Goal: Task Accomplishment & Management: Manage account settings

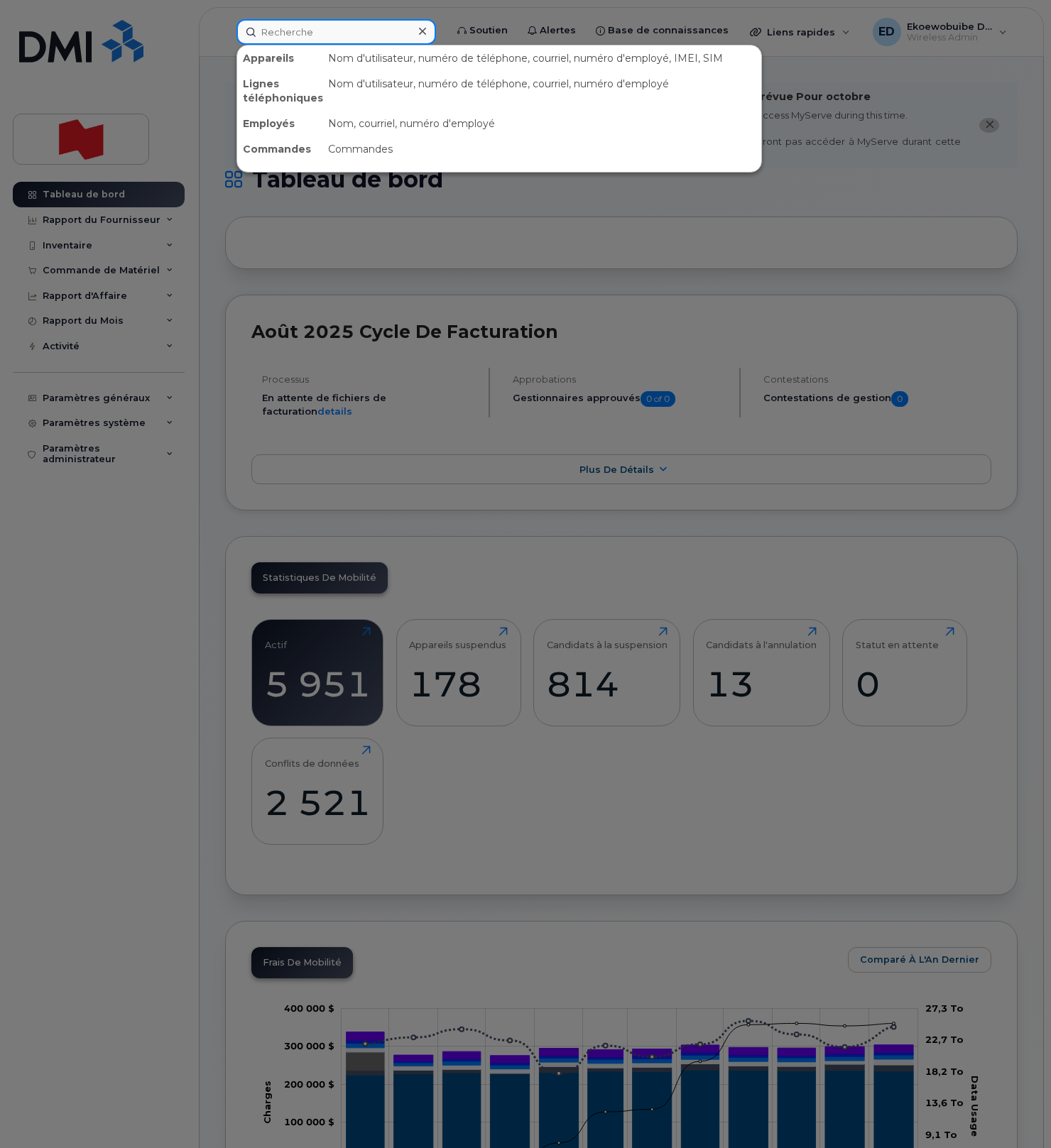
click at [292, 32] on input at bounding box center [335, 31] width 199 height 25
paste input "[PERSON_NAME]"
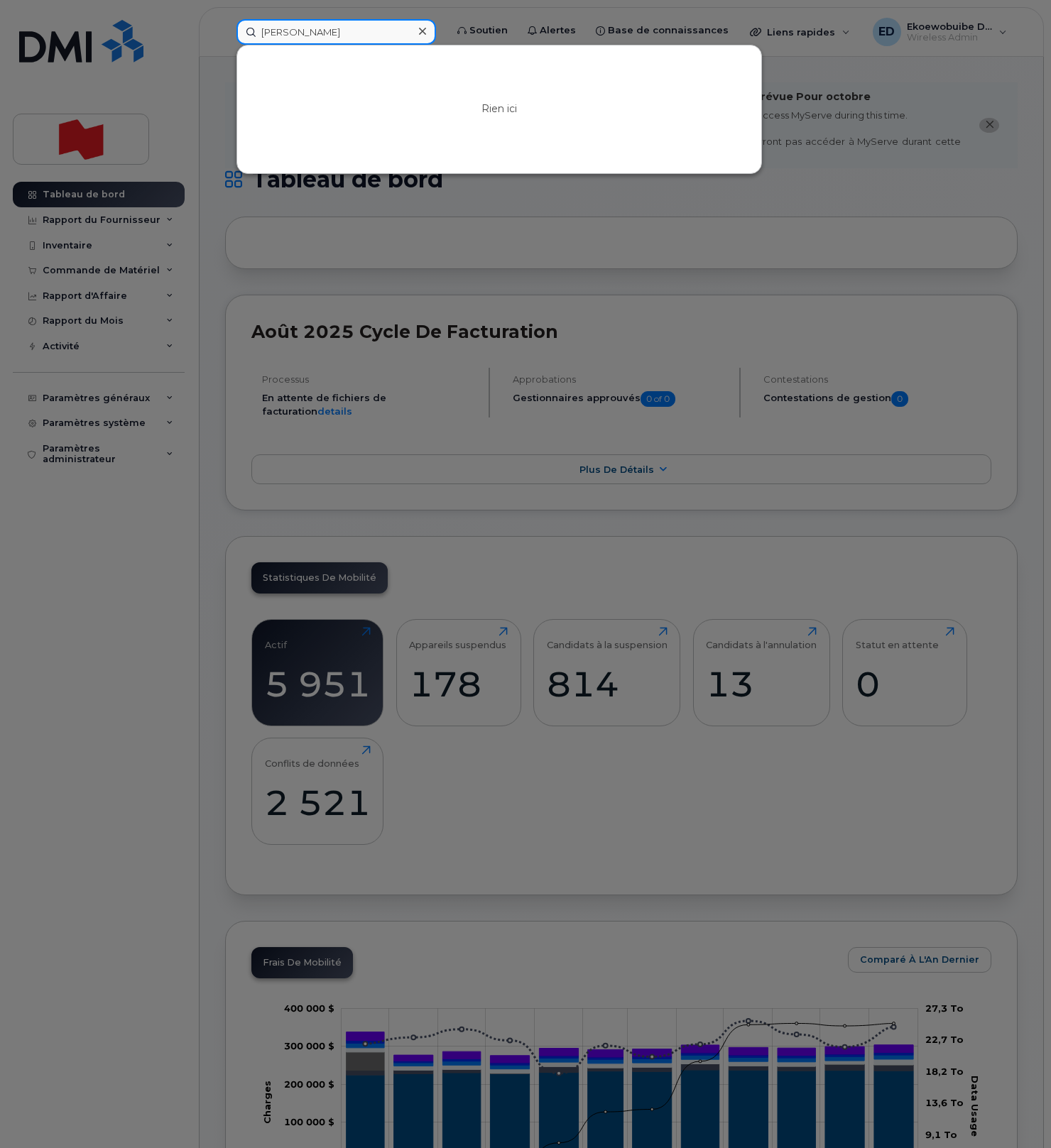
type input "[PERSON_NAME]"
click at [426, 33] on icon at bounding box center [423, 31] width 8 height 11
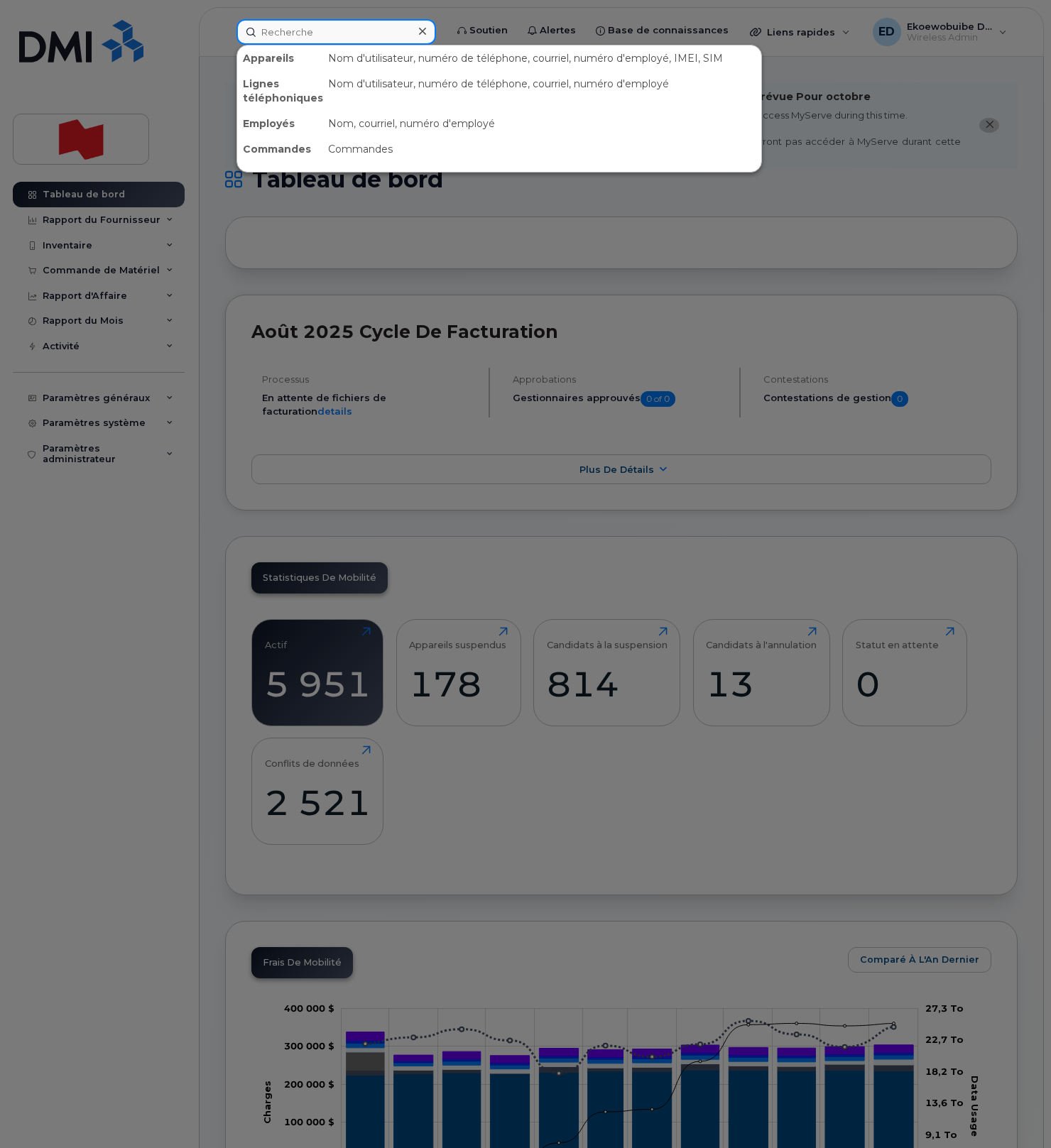
click at [436, 33] on div at bounding box center [335, 31] width 199 height 25
paste input "tamika.perras@bnc.ca"
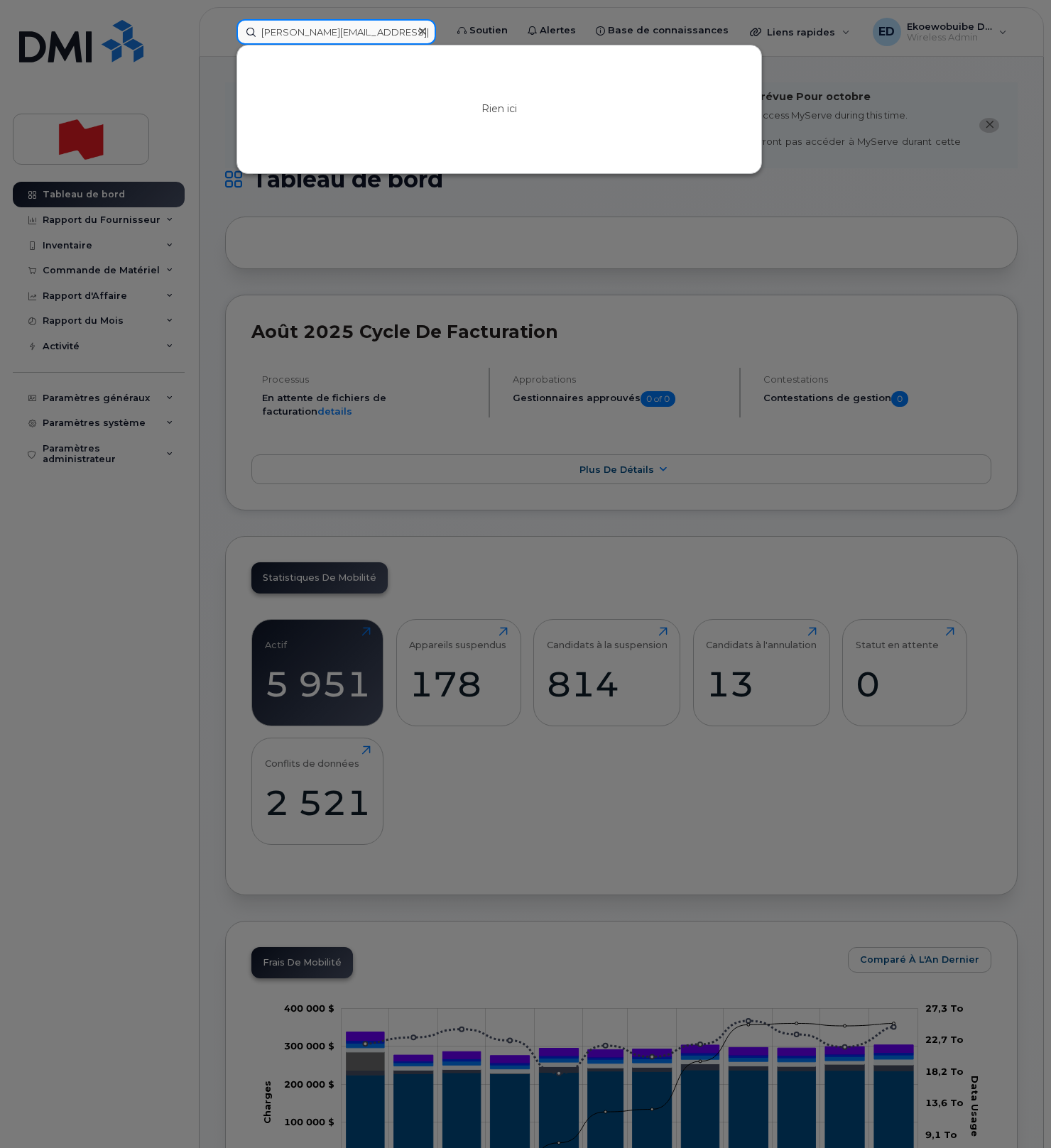
type input "tamika.perras@bnc.ca"
click at [555, 228] on div at bounding box center [525, 574] width 1051 height 1148
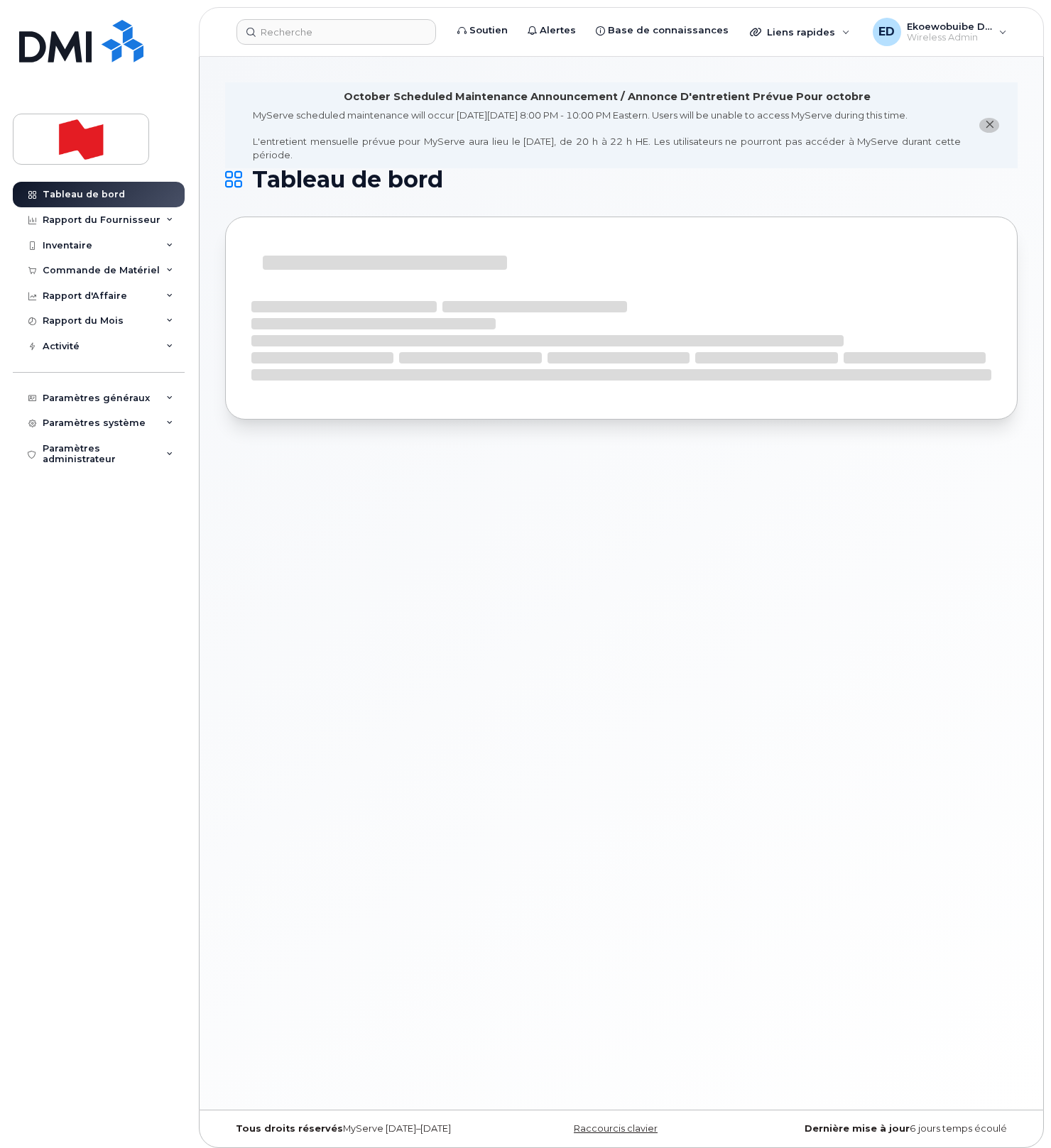
scroll to position [8, 0]
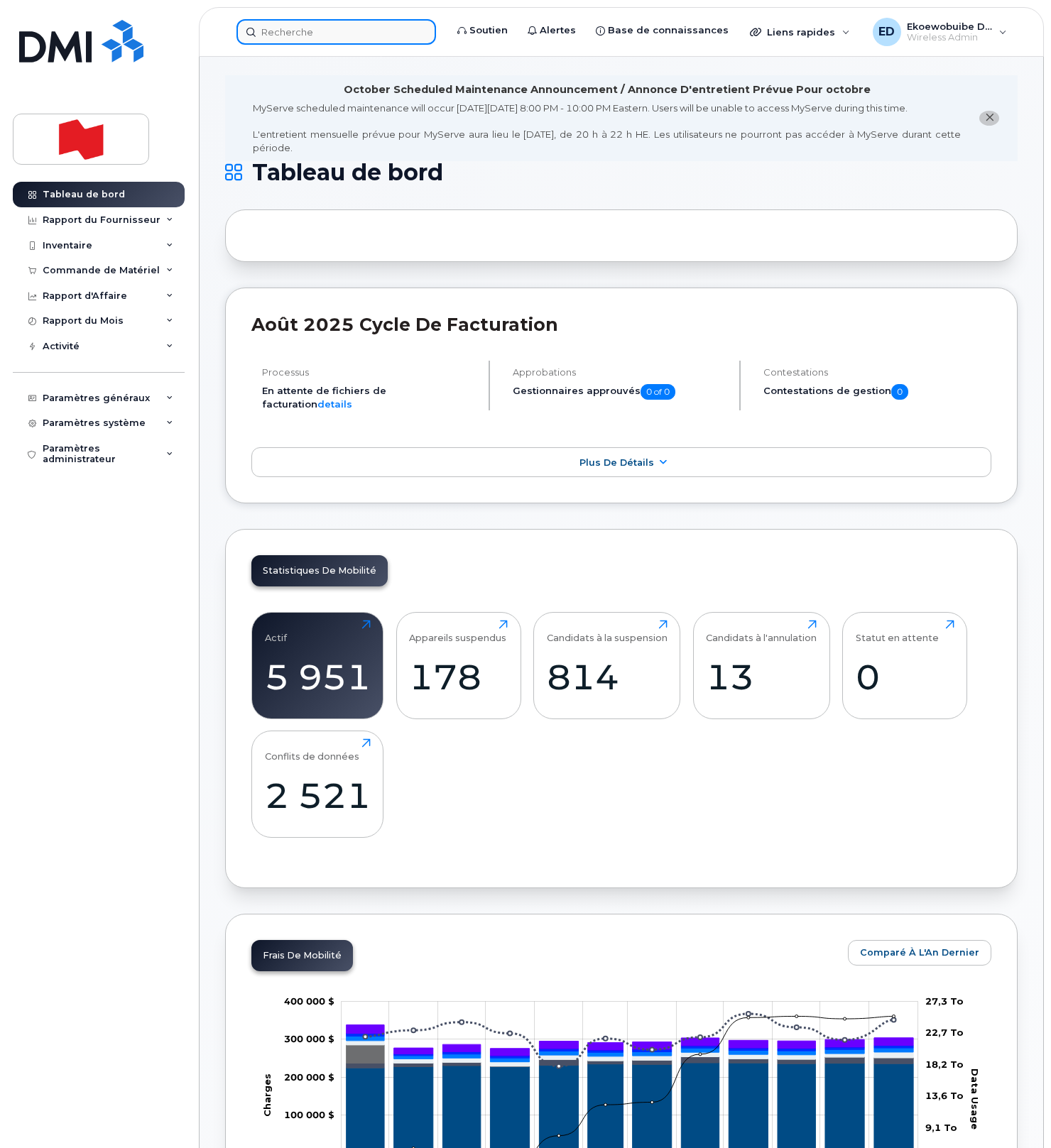
click at [305, 40] on input at bounding box center [335, 31] width 199 height 25
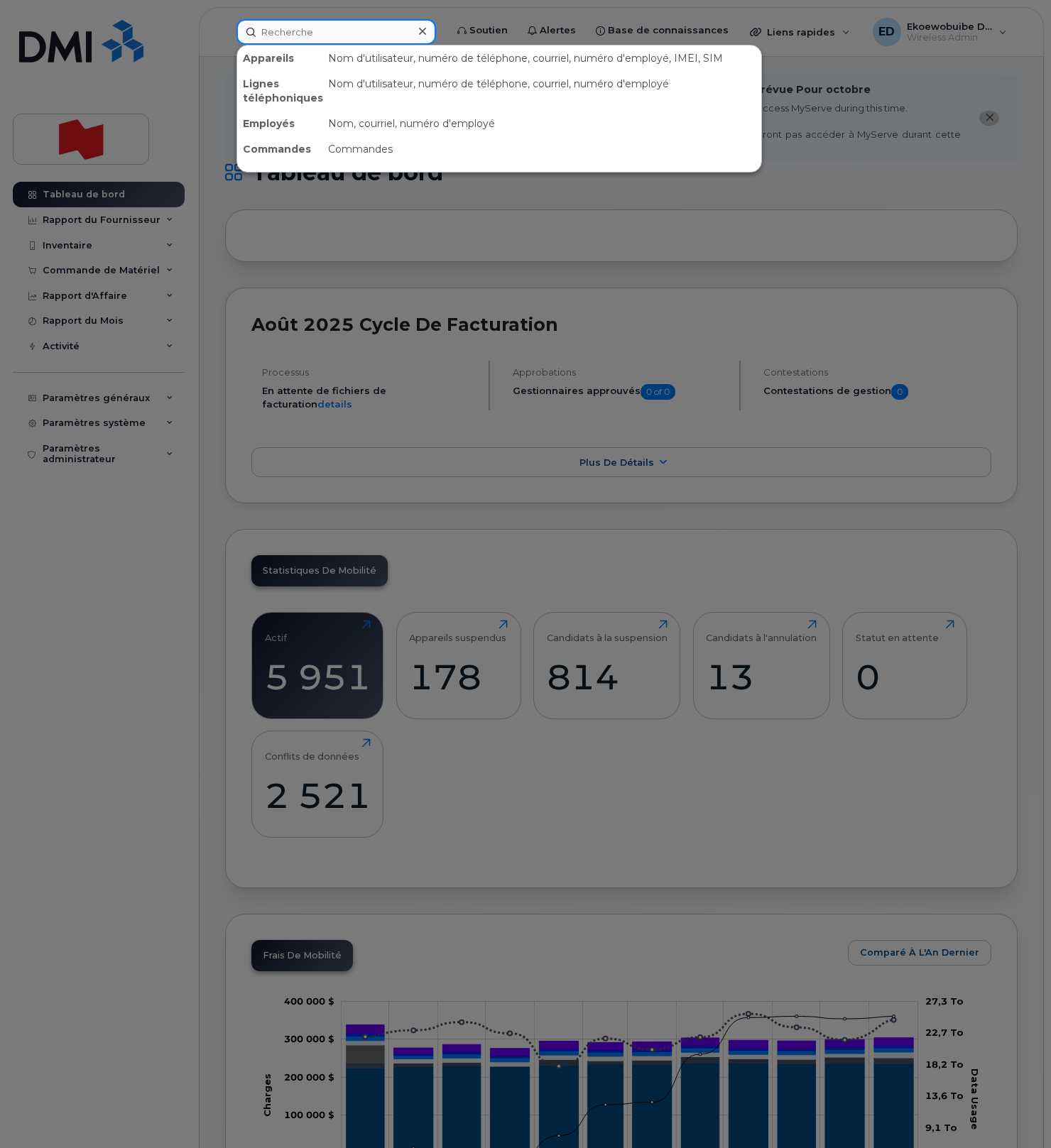
paste input "4383365425"
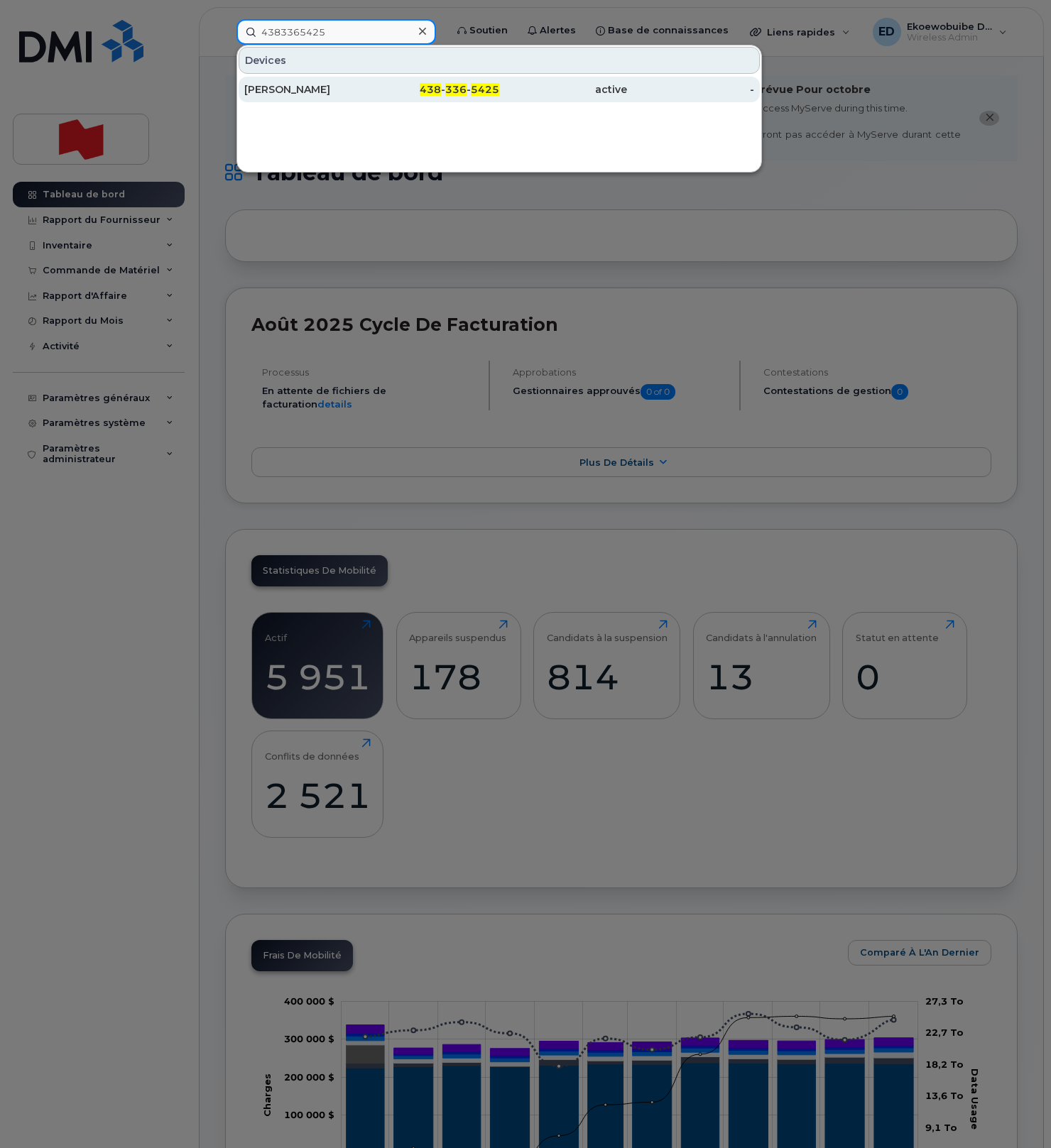
type input "4383365425"
click at [297, 86] on div "[PERSON_NAME]" at bounding box center [308, 89] width 127 height 14
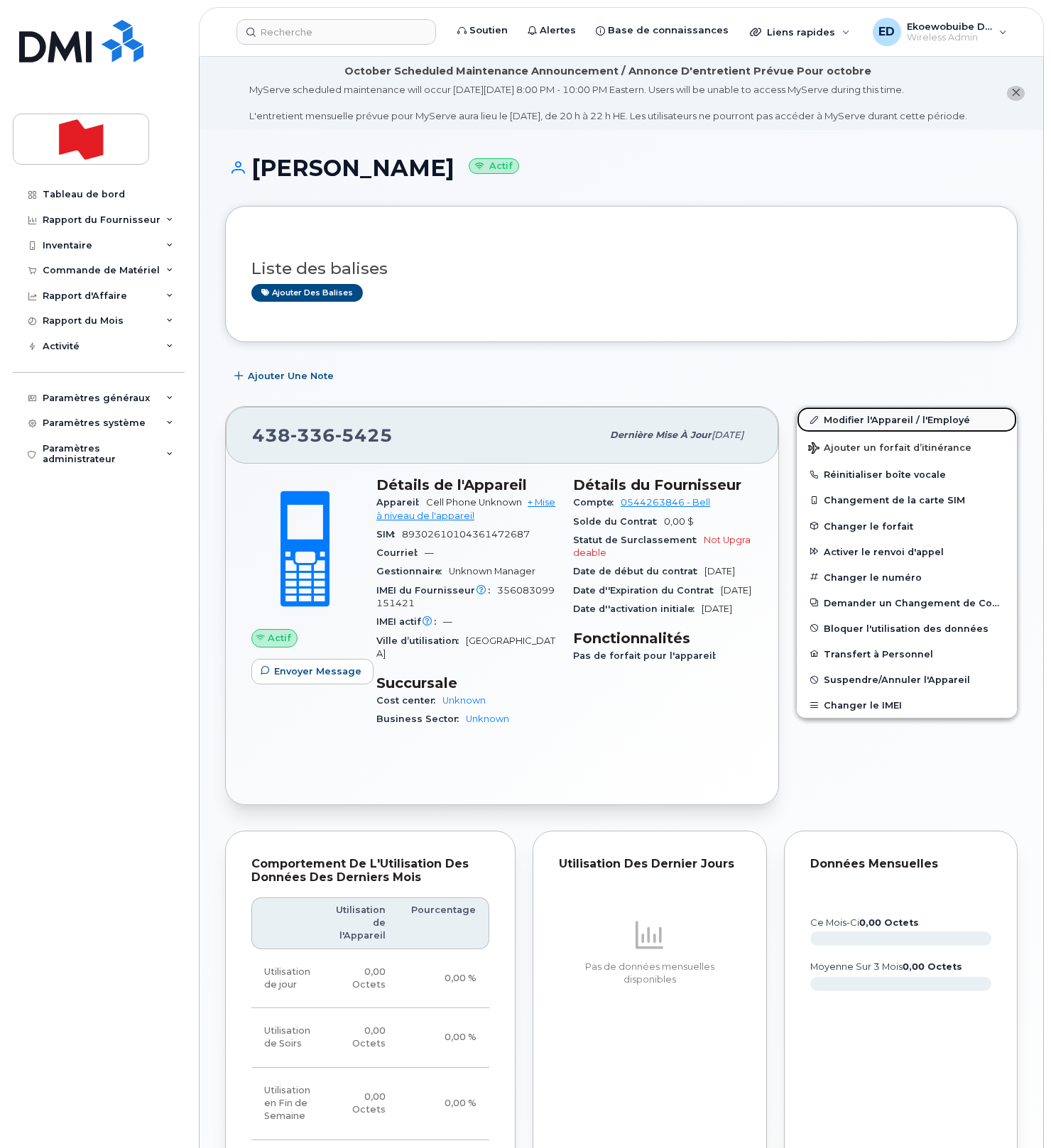
click at [844, 432] on link "Modifier l'Appareil / l'Employé" at bounding box center [907, 419] width 220 height 25
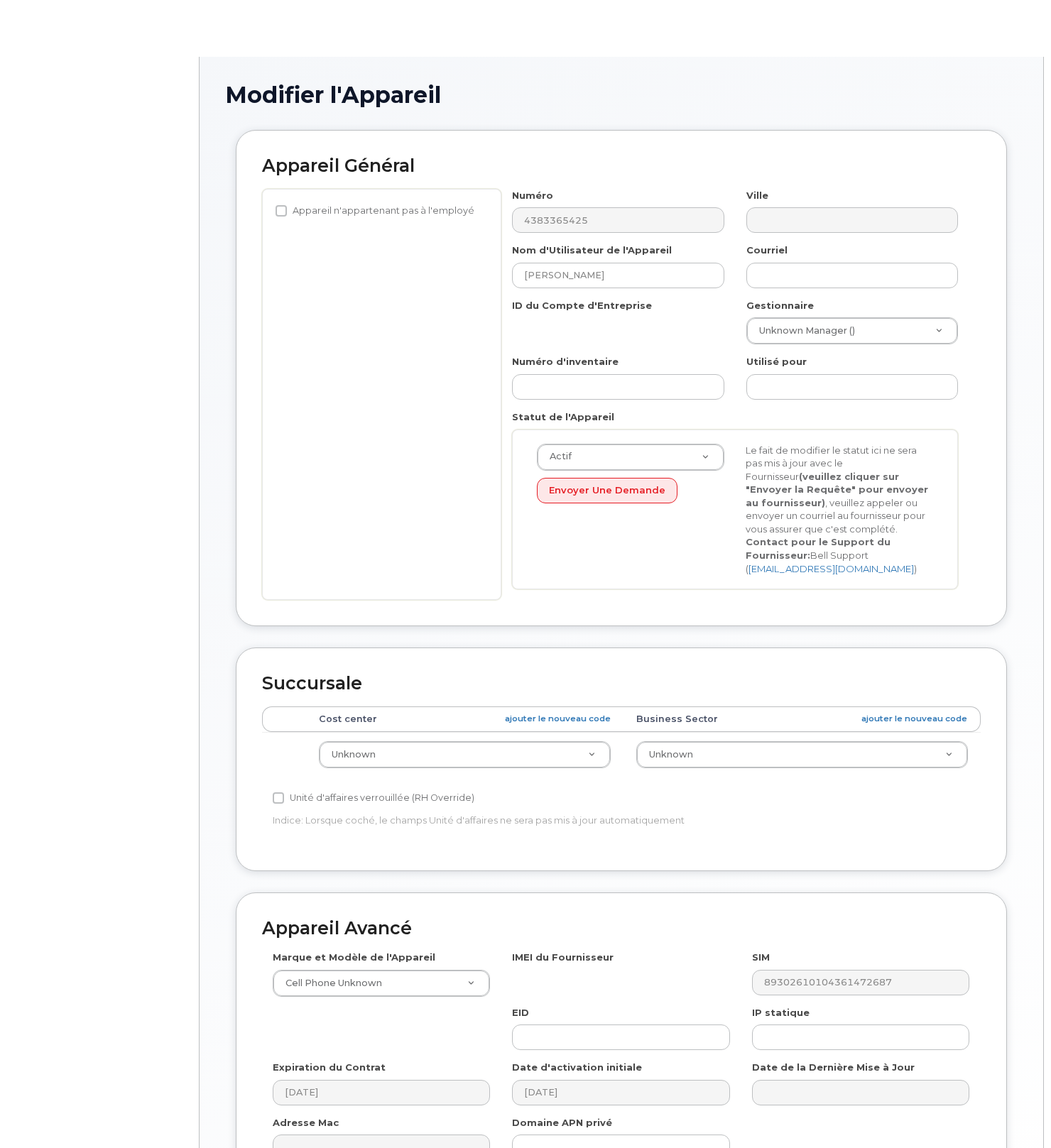
select select "22916206"
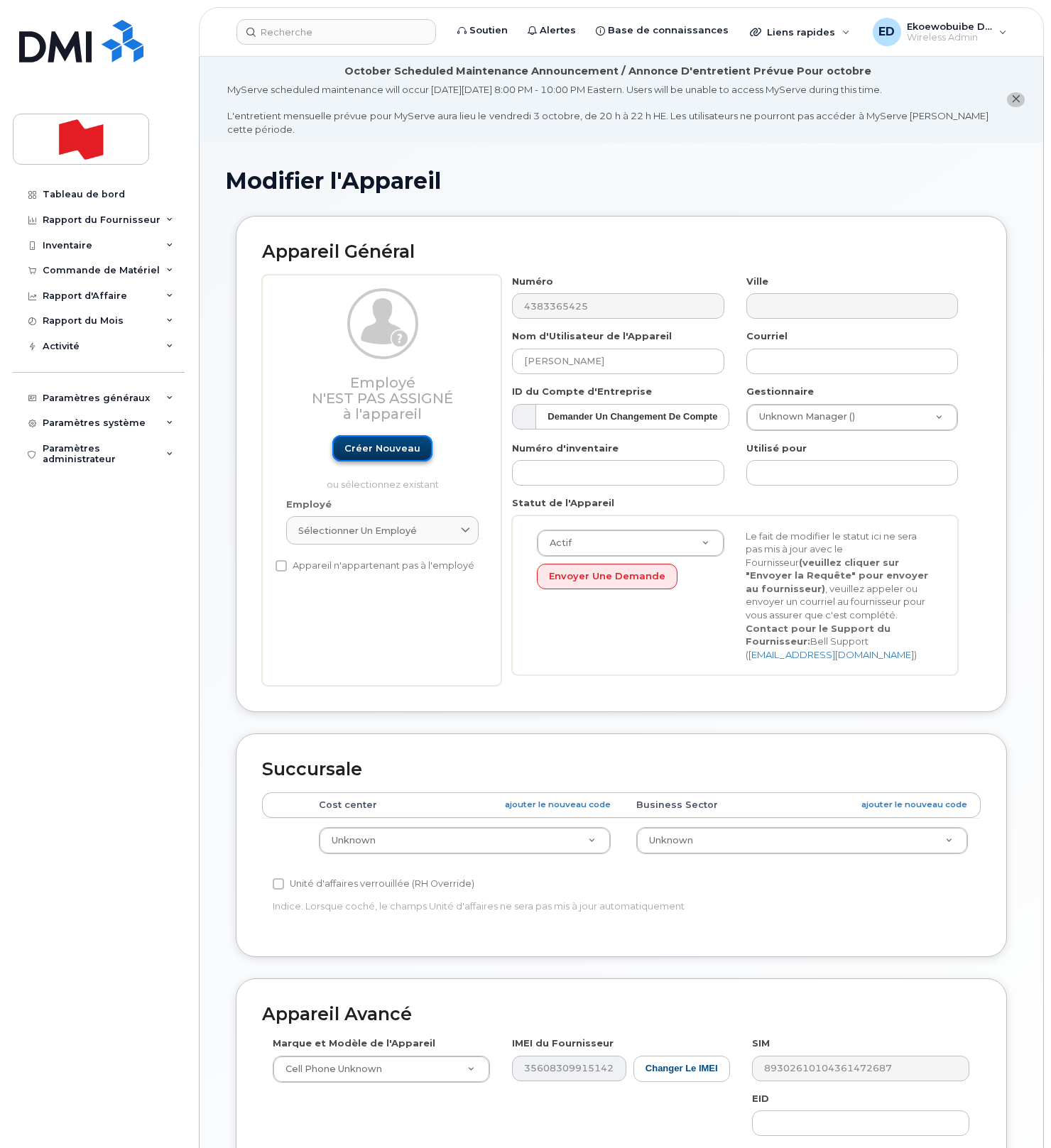
click at [378, 453] on link "Créer nouveau" at bounding box center [382, 448] width 100 height 26
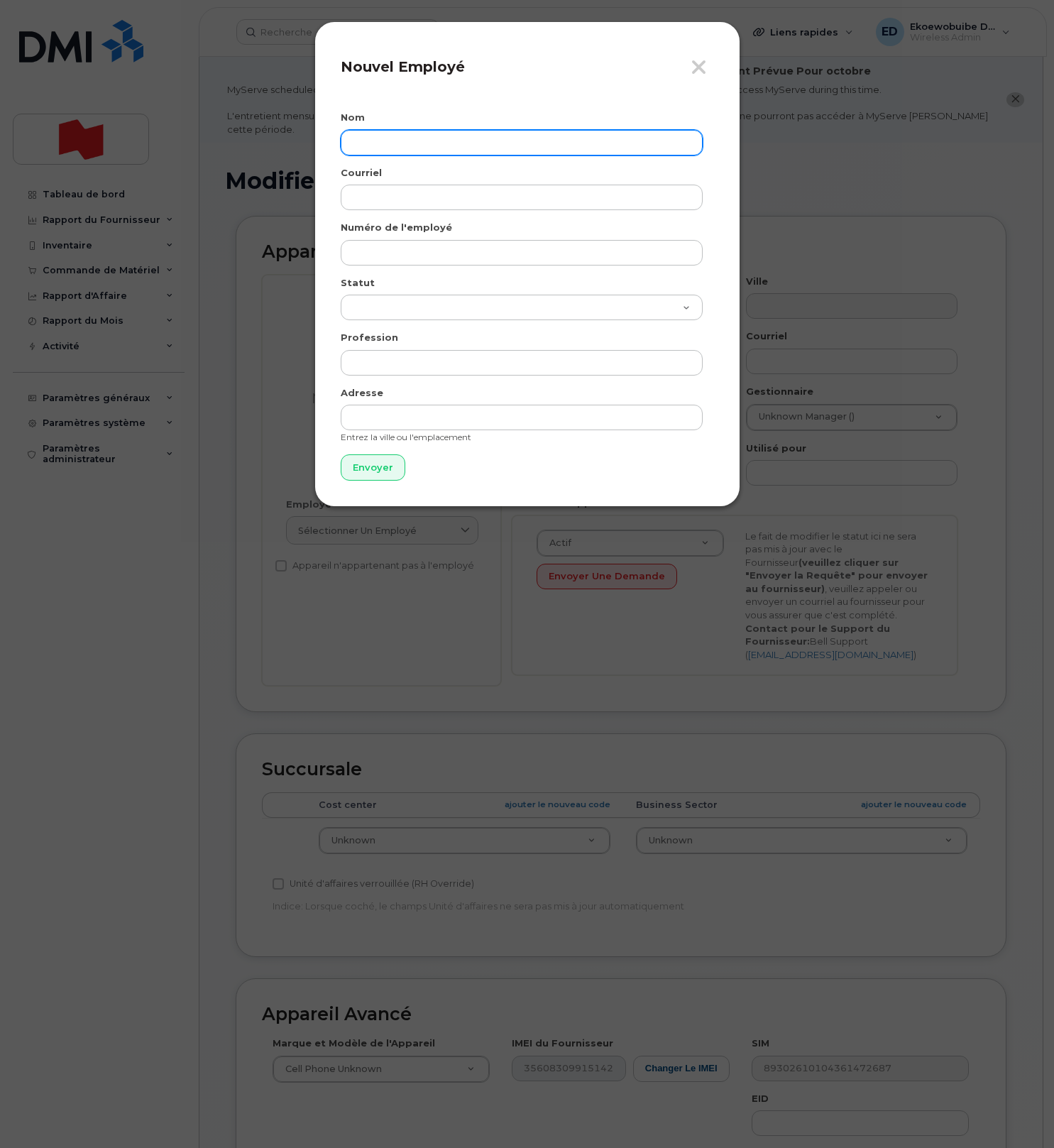
click at [396, 148] on input "text" at bounding box center [521, 143] width 362 height 25
paste input "Tamika Perras"
type input "[PERSON_NAME]"
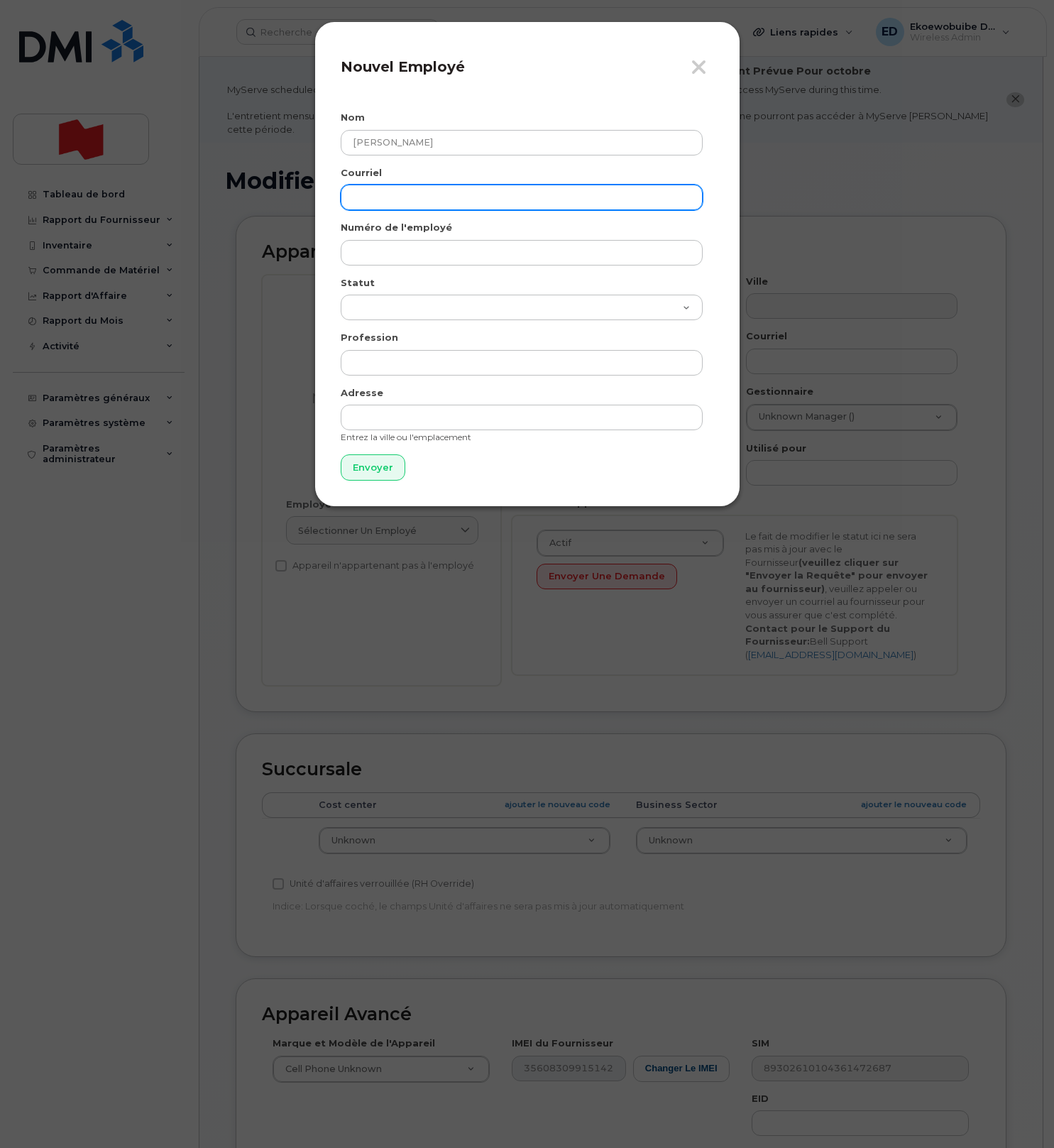
click at [415, 203] on input "email" at bounding box center [521, 196] width 362 height 25
paste input "[PERSON_NAME][EMAIL_ADDRESS][DOMAIN_NAME]"
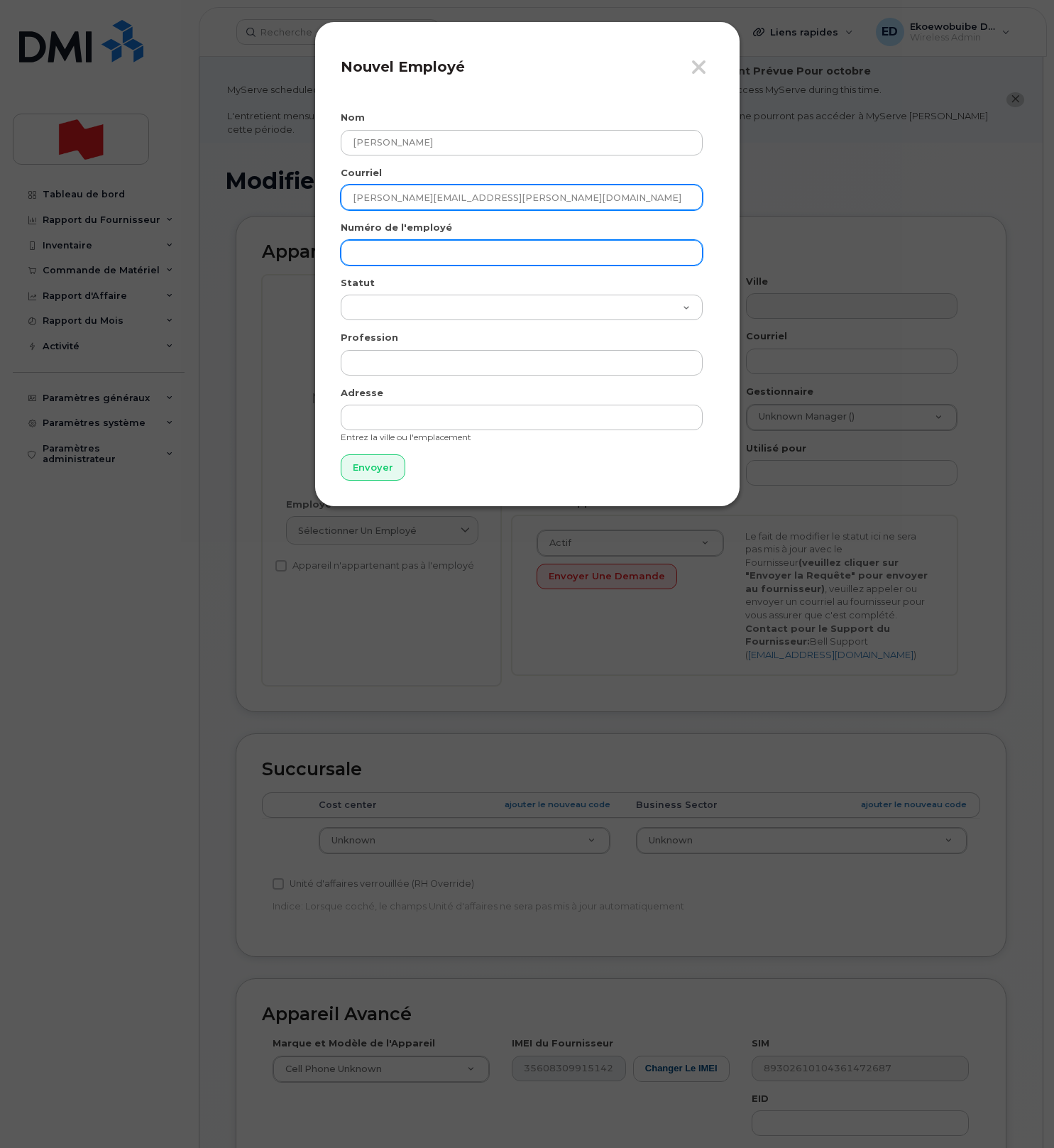
type input "[PERSON_NAME][EMAIL_ADDRESS][DOMAIN_NAME]"
click at [390, 255] on input "text" at bounding box center [521, 252] width 362 height 25
paste input "[PERSON_NAME][EMAIL_ADDRESS][DOMAIN_NAME]"
type input "[PERSON_NAME][EMAIL_ADDRESS][DOMAIN_NAME]"
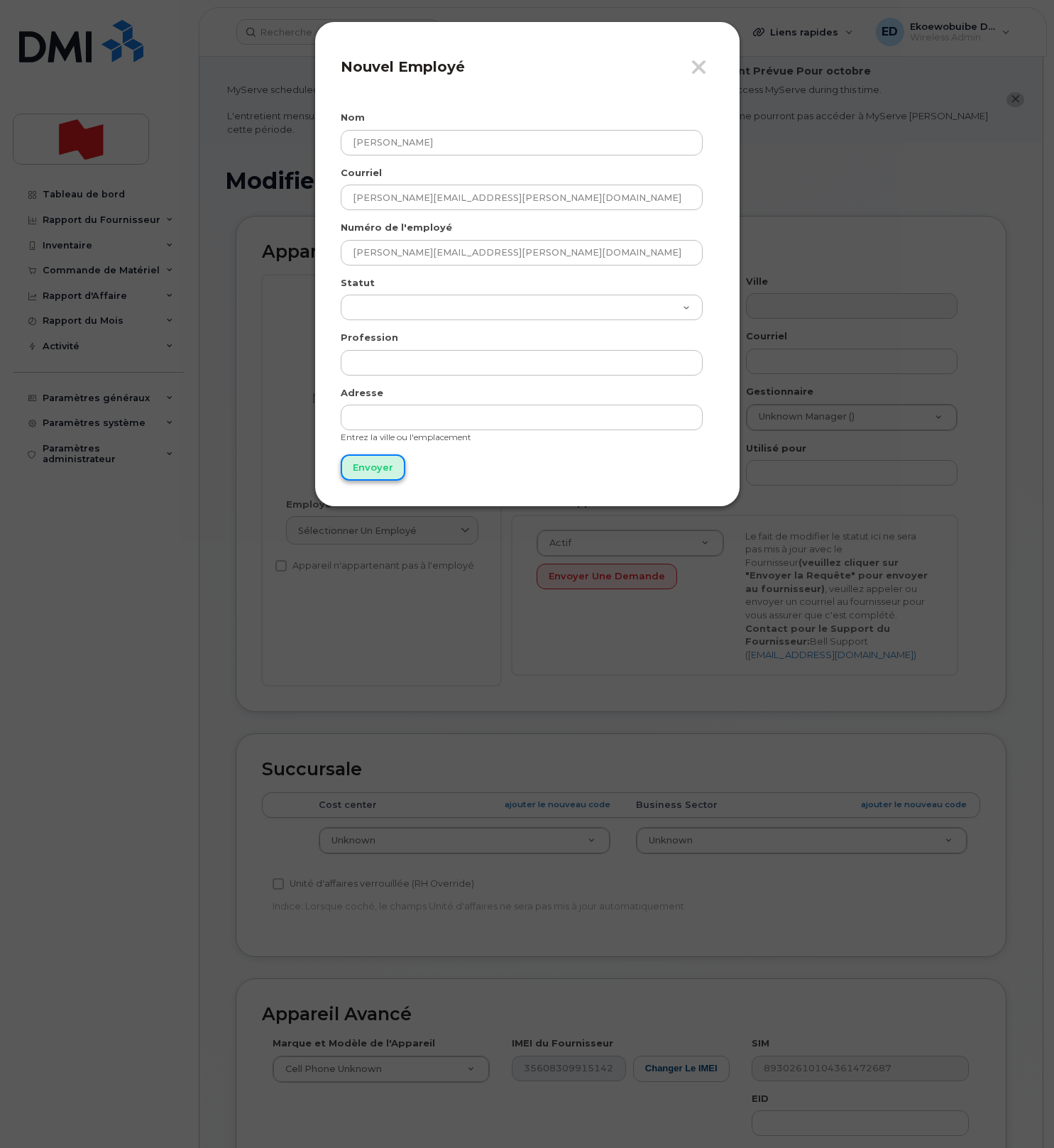
click at [373, 469] on input "Envoyer" at bounding box center [373, 467] width 64 height 26
type input "Envoyer"
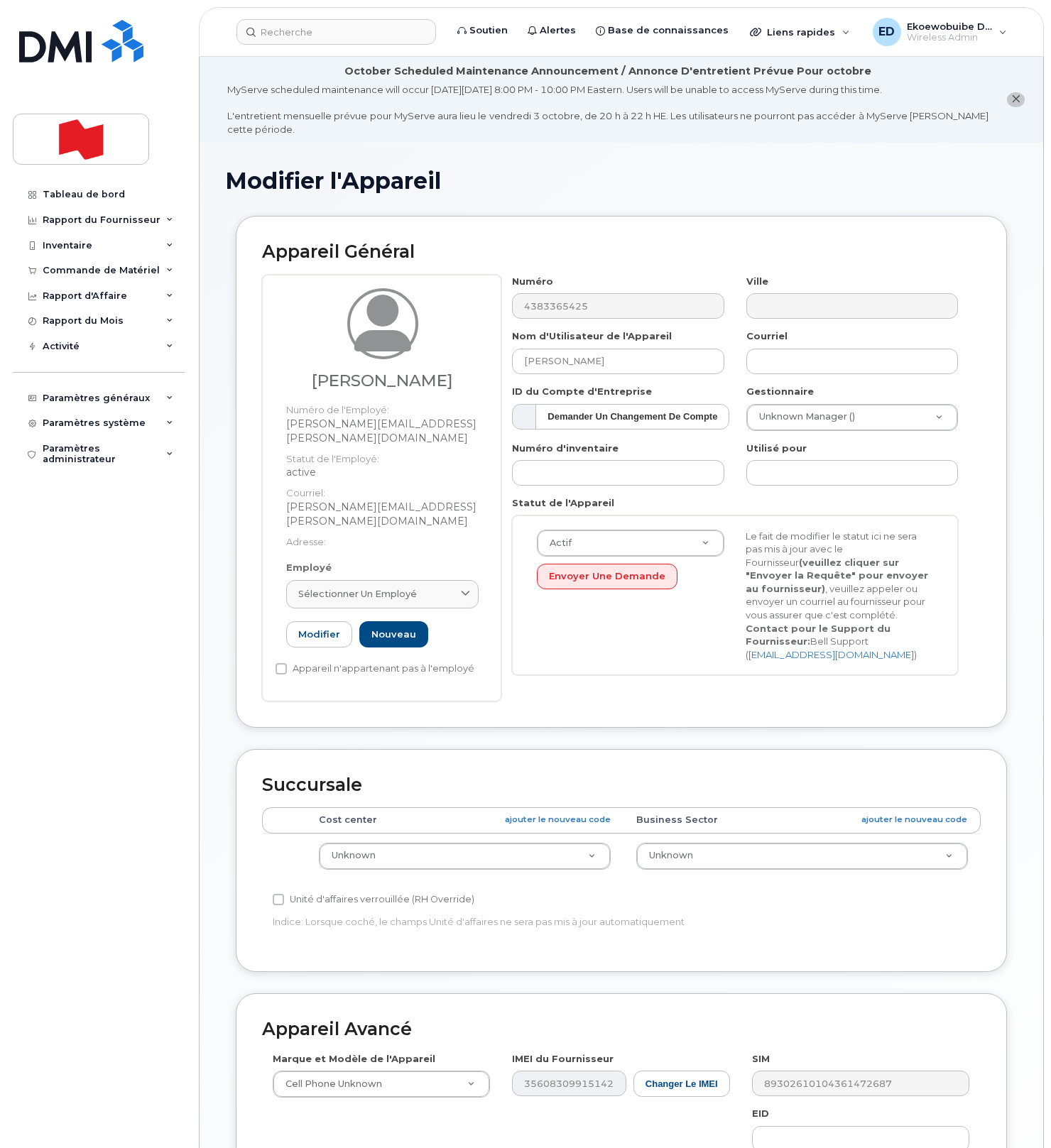
drag, startPoint x: 443, startPoint y: 570, endPoint x: 428, endPoint y: 586, distance: 21.9
click at [443, 587] on div "Sélectionner un employé" at bounding box center [382, 594] width 168 height 13
paste input "[PERSON_NAME][EMAIL_ADDRESS][DOMAIN_NAME]"
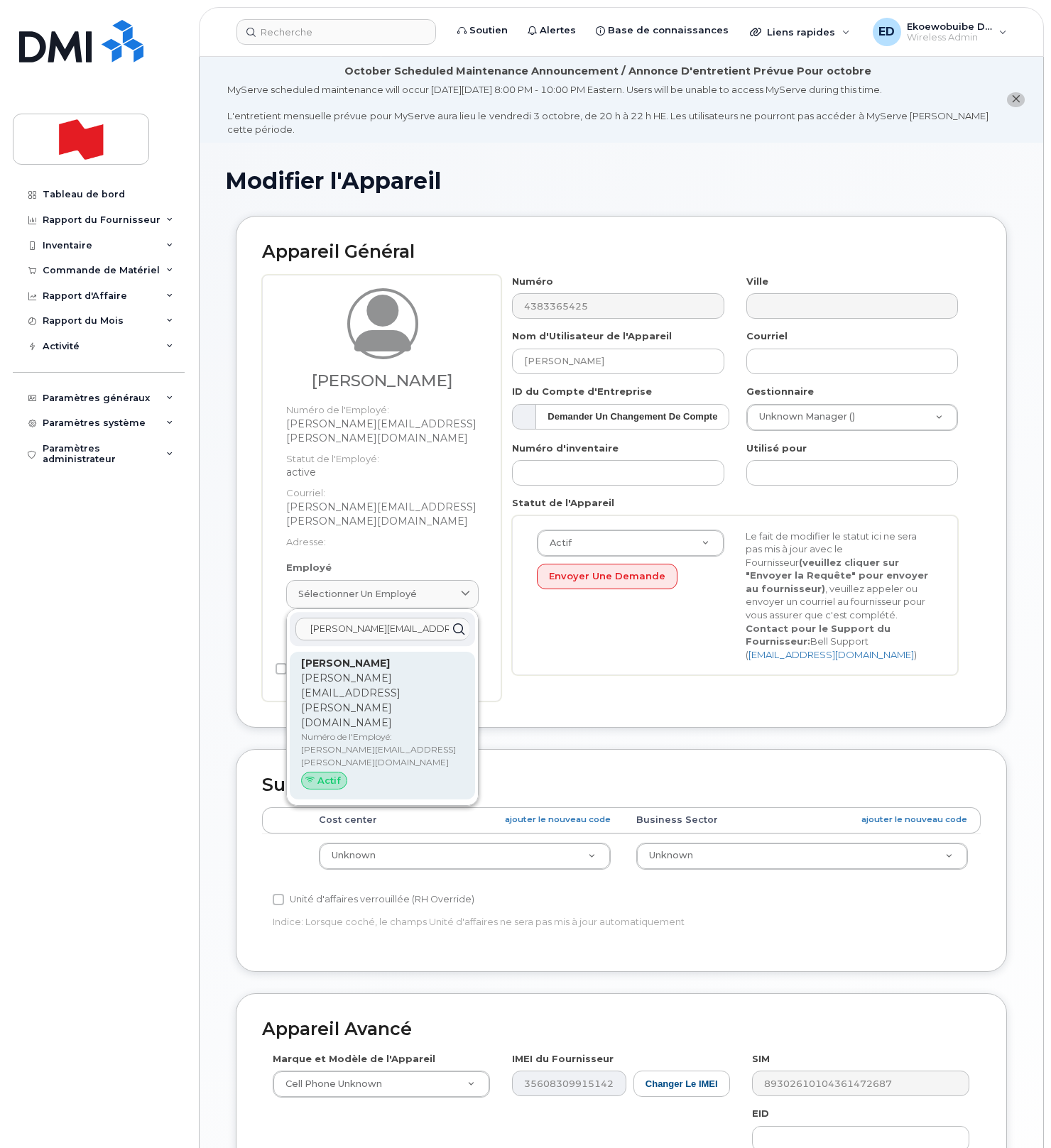
type input "[PERSON_NAME][EMAIL_ADDRESS][DOMAIN_NAME]"
click at [344, 731] on p "Numéro de l'Employé: tamika.perras@bnc.ca" at bounding box center [382, 750] width 162 height 39
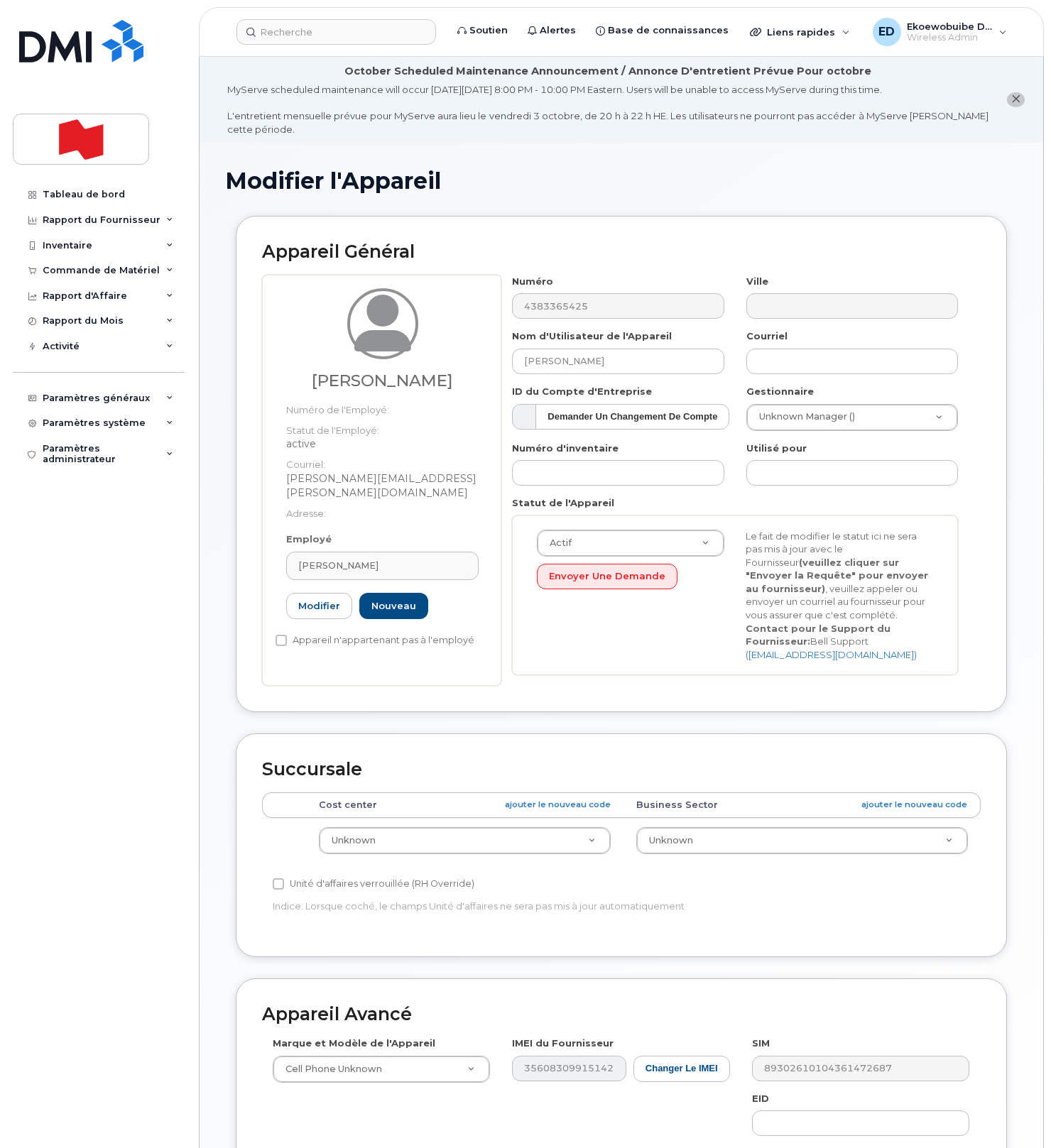
type input "[PERSON_NAME]"
type input "[PERSON_NAME][EMAIL_ADDRESS][DOMAIN_NAME]"
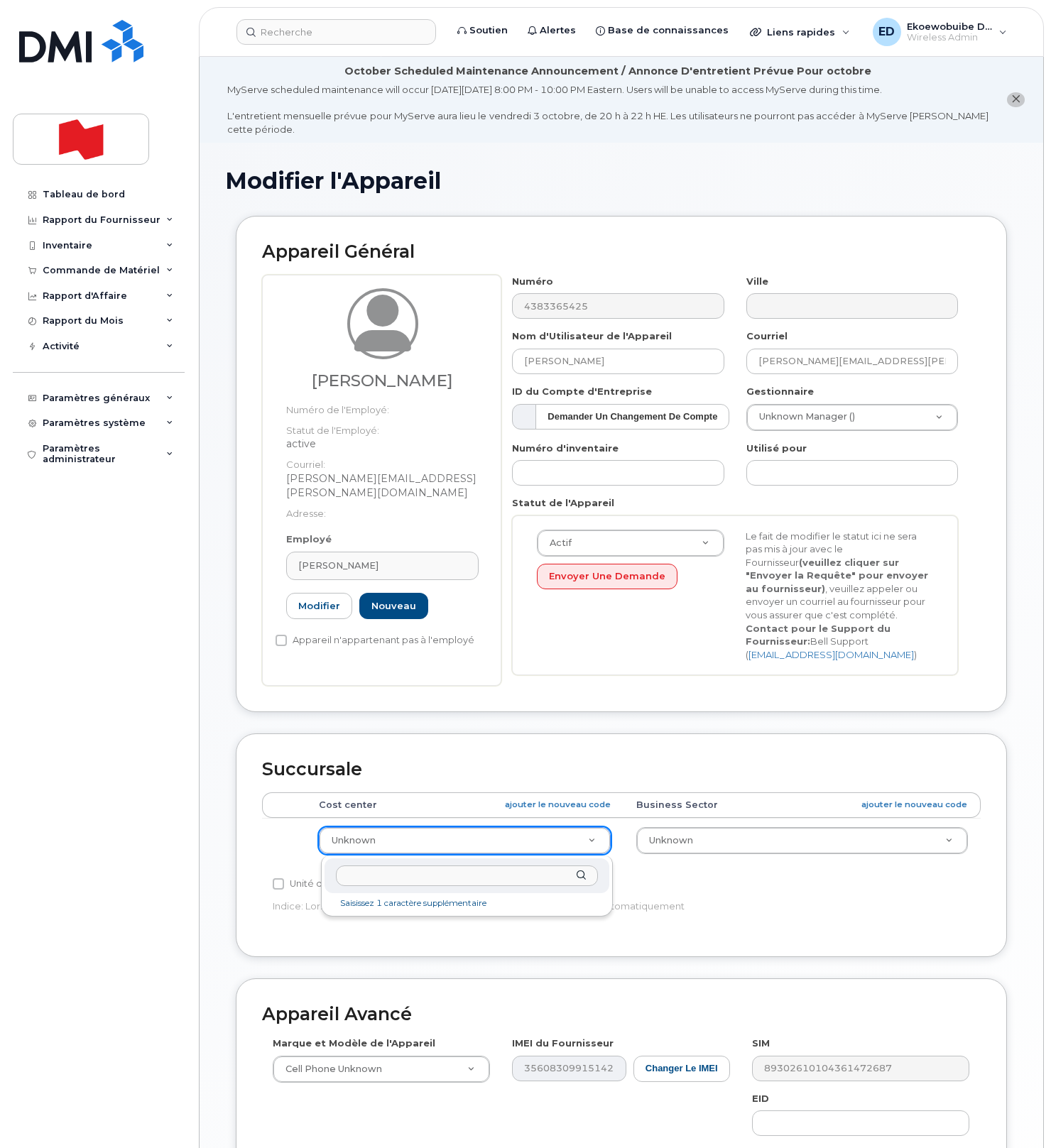
paste input "12811"
type input "1281"
type input "25594260"
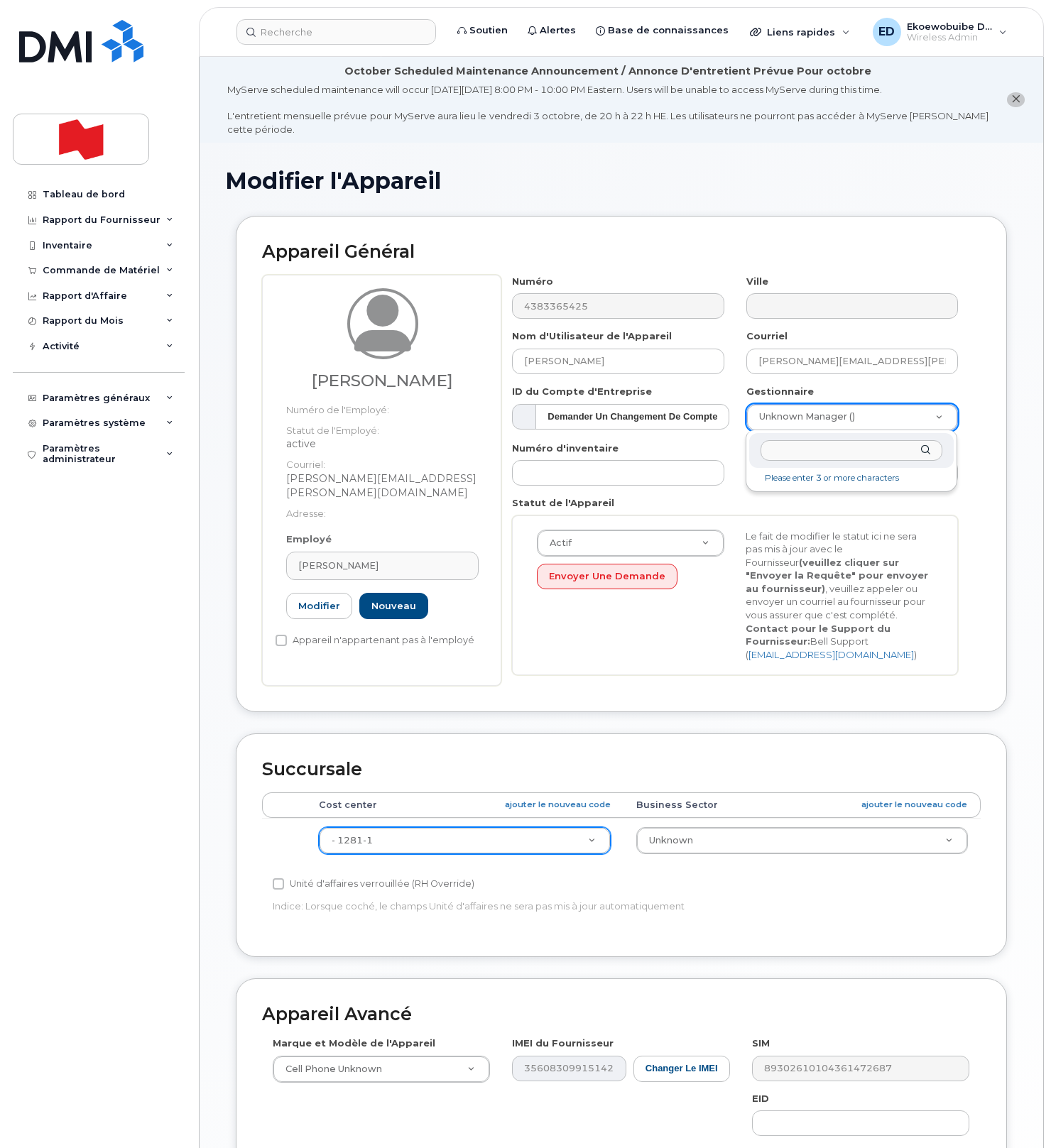
paste input "Maxime Tessier"
type input "Maxime Tessier"
type input "1920942"
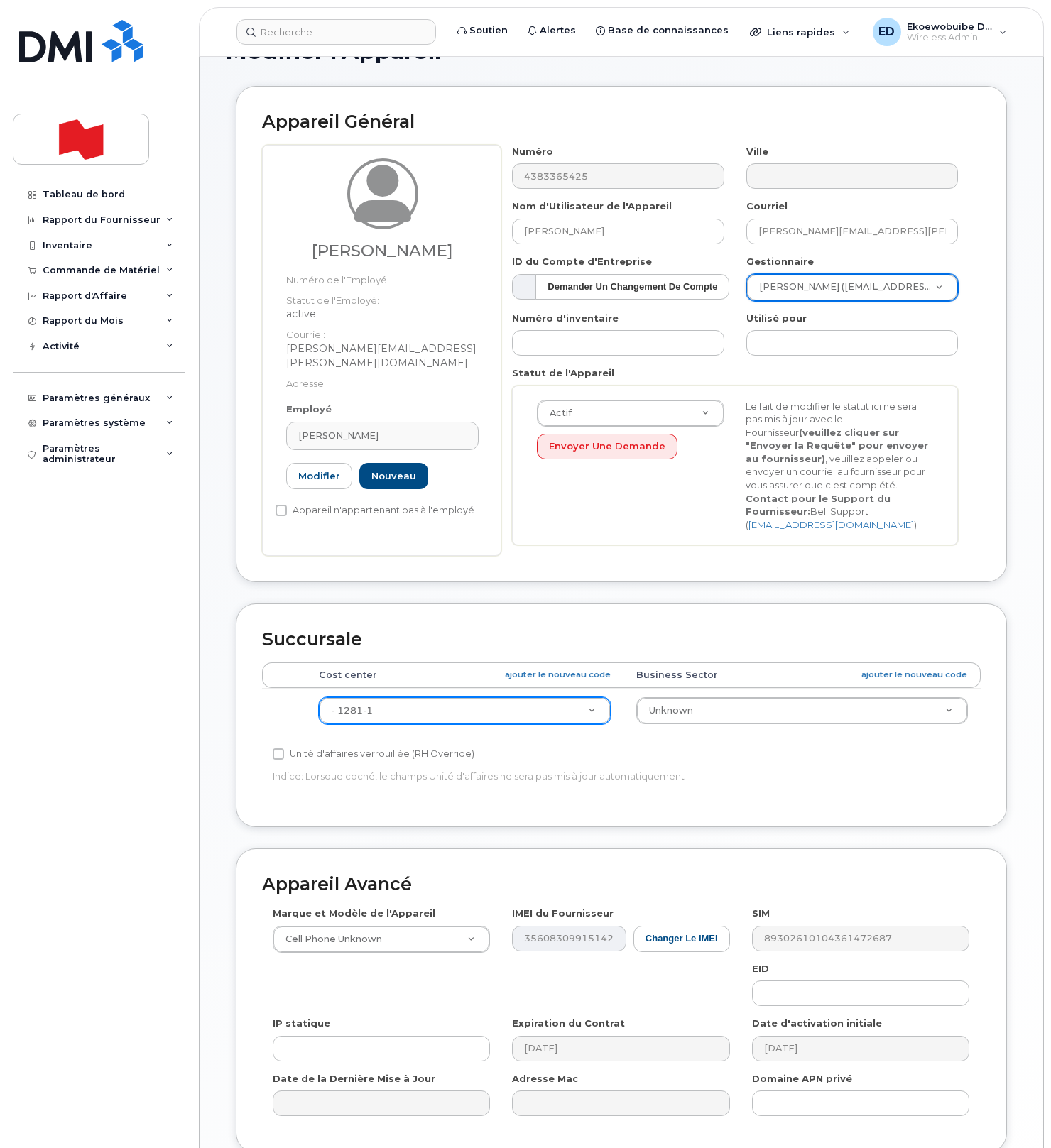
scroll to position [256, 0]
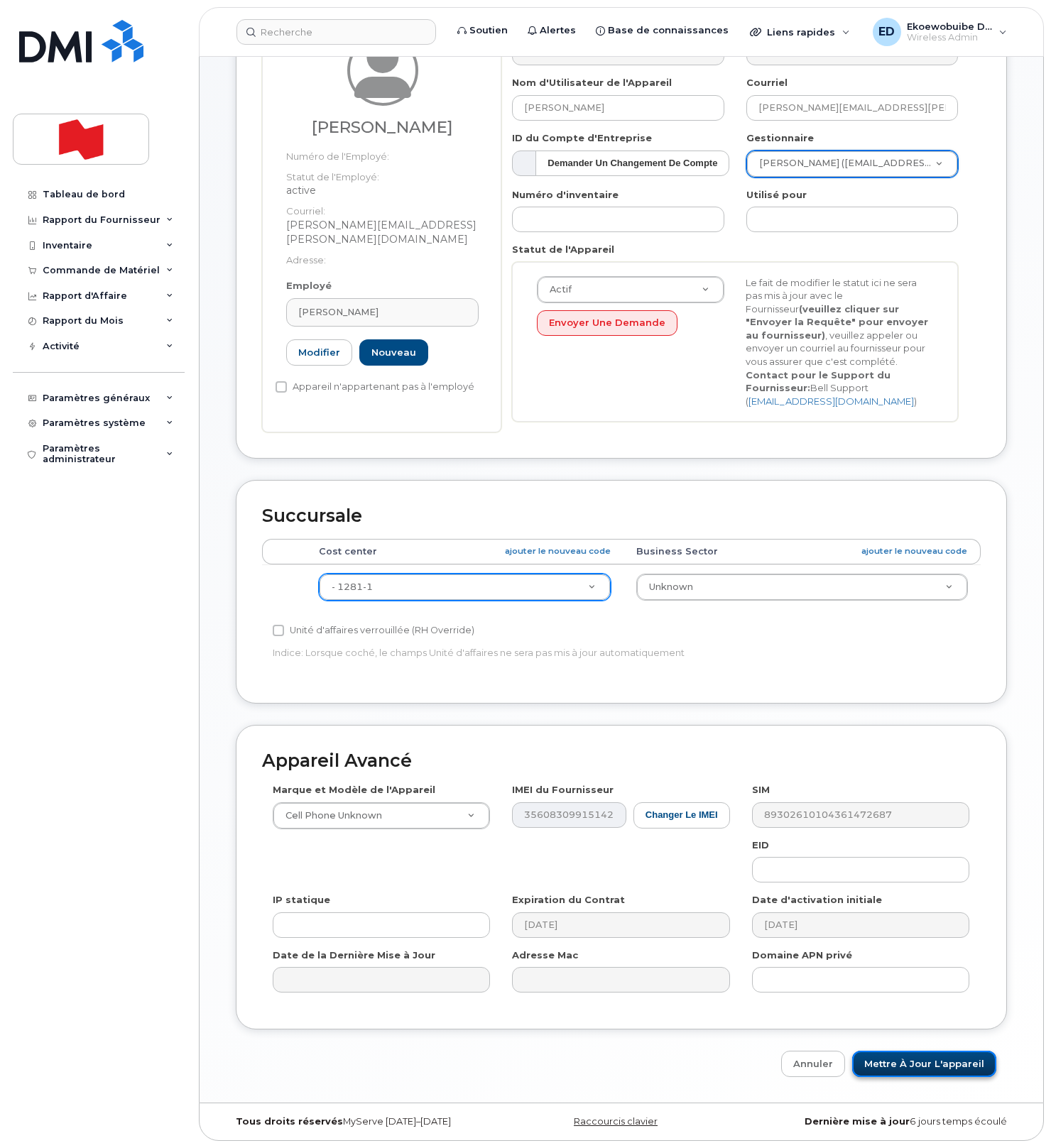
click at [917, 1062] on input "Mettre à jour l'appareil" at bounding box center [924, 1064] width 144 height 26
type input "Sauvegarde..."
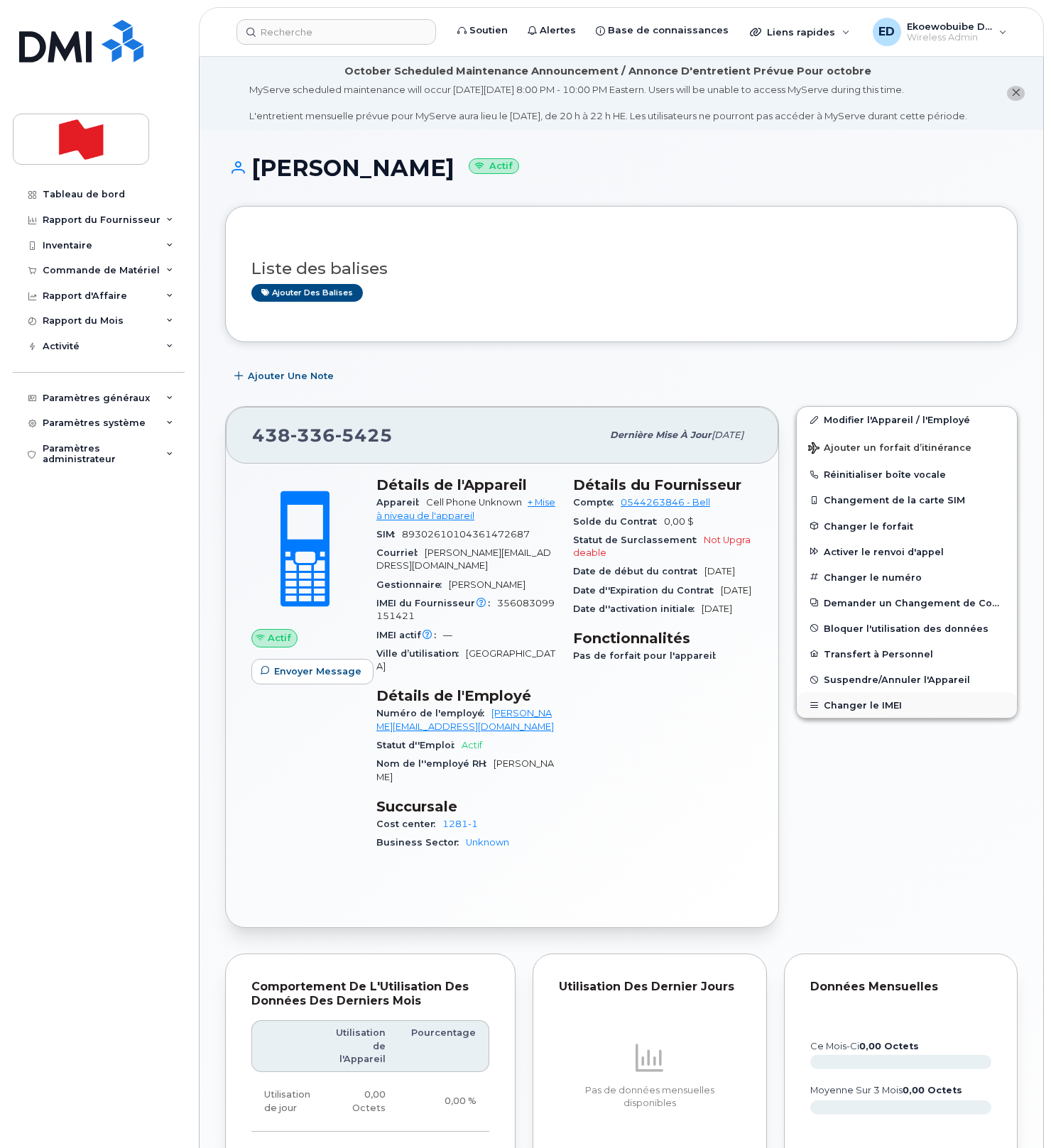
click at [839, 718] on button "Changer le IMEI" at bounding box center [907, 704] width 220 height 25
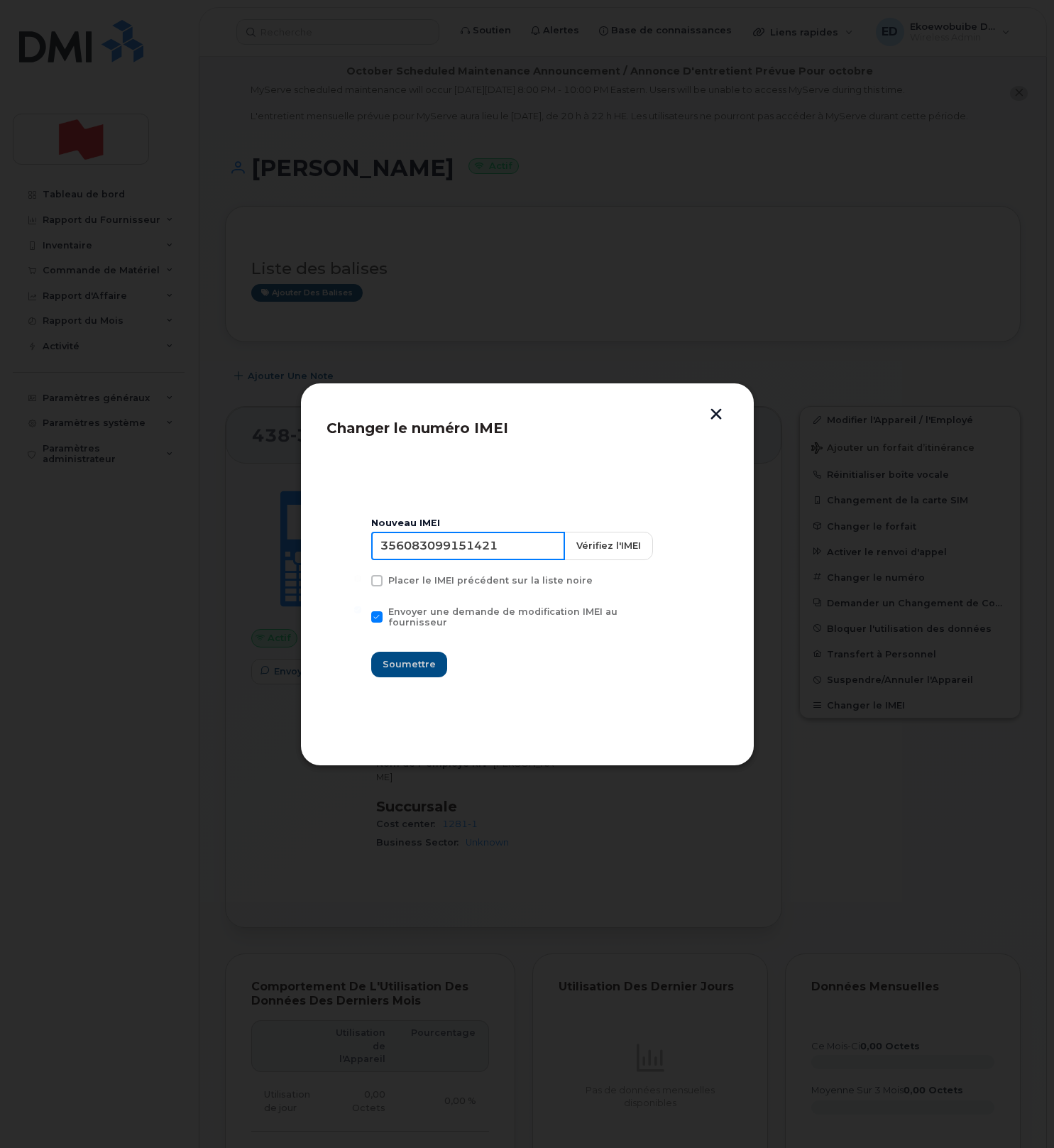
click at [474, 554] on input "356083099151421" at bounding box center [468, 546] width 194 height 28
type input "354216331031611"
click at [424, 659] on span "Soumettre" at bounding box center [409, 664] width 53 height 13
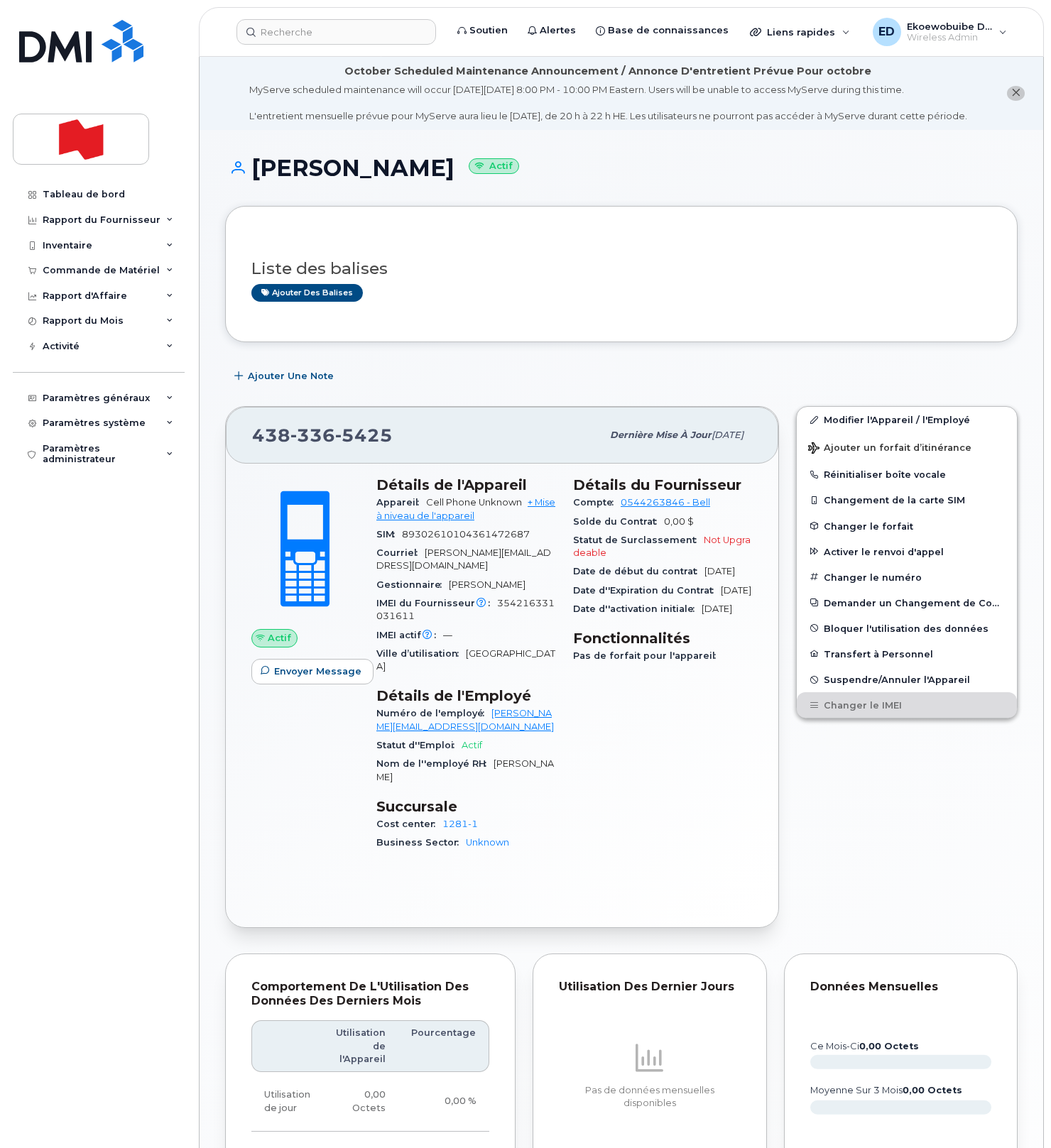
drag, startPoint x: 409, startPoint y: 447, endPoint x: 389, endPoint y: 448, distance: 20.0
click at [399, 449] on div "[PHONE_NUMBER]" at bounding box center [427, 435] width 349 height 30
drag, startPoint x: 408, startPoint y: 453, endPoint x: 253, endPoint y: 457, distance: 155.1
click at [253, 450] on div "[PHONE_NUMBER]" at bounding box center [427, 435] width 349 height 30
copy span "[PHONE_NUMBER]"
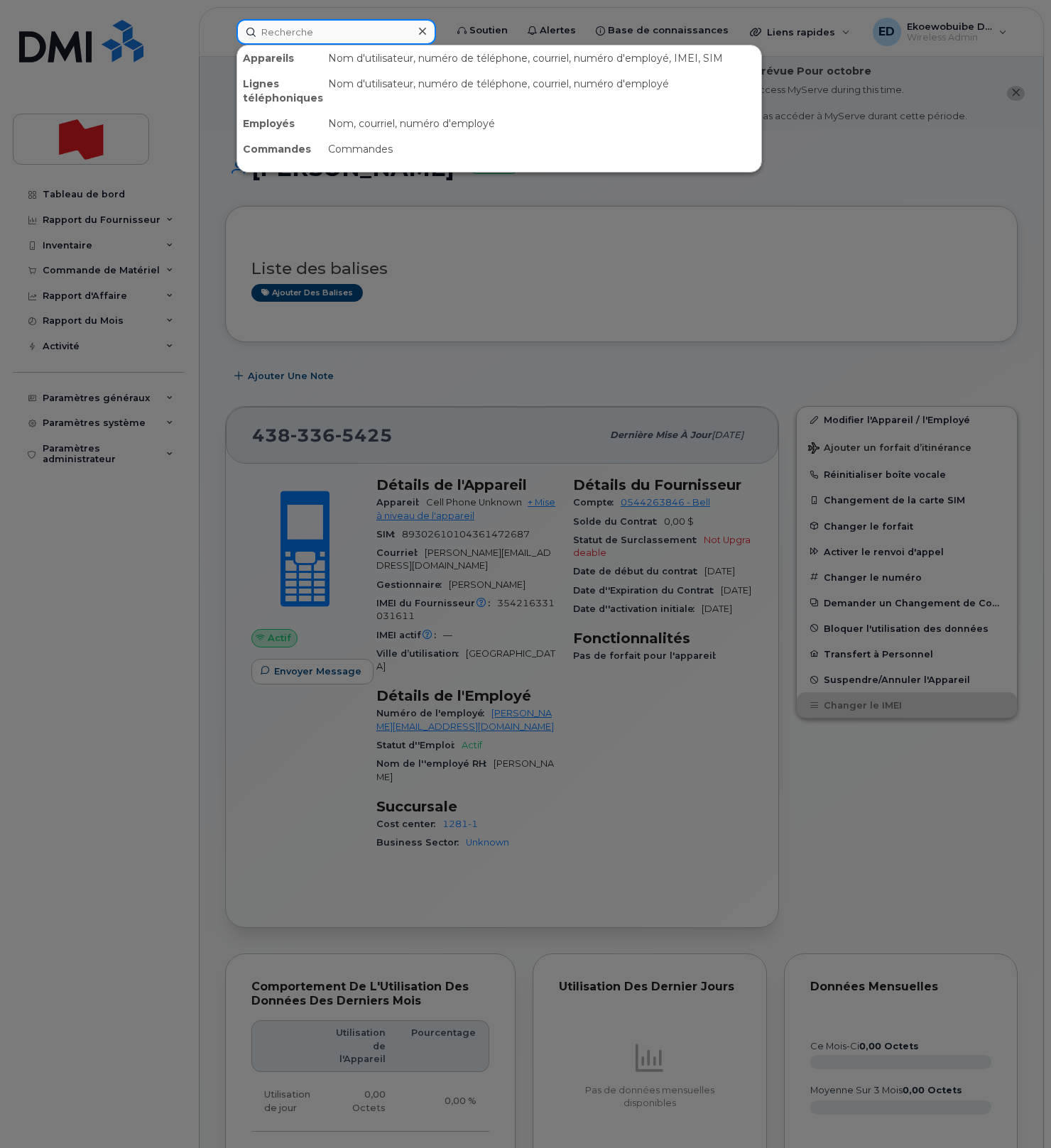
click at [309, 37] on input at bounding box center [335, 31] width 199 height 25
paste input "[PERSON_NAME][EMAIL_ADDRESS][DOMAIN_NAME]"
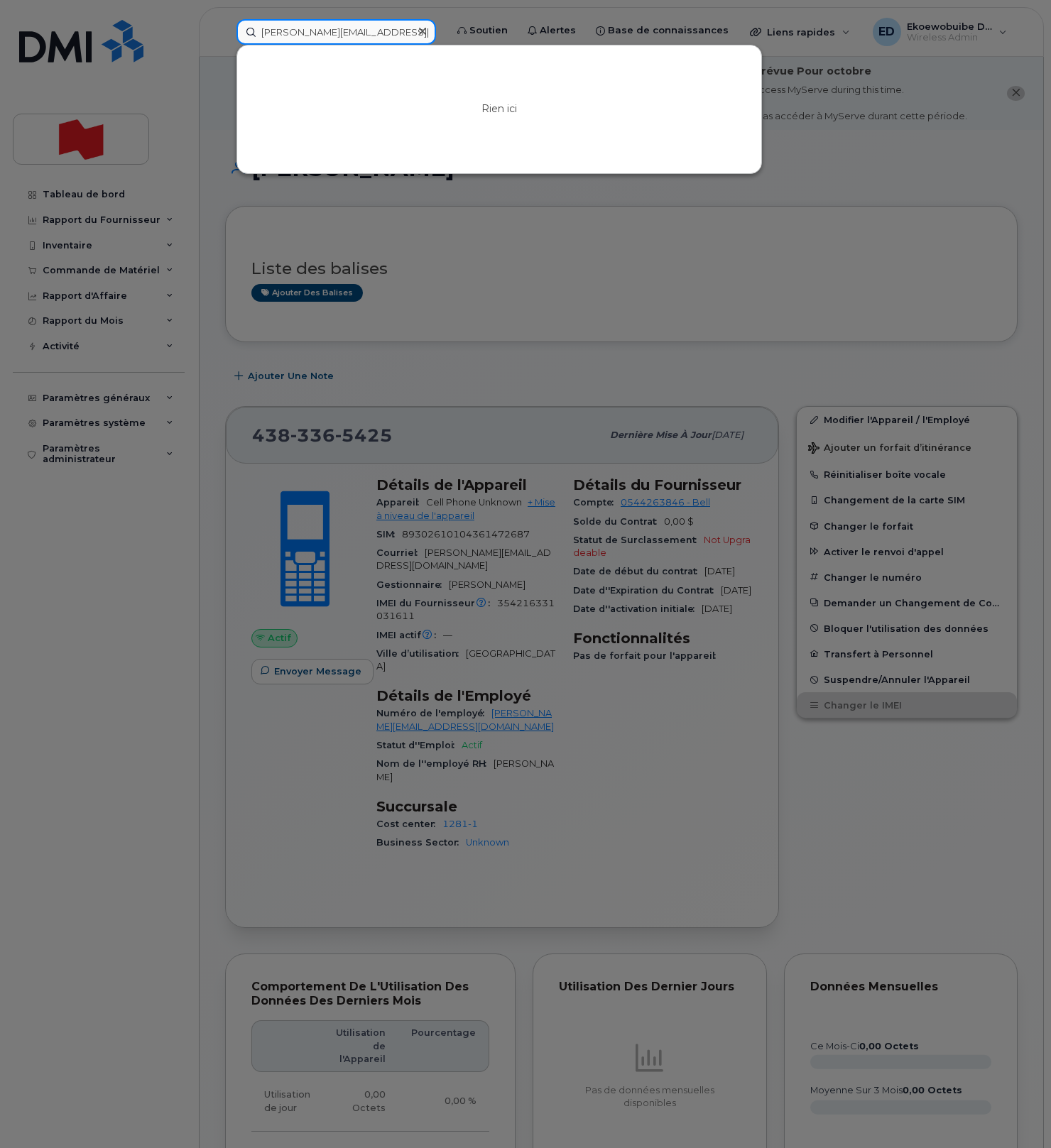
drag, startPoint x: 381, startPoint y: 30, endPoint x: 239, endPoint y: 32, distance: 142.0
click at [238, 31] on input "[PERSON_NAME][EMAIL_ADDRESS][DOMAIN_NAME]" at bounding box center [335, 31] width 199 height 25
paste input "[PHONE_NUMBER]"
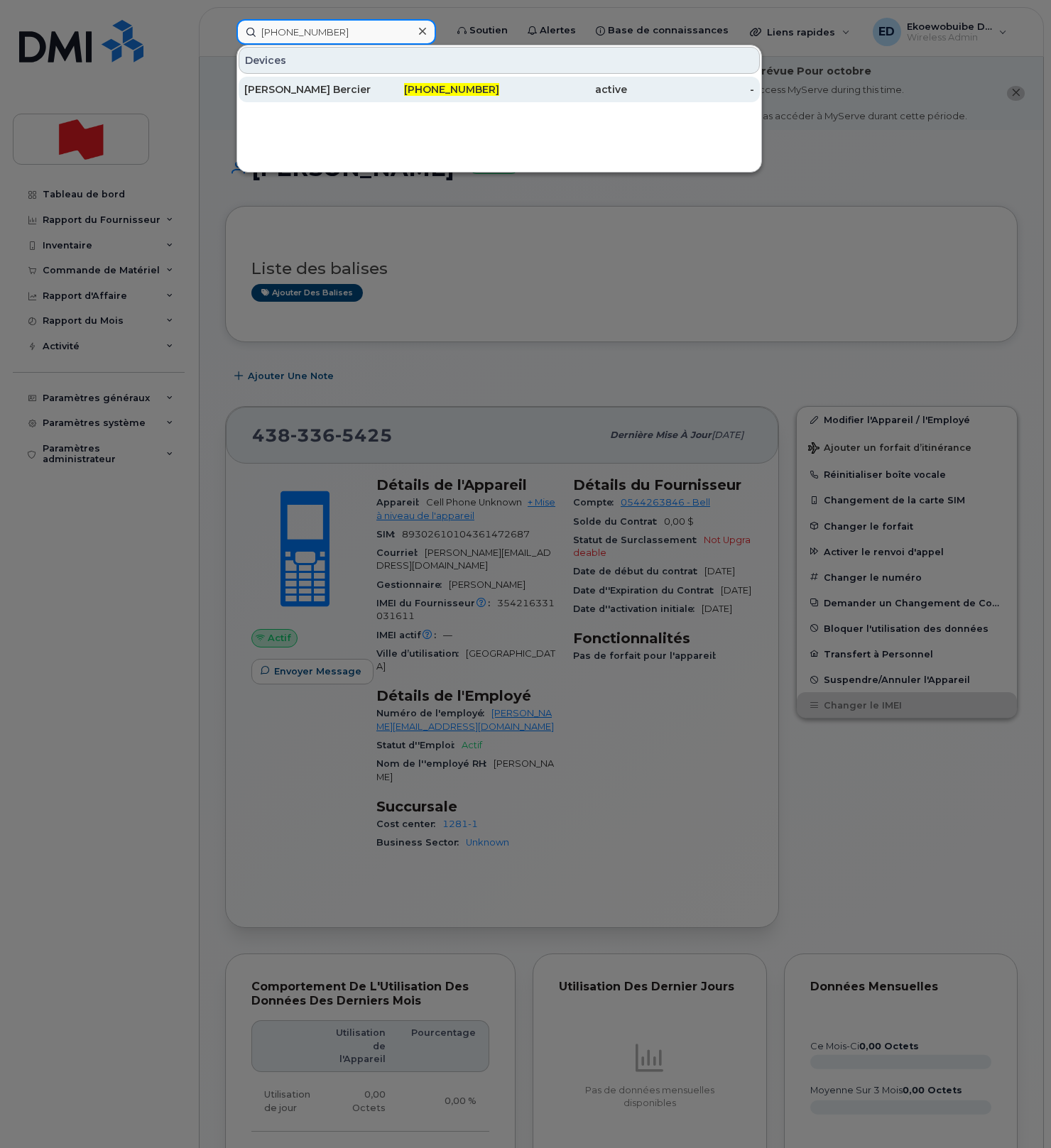
type input "514-226-5039"
click at [328, 93] on div "[PERSON_NAME] Bercier" at bounding box center [308, 89] width 127 height 14
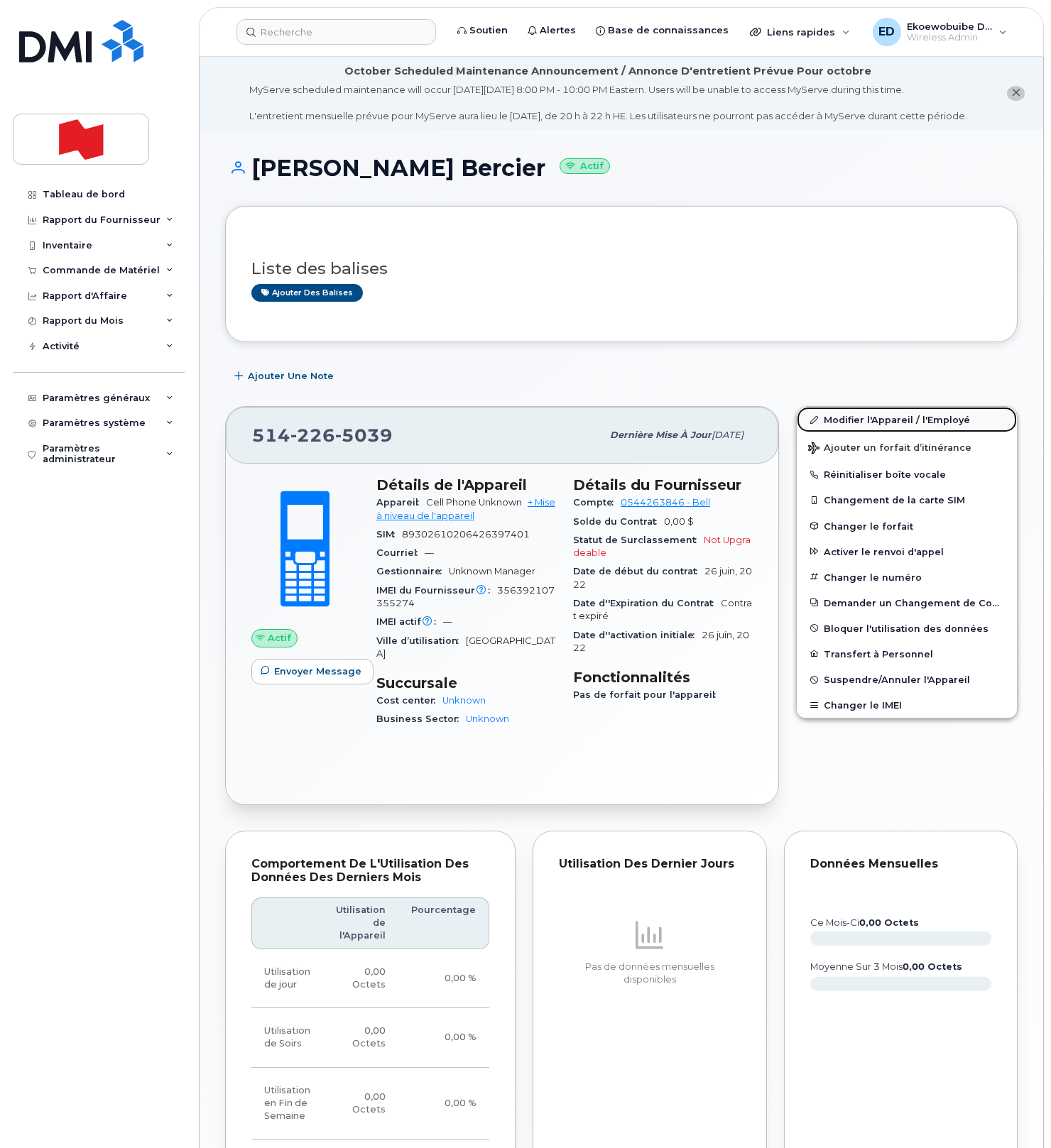
click at [839, 432] on link "Modifier l'Appareil / l'Employé" at bounding box center [907, 419] width 220 height 25
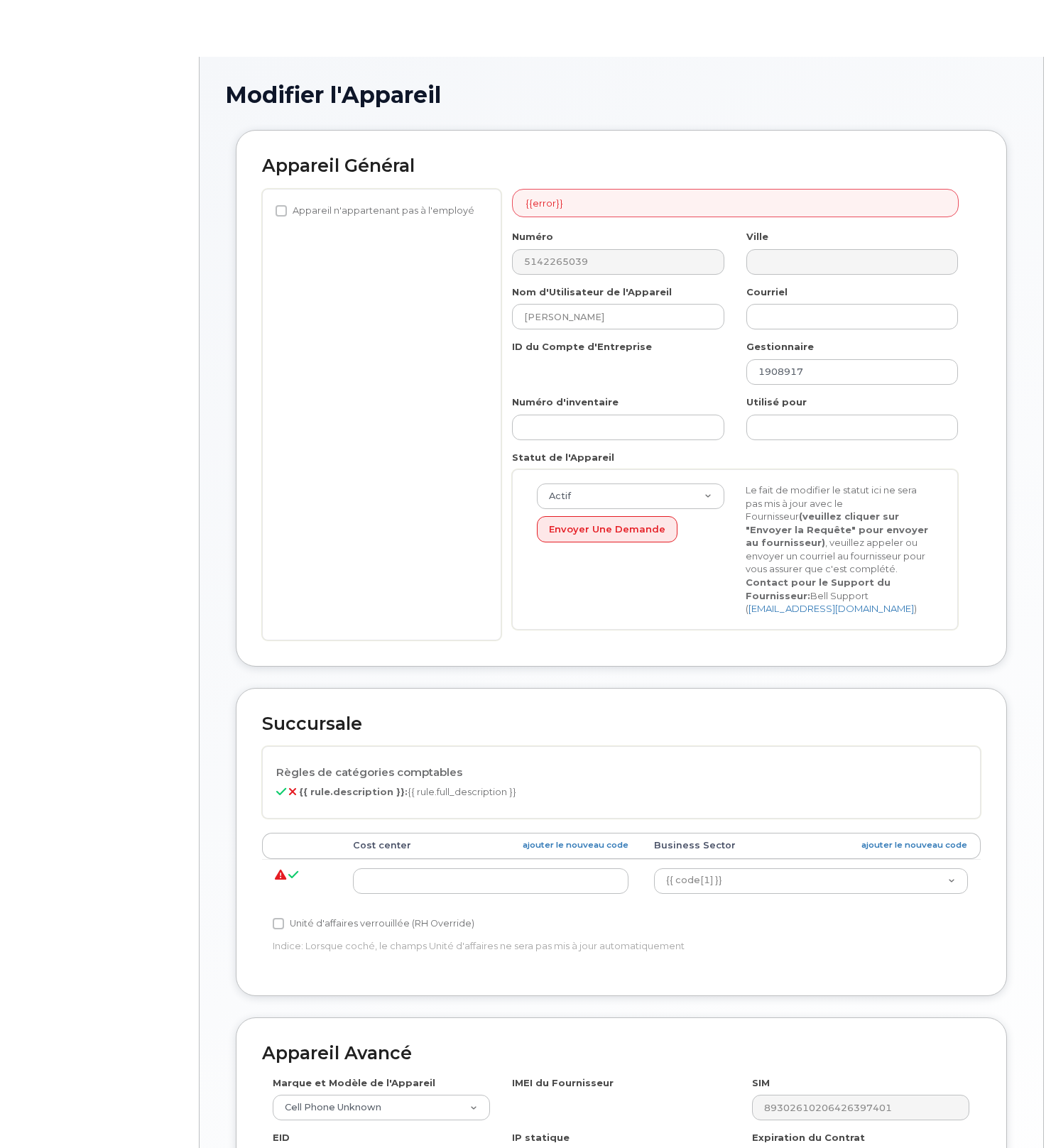
select select "22916206"
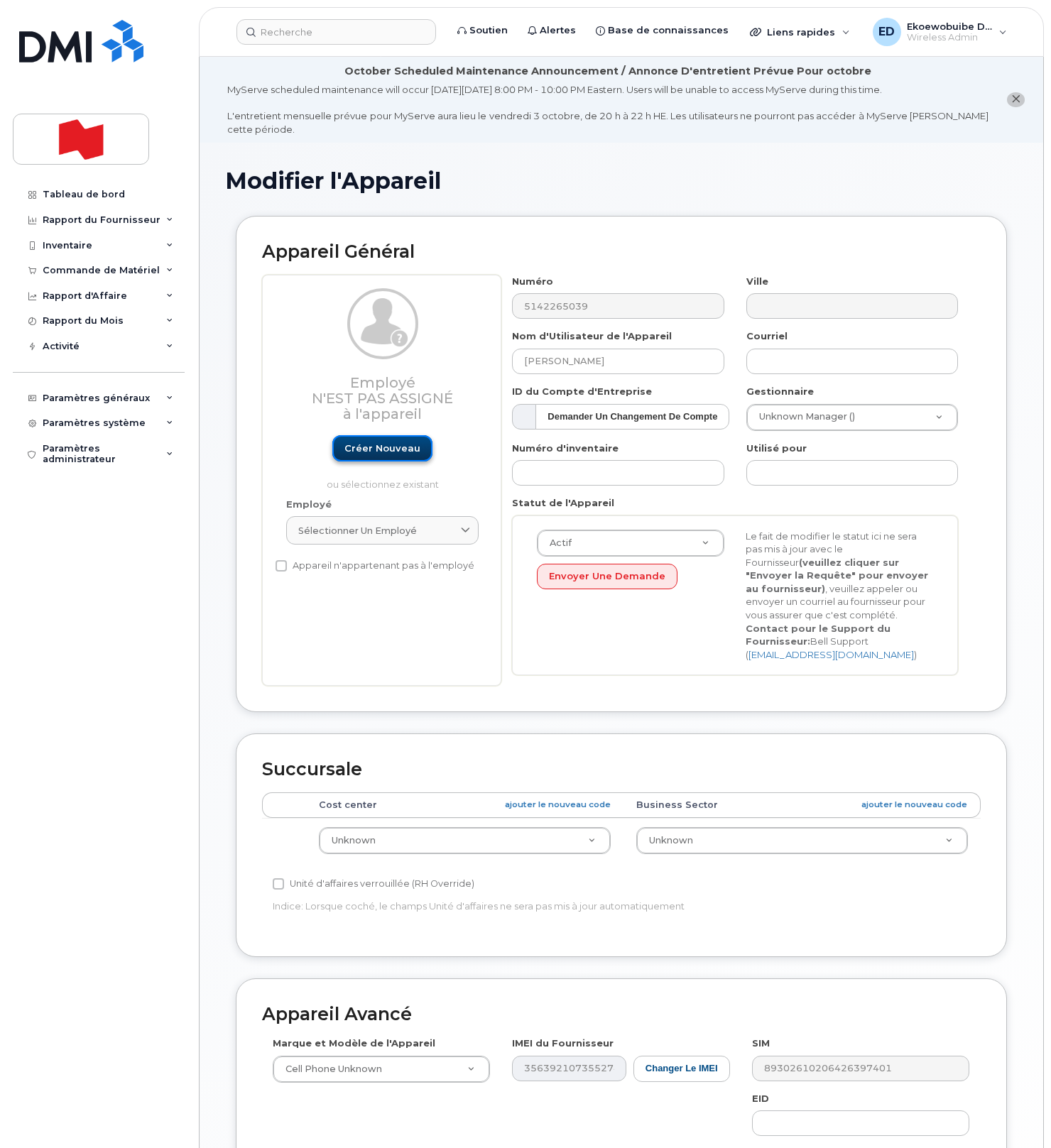
click at [383, 451] on link "Créer nouveau" at bounding box center [382, 448] width 100 height 26
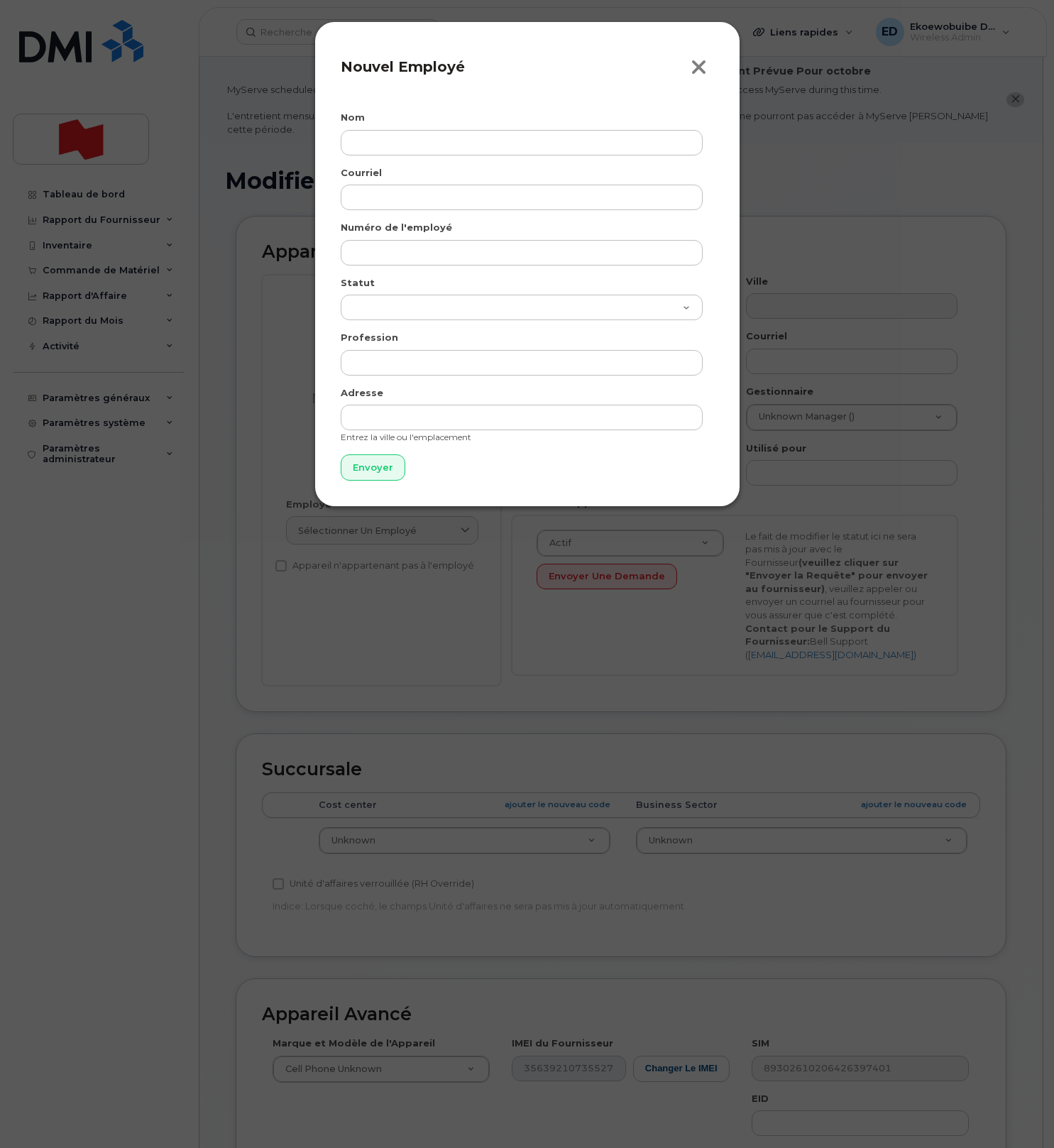
click at [696, 68] on icon "button" at bounding box center [699, 67] width 16 height 22
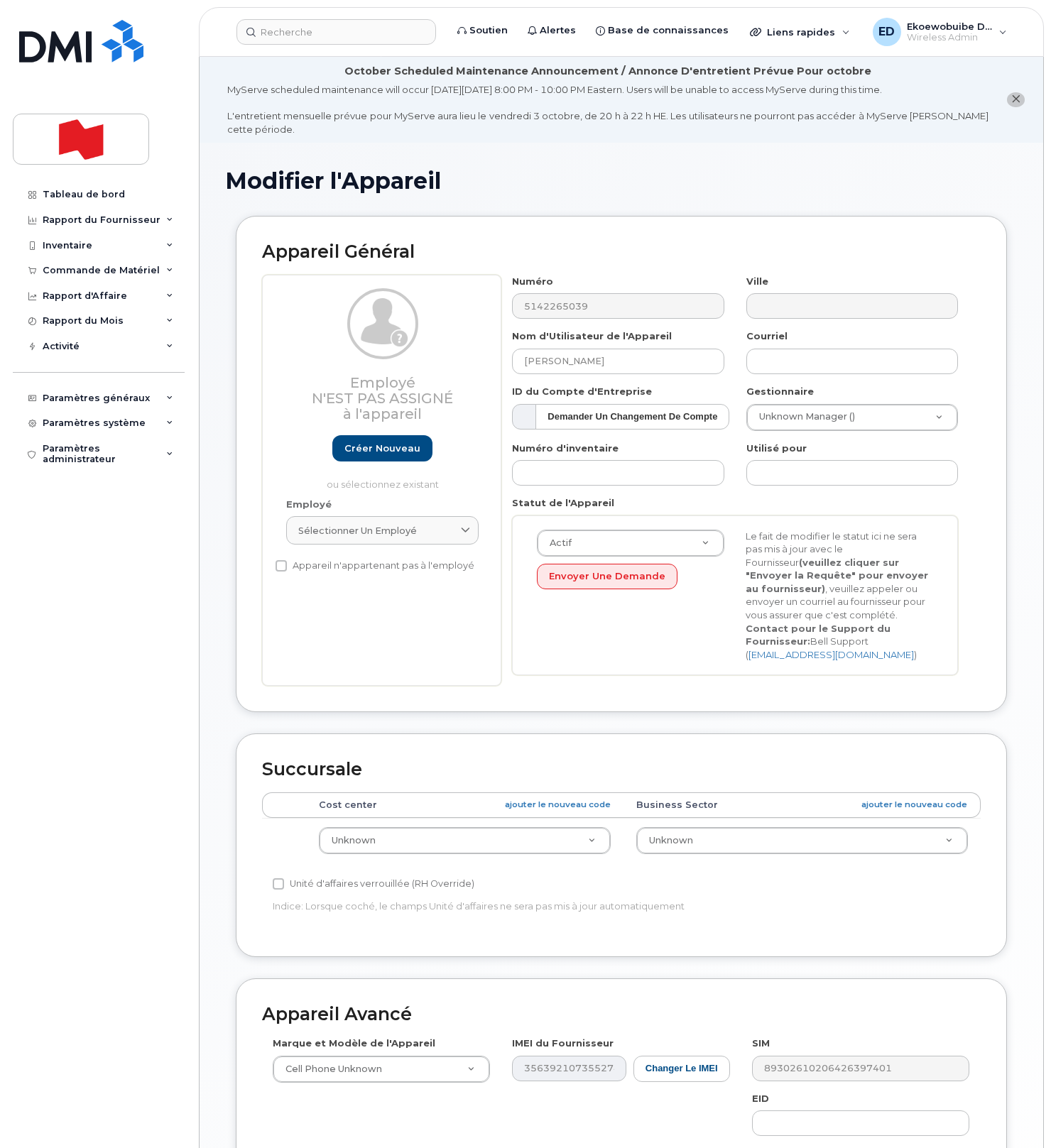
click at [466, 539] on link "Sélectionner un employé" at bounding box center [382, 531] width 193 height 28
paste input "Amira Mtira"
drag, startPoint x: 393, startPoint y: 569, endPoint x: 246, endPoint y: 569, distance: 147.0
click at [247, 568] on div "Appareil Général Employé N'est pas assigné à l'appareil Créer nouveau ou sélect…" at bounding box center [621, 464] width 771 height 497
click at [432, 545] on link "Sélectionner un employé" at bounding box center [382, 531] width 193 height 28
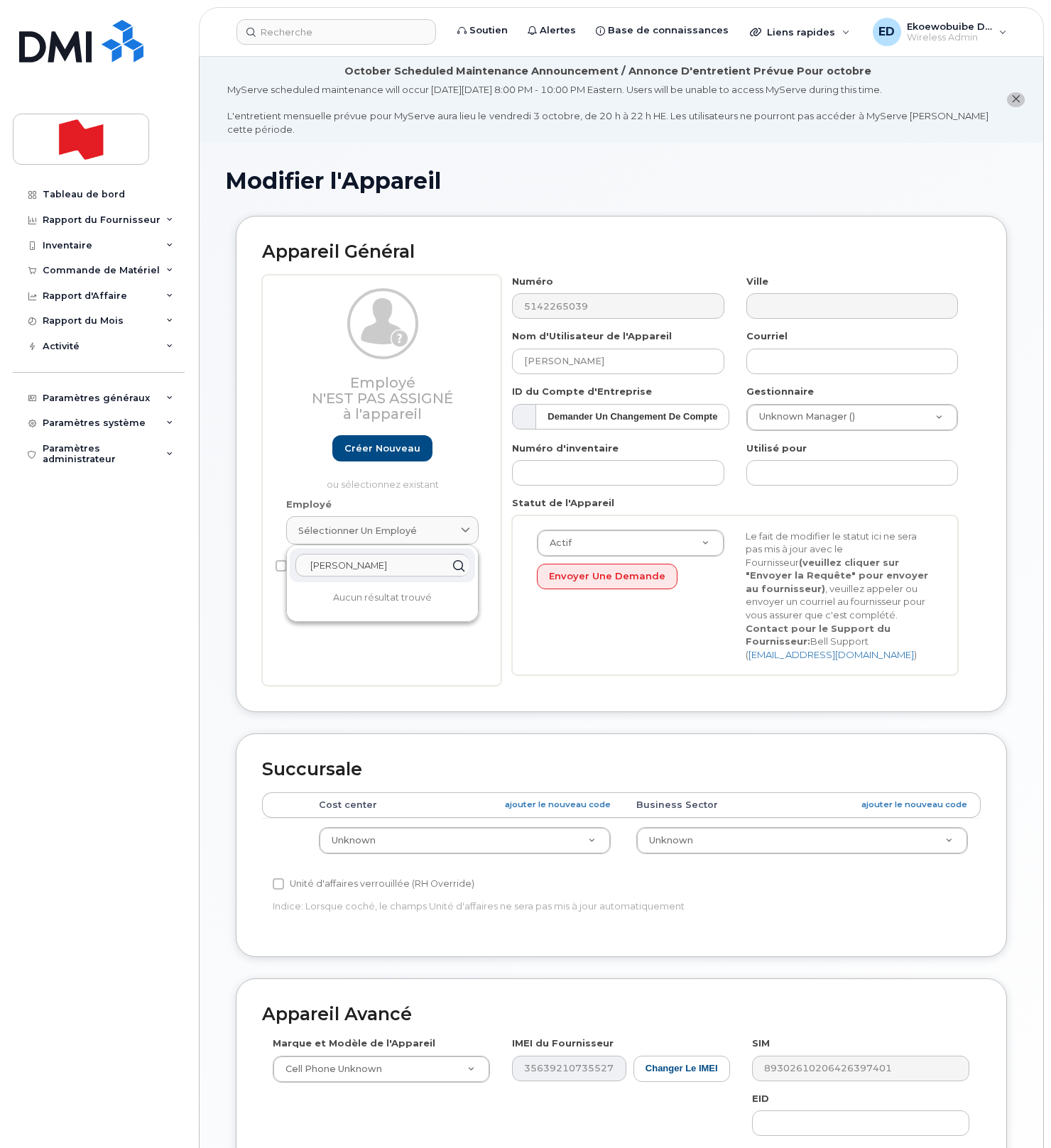
paste input "amira.mtira@bnc.c"
type input "amira.mtira@bnc.ca"
click at [401, 455] on link "Créer nouveau" at bounding box center [382, 448] width 100 height 26
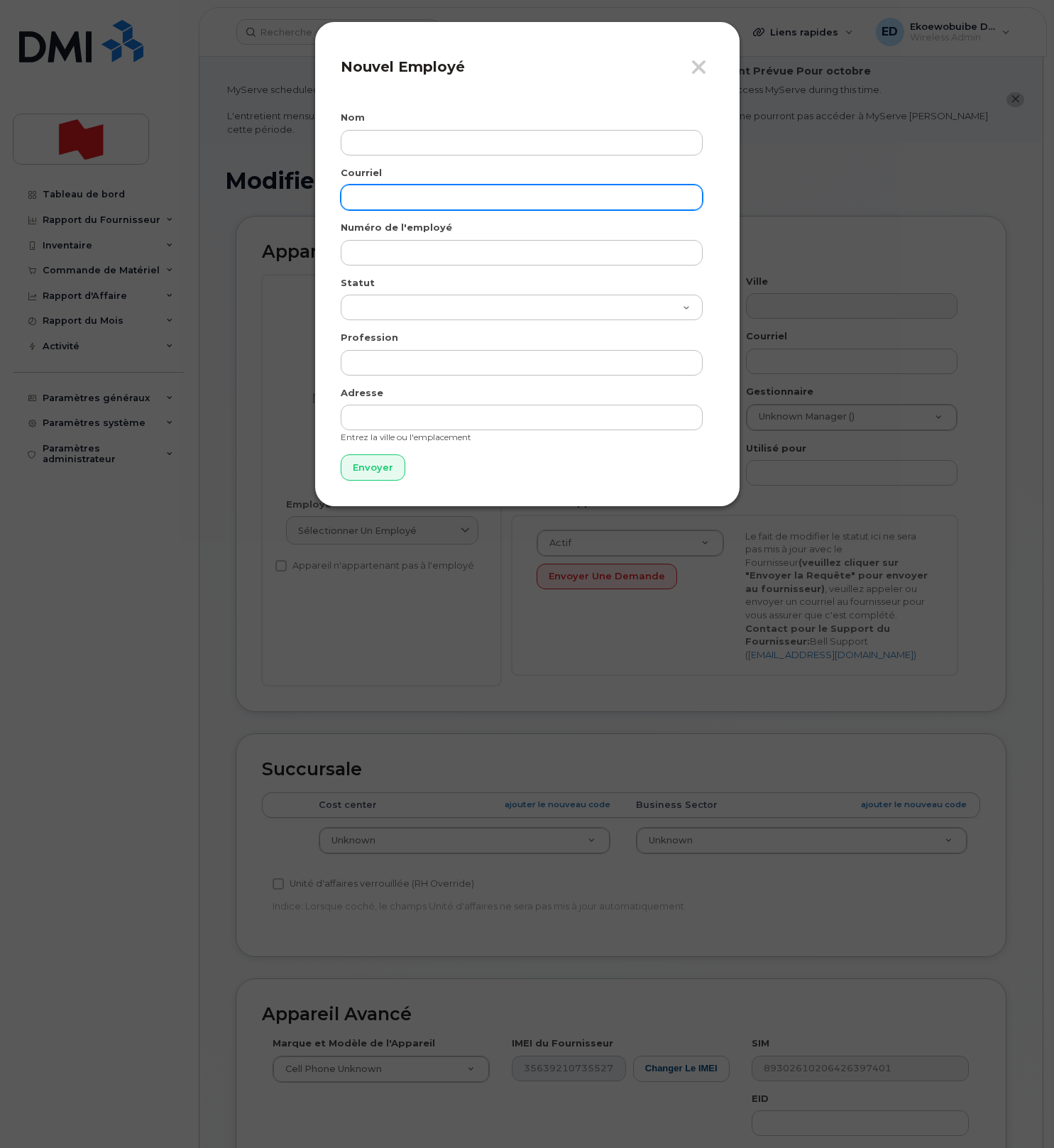
click at [400, 202] on input "email" at bounding box center [521, 196] width 362 height 25
paste input "amira.mtira@bnc.ca"
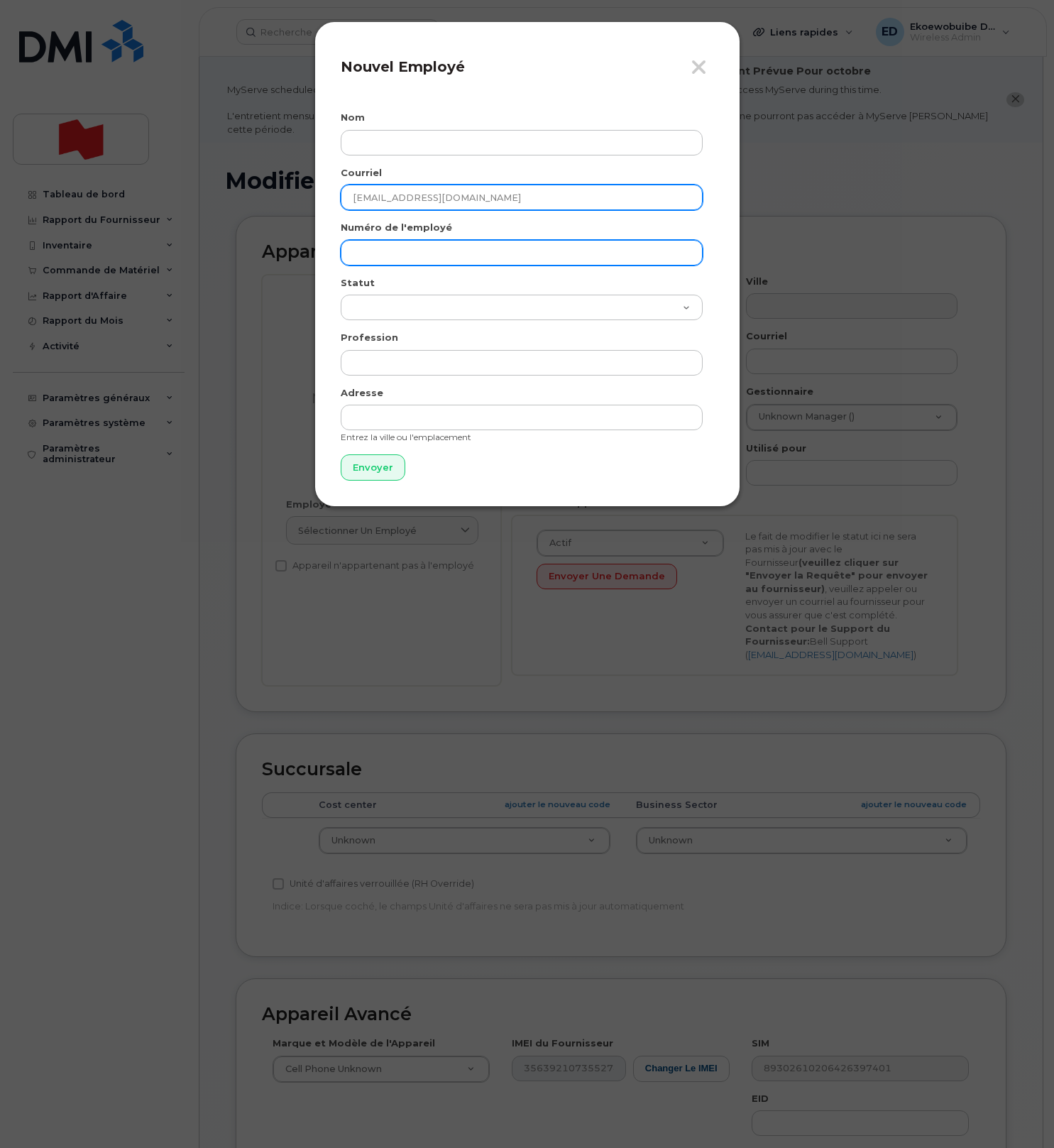
type input "amira.mtira@bnc.ca"
click at [403, 250] on input "text" at bounding box center [521, 252] width 362 height 25
paste input "[EMAIL_ADDRESS][DOMAIN_NAME]"
type input "[EMAIL_ADDRESS][DOMAIN_NAME]"
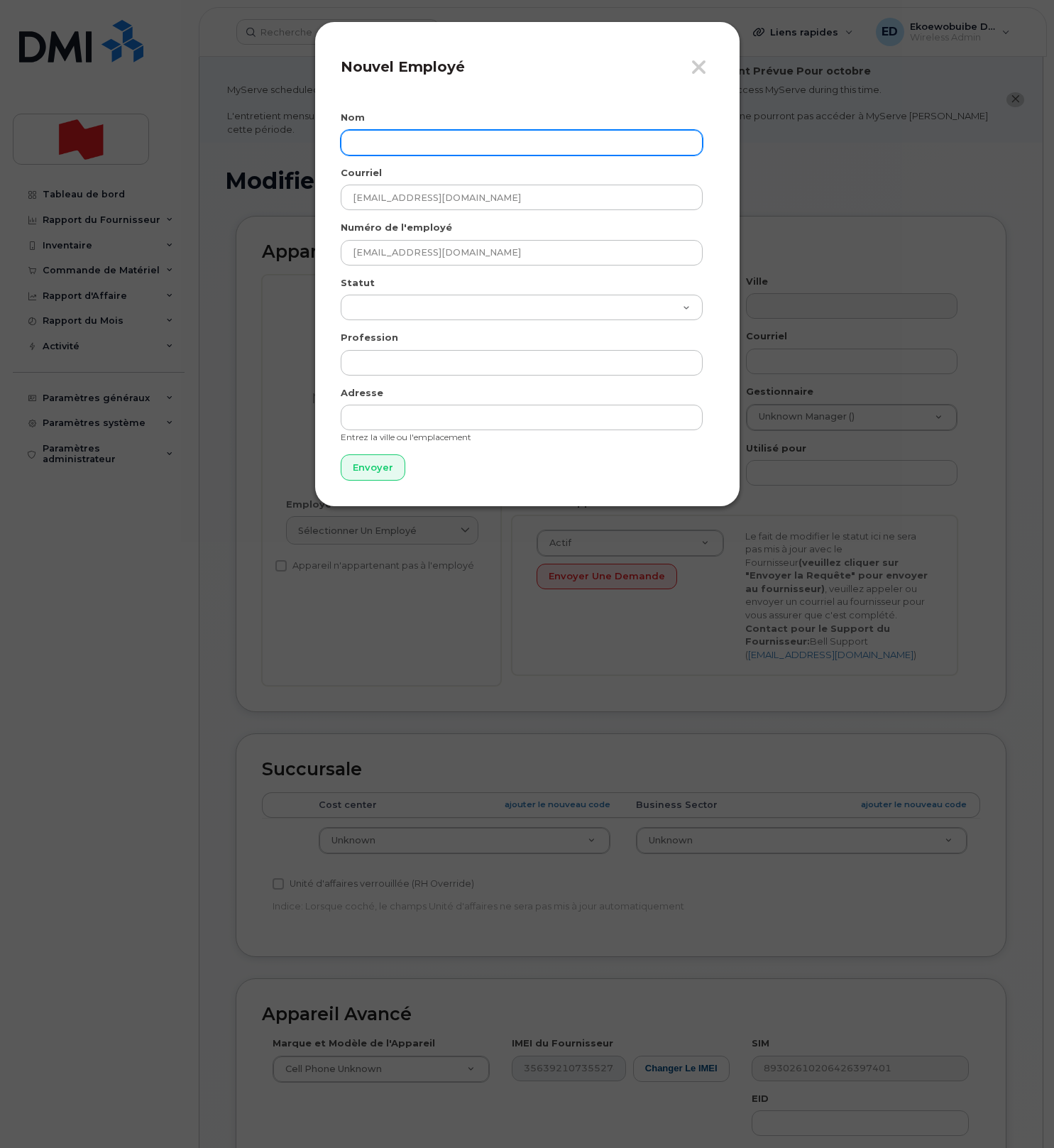
click at [456, 145] on input "text" at bounding box center [521, 143] width 362 height 25
paste input "[PERSON_NAME]"
type input "[PERSON_NAME]"
click at [370, 464] on input "Envoyer" at bounding box center [373, 467] width 64 height 26
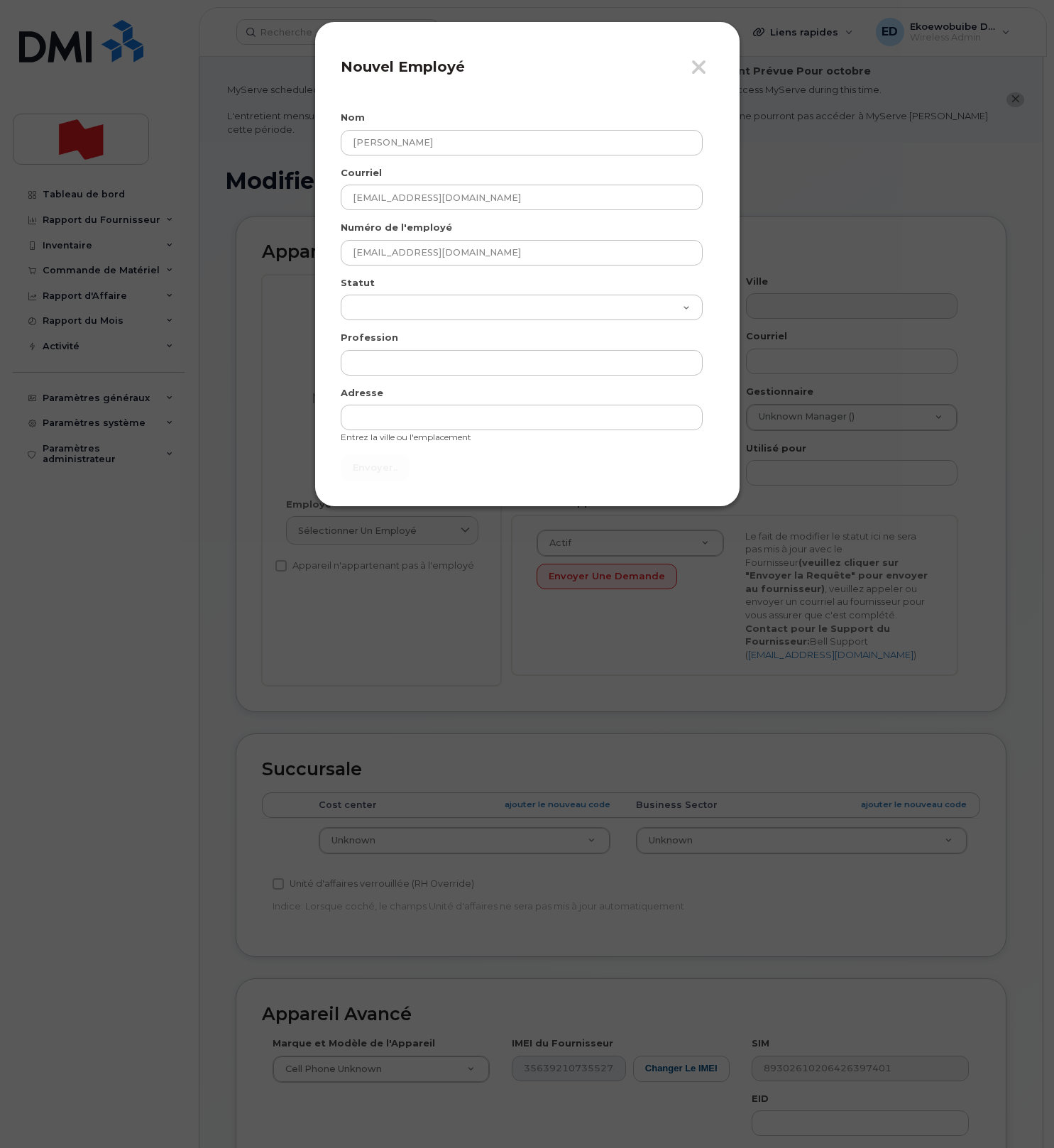
type input "Envoyer"
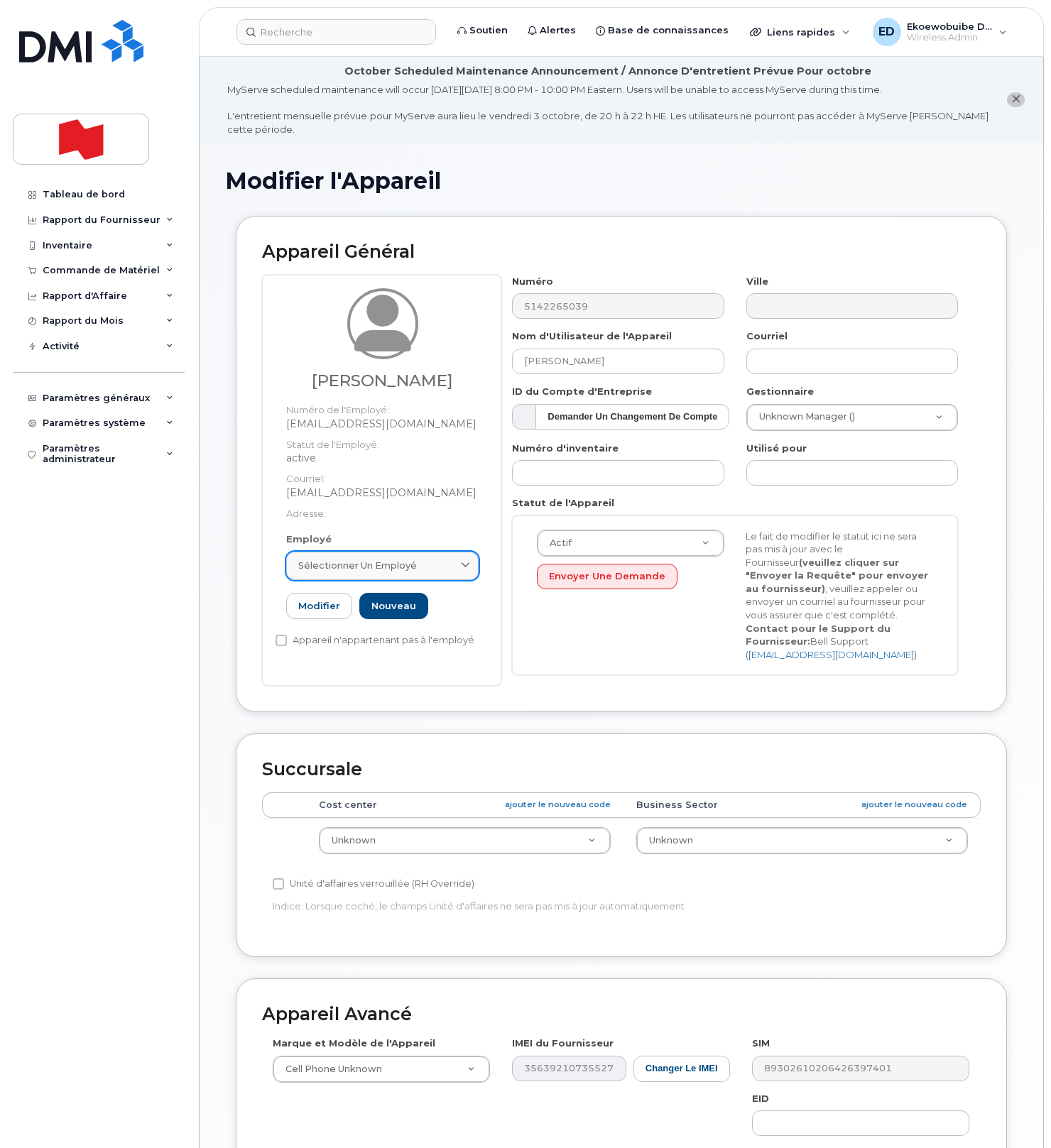
click at [421, 567] on div "Sélectionner un employé" at bounding box center [382, 566] width 168 height 13
drag, startPoint x: 419, startPoint y: 601, endPoint x: 277, endPoint y: 605, distance: 142.1
click at [277, 605] on div "Employé Sélectionner un employé amira.mtira@bnc.ca Aucun résultat trouvé Modifi…" at bounding box center [382, 582] width 213 height 99
drag, startPoint x: 448, startPoint y: 569, endPoint x: 439, endPoint y: 576, distance: 11.4
click at [448, 569] on div "Sélectionner un employé" at bounding box center [382, 566] width 168 height 13
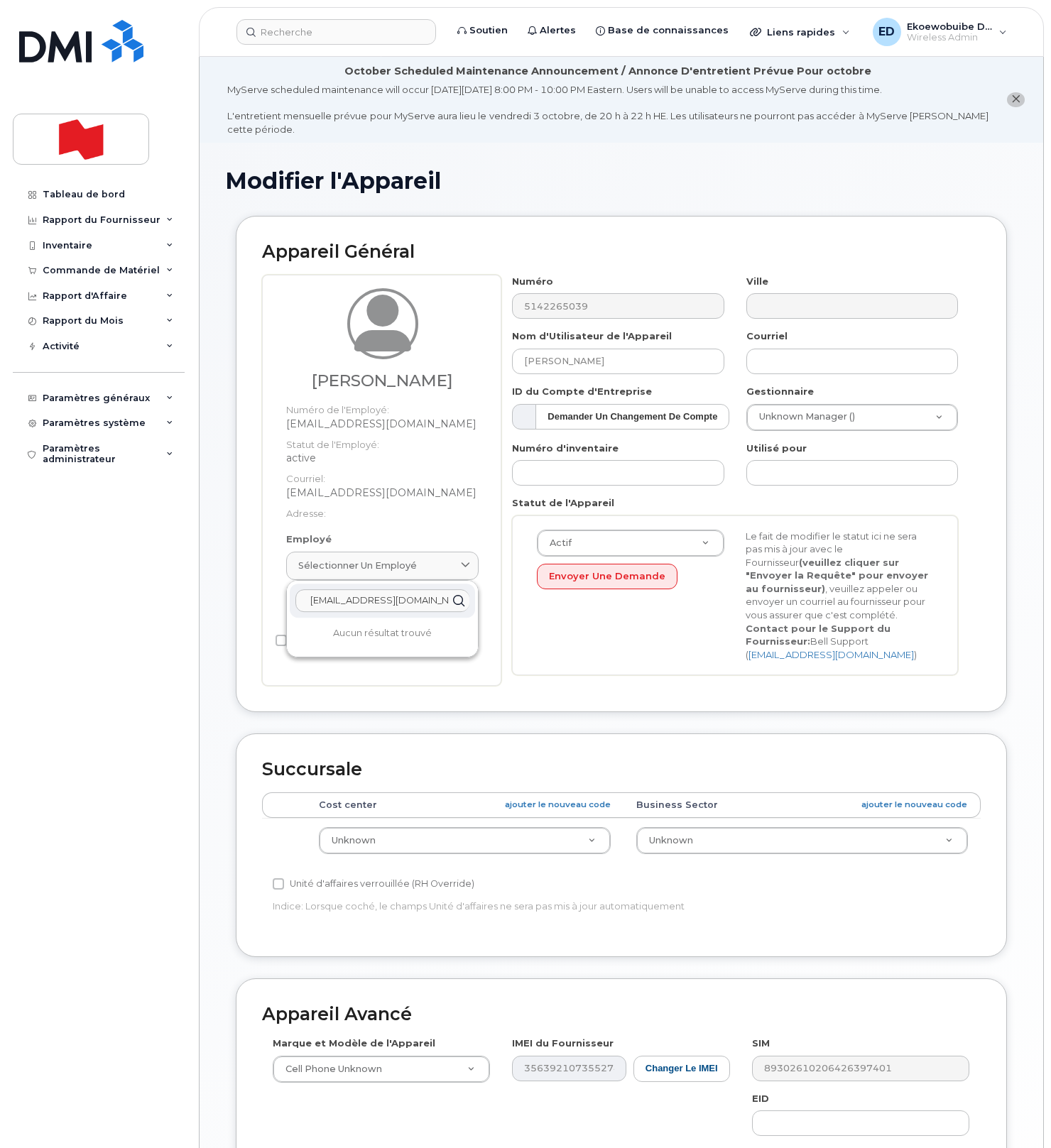
paste input "Amira Mtir"
drag, startPoint x: 399, startPoint y: 603, endPoint x: 289, endPoint y: 602, distance: 110.0
click at [290, 602] on div "[PERSON_NAME]" at bounding box center [382, 600] width 185 height 34
paste input "amira.mtira@bnc.c"
type input "a"
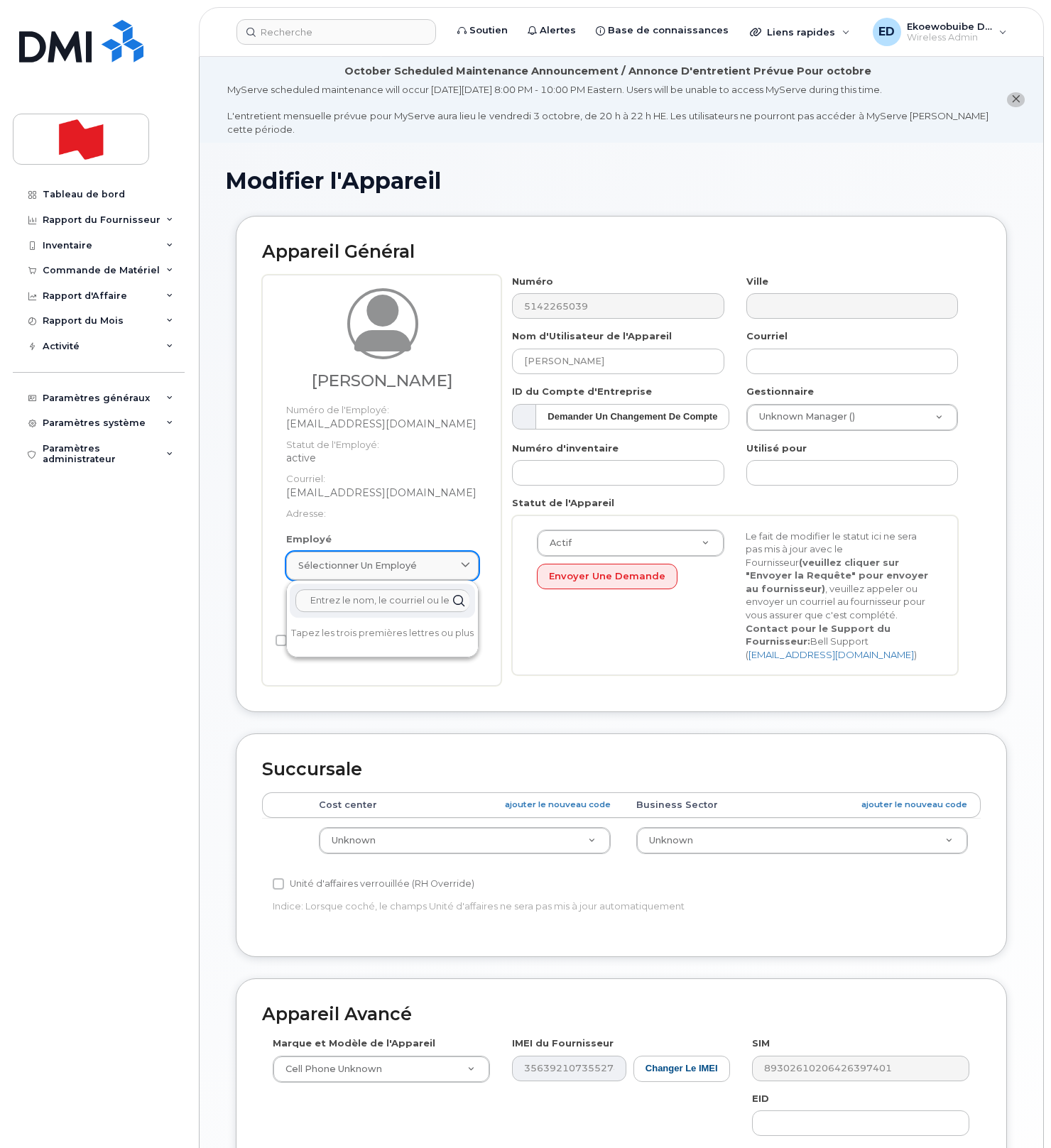
paste input "[EMAIL_ADDRESS][DOMAIN_NAME]"
type input "[EMAIL_ADDRESS][DOMAIN_NAME]"
click at [459, 562] on span at bounding box center [466, 566] width 13 height 13
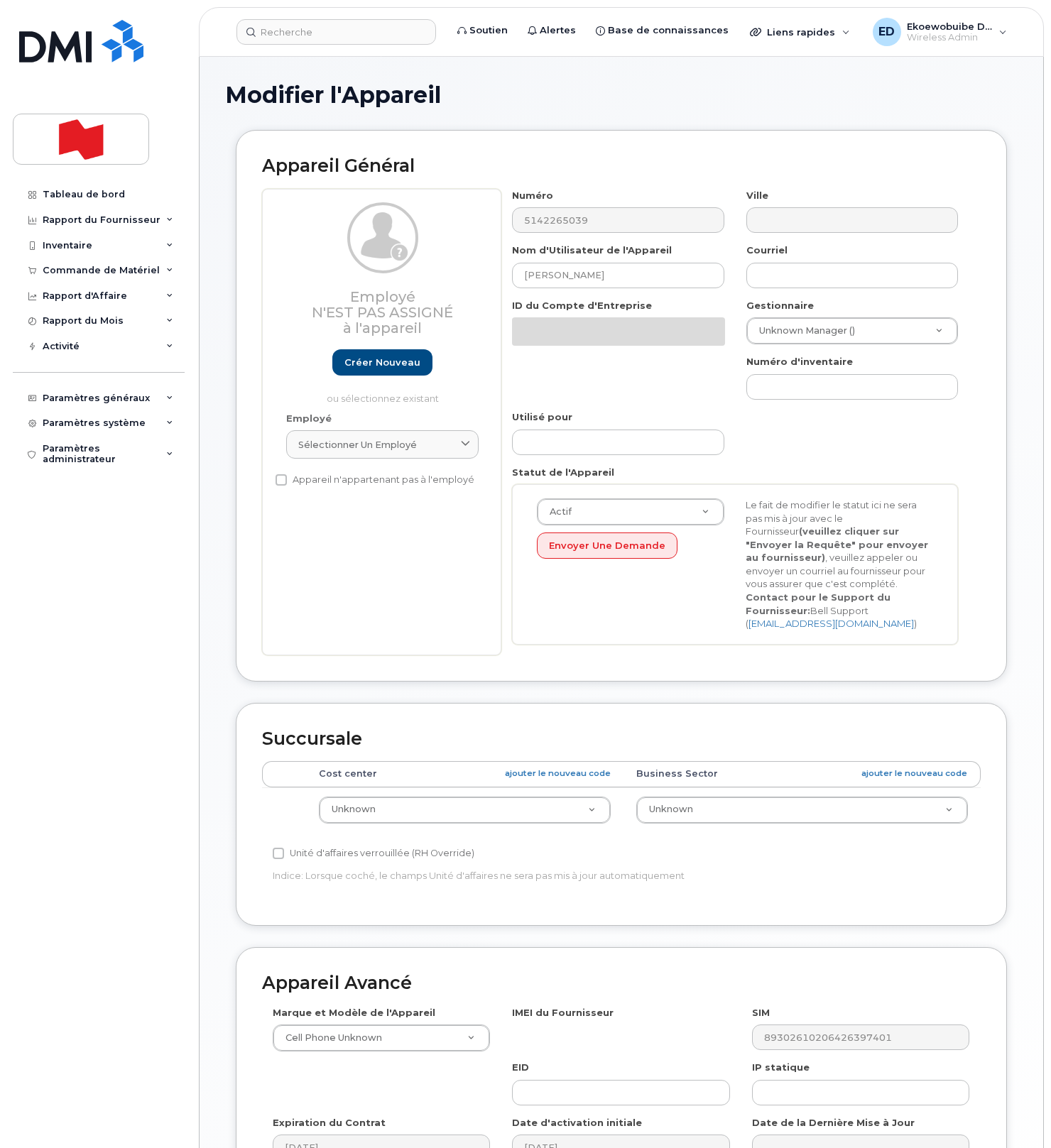
select select "22916206"
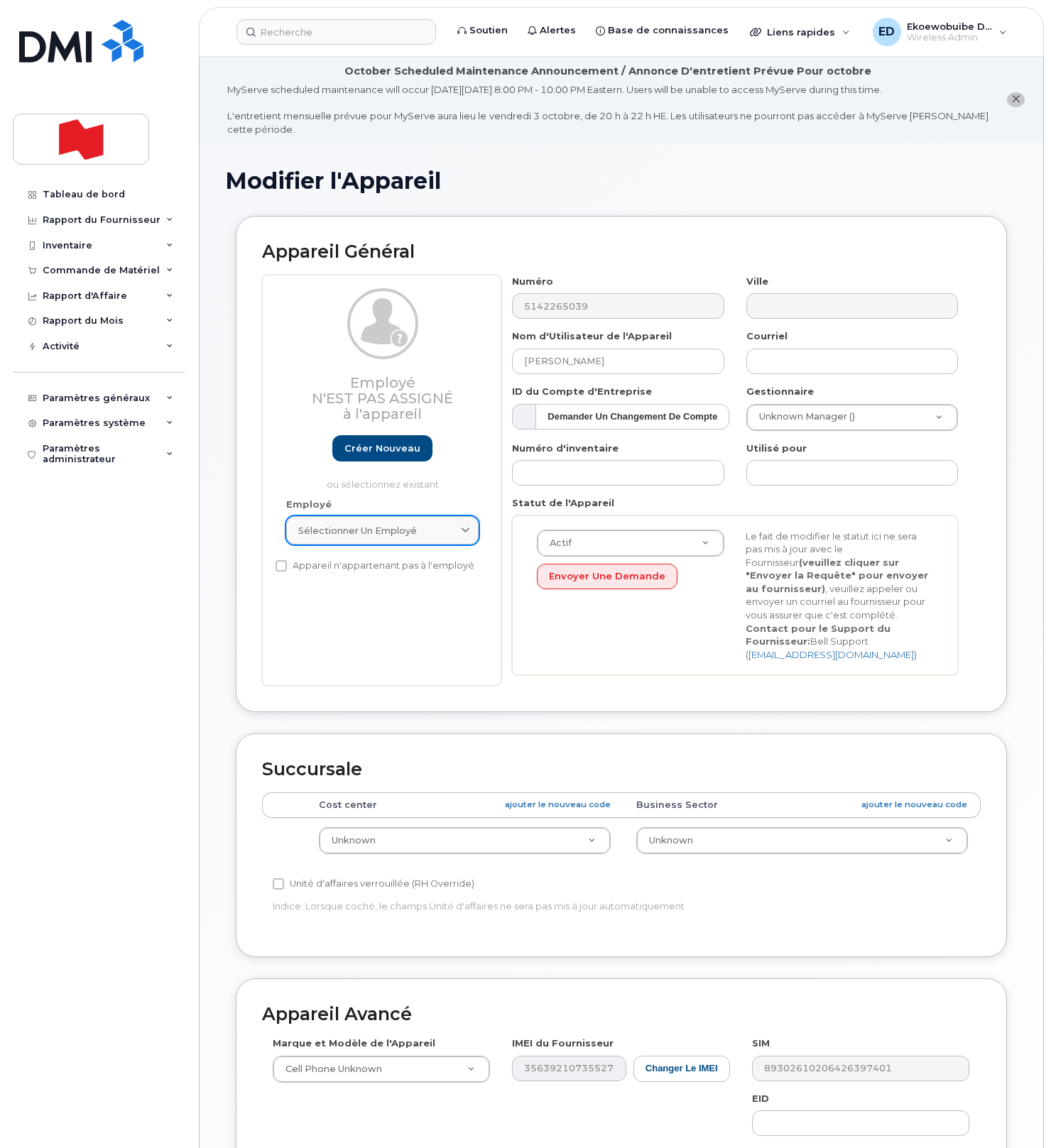
click at [427, 533] on div "Sélectionner un employé" at bounding box center [382, 531] width 168 height 13
paste input "amira.mtira@bnc.ca"
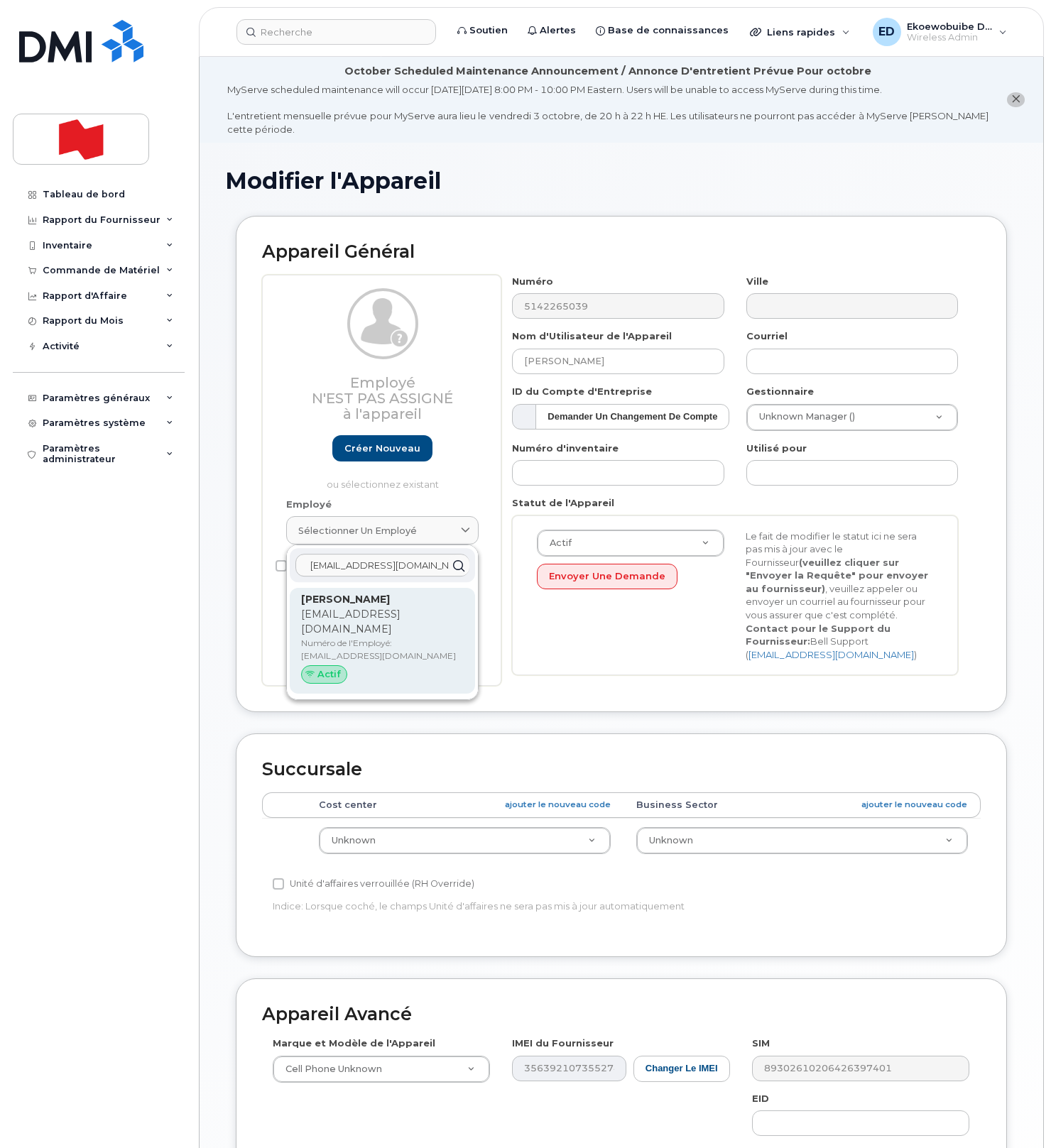
type input "amira.mtira@bnc.ca"
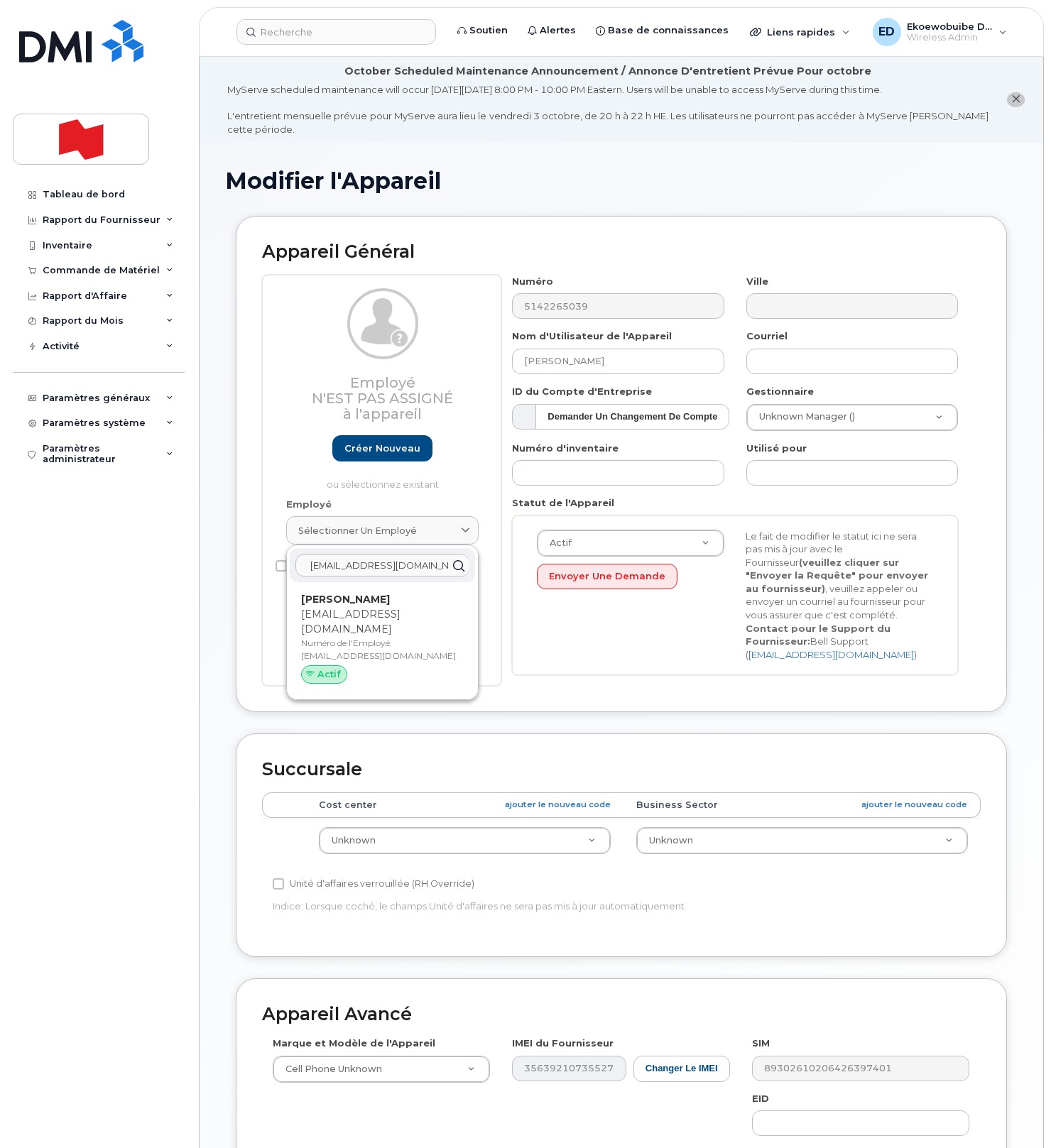
drag, startPoint x: 347, startPoint y: 624, endPoint x: 348, endPoint y: 633, distance: 9.1
click at [347, 636] on p "Numéro de l'Employé: amira.mtira@bnc.ca" at bounding box center [382, 649] width 162 height 25
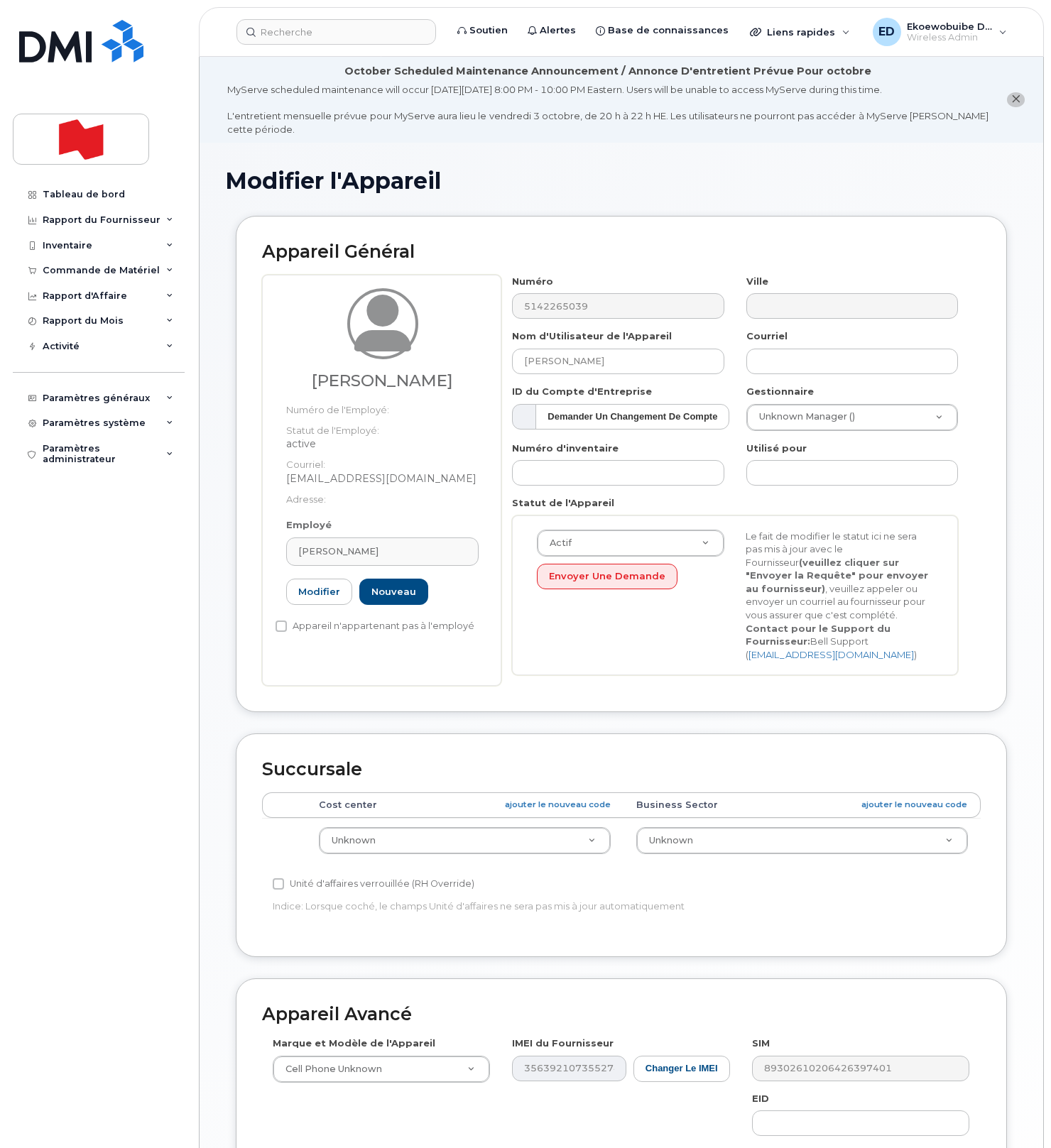
type input "[EMAIL_ADDRESS][DOMAIN_NAME]"
type input "[PERSON_NAME]"
type input "[EMAIL_ADDRESS][DOMAIN_NAME]"
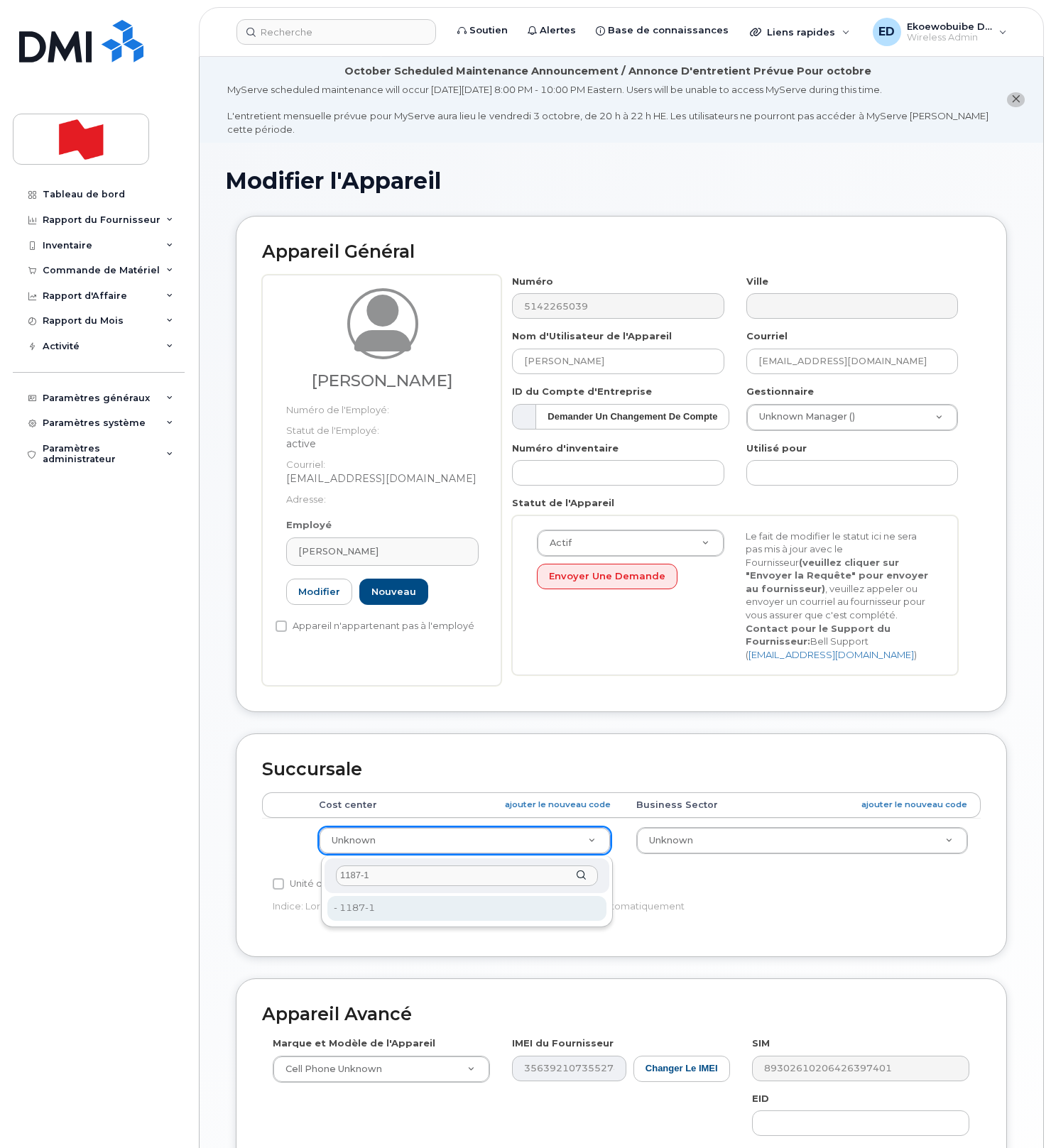
type input "1187-1"
type input "22916581"
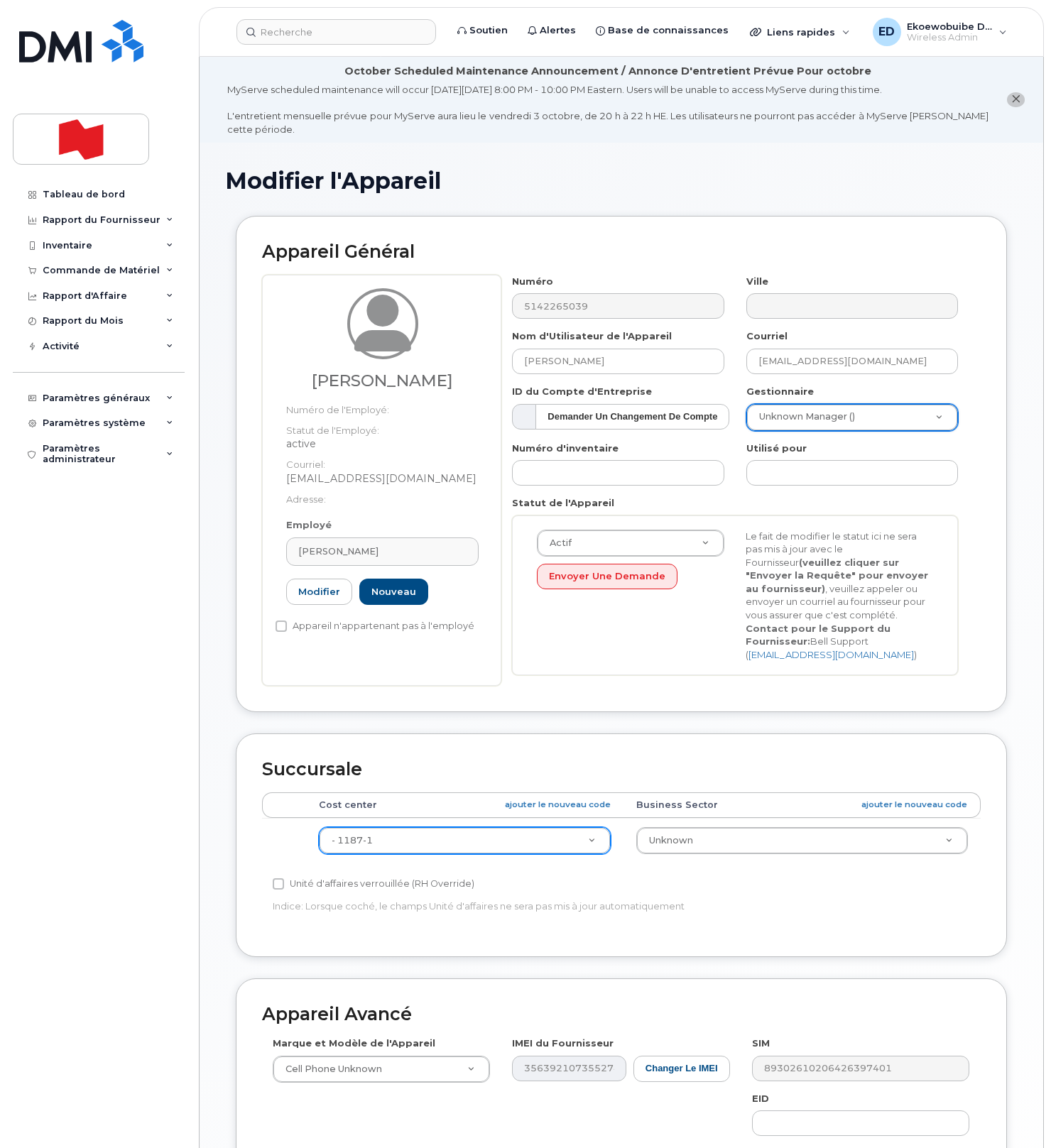
paste input "Victorenrique Martinezrac"
type input "Victorenrique Martinezrac"
drag, startPoint x: 900, startPoint y: 447, endPoint x: 748, endPoint y: 447, distance: 152.0
click at [748, 447] on div "Victorenrique Martinezrac No matches found" at bounding box center [851, 461] width 212 height 61
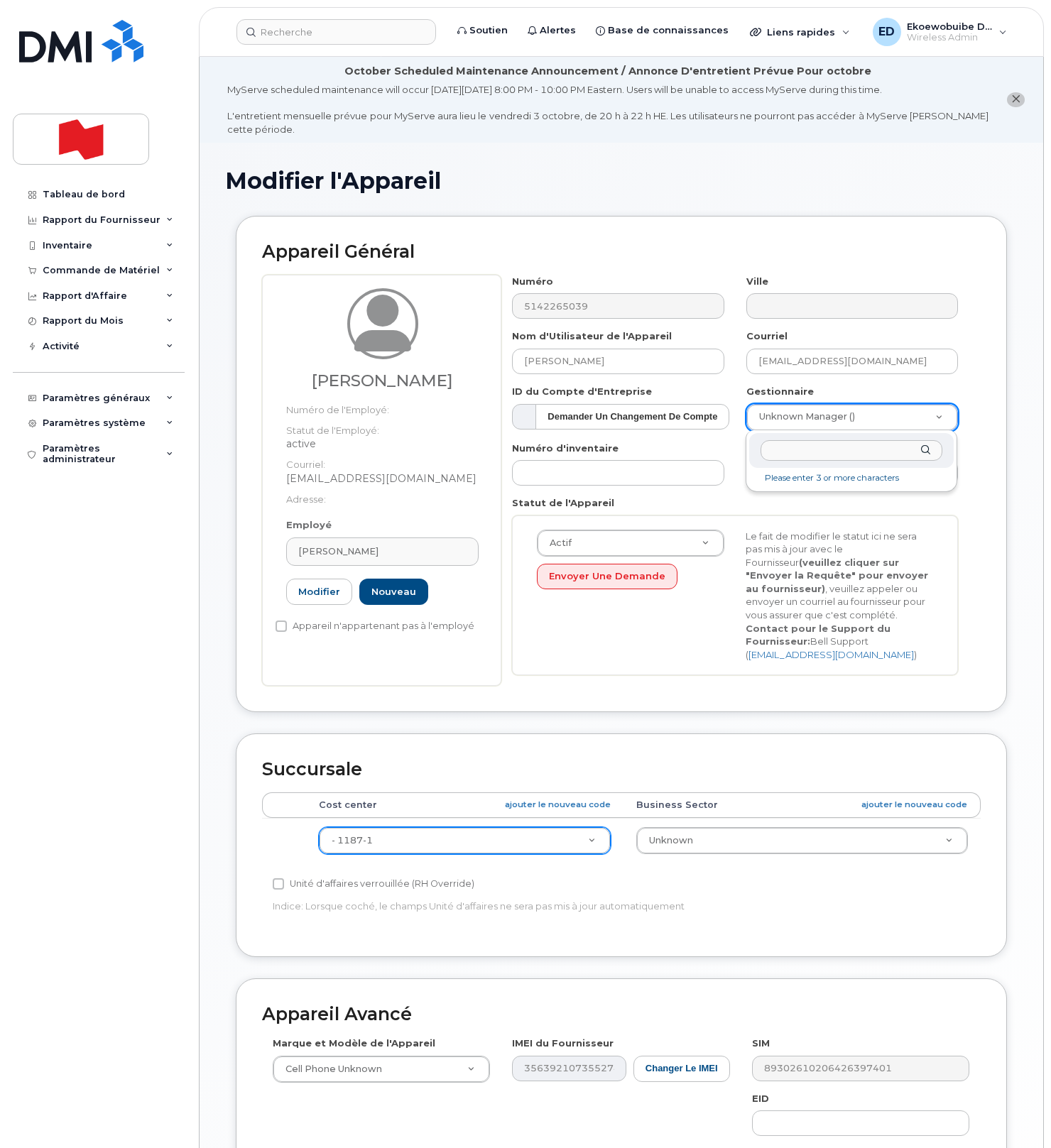
paste input "victorenrique.martinezrac@bnc.ca"
type input "victorenrique.martinezrac@bnc.ca"
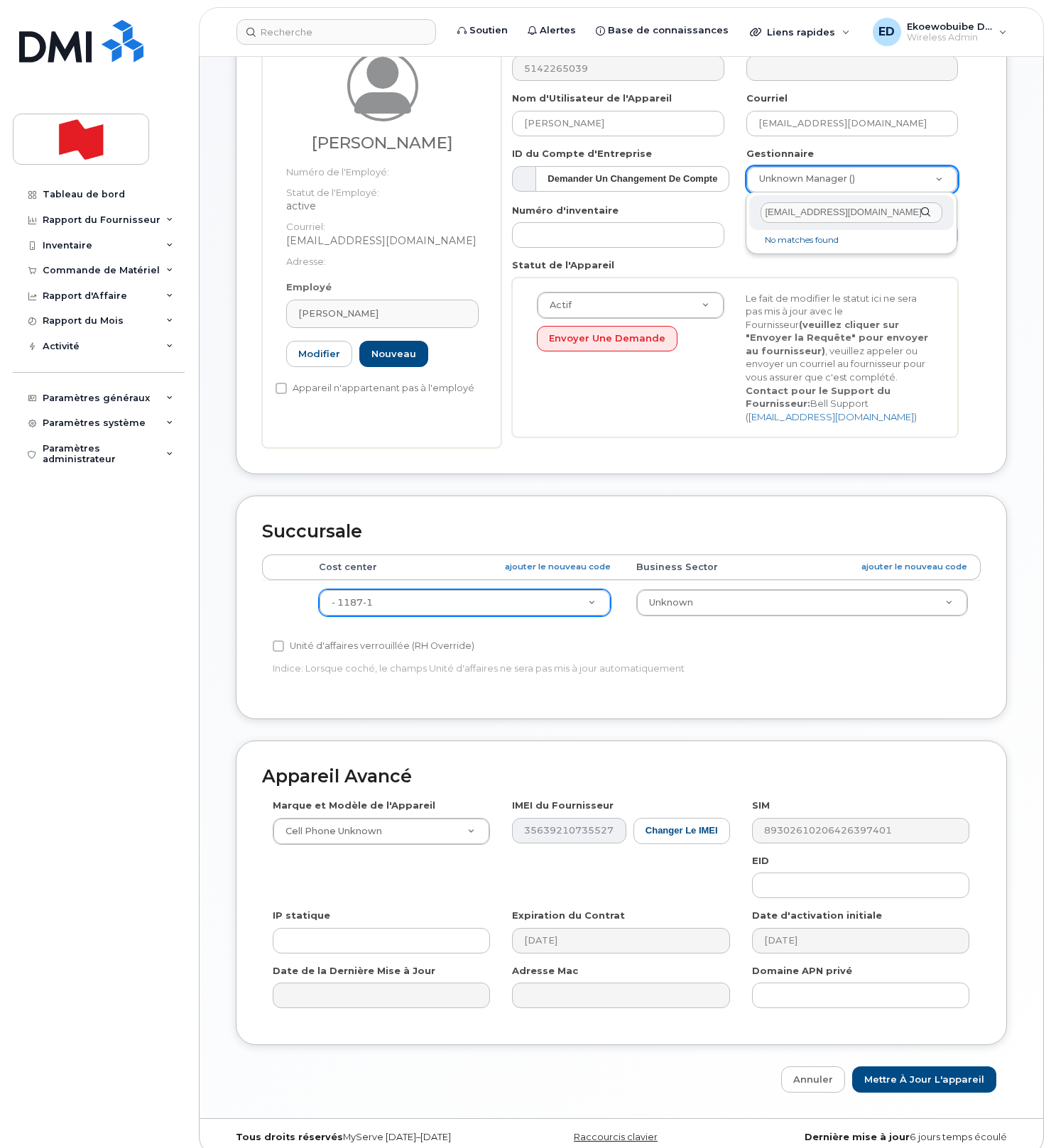
scroll to position [256, 0]
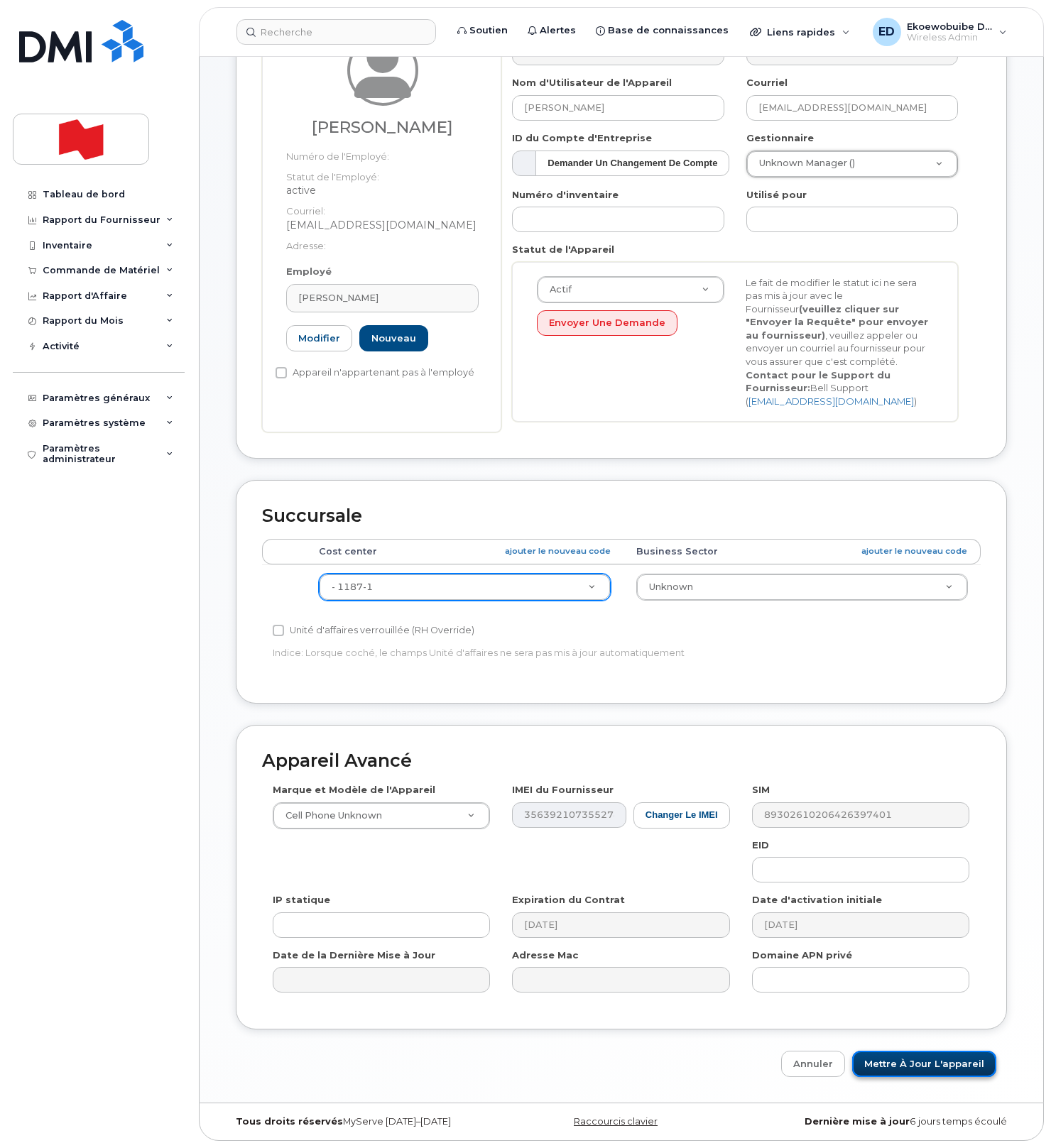
click at [933, 1066] on input "Mettre à jour l'appareil" at bounding box center [924, 1064] width 144 height 26
type input "Sauvegarde..."
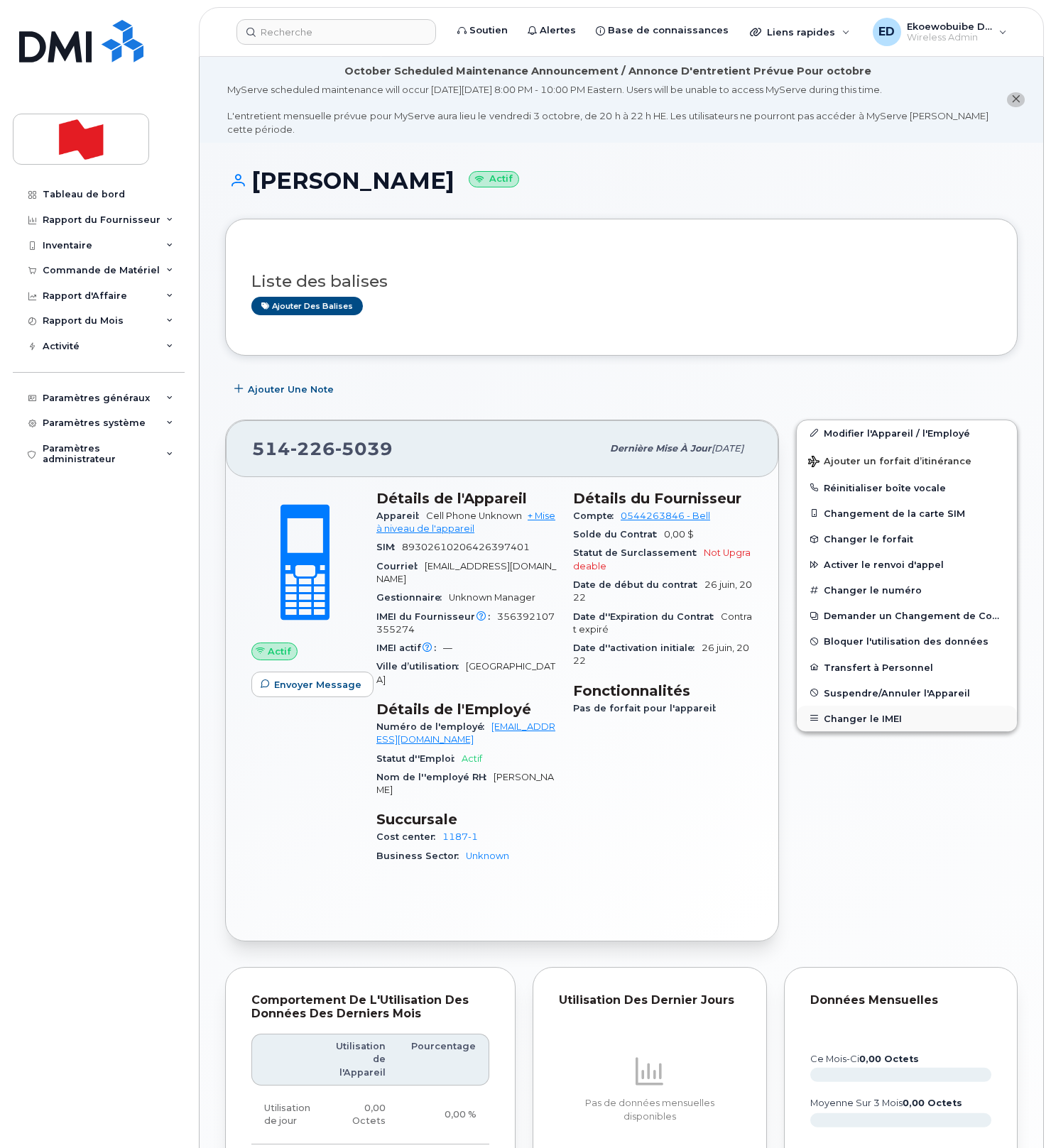
click at [848, 717] on button "Changer le IMEI" at bounding box center [907, 718] width 220 height 25
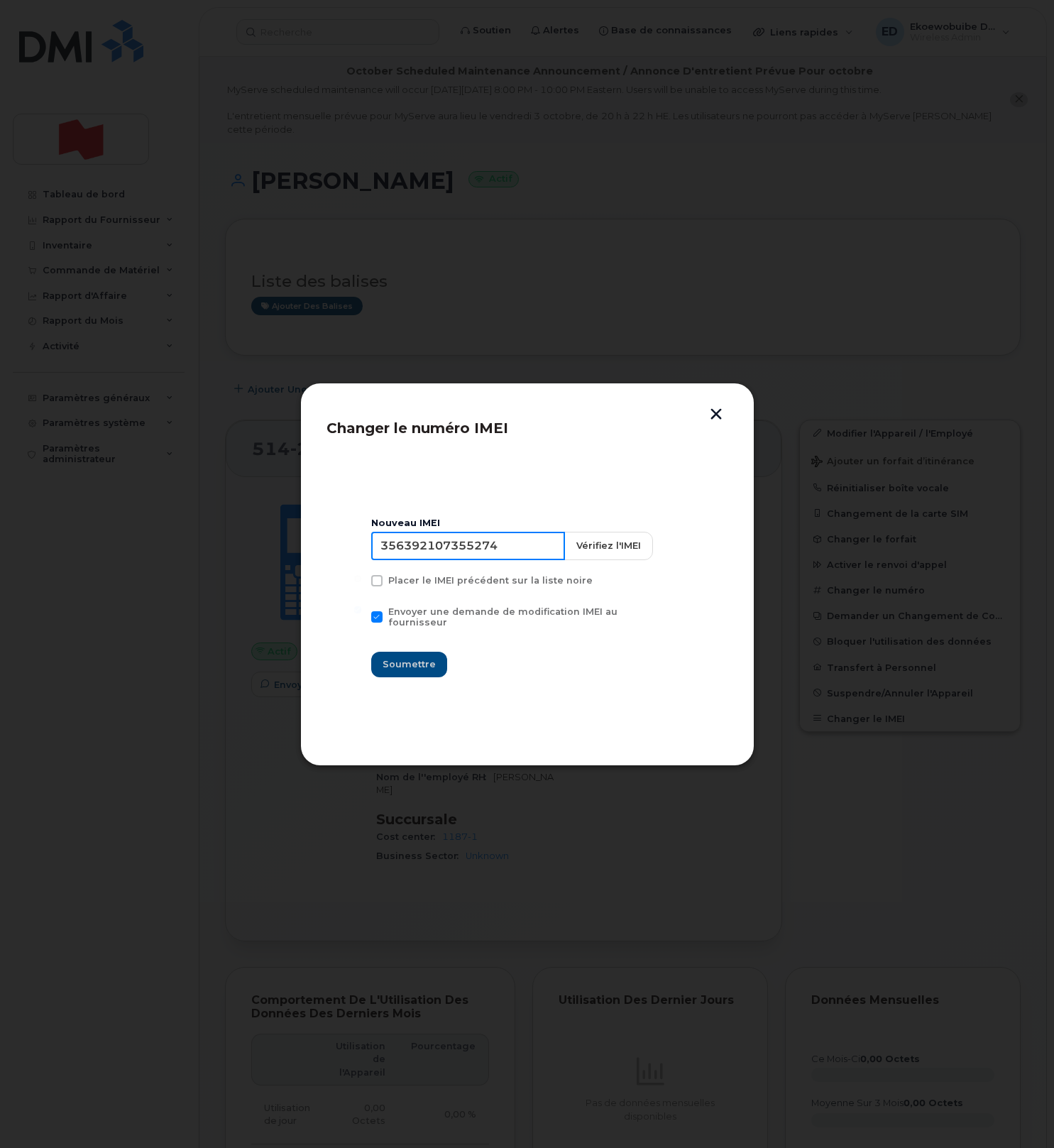
click at [432, 545] on input "356392107355274" at bounding box center [468, 546] width 194 height 28
click at [432, 547] on input "356392107355274" at bounding box center [468, 546] width 194 height 28
click at [434, 554] on input "356392107355274" at bounding box center [468, 546] width 194 height 28
type input "354216330916796"
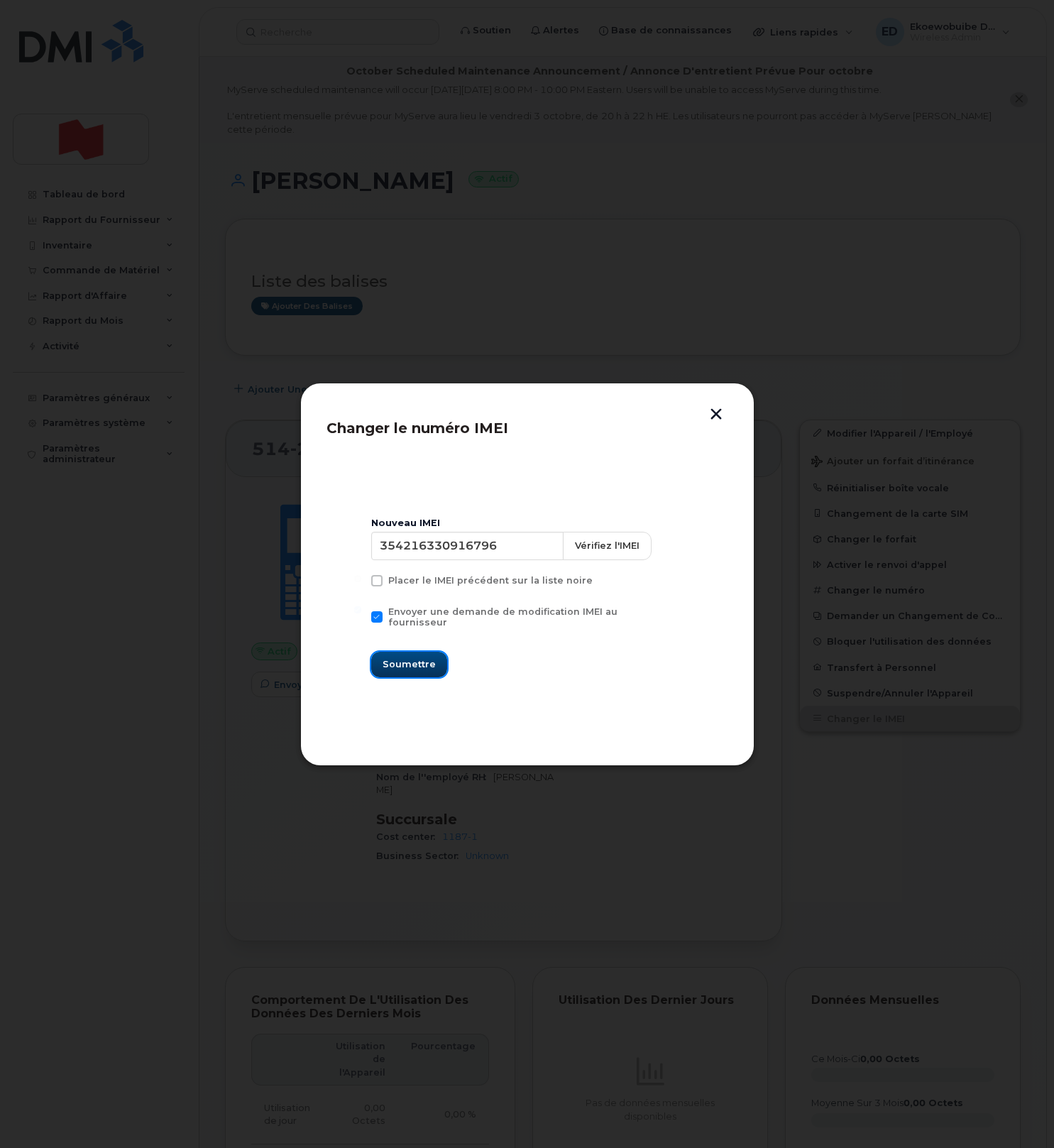
click at [406, 657] on span "Soumettre" at bounding box center [409, 664] width 53 height 13
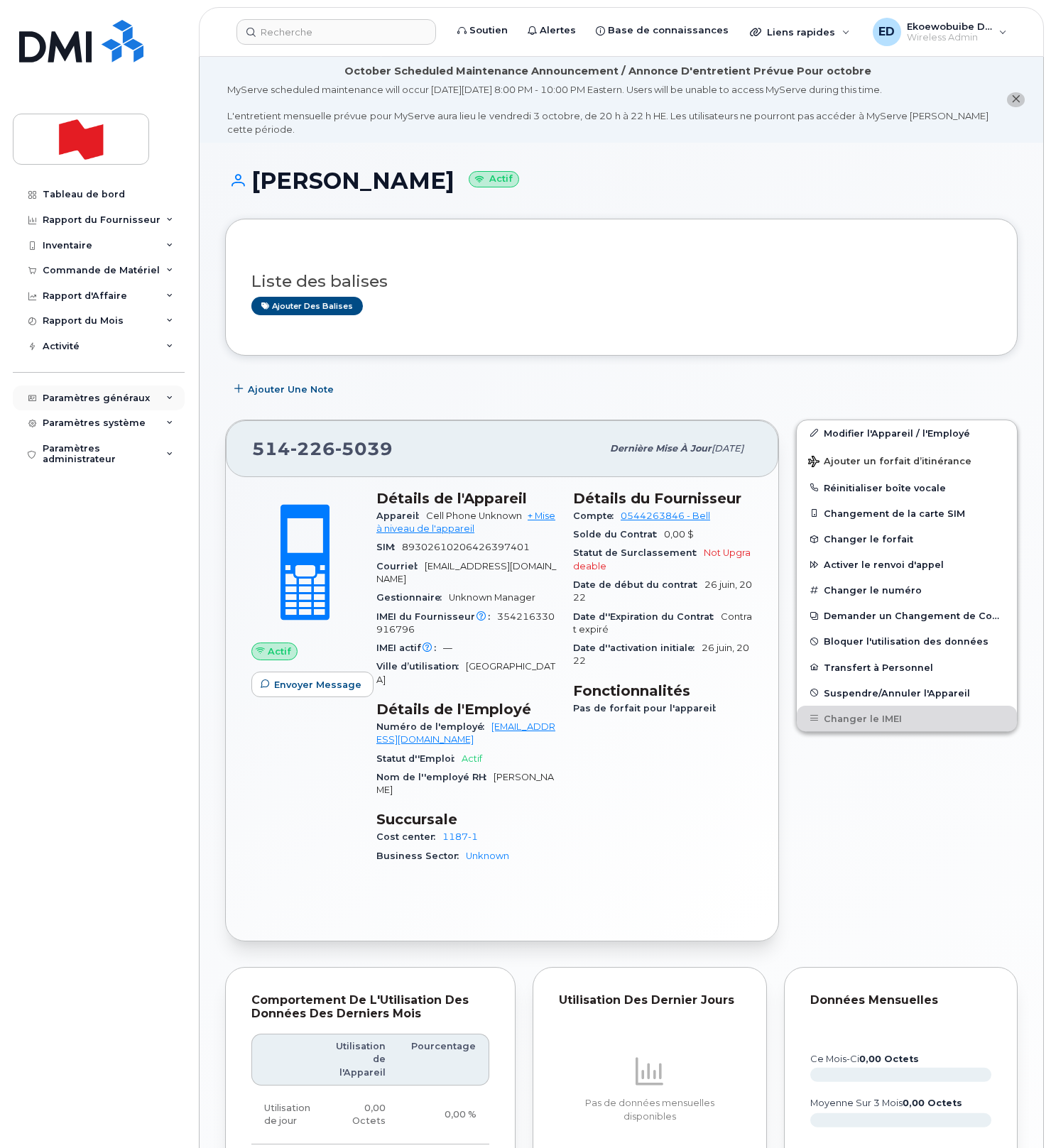
click at [161, 407] on div "Paramètres généraux" at bounding box center [99, 397] width 172 height 25
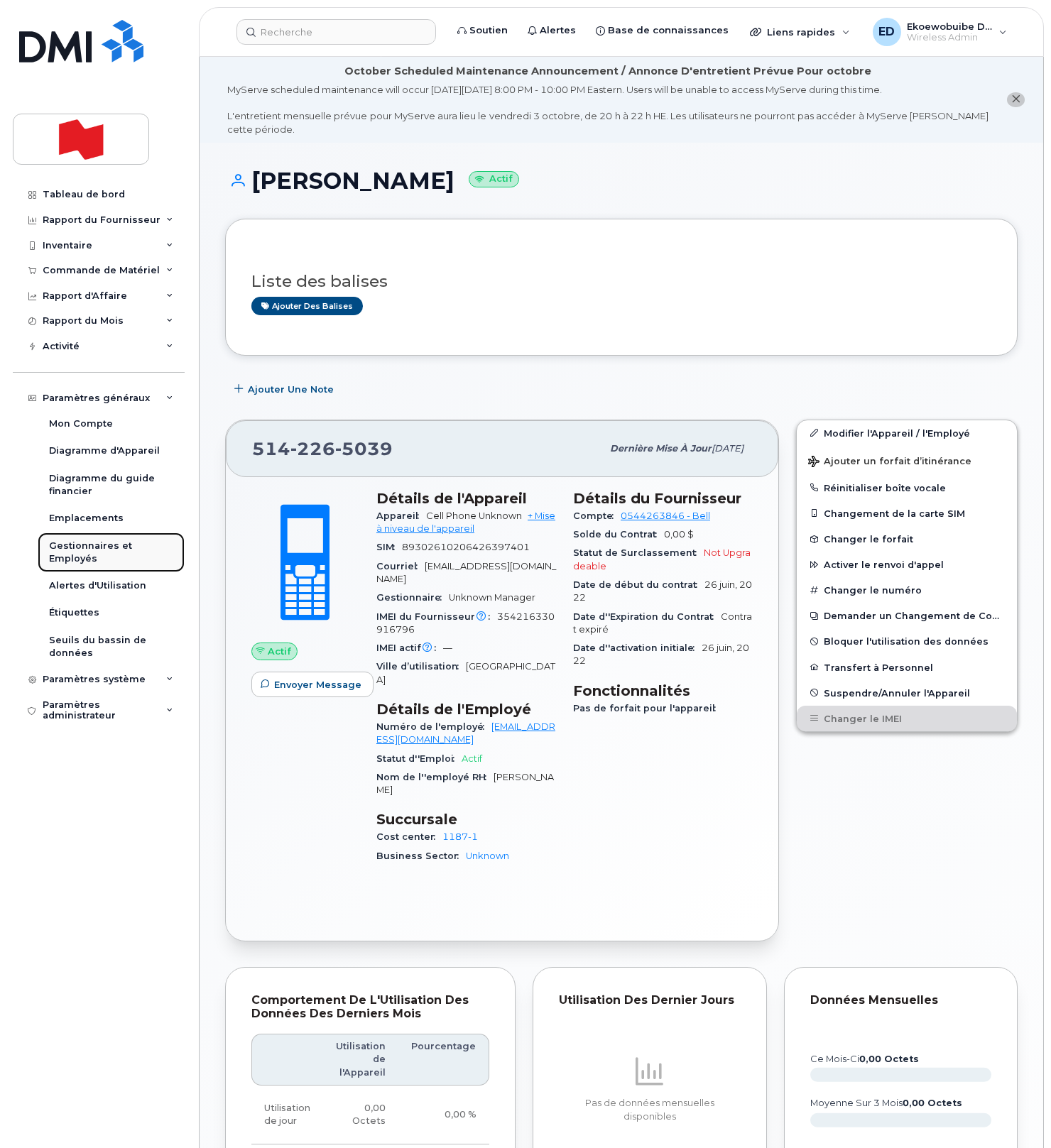
click at [93, 556] on div "Gestionnaires et Employés" at bounding box center [111, 552] width 125 height 26
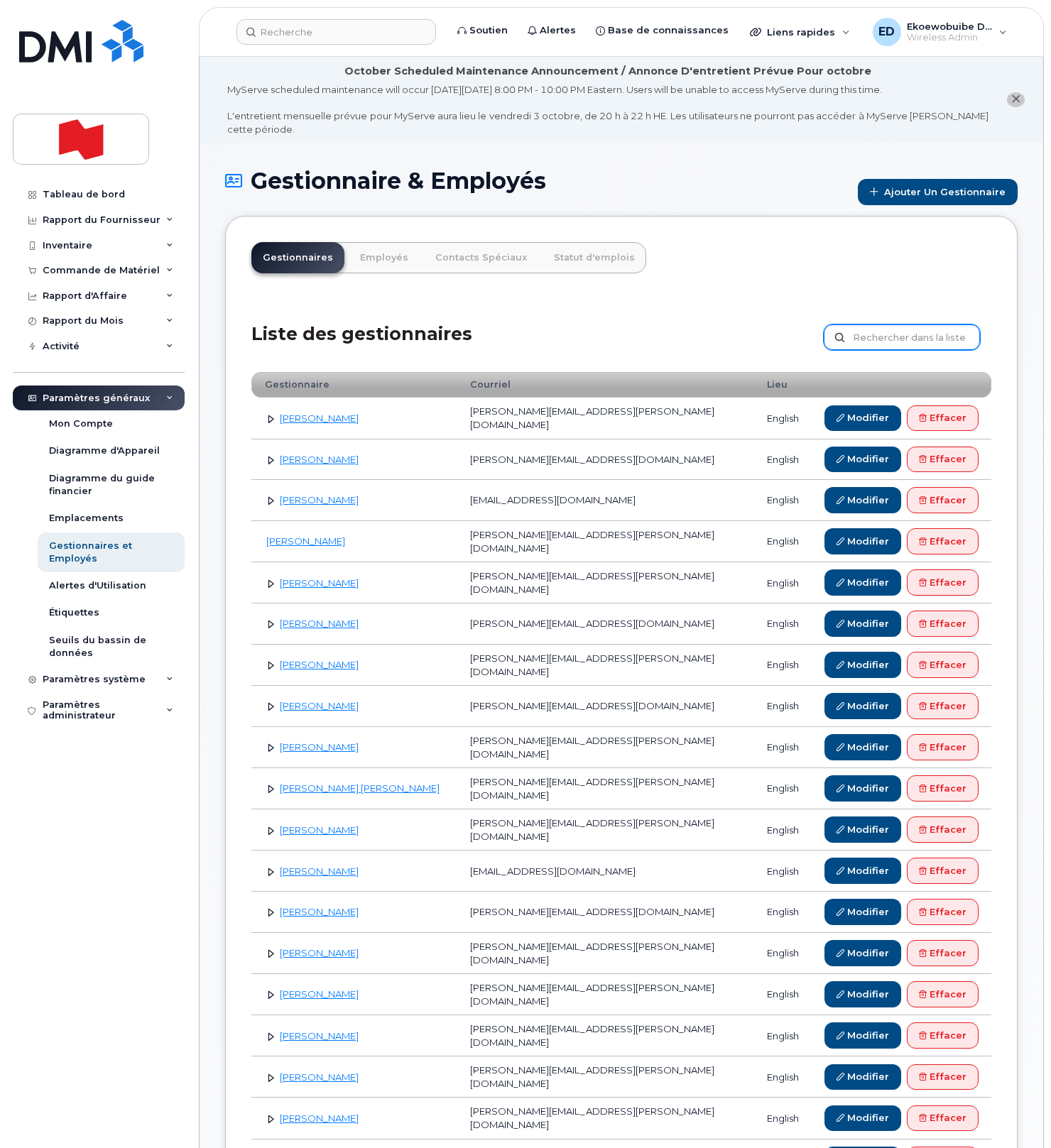
click at [905, 347] on input "text" at bounding box center [901, 337] width 156 height 25
paste input "[EMAIL_ADDRESS][DOMAIN_NAME]"
type input "[EMAIL_ADDRESS][DOMAIN_NAME]"
drag, startPoint x: 399, startPoint y: 262, endPoint x: 383, endPoint y: 262, distance: 16.0
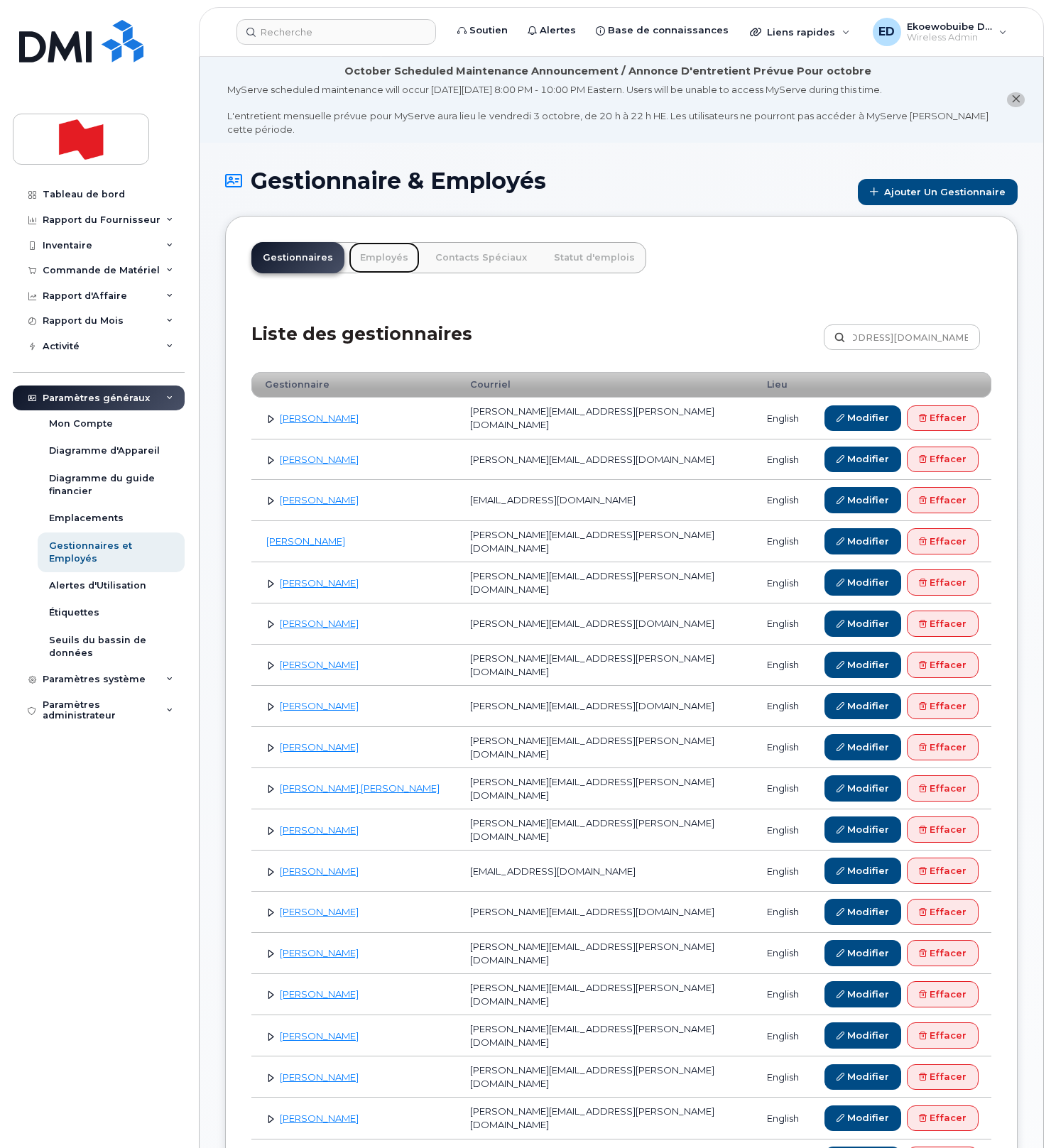
click at [398, 262] on link "Employés" at bounding box center [383, 257] width 71 height 31
click at [383, 262] on link "Employés" at bounding box center [383, 257] width 71 height 31
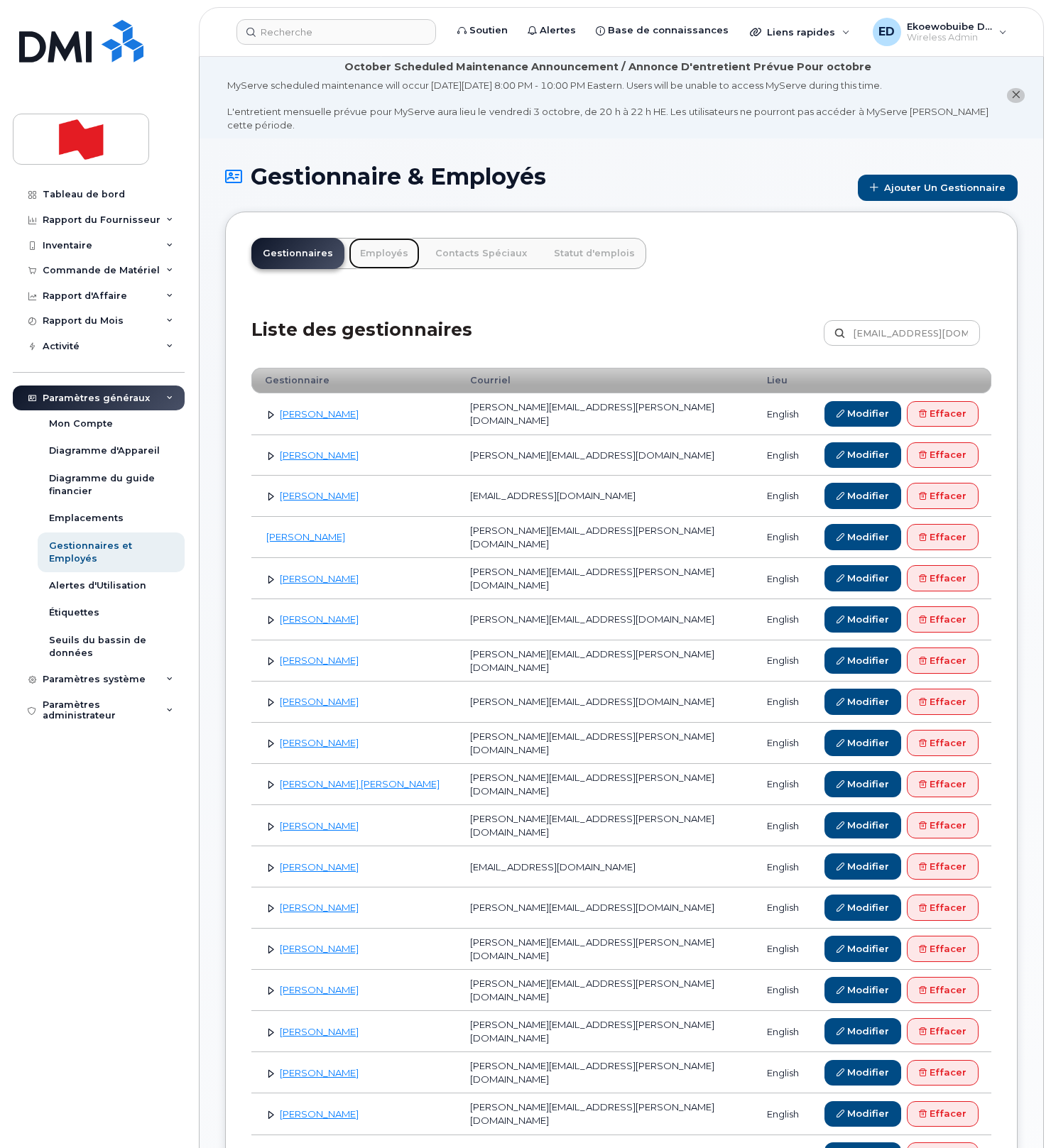
click at [382, 260] on link "Employés" at bounding box center [383, 253] width 71 height 31
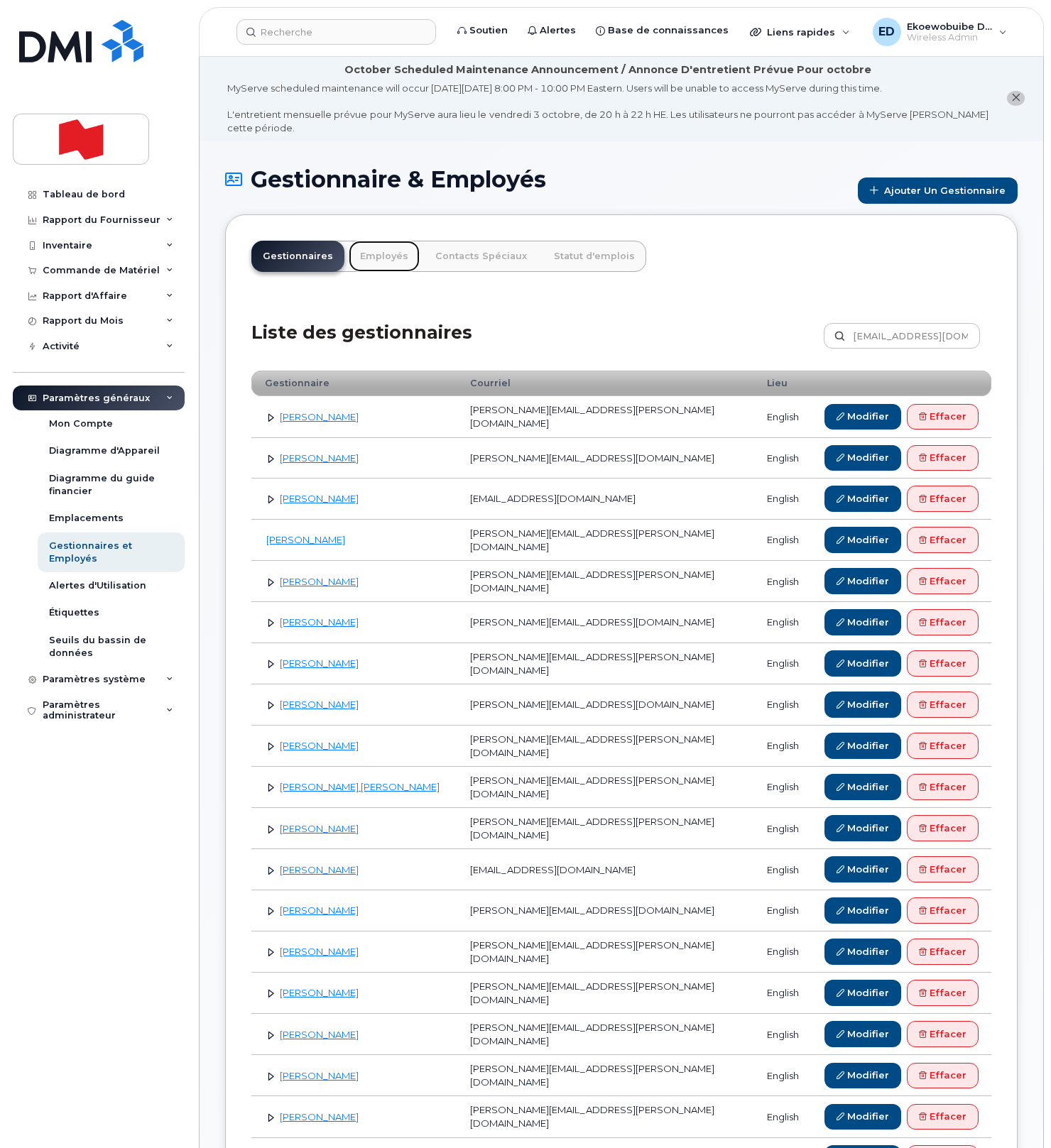
click at [377, 256] on link "Employés" at bounding box center [383, 256] width 71 height 31
click at [376, 267] on link "Employés" at bounding box center [383, 256] width 71 height 31
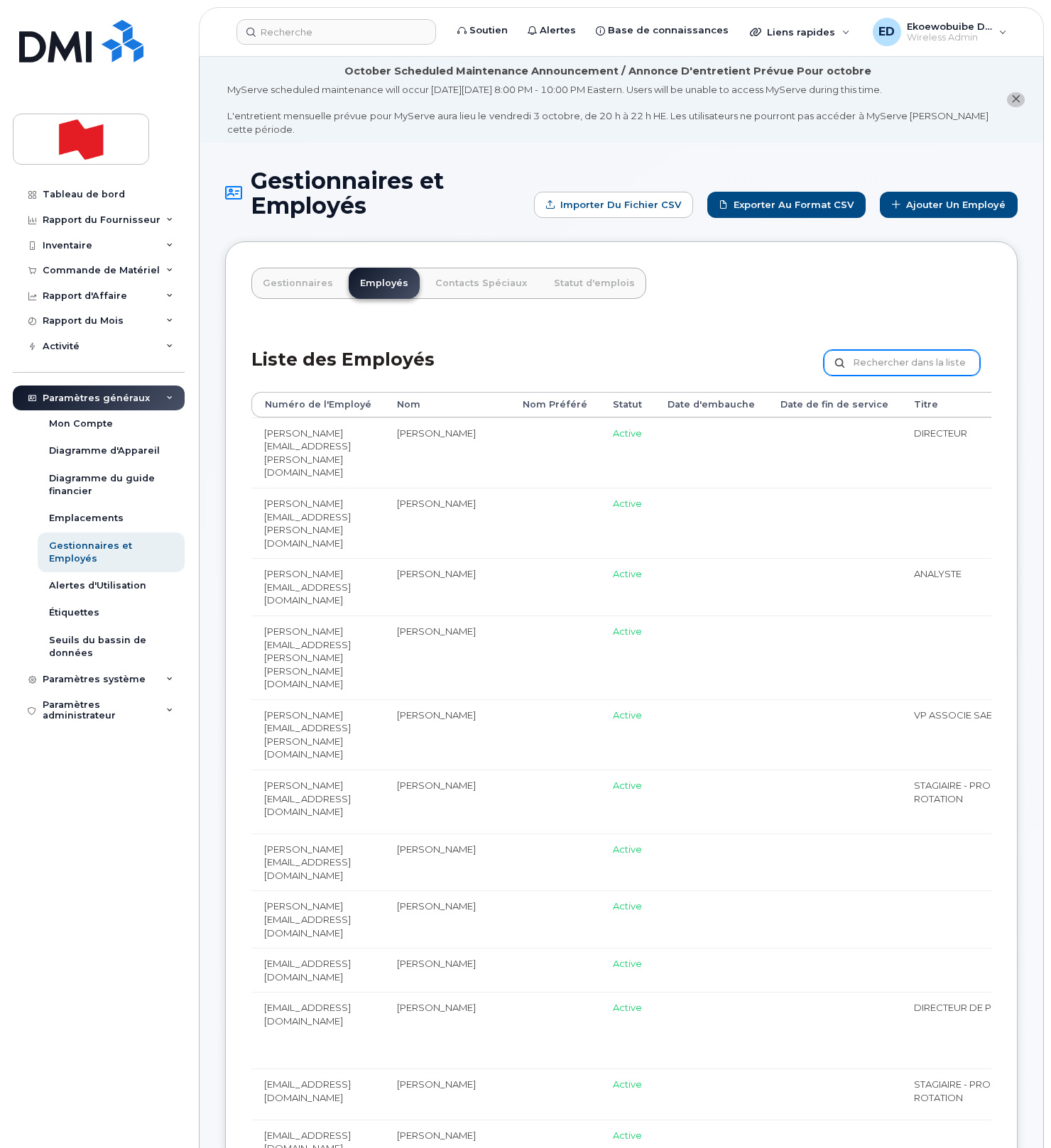
click at [894, 367] on input "text" at bounding box center [901, 363] width 156 height 25
paste input "[EMAIL_ADDRESS][DOMAIN_NAME]"
type input "[EMAIL_ADDRESS][DOMAIN_NAME]"
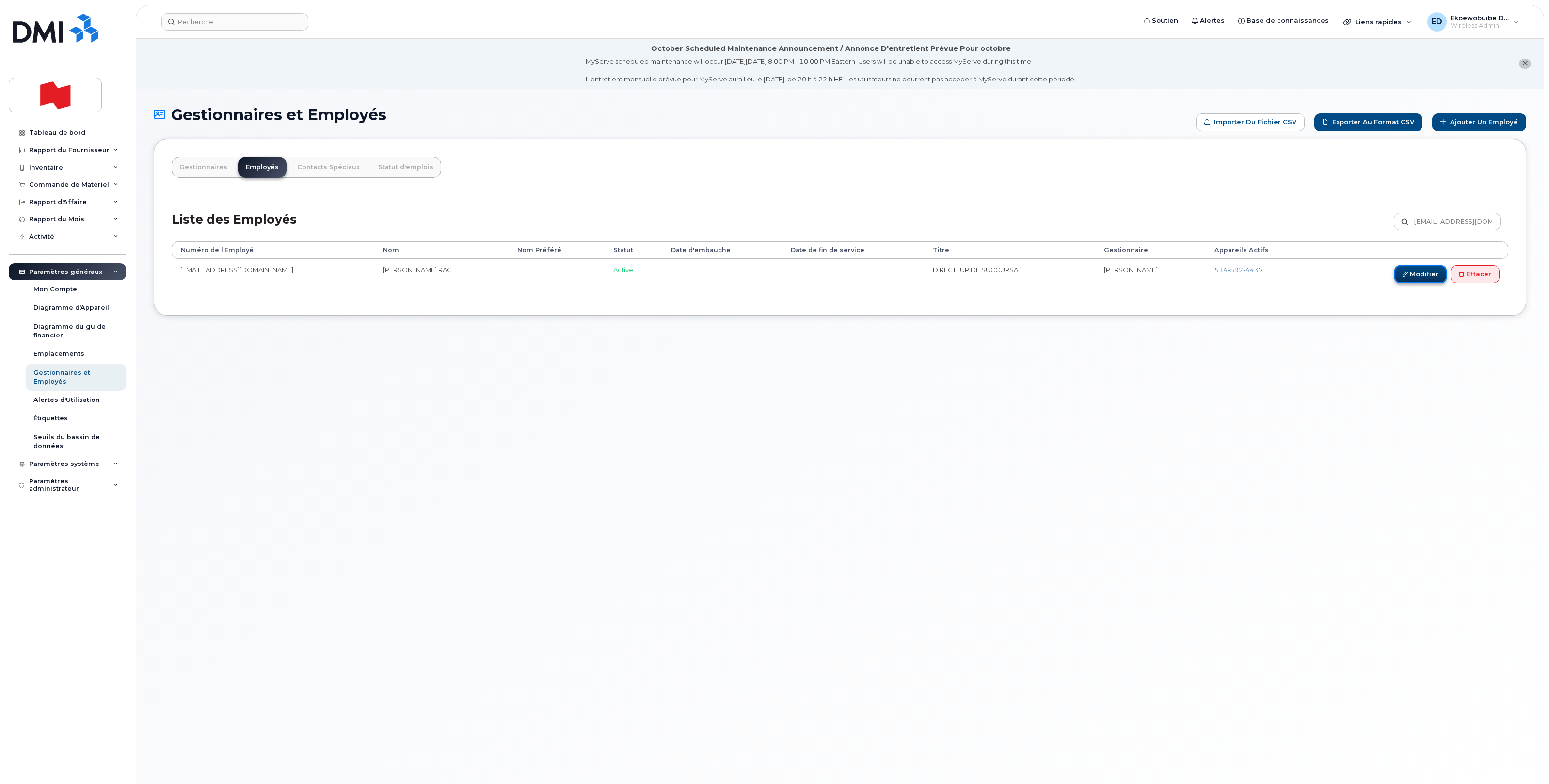
click at [717, 279] on link "Modifier" at bounding box center [1420, 274] width 52 height 18
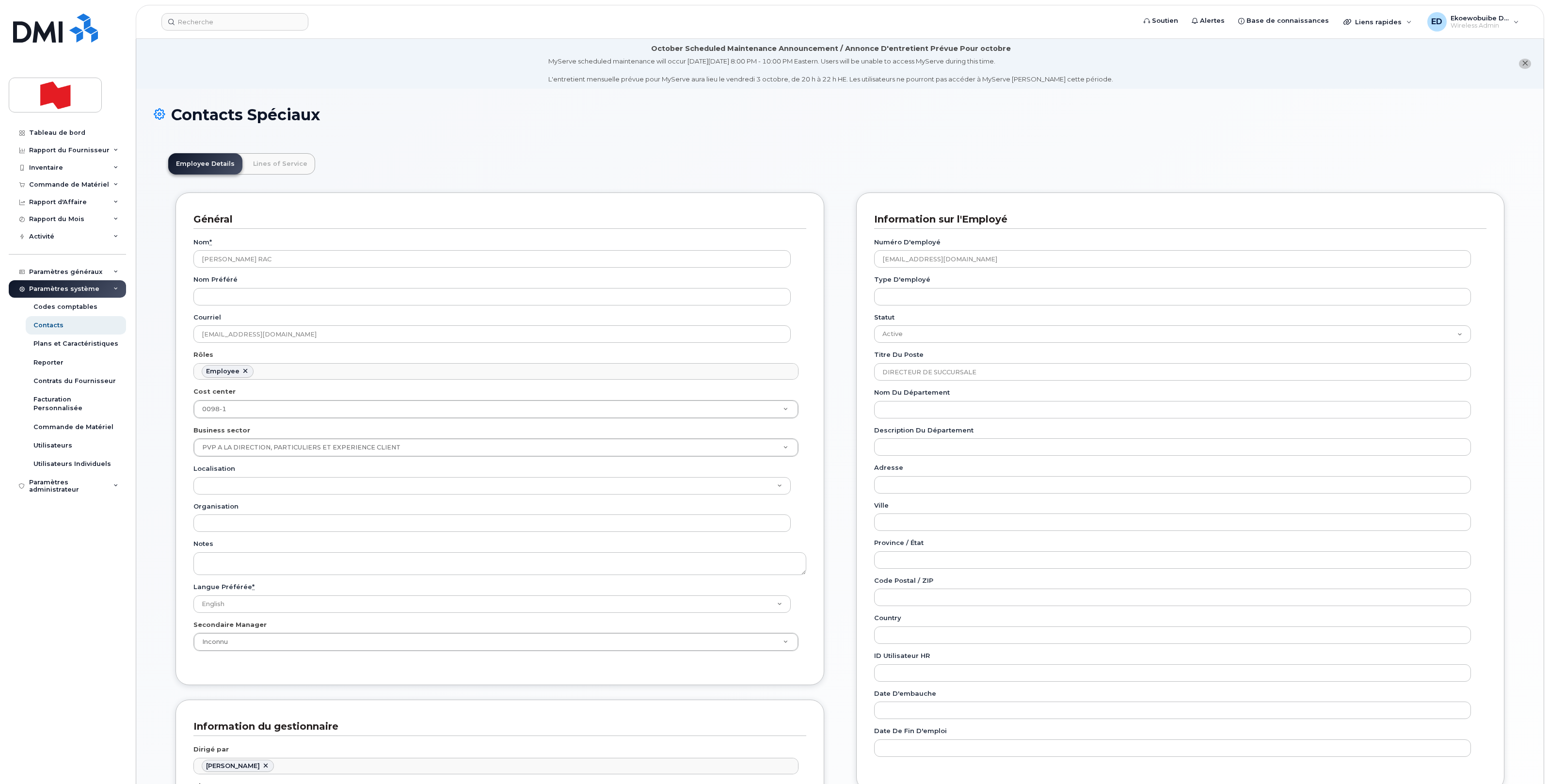
scroll to position [30, 0]
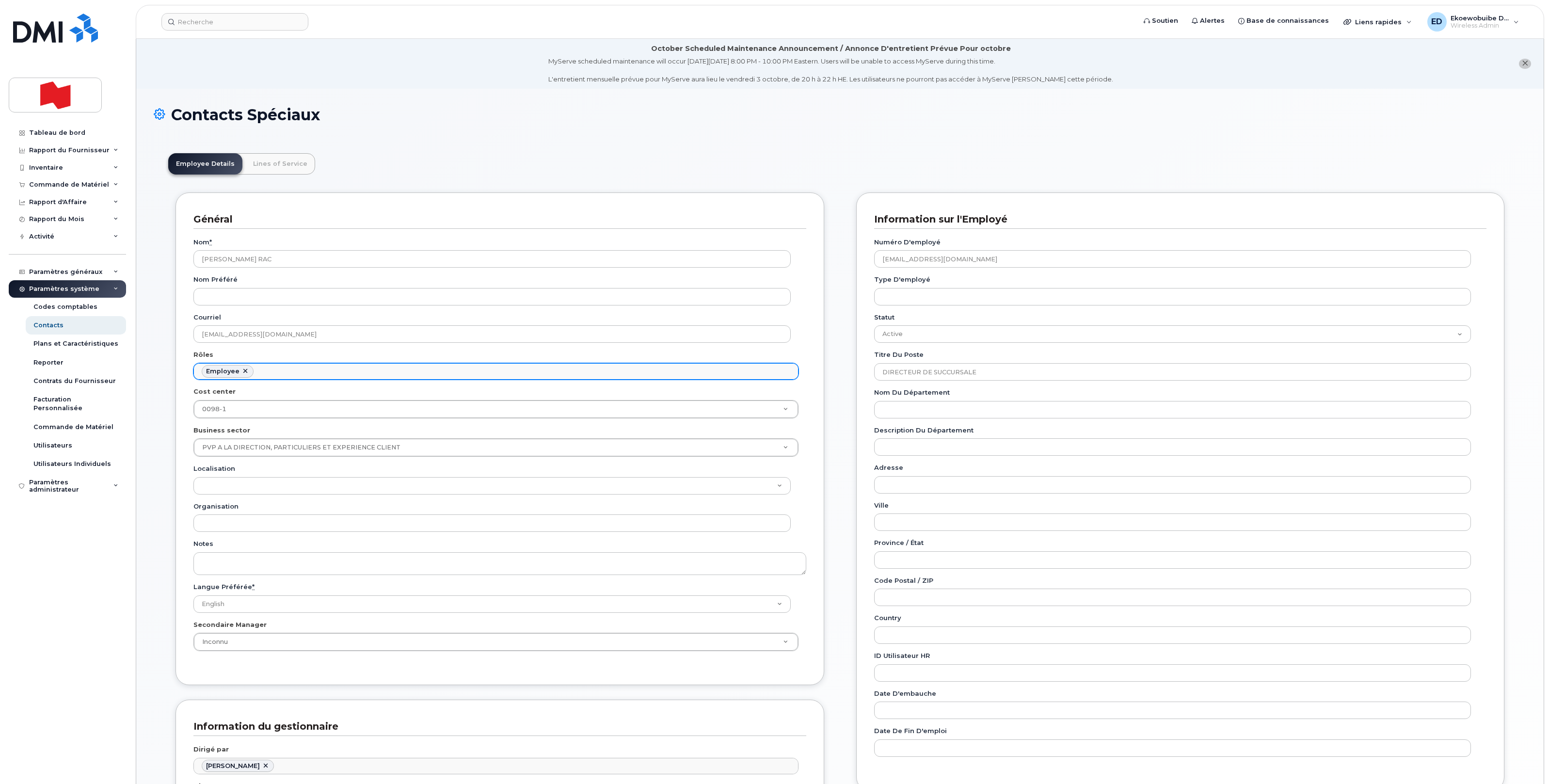
click at [281, 373] on ul "Employee" at bounding box center [496, 371] width 604 height 15
type input "man"
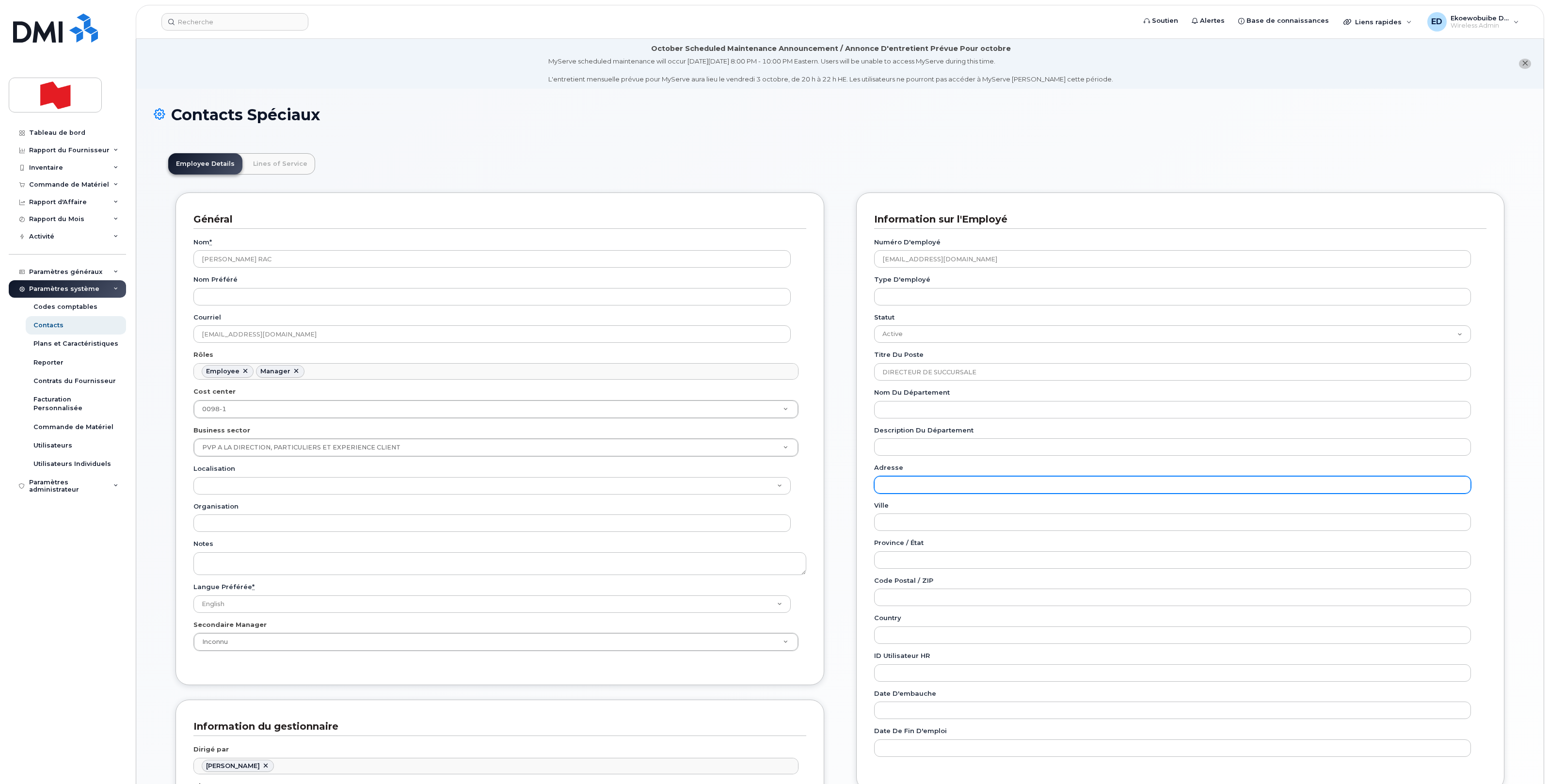
scroll to position [308, 0]
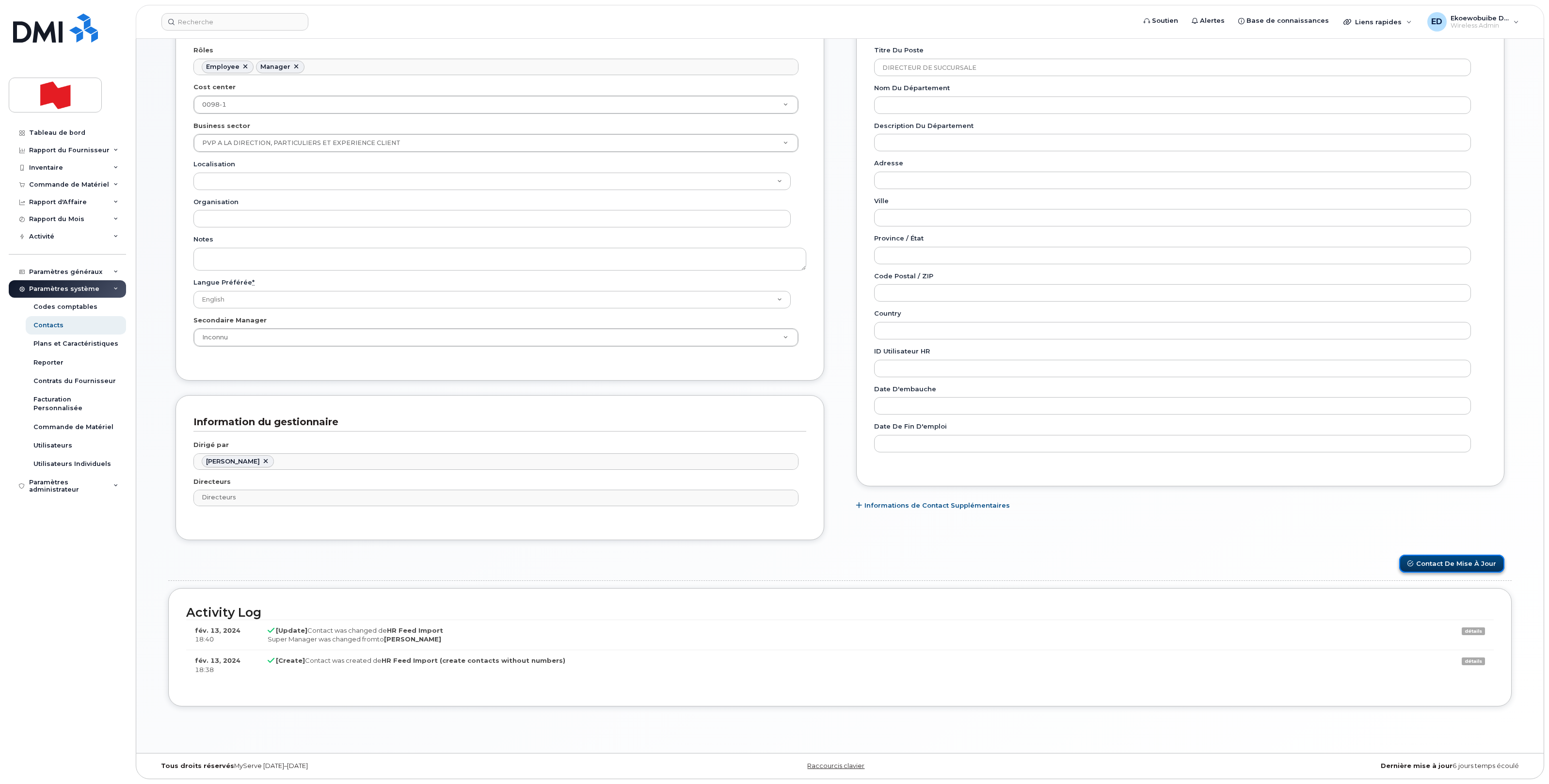
click at [1443, 565] on button "Contact de mise à jour" at bounding box center [1452, 564] width 105 height 18
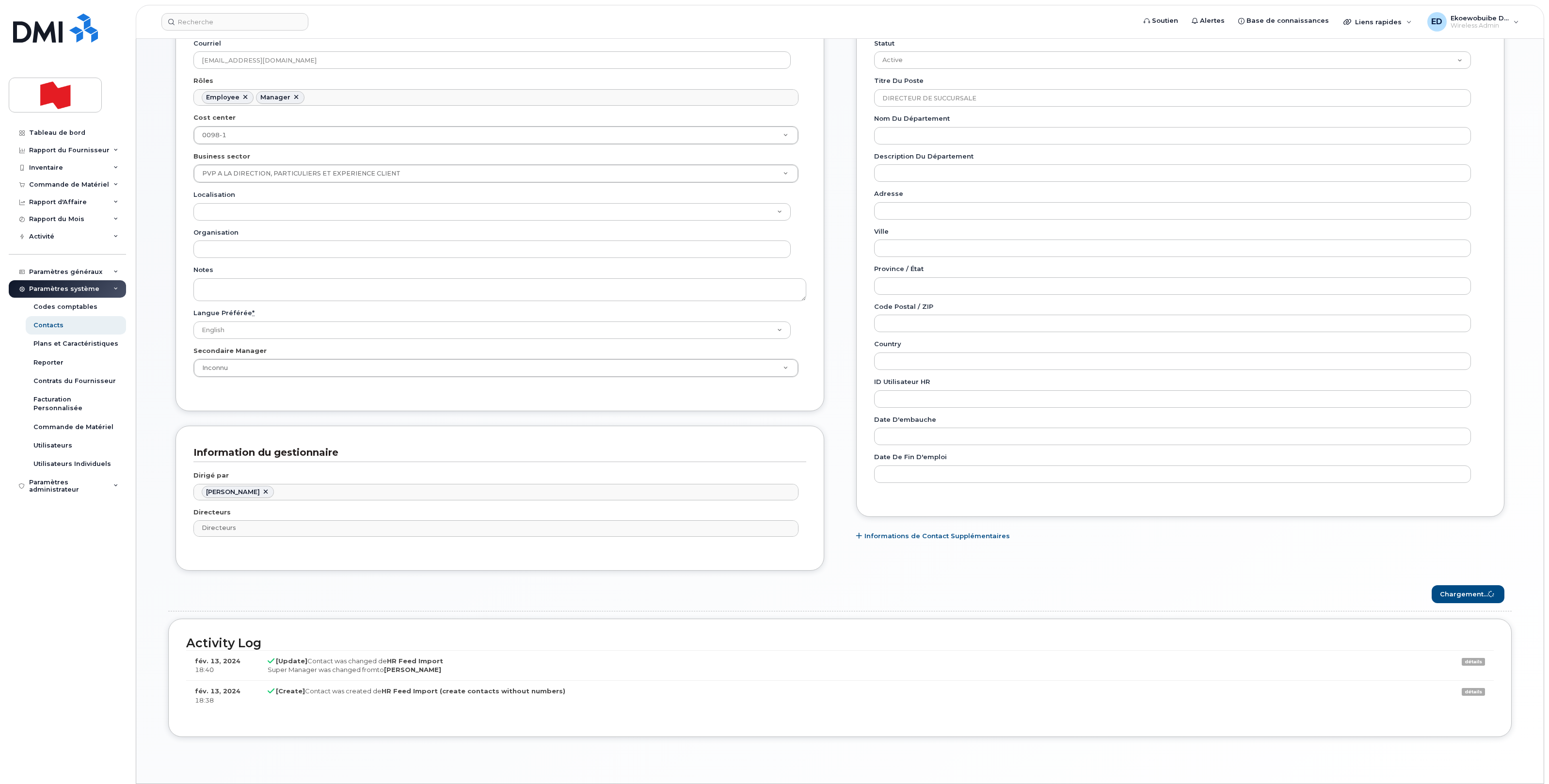
scroll to position [273, 0]
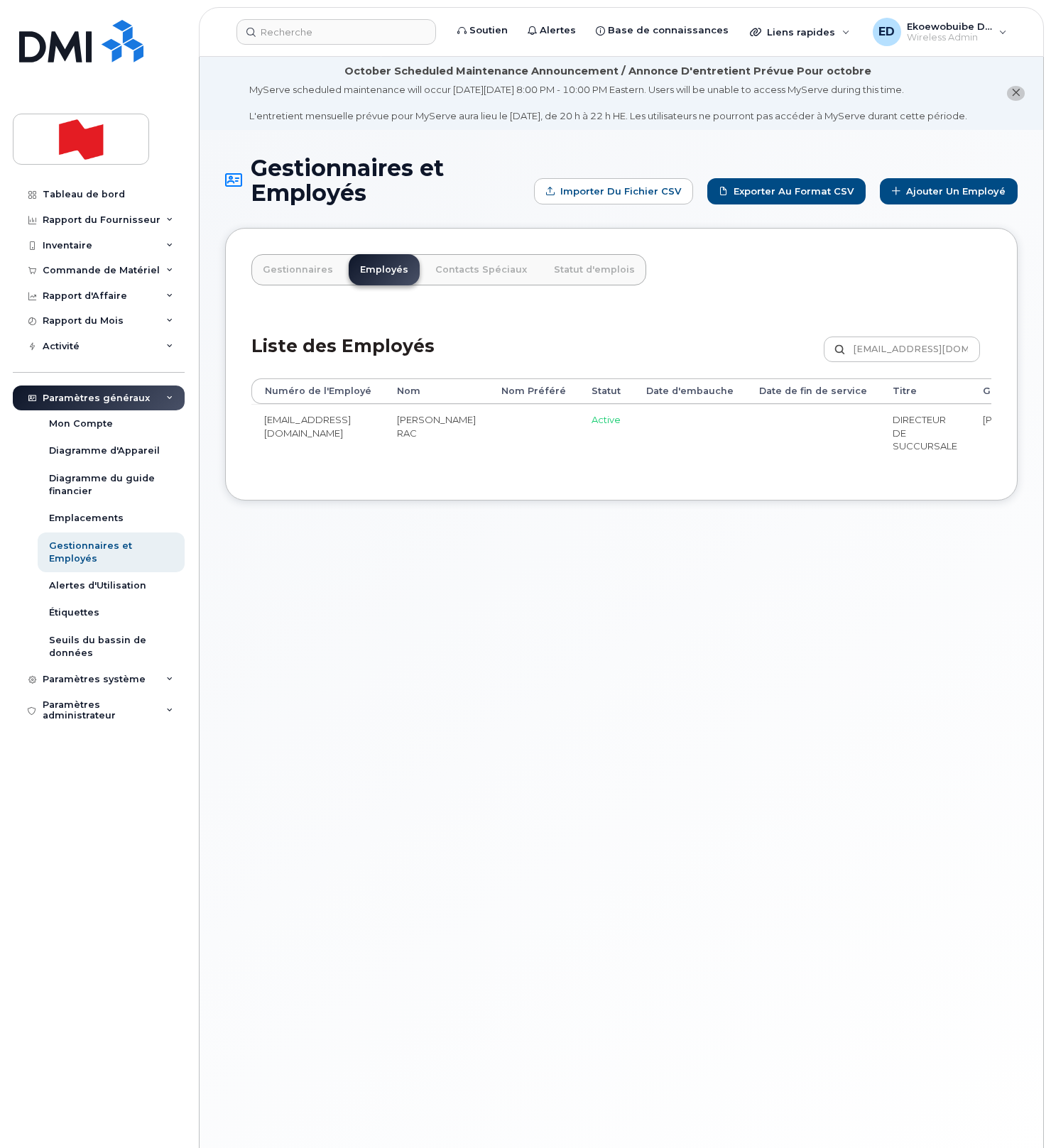
drag, startPoint x: 525, startPoint y: 672, endPoint x: 30, endPoint y: 590, distance: 501.7
click at [525, 673] on div "Gestionnaires et Employés Importer du fichier CSV Exporter au format CSV Ajoute…" at bounding box center [620, 656] width 843 height 1053
click at [96, 202] on link "Tableau de bord" at bounding box center [99, 194] width 172 height 25
click at [108, 192] on div "Tableau de bord" at bounding box center [83, 194] width 82 height 11
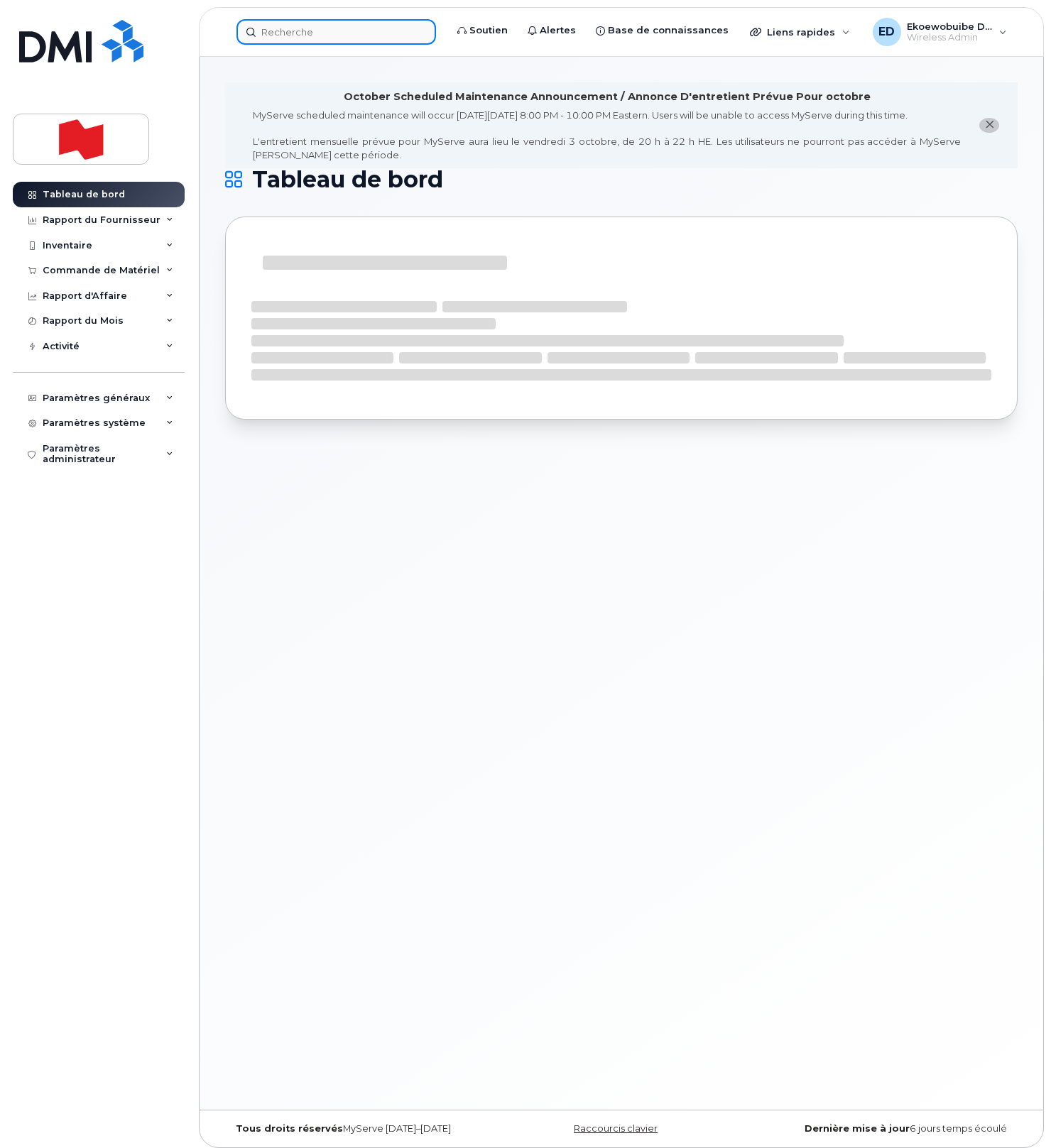
click at [305, 42] on input at bounding box center [335, 31] width 199 height 25
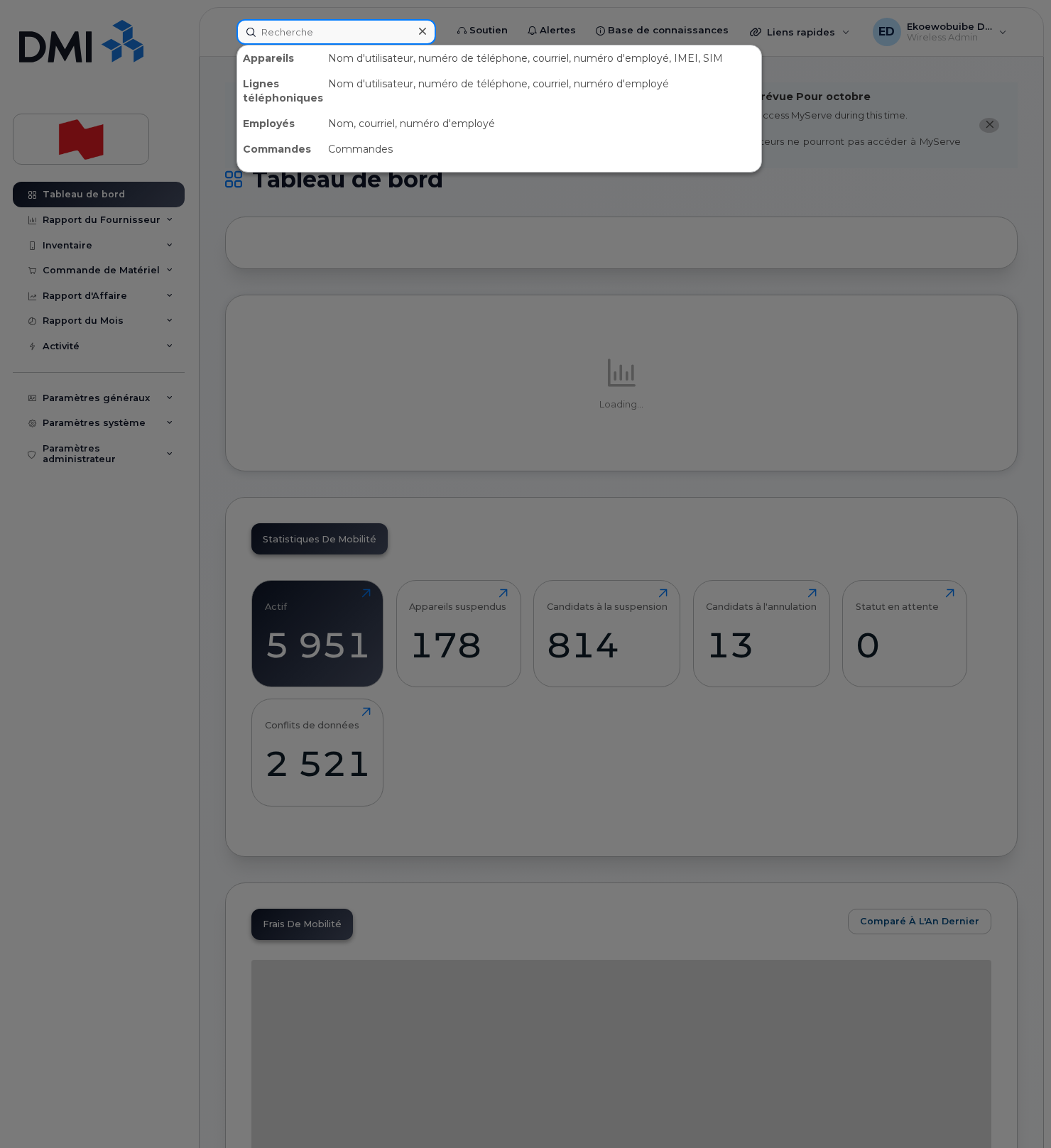
paste input "[EMAIL_ADDRESS][DOMAIN_NAME]"
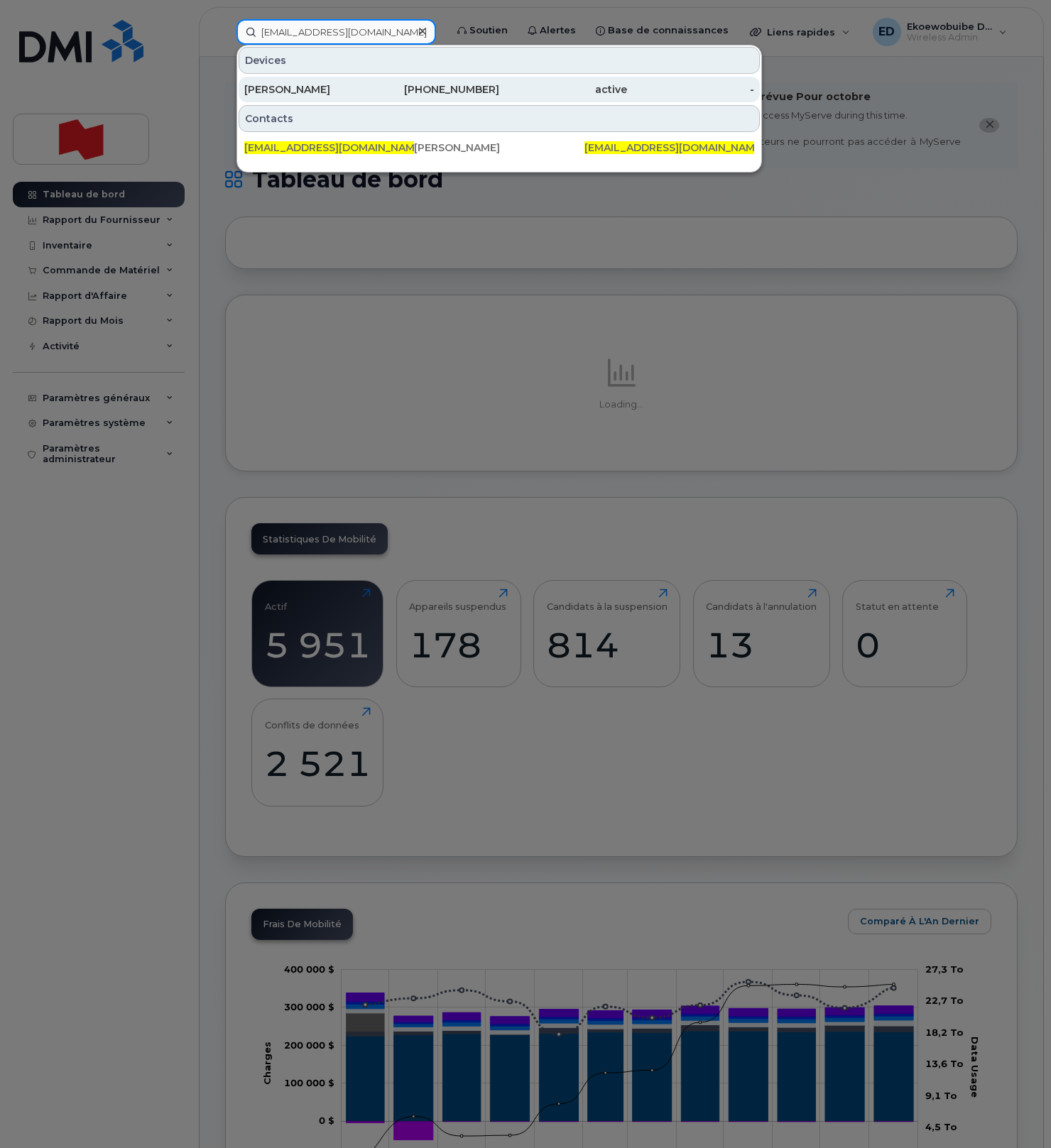
type input "[EMAIL_ADDRESS][DOMAIN_NAME]"
click at [289, 92] on div "[PERSON_NAME]" at bounding box center [308, 89] width 127 height 14
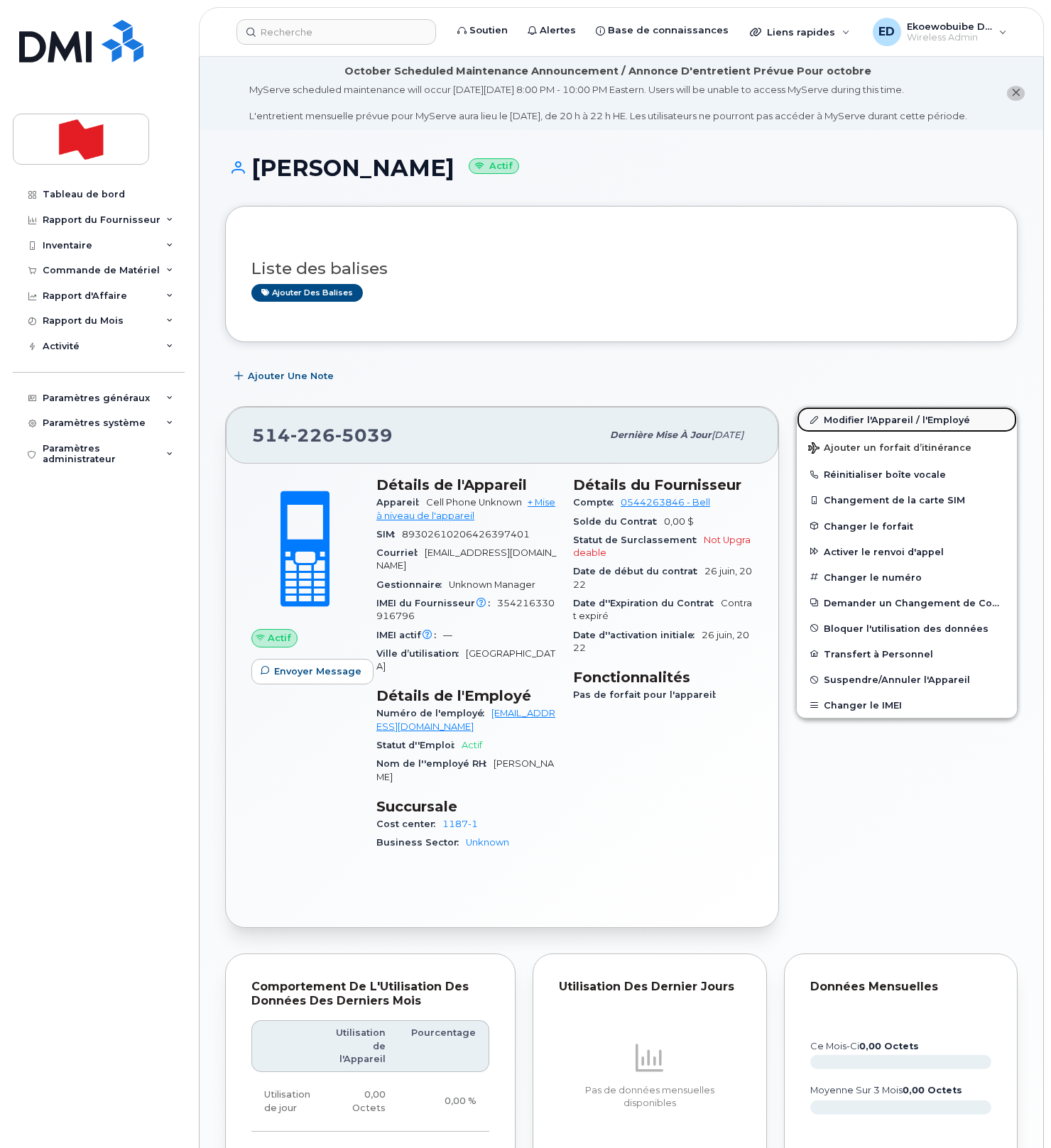
click at [844, 432] on link "Modifier l'Appareil / l'Employé" at bounding box center [907, 419] width 220 height 25
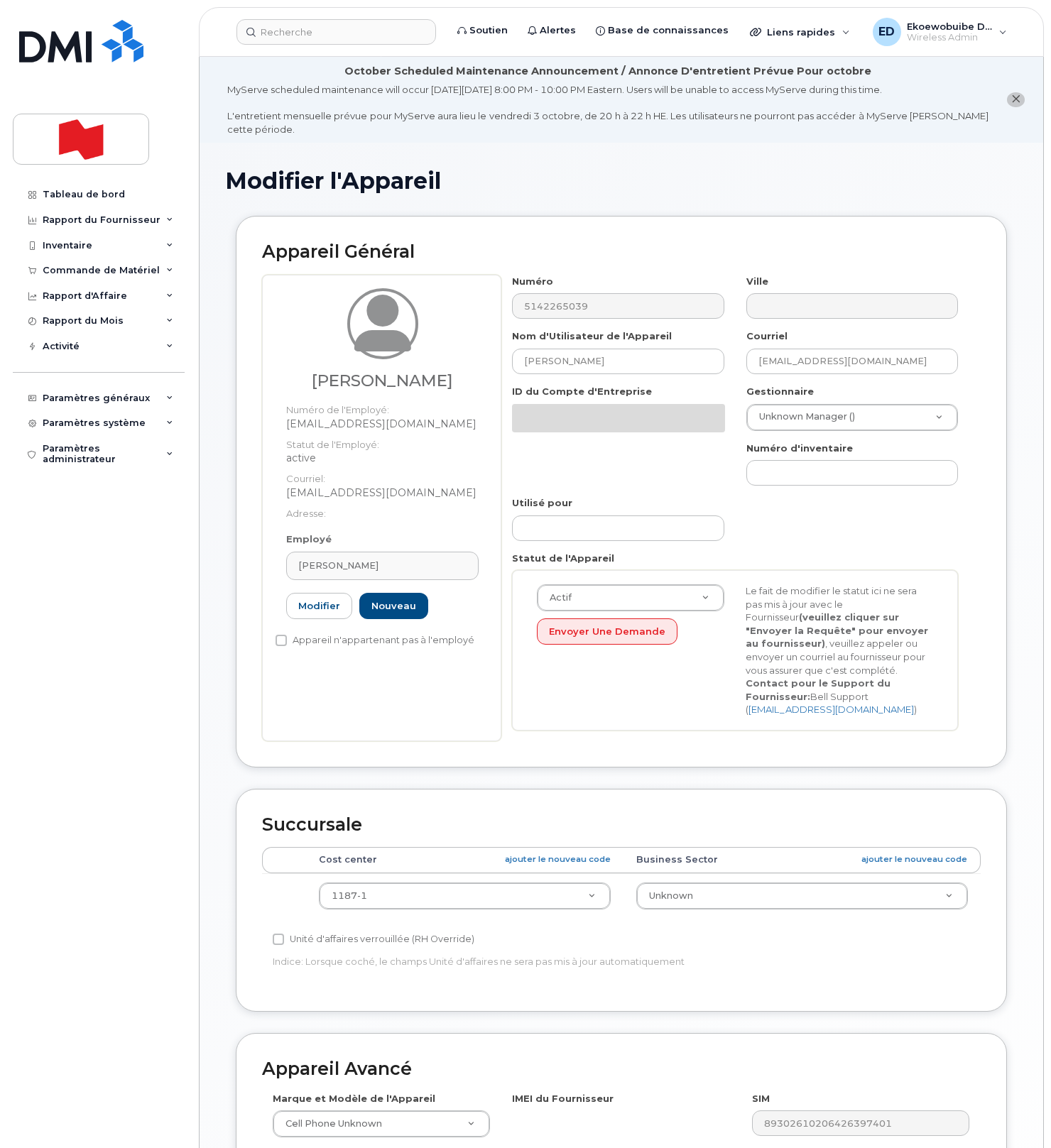
select select "22916206"
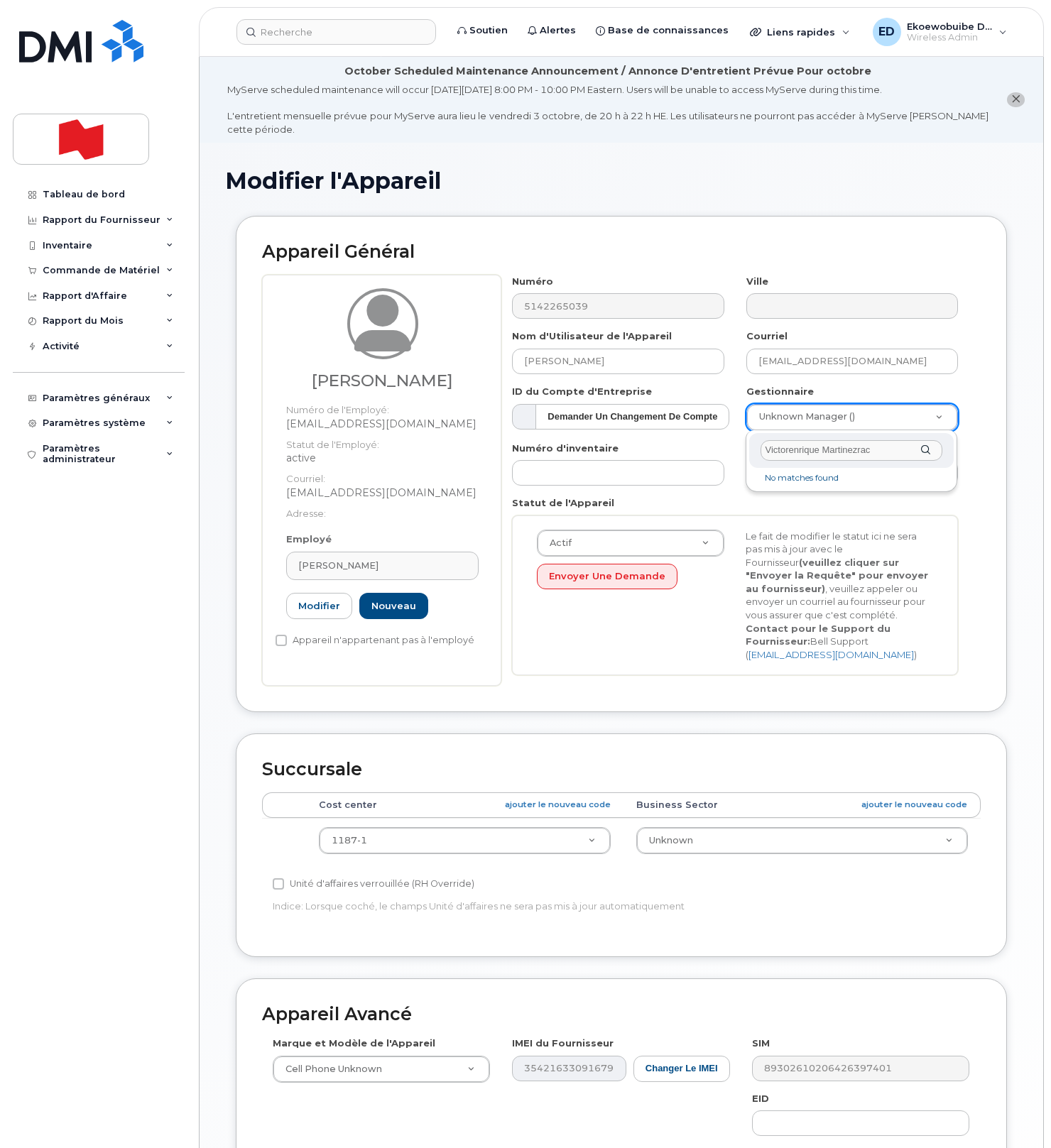
drag, startPoint x: 894, startPoint y: 447, endPoint x: 740, endPoint y: 446, distance: 154.0
click at [740, 446] on body "Soutien Alertes Base de connaissances Liens rapides Suspendre/Supprimer l’appar…" at bounding box center [525, 701] width 1051 height 1401
paste input "victorenrique.martinezrac@bnc.ca"
type input "victorenrique.martinezrac@bnc.ca"
type input "1987696"
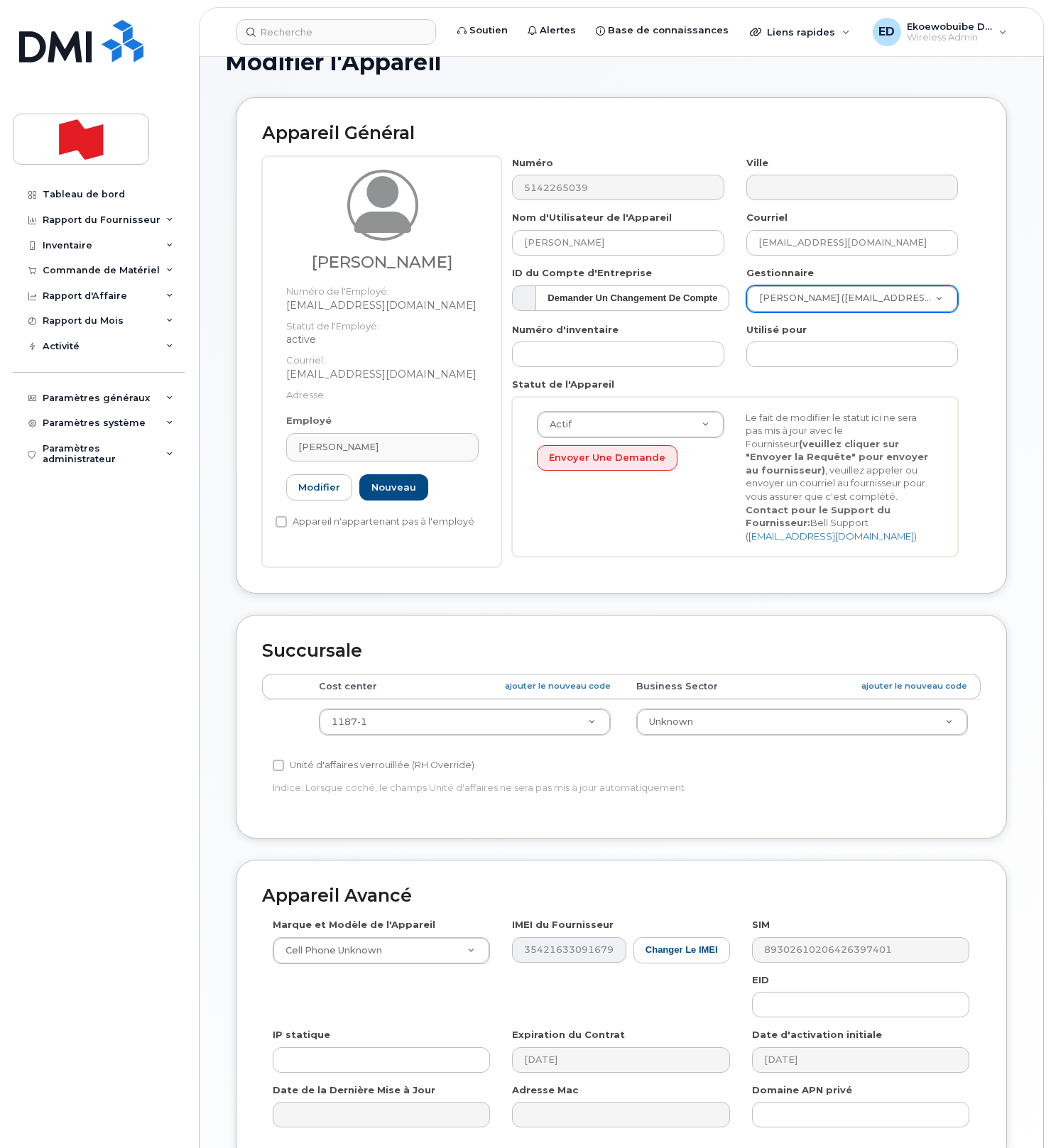
scroll to position [256, 0]
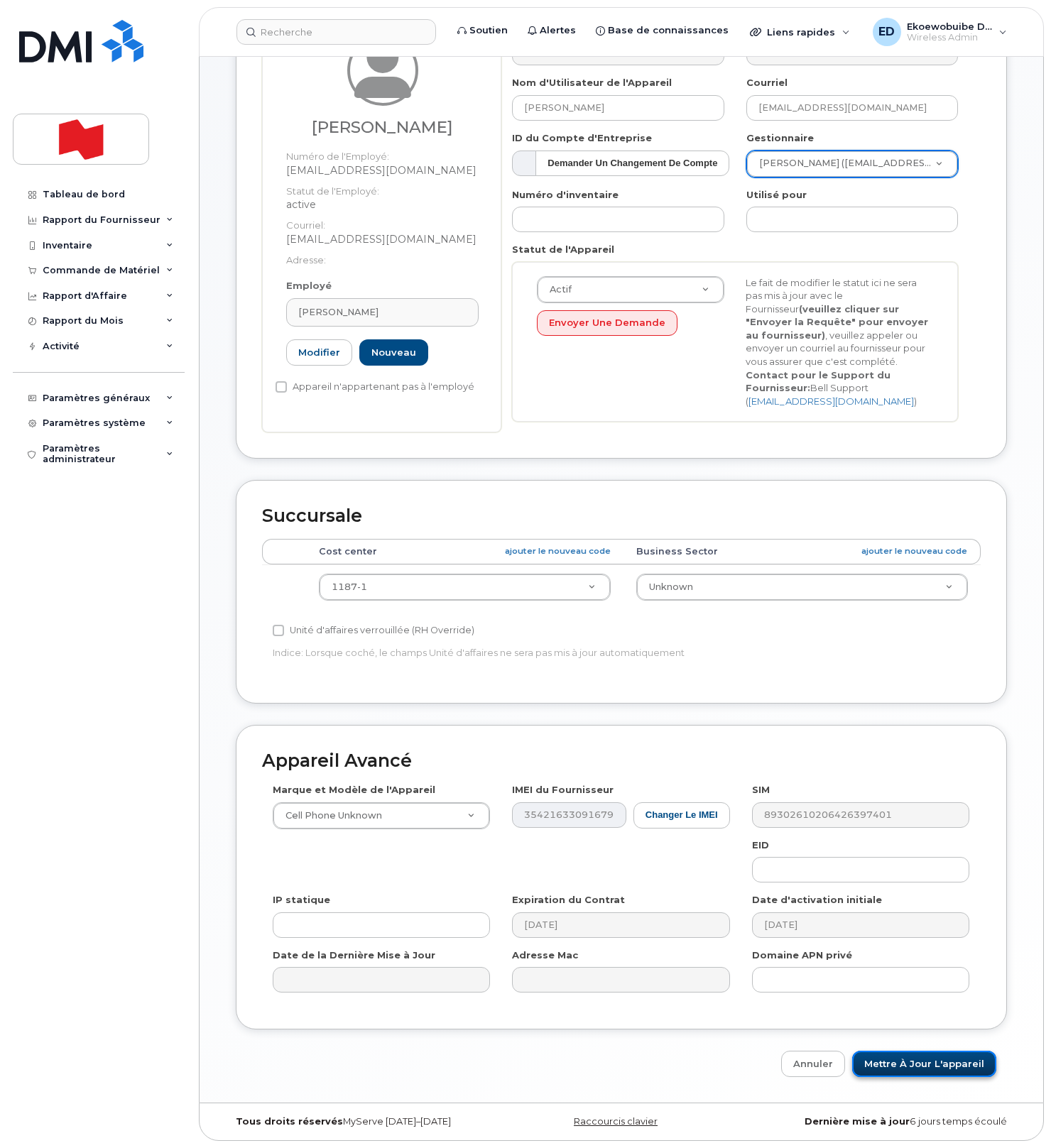
click at [899, 1073] on input "Mettre à jour l'appareil" at bounding box center [924, 1064] width 144 height 26
type input "Sauvegarde..."
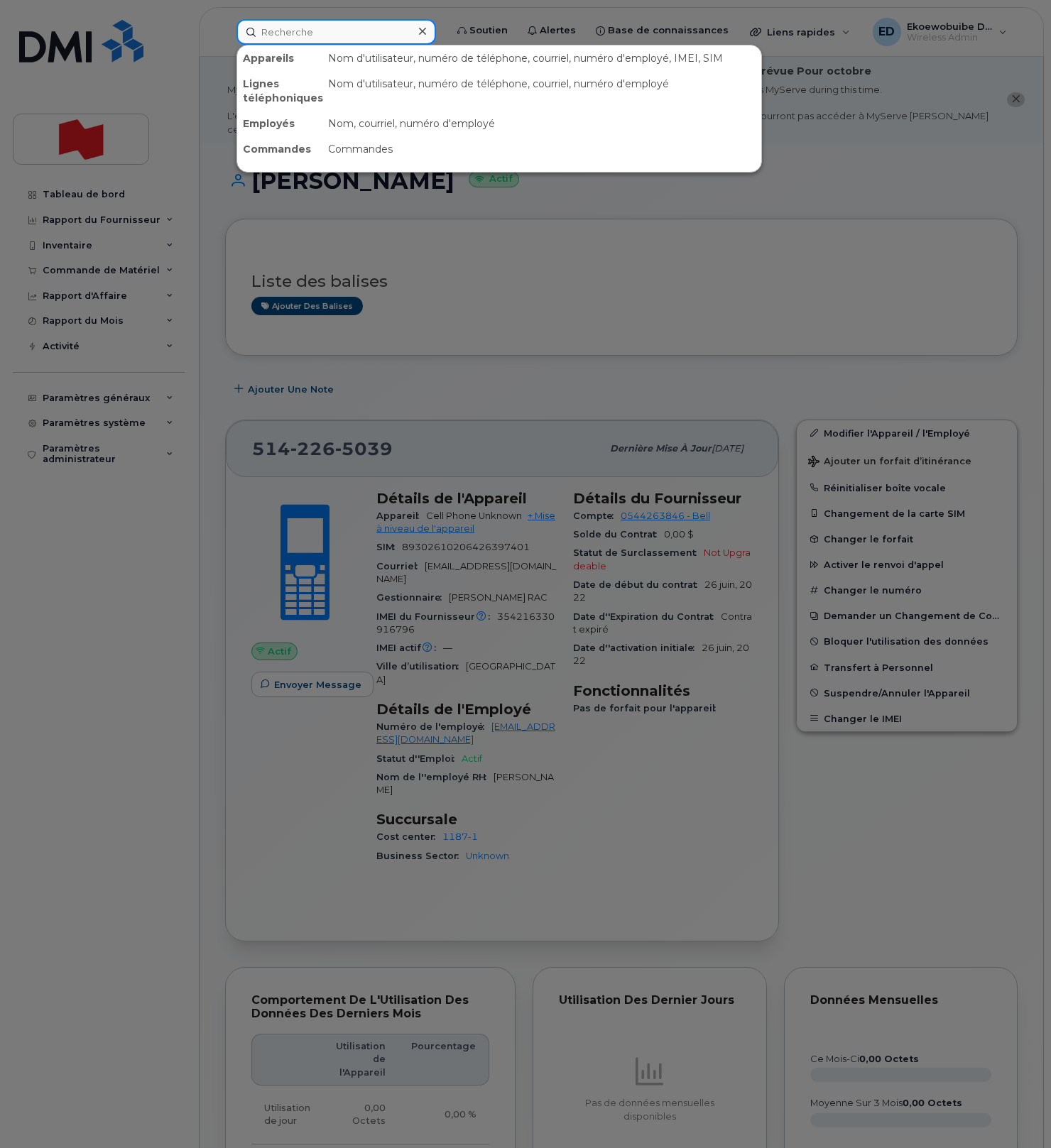
click at [322, 37] on input at bounding box center [335, 31] width 199 height 25
paste input "[PERSON_NAME]"
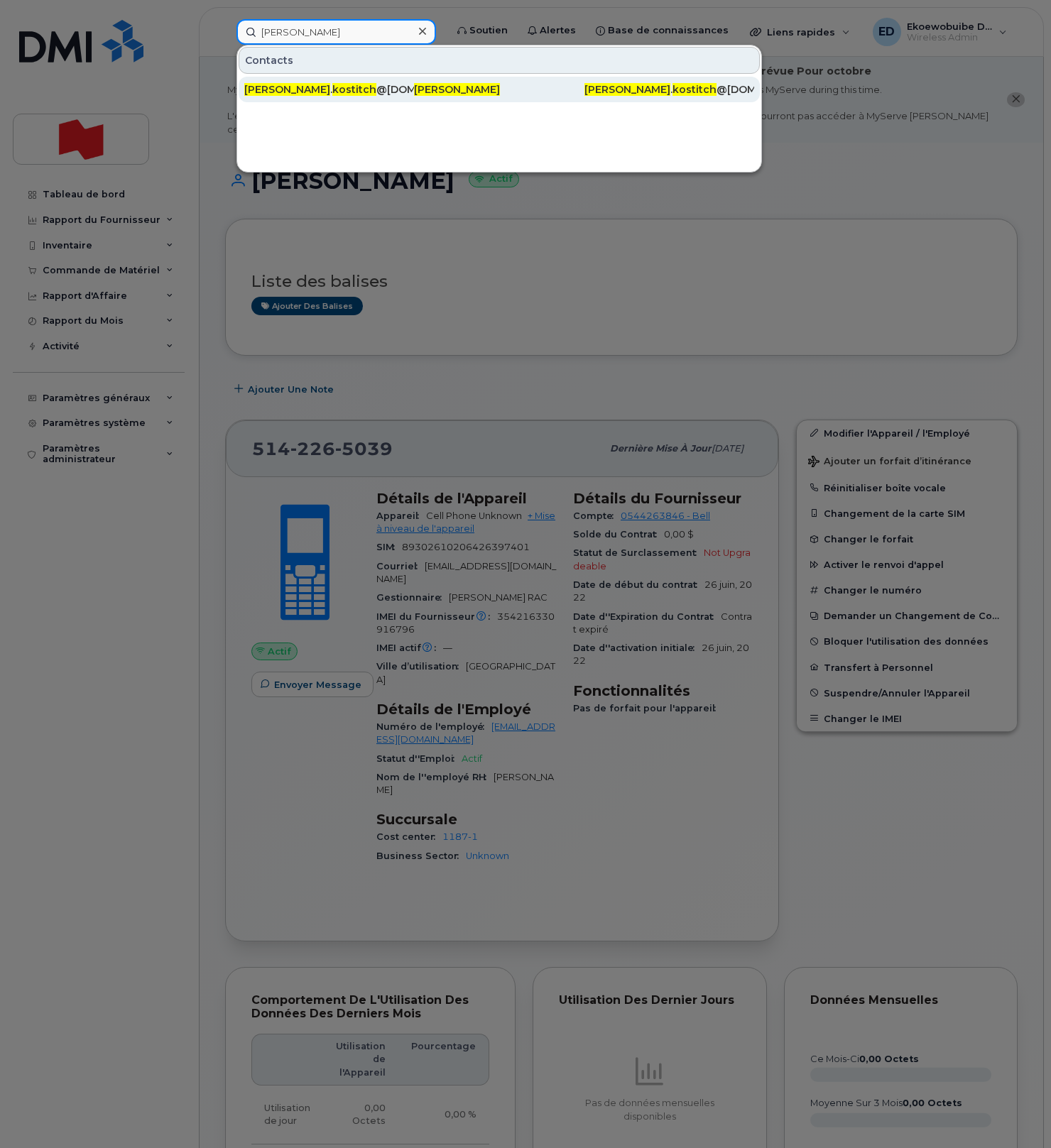
type input "[PERSON_NAME]"
click at [332, 92] on span "kostitch" at bounding box center [354, 90] width 44 height 13
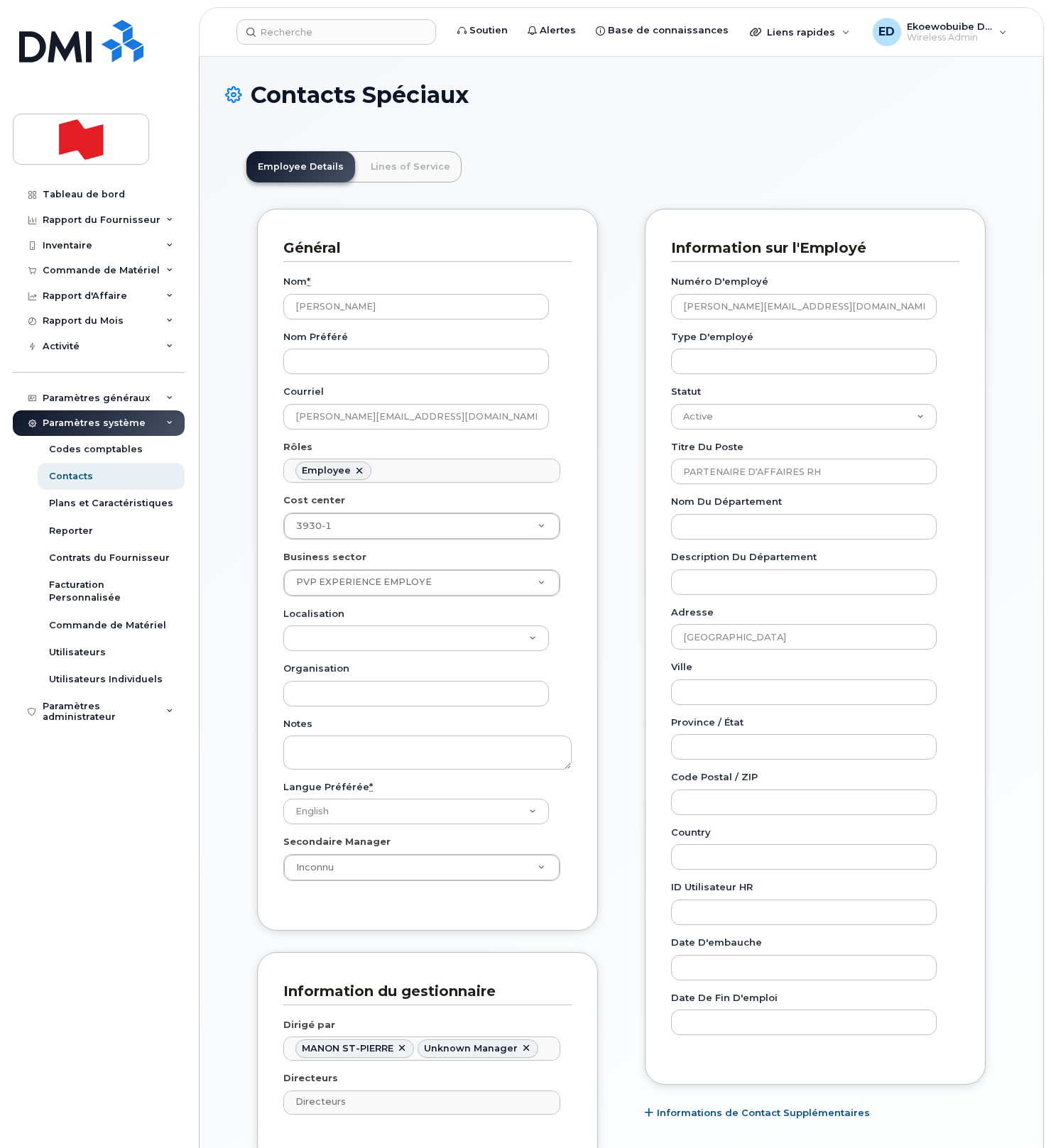
scroll to position [44, 0]
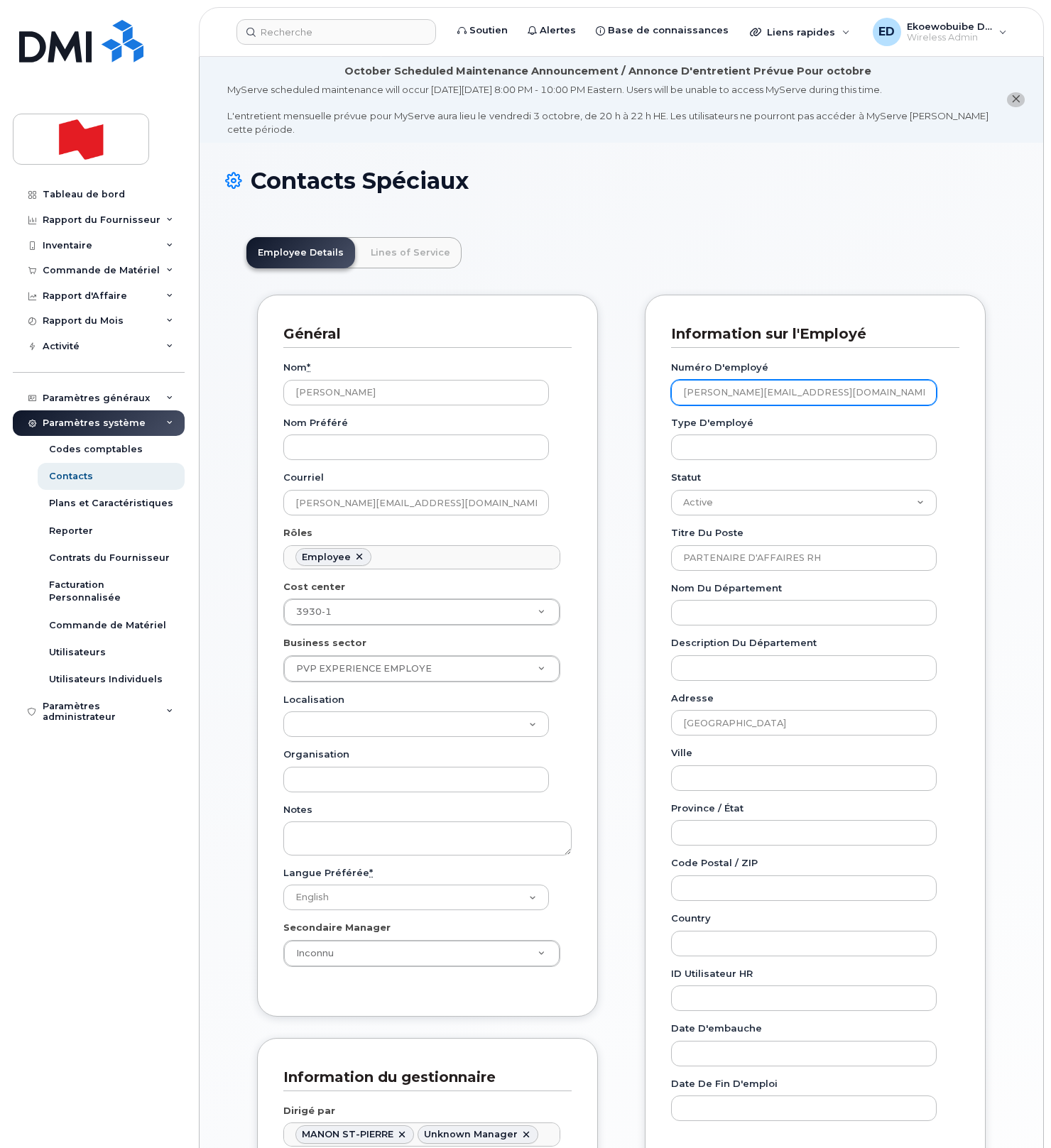
drag, startPoint x: 844, startPoint y: 395, endPoint x: 675, endPoint y: 397, distance: 169.0
click at [675, 397] on input "[PERSON_NAME][EMAIL_ADDRESS][DOMAIN_NAME]" at bounding box center [803, 392] width 265 height 25
click at [64, 196] on div "Tableau de bord" at bounding box center [83, 194] width 82 height 11
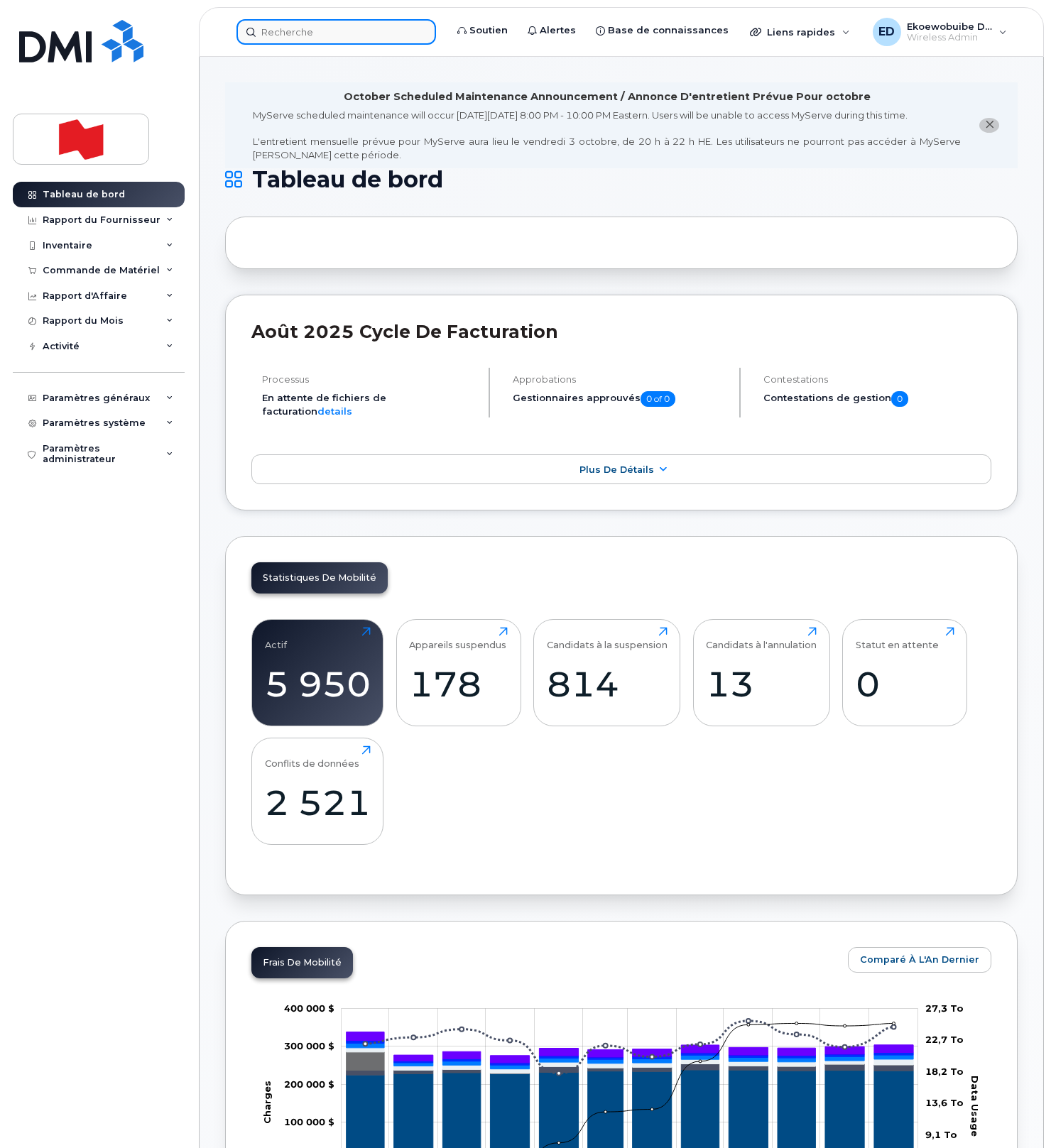
click at [330, 37] on input at bounding box center [335, 31] width 199 height 25
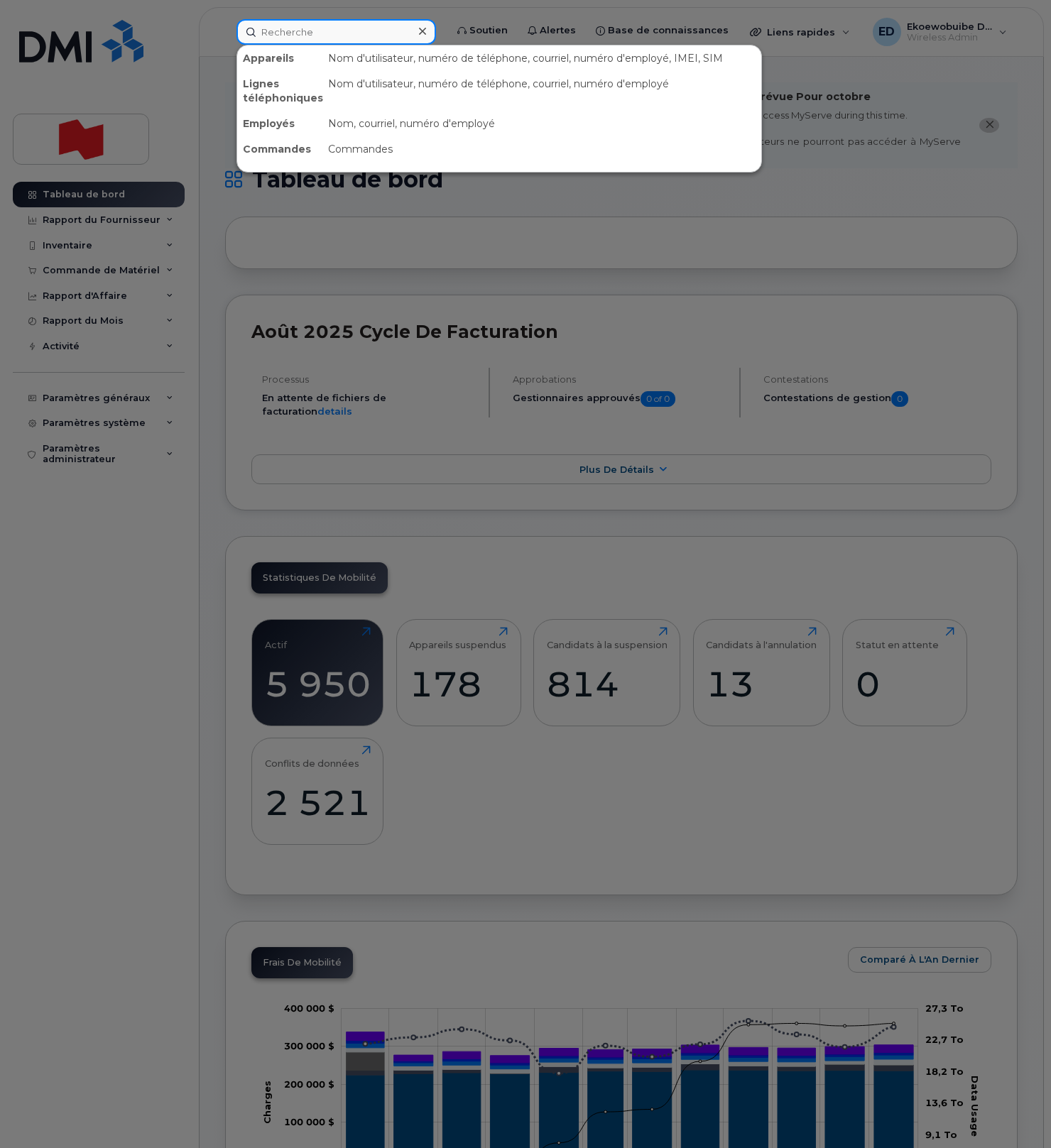
paste input "514-226-5749"
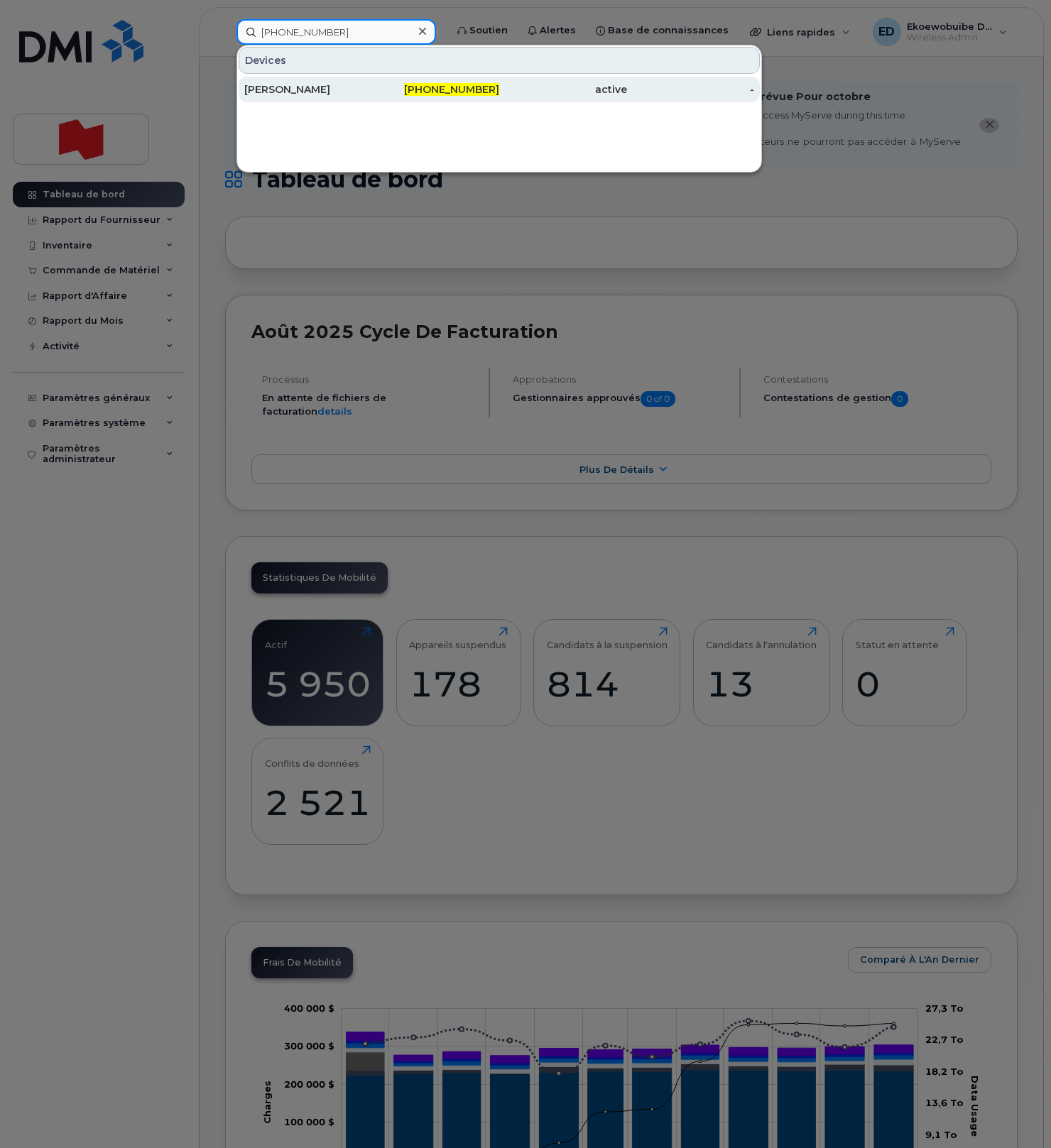
type input "514-226-5749"
click at [310, 95] on div "[PERSON_NAME]" at bounding box center [308, 89] width 127 height 14
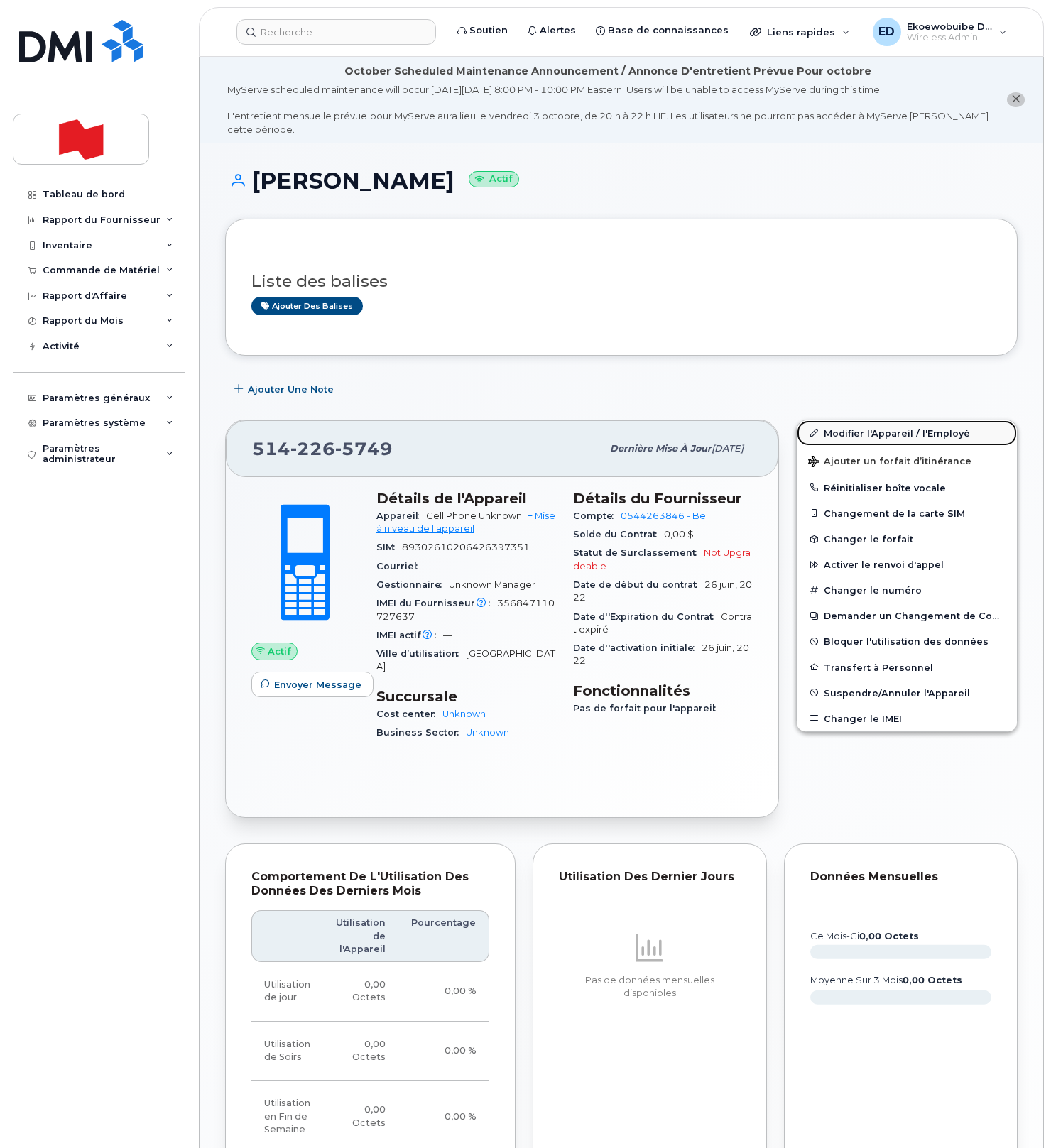
click at [851, 437] on link "Modifier l'Appareil / l'Employé" at bounding box center [907, 432] width 220 height 25
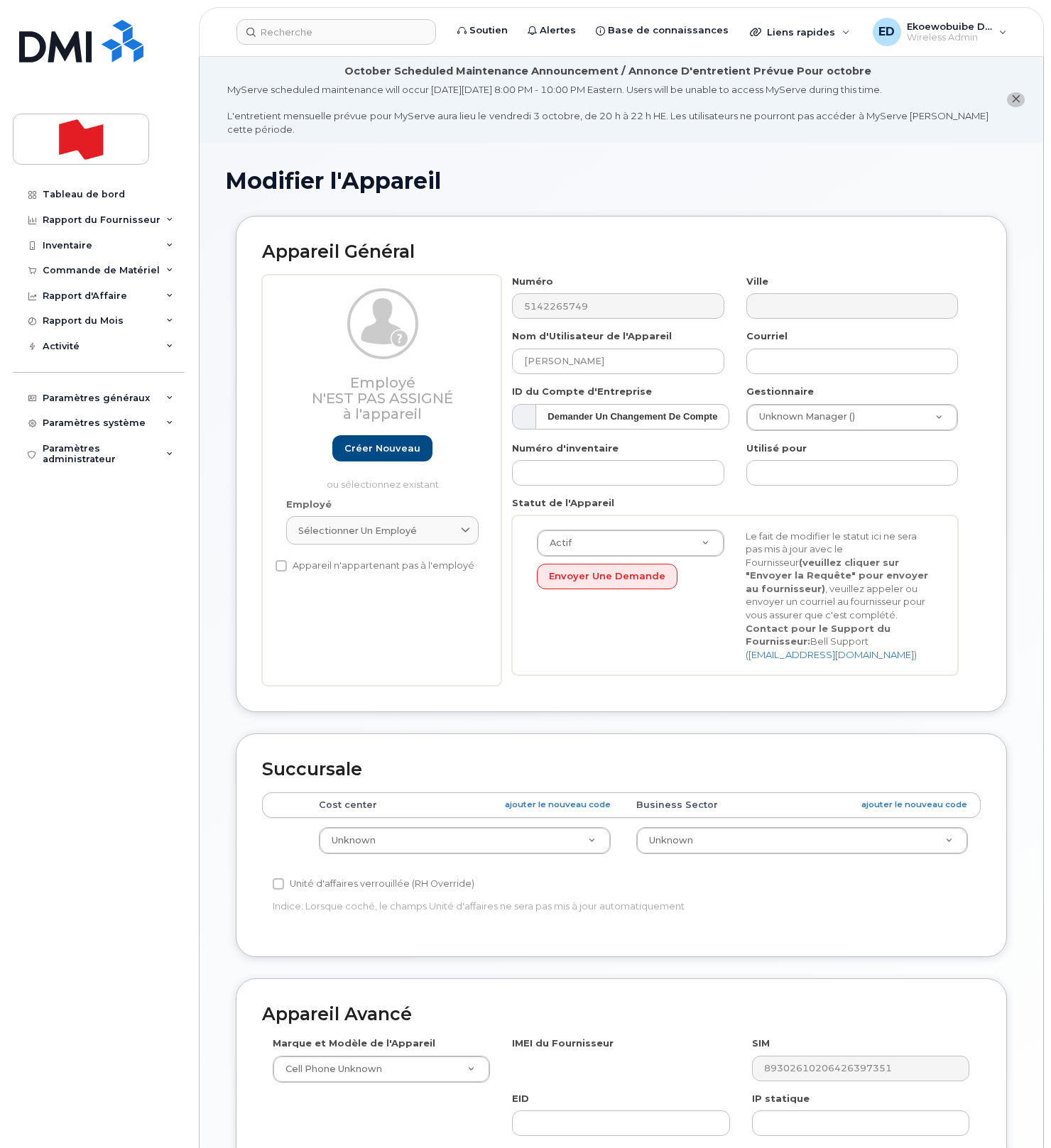
select select "22916206"
click at [440, 534] on div "Sélectionner un employé" at bounding box center [382, 531] width 168 height 13
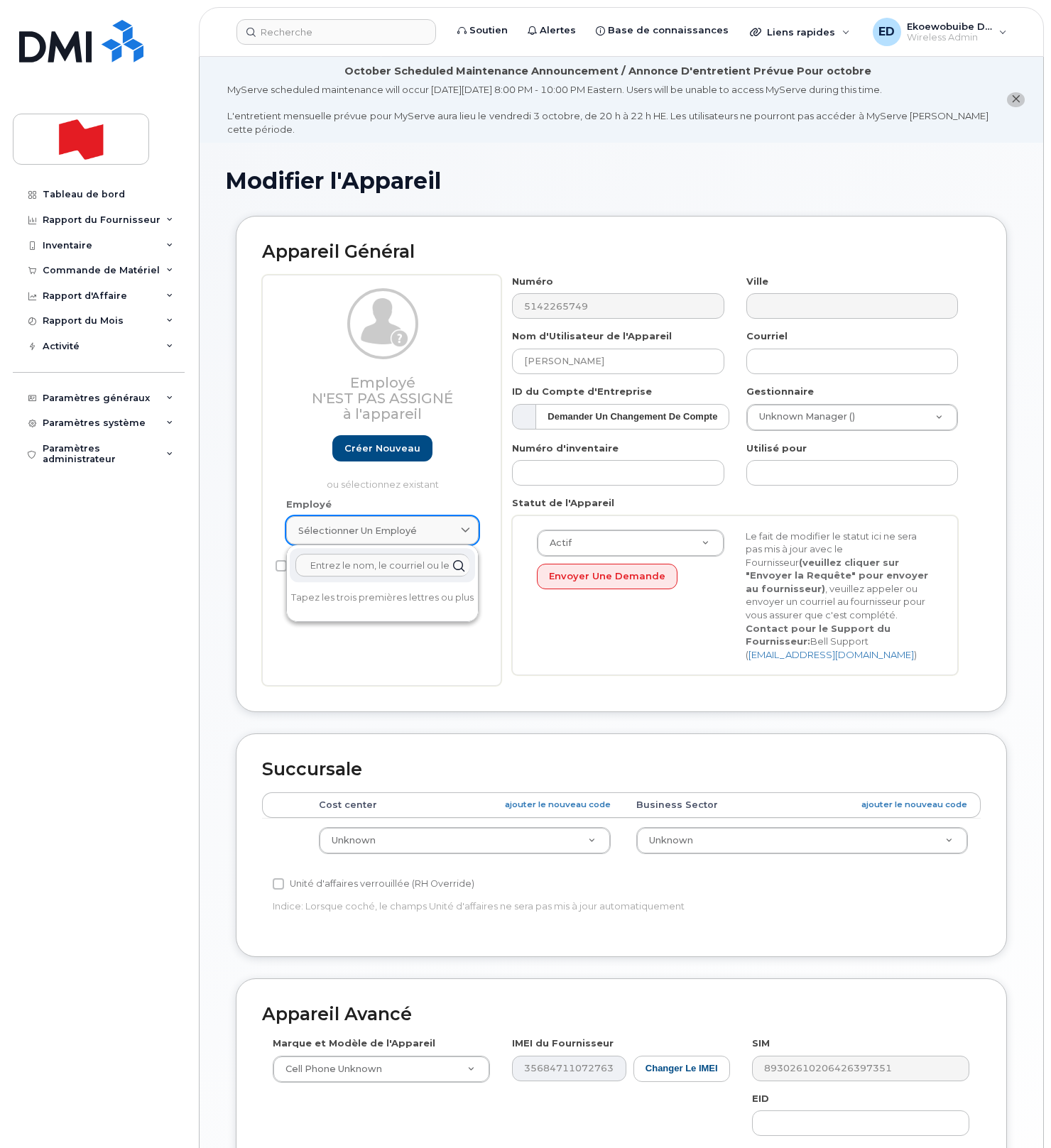
paste input "[PERSON_NAME][EMAIL_ADDRESS][DOMAIN_NAME]"
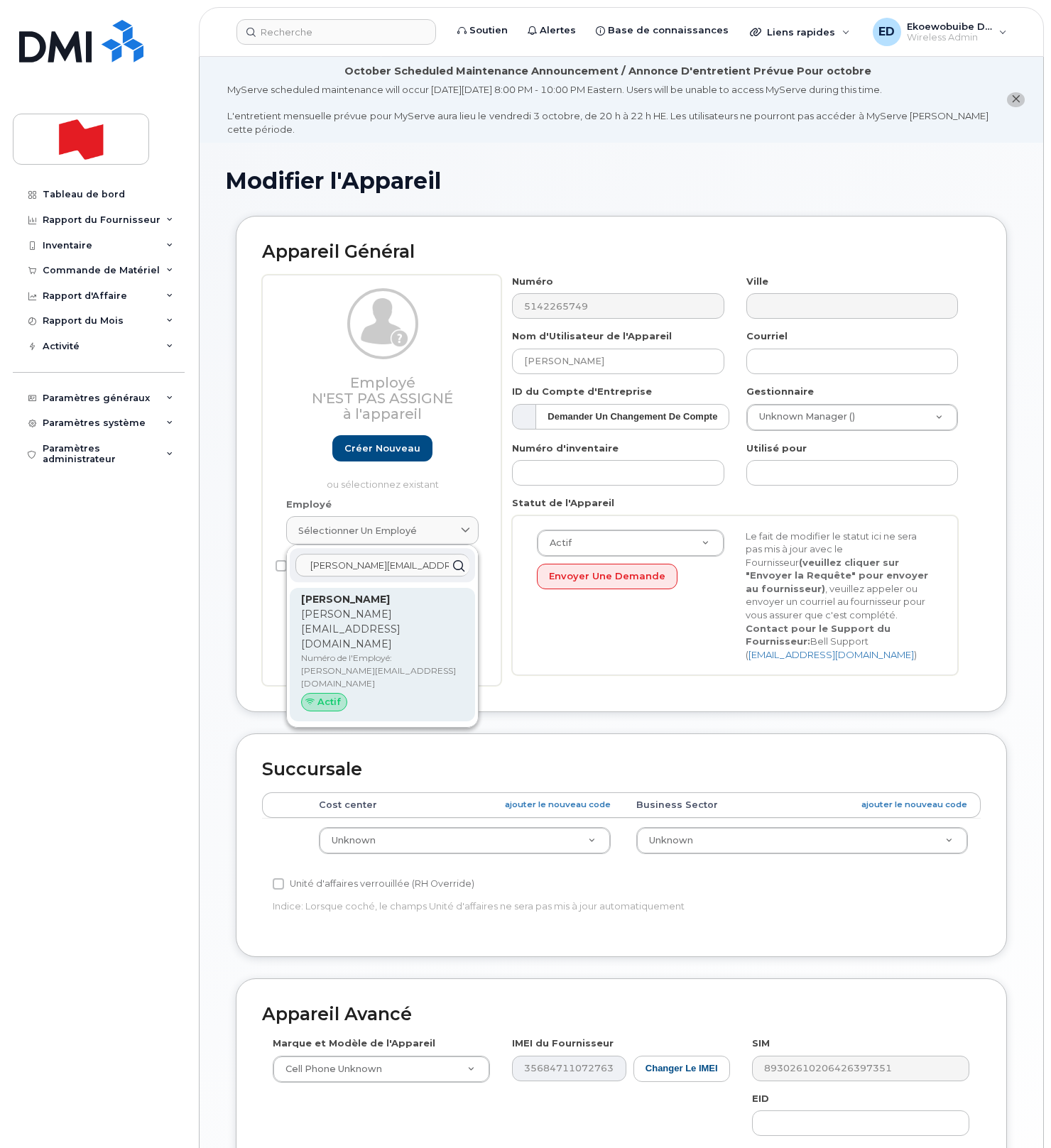
type input "[PERSON_NAME][EMAIL_ADDRESS][DOMAIN_NAME]"
click at [368, 612] on p "[PERSON_NAME][EMAIL_ADDRESS][DOMAIN_NAME]" at bounding box center [382, 629] width 162 height 44
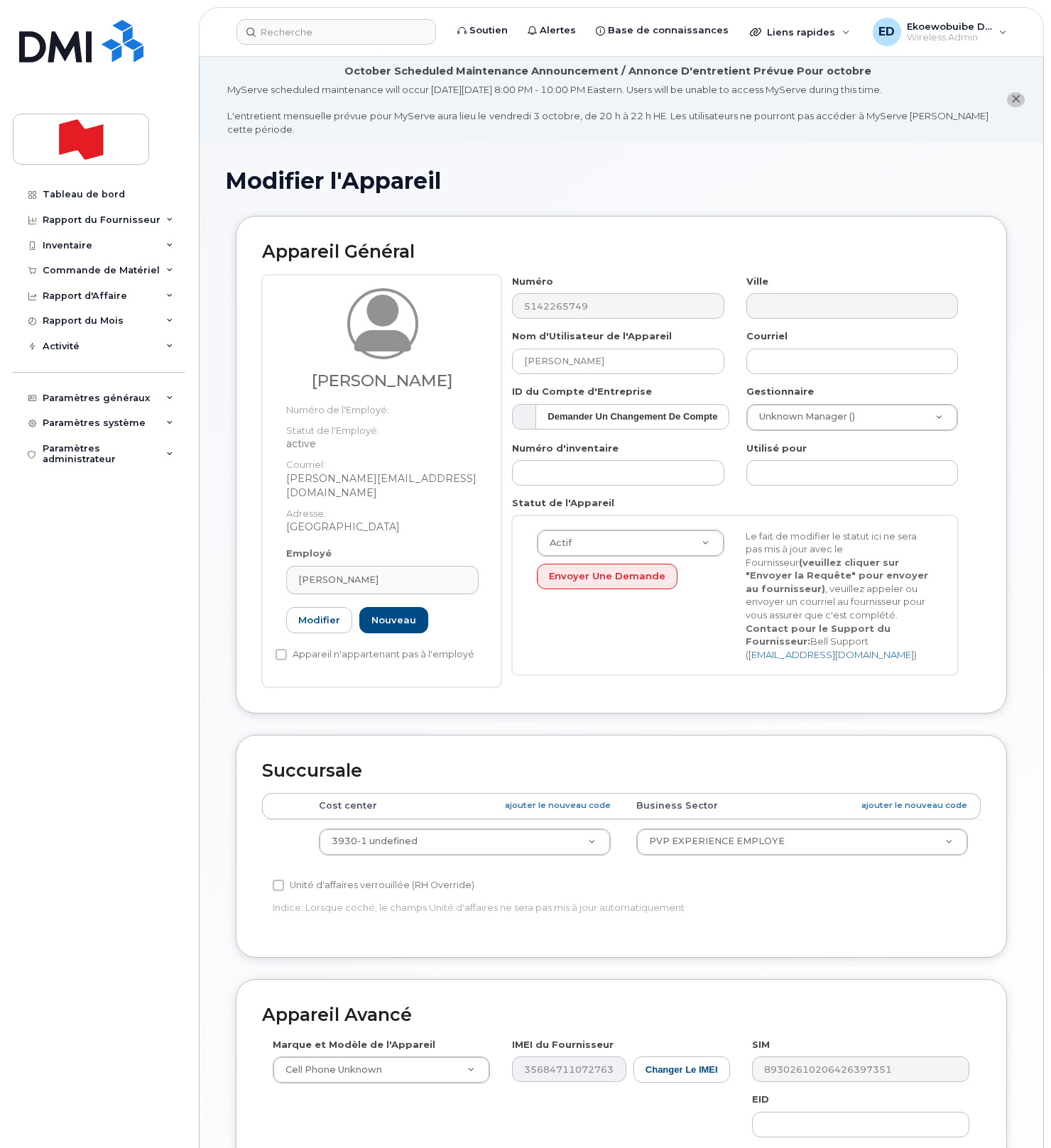
type input "[PERSON_NAME][EMAIL_ADDRESS][DOMAIN_NAME]"
type input "[PERSON_NAME]"
type input "[PERSON_NAME][EMAIL_ADDRESS][DOMAIN_NAME]"
type input "22916211"
select select "22917072"
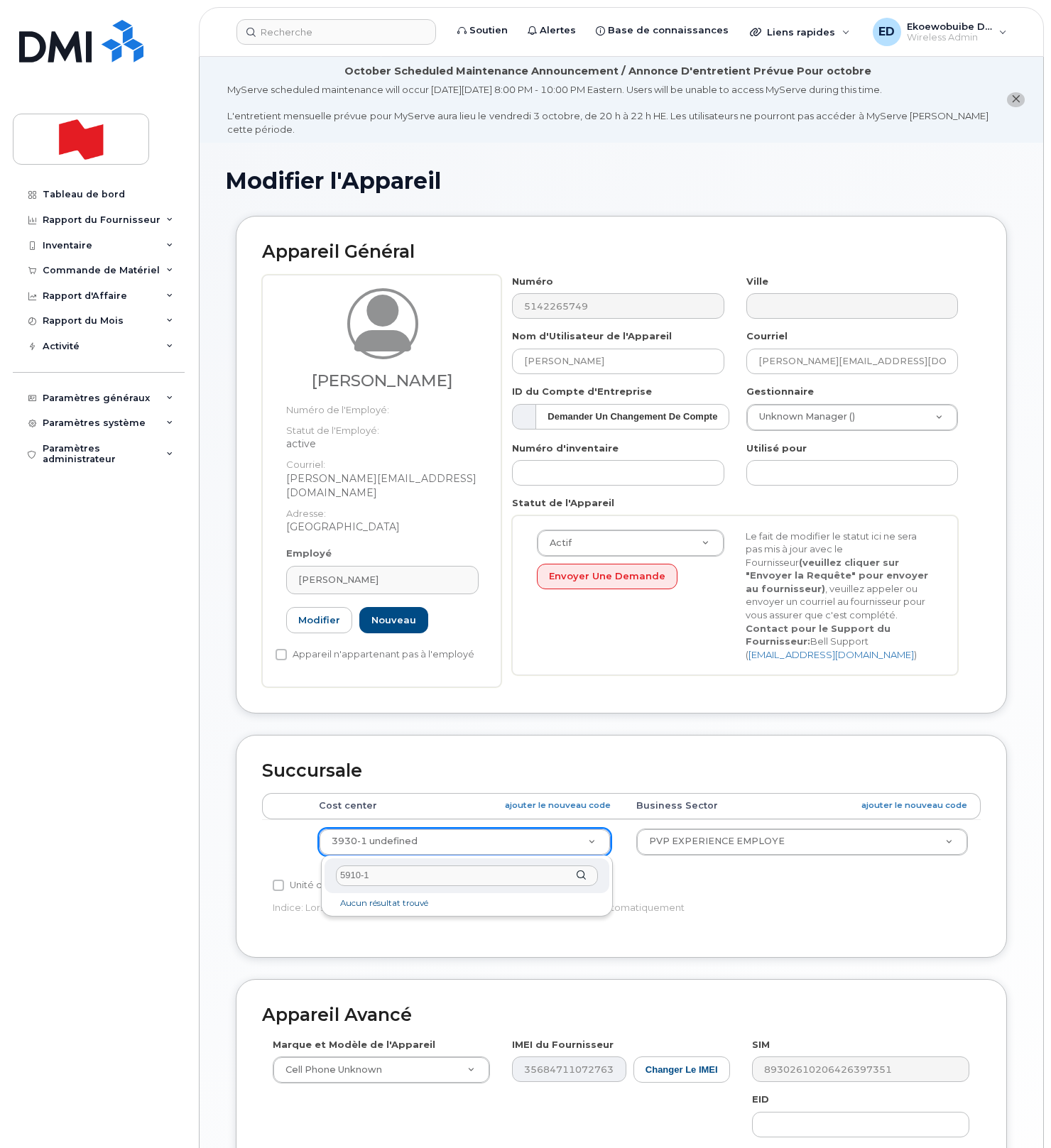
click at [504, 879] on input "5910-1" at bounding box center [466, 875] width 262 height 21
type input "5"
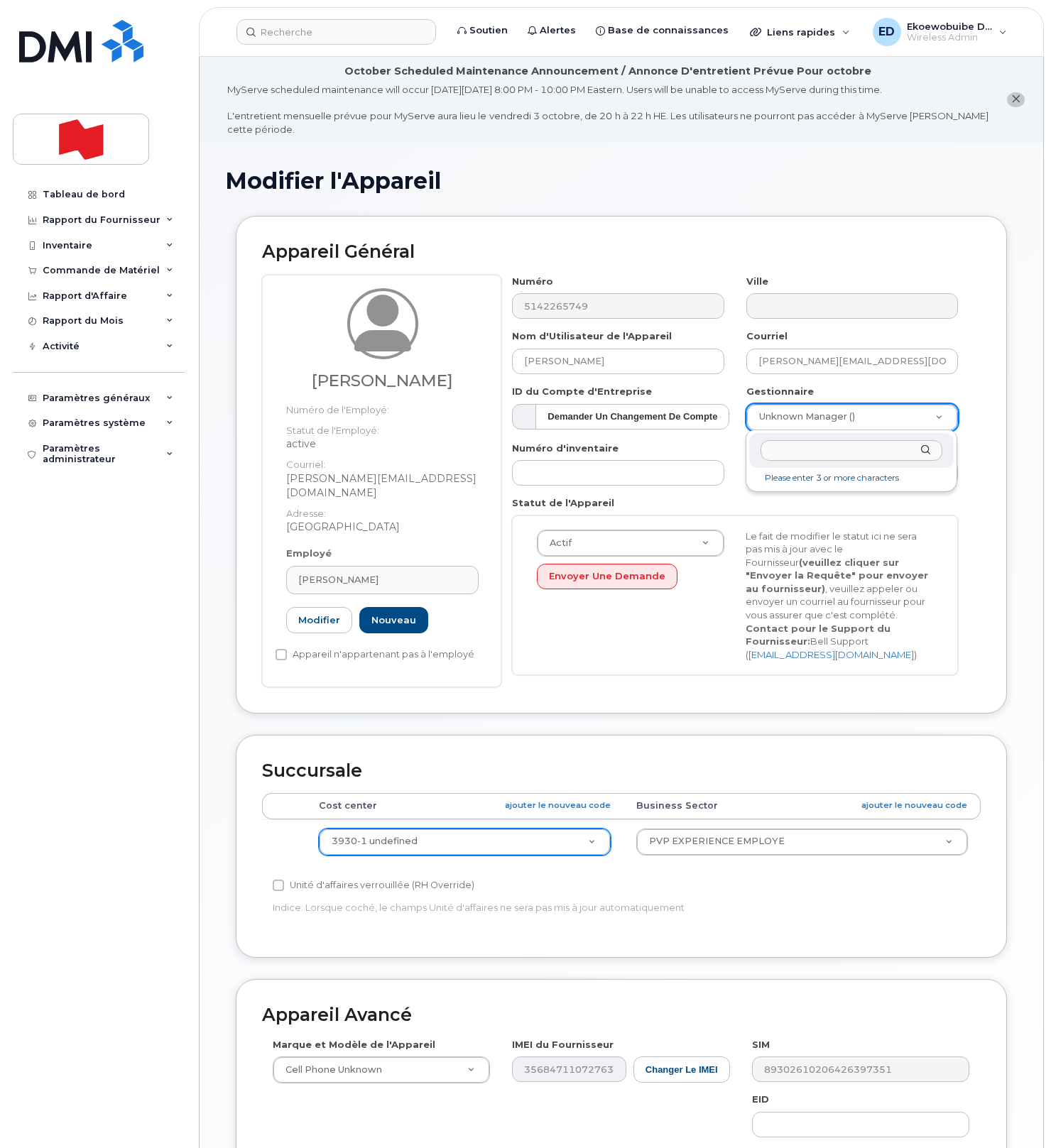
click at [869, 447] on input "text" at bounding box center [851, 450] width 181 height 21
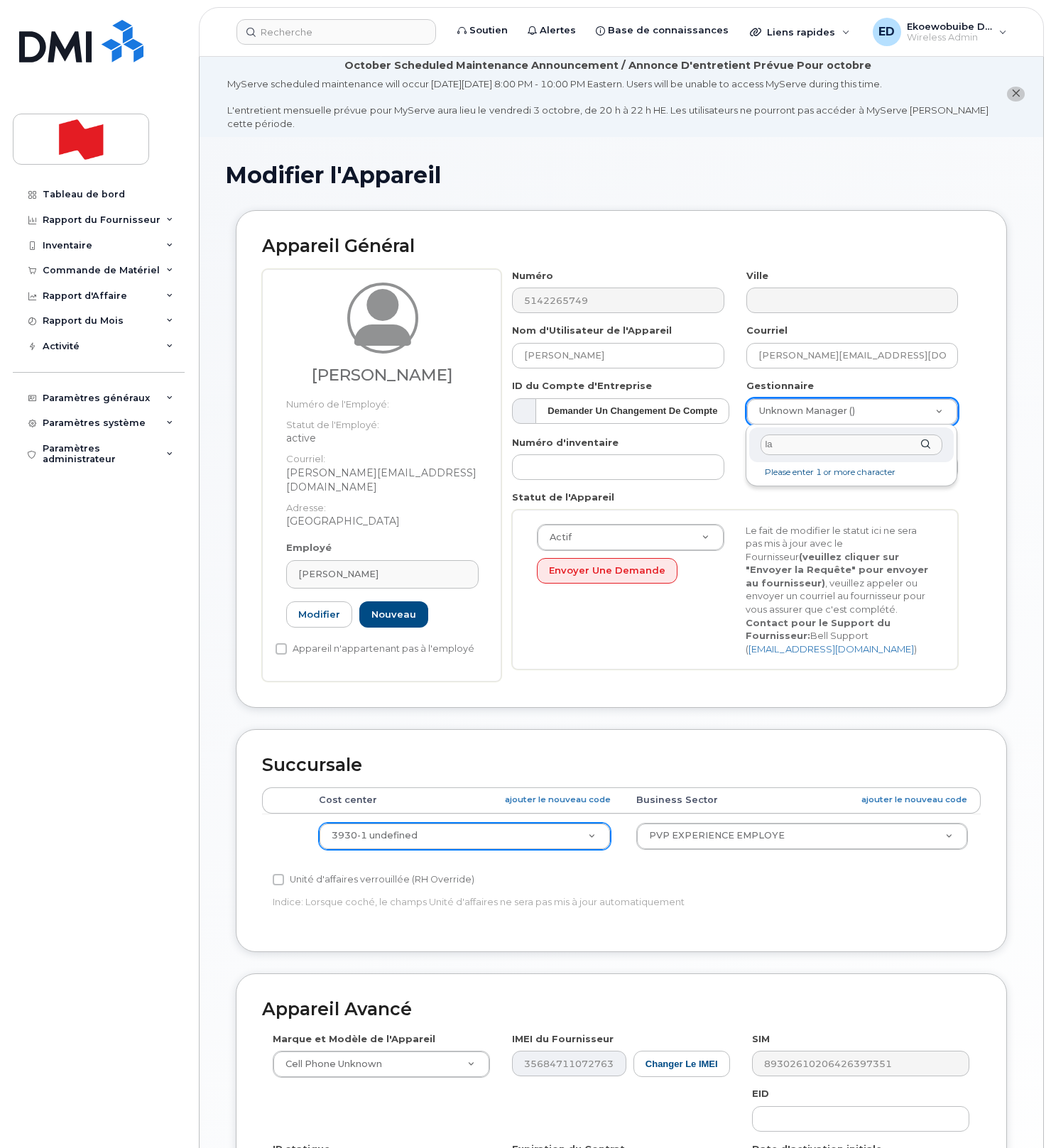
type input "l"
type input "dtephanie lafon"
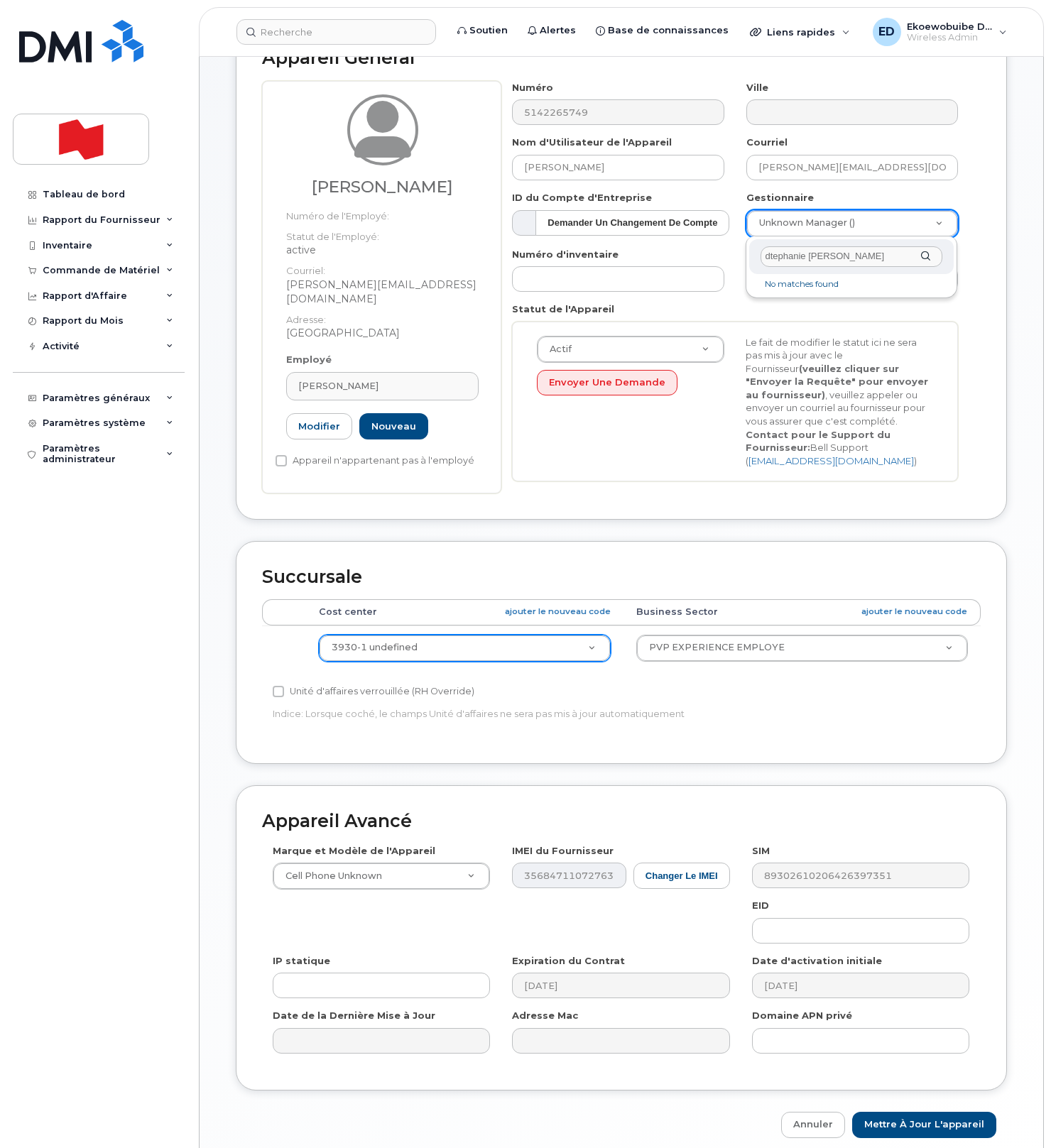
scroll to position [256, 0]
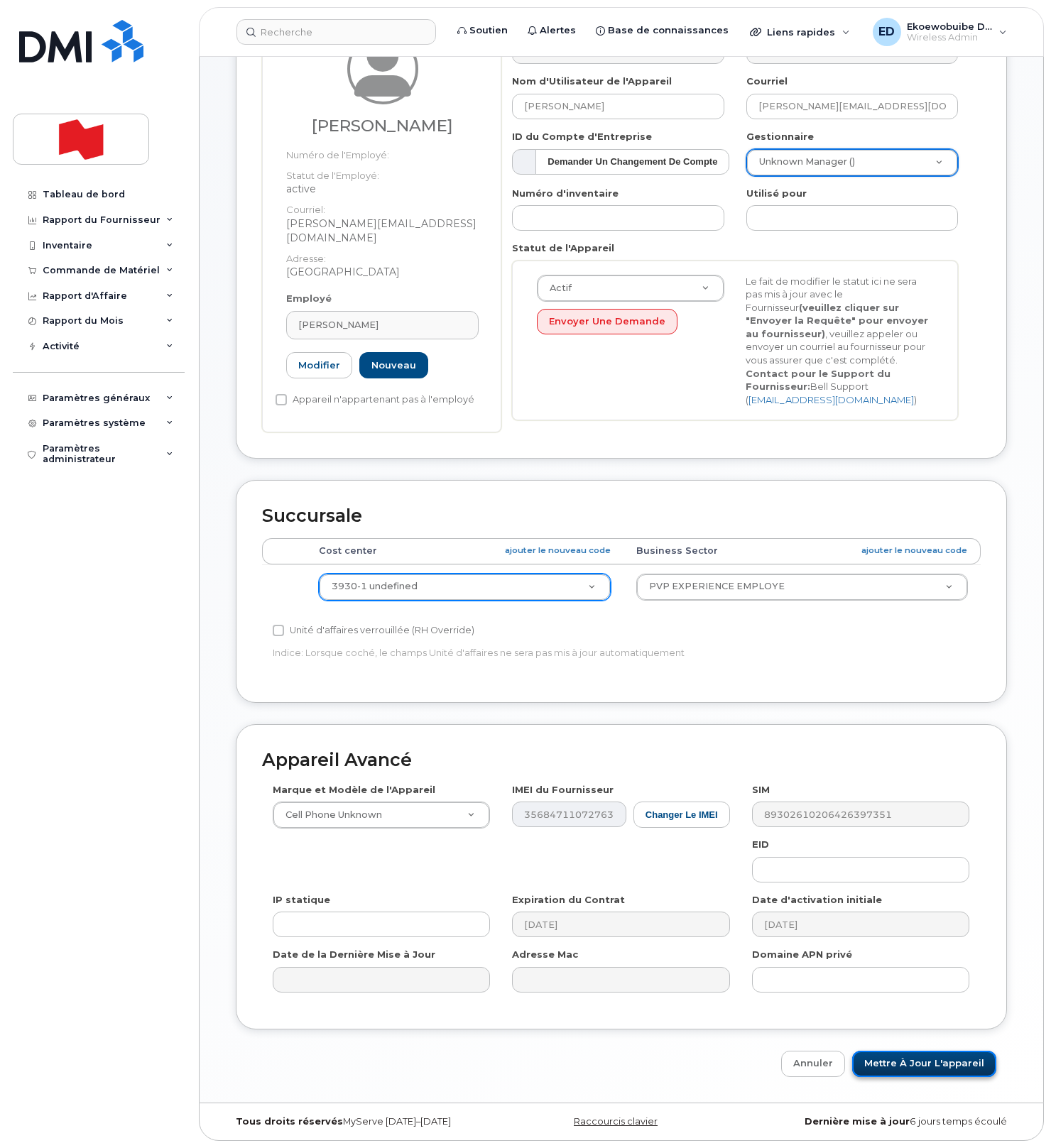
click at [905, 1069] on input "Mettre à jour l'appareil" at bounding box center [924, 1064] width 144 height 26
type input "Sauvegarde..."
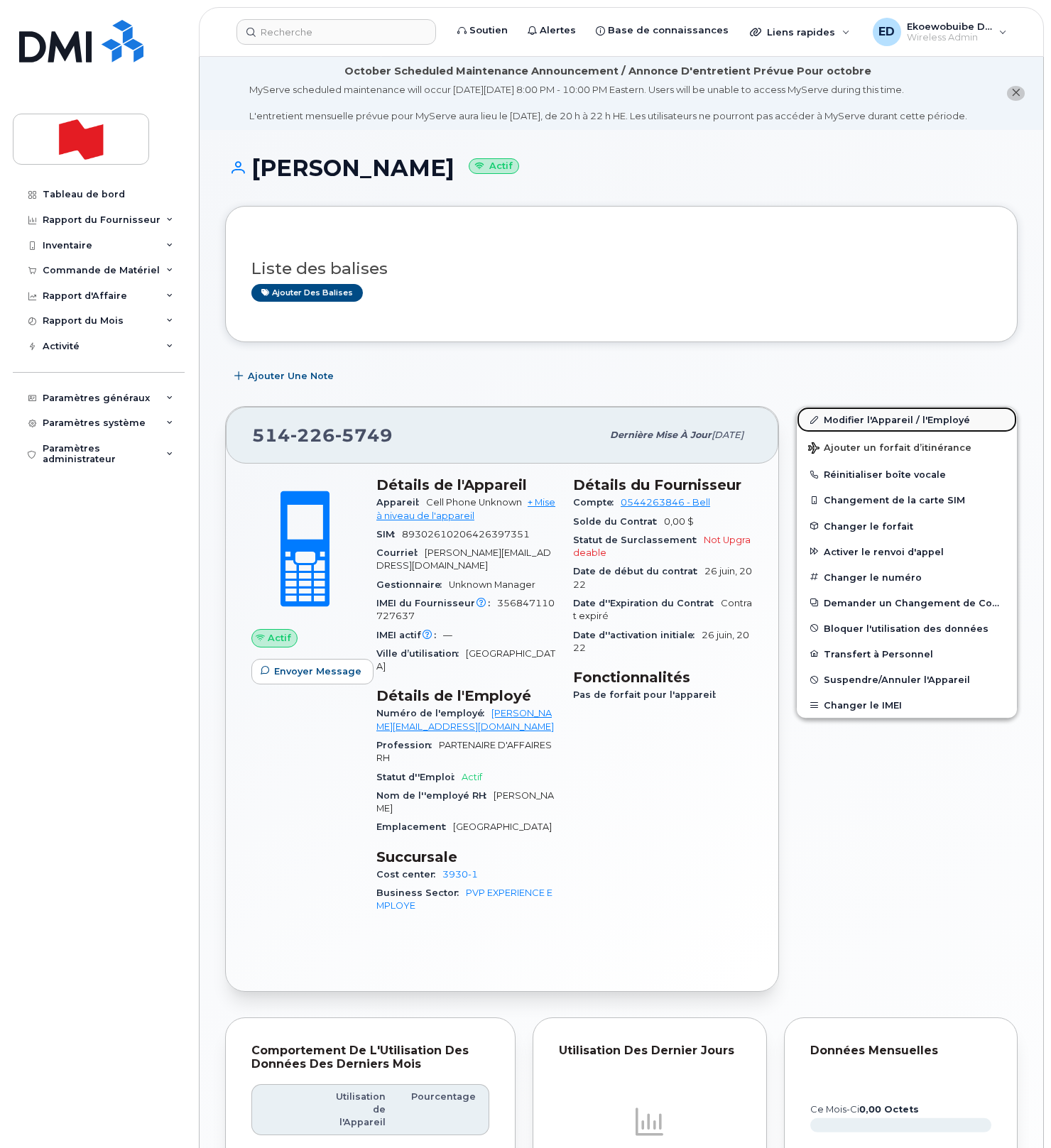
click at [843, 432] on link "Modifier l'Appareil / l'Employé" at bounding box center [907, 419] width 220 height 25
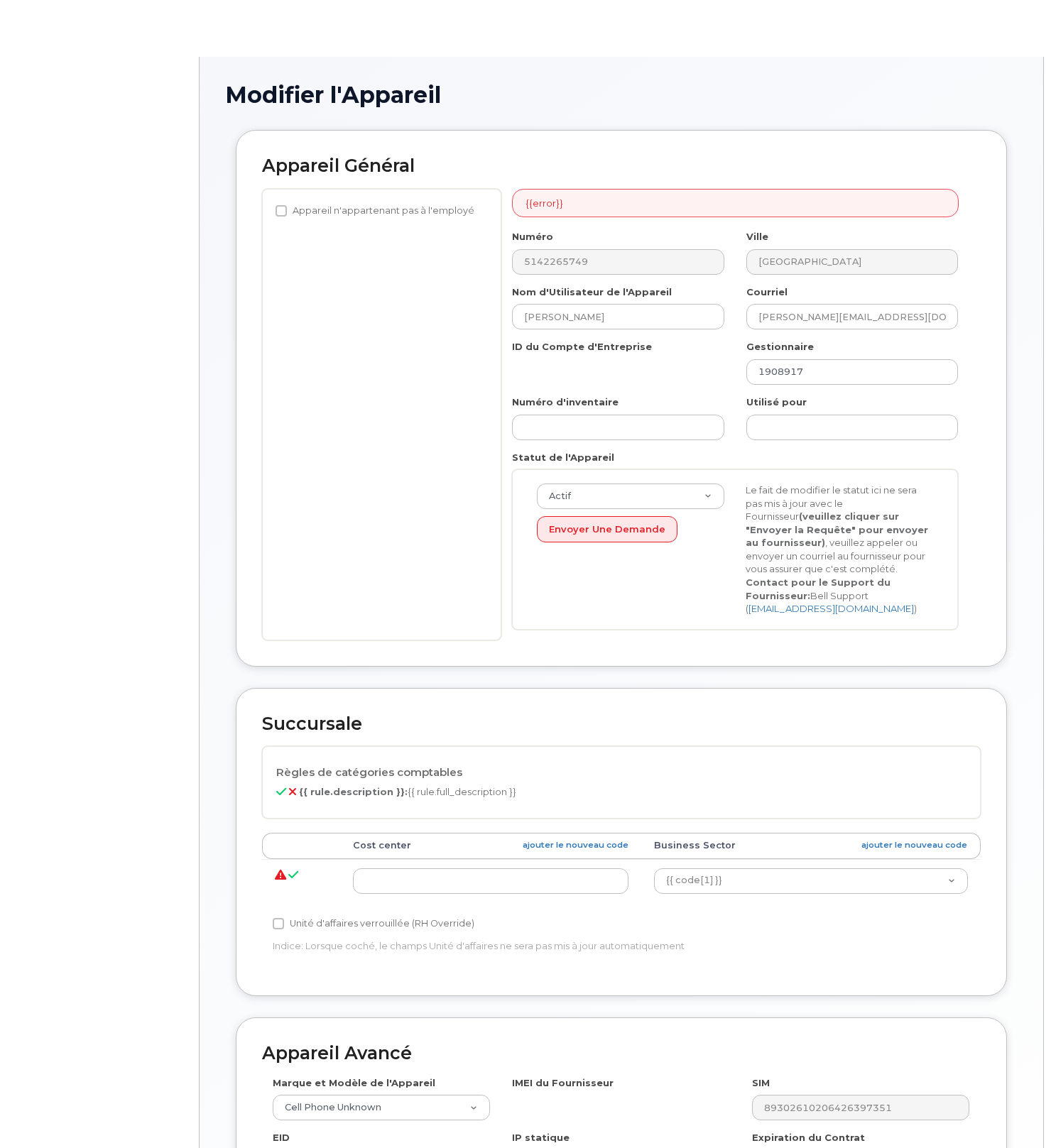
select select "22917072"
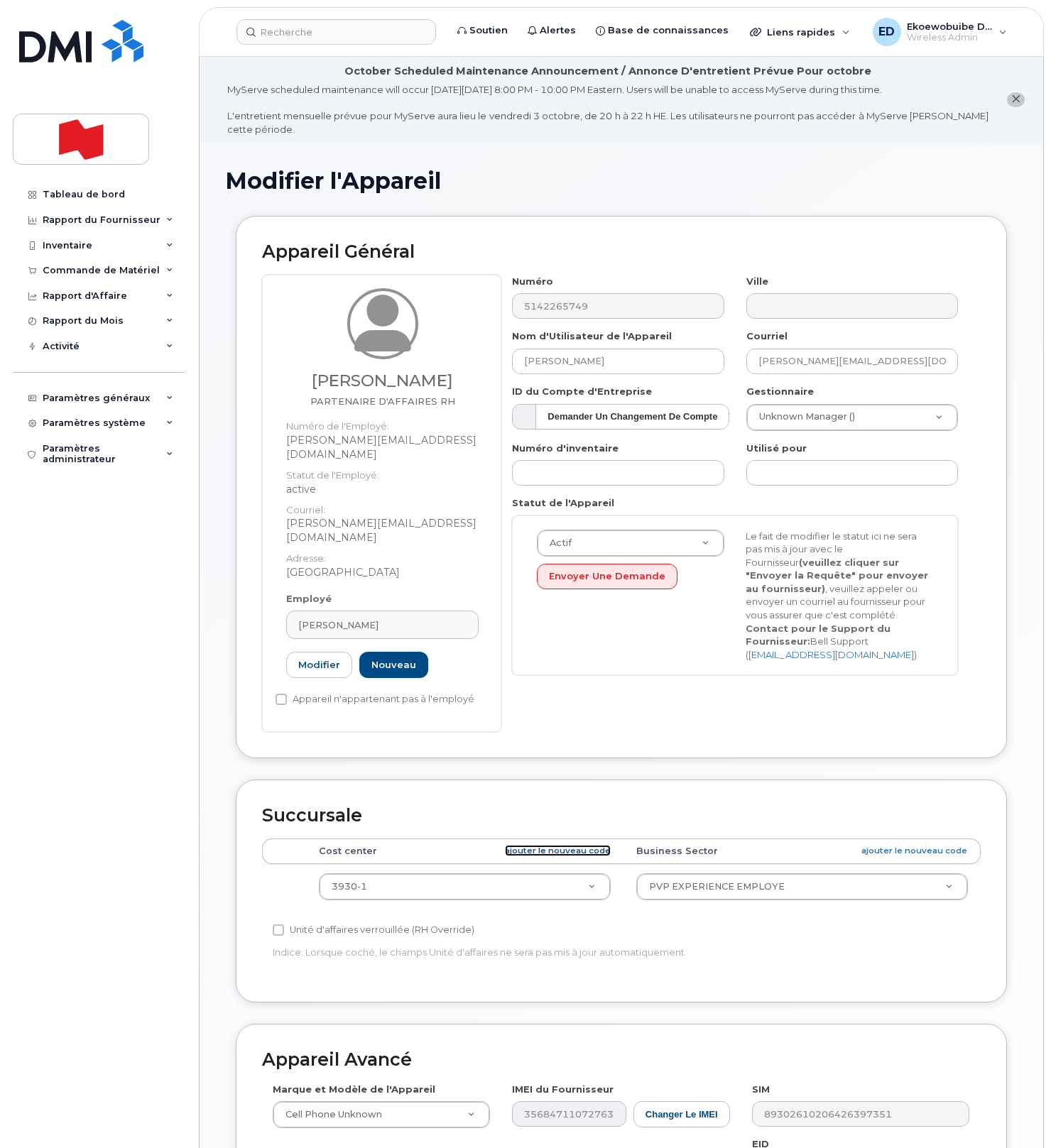
click at [545, 845] on link "ajouter le nouveau code" at bounding box center [558, 851] width 106 height 12
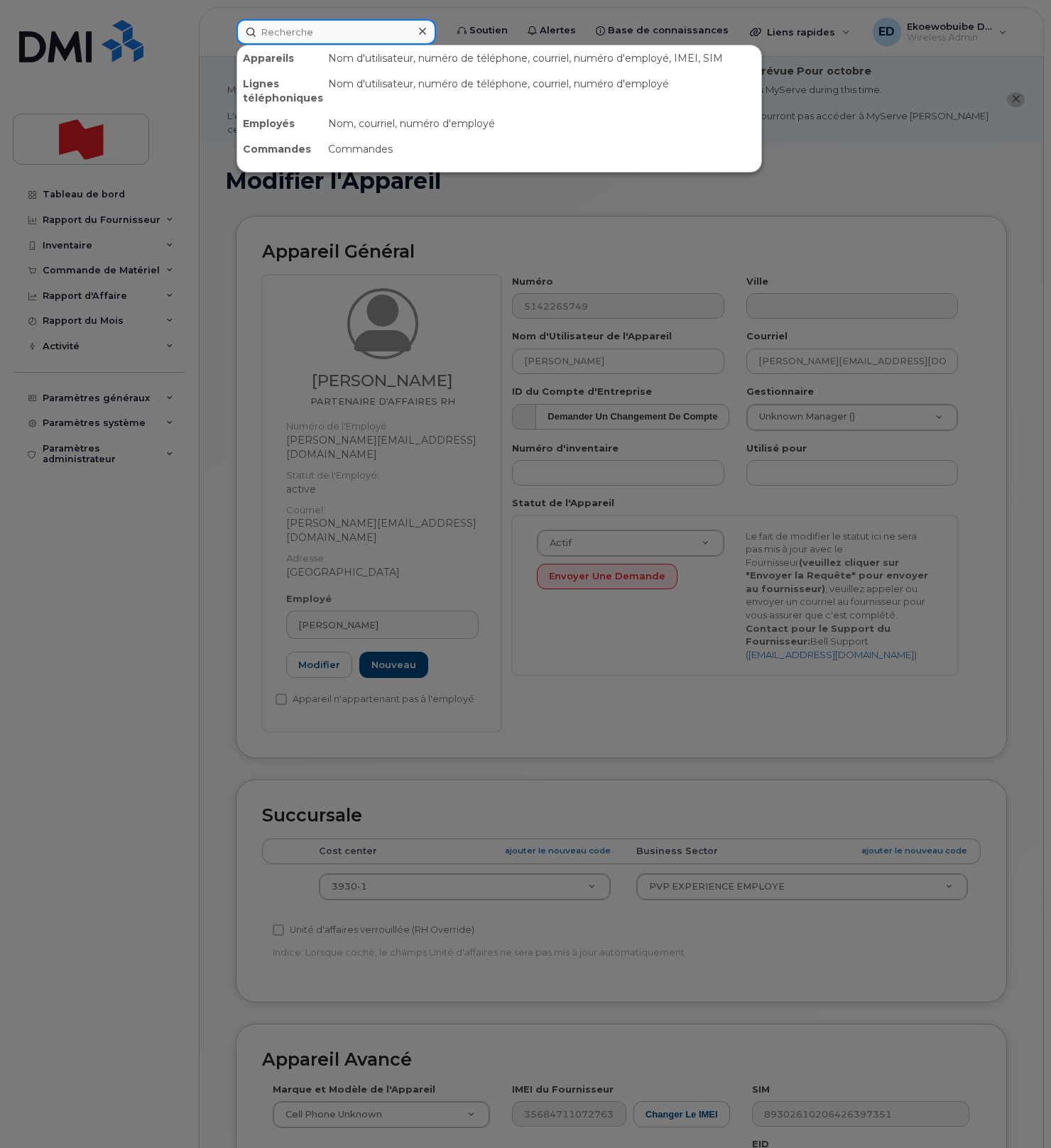
click at [328, 41] on input at bounding box center [335, 31] width 199 height 25
paste input "4383366230"
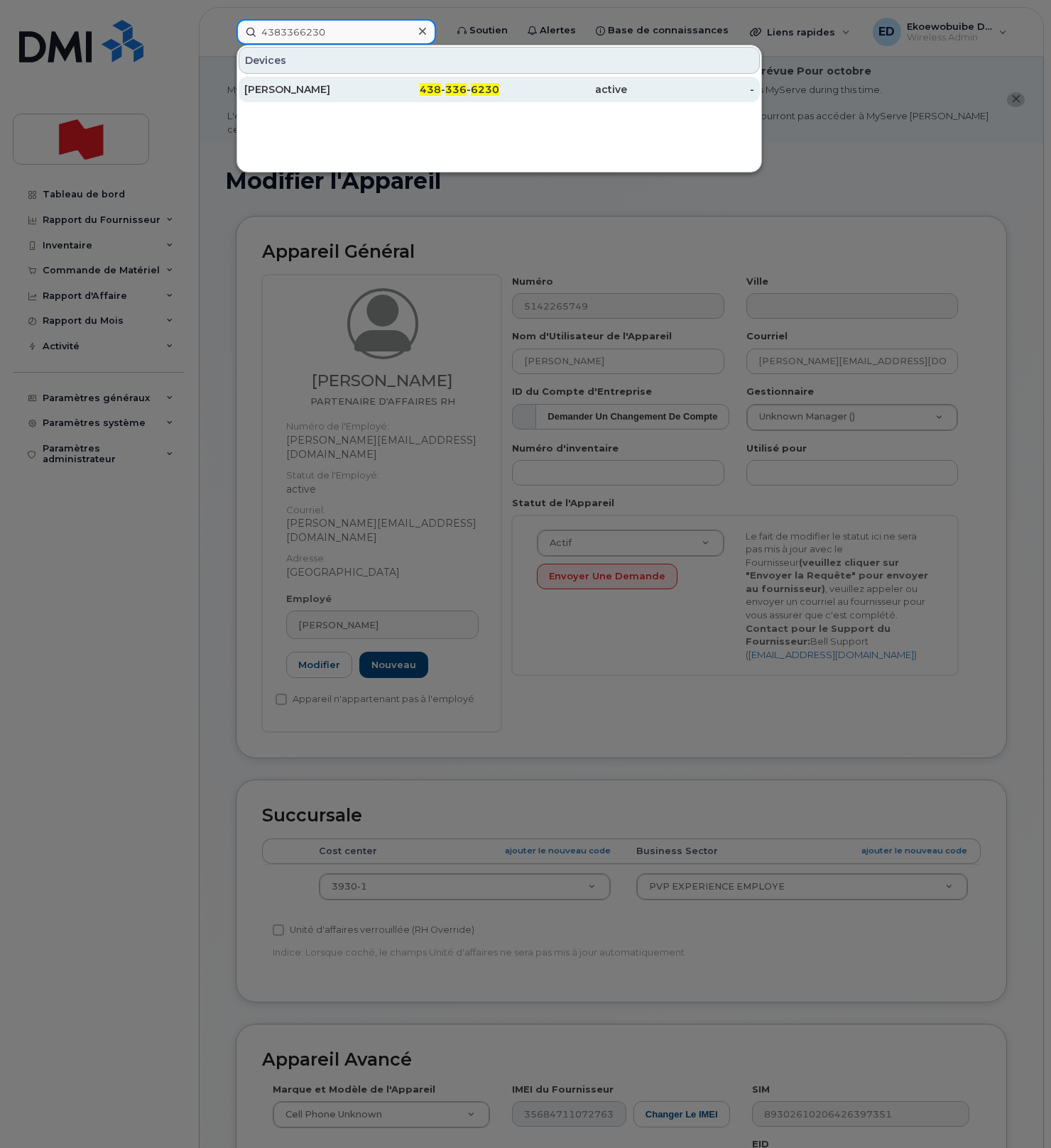
type input "4383366230"
click at [316, 87] on div "[PERSON_NAME]" at bounding box center [308, 89] width 127 height 14
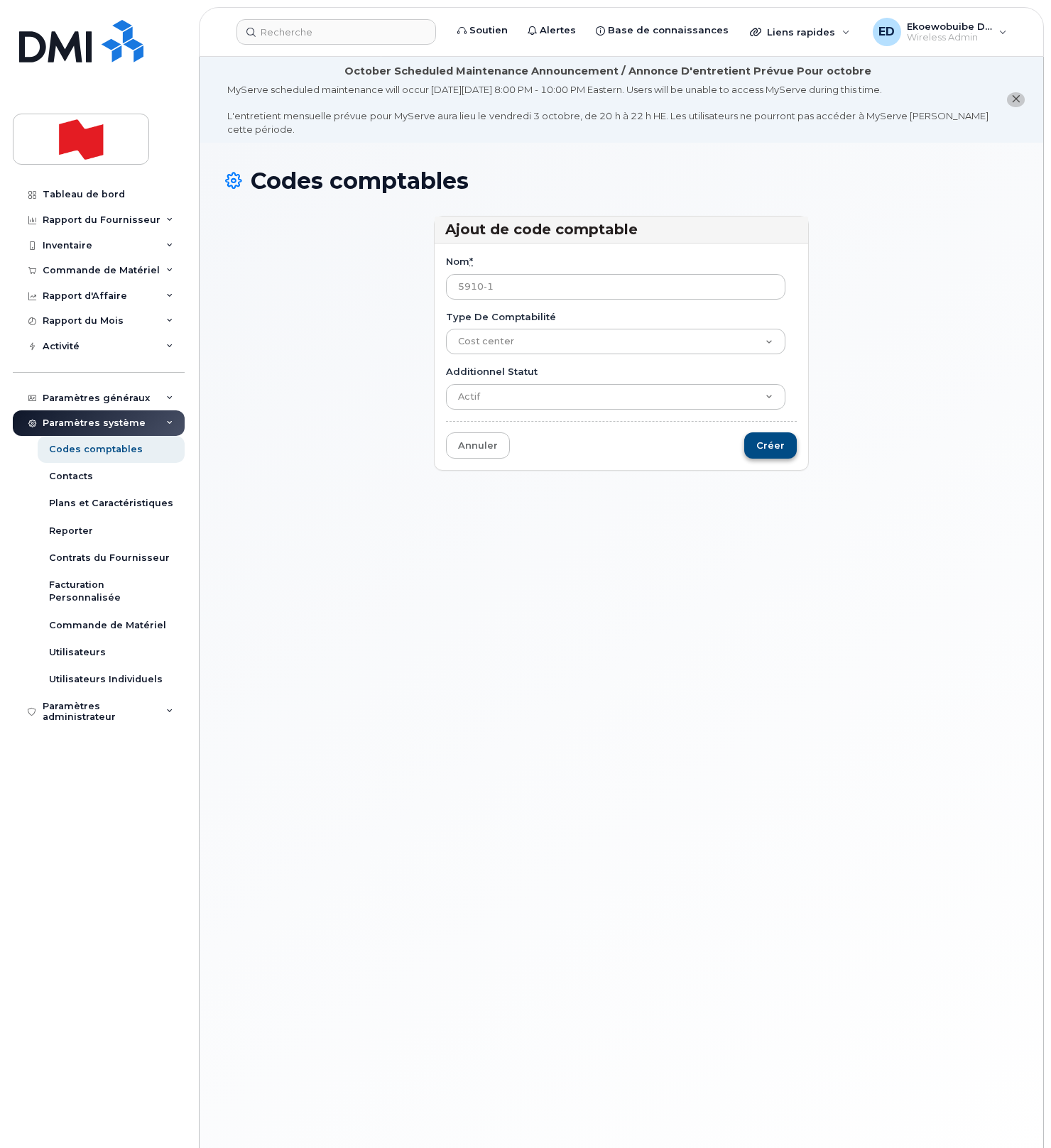
type input "5910-1"
click at [779, 452] on input "Créer" at bounding box center [771, 446] width 53 height 26
type input "Sauvegarder..."
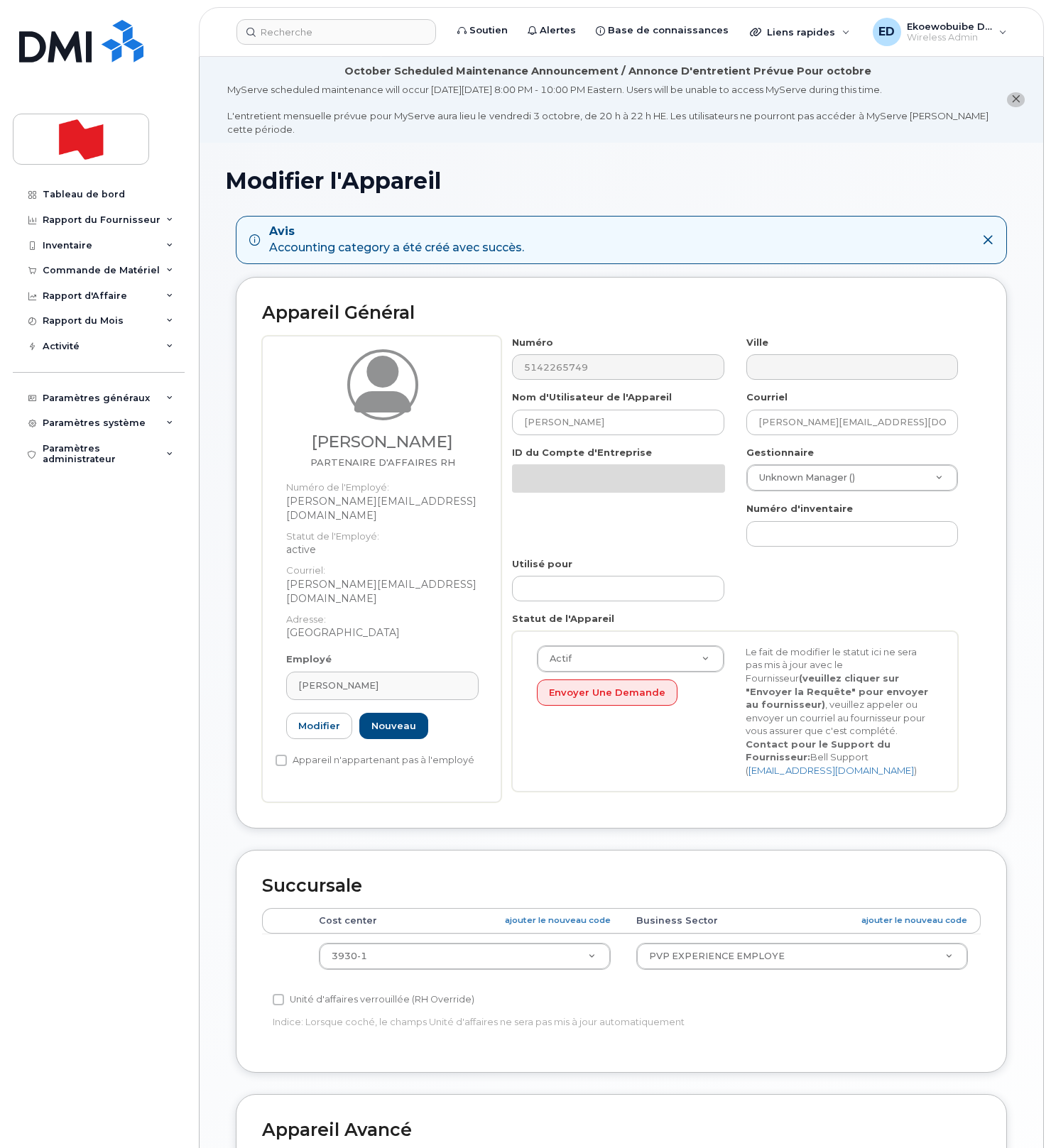
select select "22917072"
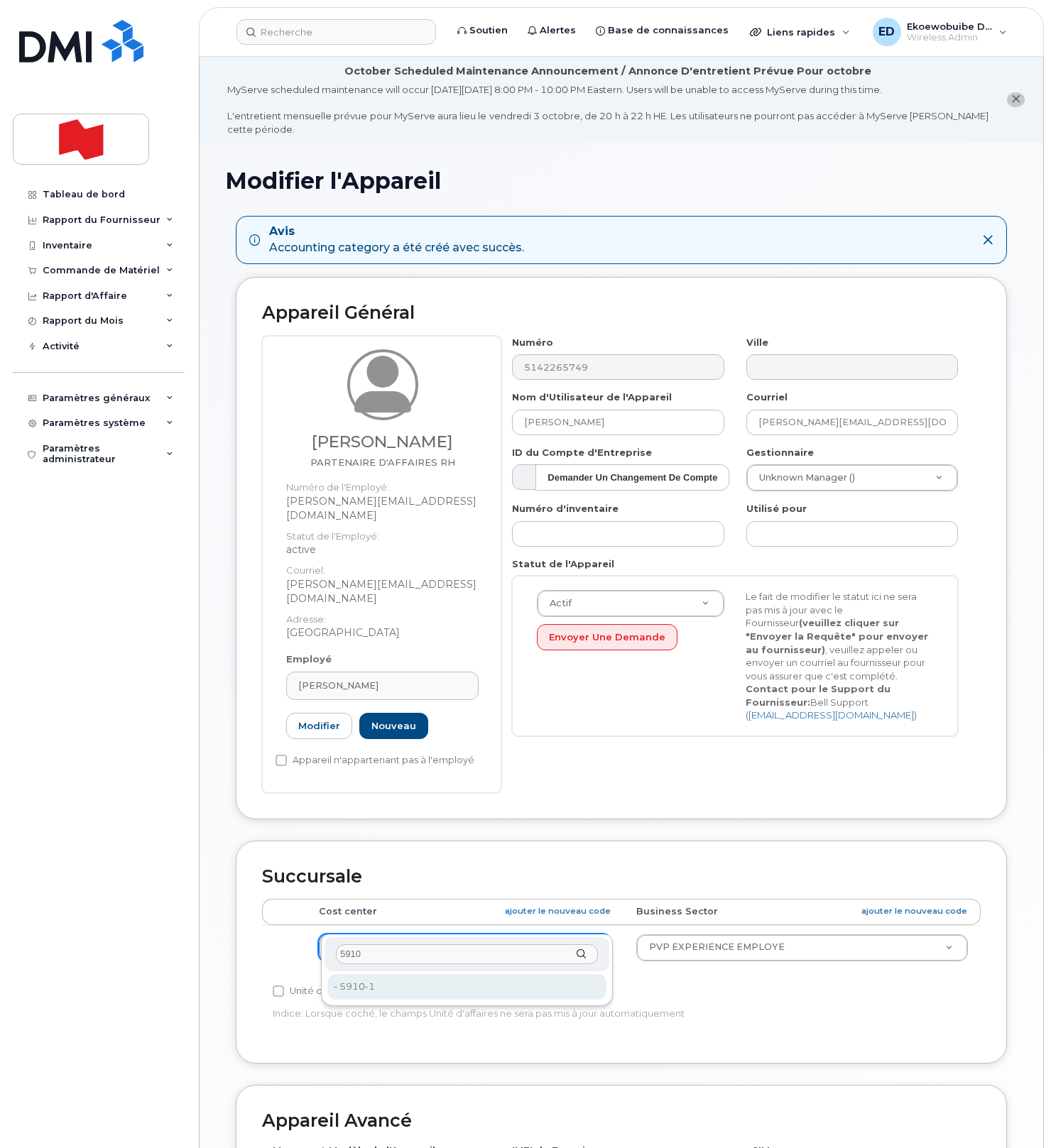
type input "5910"
type input "36132626"
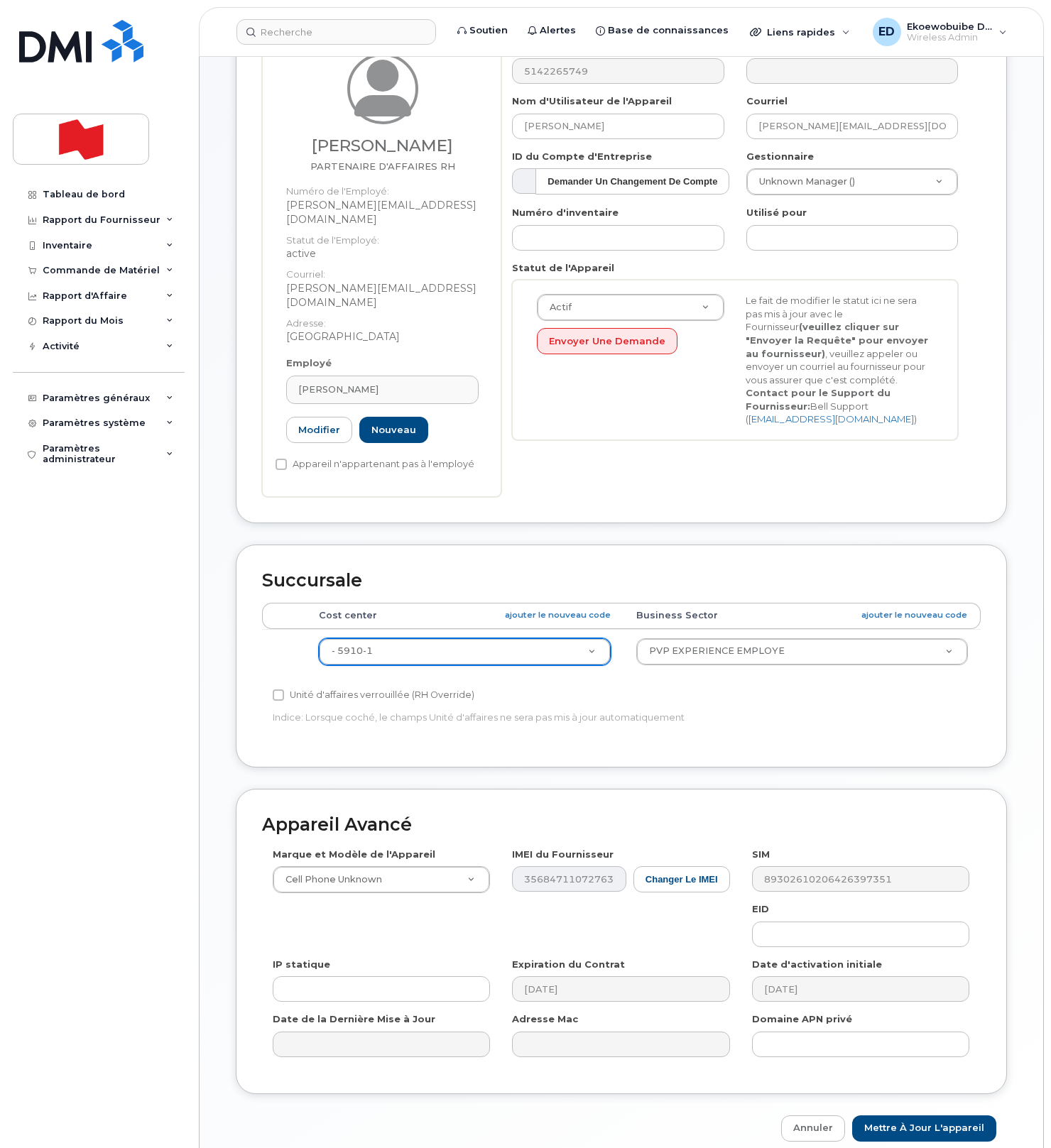
scroll to position [335, 0]
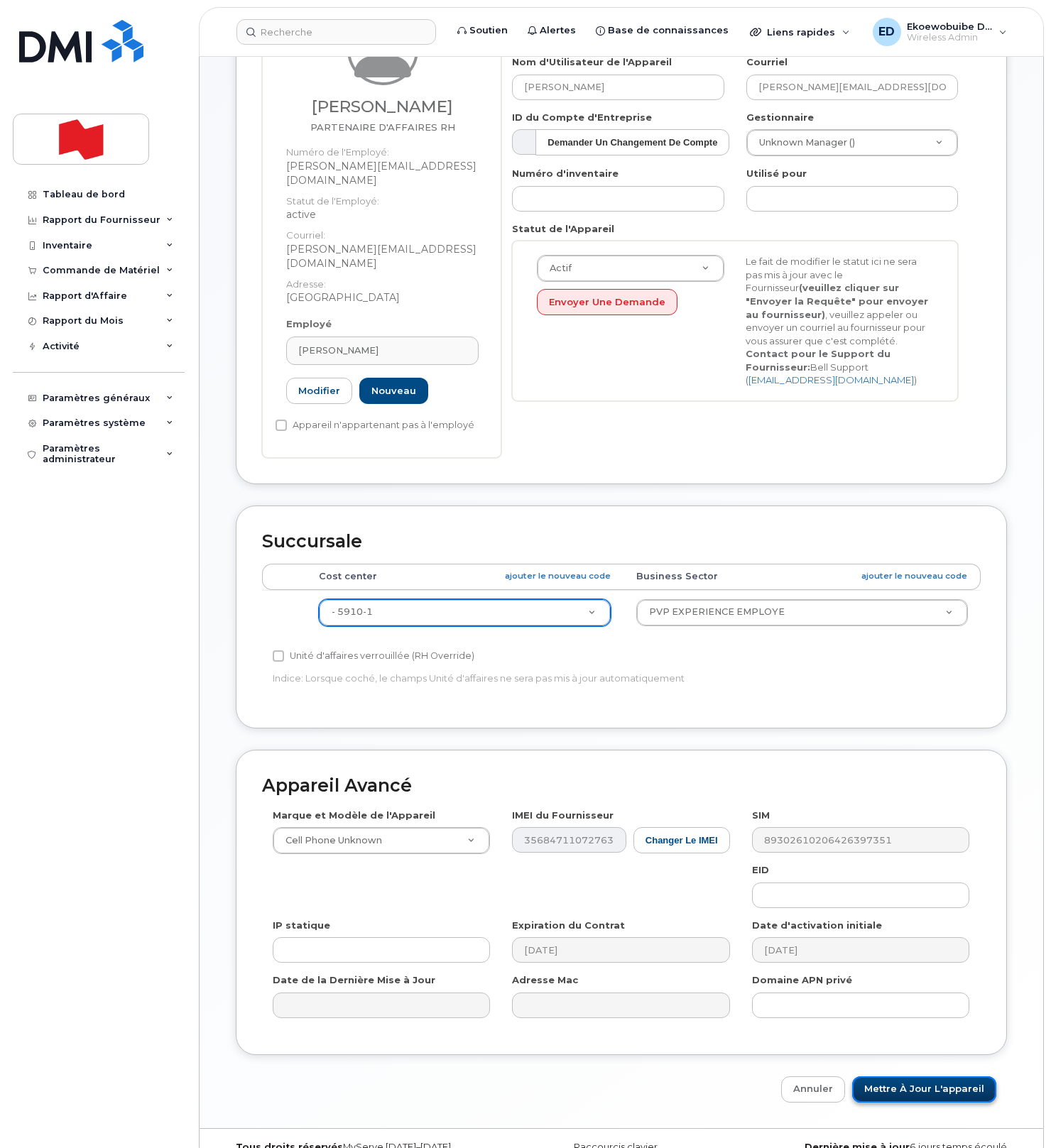
click at [918, 1076] on input "Mettre à jour l'appareil" at bounding box center [924, 1089] width 144 height 26
type input "Sauvegarde..."
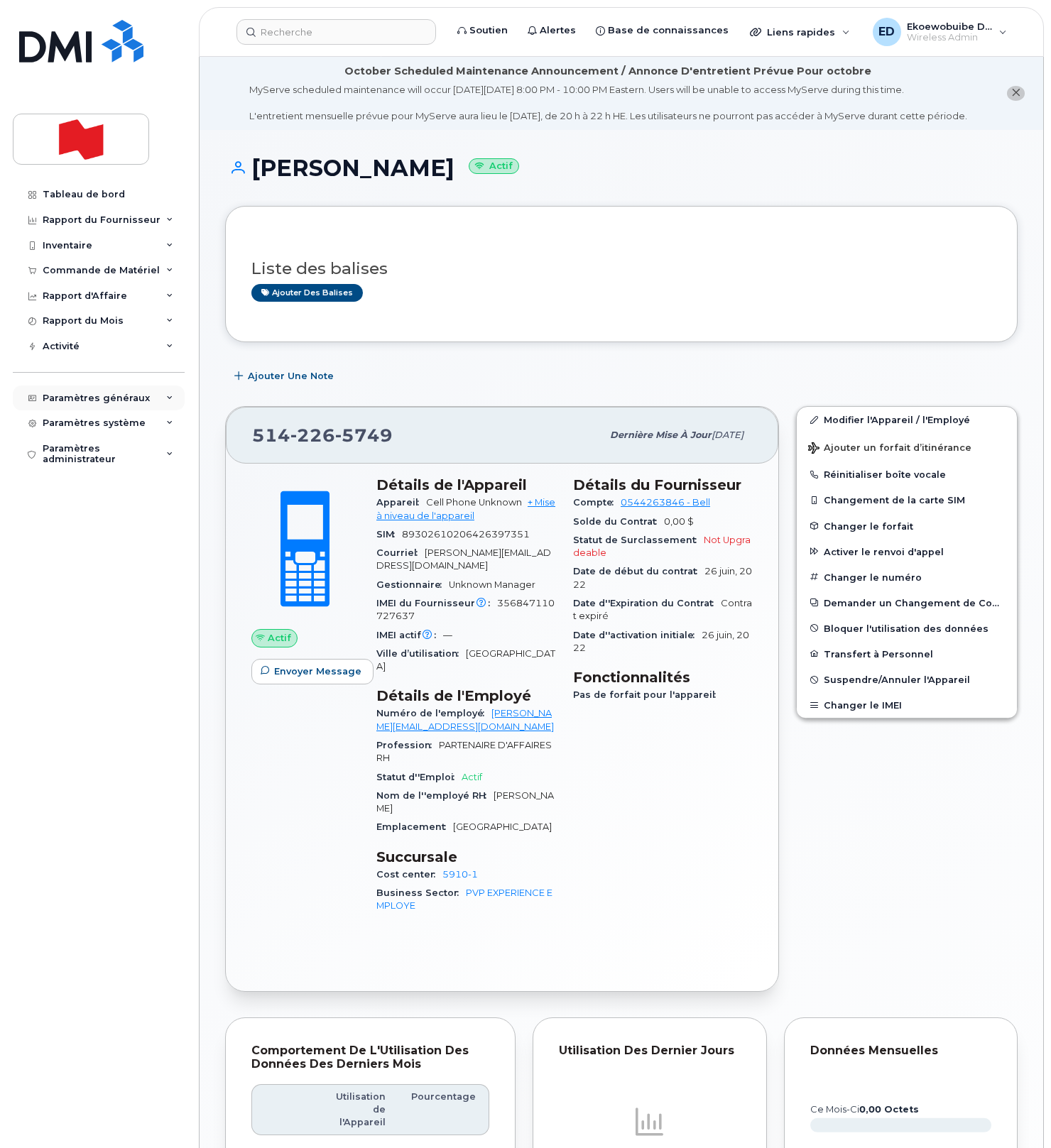
click at [119, 399] on div "Paramètres généraux" at bounding box center [96, 398] width 108 height 11
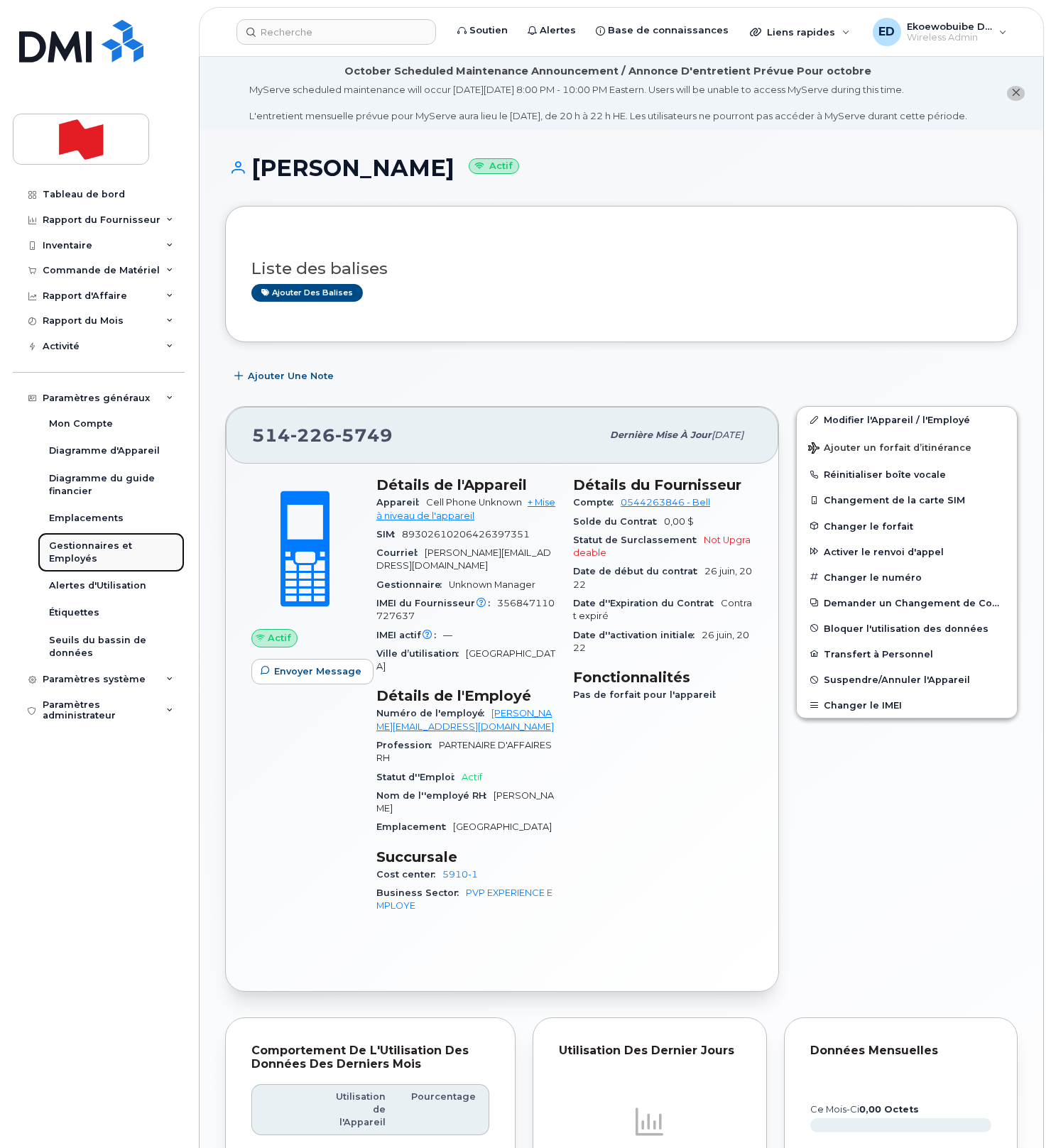
click at [84, 555] on div "Gestionnaires et Employés" at bounding box center [111, 552] width 125 height 26
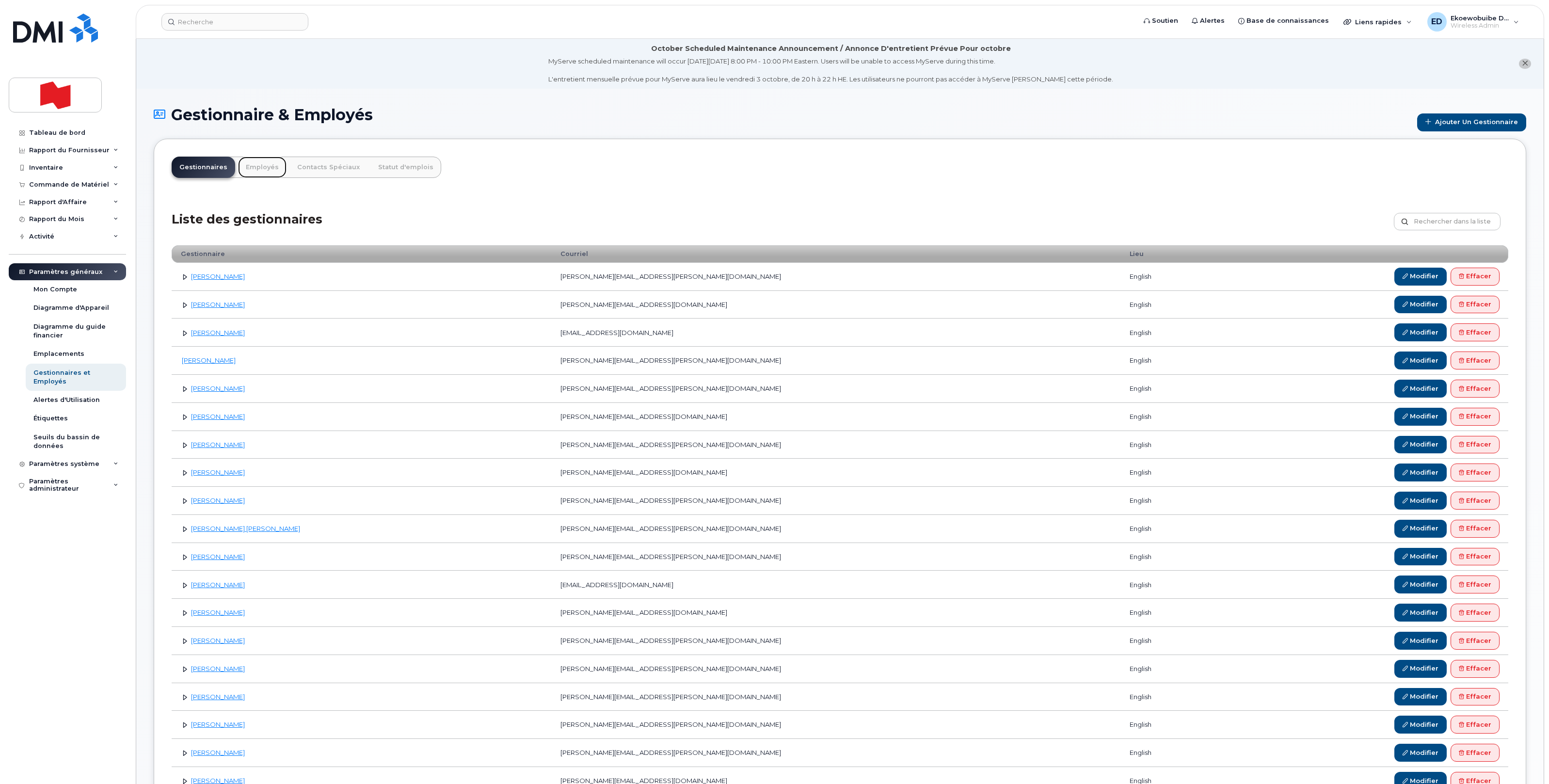
click at [260, 170] on link "Employés" at bounding box center [262, 167] width 48 height 21
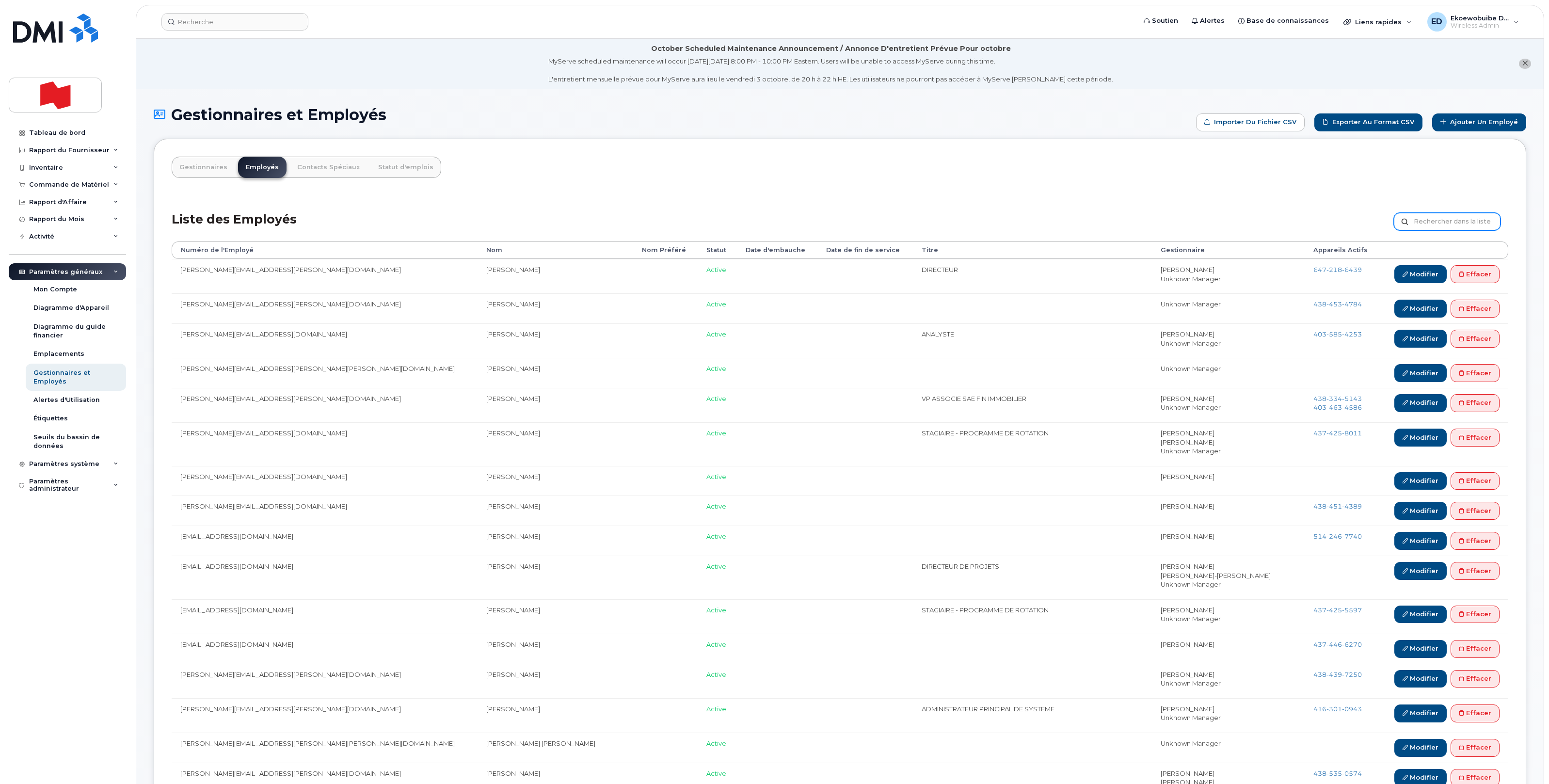
click at [1463, 223] on input "text" at bounding box center [1446, 221] width 106 height 17
type input "lafond stephanie"
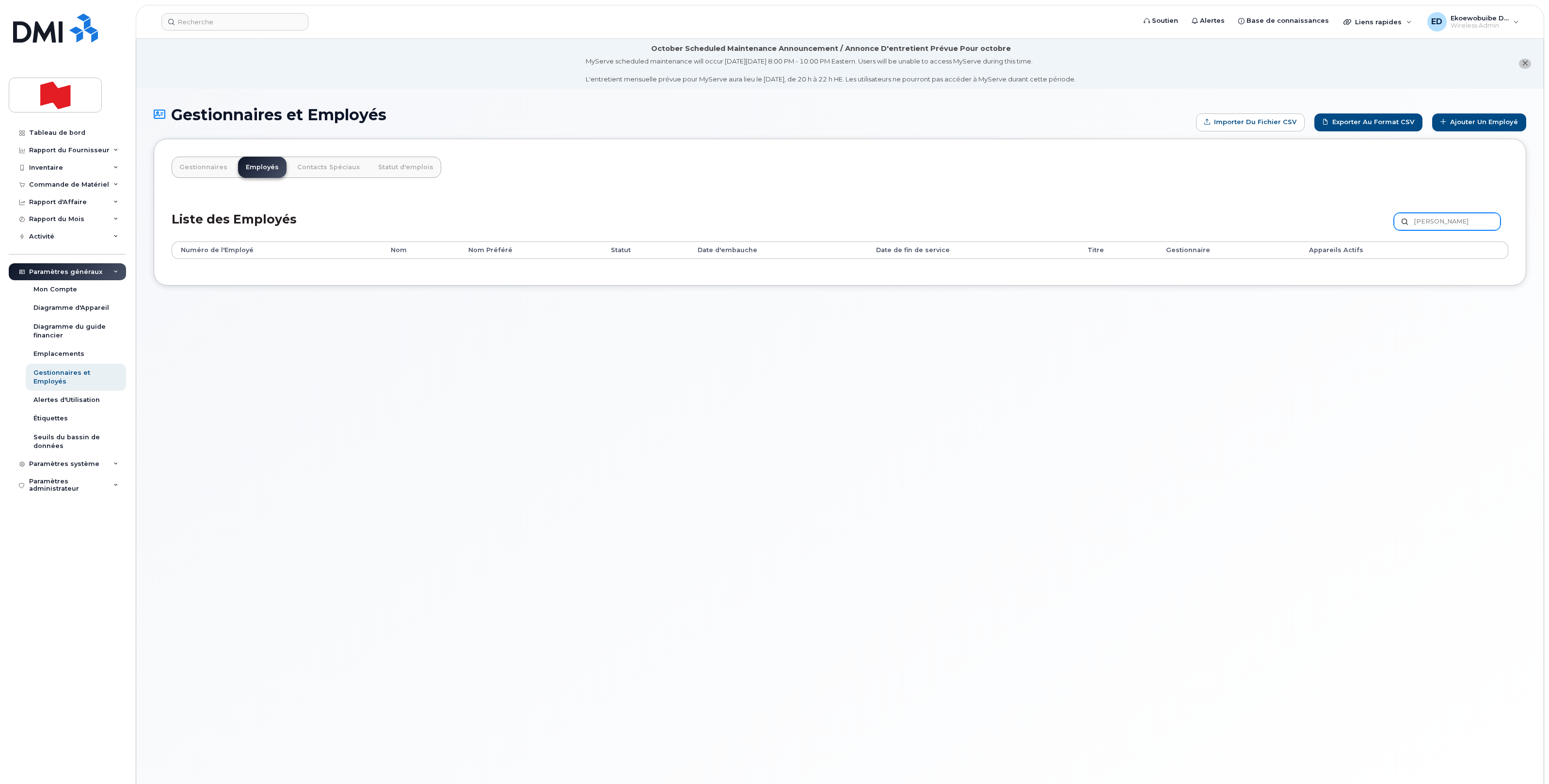
click at [1437, 228] on input "[PERSON_NAME]" at bounding box center [1446, 221] width 106 height 17
drag, startPoint x: 1484, startPoint y: 225, endPoint x: 1405, endPoint y: 222, distance: 79.1
click at [1405, 222] on label "[PERSON_NAME]" at bounding box center [1446, 221] width 106 height 17
paste input "[PERSON_NAME][EMAIL_ADDRESS][PERSON_NAME][DOMAIN_NAME]"
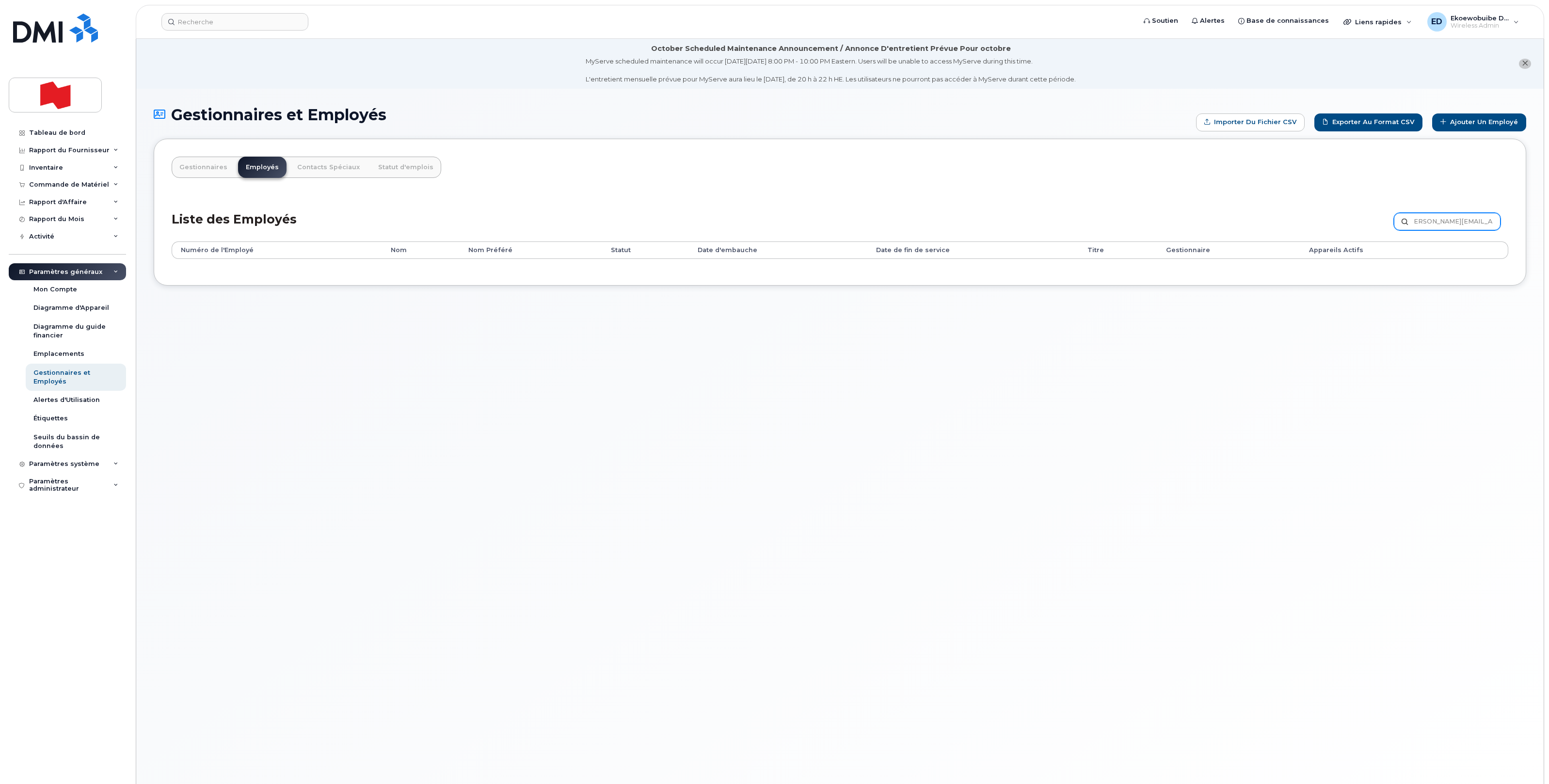
type input "[PERSON_NAME][EMAIL_ADDRESS][PERSON_NAME][DOMAIN_NAME]"
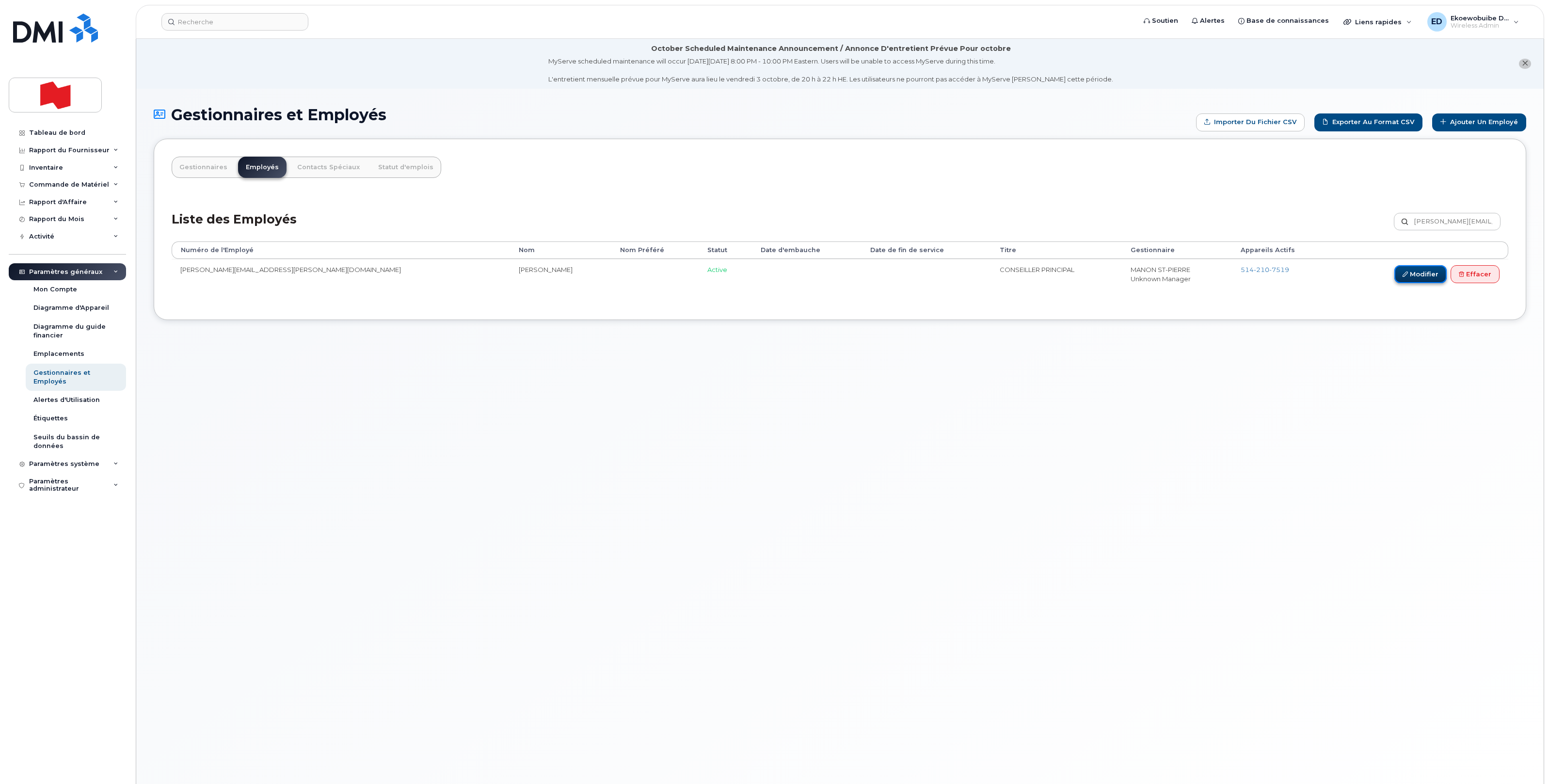
click at [1423, 276] on link "Modifier" at bounding box center [1420, 274] width 52 height 18
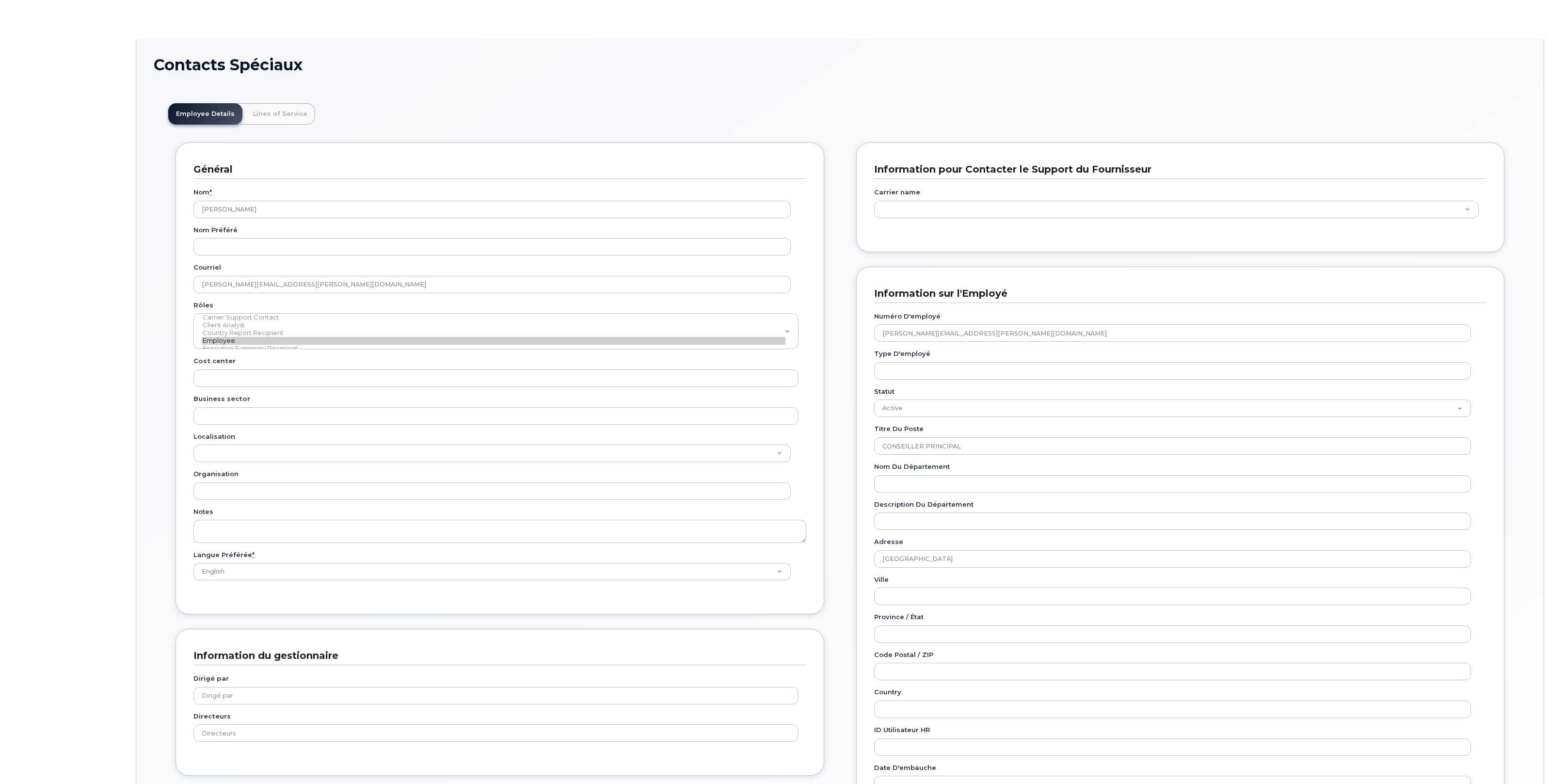
type input "22916213"
type input "22917072"
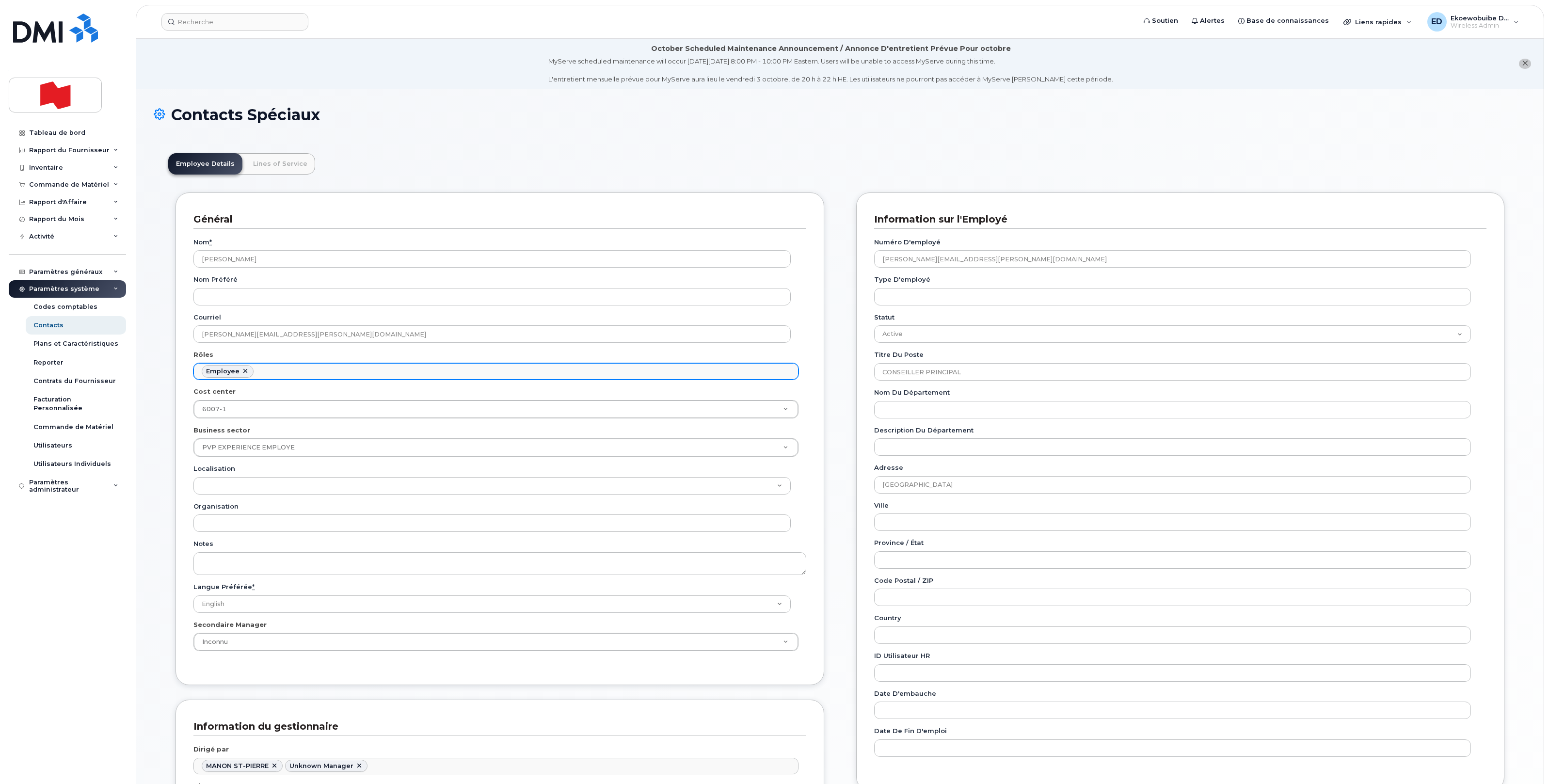
click at [294, 367] on ul "Employee" at bounding box center [496, 371] width 604 height 15
type input "man"
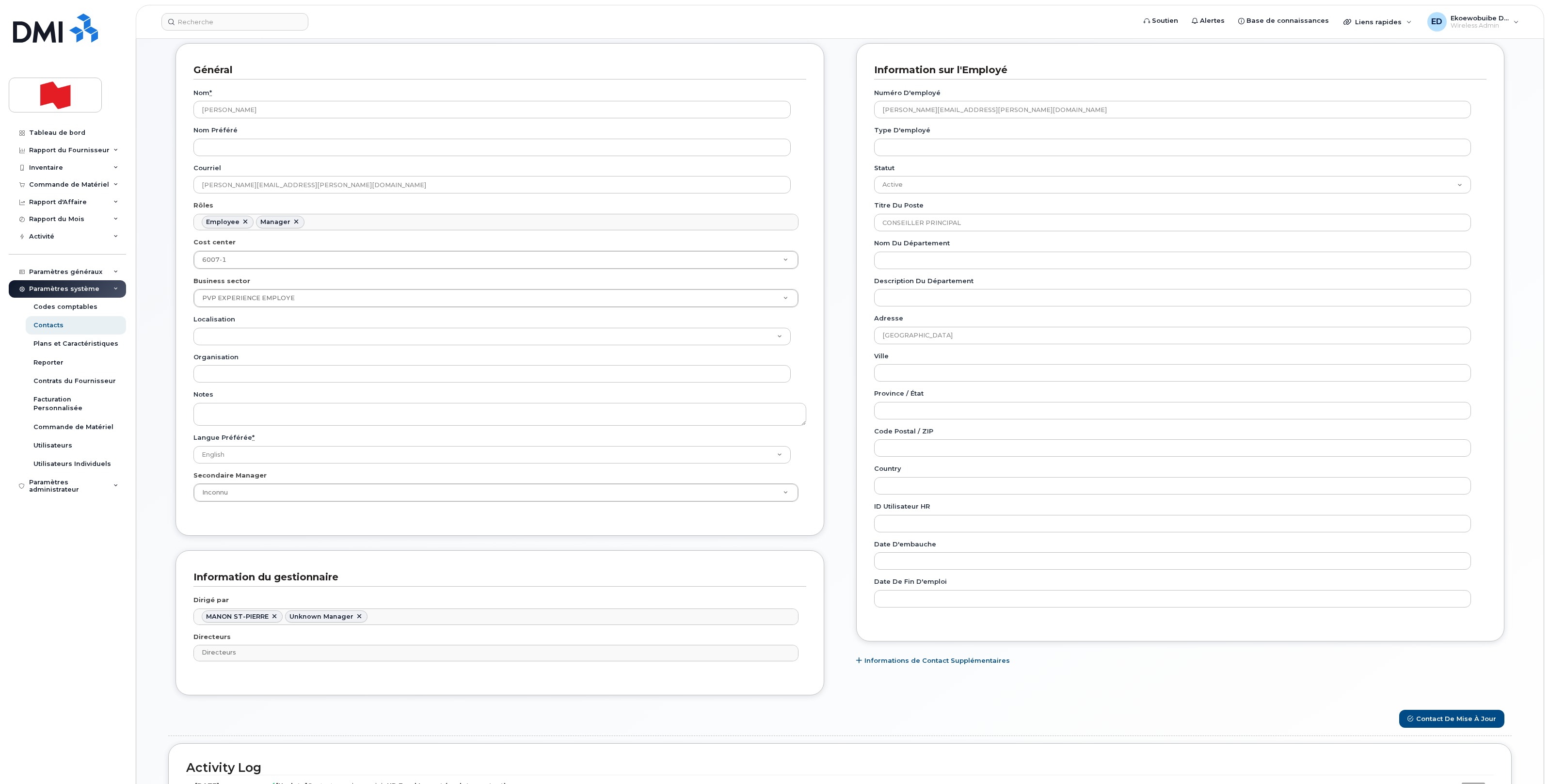
scroll to position [338, 0]
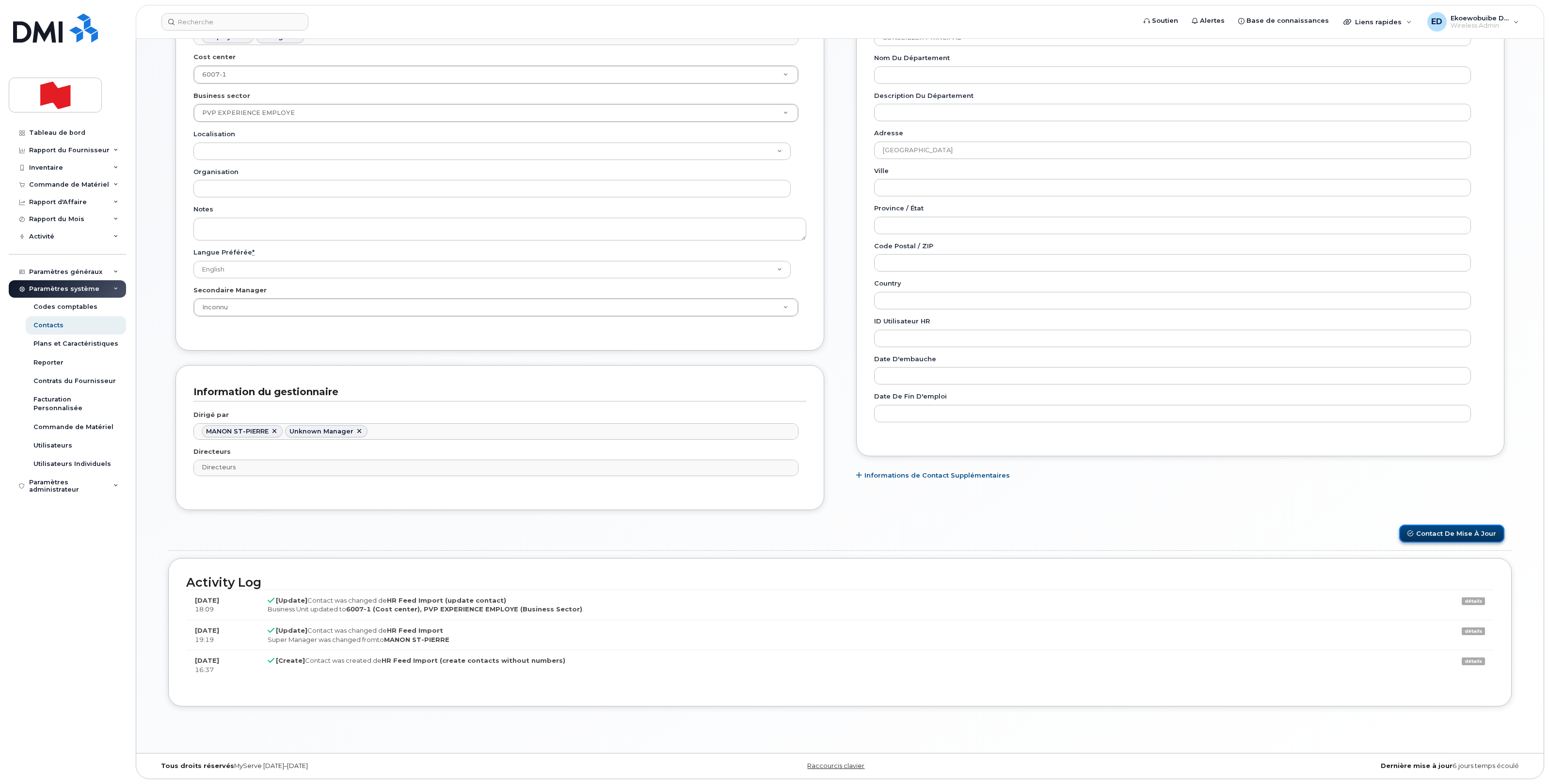
click at [1442, 532] on button "Contact de mise à jour" at bounding box center [1452, 533] width 105 height 18
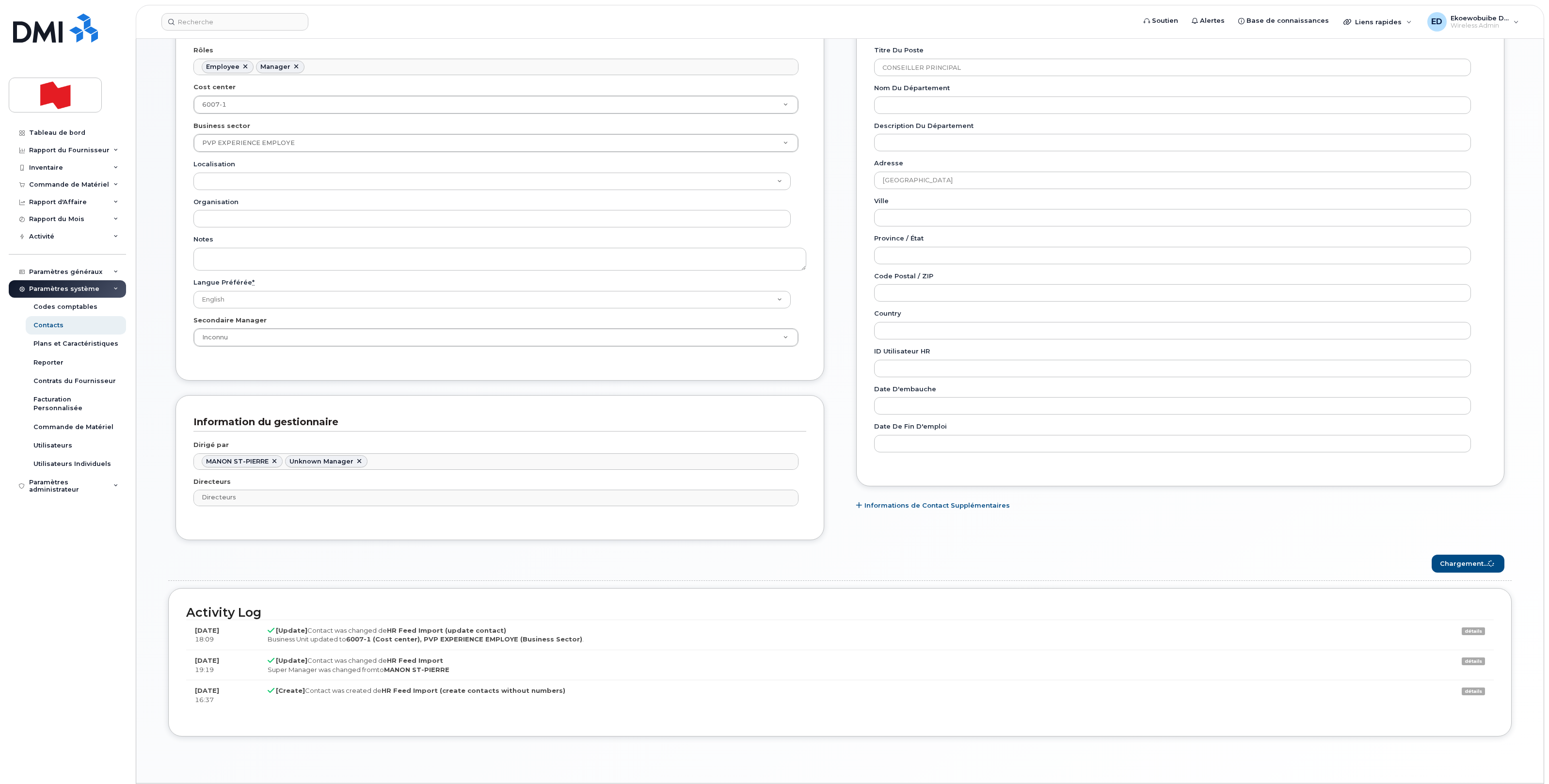
scroll to position [299, 0]
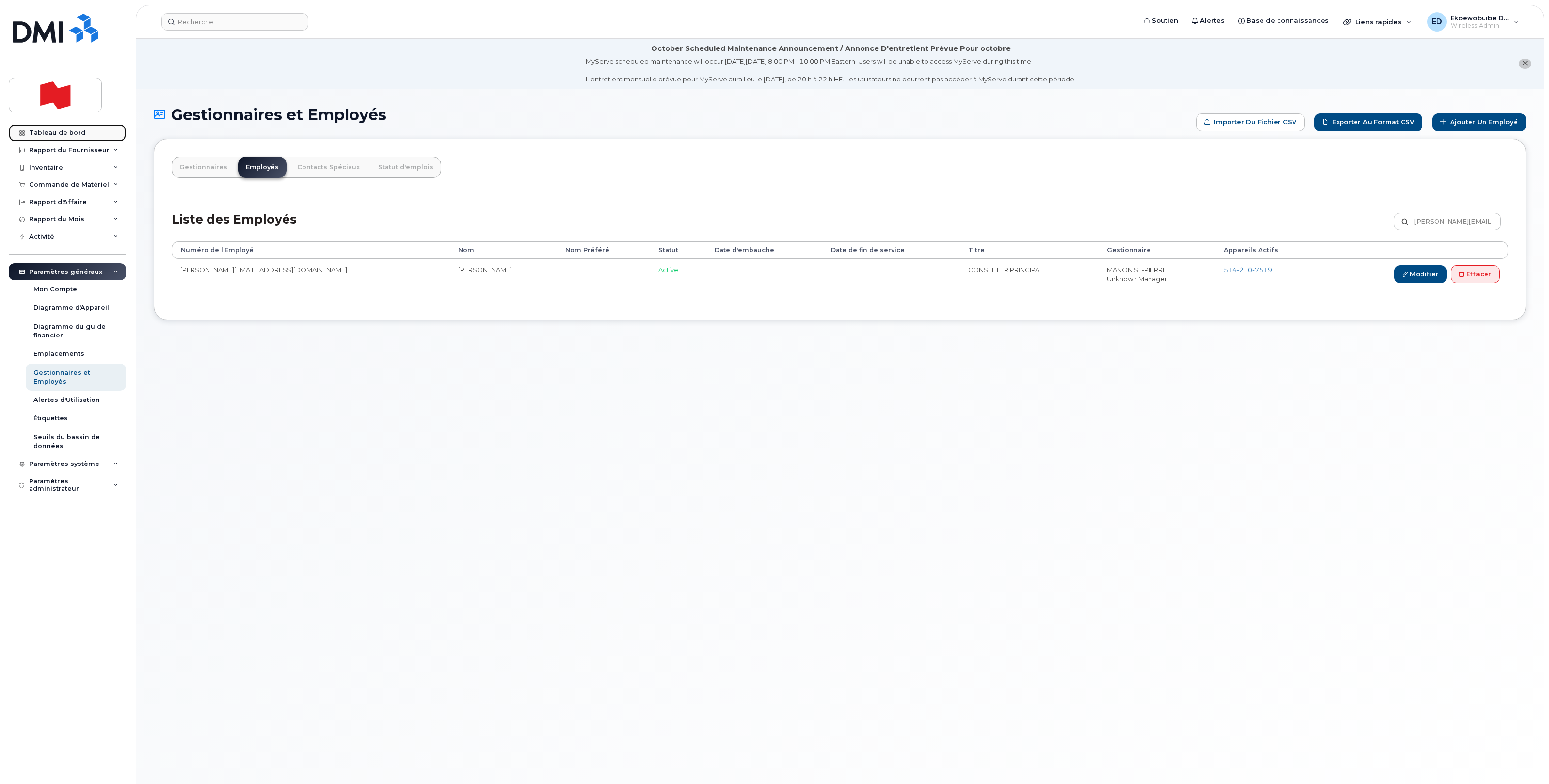
click at [60, 132] on div "Tableau de bord" at bounding box center [57, 133] width 56 height 8
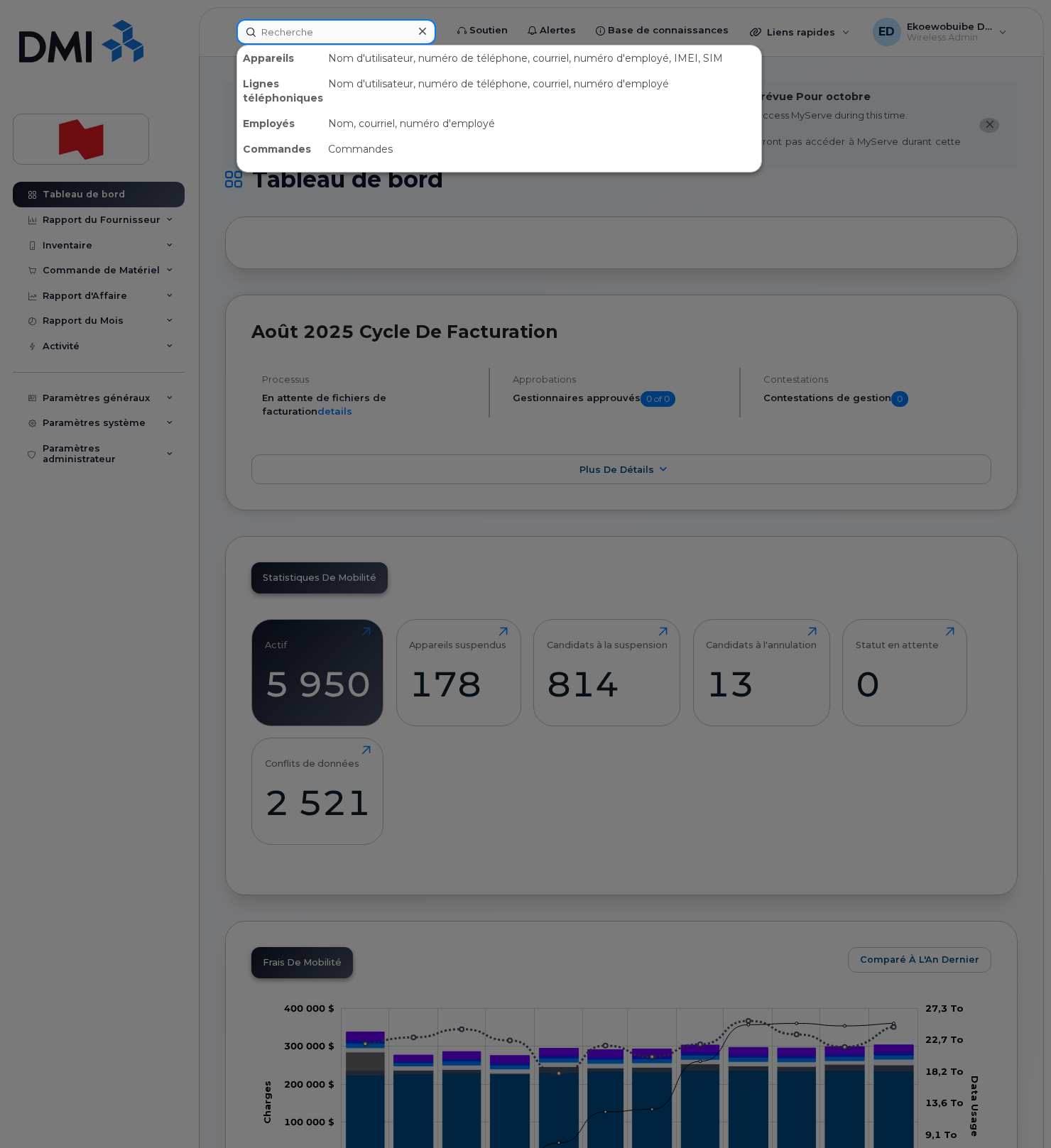
click at [319, 29] on input at bounding box center [335, 31] width 199 height 25
paste input "[PERSON_NAME][EMAIL_ADDRESS][DOMAIN_NAME]"
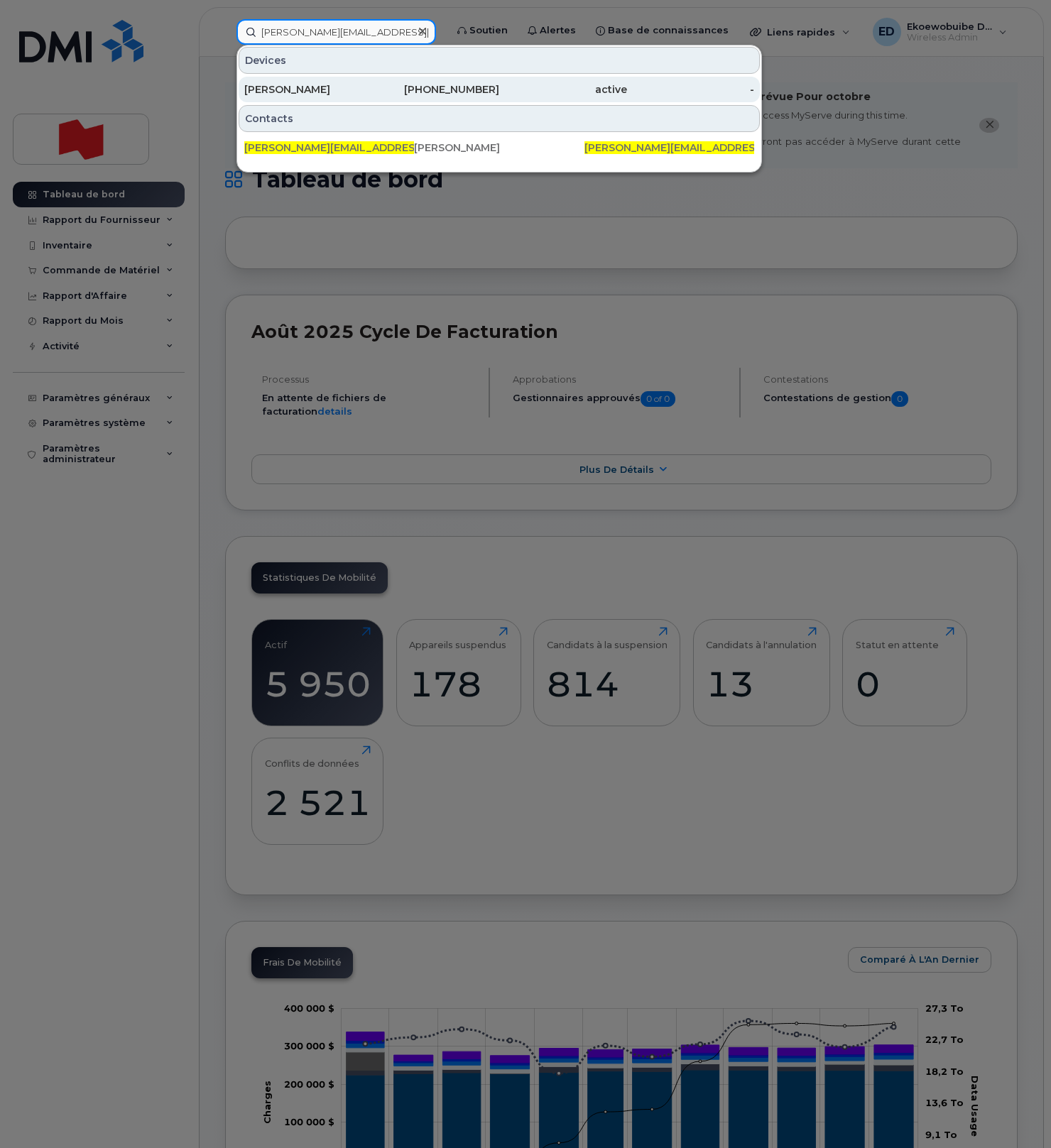
type input "[PERSON_NAME][EMAIL_ADDRESS][DOMAIN_NAME]"
click at [338, 93] on div "[PERSON_NAME]" at bounding box center [308, 89] width 127 height 14
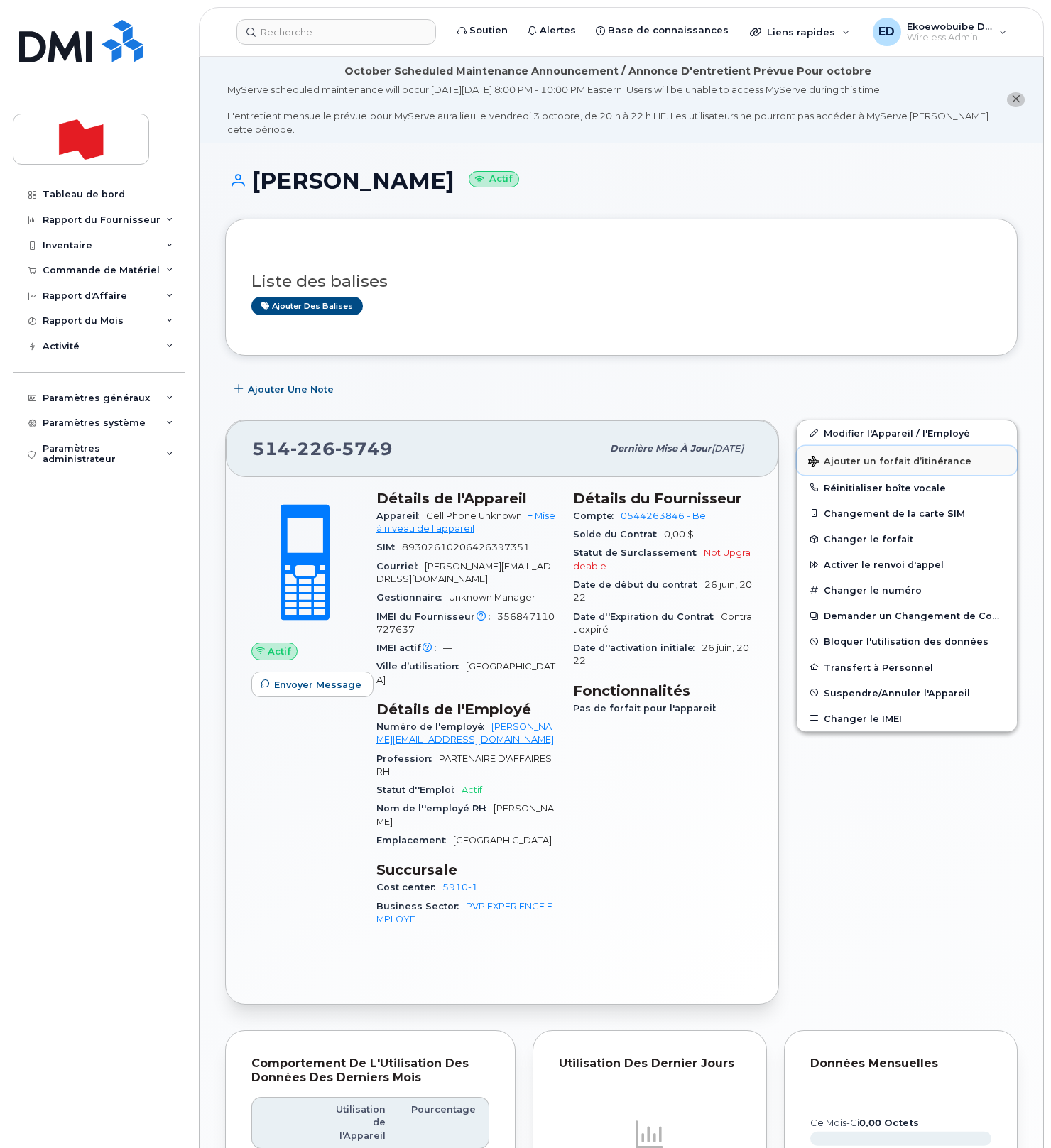
click at [846, 463] on span "Ajouter un forfait d’itinérance" at bounding box center [890, 463] width 163 height 13
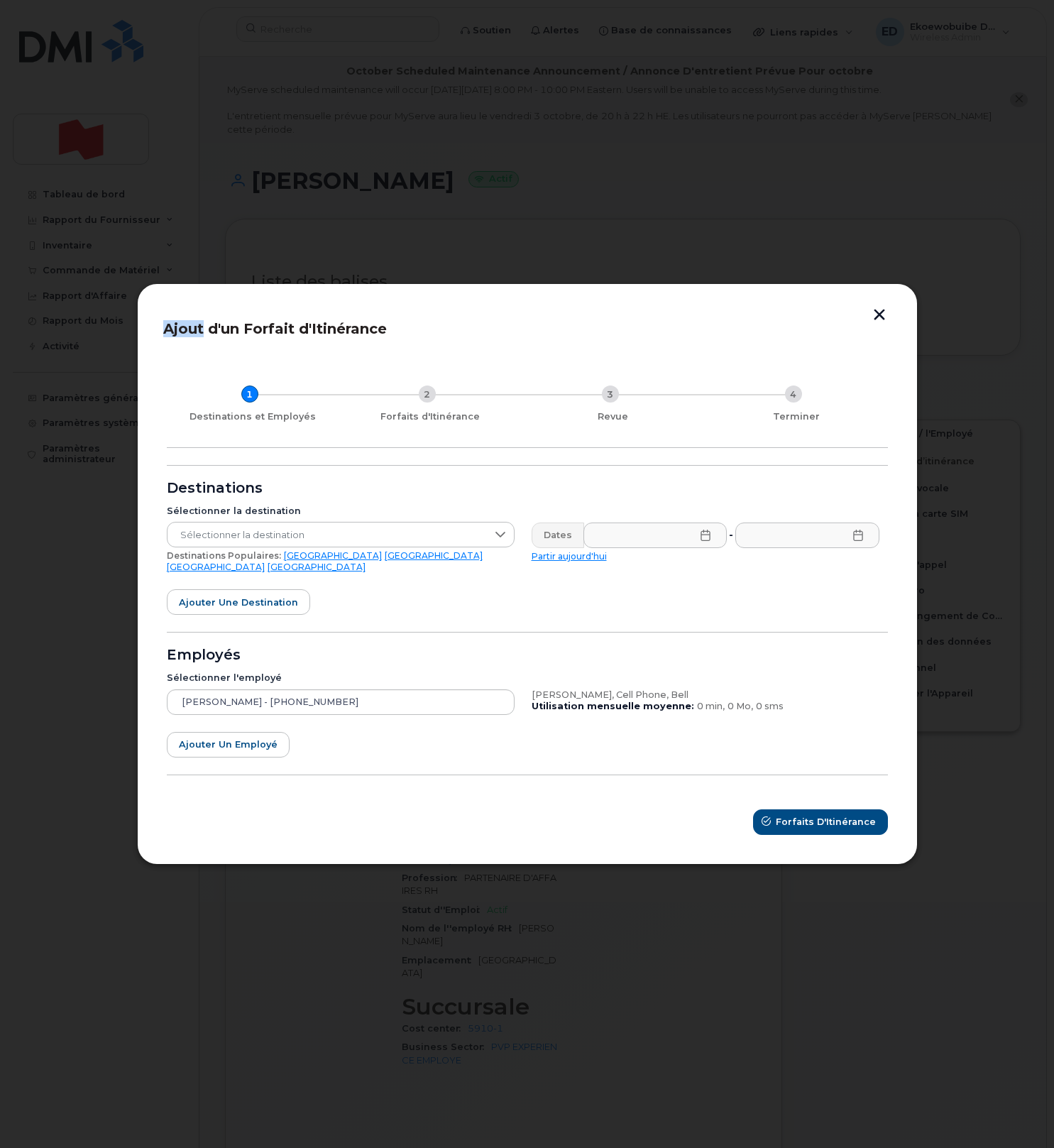
click at [881, 319] on button "button" at bounding box center [879, 316] width 22 height 15
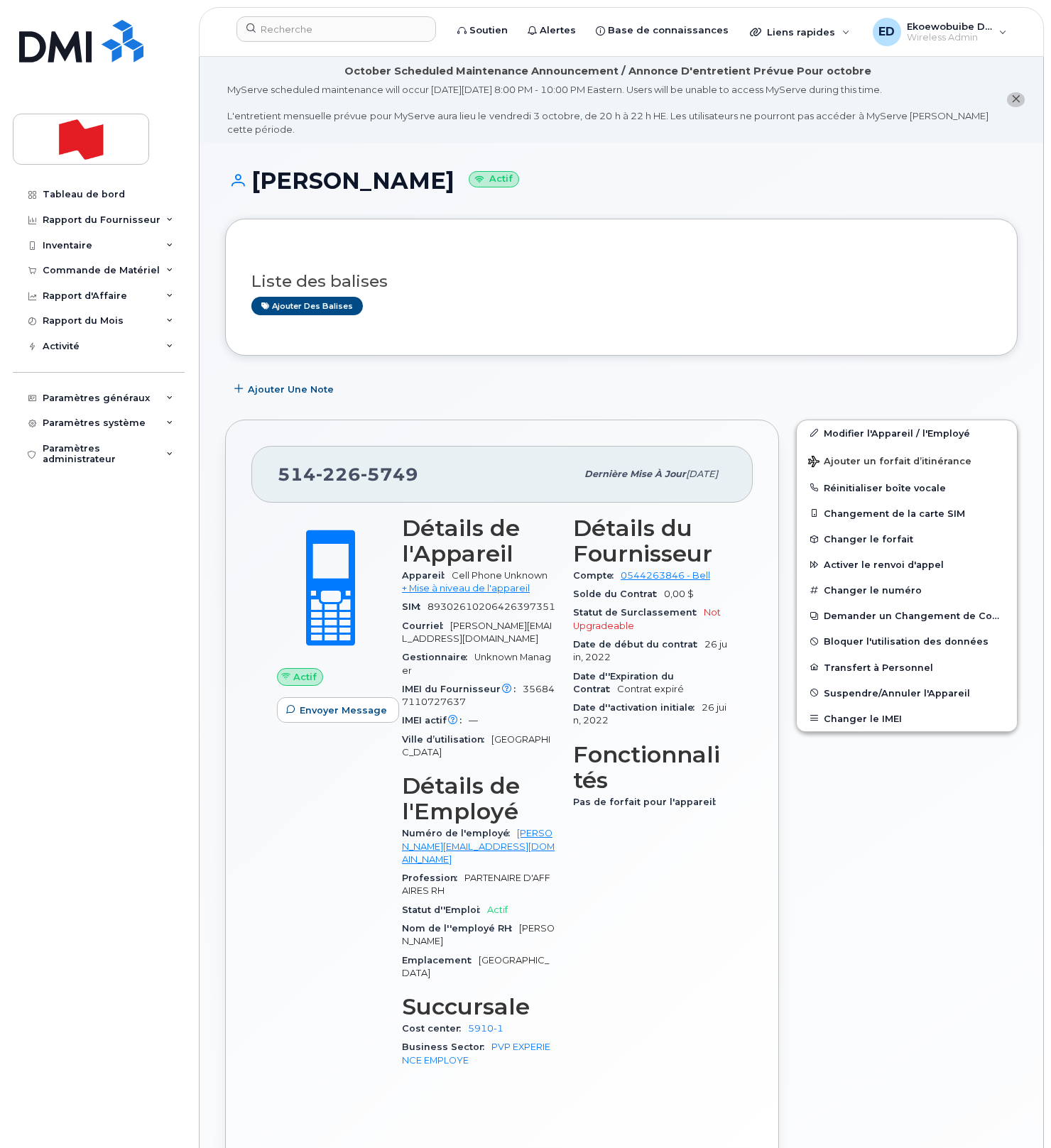
drag, startPoint x: 680, startPoint y: 270, endPoint x: 700, endPoint y: 322, distance: 55.7
click at [681, 268] on div "Liste des balises Ajouter des balises" at bounding box center [620, 287] width 739 height 55
click at [835, 434] on link "Modifier l'Appareil / l'Employé" at bounding box center [907, 432] width 220 height 25
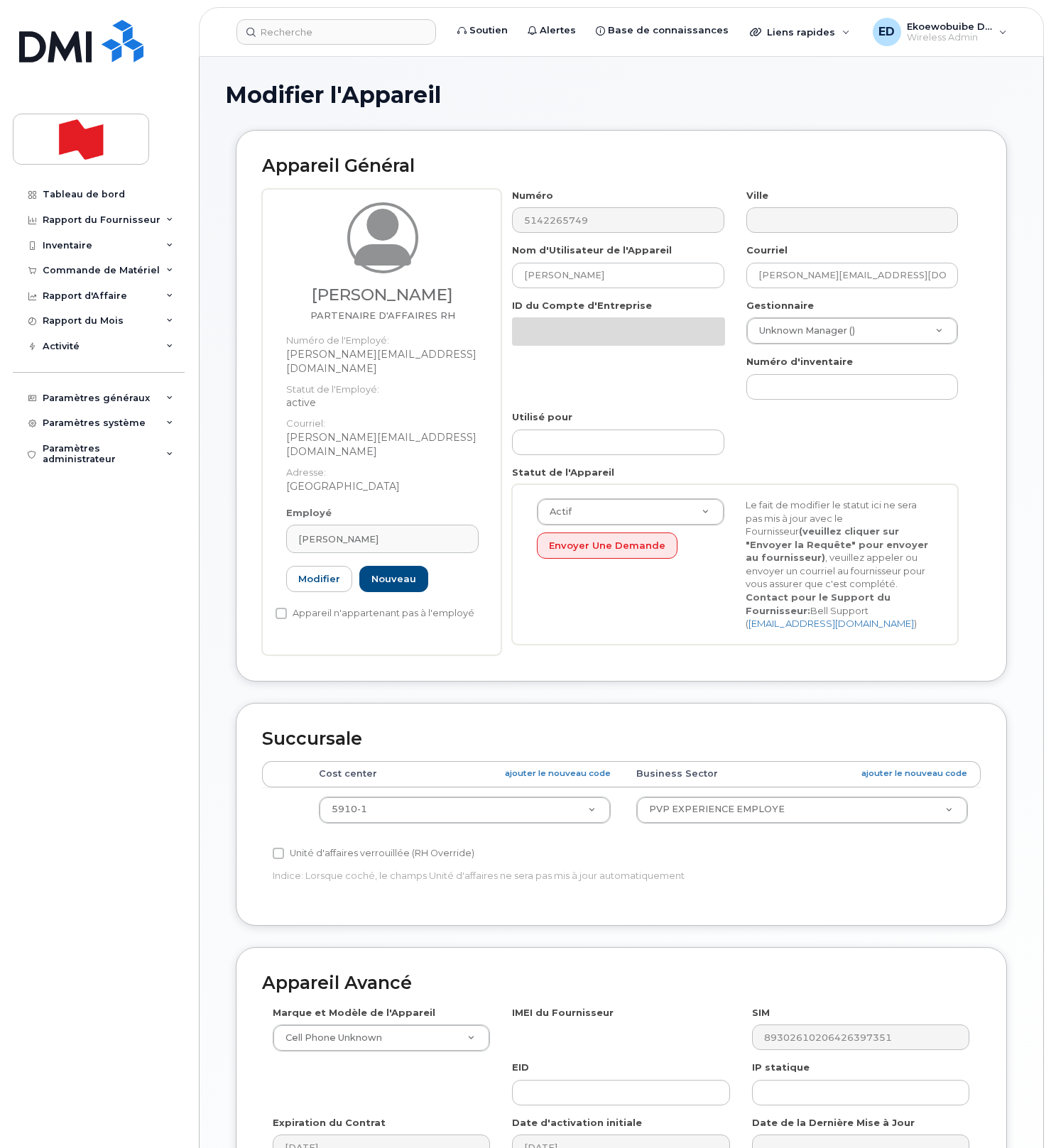
select select "22917072"
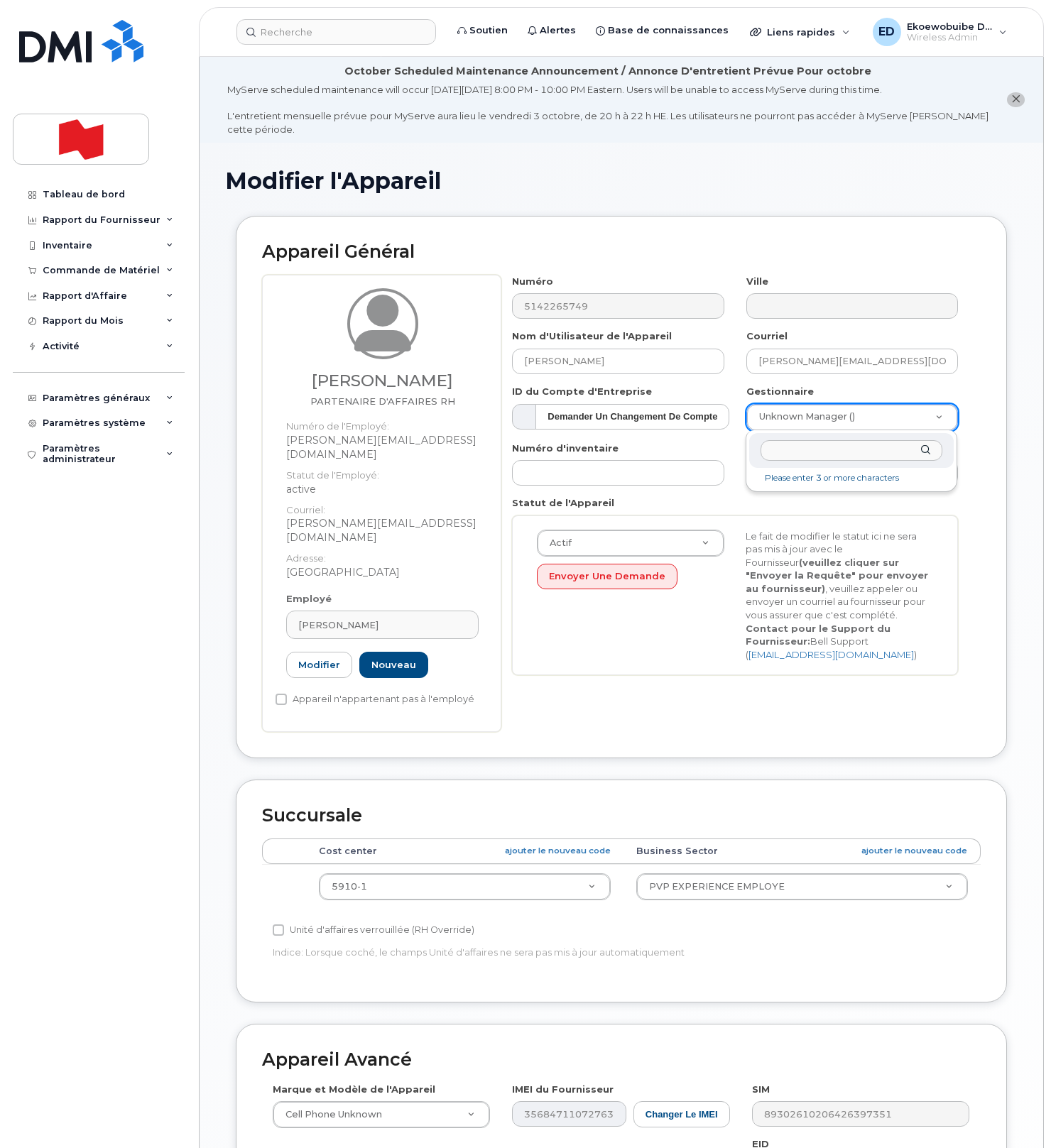
drag, startPoint x: 925, startPoint y: 419, endPoint x: 920, endPoint y: 429, distance: 11.2
type input "[PERSON_NAME][EMAIL_ADDRESS][PERSON_NAME][DOMAIN_NAME]"
type input "1956628"
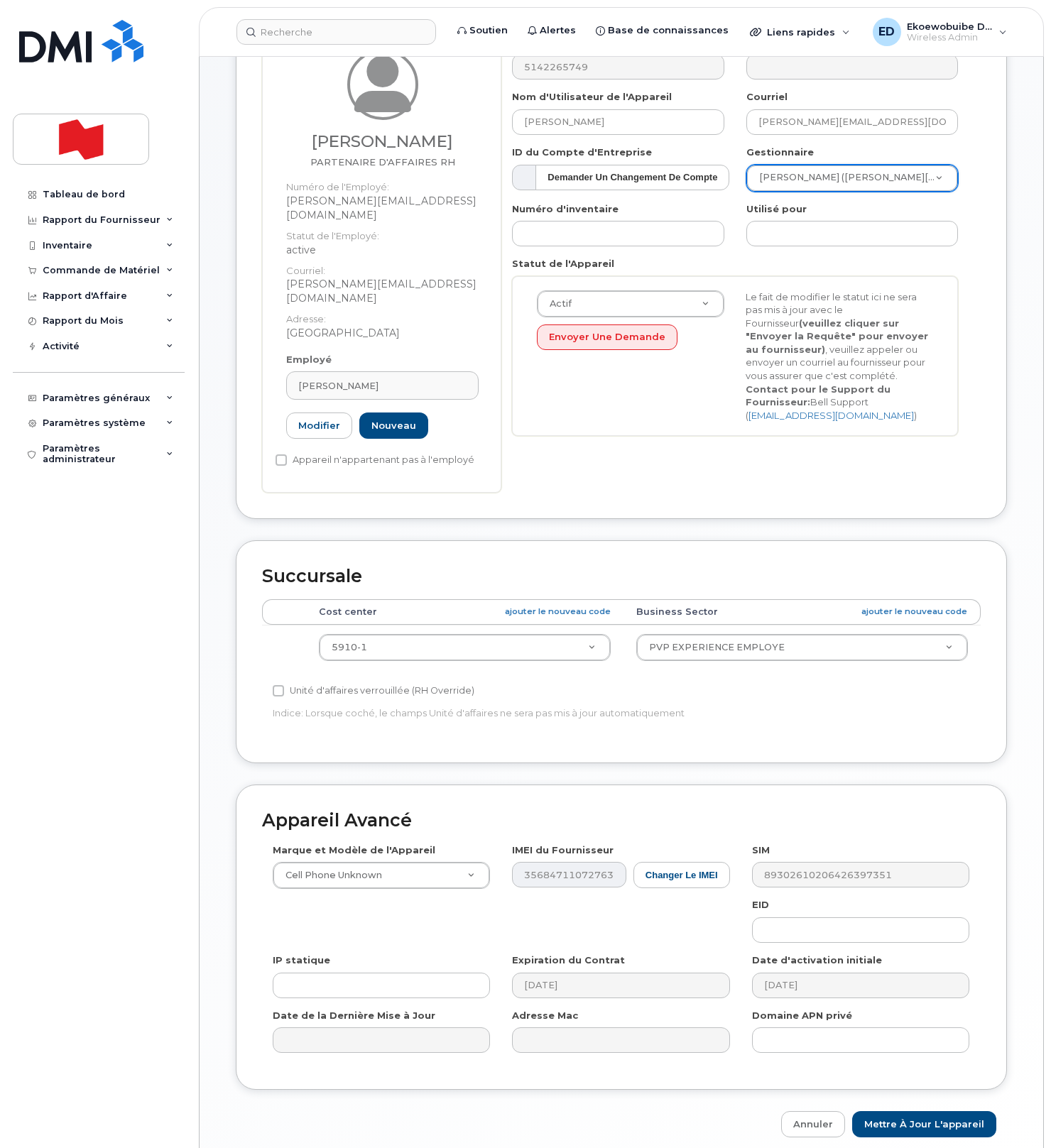
scroll to position [274, 0]
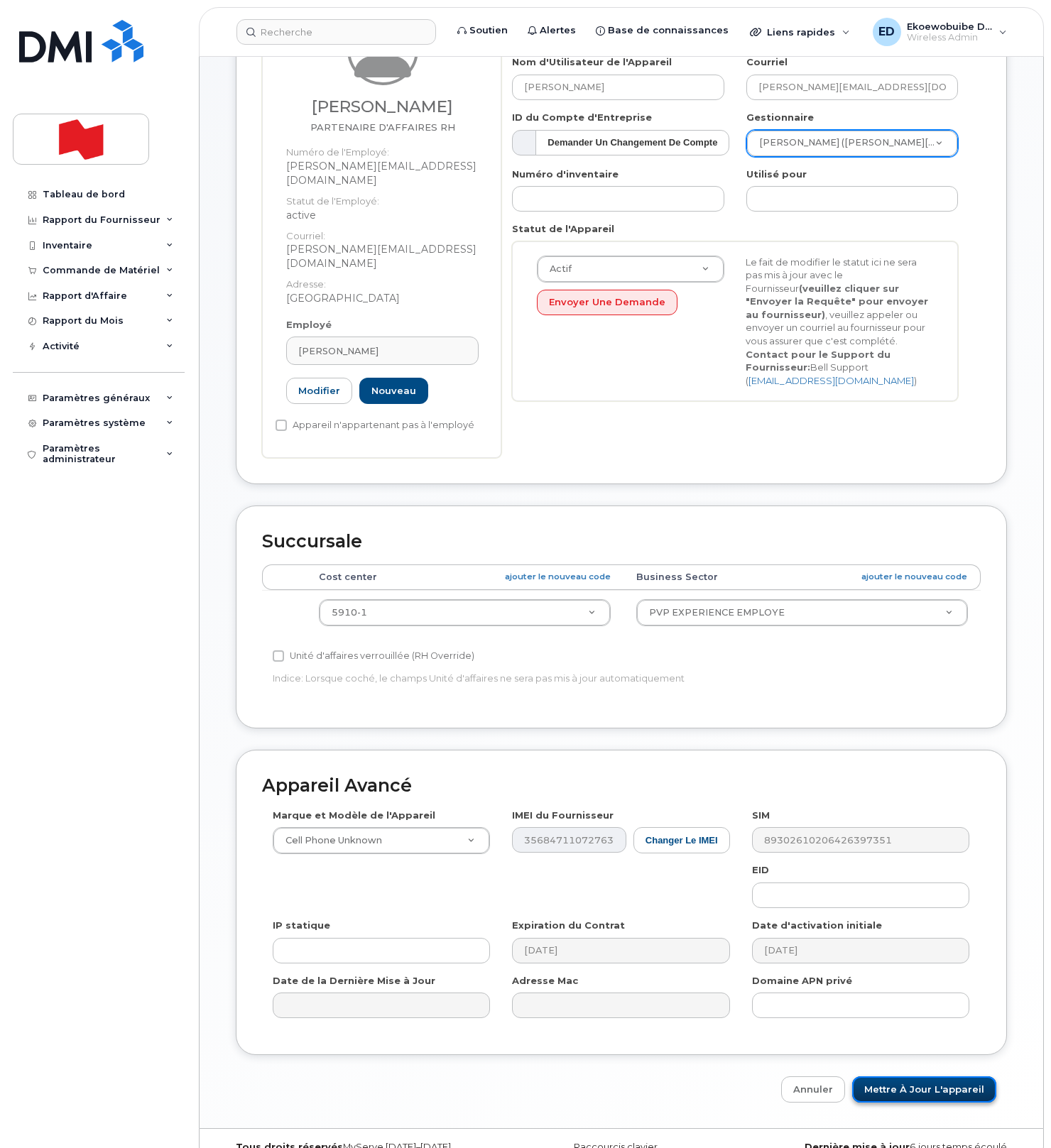
click at [916, 1076] on input "Mettre à jour l'appareil" at bounding box center [924, 1089] width 144 height 26
type input "Sauvegarde..."
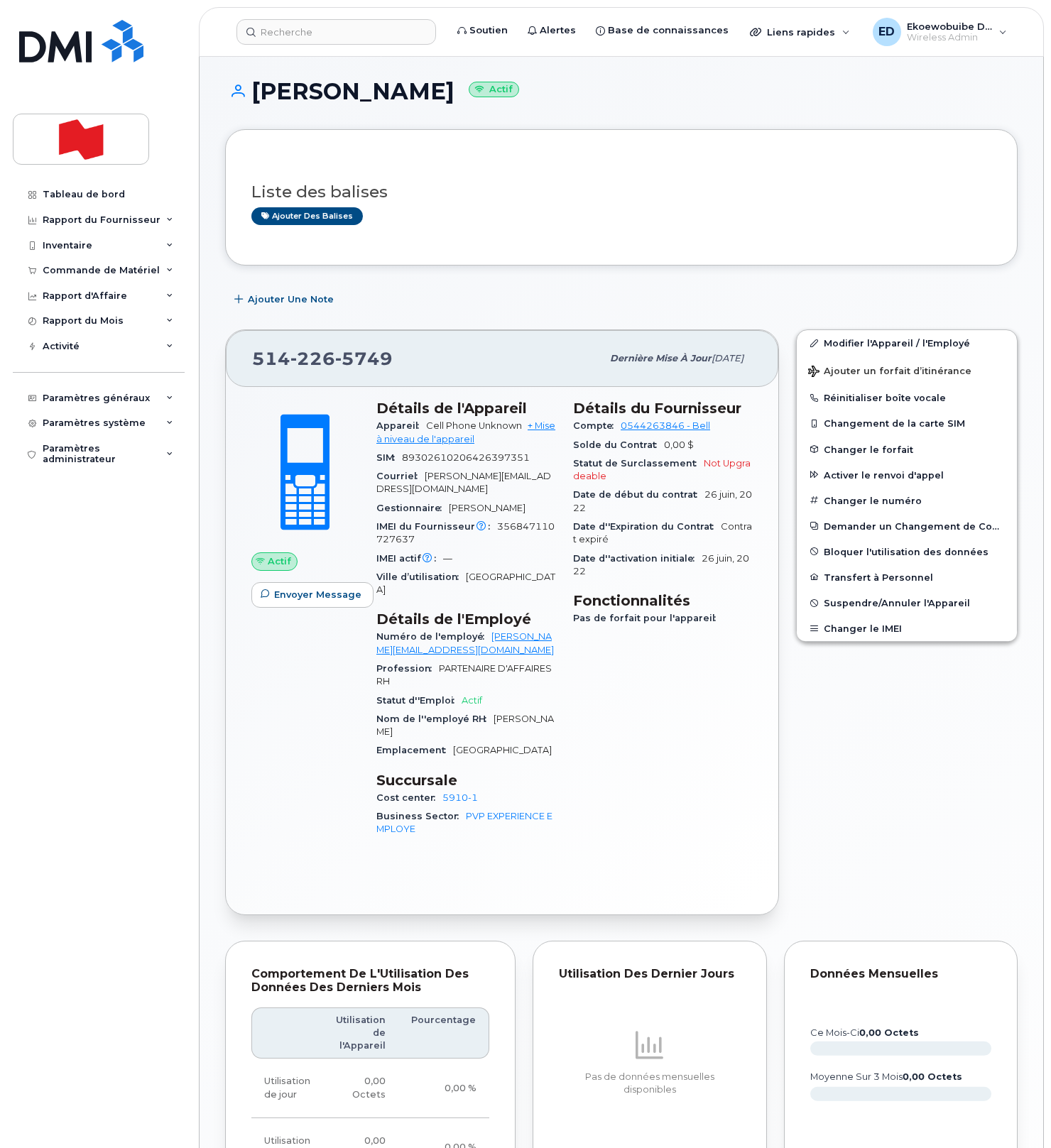
scroll to position [82, 0]
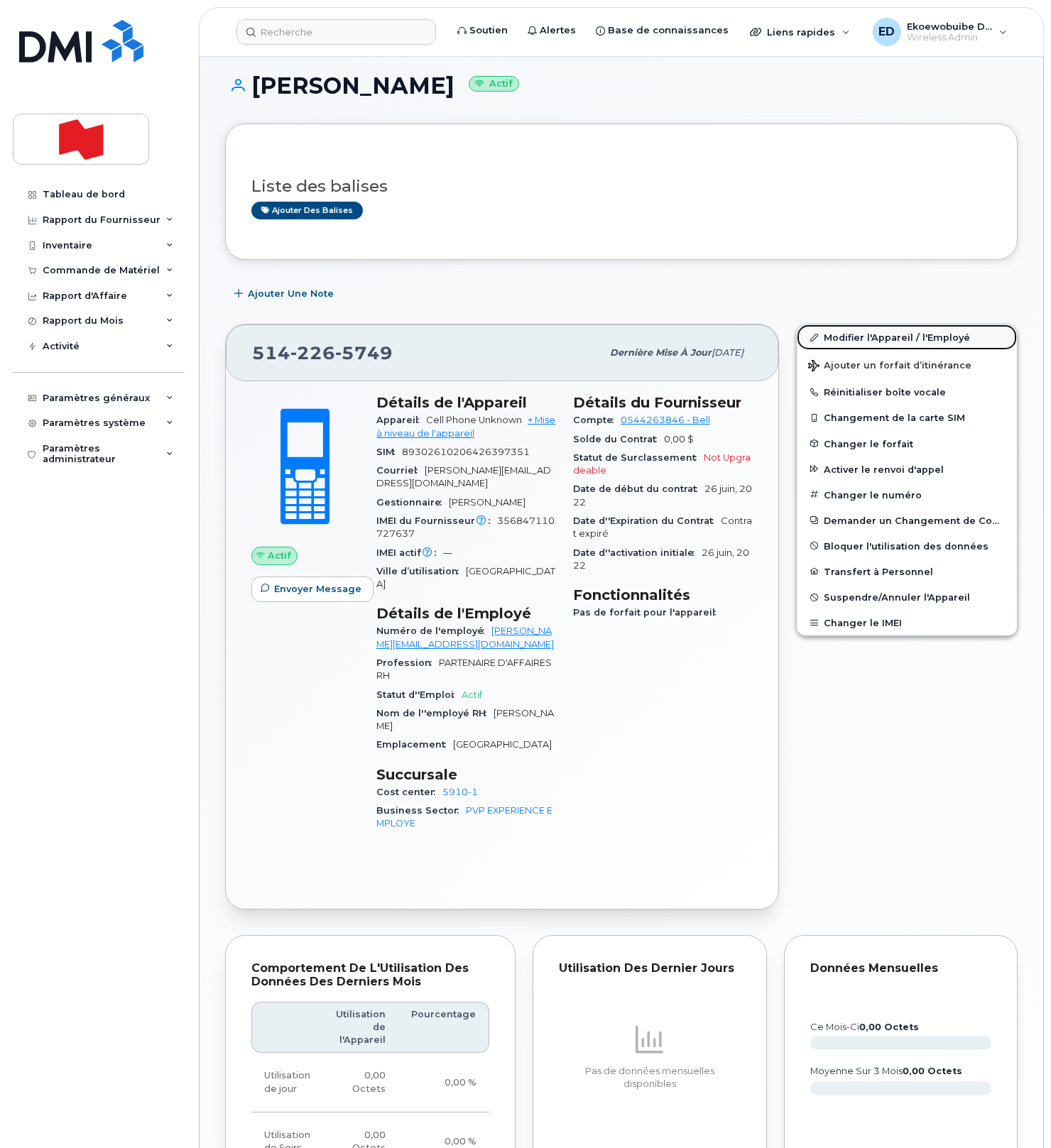
click at [837, 350] on link "Modifier l'Appareil / l'Employé" at bounding box center [907, 337] width 220 height 25
click at [836, 350] on link "Modifier l'Appareil / l'Employé" at bounding box center [907, 337] width 220 height 25
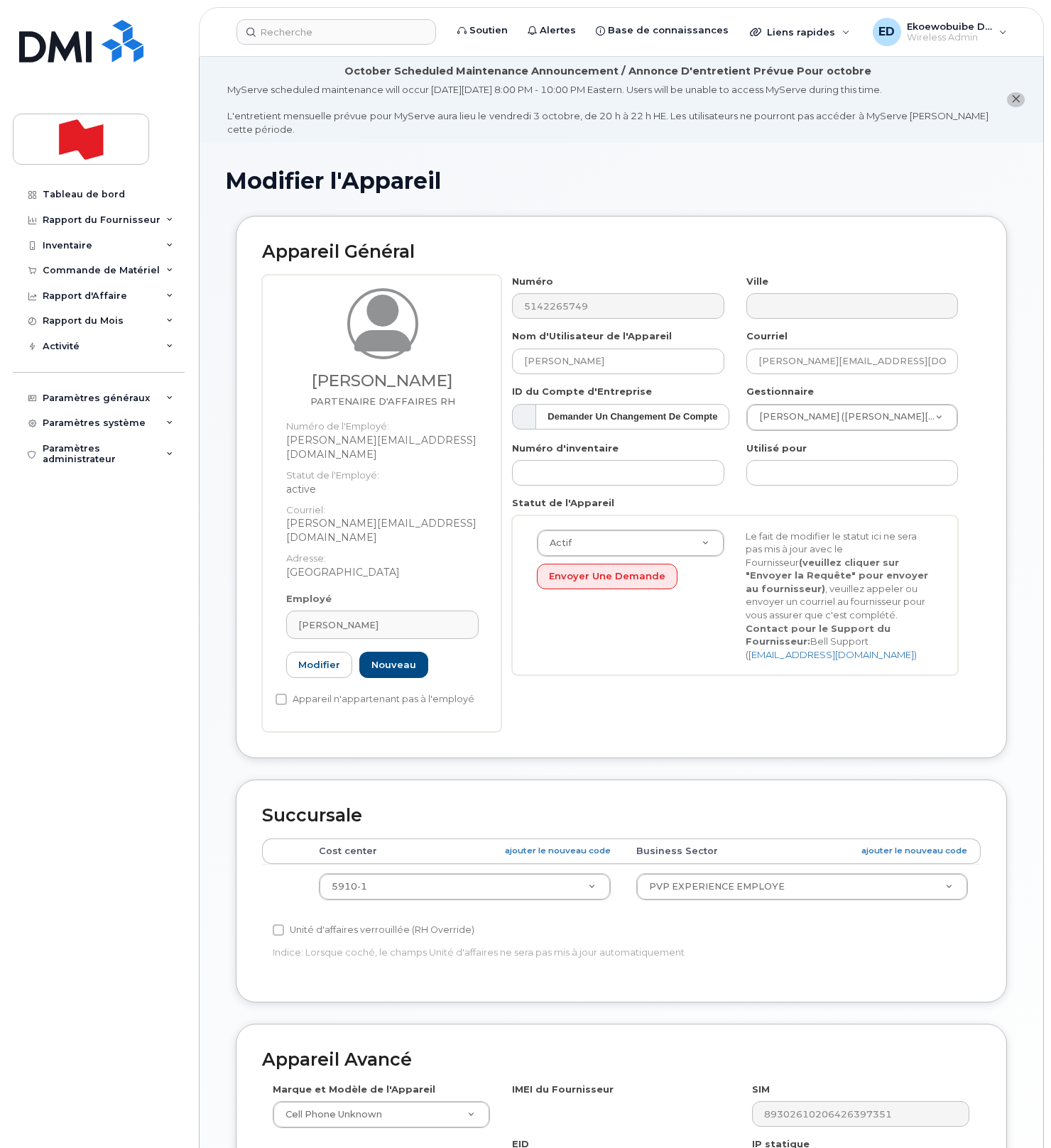
select select "22917072"
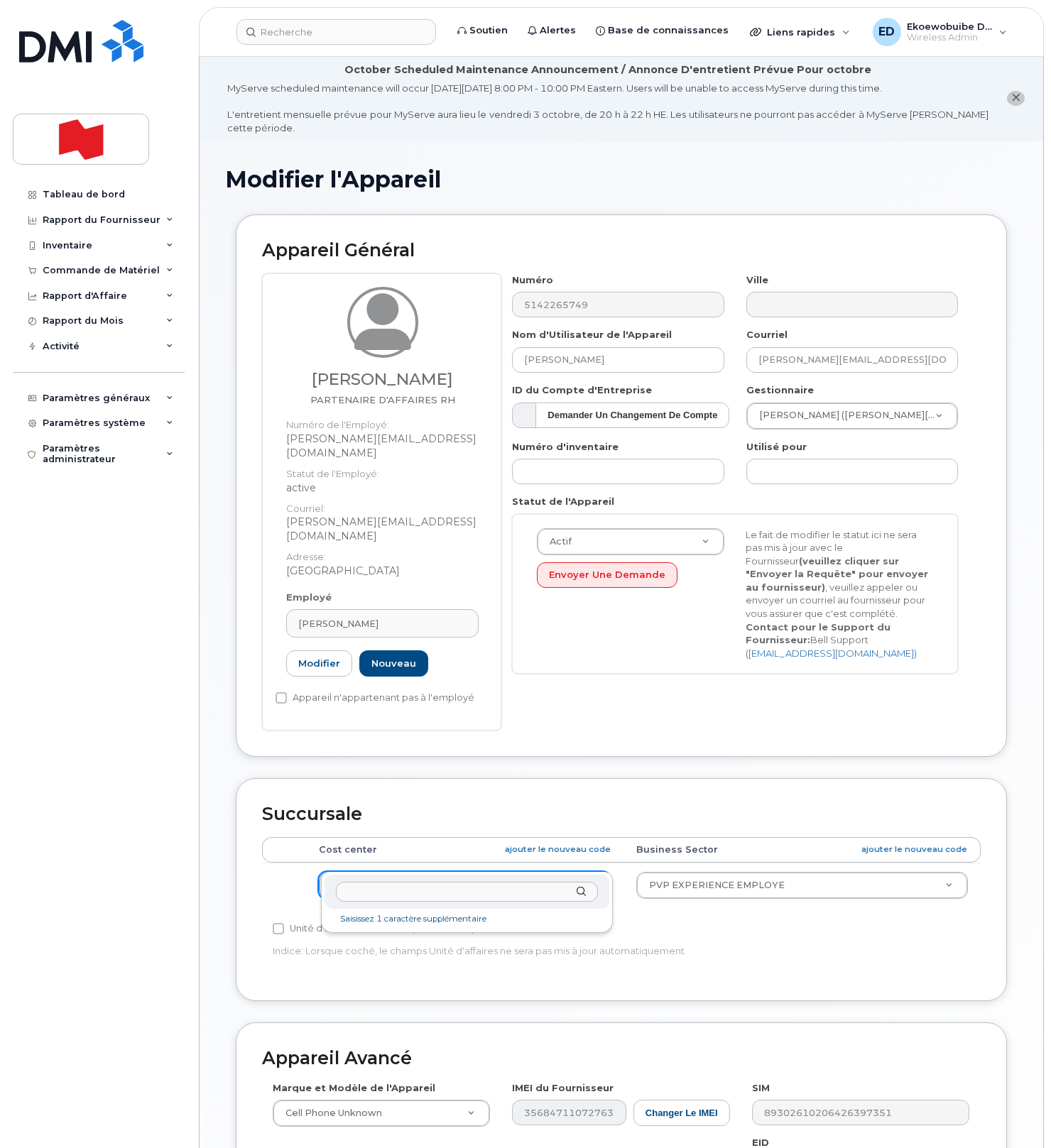
drag, startPoint x: 388, startPoint y: 858, endPoint x: 326, endPoint y: 860, distance: 62.0
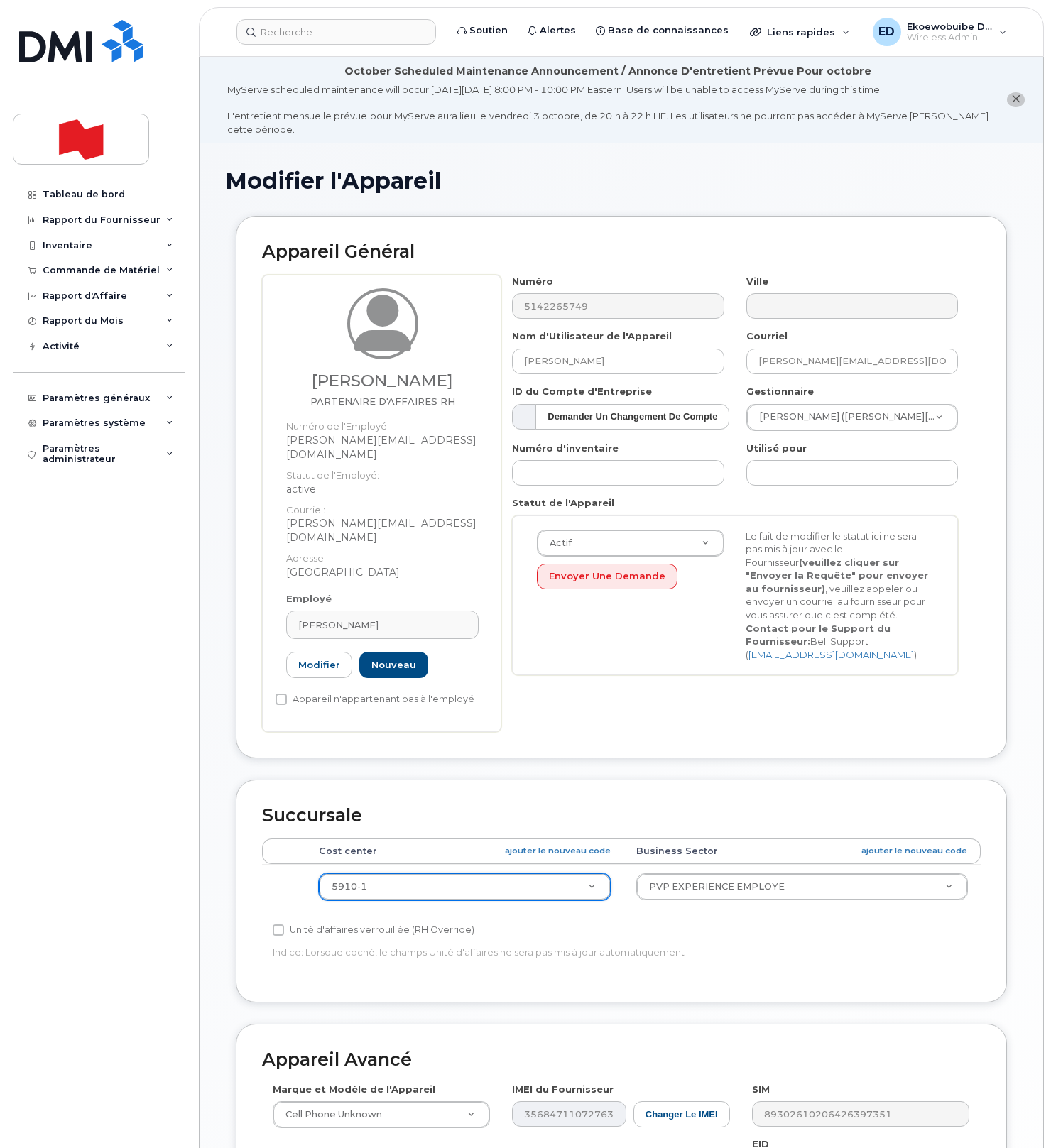
drag, startPoint x: 373, startPoint y: 859, endPoint x: 314, endPoint y: 861, distance: 59.0
drag, startPoint x: 374, startPoint y: 856, endPoint x: 343, endPoint y: 876, distance: 36.9
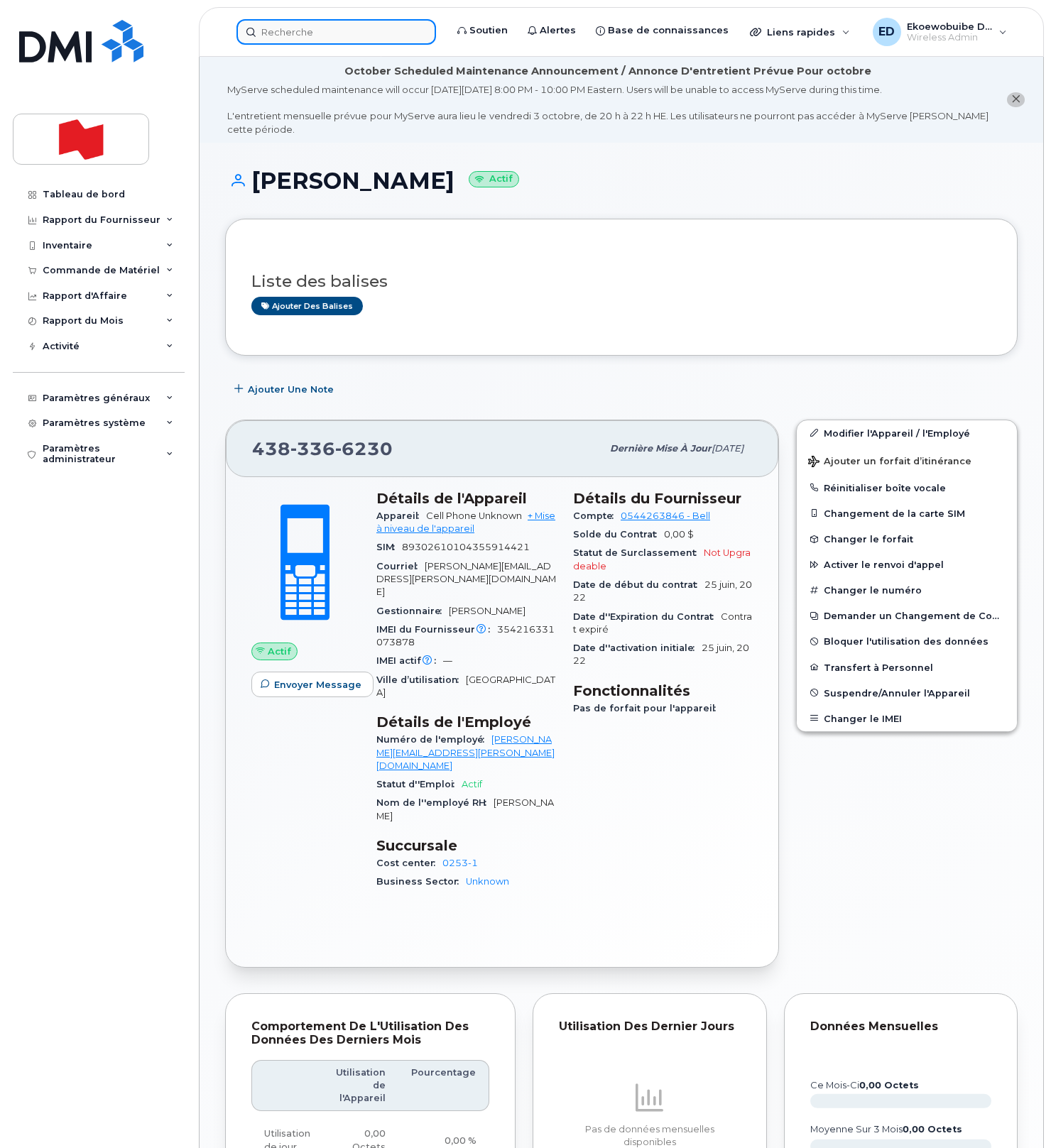
click at [322, 34] on input at bounding box center [335, 31] width 199 height 25
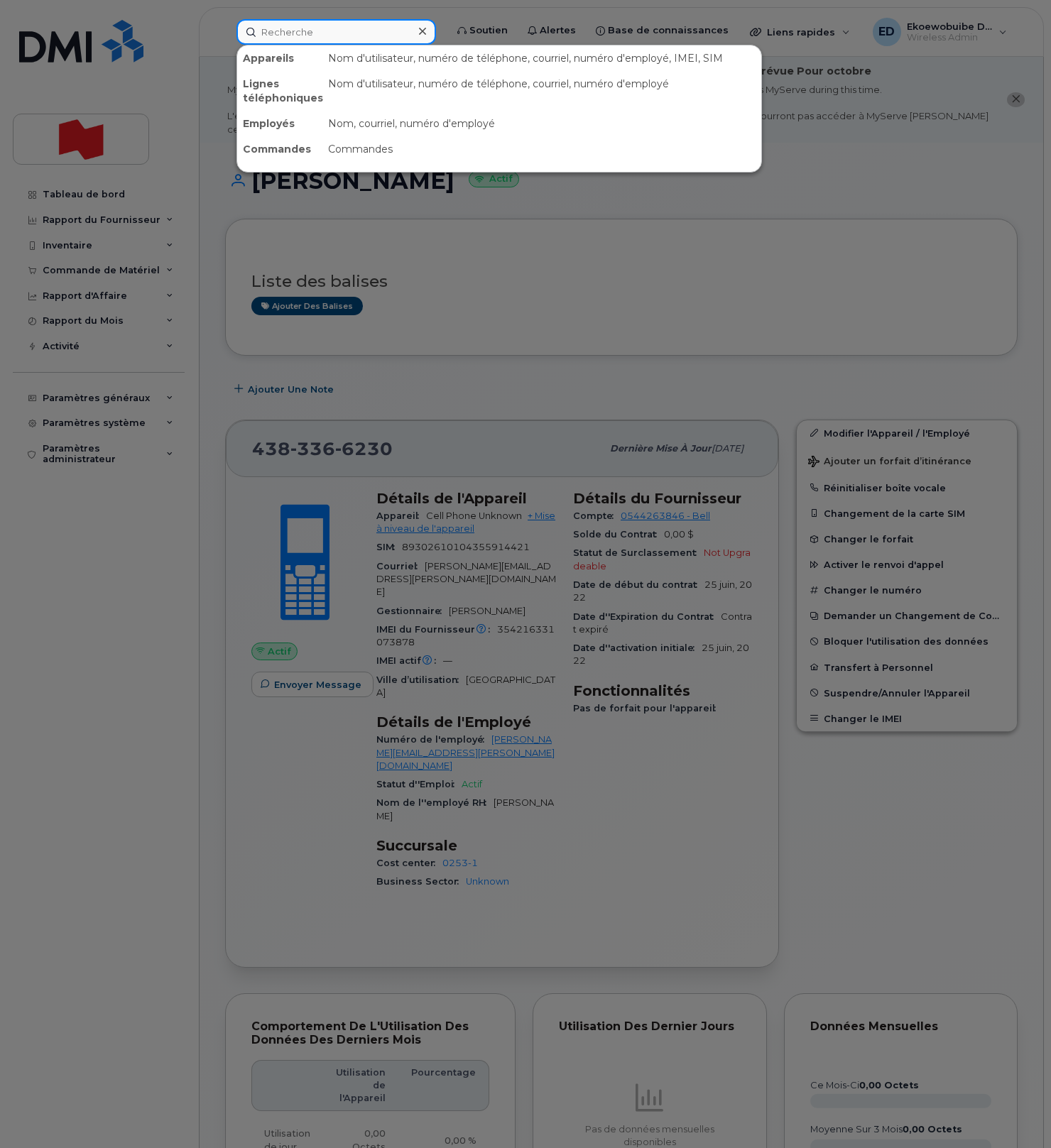
click at [322, 34] on input at bounding box center [335, 31] width 199 height 25
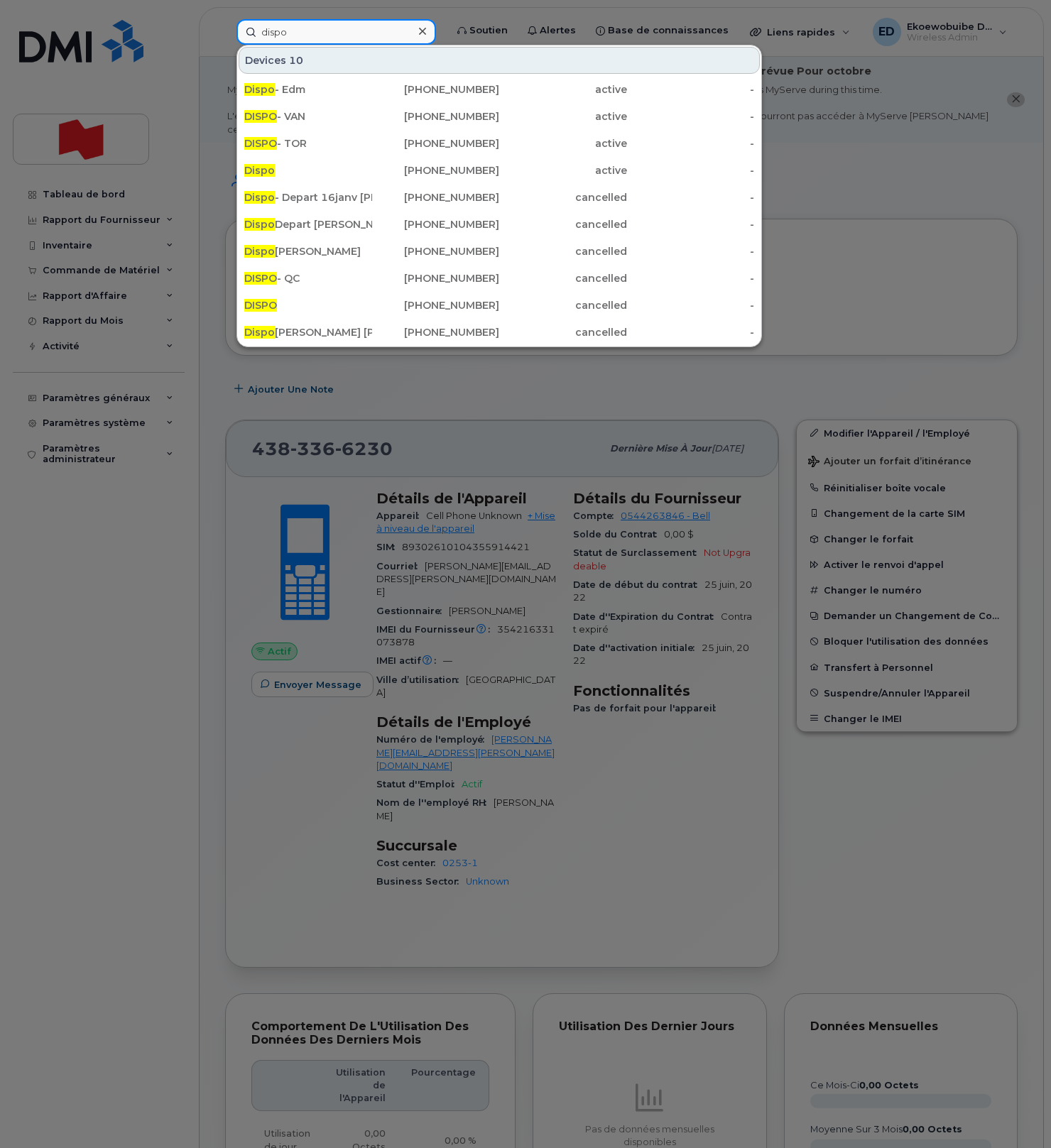
drag, startPoint x: 320, startPoint y: 33, endPoint x: 239, endPoint y: 32, distance: 81.0
click at [239, 32] on input "dispo" at bounding box center [335, 31] width 199 height 25
paste input "etienne.desaulniers@bnc.ca"
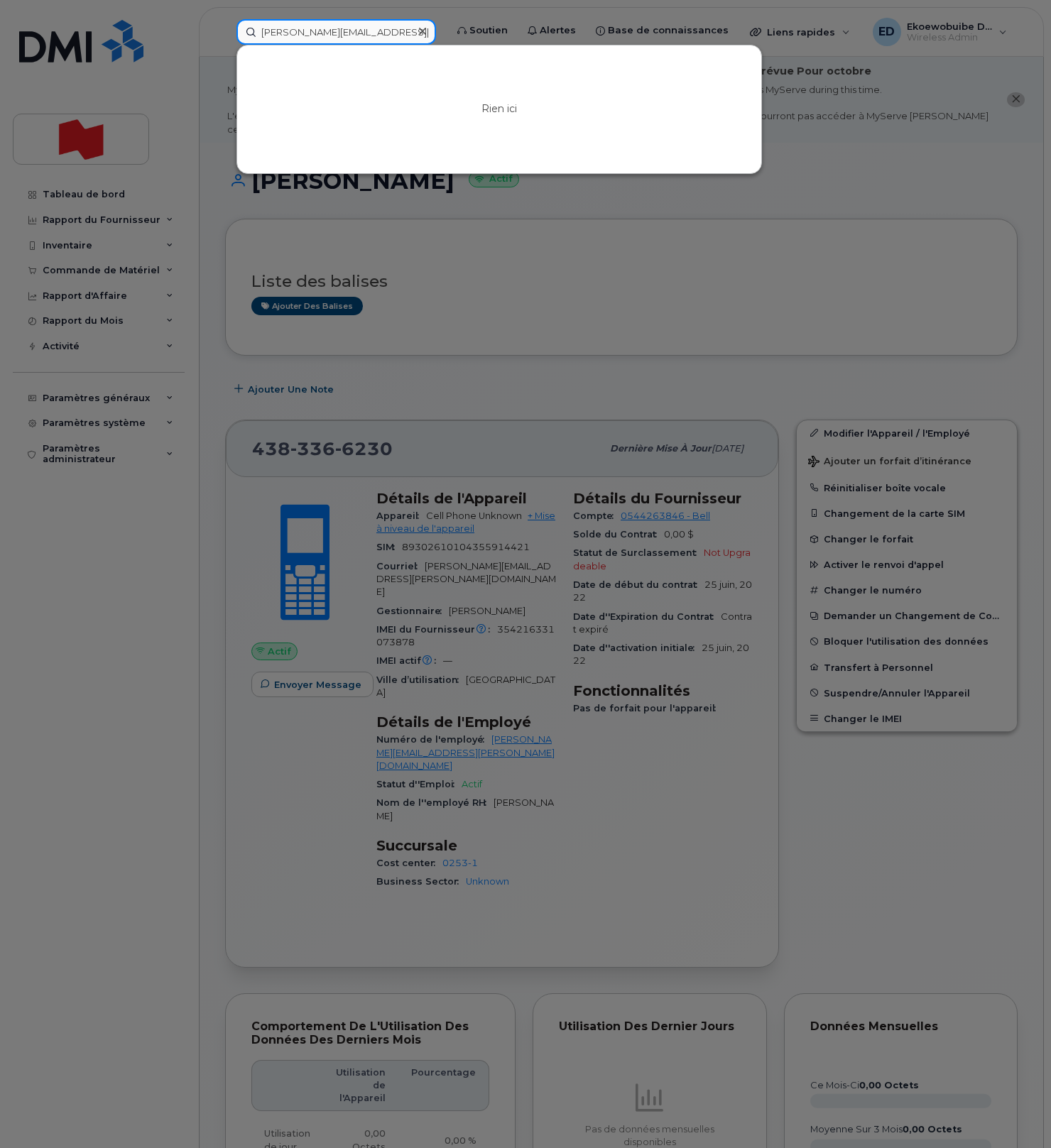
type input "etienne.desaulniers@bnc.ca"
click at [426, 31] on icon at bounding box center [423, 31] width 8 height 8
click at [436, 31] on div at bounding box center [335, 31] width 199 height 25
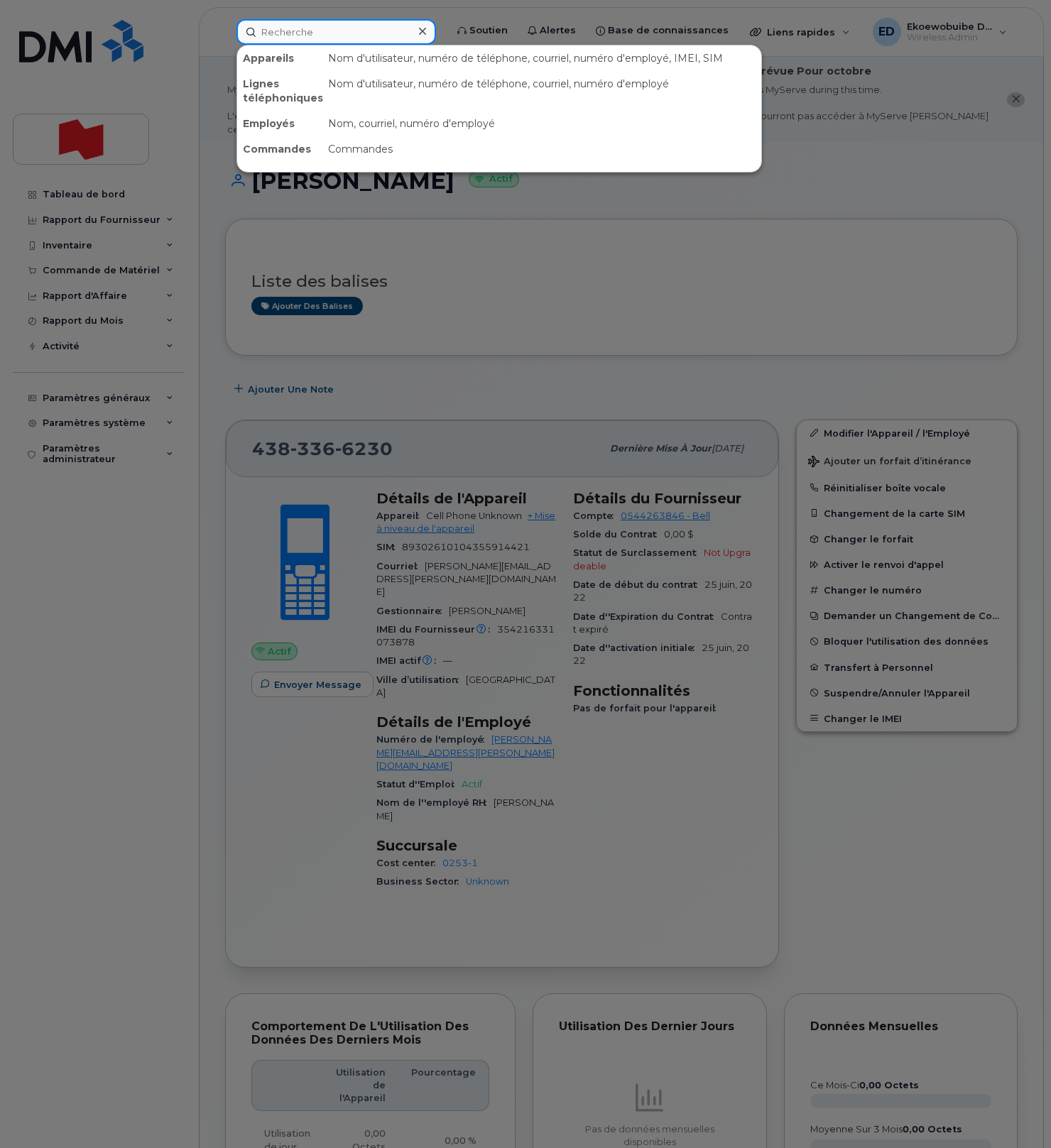
paste input "438-364-7462"
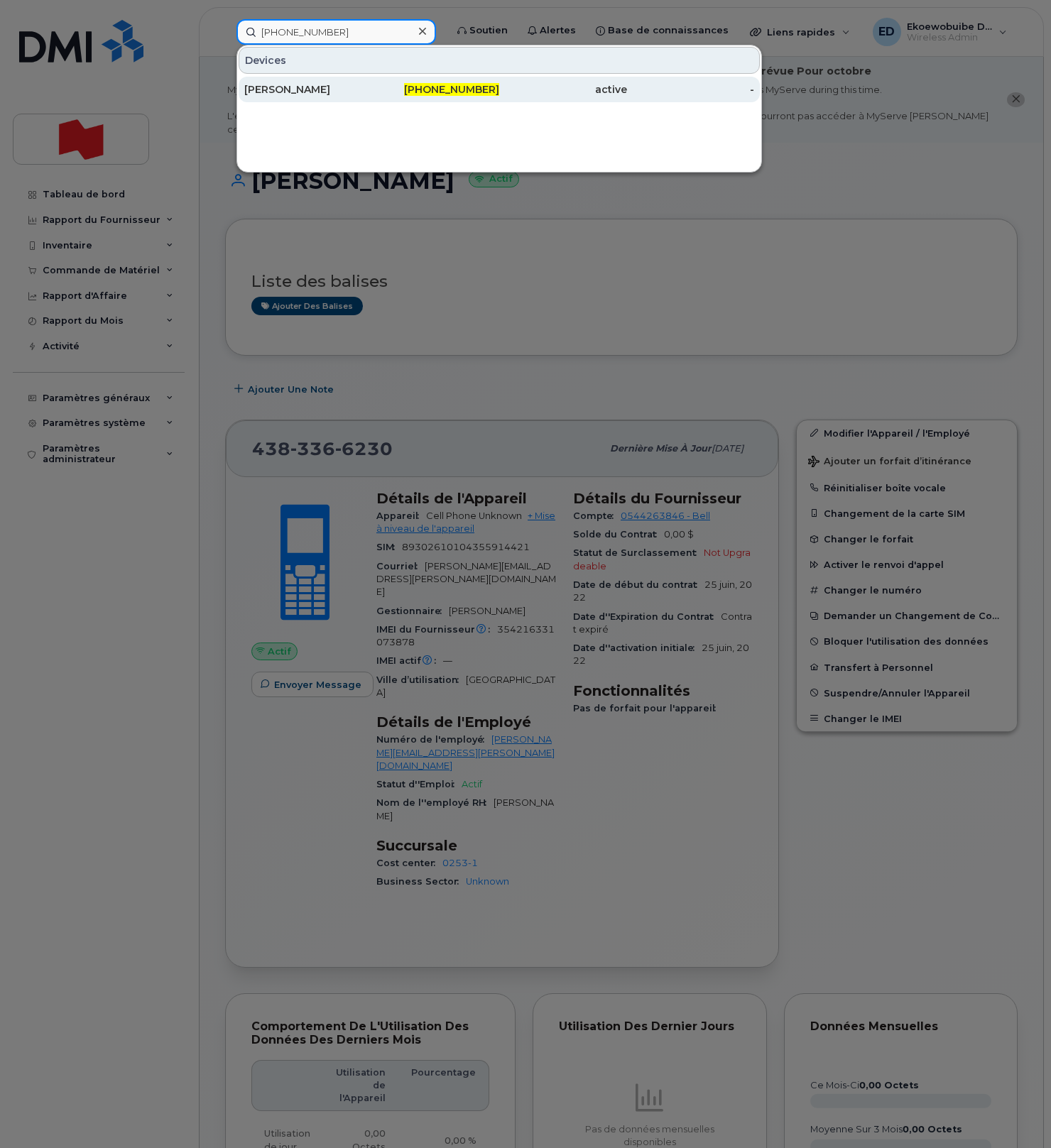
type input "438-364-7462"
click at [290, 93] on div "Maikel Soliman" at bounding box center [308, 89] width 127 height 14
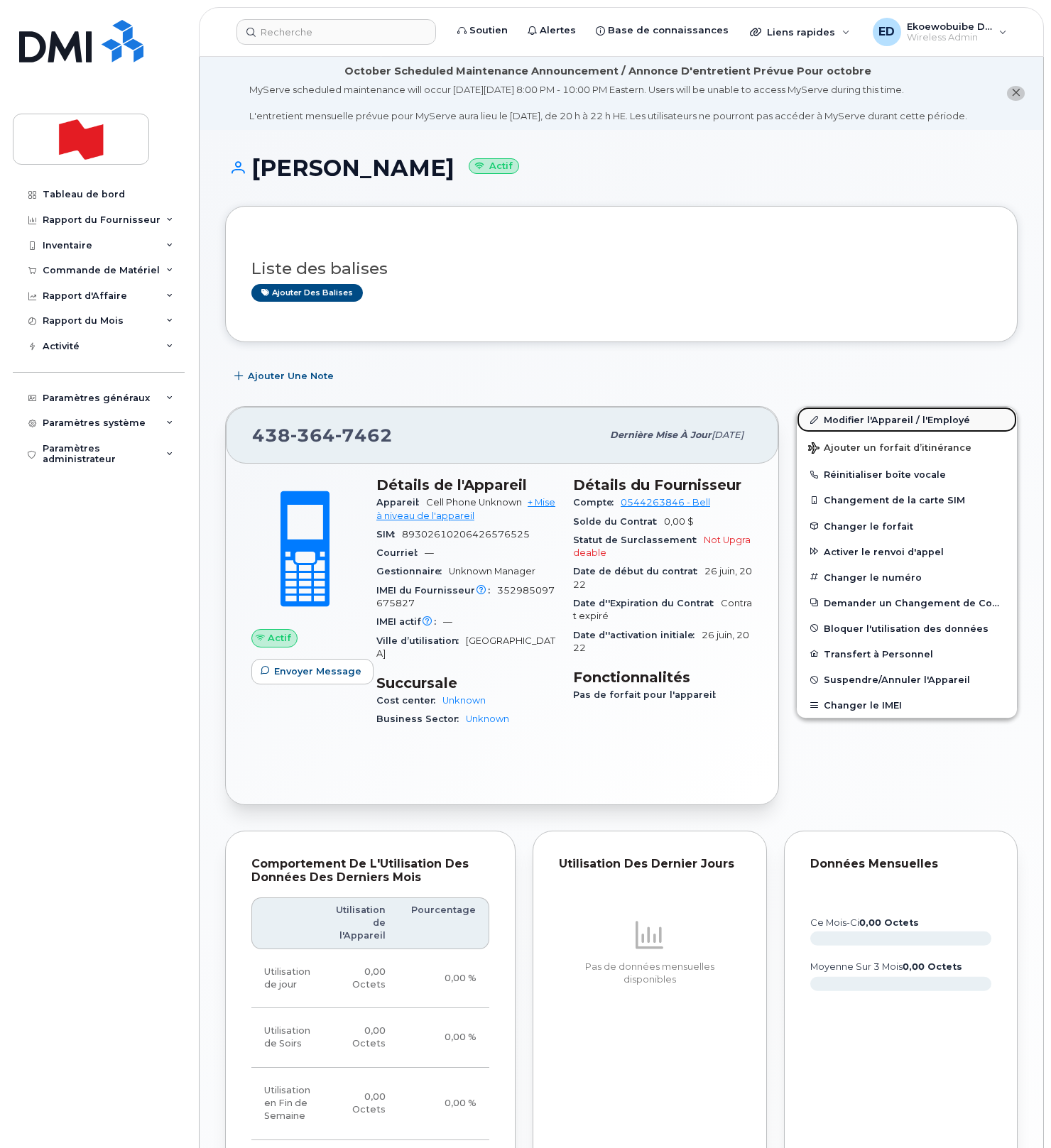
click at [828, 432] on link "Modifier l'Appareil / l'Employé" at bounding box center [907, 419] width 220 height 25
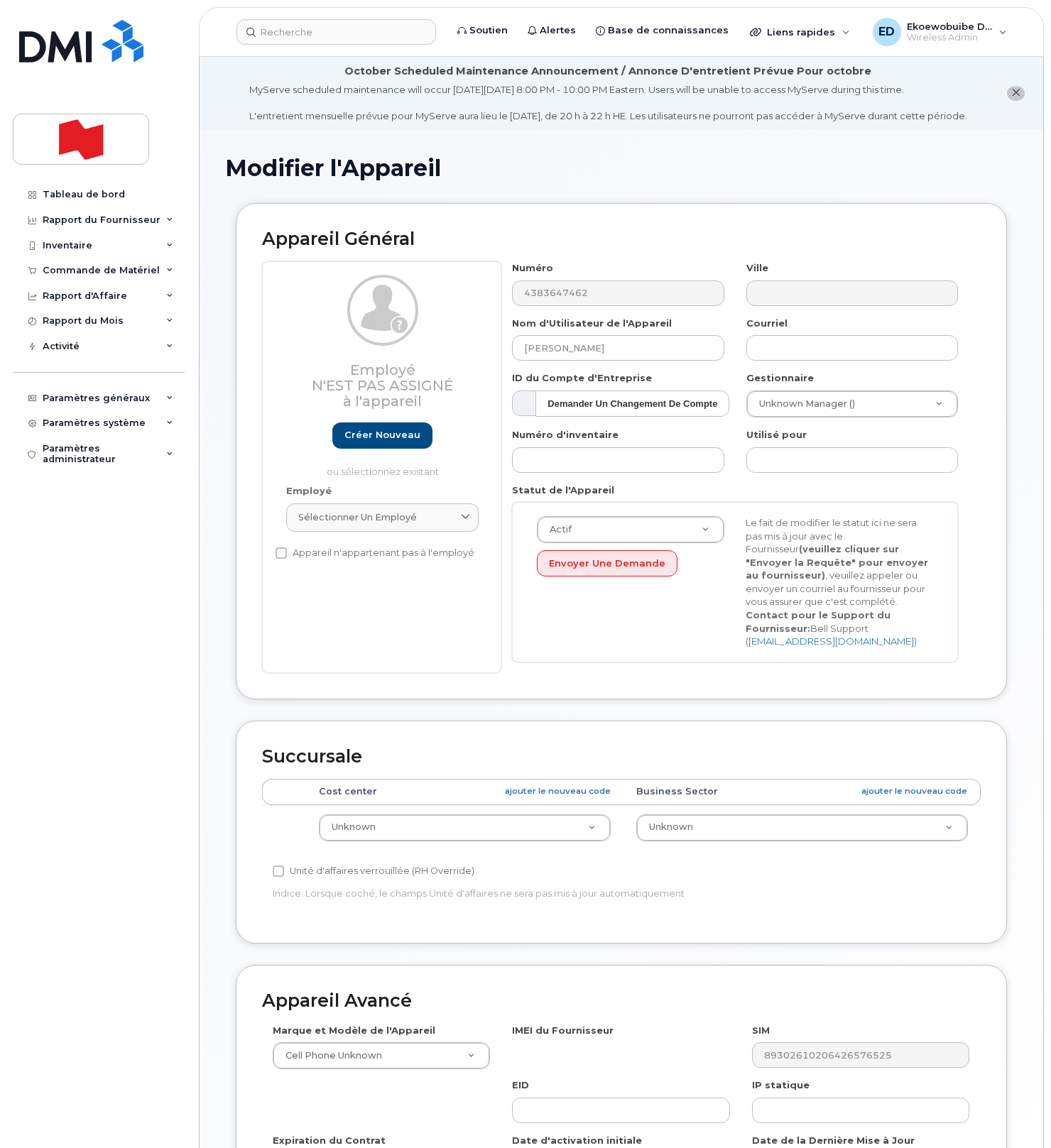
select select "22916206"
click at [434, 524] on div "Sélectionner un employé" at bounding box center [382, 517] width 168 height 13
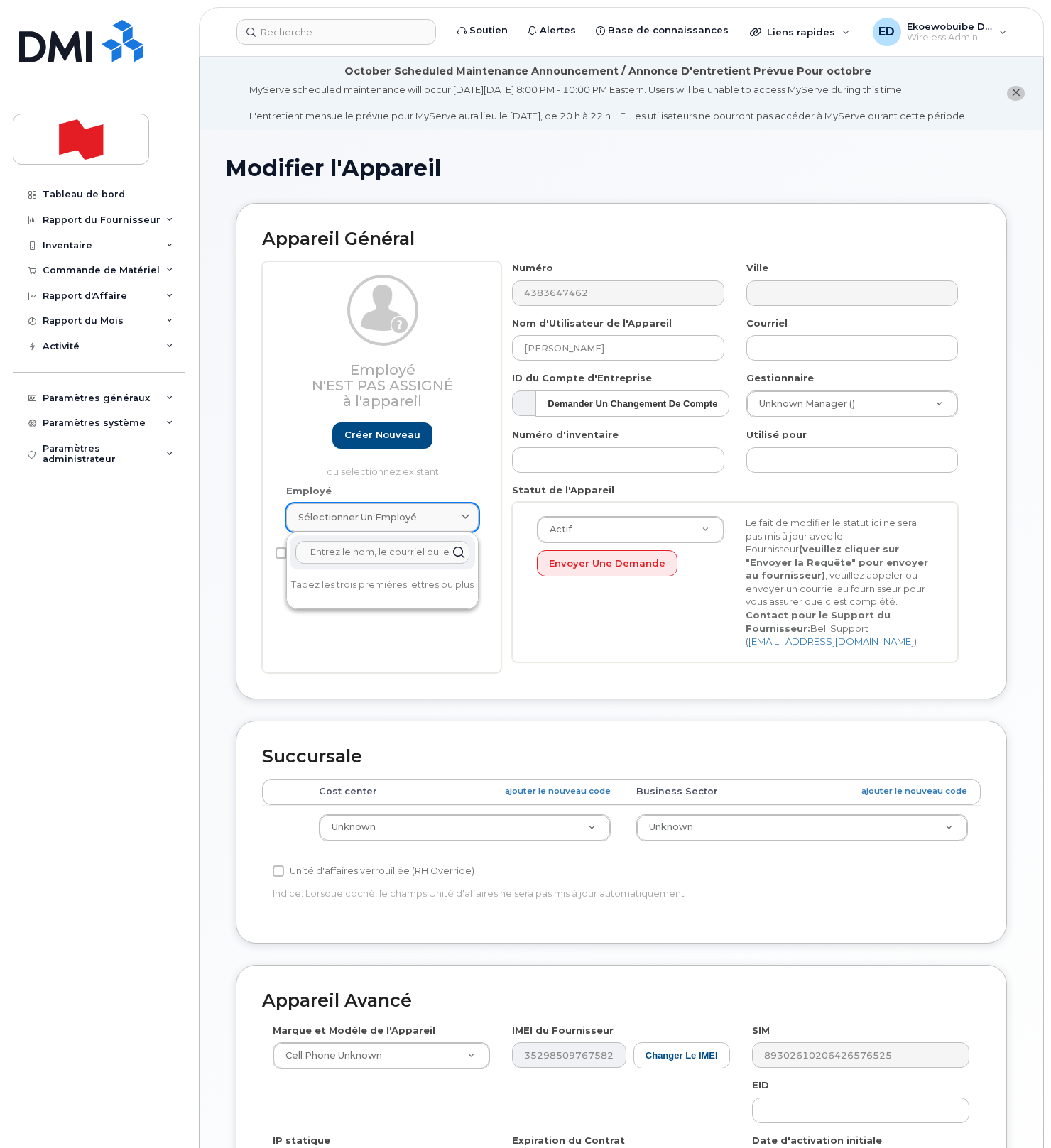
click at [434, 524] on div "Sélectionner un employé" at bounding box center [382, 517] width 168 height 13
paste input "etienne.desaulniers@bnc.ca"
type input "etienne.desaulniers@bnc.ca"
click at [403, 448] on link "Créer nouveau" at bounding box center [382, 435] width 100 height 26
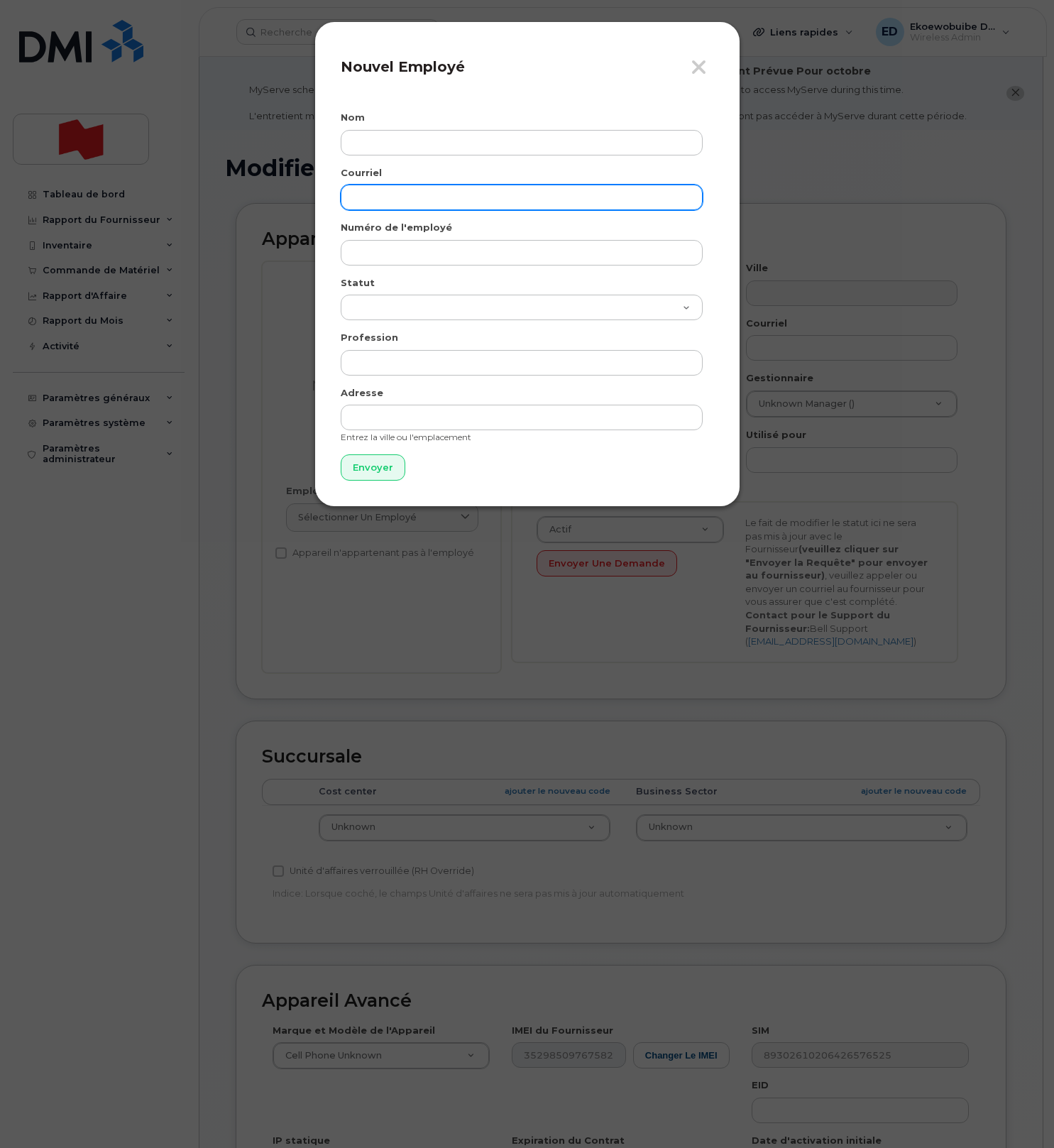
click at [426, 202] on input "email" at bounding box center [521, 196] width 362 height 25
paste input "etienne.desaulniers@bnc.ca"
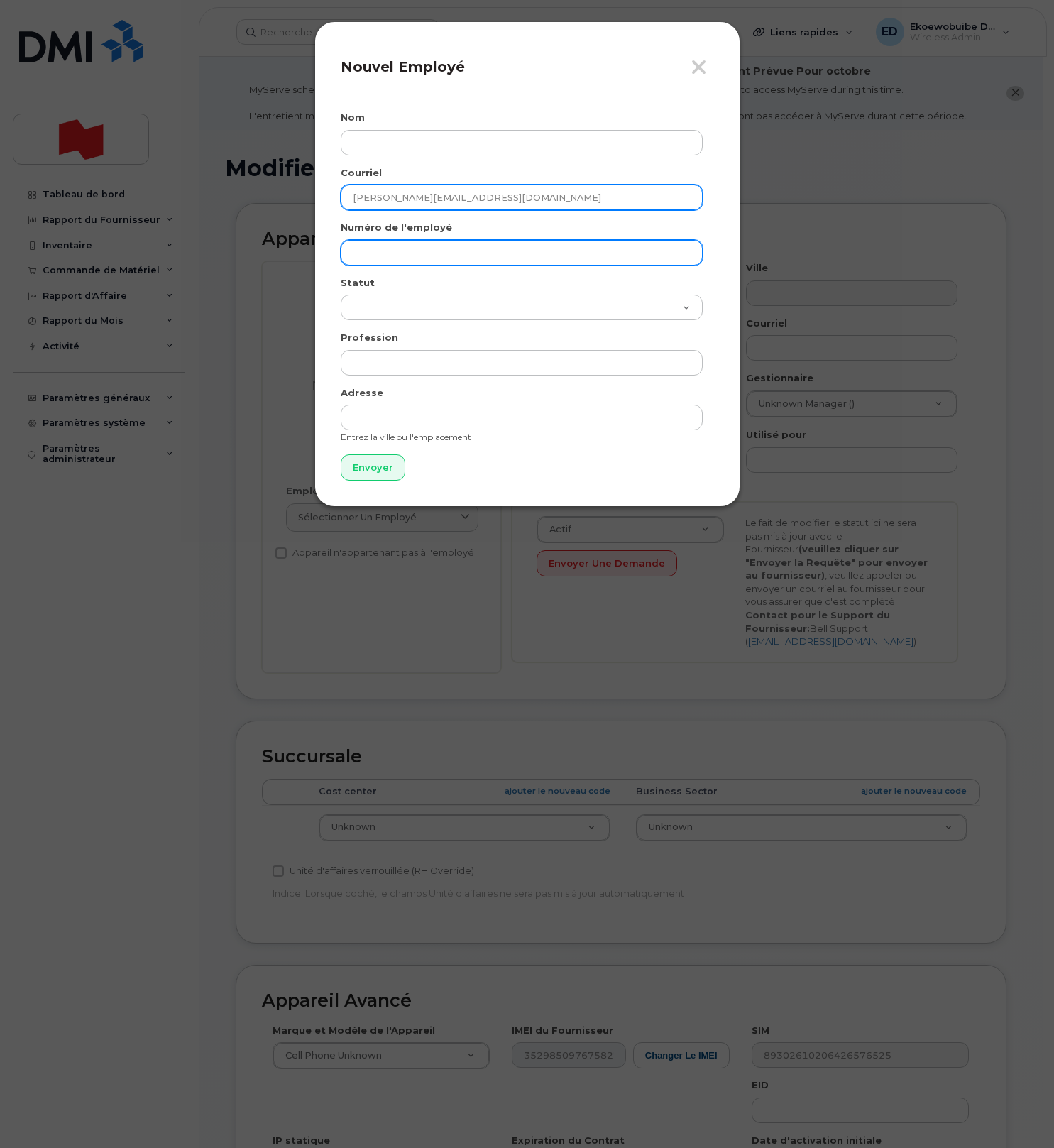
type input "etienne.desaulniers@bnc.ca"
click at [408, 253] on input "text" at bounding box center [521, 252] width 362 height 25
paste input "etienne.desaulniers@bnc.ca"
type input "etienne.desaulniers@bnc.ca"
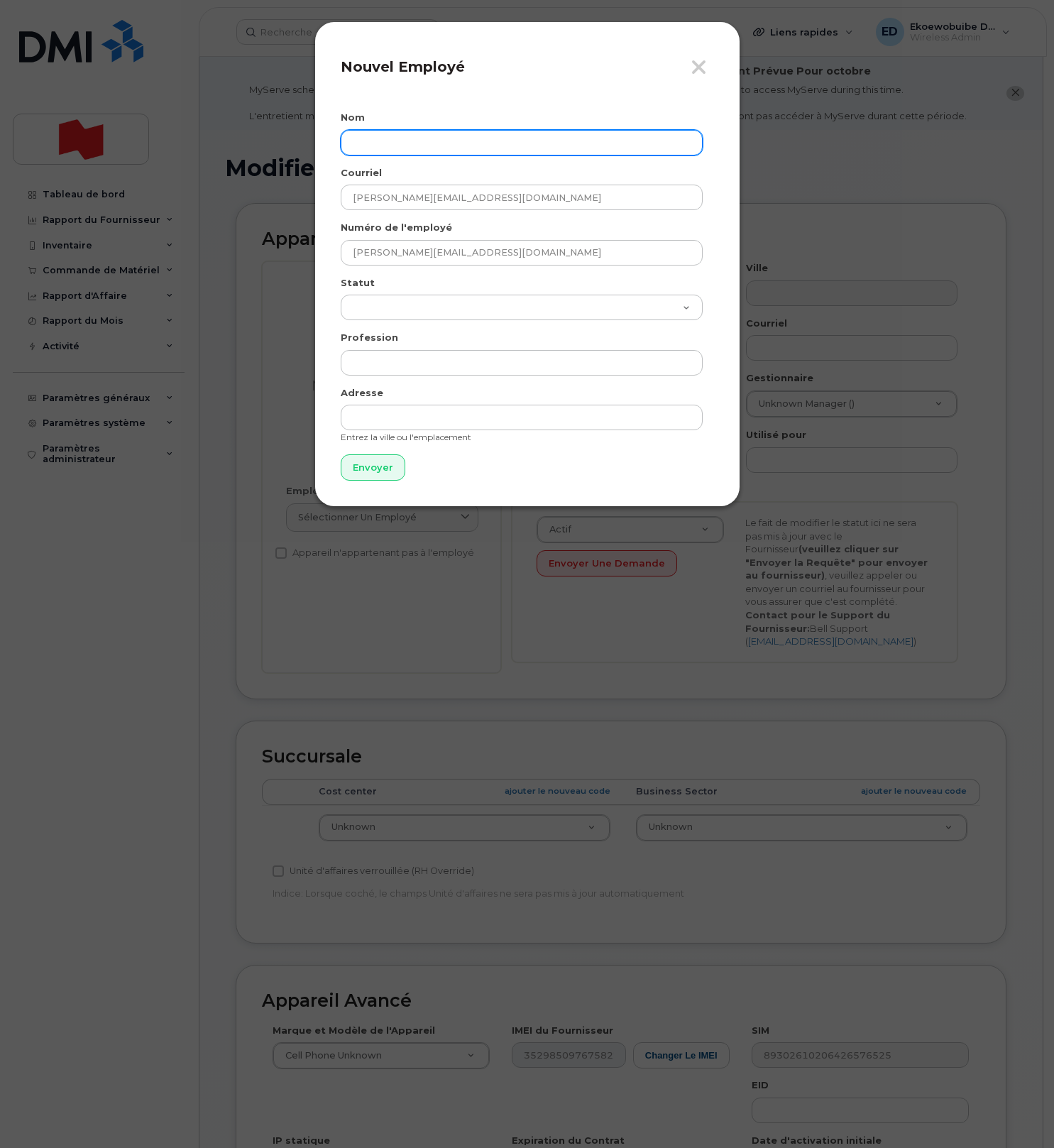
click at [385, 144] on input "text" at bounding box center [521, 143] width 362 height 25
paste input "Étienne Désaulniers"
drag, startPoint x: 359, startPoint y: 148, endPoint x: 434, endPoint y: 153, distance: 75.2
click at [359, 148] on input "Étienne Désaulniers" at bounding box center [521, 143] width 362 height 25
drag, startPoint x: 360, startPoint y: 142, endPoint x: 384, endPoint y: 141, distance: 24.0
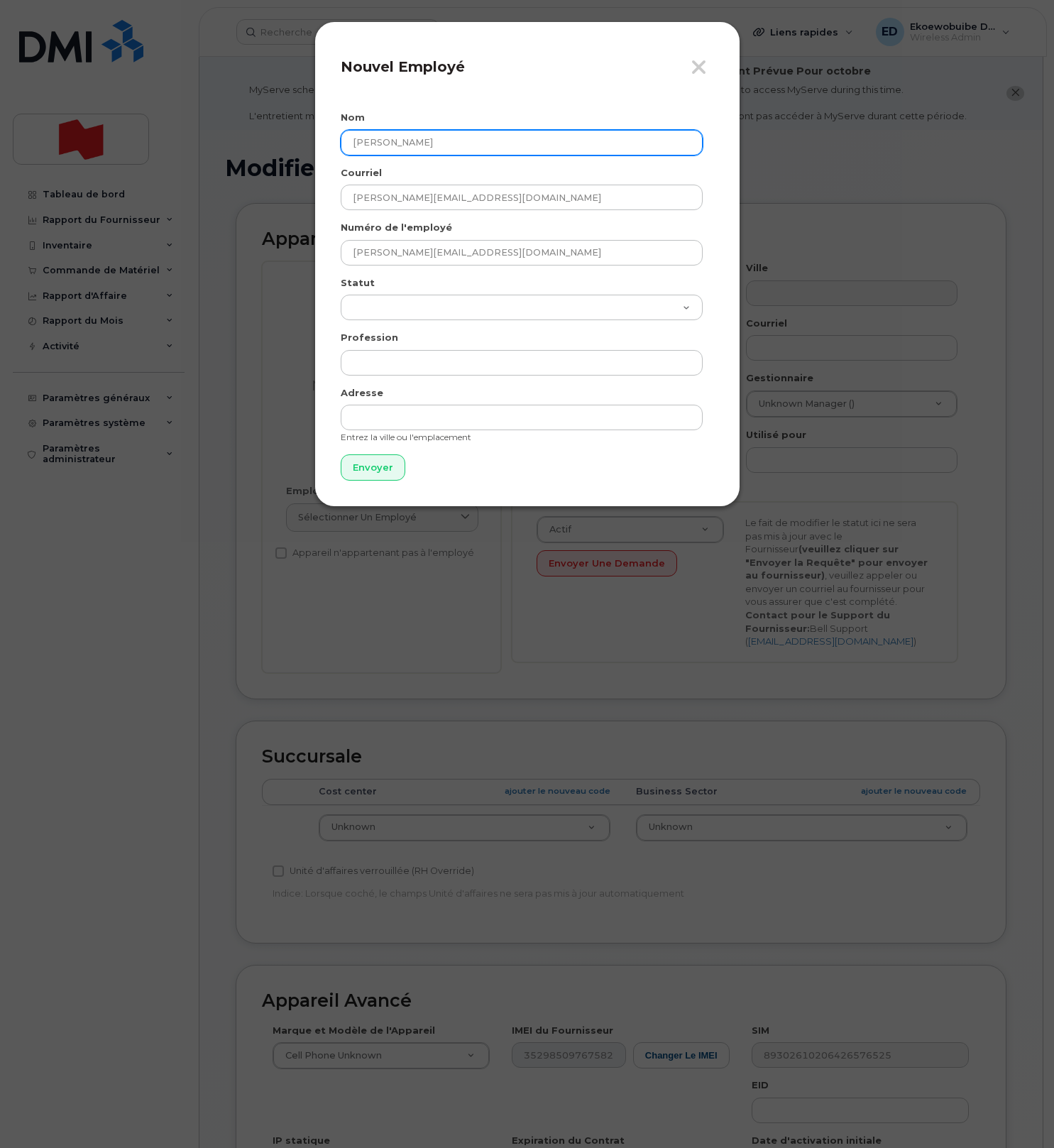
click at [360, 142] on input "Étienne Désaulniers" at bounding box center [521, 143] width 362 height 25
type input "Etienne Désaulniers"
click at [382, 471] on input "Envoyer" at bounding box center [373, 467] width 64 height 26
type input "Envoyer"
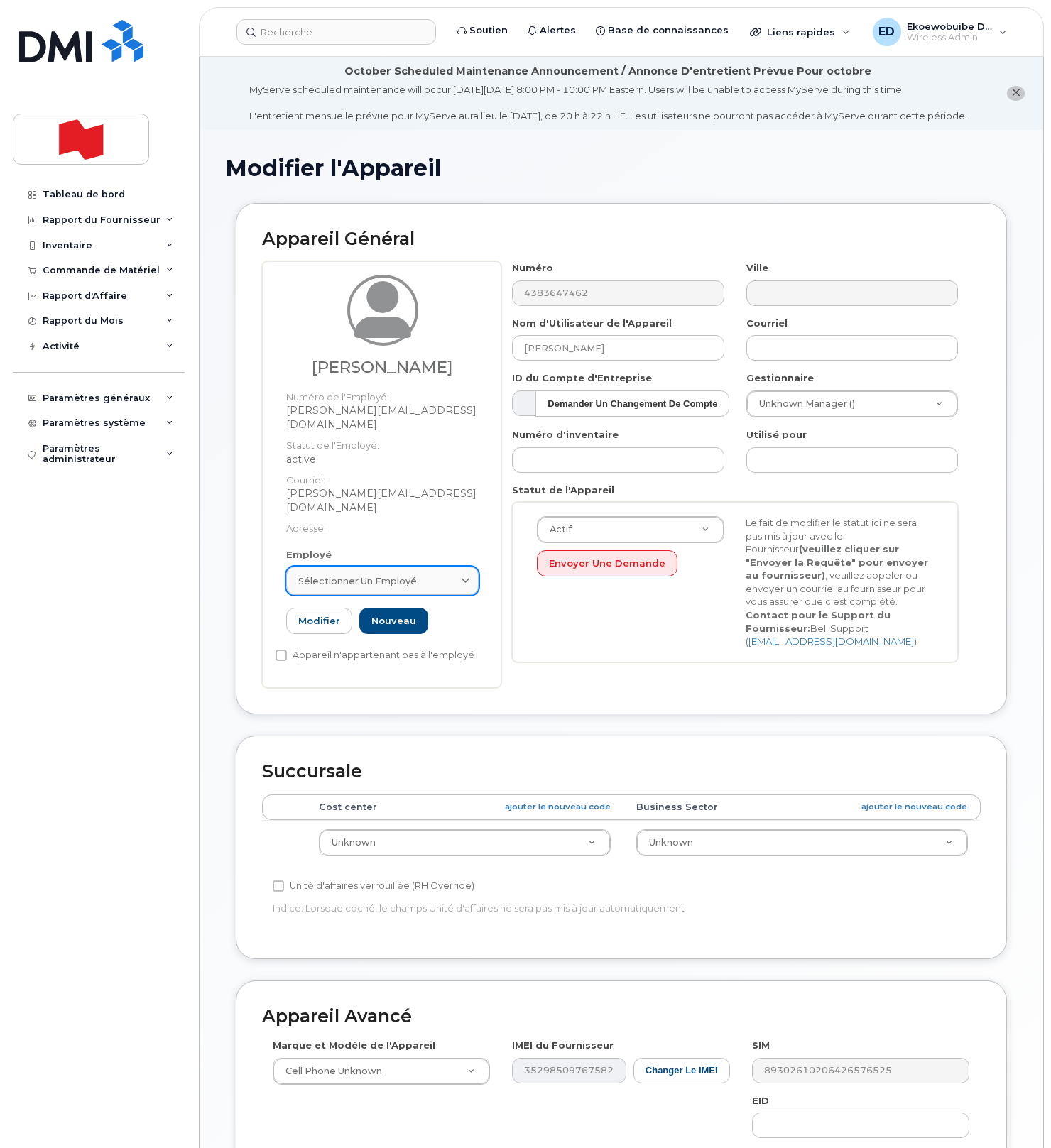
click at [415, 574] on span "Sélectionner un employé" at bounding box center [358, 581] width 119 height 13
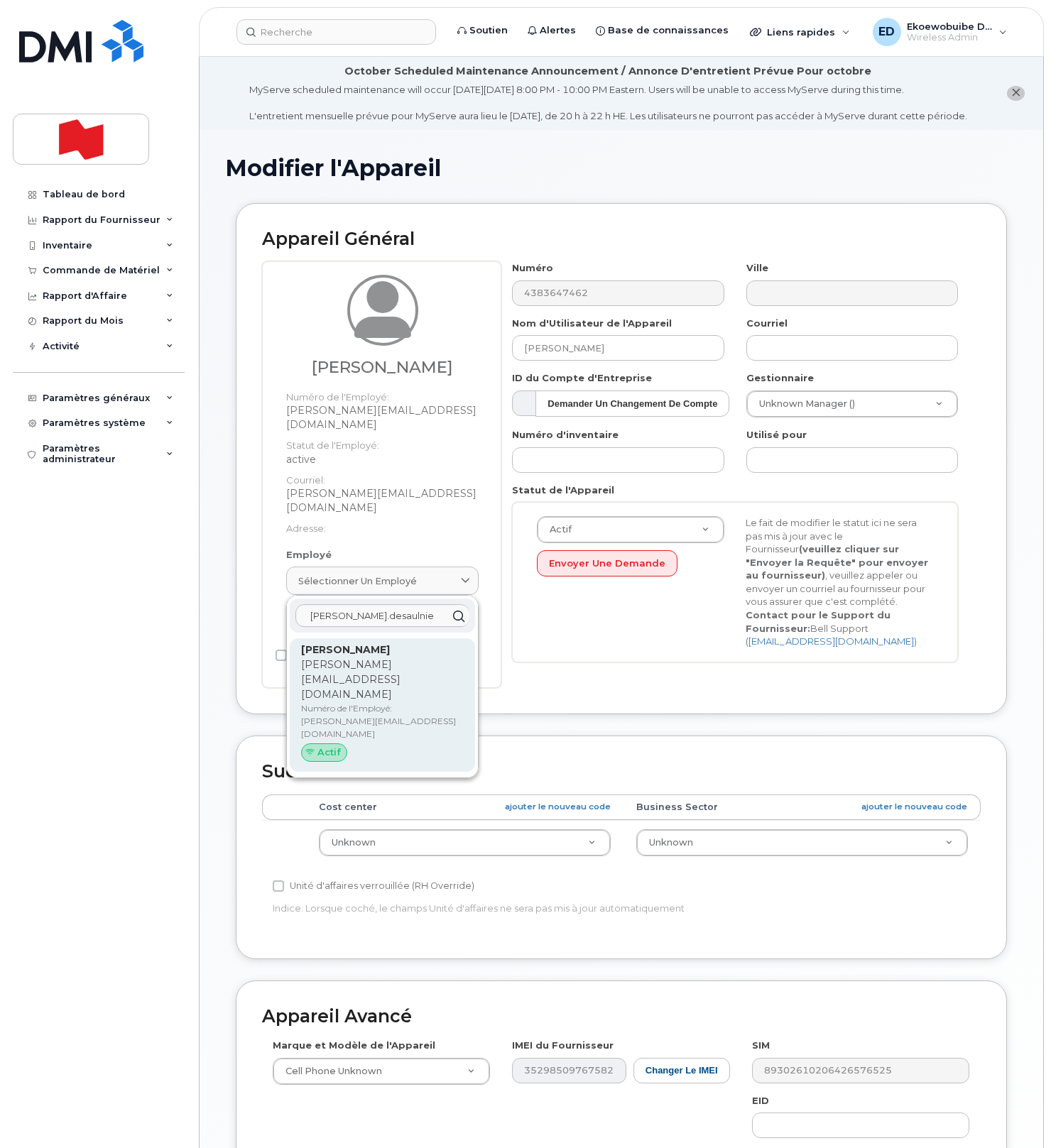
type input "etienne.desaulnie"
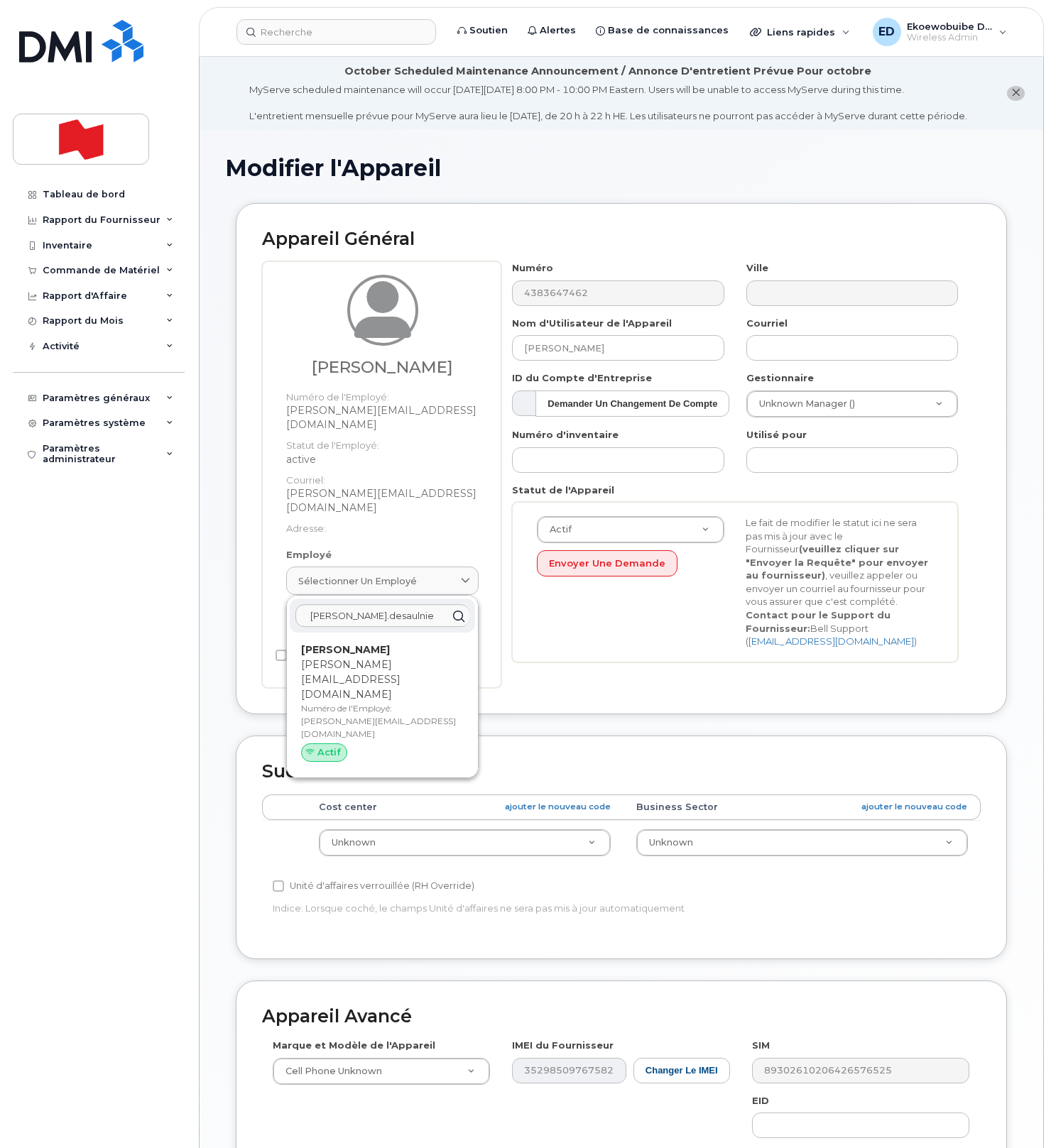
click at [408, 657] on p "etienne.desaulniers@bnc.ca" at bounding box center [382, 679] width 162 height 44
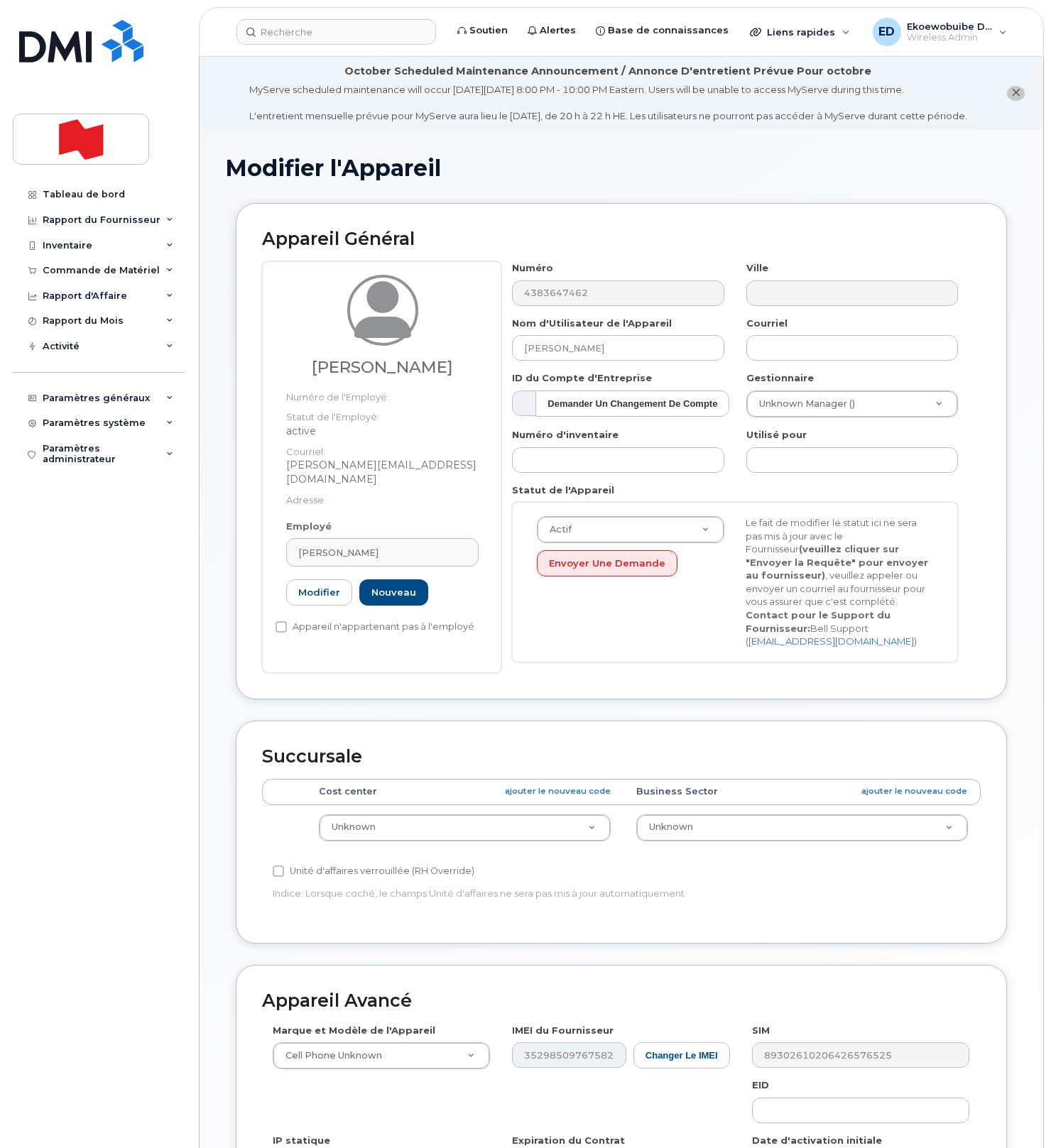
type input "etienne.desaulniers@bnc.ca"
type input "Etienne Désaulniers"
type input "etienne.desaulniers@bnc.ca"
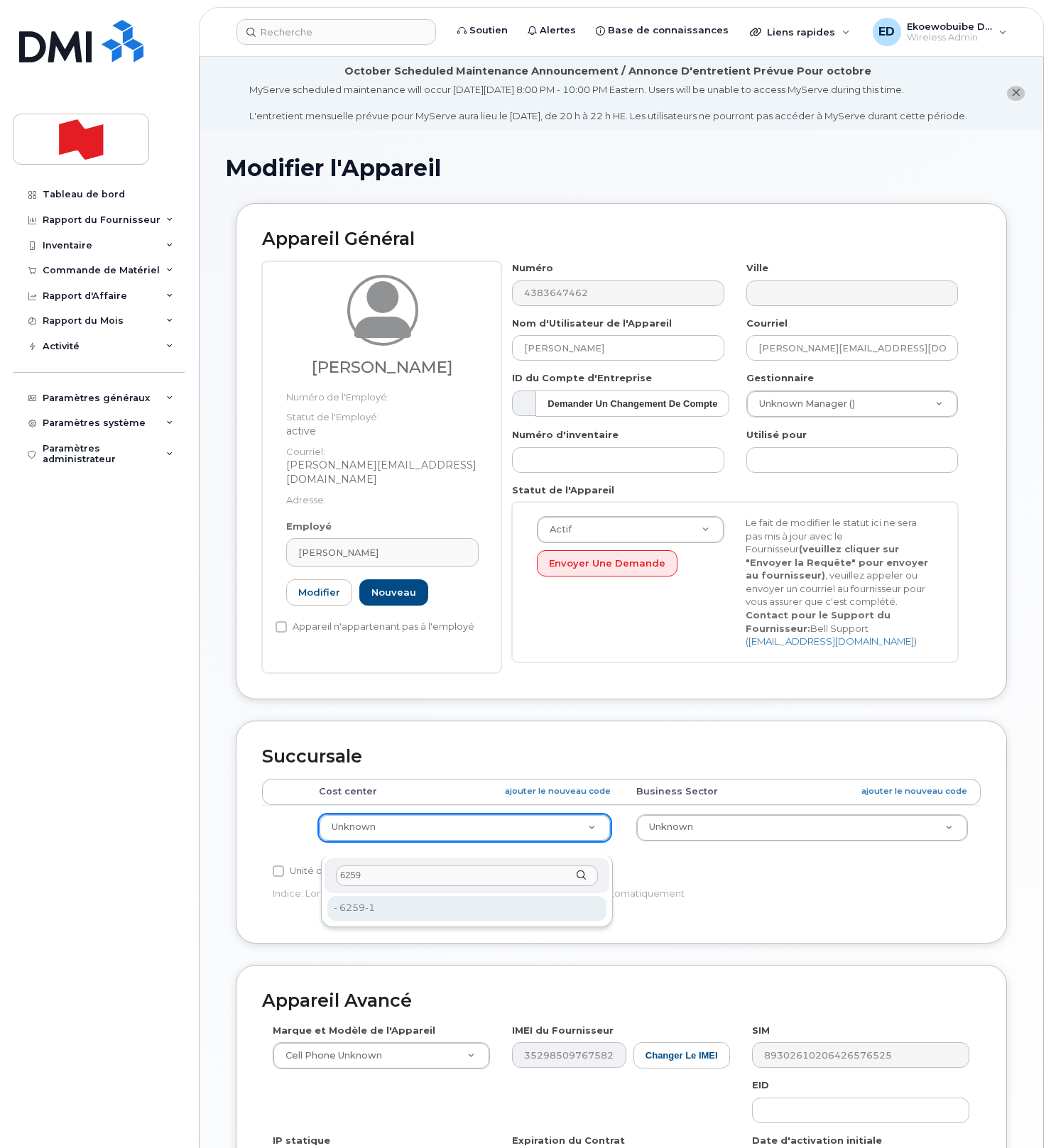
type input "6259"
type input "22916295"
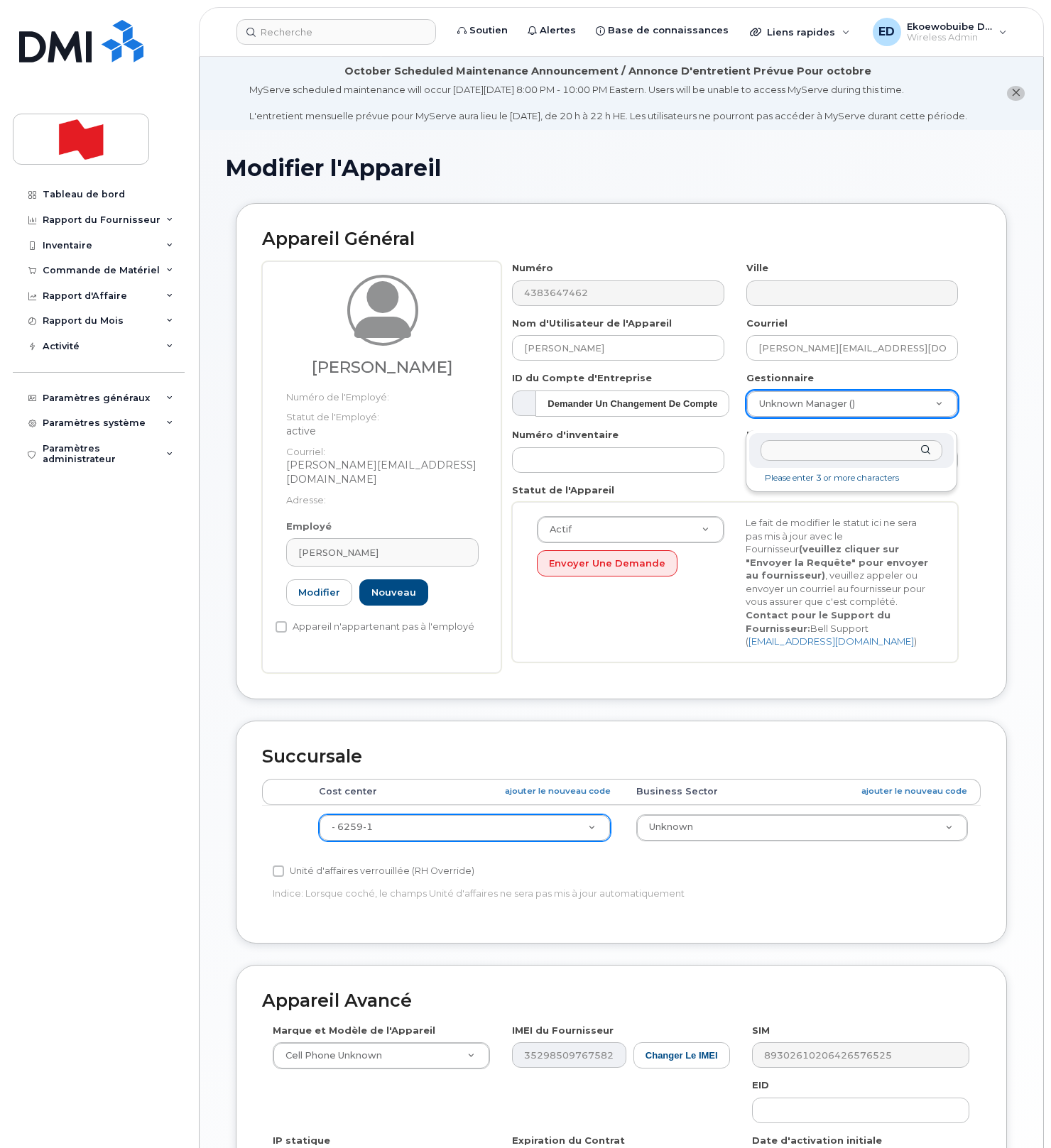
paste input "bichthanh.ngo@nbc.ca"
type input "bichthanh.ngo@nbc.ca"
type input "1920346"
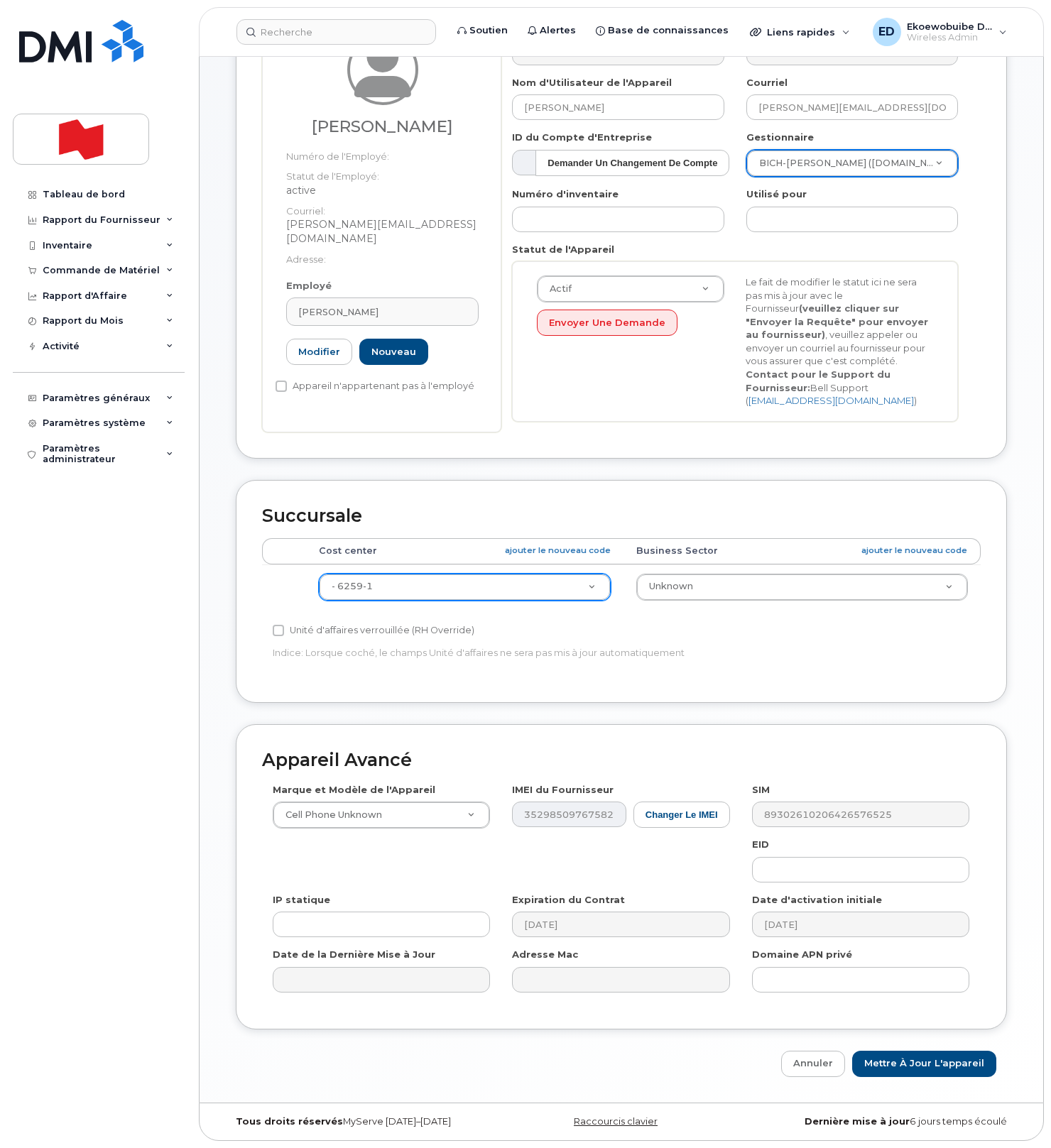
scroll to position [256, 0]
click at [895, 1058] on input "Mettre à jour l'appareil" at bounding box center [924, 1064] width 144 height 26
type input "Sauvegarde..."
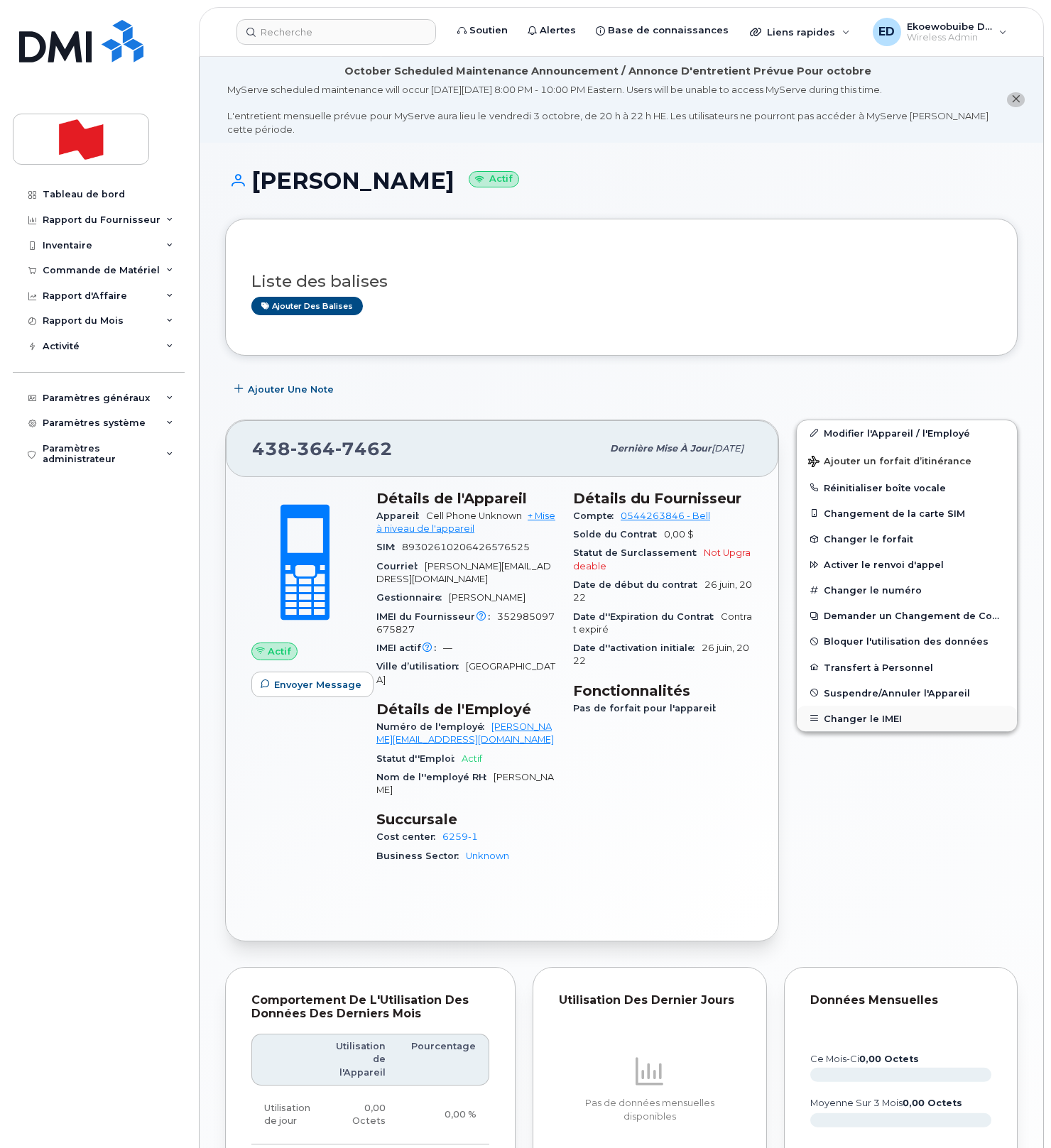
click at [851, 719] on button "Changer le IMEI" at bounding box center [907, 718] width 220 height 25
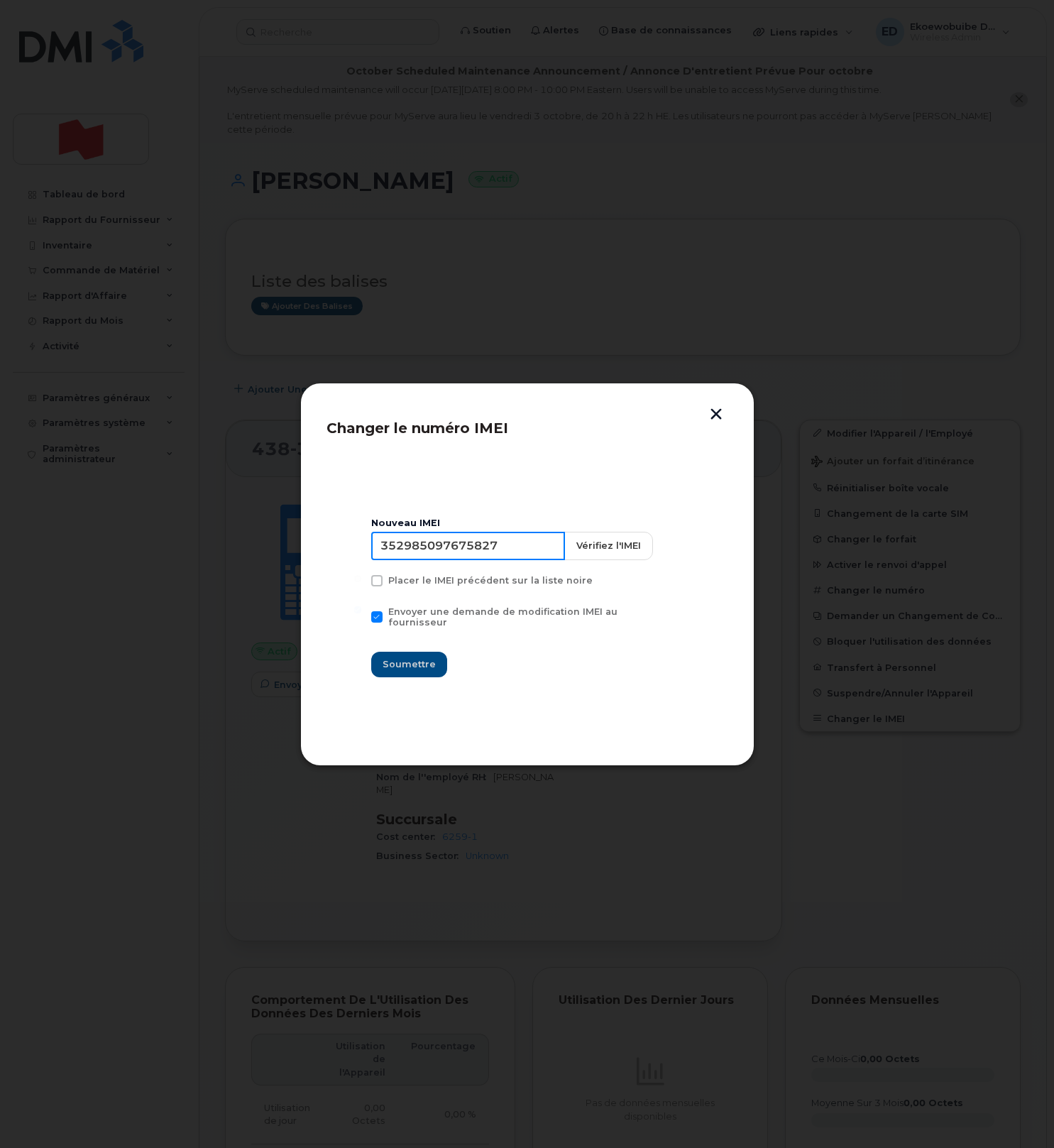
click at [474, 549] on input "352985097675827" at bounding box center [468, 546] width 194 height 28
type input "354216330705975"
drag, startPoint x: 415, startPoint y: 658, endPoint x: 428, endPoint y: 667, distance: 15.8
click at [416, 659] on span "Soumettre" at bounding box center [409, 664] width 53 height 13
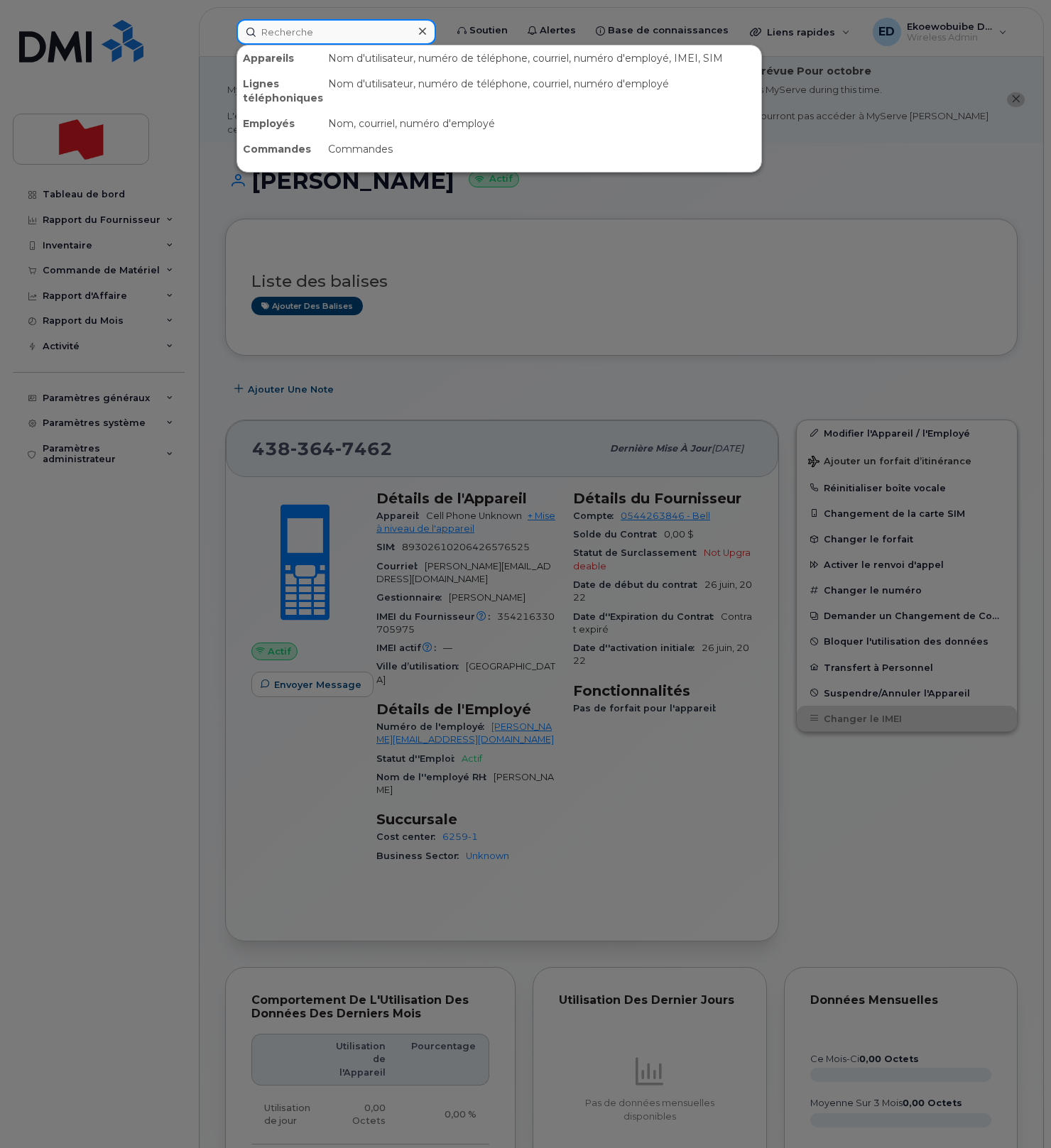
click at [328, 31] on input at bounding box center [335, 31] width 199 height 25
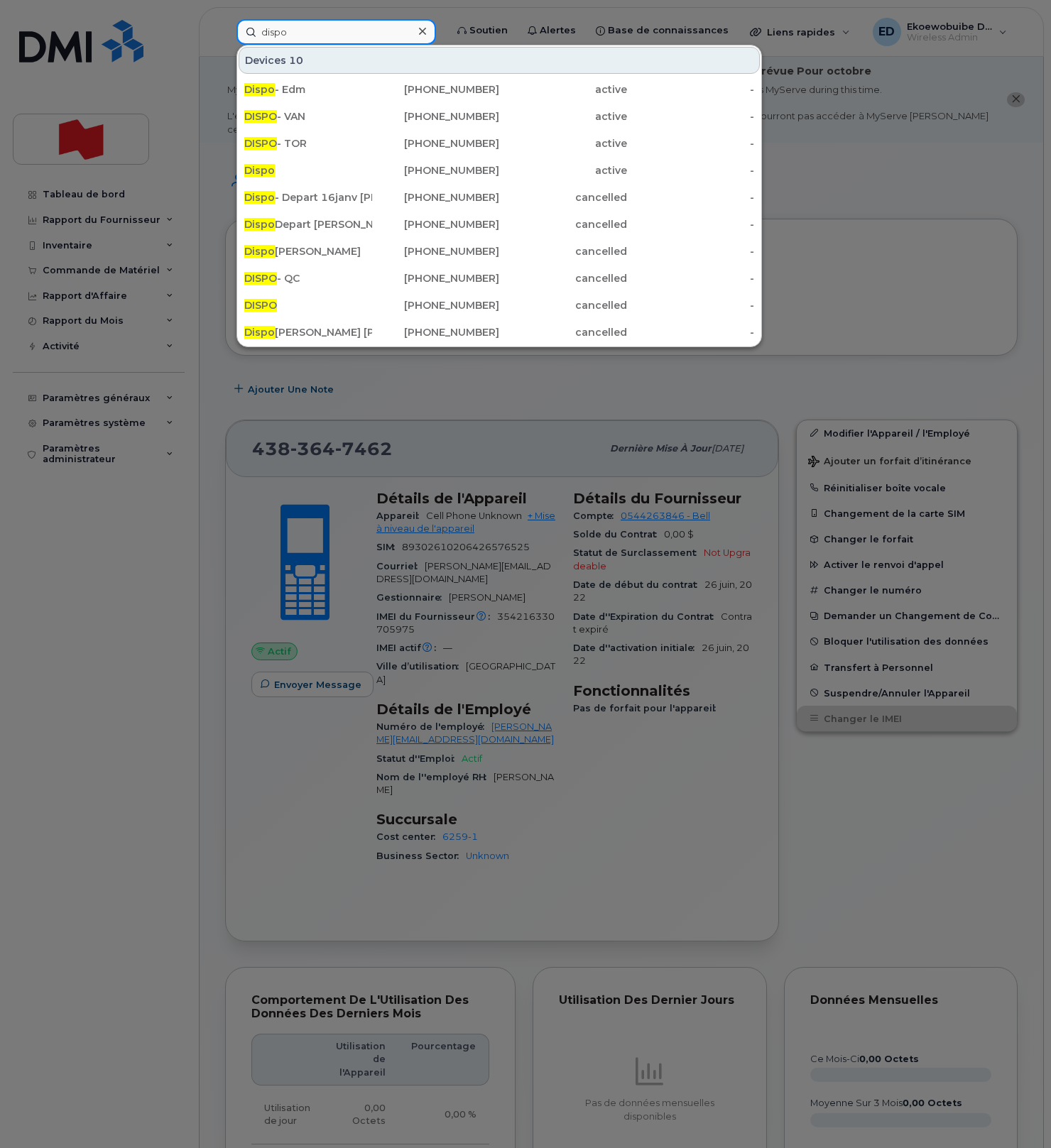
type input "dispo"
click at [272, 36] on input "dispo" at bounding box center [335, 31] width 199 height 25
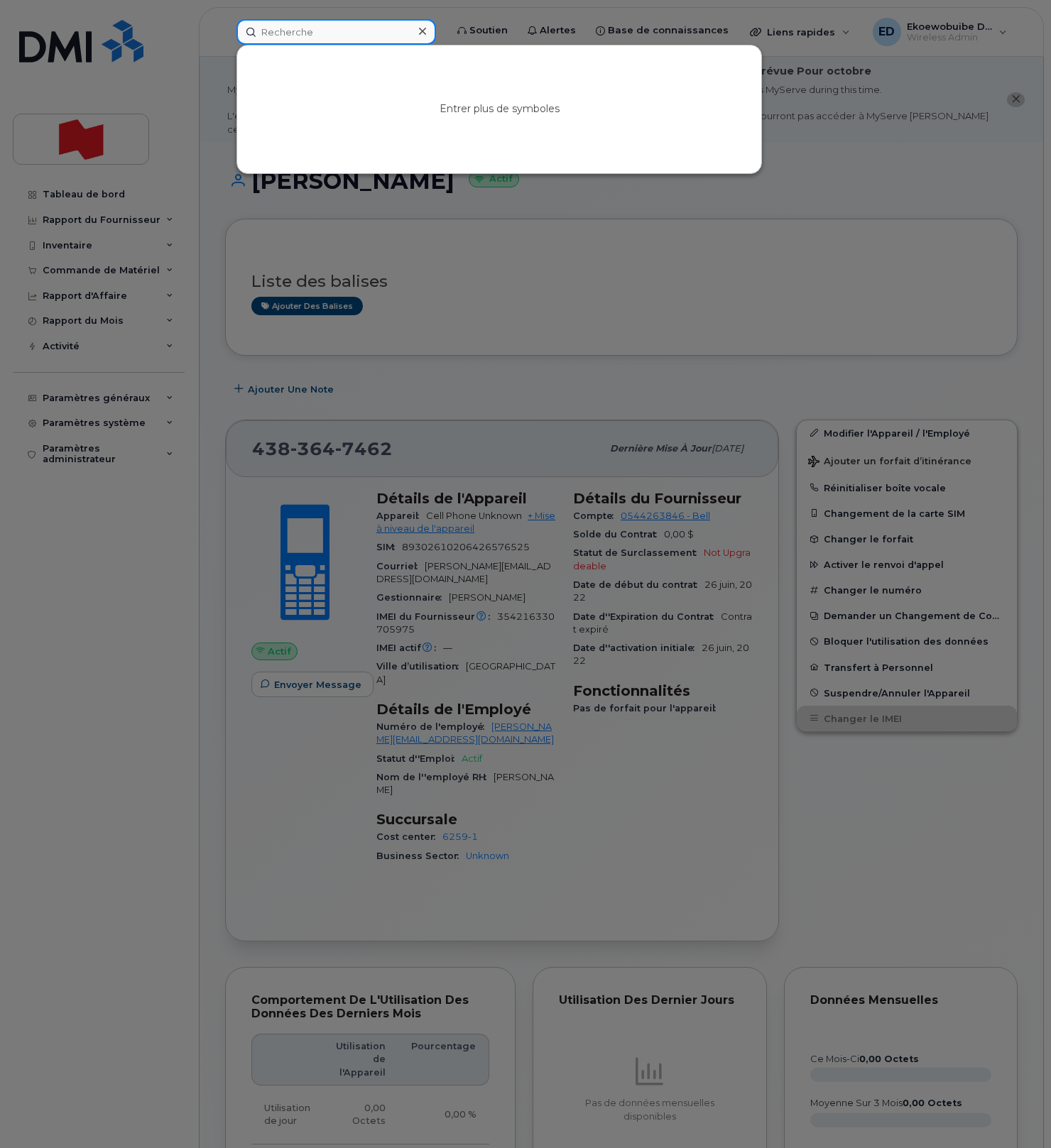
click at [360, 30] on input at bounding box center [335, 31] width 199 height 25
paste input "Elvira Goncalves"
drag, startPoint x: 354, startPoint y: 33, endPoint x: 259, endPoint y: 30, distance: 95.0
click at [259, 30] on input "Elvira Goncalves" at bounding box center [335, 31] width 199 height 25
paste input "438-467-8381"
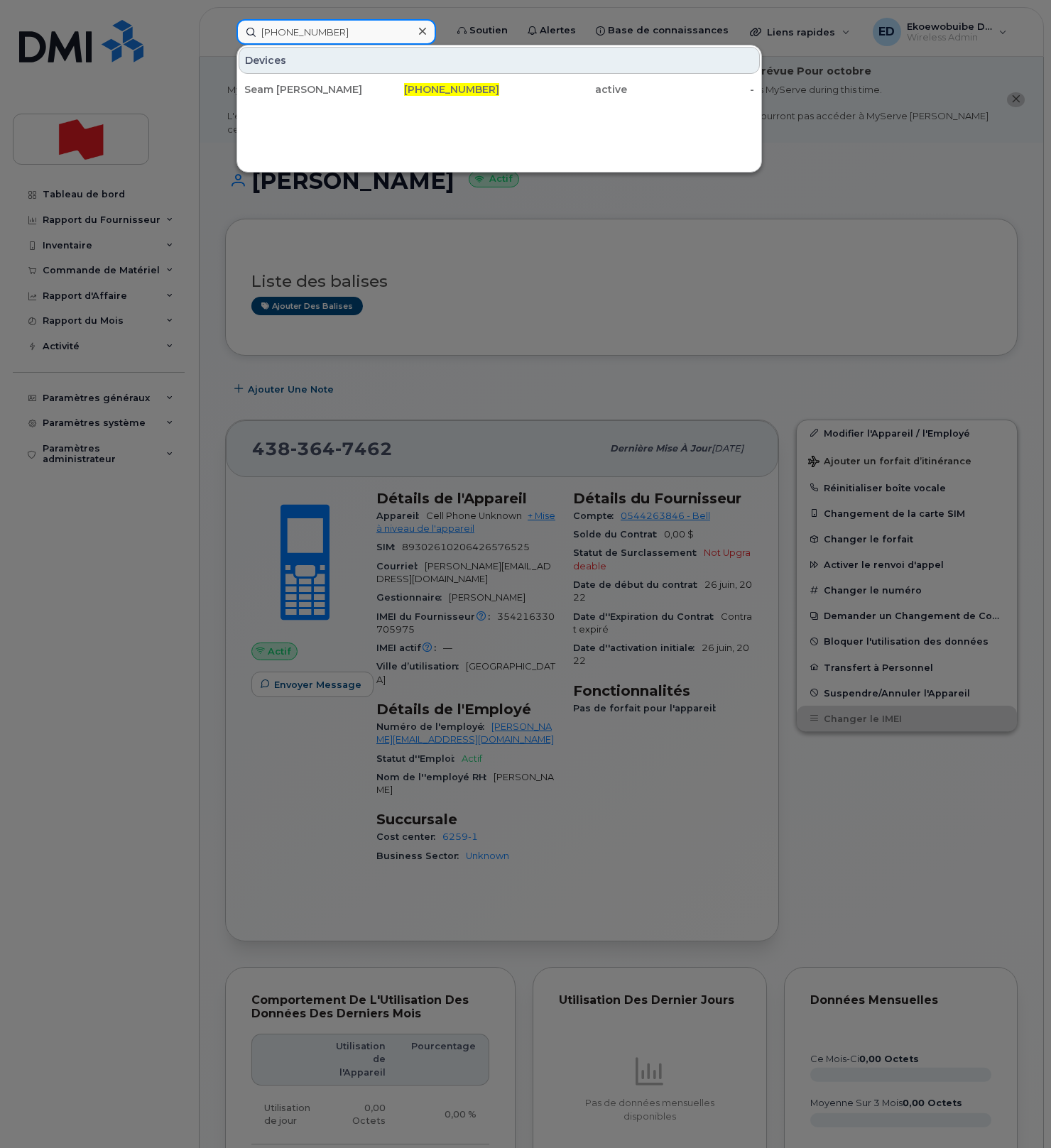
type input "438-467-8381"
click at [288, 93] on div "Seam [PERSON_NAME]" at bounding box center [308, 89] width 127 height 14
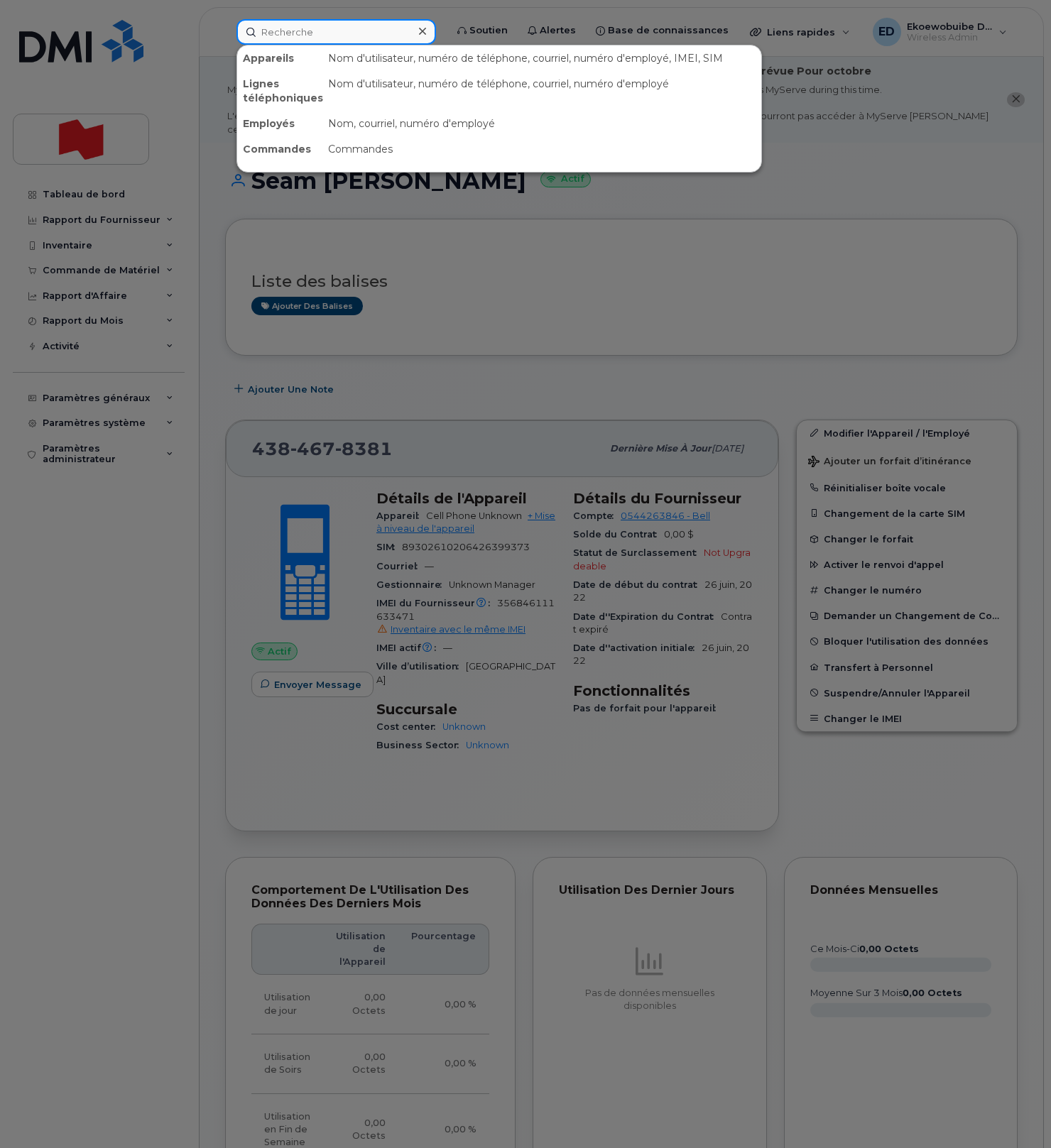
click at [322, 35] on input at bounding box center [335, 31] width 199 height 25
paste input "[PHONE_NUMBER]"
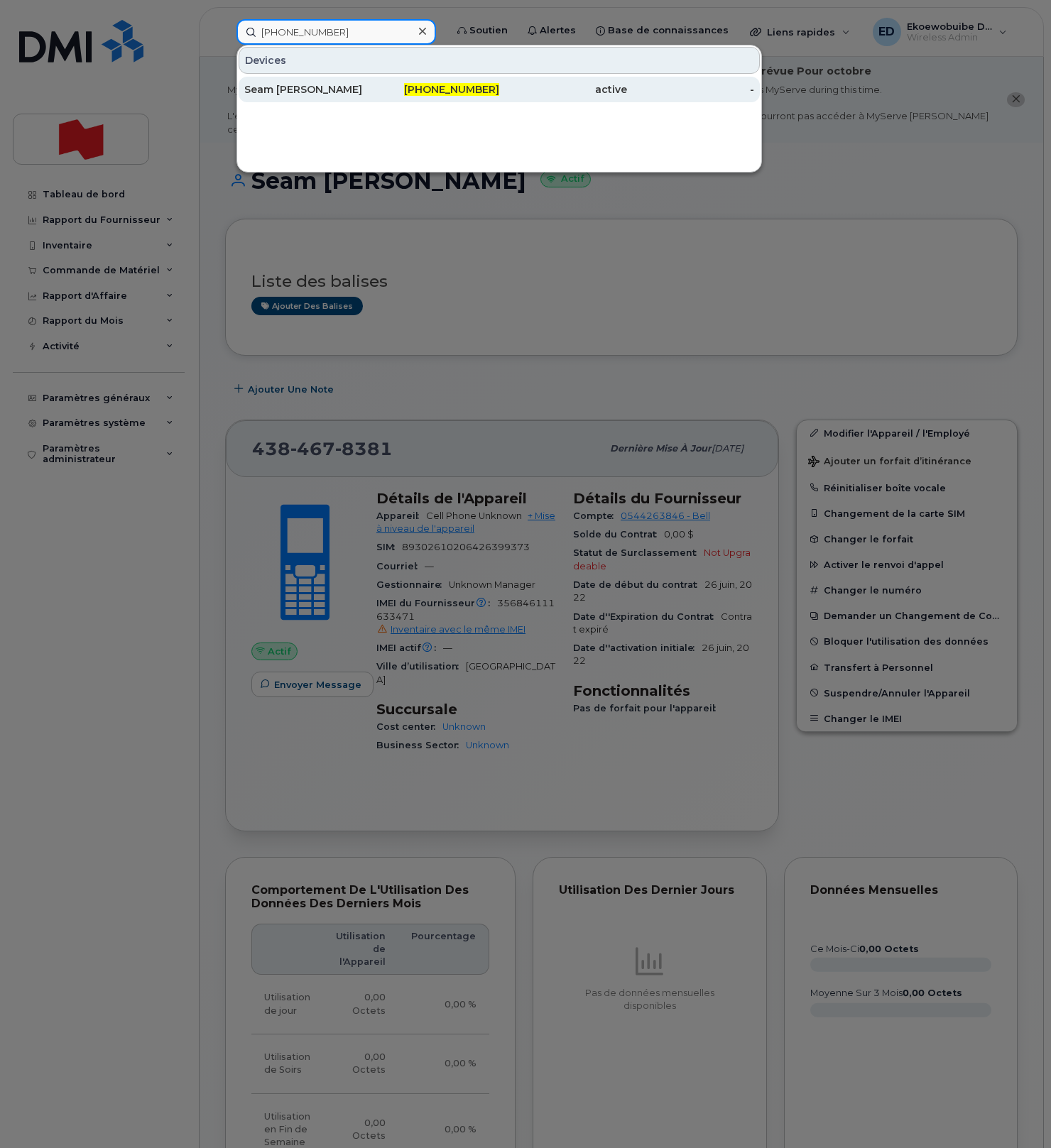
type input "[PHONE_NUMBER]"
click at [305, 95] on div "Seam [PERSON_NAME]" at bounding box center [308, 89] width 127 height 14
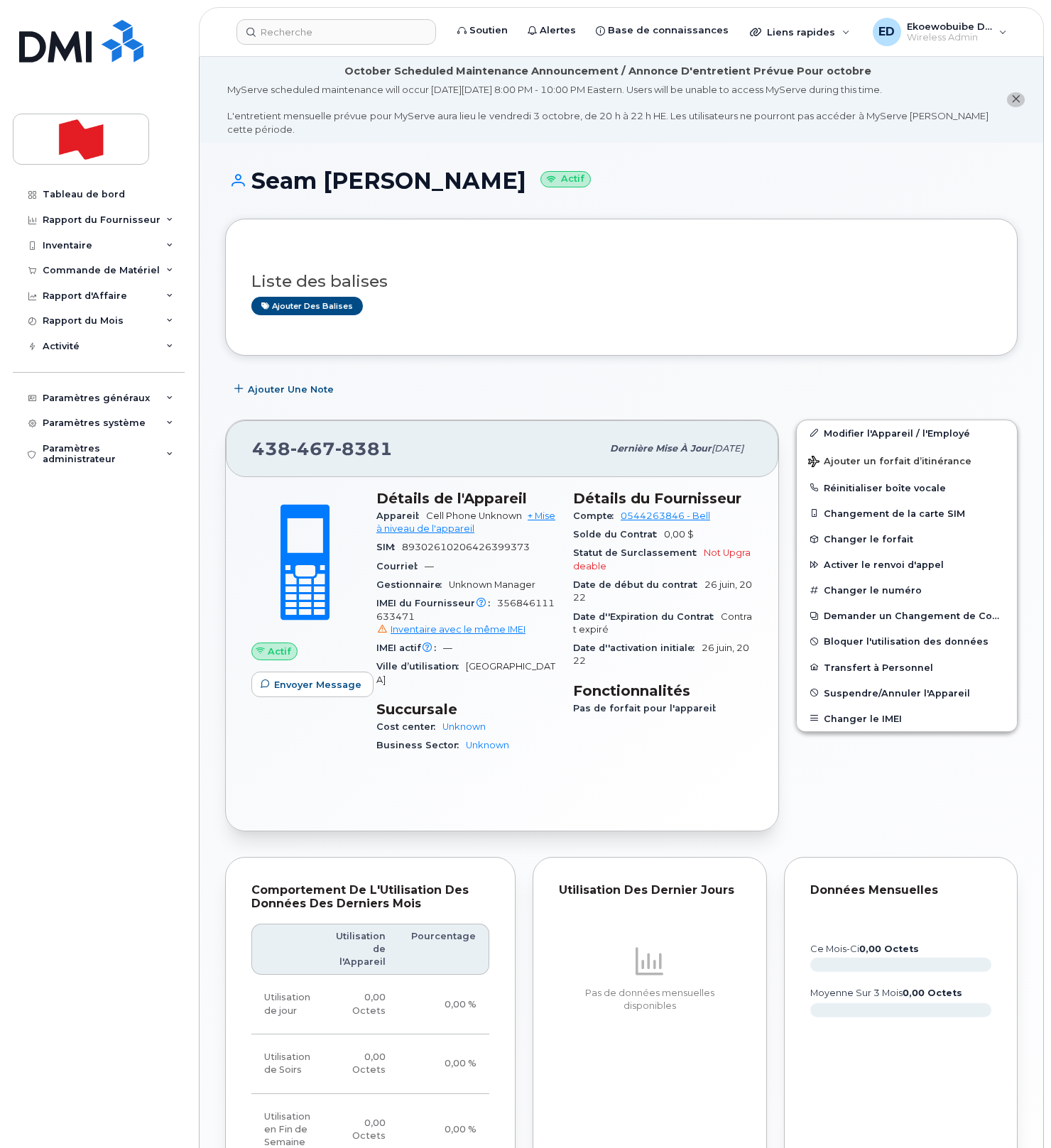
click at [1018, 101] on icon "close notification" at bounding box center [1016, 99] width 9 height 9
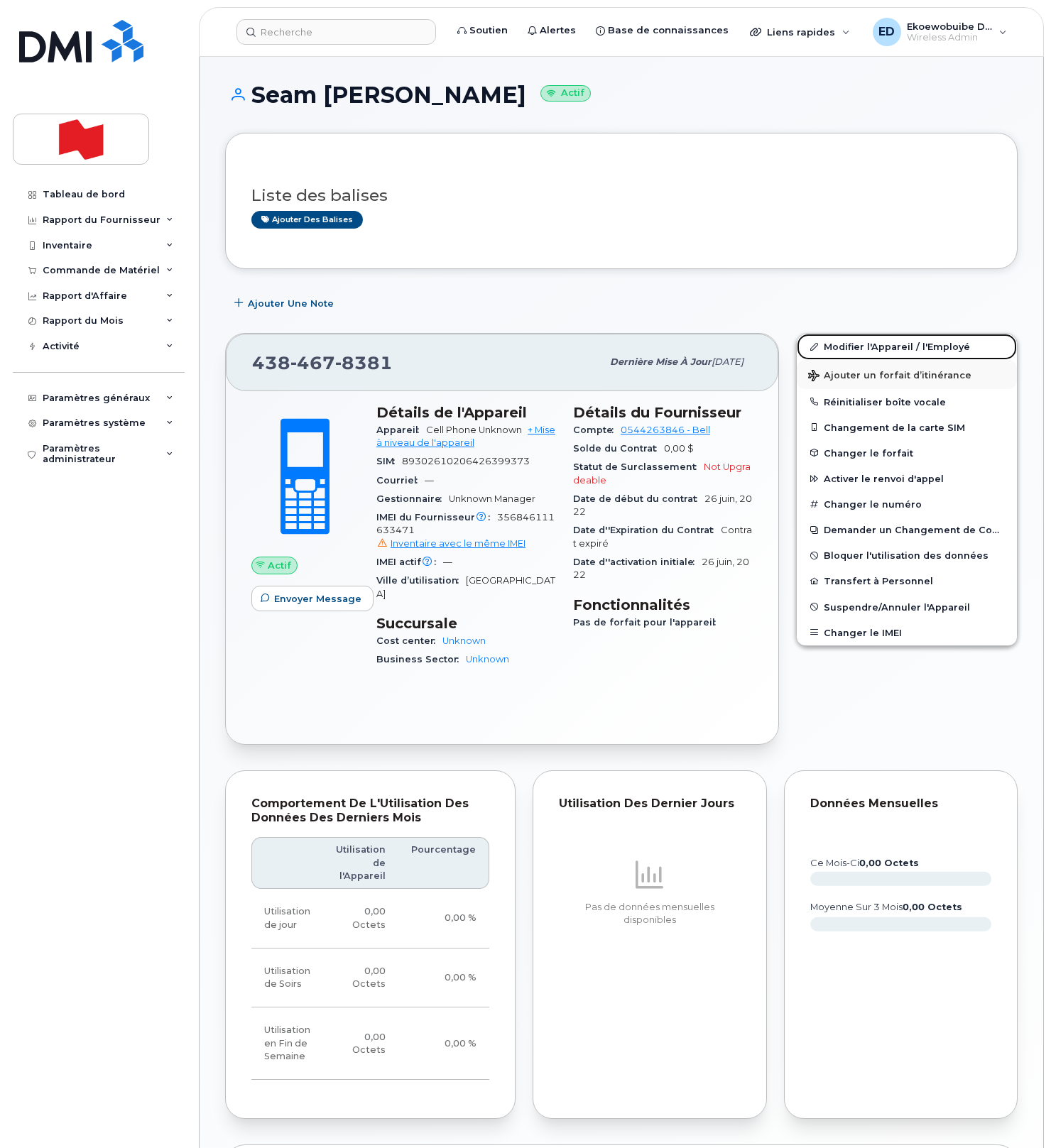
drag, startPoint x: 839, startPoint y: 347, endPoint x: 886, endPoint y: 385, distance: 60.4
click at [839, 347] on link "Modifier l'Appareil / l'Employé" at bounding box center [907, 346] width 220 height 25
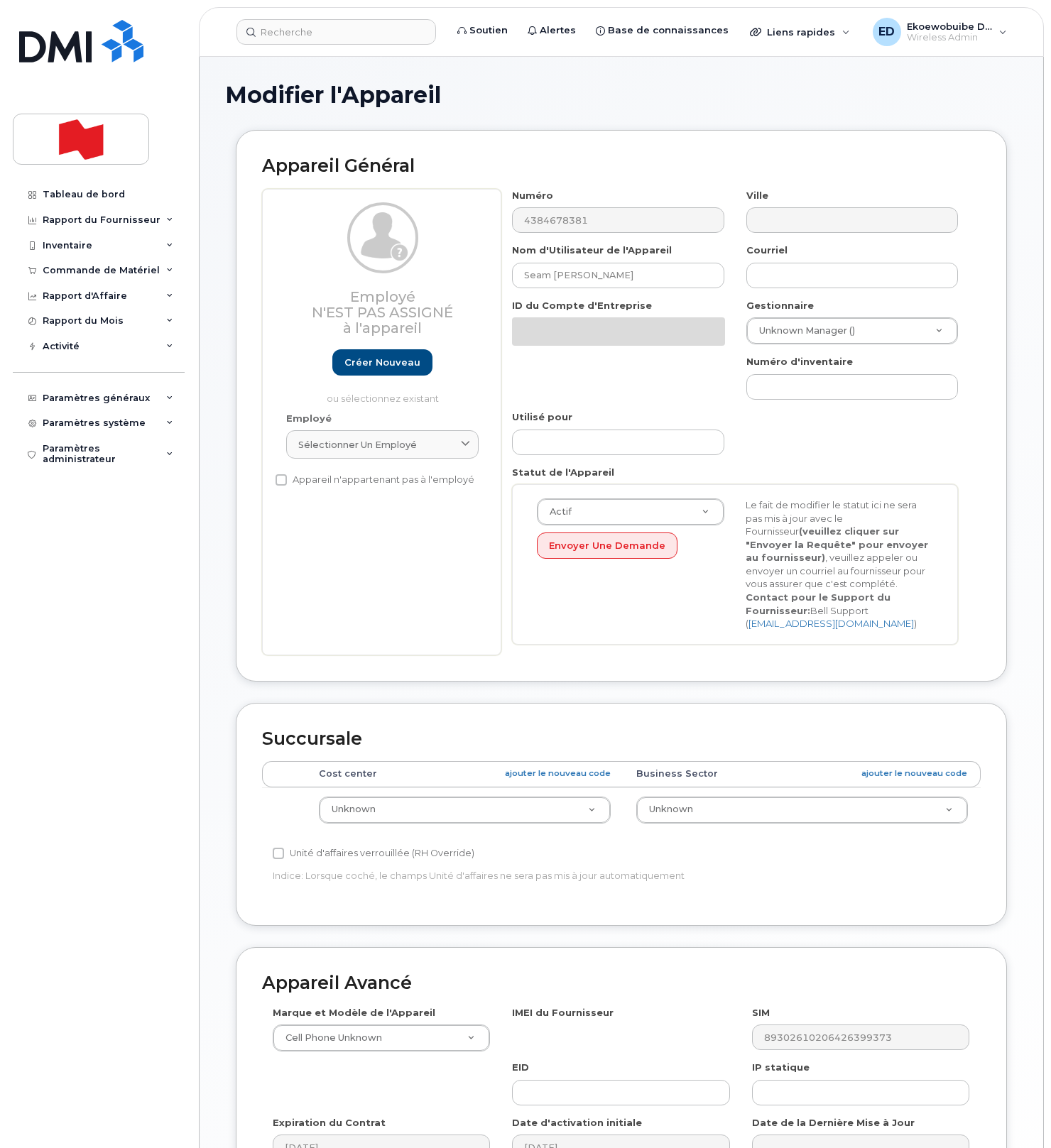
select select "22916206"
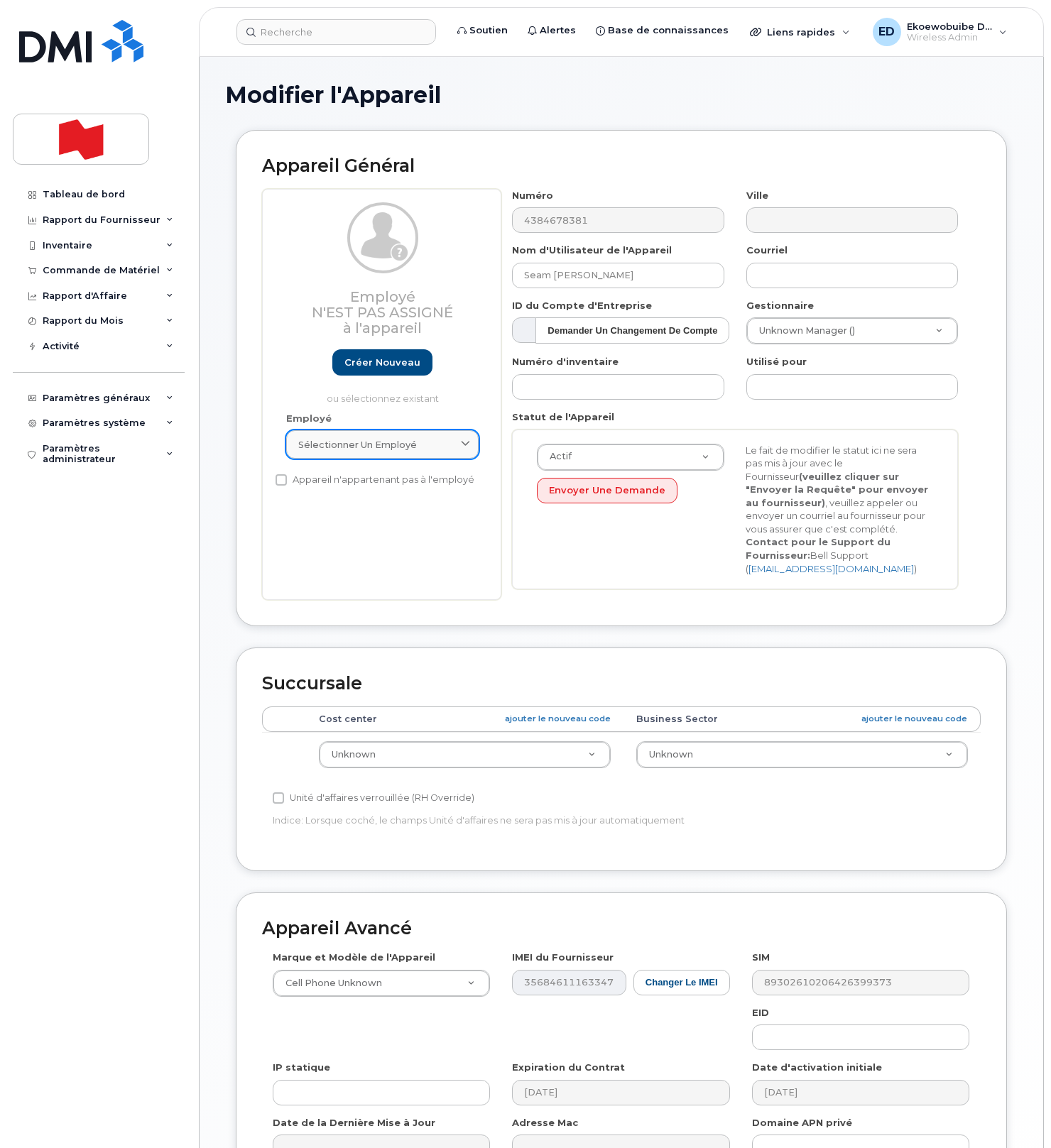
click at [442, 445] on div "Sélectionner un employé" at bounding box center [382, 445] width 168 height 13
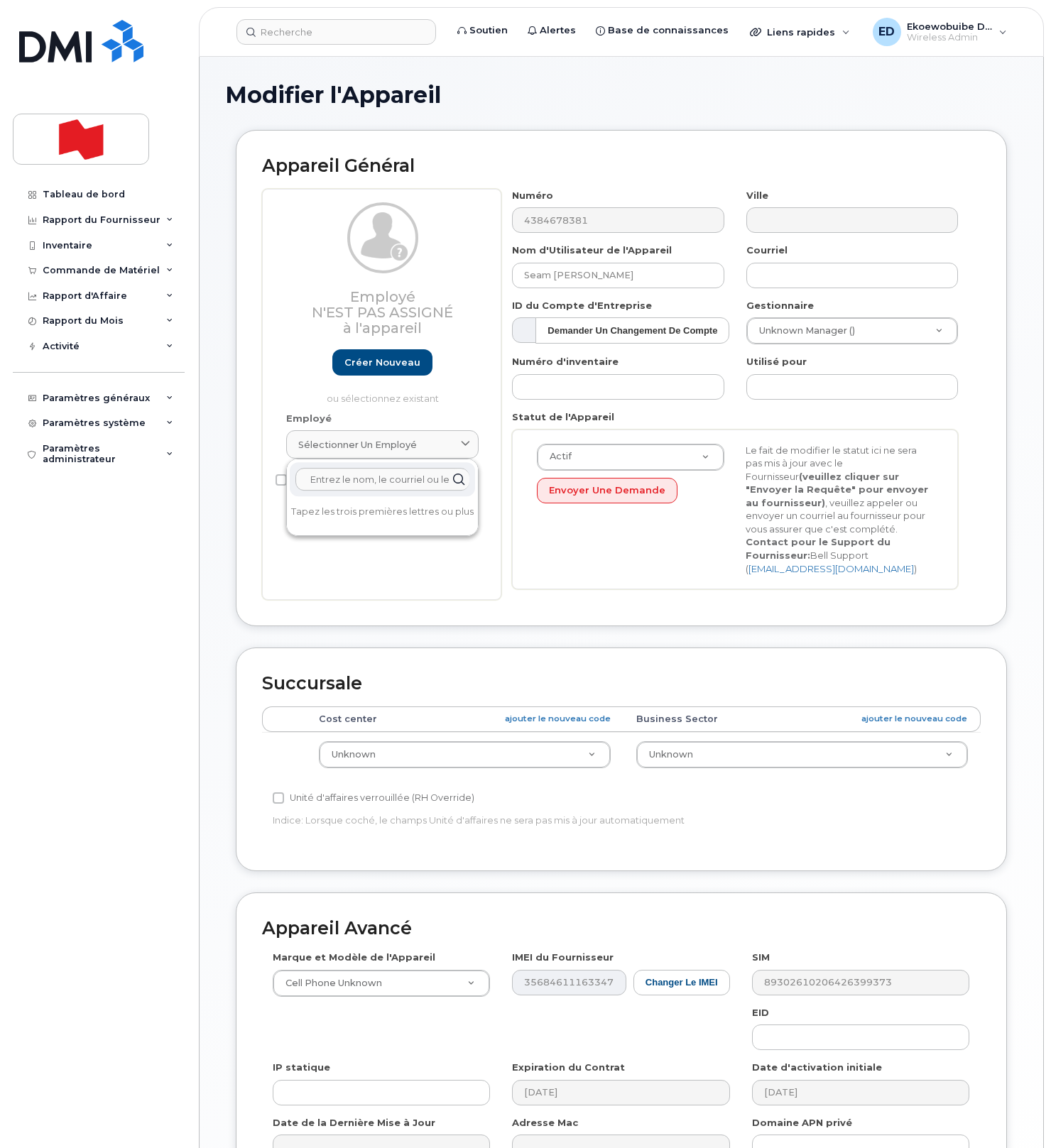
paste input "elvira.goncalves@bnc.ca"
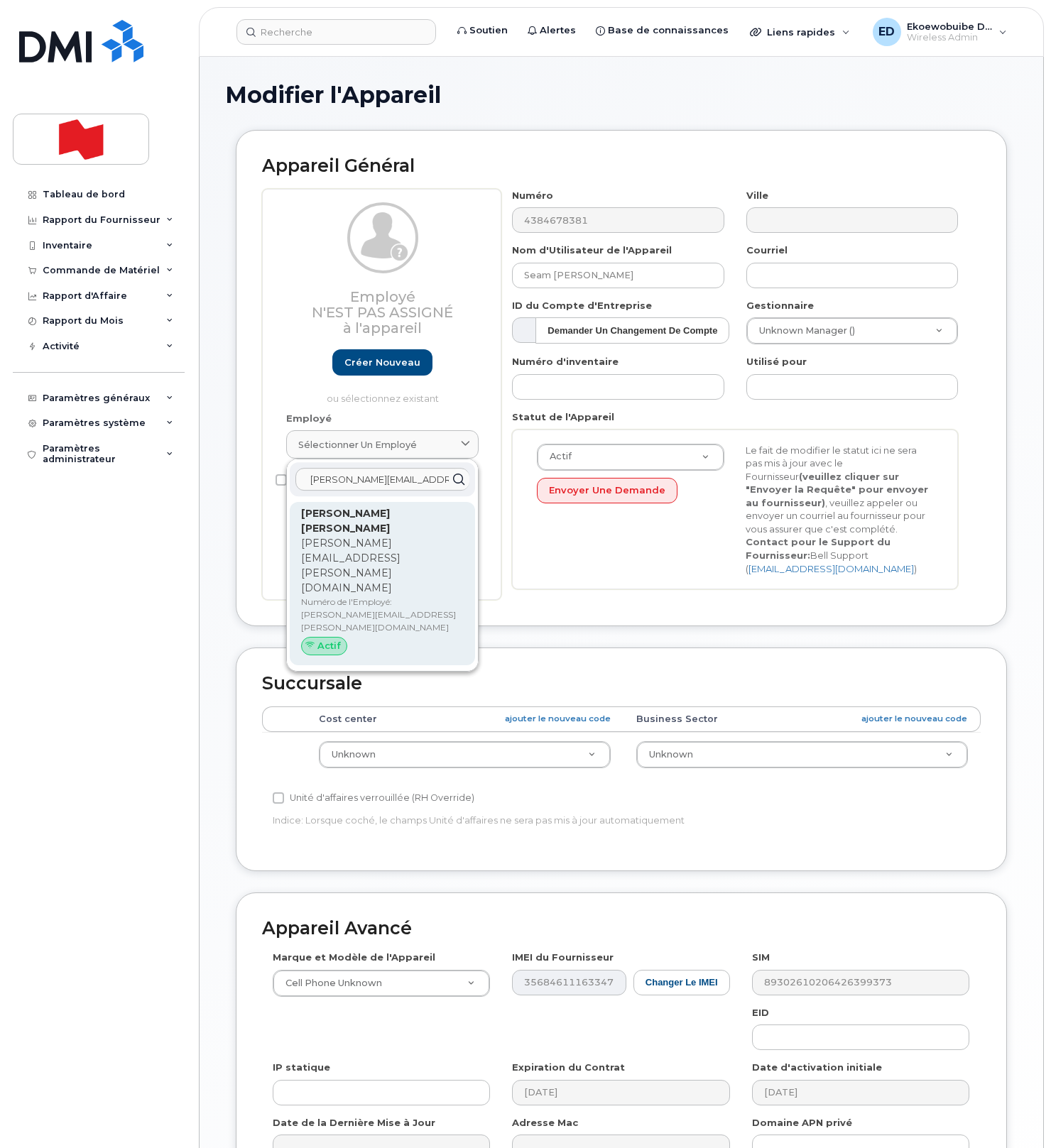
type input "elvira.goncalves@bnc.ca"
click at [371, 531] on p "Elvira Nina Goretti Bironké Goncalves" at bounding box center [382, 521] width 162 height 30
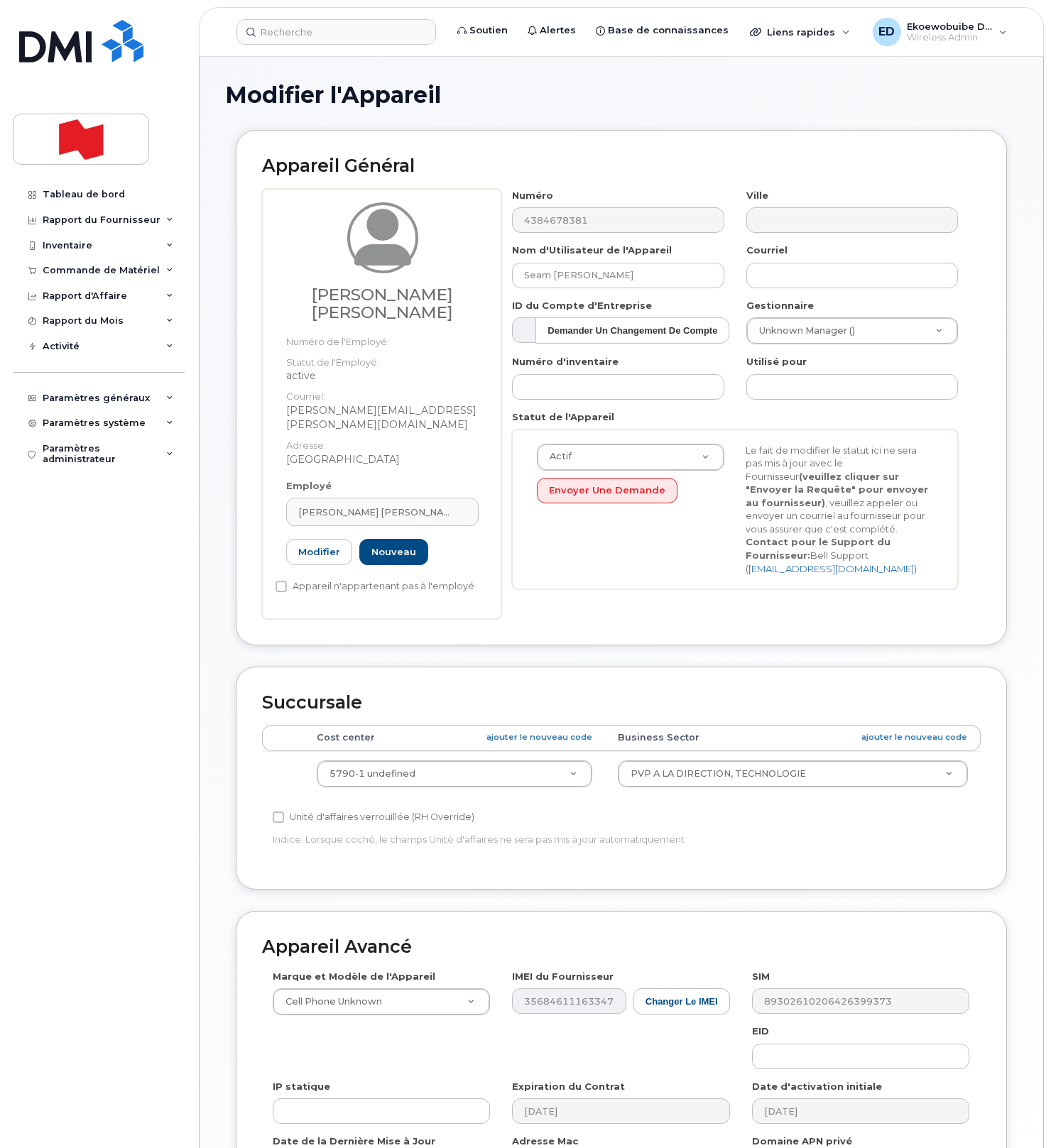
type input "elvira.goncalves@bnc.ca"
type input "Elvira Nina Goretti Bironké Goncalves"
type input "elvira.goncalves@bnc.ca"
type input "22916503"
select select "22917076"
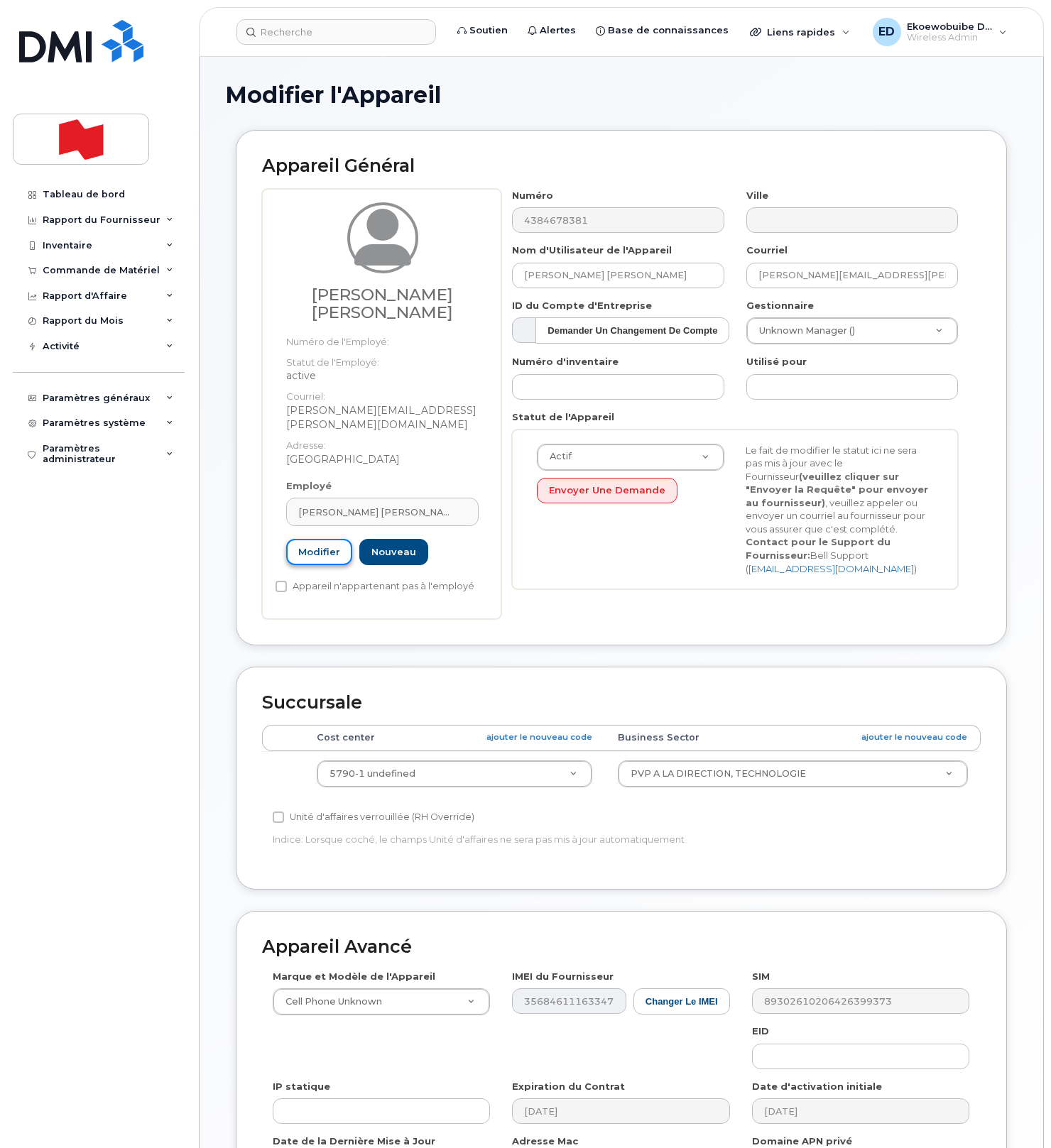
click at [325, 544] on link "Modifier" at bounding box center [319, 552] width 66 height 26
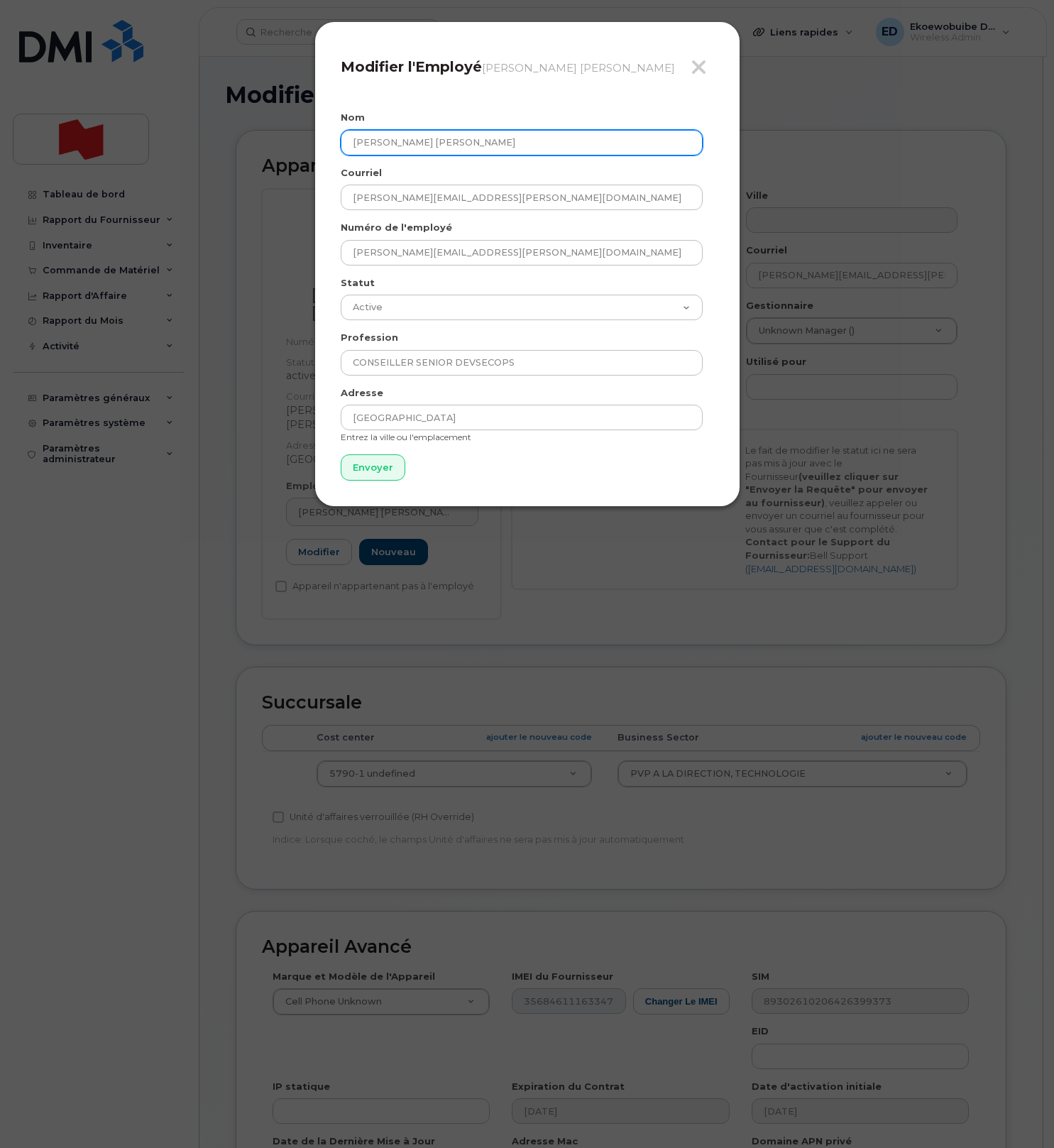
drag, startPoint x: 578, startPoint y: 139, endPoint x: 324, endPoint y: 138, distance: 254.0
click at [324, 138] on div "Fermer Modifier l'Employé Elvira Nina Goretti Bironké Goncalves Nom Elvira Nina…" at bounding box center [527, 264] width 426 height 485
paste input "text"
type input "Elvira Goncalves"
click at [370, 474] on input "Envoyer" at bounding box center [373, 467] width 64 height 26
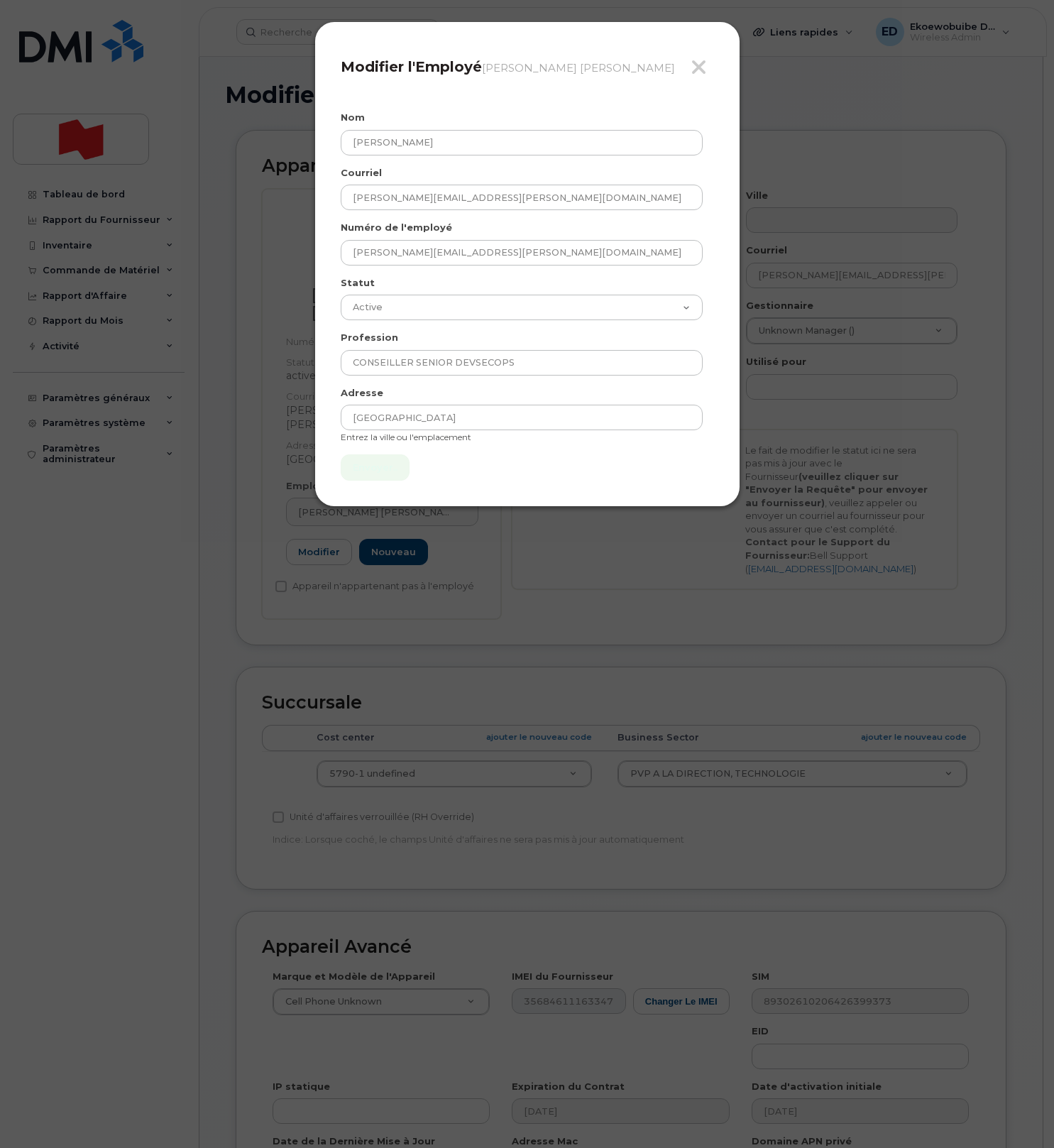
type input "Envoyer"
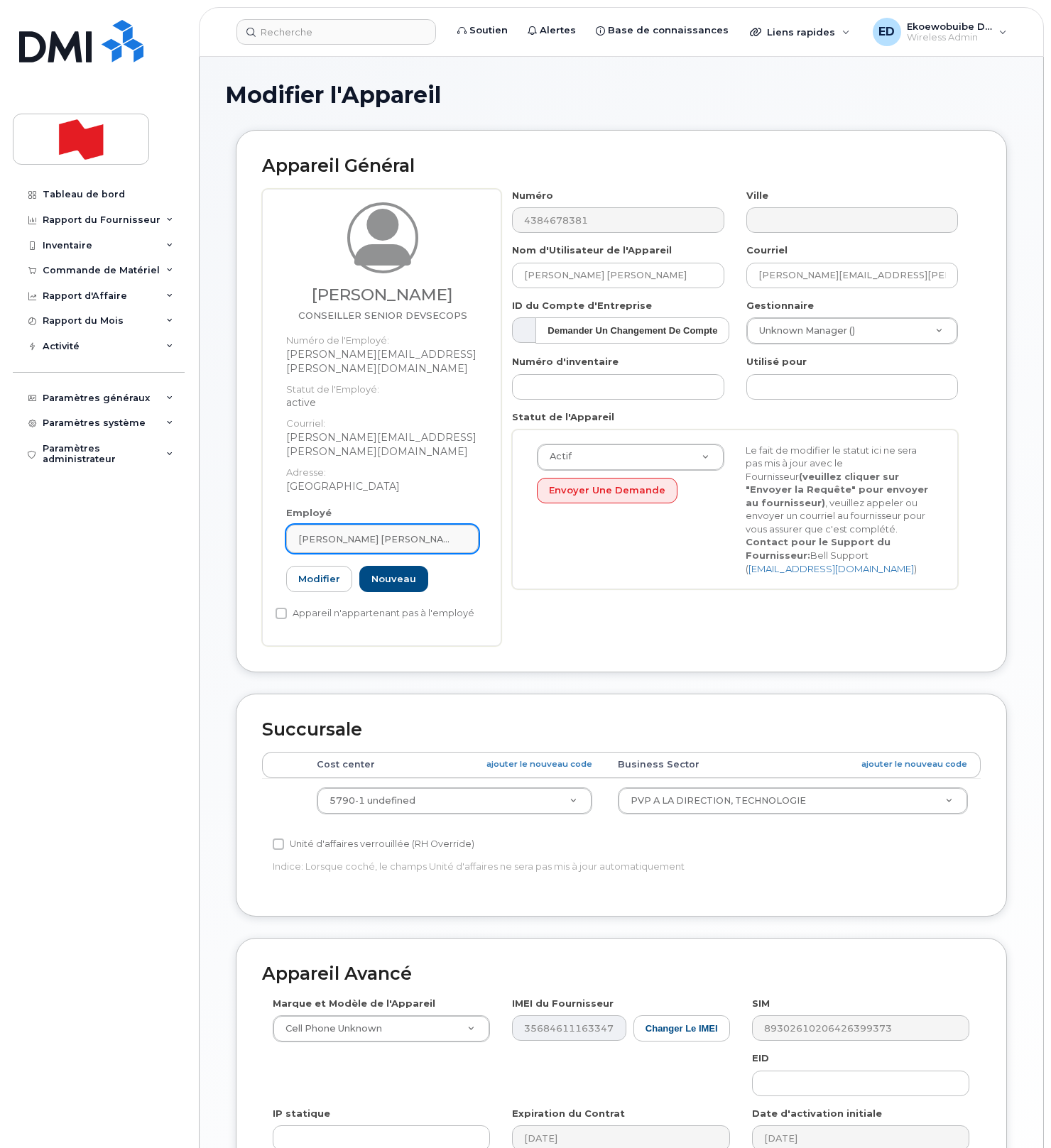
click at [436, 532] on span "Elvira Nina Goretti Bironké Goncalves" at bounding box center [377, 539] width 157 height 13
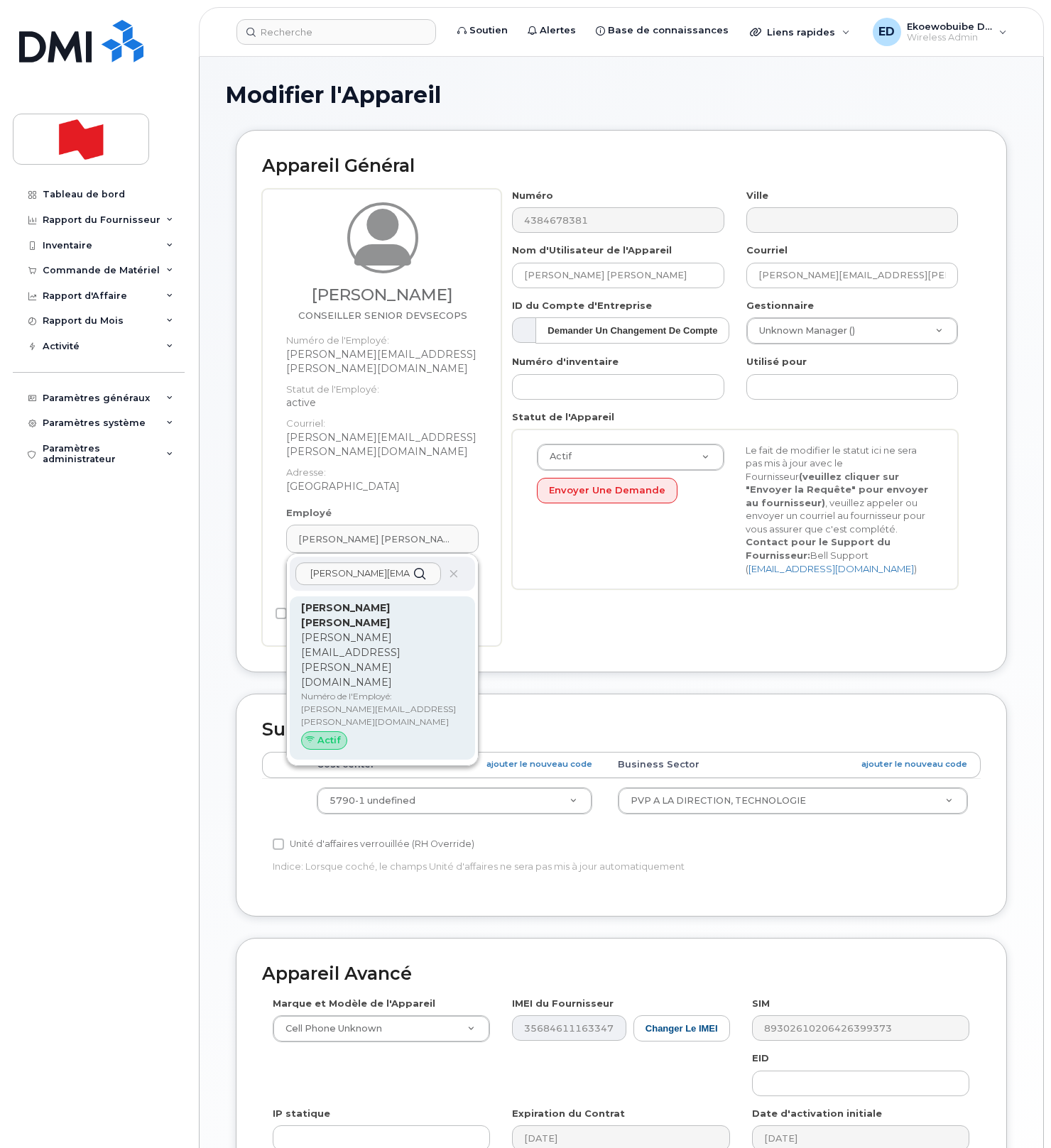
click at [331, 734] on span "Actif" at bounding box center [329, 740] width 24 height 13
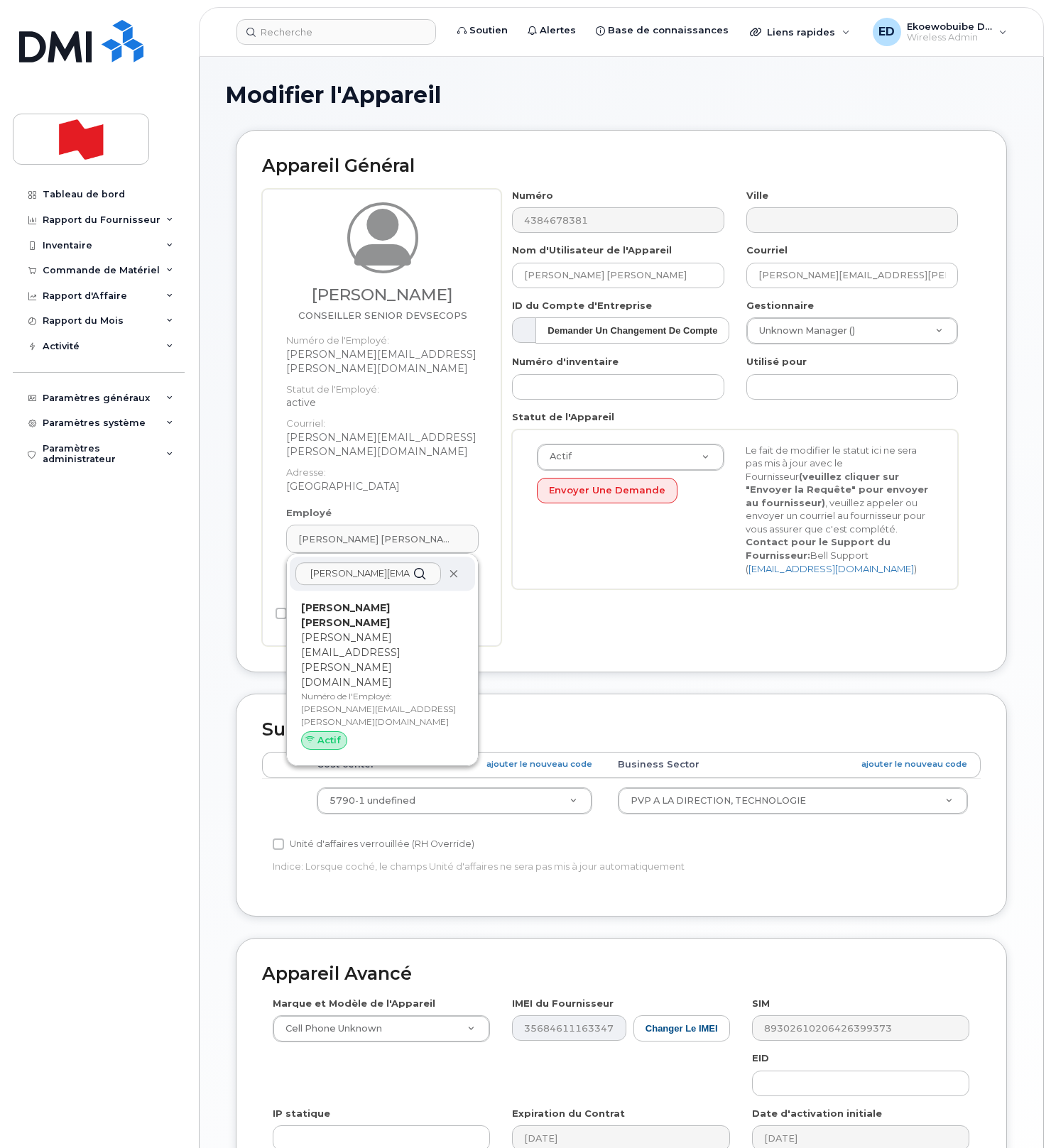
click at [453, 569] on icon at bounding box center [453, 574] width 9 height 9
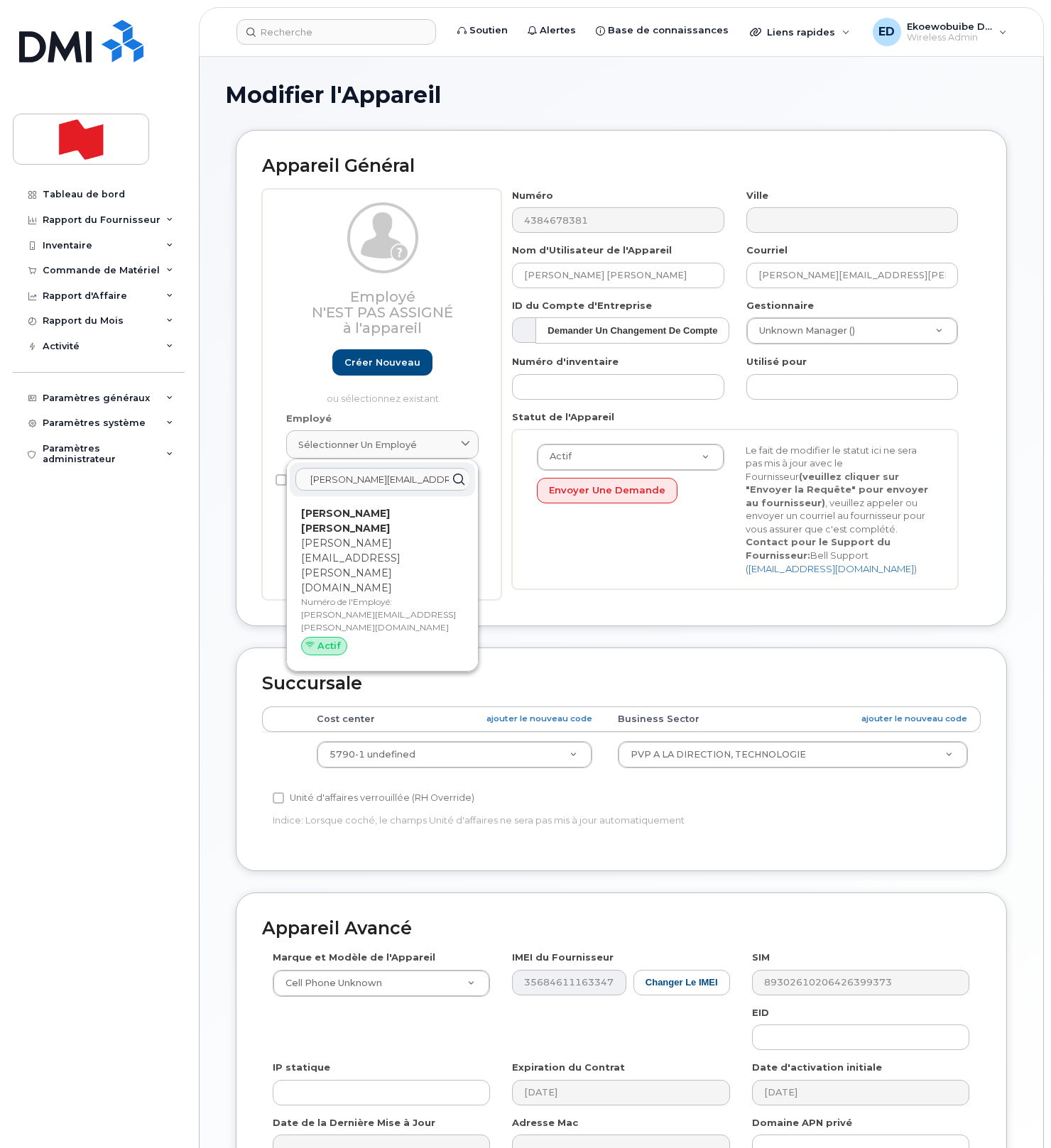
click at [431, 485] on input "elvira.goncalves@bnc.ca" at bounding box center [382, 479] width 174 height 23
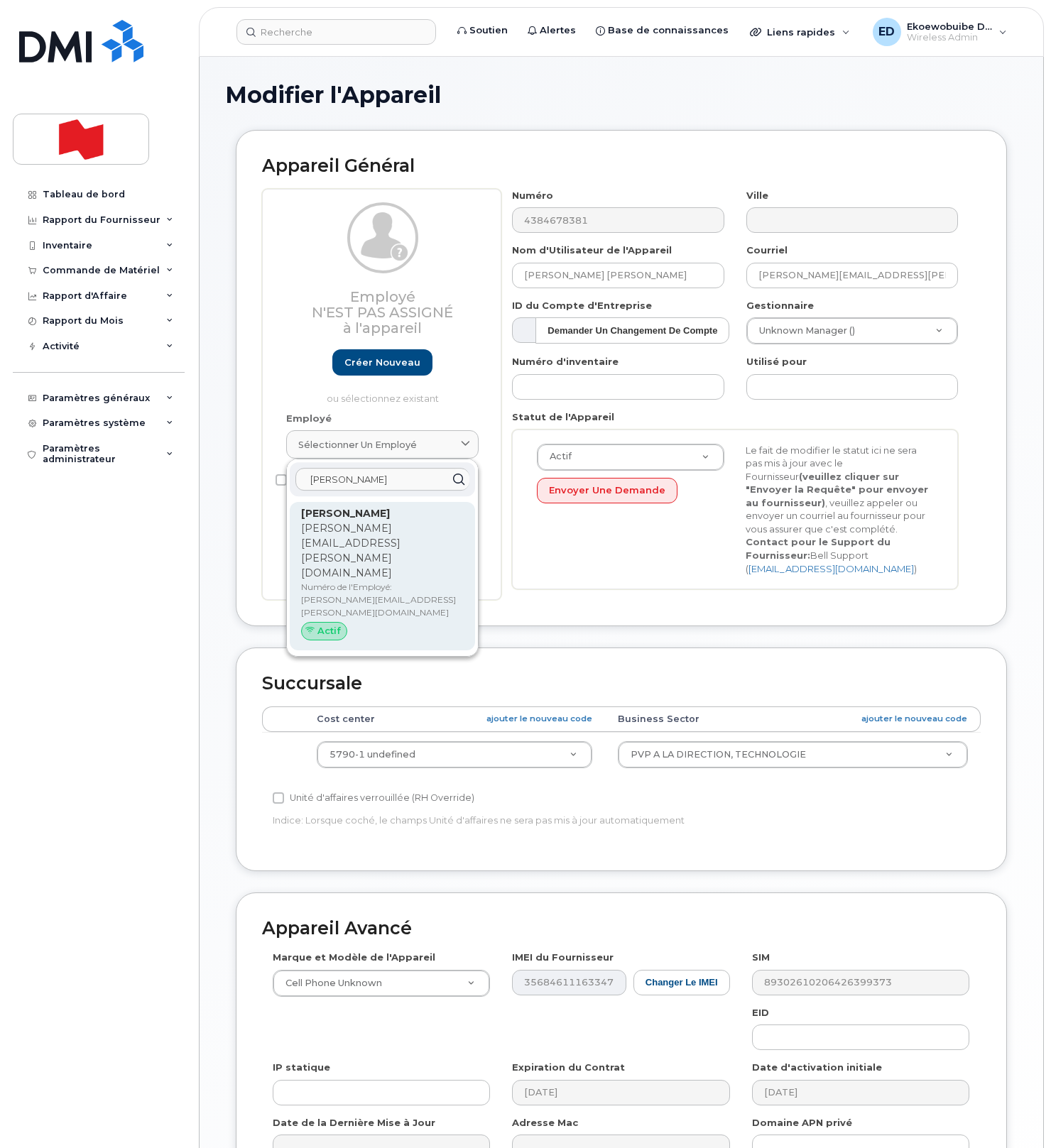
type input "elvira"
click at [389, 536] on div "Elvira Goncalves elvira.goncalves@bnc.ca Numéro de l'Employé: elvira.goncalves@…" at bounding box center [382, 576] width 162 height 140
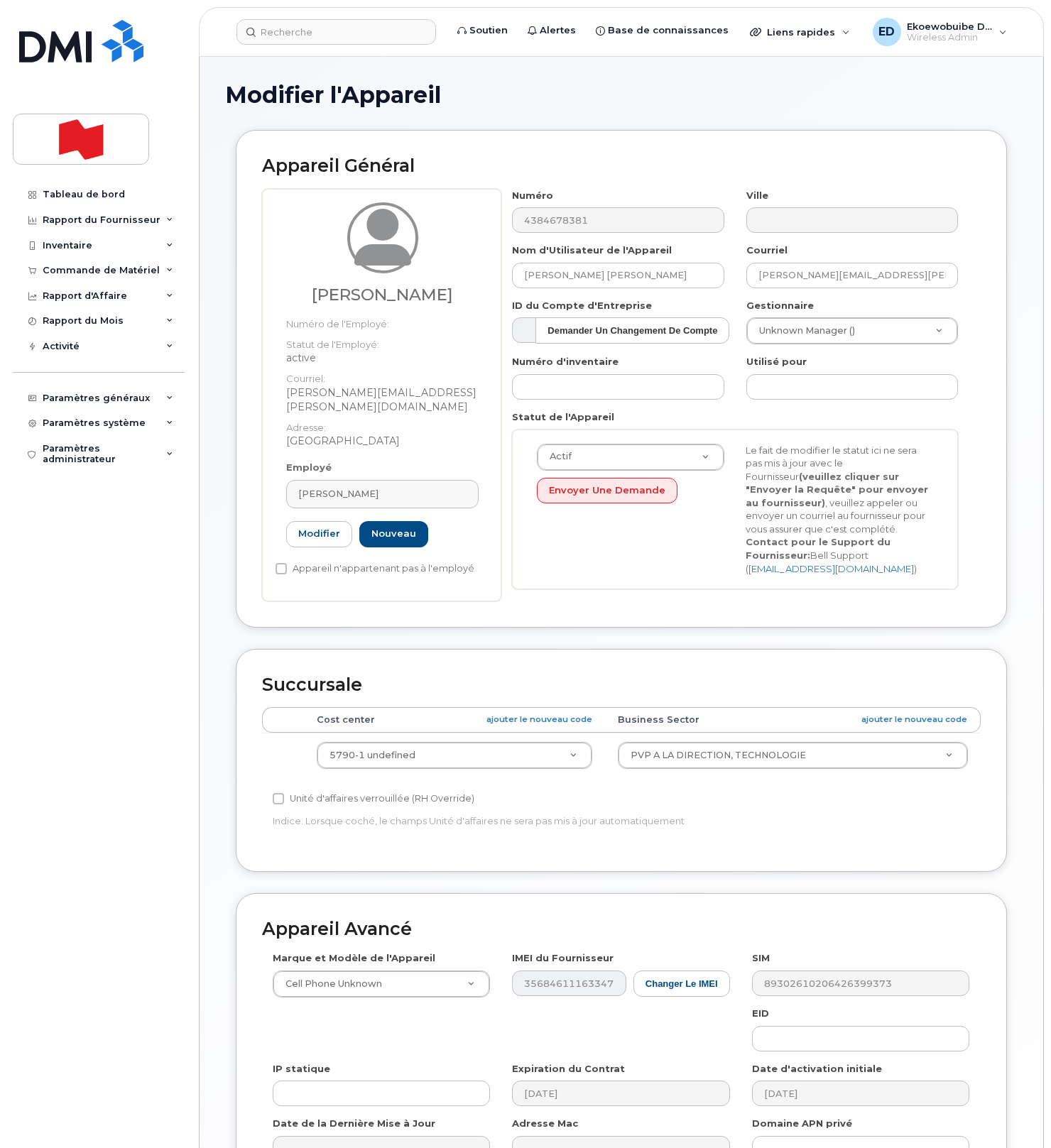
type input "elvira.goncalves@bnc.ca"
type input "Elvira Goncalves"
type input "22916503"
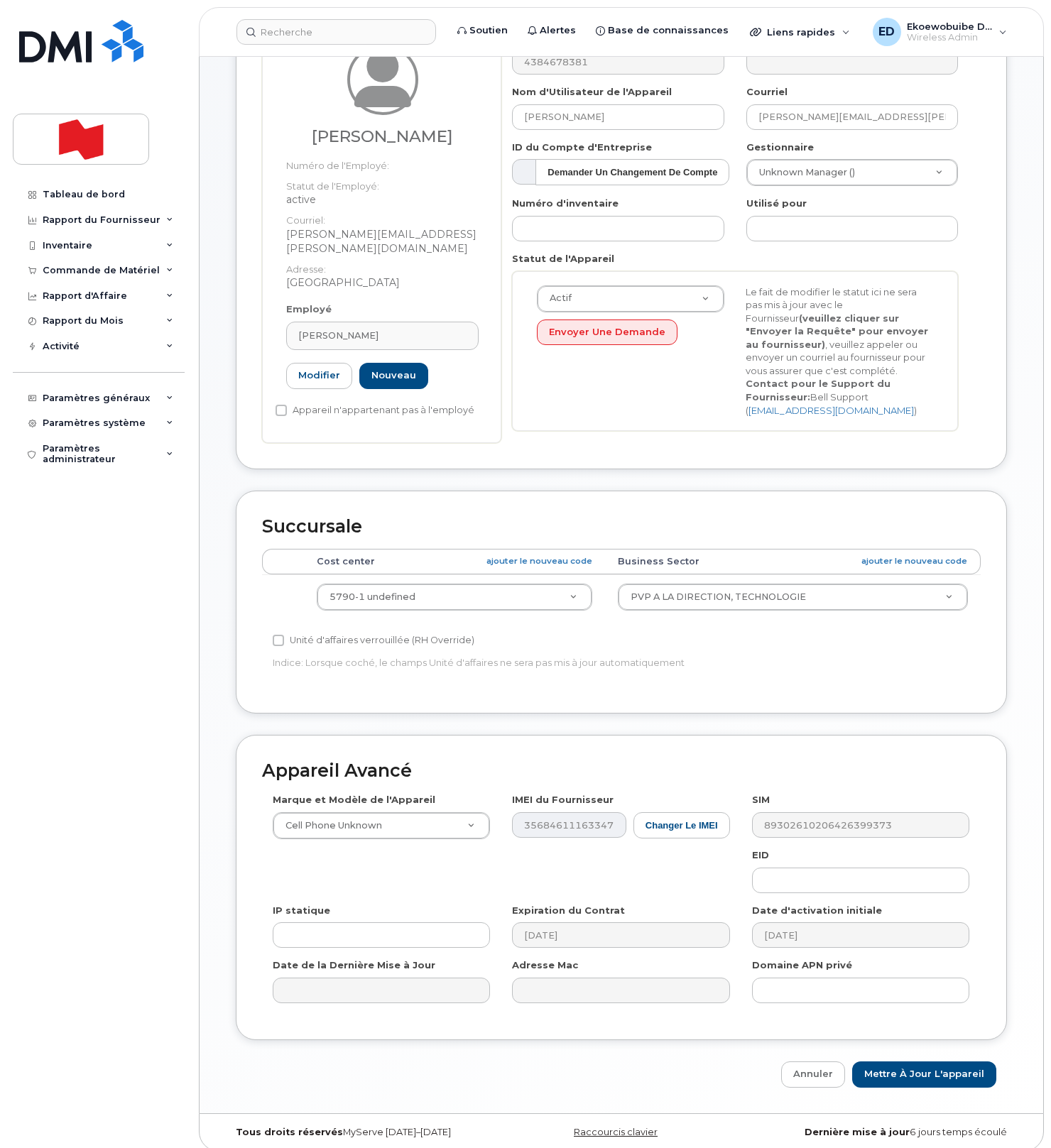
scroll to position [170, 0]
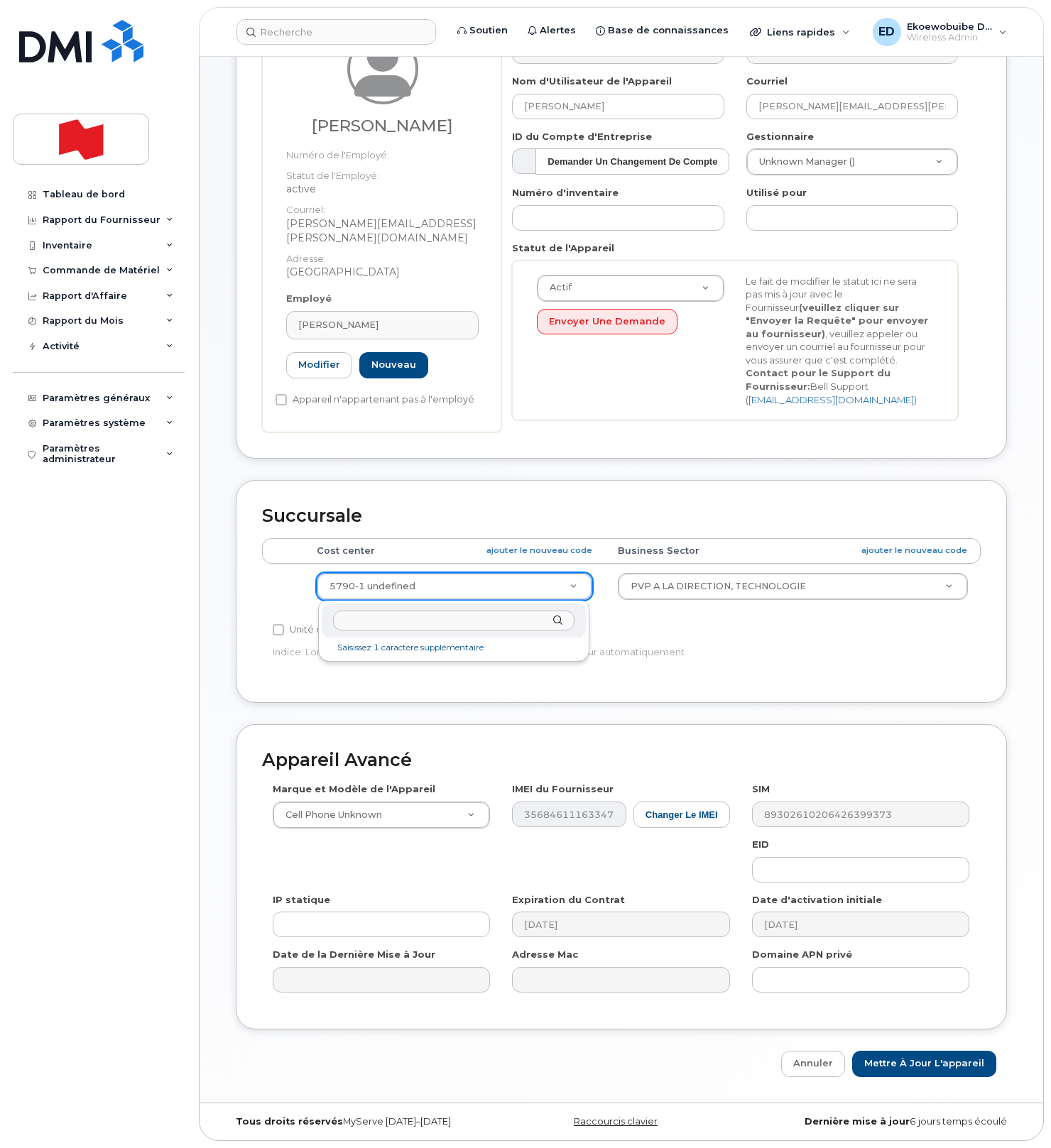
paste input "57901"
type input "5790"
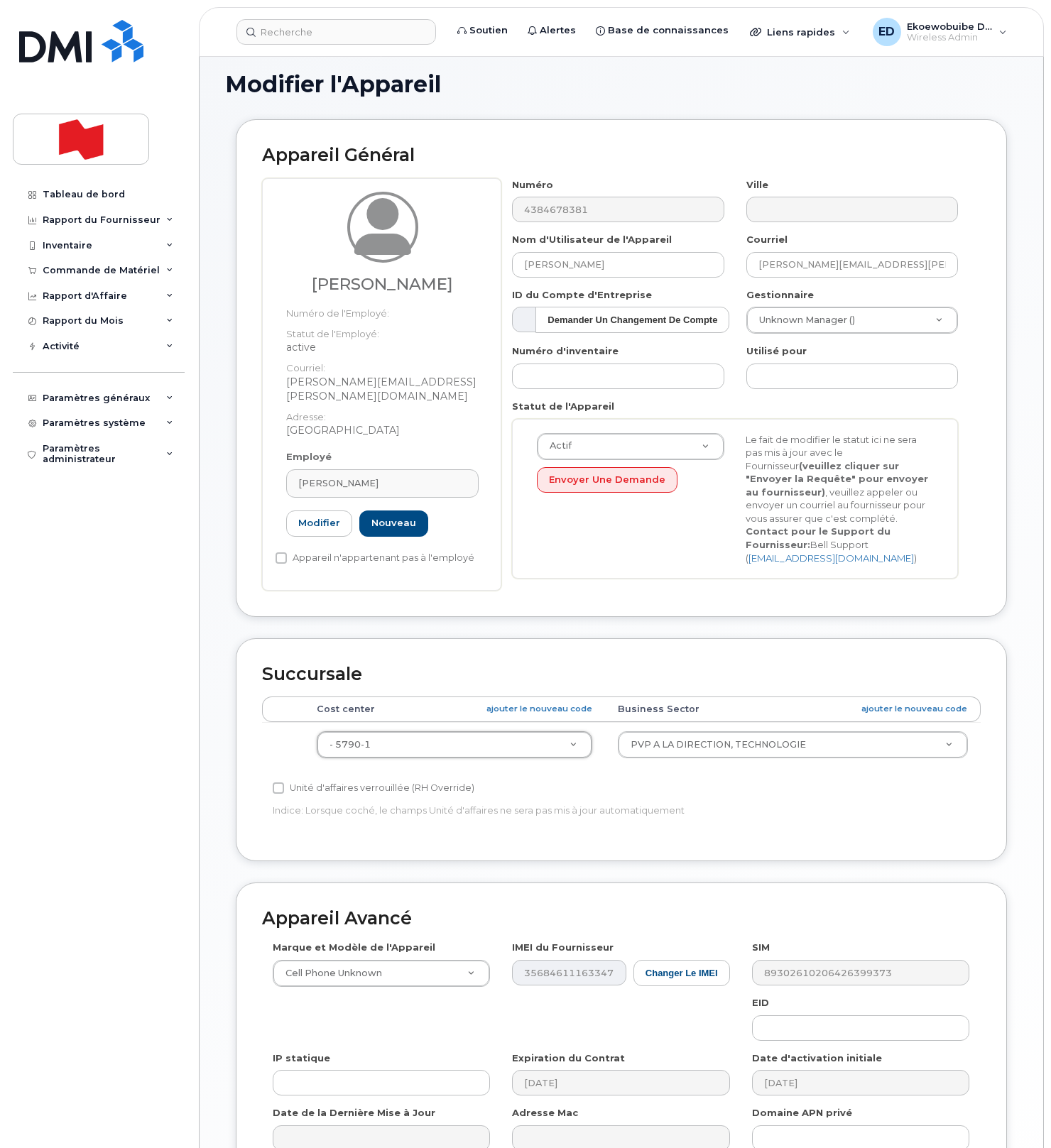
scroll to position [0, 0]
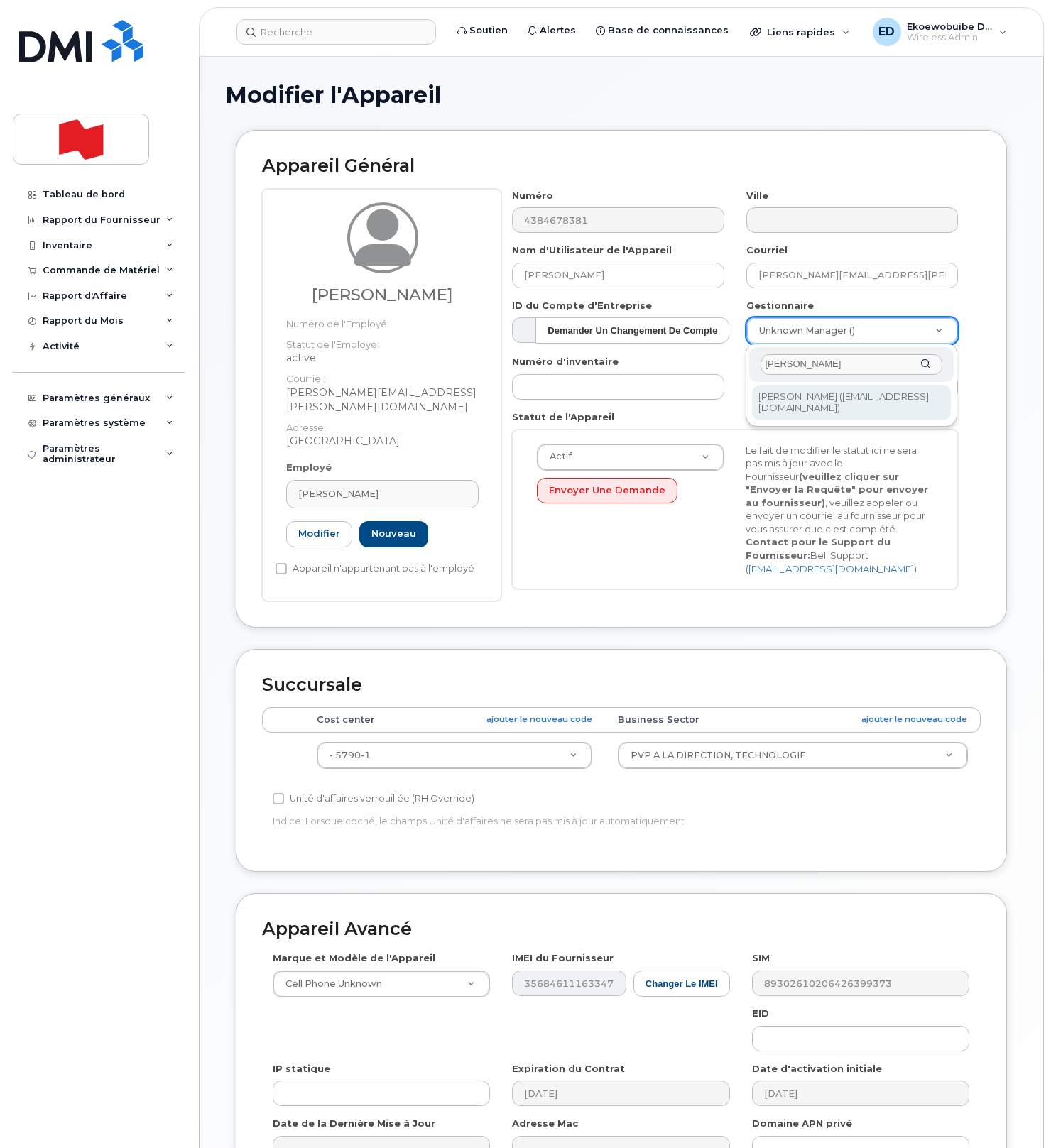
type input "Shadi Sawan"
type input "1921178"
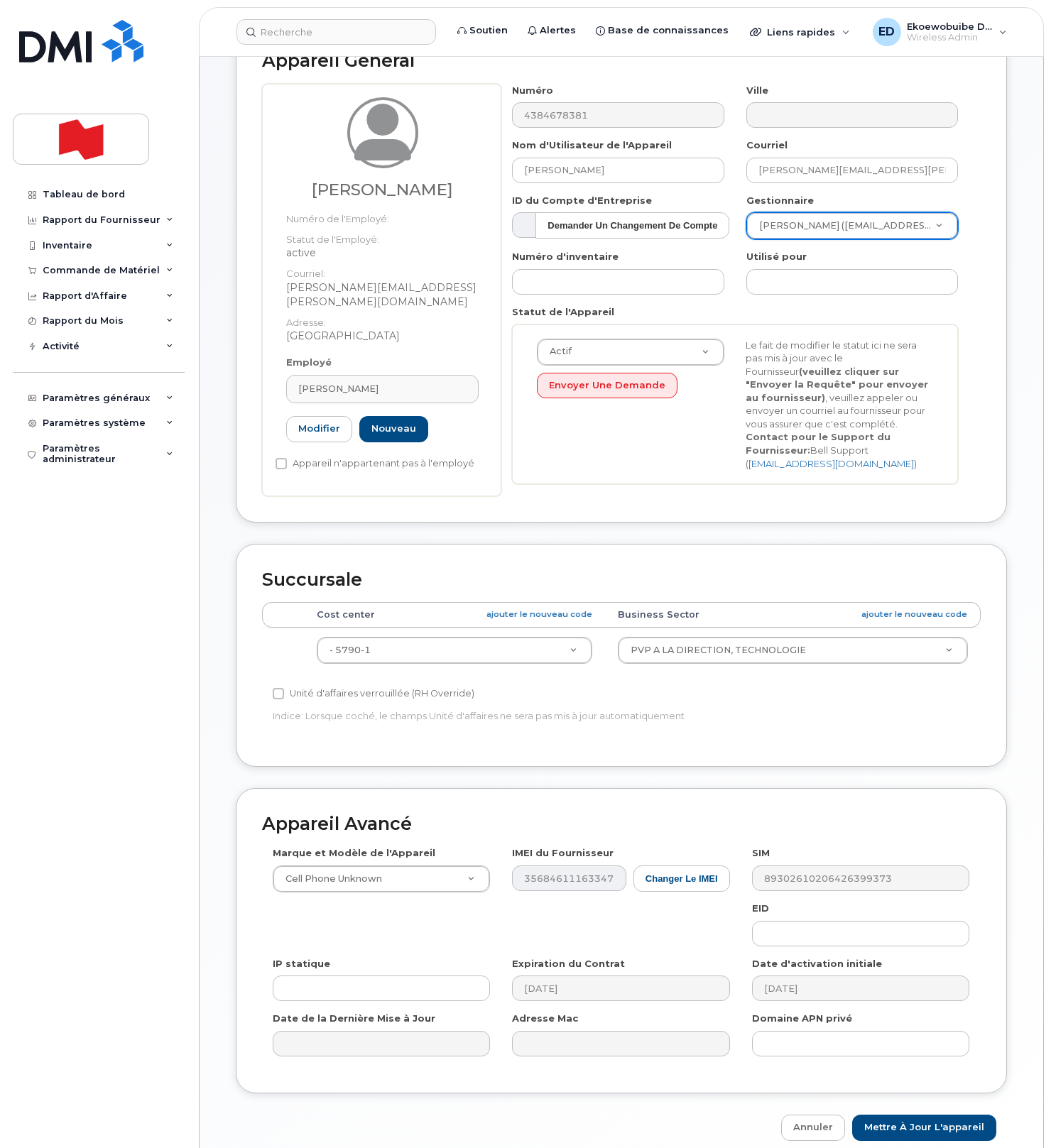
scroll to position [170, 0]
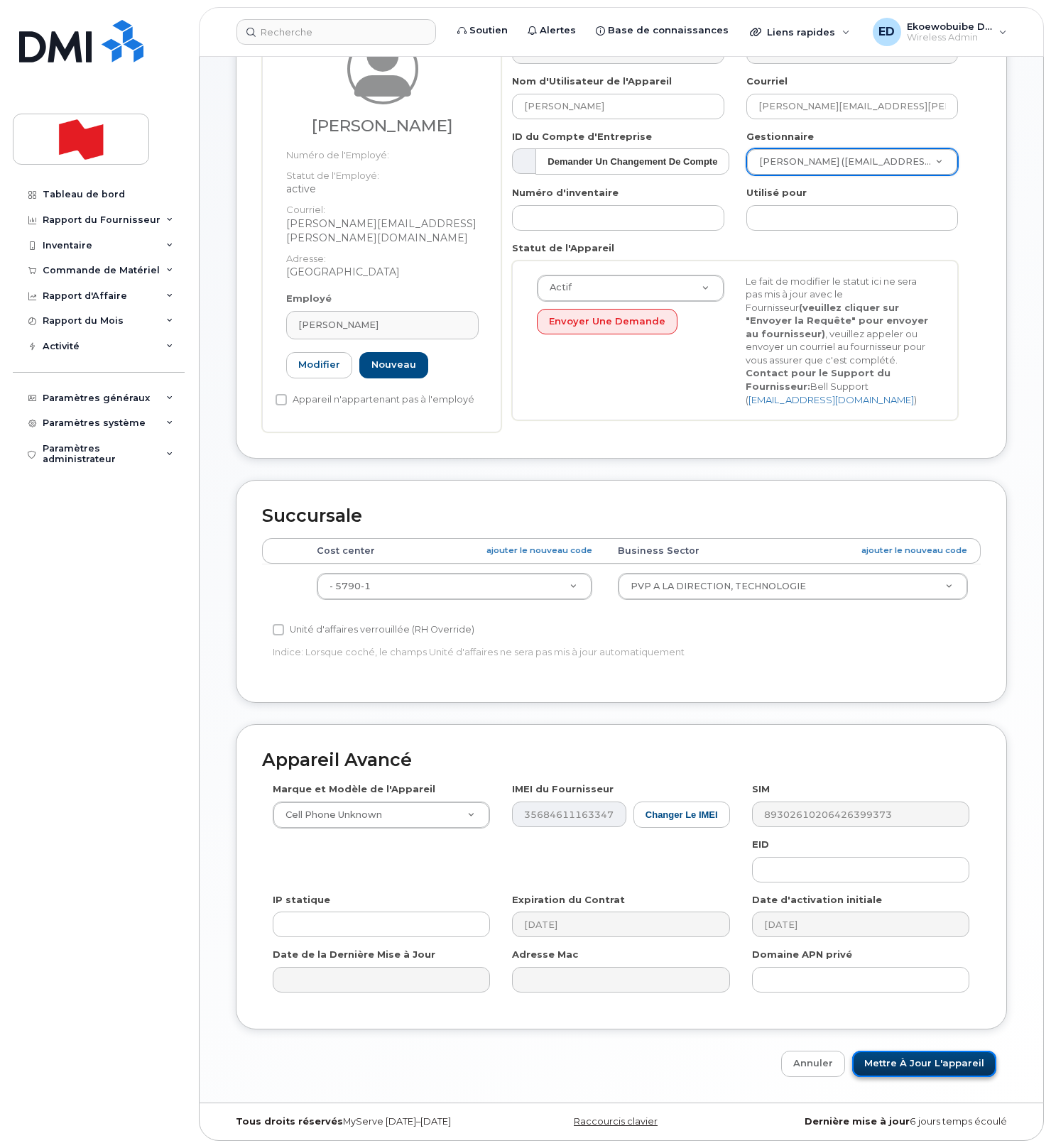
click at [896, 1068] on input "Mettre à jour l'appareil" at bounding box center [924, 1064] width 144 height 26
type input "Sauvegarde..."
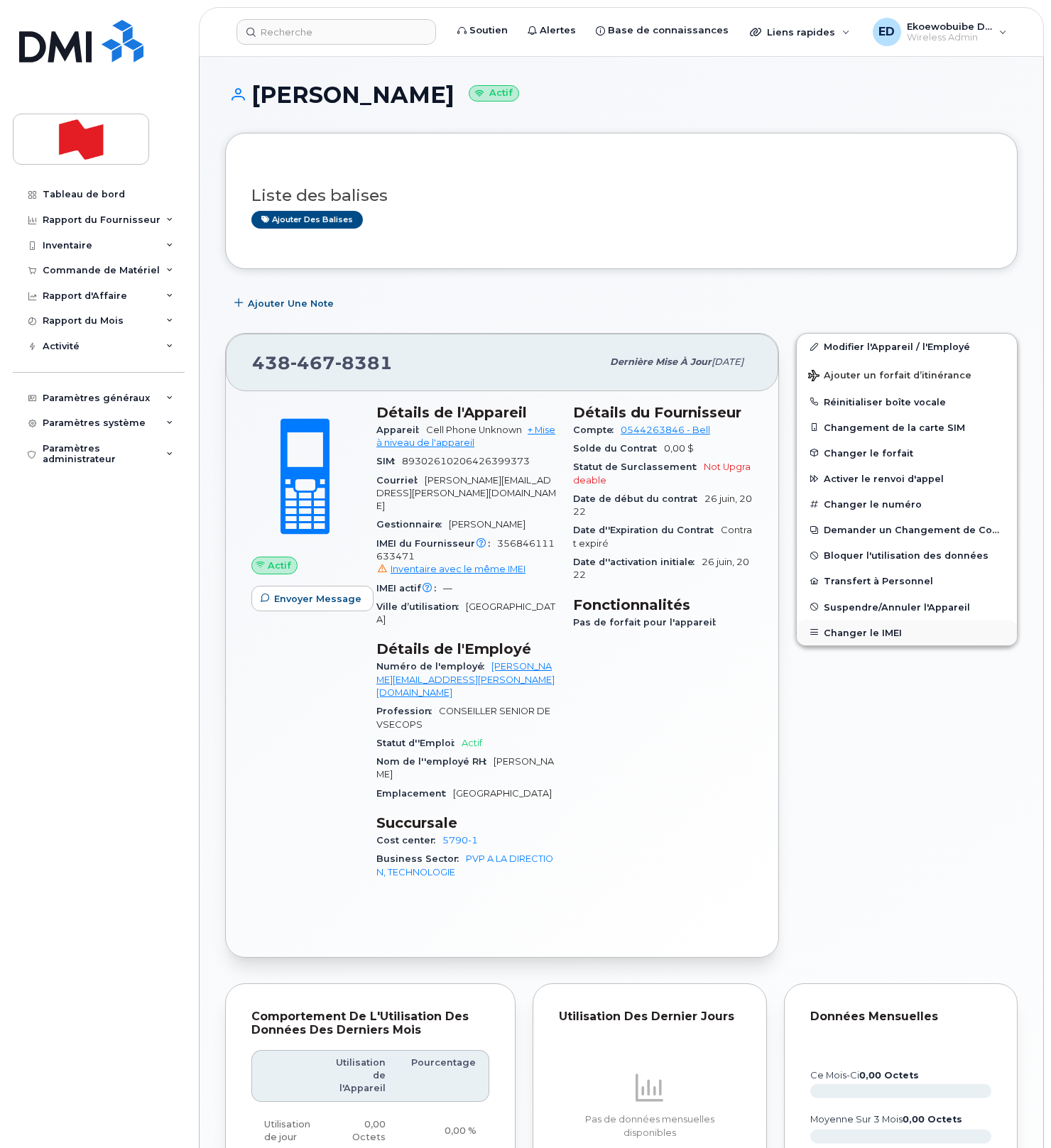
click at [842, 637] on button "Changer le IMEI" at bounding box center [907, 632] width 220 height 25
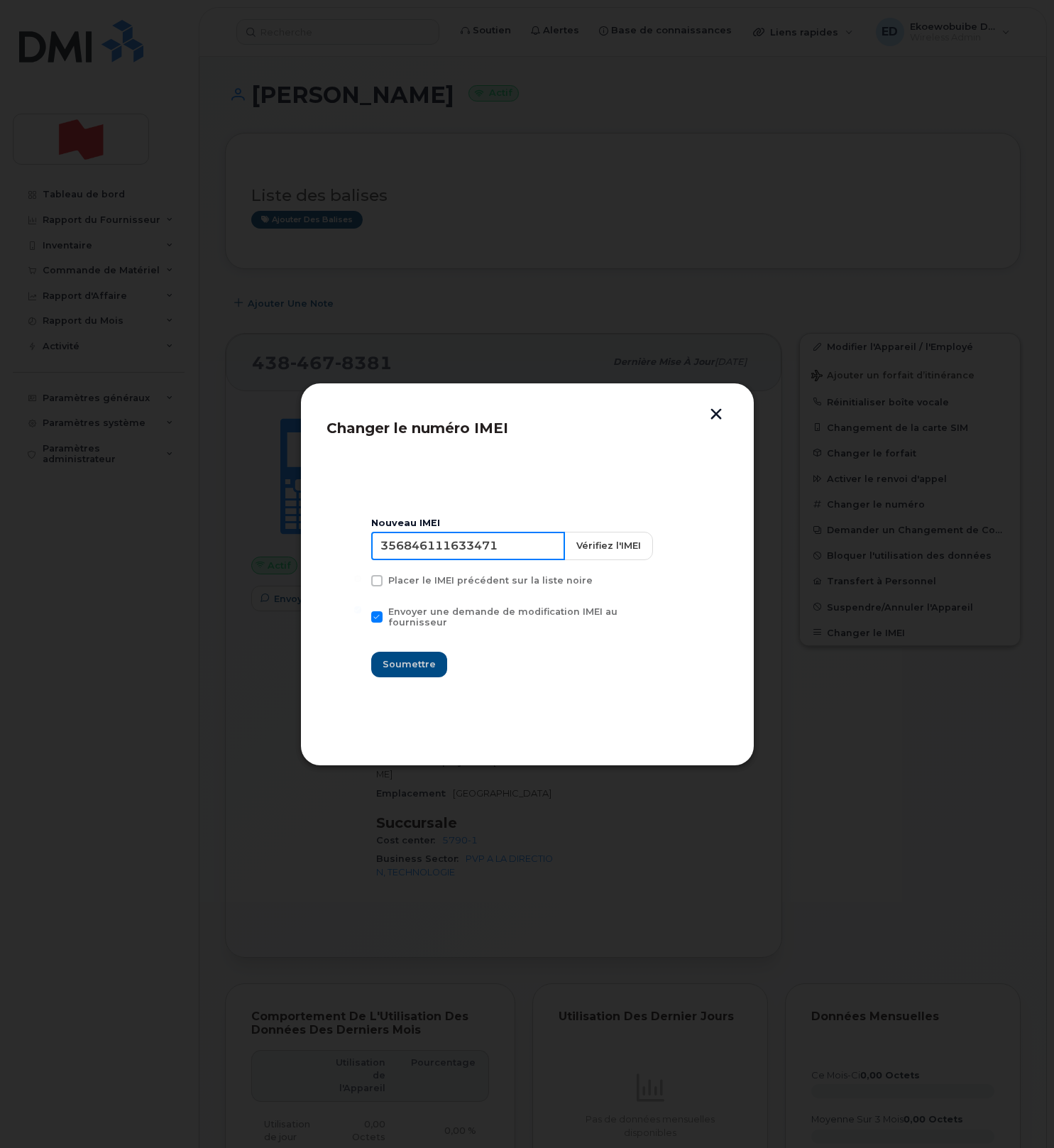
click at [488, 559] on input "356846111633471" at bounding box center [468, 546] width 194 height 28
type input "354216330590112"
drag, startPoint x: 407, startPoint y: 665, endPoint x: 418, endPoint y: 675, distance: 14.9
click at [407, 665] on span "Soumettre" at bounding box center [409, 664] width 53 height 13
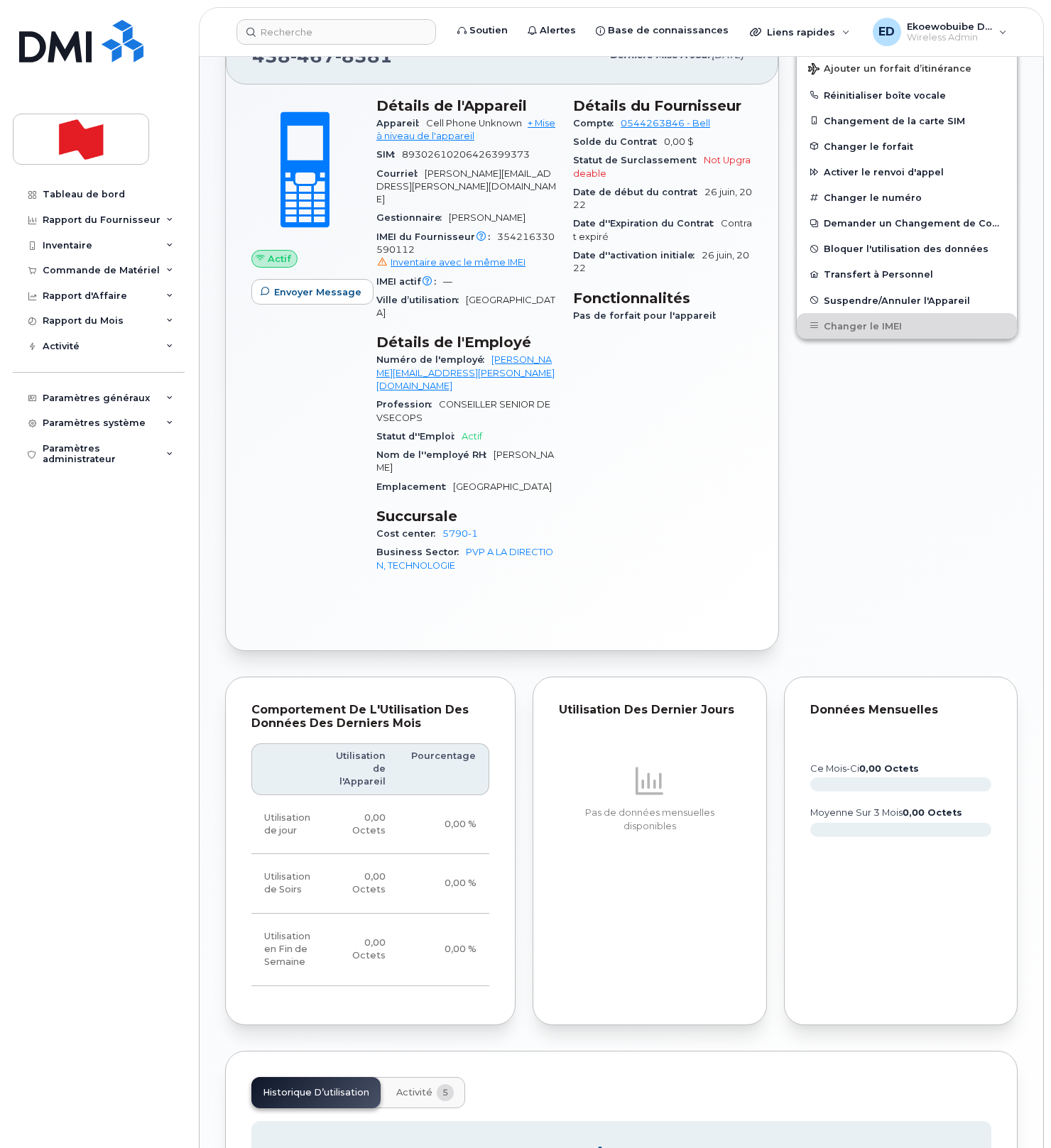
scroll to position [311, 0]
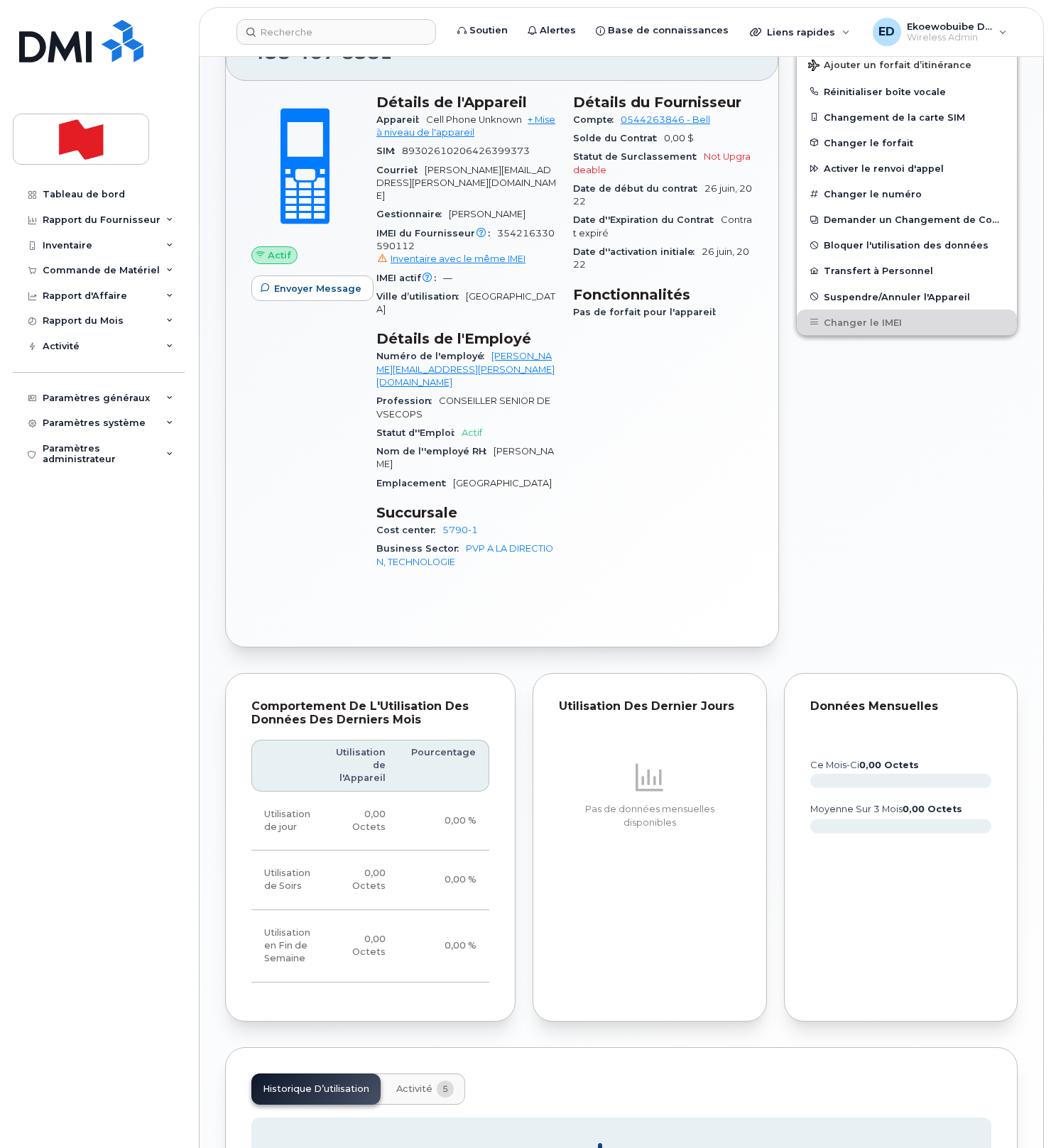
click at [412, 1083] on span "Activité" at bounding box center [415, 1089] width 36 height 11
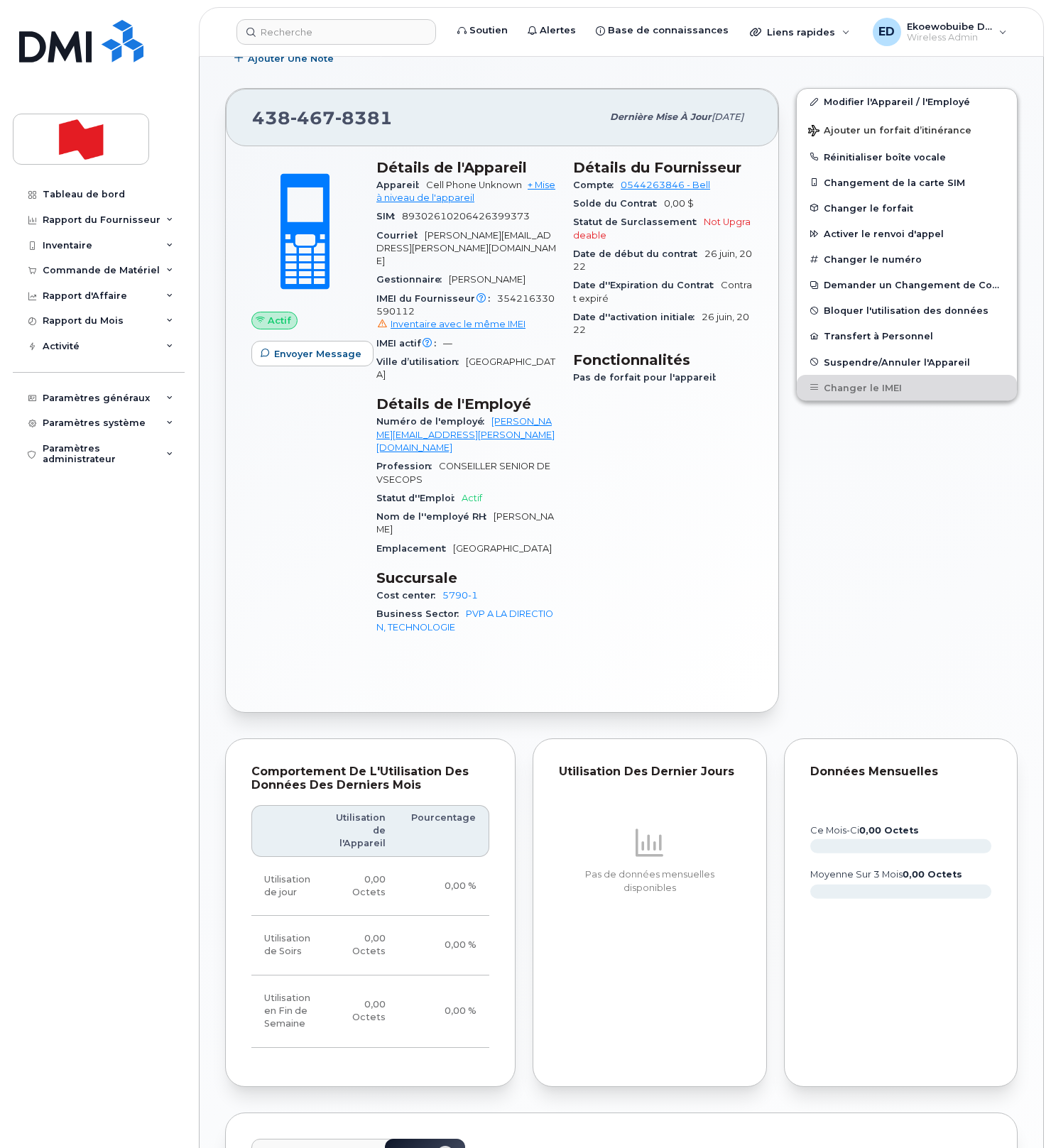
scroll to position [0, 0]
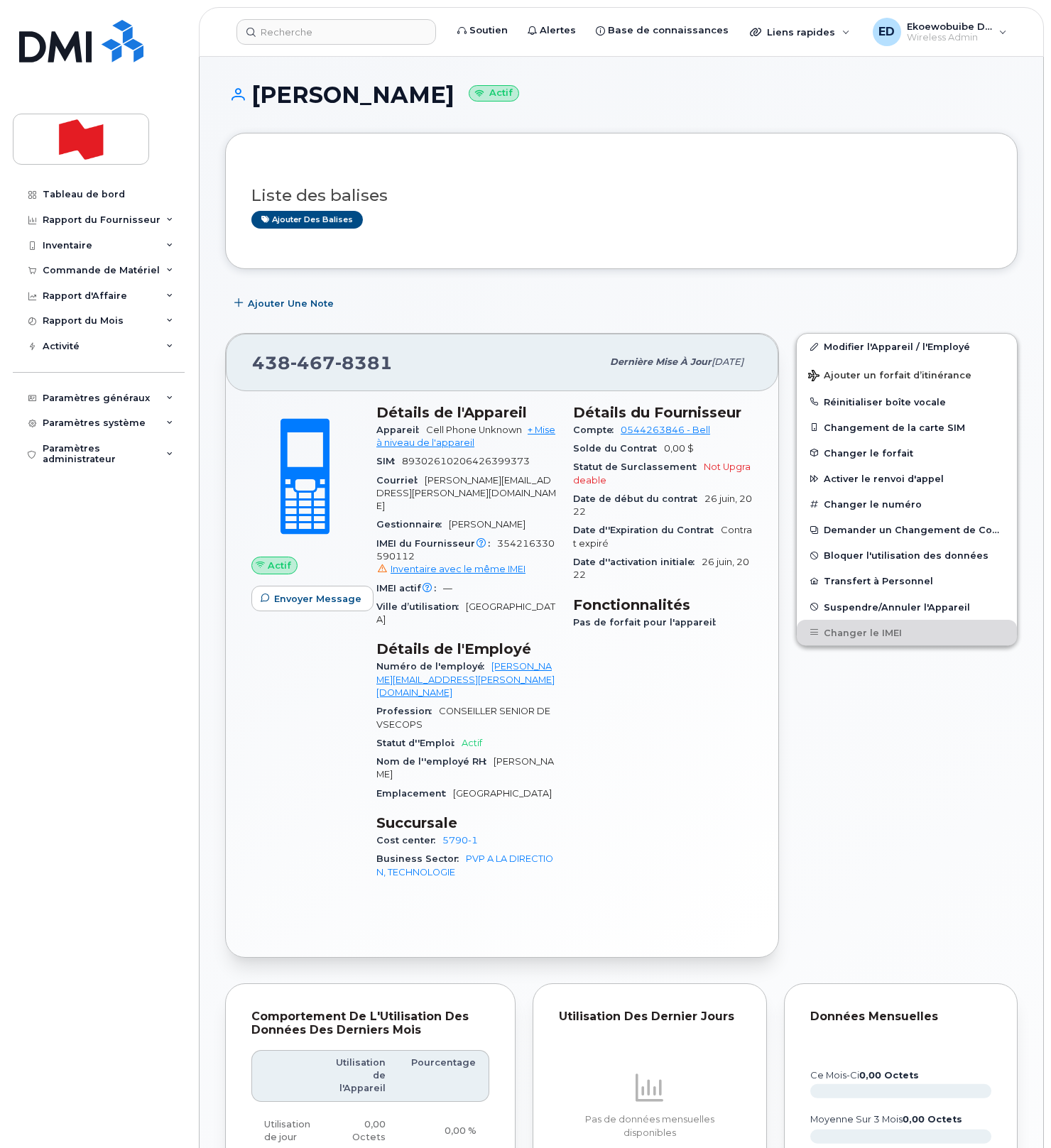
click at [627, 204] on h3 "Liste des balises" at bounding box center [620, 195] width 739 height 18
click at [315, 30] on input at bounding box center [335, 31] width 199 height 25
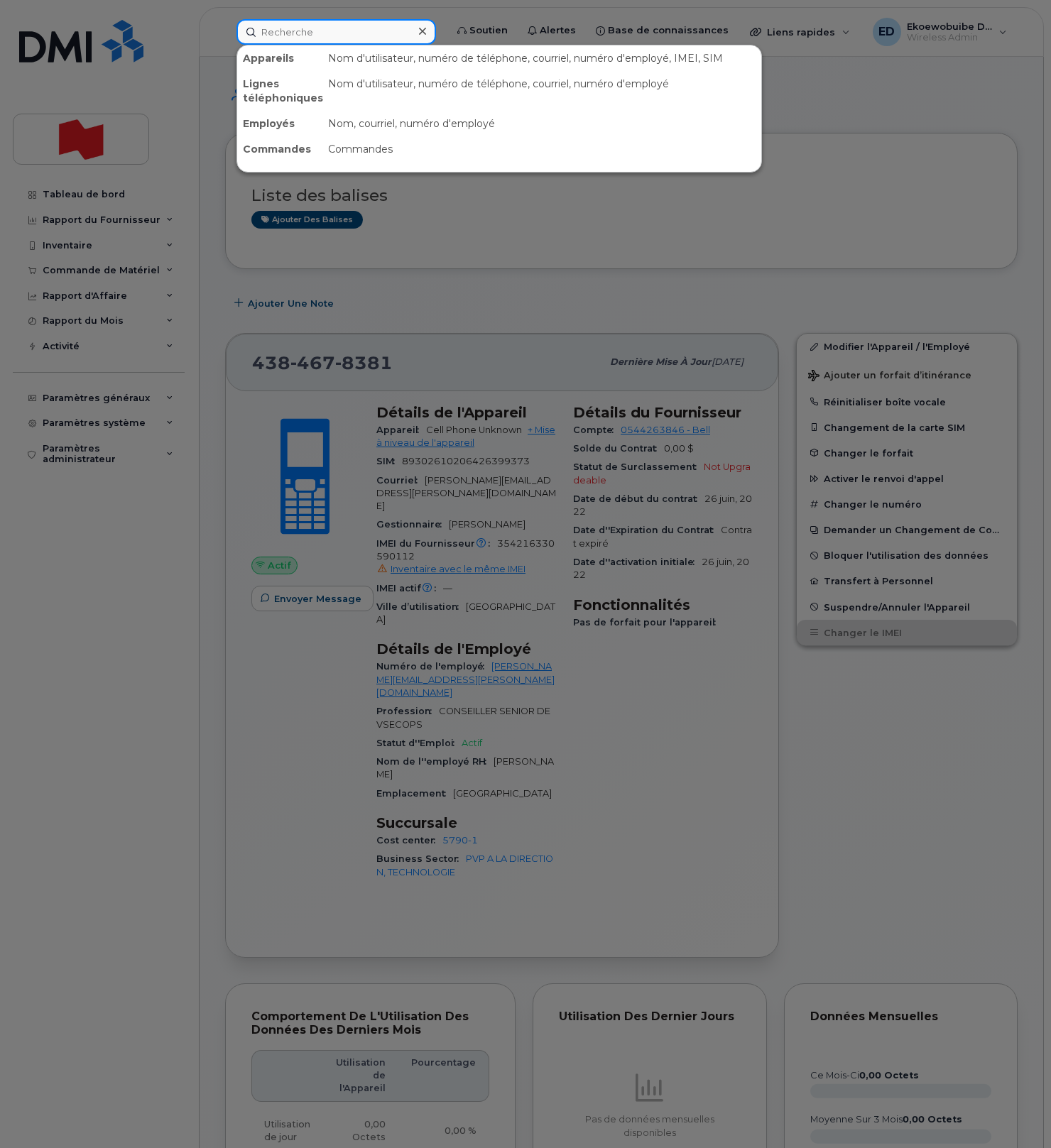
paste input "[PERSON_NAME]"
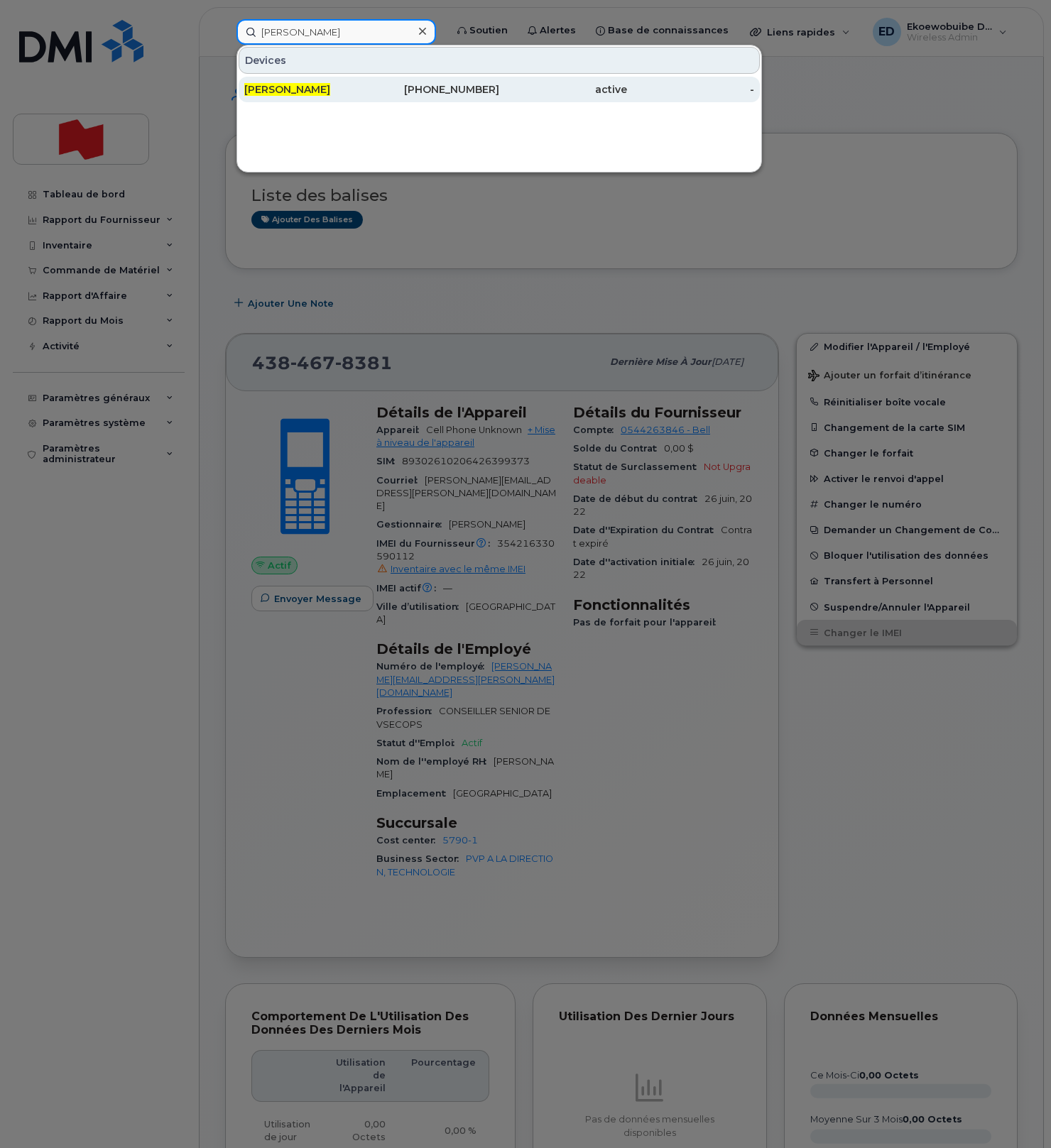
type input "[PERSON_NAME]"
click at [316, 87] on span "[PERSON_NAME]" at bounding box center [287, 90] width 86 height 13
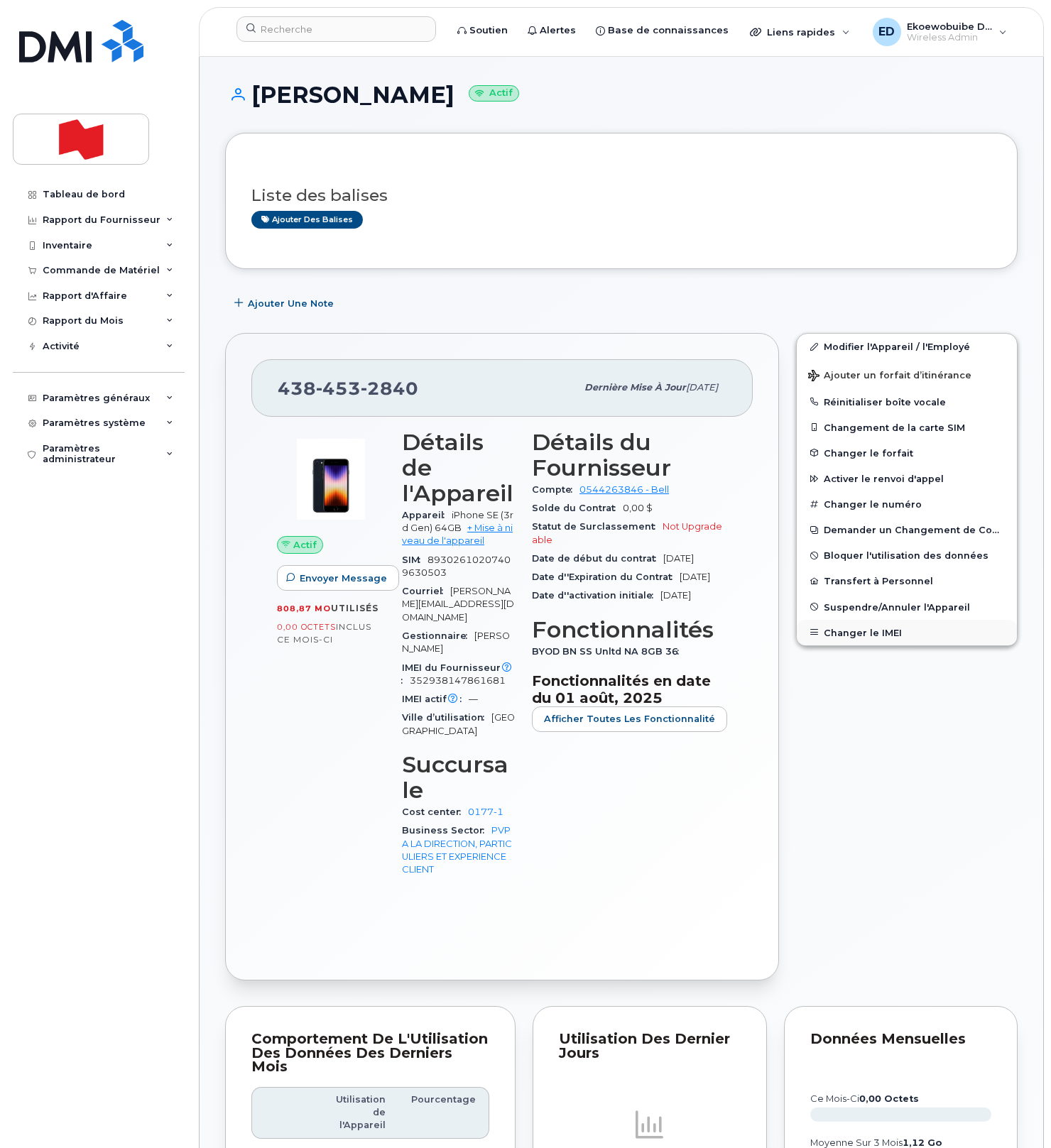
click at [842, 635] on button "Changer le IMEI" at bounding box center [907, 632] width 220 height 25
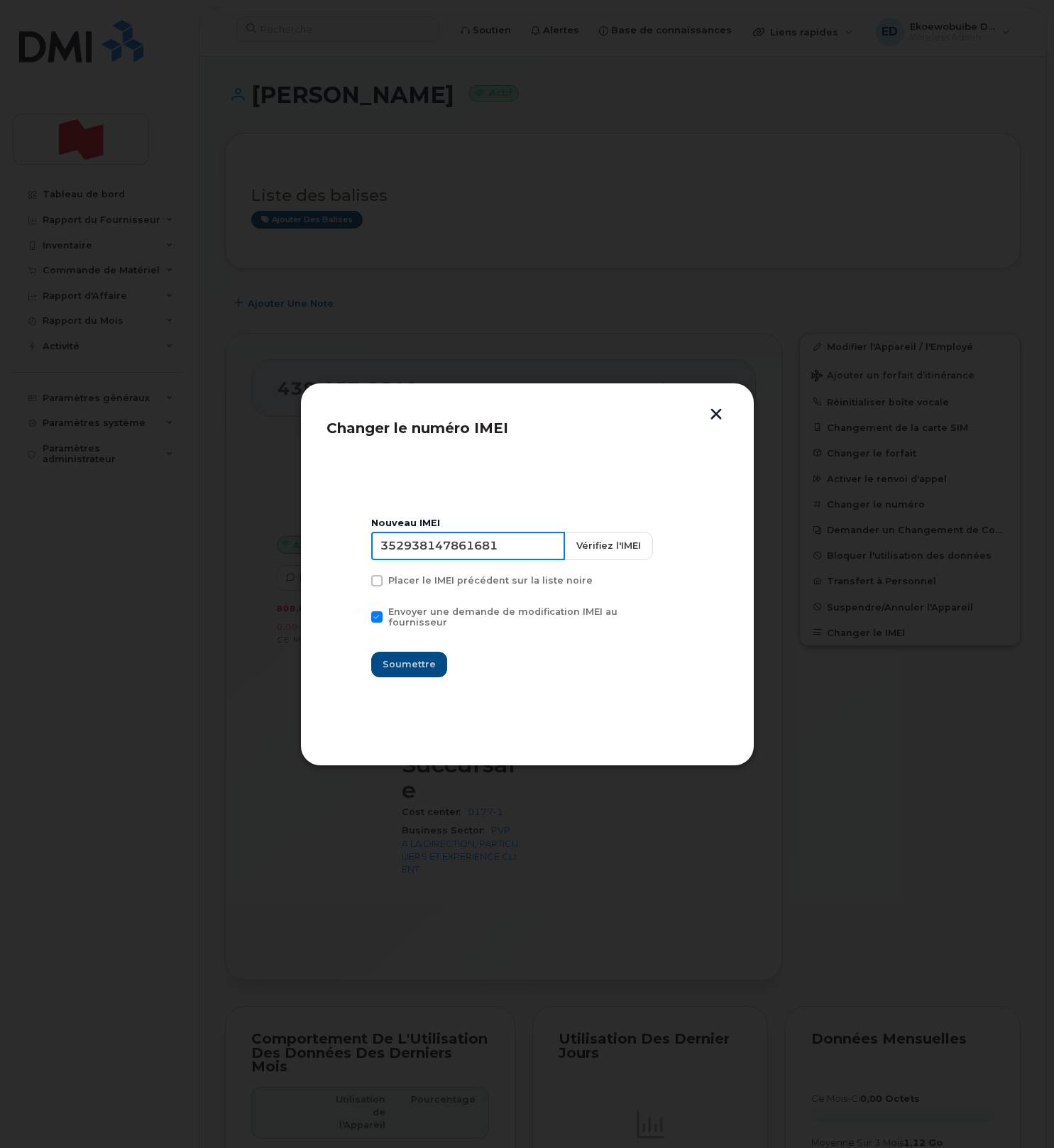
click at [474, 545] on input "352938147861681" at bounding box center [468, 546] width 194 height 28
click at [714, 423] on header "Changer le numéro IMEI" at bounding box center [528, 432] width 402 height 47
drag, startPoint x: 716, startPoint y: 415, endPoint x: 718, endPoint y: 424, distance: 9.2
click at [716, 414] on button "button" at bounding box center [716, 415] width 22 height 15
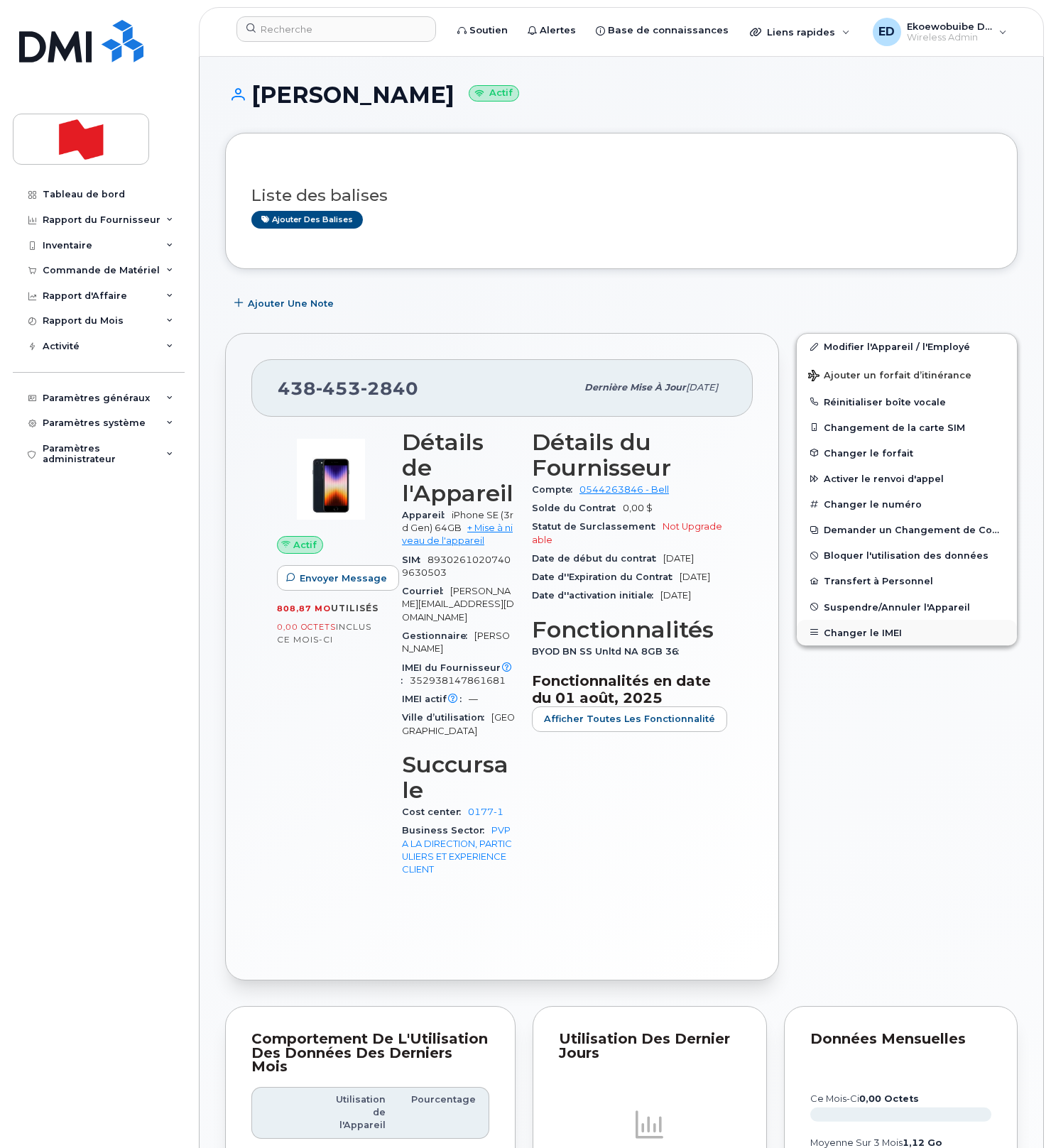
click at [848, 630] on button "Changer le IMEI" at bounding box center [907, 632] width 220 height 25
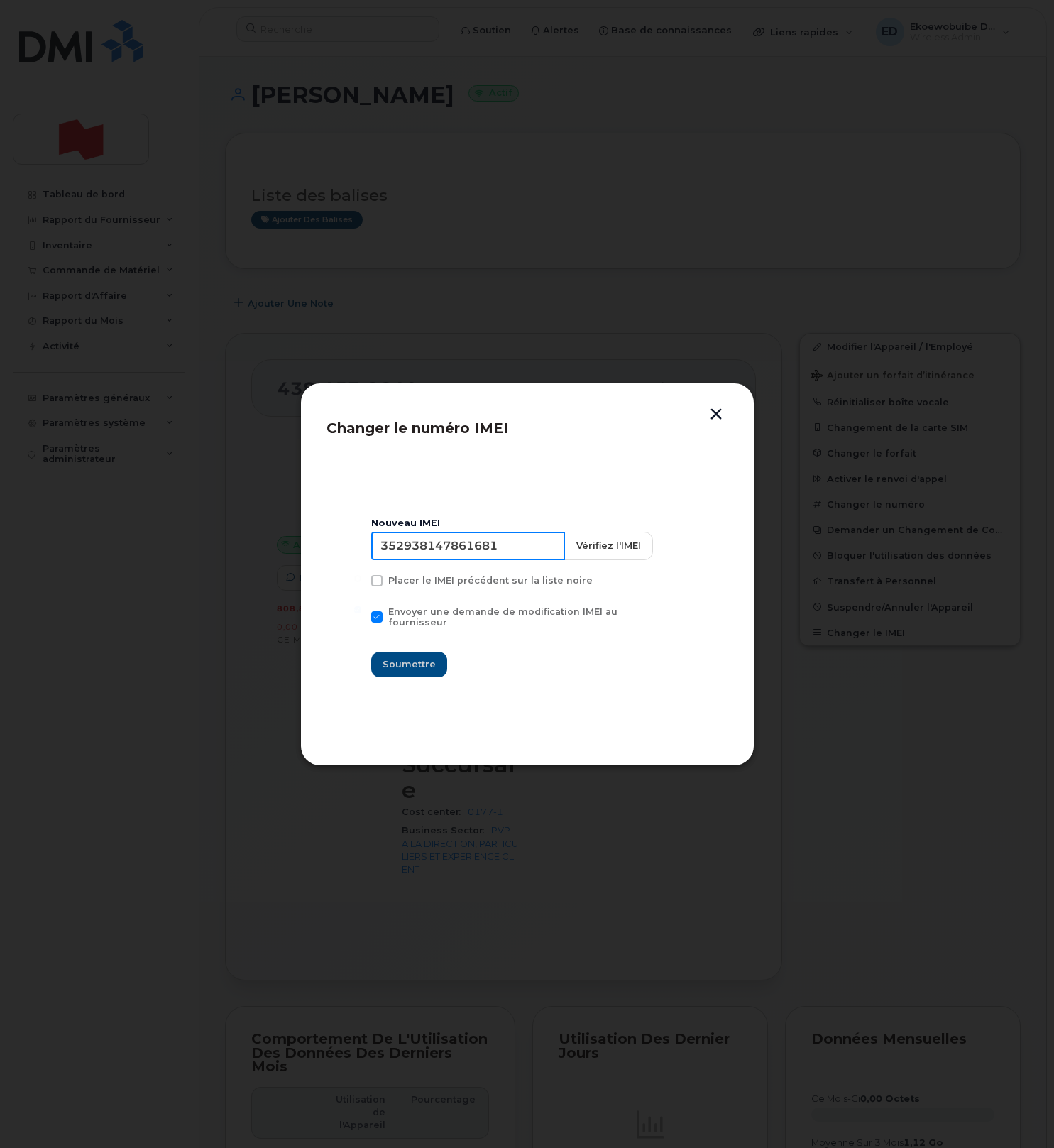
click at [476, 556] on input "352938147861681" at bounding box center [468, 546] width 194 height 28
type input "354216331008585"
click at [432, 659] on span "Soumettre" at bounding box center [409, 664] width 53 height 13
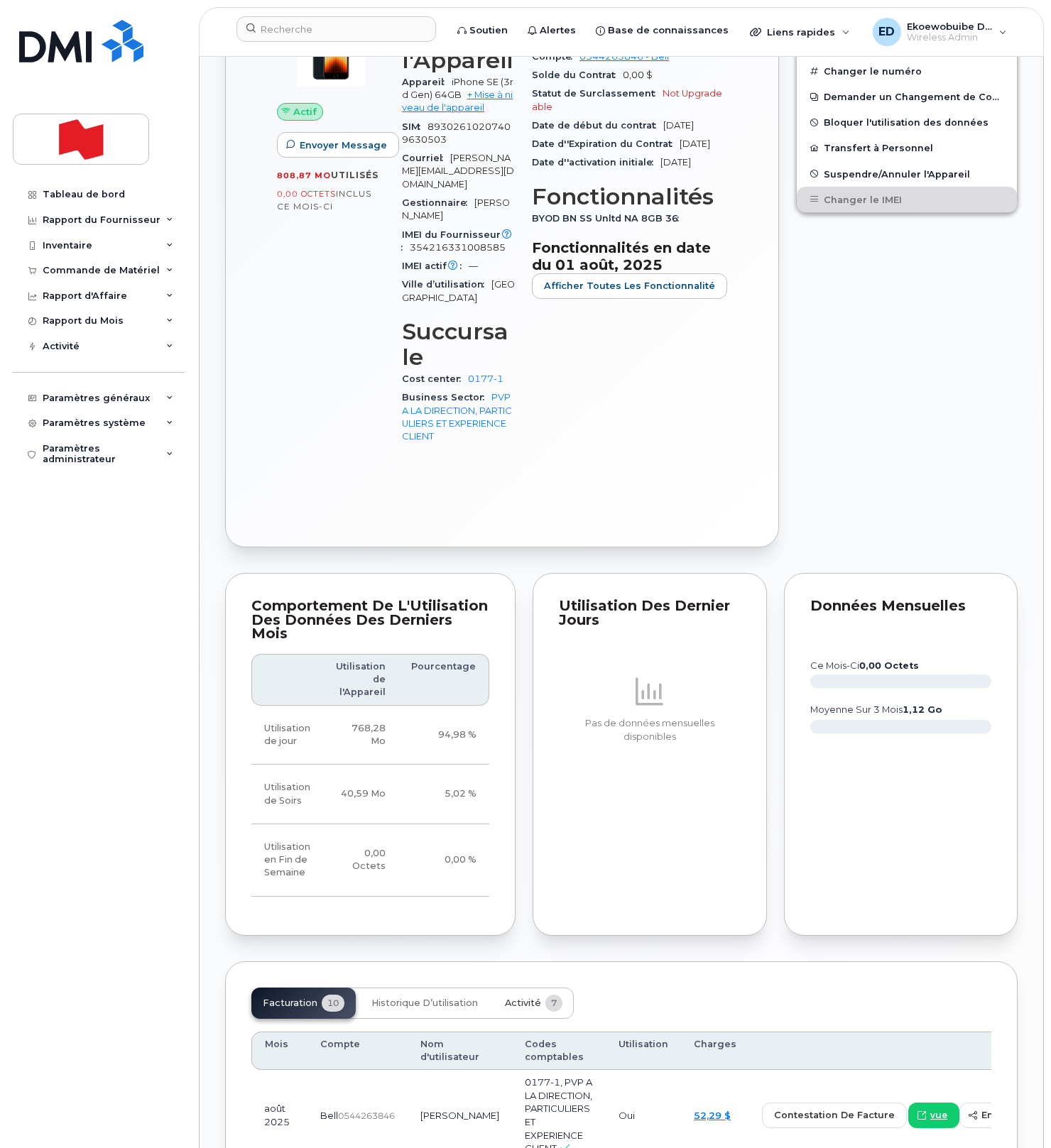
scroll to position [435, 0]
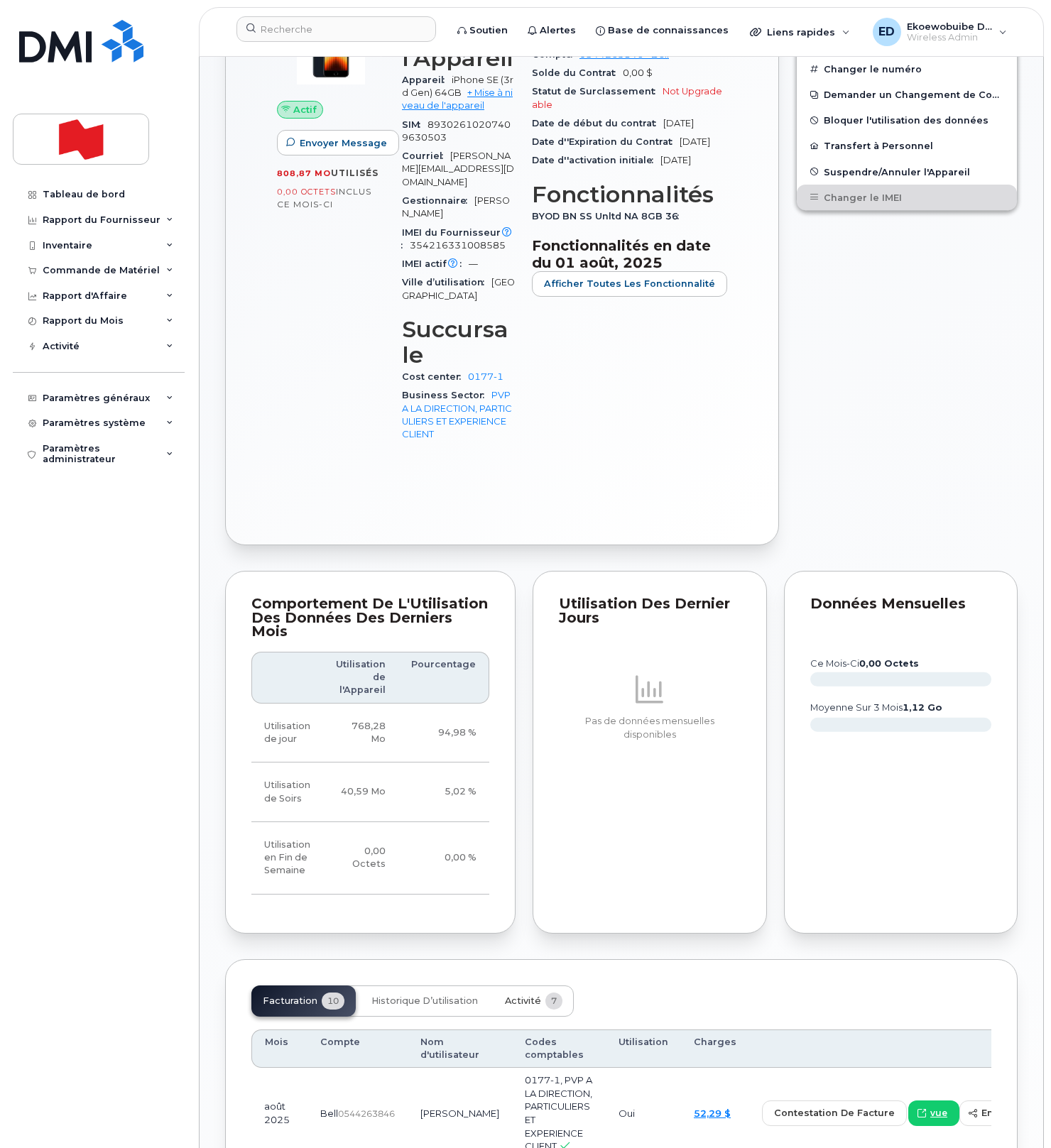
click at [518, 995] on span "Activité" at bounding box center [523, 1001] width 36 height 11
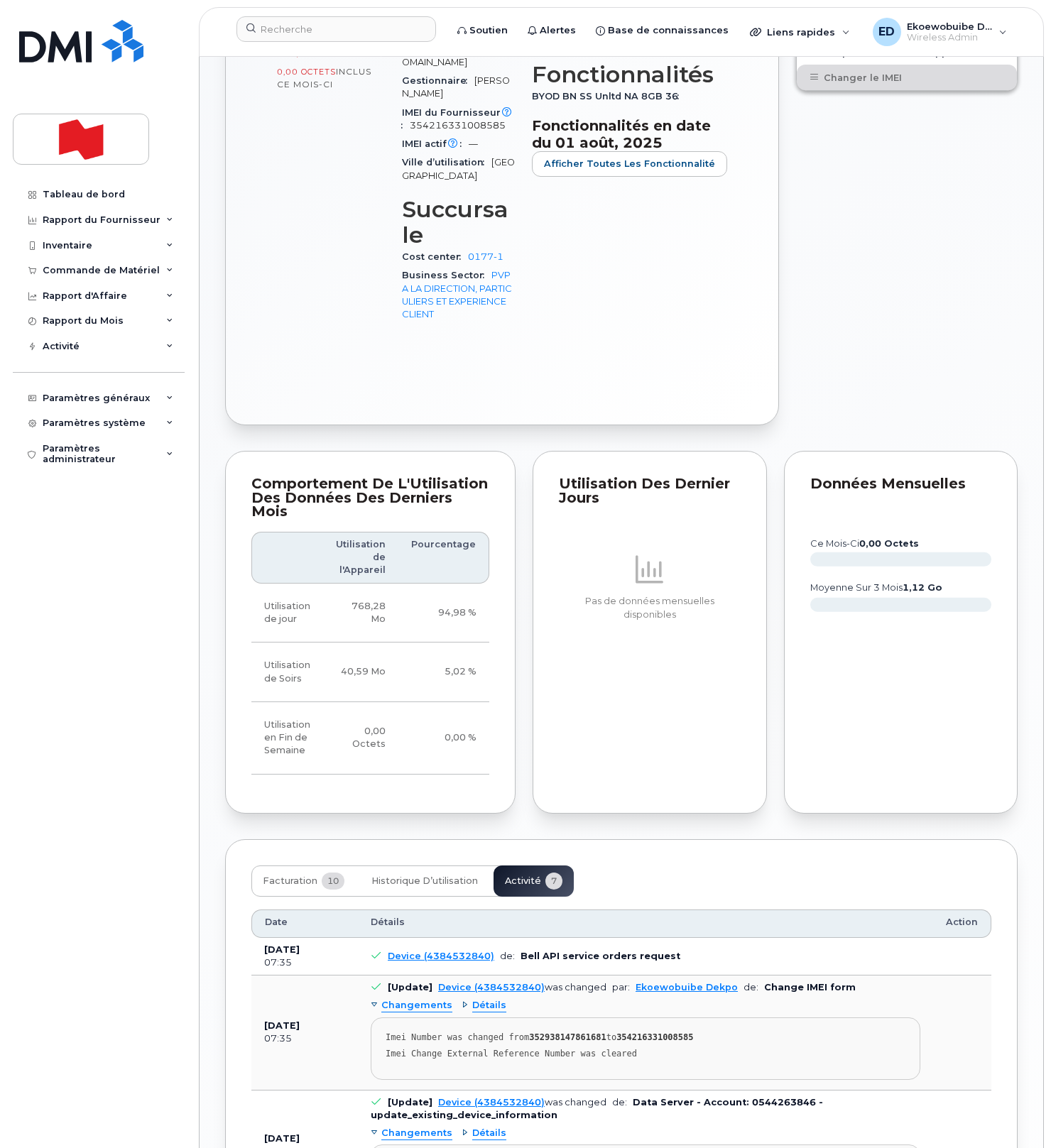
scroll to position [568, 0]
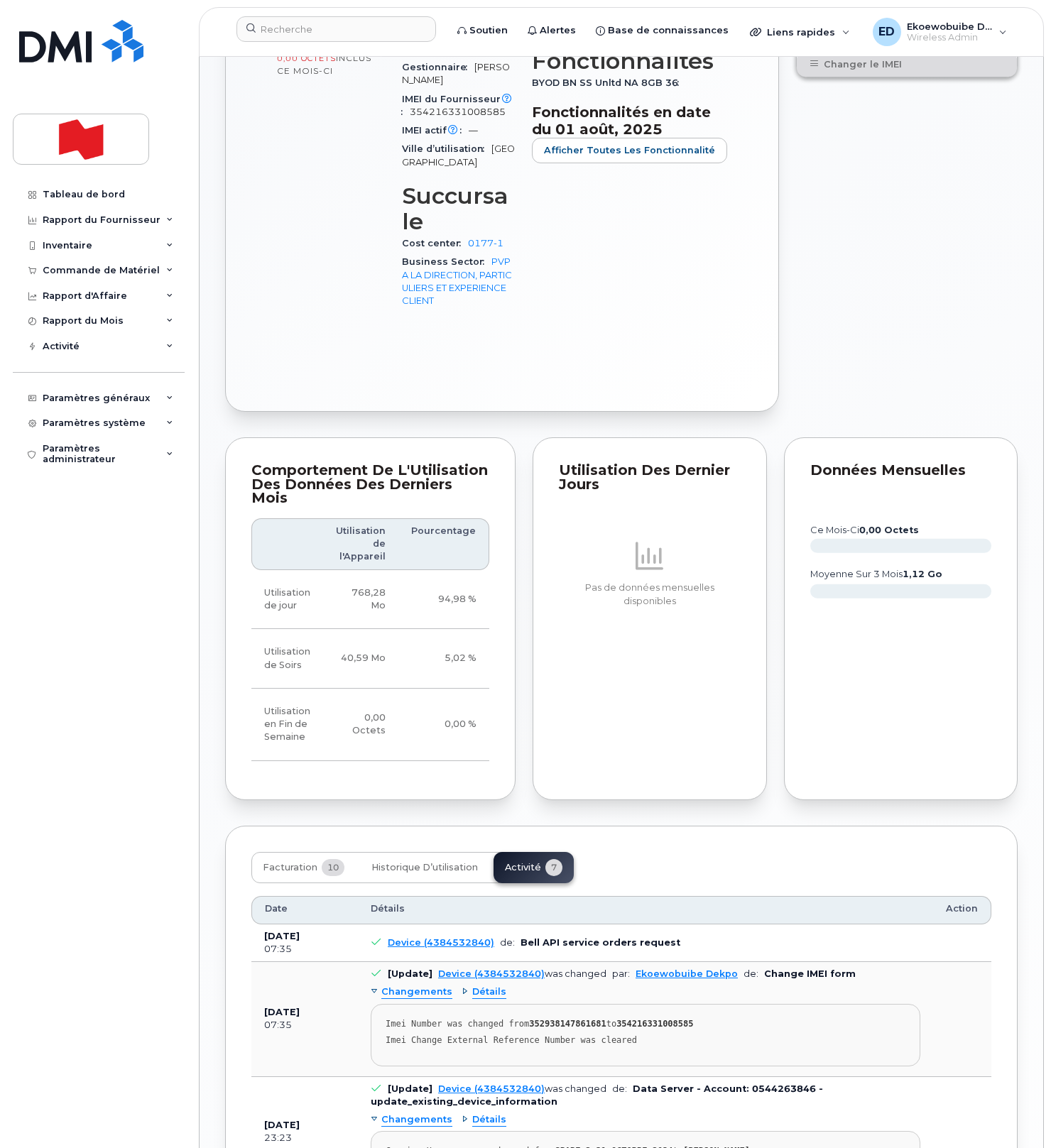
drag, startPoint x: 655, startPoint y: 1004, endPoint x: 648, endPoint y: 1008, distance: 8.1
click at [654, 1035] on div "Imei Change External Reference Number was cleared" at bounding box center [645, 1039] width 519 height 10
drag, startPoint x: 678, startPoint y: 1009, endPoint x: 381, endPoint y: 988, distance: 297.7
click at [381, 1004] on pre "Imei Number was changed from 352938147861681 to 354216331008585 Imei Change Ext…" at bounding box center [645, 1035] width 550 height 62
copy pre "Imei Number was changed from 352938147861681 to 354216331008585 Imei Change Ext…"
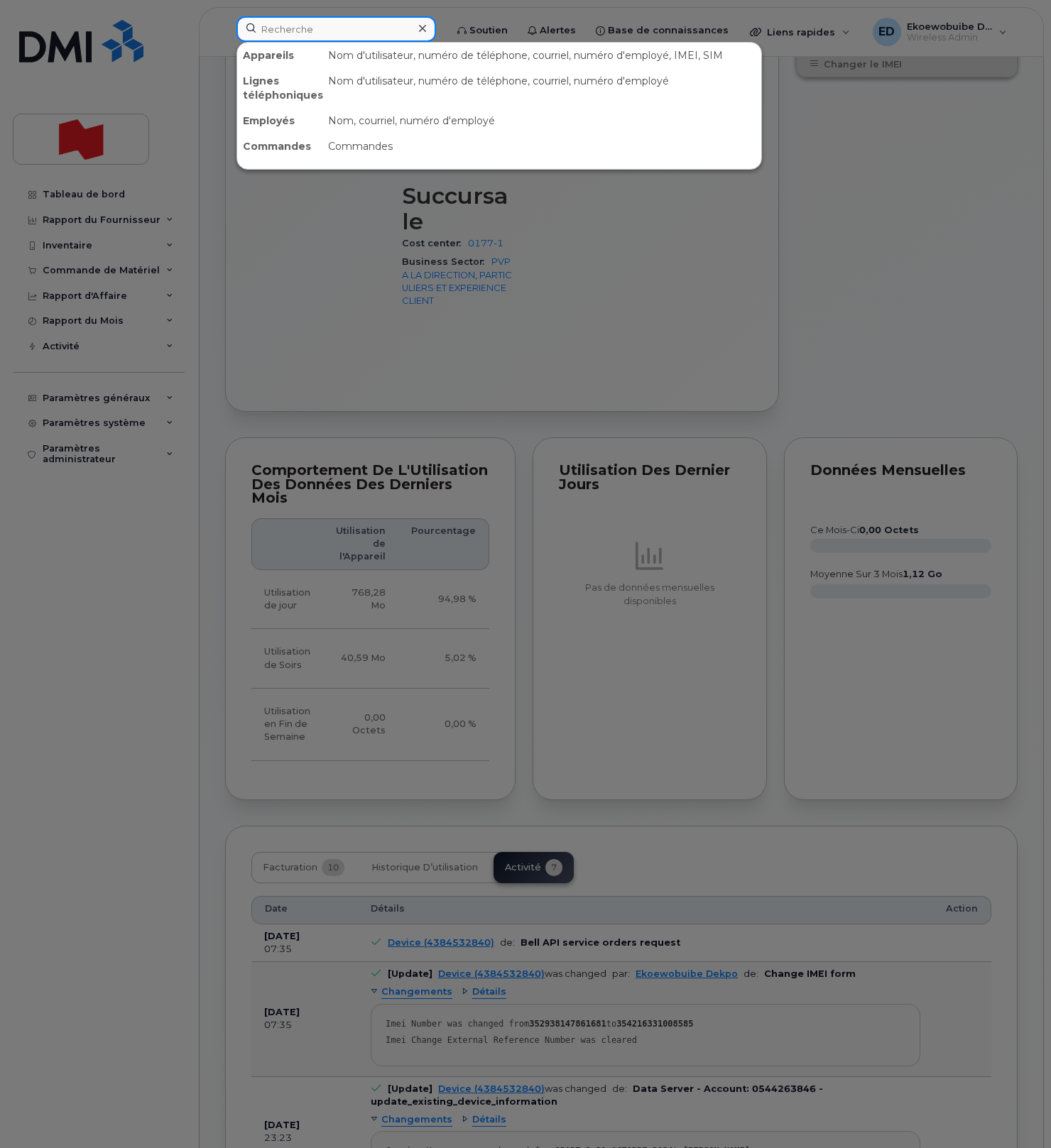
click at [358, 34] on input at bounding box center [335, 28] width 199 height 25
paste input "genevieve.laroche@bnc.ca"
type input "genevieve.laroche@bnc.ca"
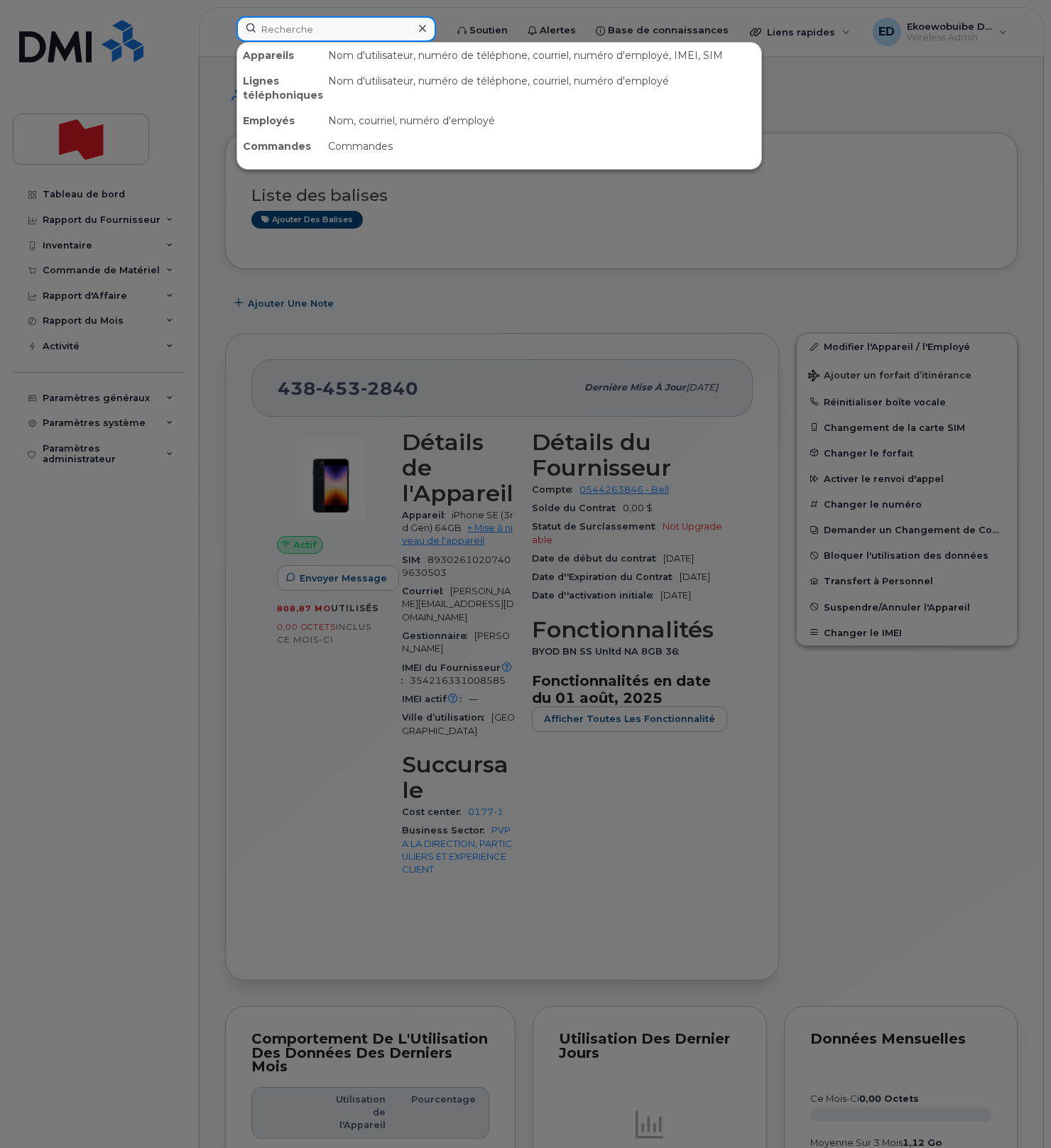
click at [348, 27] on input at bounding box center [335, 28] width 199 height 25
paste input "[PERSON_NAME]"
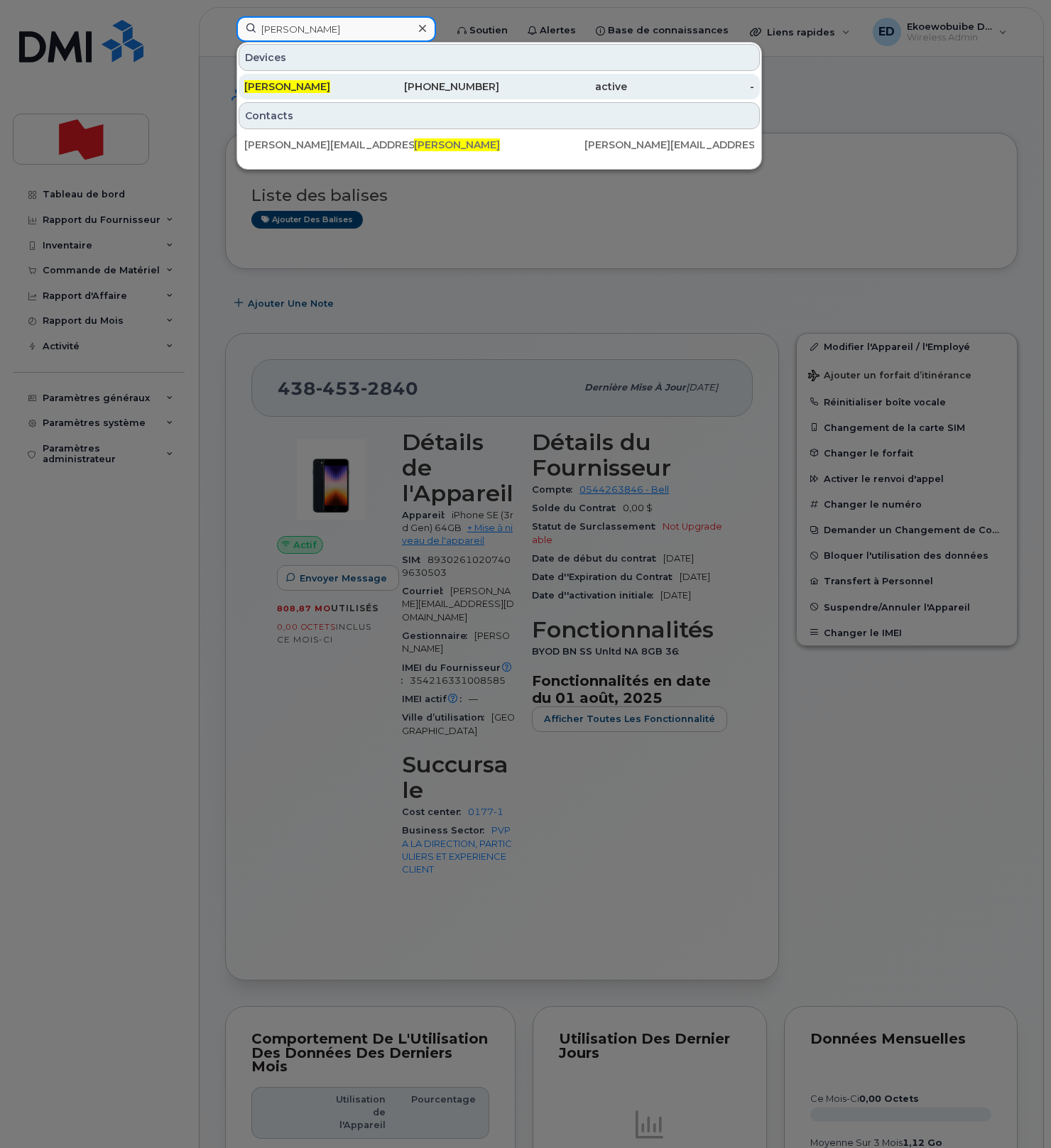
type input "[PERSON_NAME]"
click at [300, 96] on div "[PERSON_NAME]" at bounding box center [308, 86] width 127 height 25
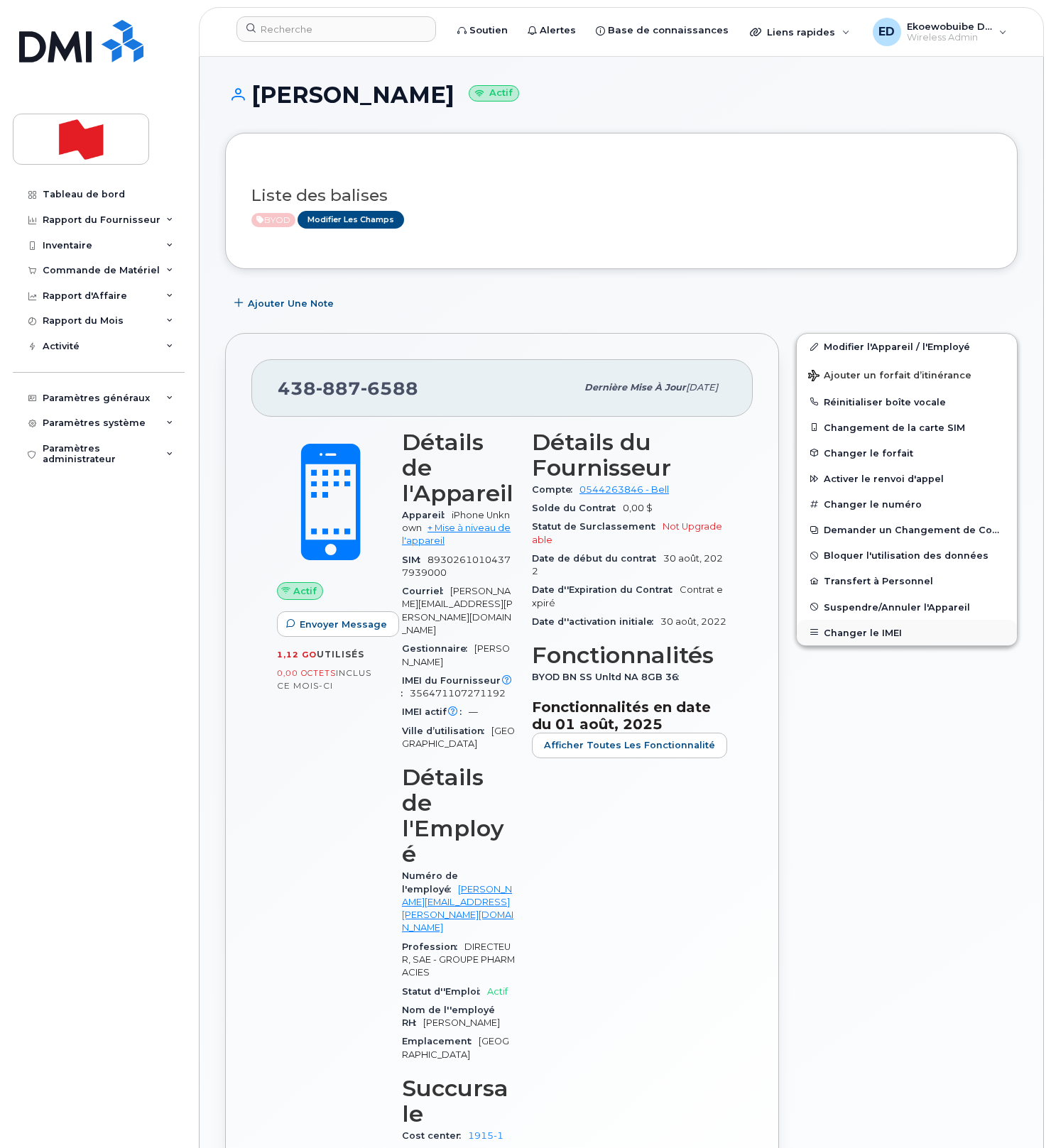
click at [842, 629] on button "Changer le IMEI" at bounding box center [907, 632] width 220 height 25
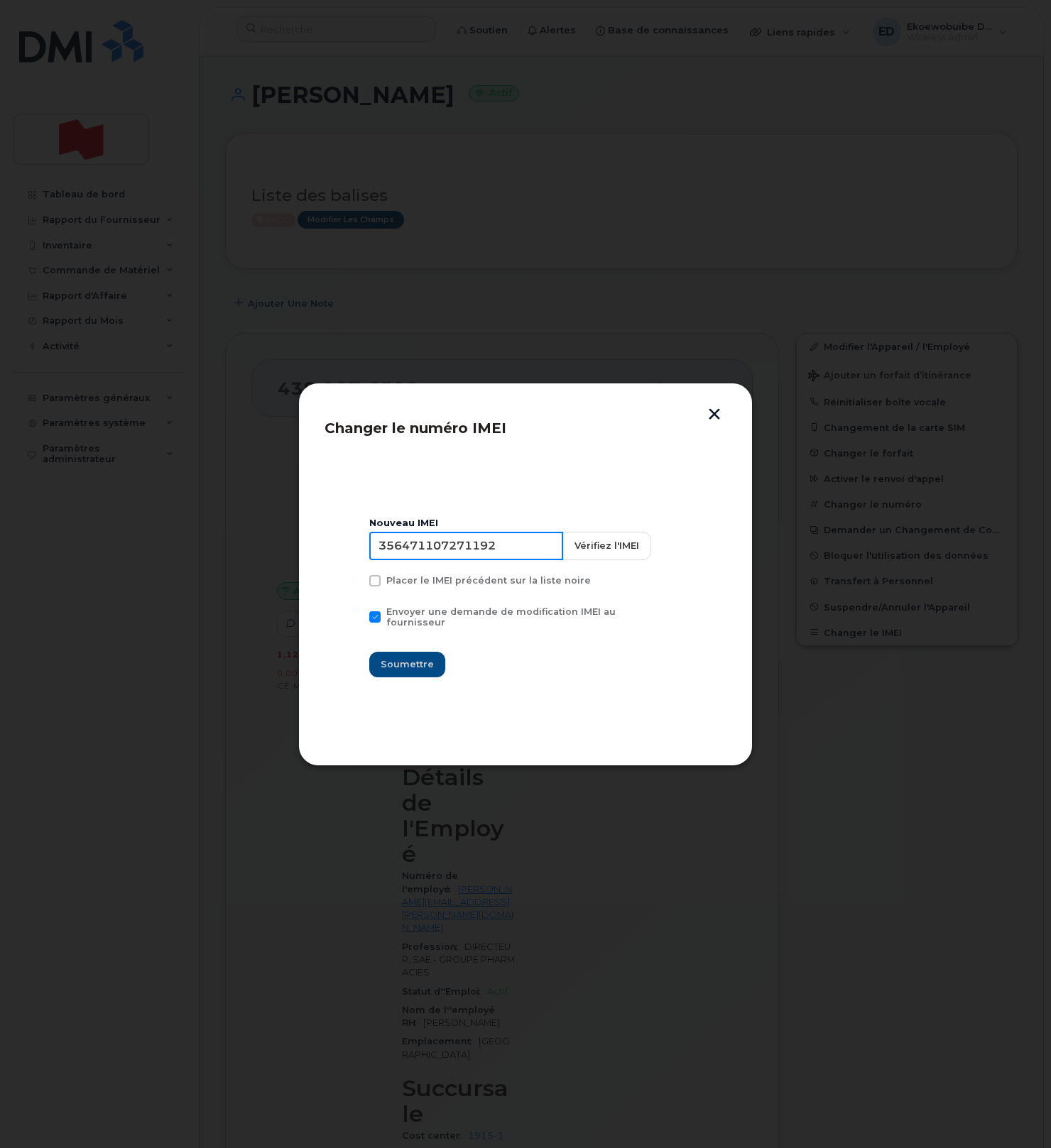
click at [444, 558] on input "356471107271192" at bounding box center [466, 546] width 194 height 28
click at [708, 417] on button "button" at bounding box center [714, 415] width 22 height 15
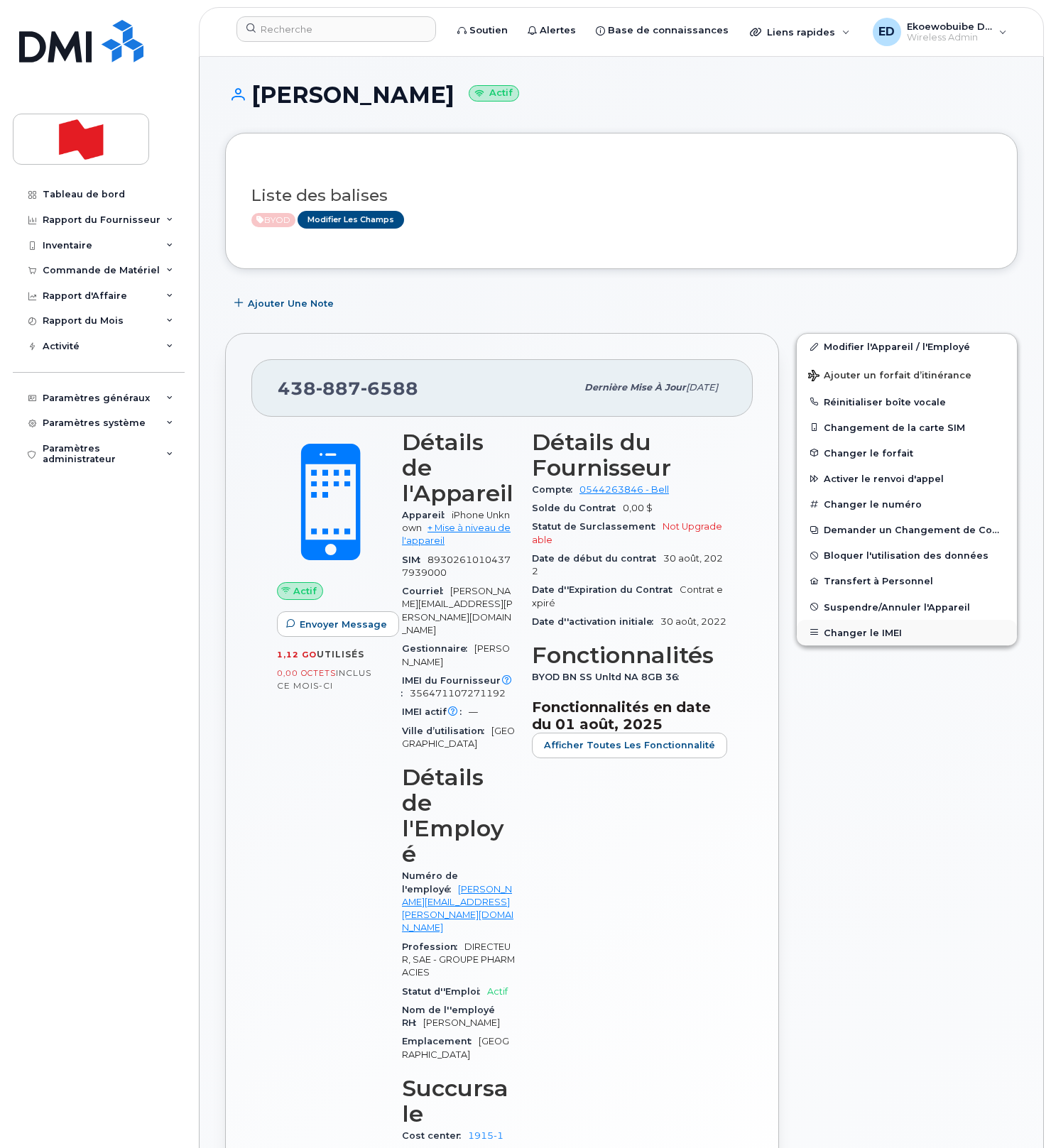
click at [855, 631] on button "Changer le IMEI" at bounding box center [907, 632] width 220 height 25
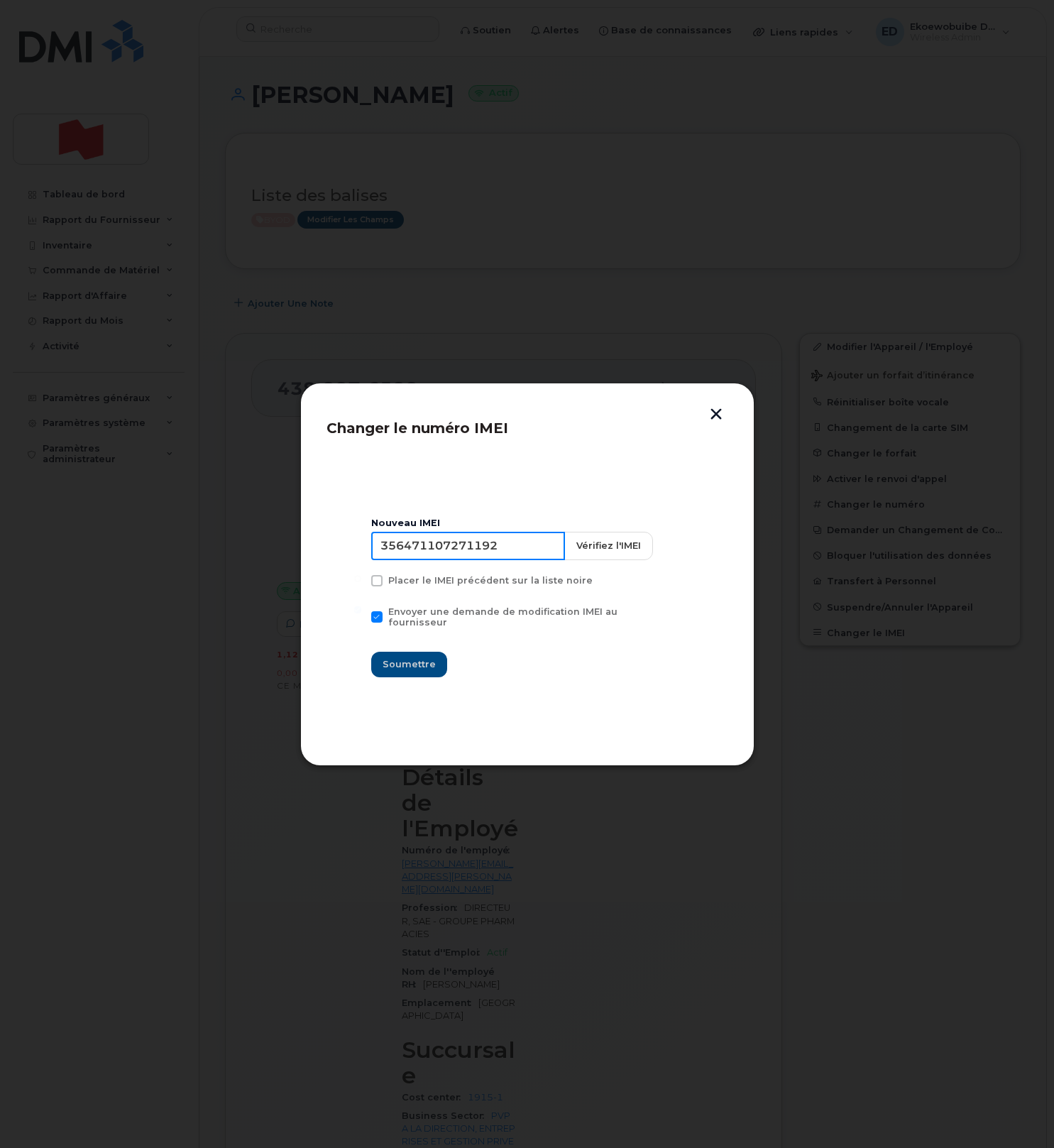
click at [450, 554] on input "356471107271192" at bounding box center [468, 546] width 194 height 28
type input "354216330664453"
click at [408, 657] on span "Soumettre" at bounding box center [409, 664] width 53 height 13
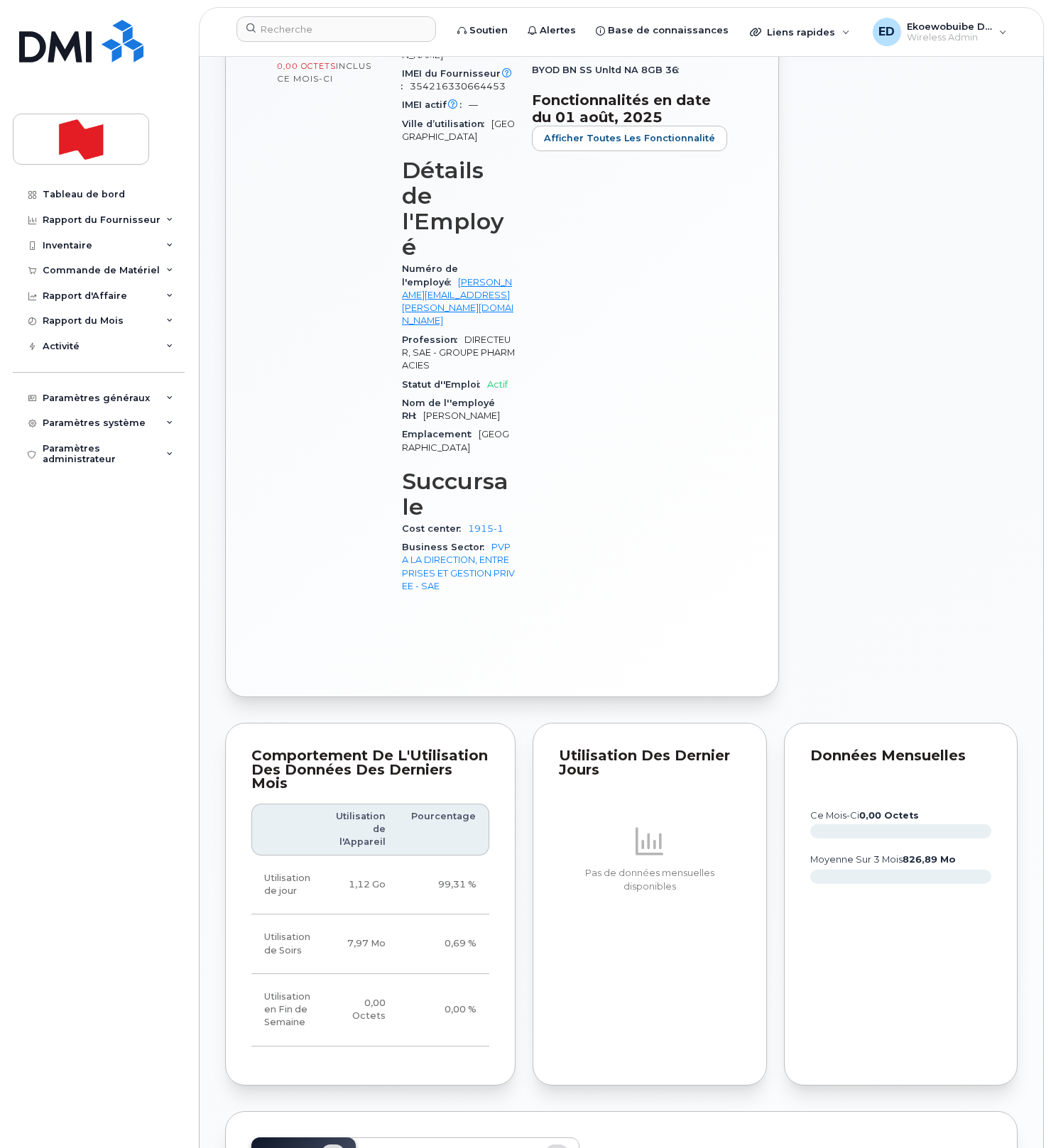
scroll to position [653, 0]
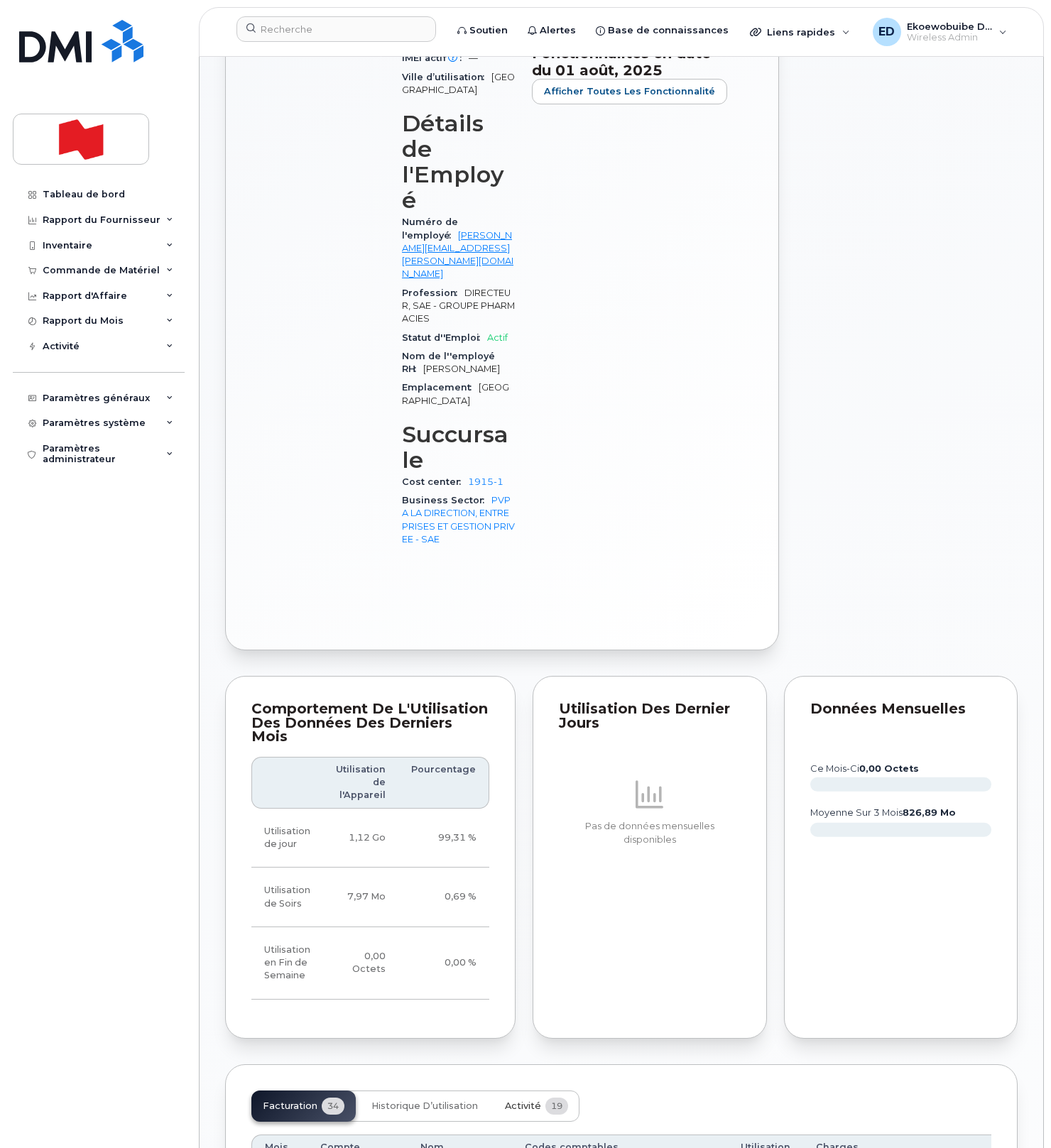
click at [522, 1100] on span "Activité" at bounding box center [523, 1106] width 36 height 11
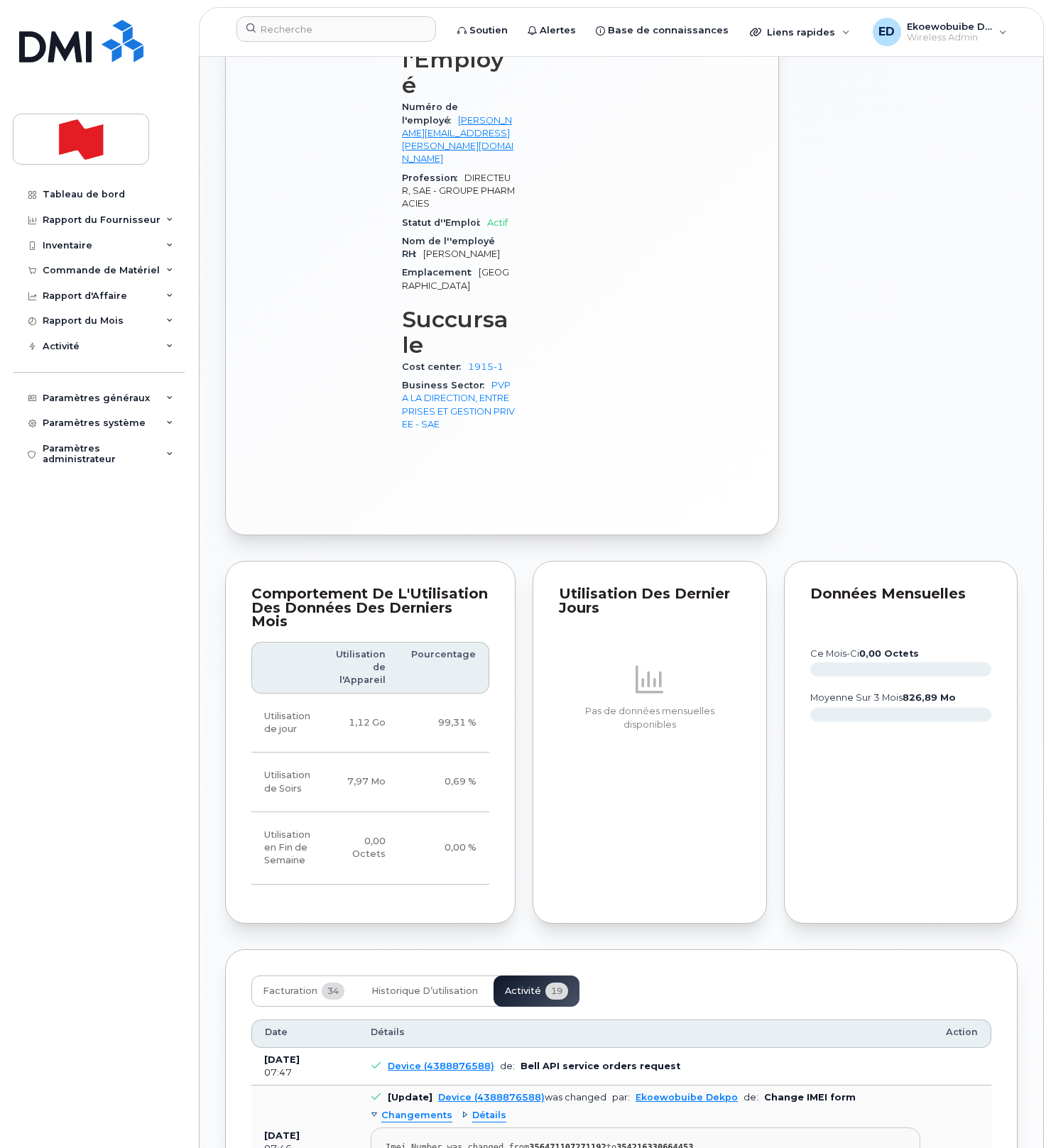
scroll to position [788, 0]
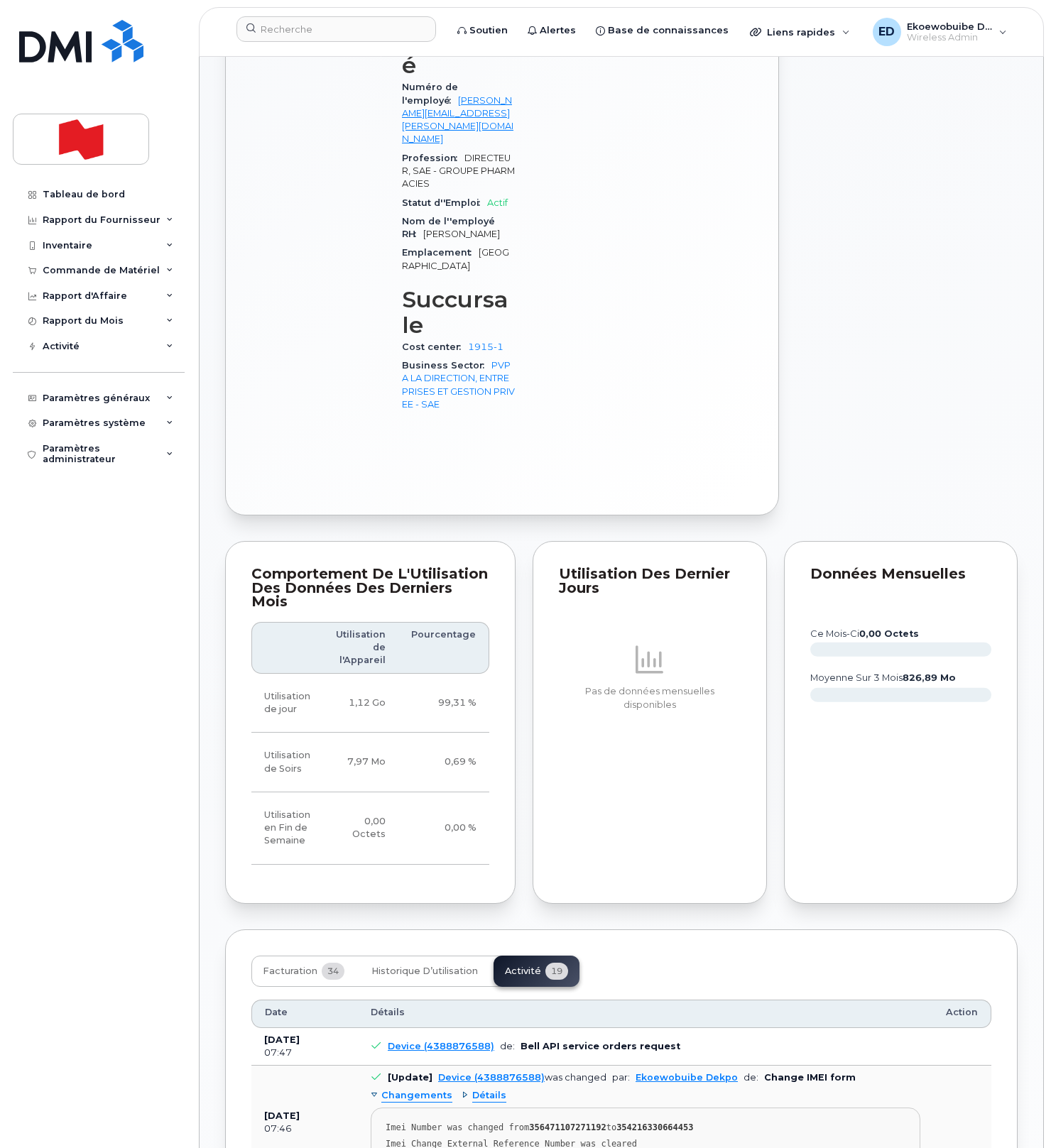
drag, startPoint x: 665, startPoint y: 1004, endPoint x: 653, endPoint y: 1000, distance: 12.6
click at [663, 1107] on pre "Imei Number was changed from 356471107271192 to 354216330664453 Imei Change Ext…" at bounding box center [645, 1139] width 550 height 62
drag, startPoint x: 667, startPoint y: 998, endPoint x: 375, endPoint y: 973, distance: 293.1
click at [375, 1107] on pre "Imei Number was changed from 356471107271192 to 354216330664453 Imei Change Ext…" at bounding box center [645, 1139] width 550 height 62
copy pre "Imei Number was changed from 356471107271192 to 354216330664453 Imei Change Ext…"
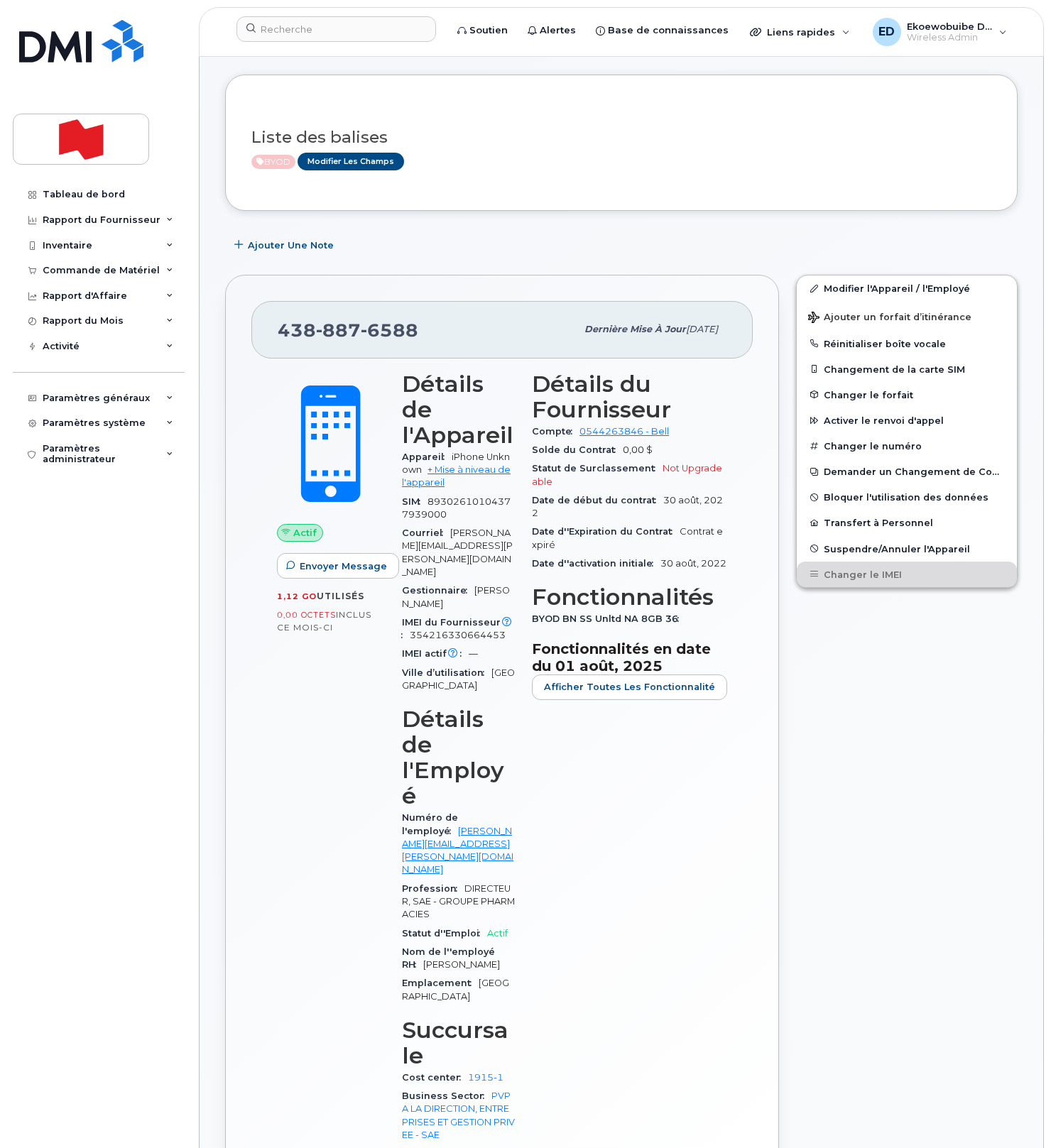
scroll to position [0, 0]
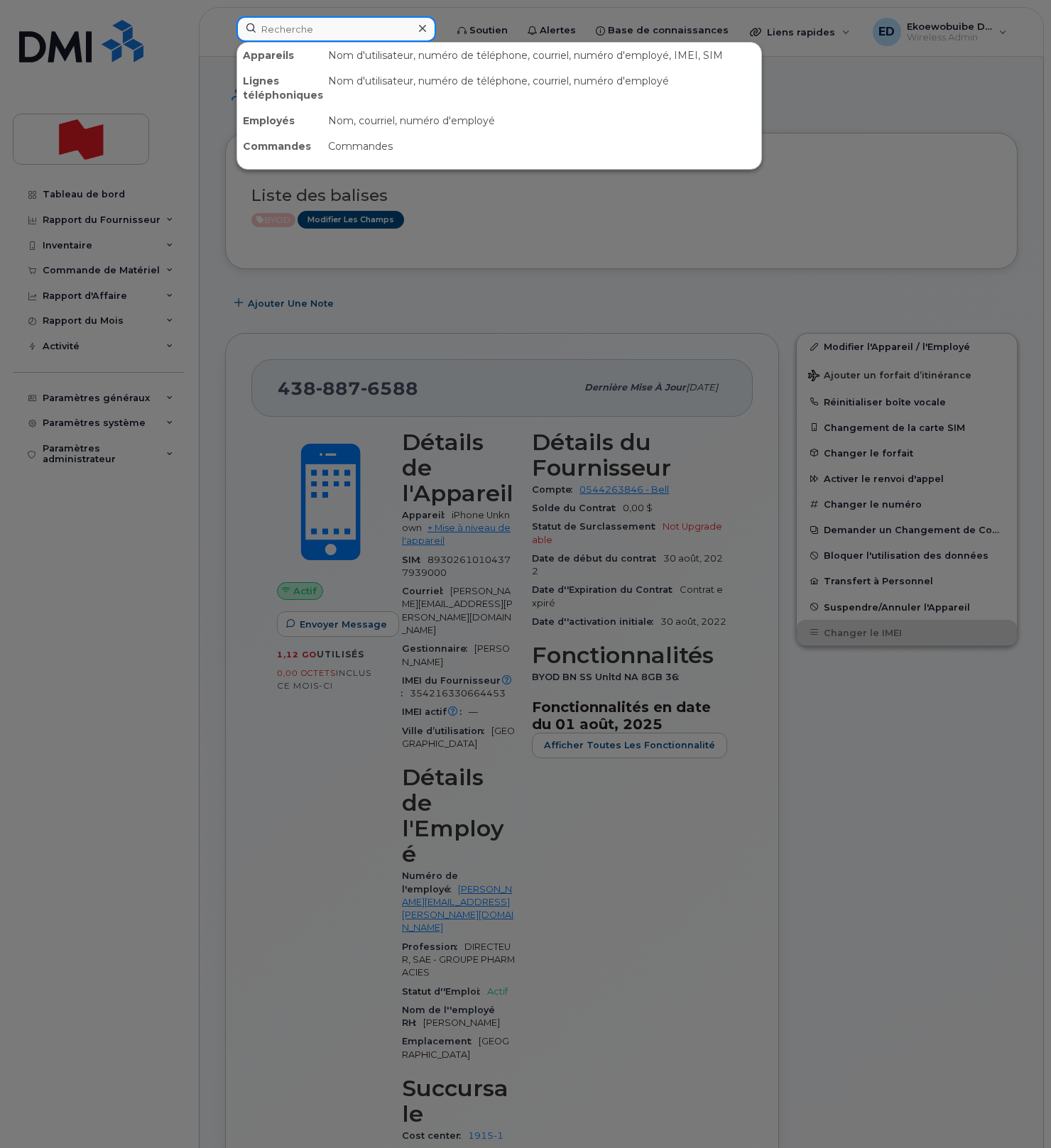
drag, startPoint x: 307, startPoint y: 36, endPoint x: 322, endPoint y: 41, distance: 15.8
click at [307, 36] on input at bounding box center [335, 28] width 199 height 25
click at [321, 28] on input at bounding box center [335, 28] width 199 height 25
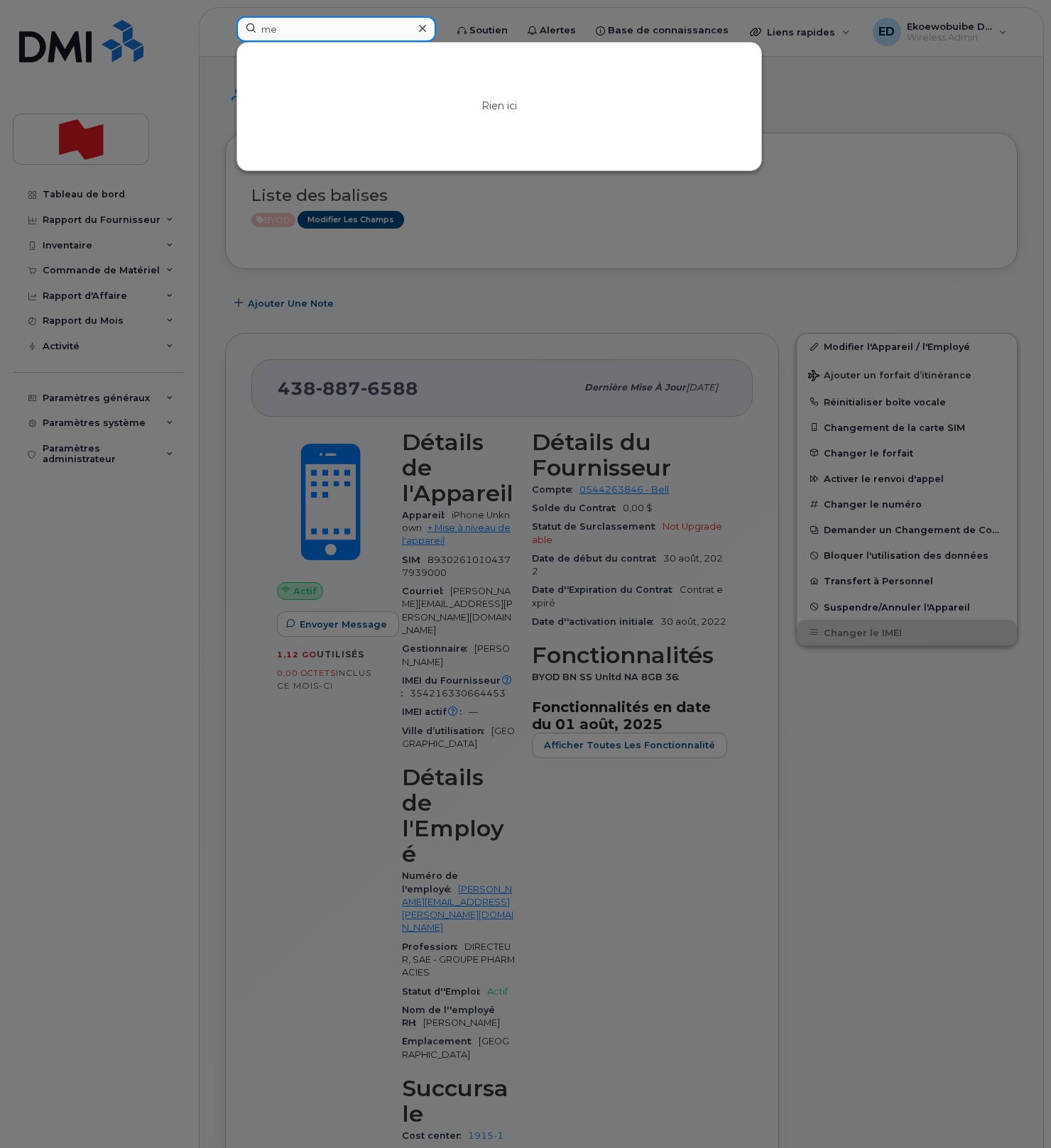
type input "m"
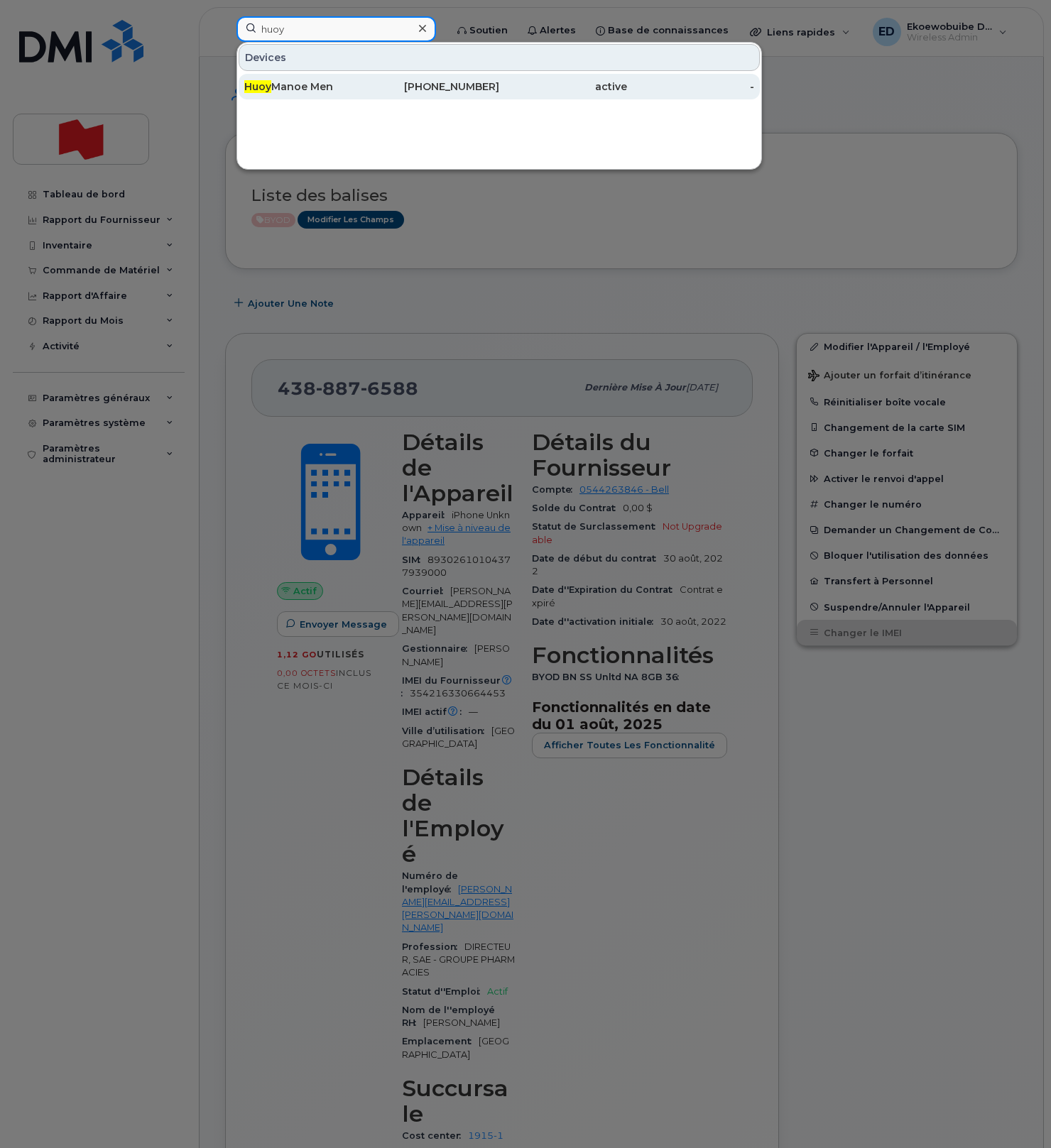
type input "huoy"
click at [311, 92] on div "Huoy Manoe Men" at bounding box center [308, 86] width 127 height 14
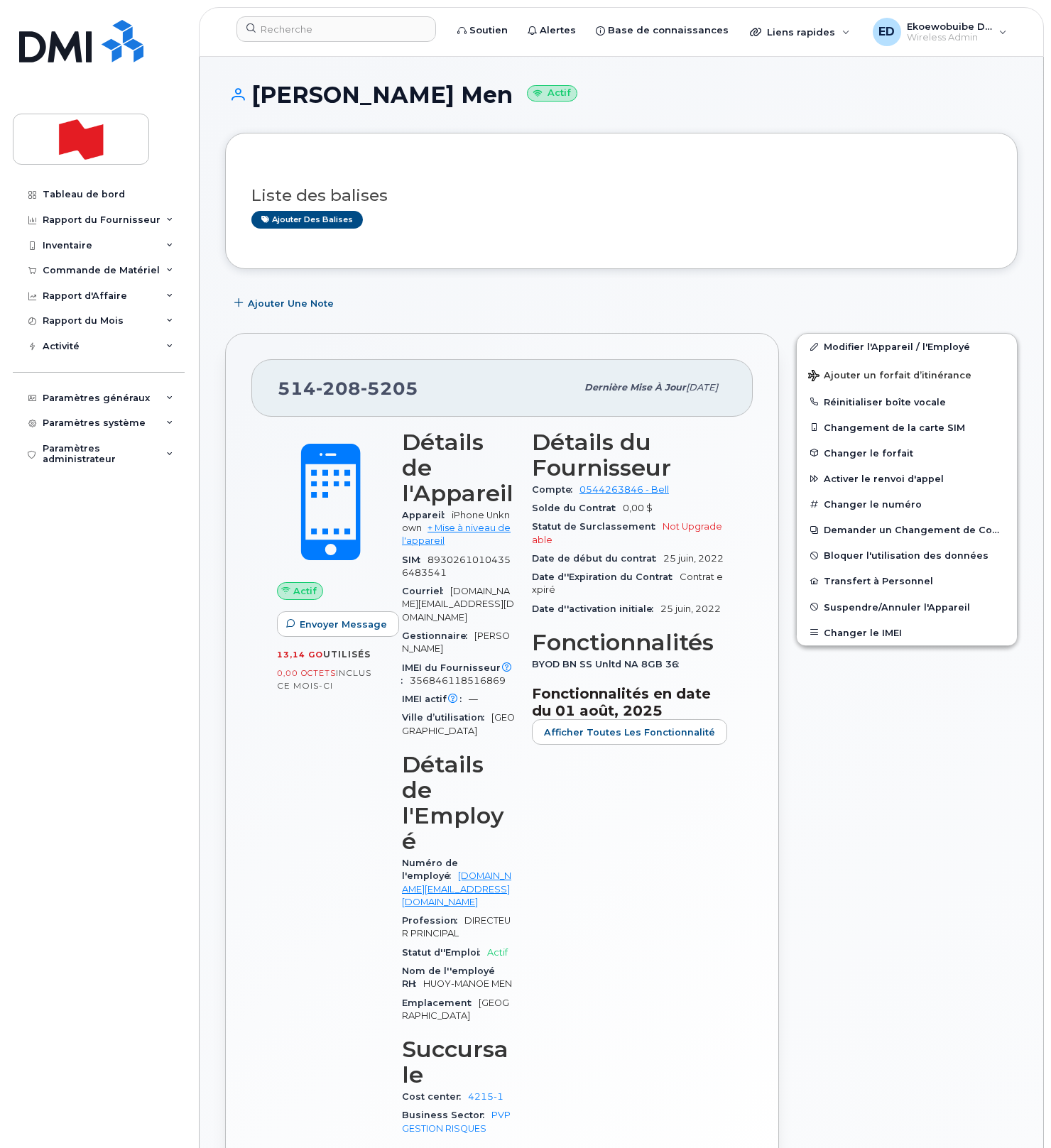
click at [465, 586] on div "Courriel [DOMAIN_NAME][EMAIL_ADDRESS][DOMAIN_NAME]" at bounding box center [459, 603] width 113 height 44
drag, startPoint x: 462, startPoint y: 583, endPoint x: 443, endPoint y: 566, distance: 25.5
click at [443, 582] on div "Courriel [DOMAIN_NAME][EMAIL_ADDRESS][DOMAIN_NAME]" at bounding box center [459, 603] width 113 height 44
copy span "[DOMAIN_NAME][EMAIL_ADDRESS][DOMAIN_NAME]"
click at [840, 632] on button "Changer le IMEI" at bounding box center [907, 632] width 220 height 25
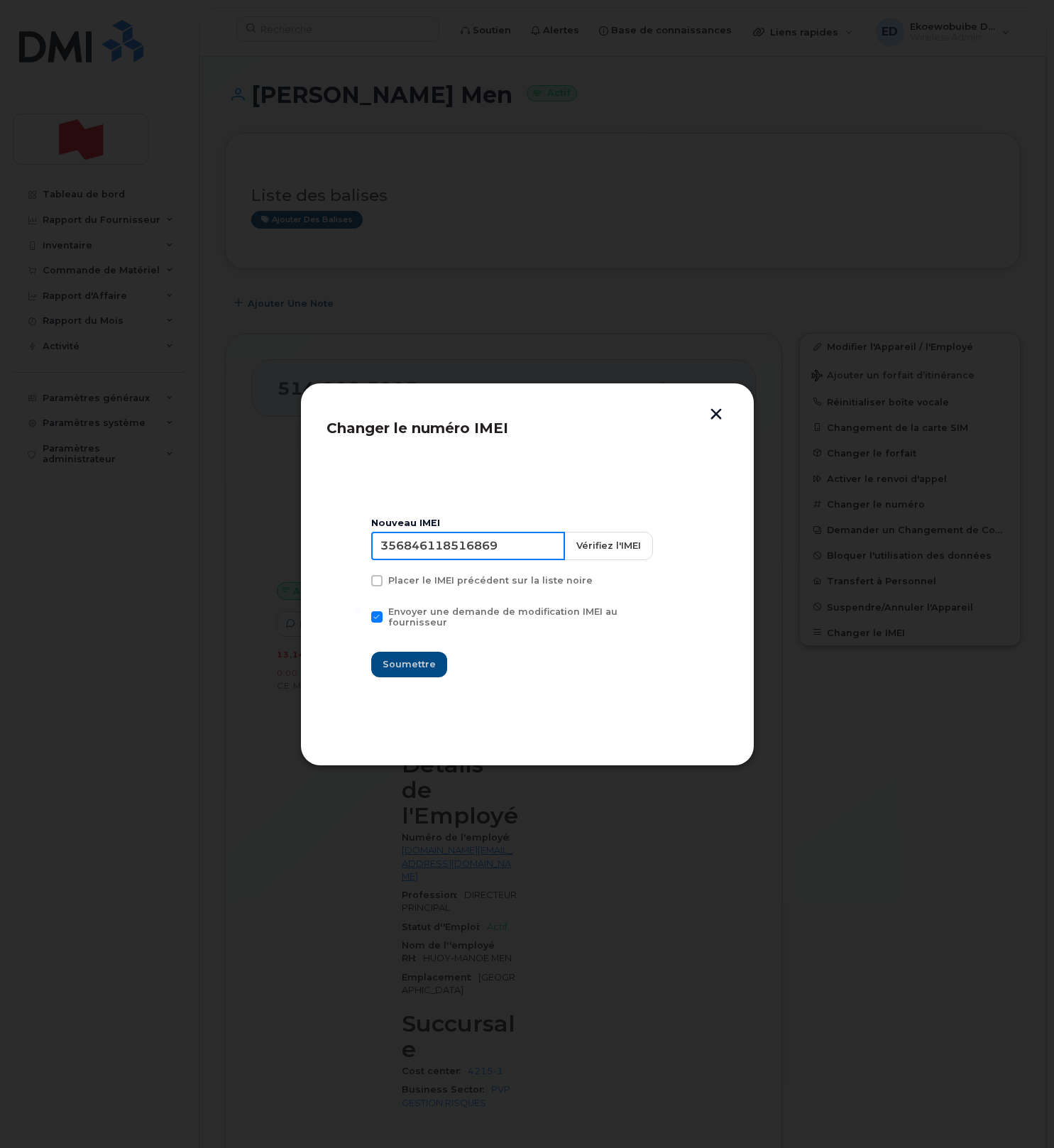
click at [466, 557] on input "356846118516869" at bounding box center [468, 546] width 194 height 28
type input "354216330826888"
click at [416, 659] on span "Soumettre" at bounding box center [409, 664] width 53 height 13
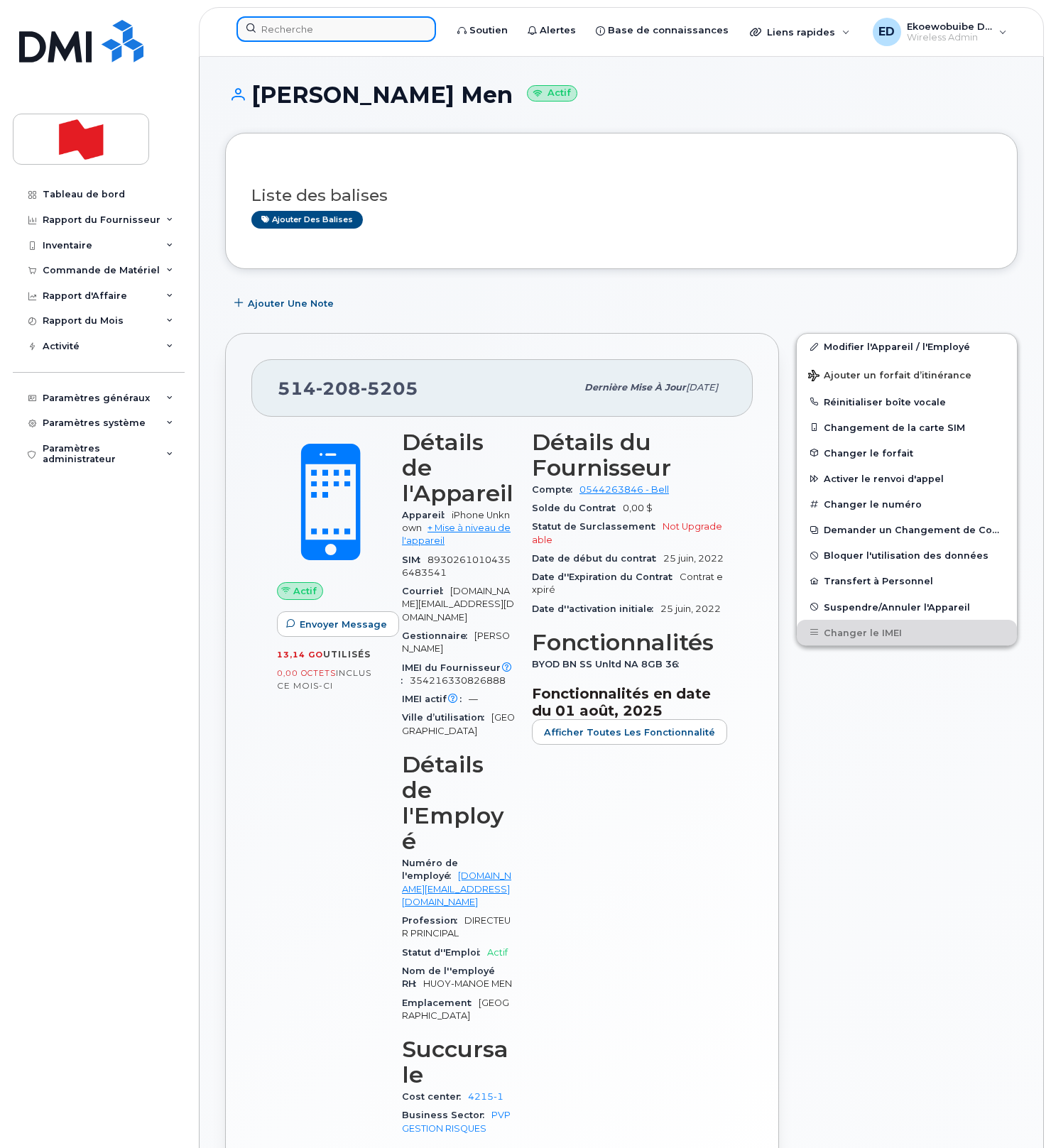
click at [335, 21] on input at bounding box center [335, 28] width 199 height 25
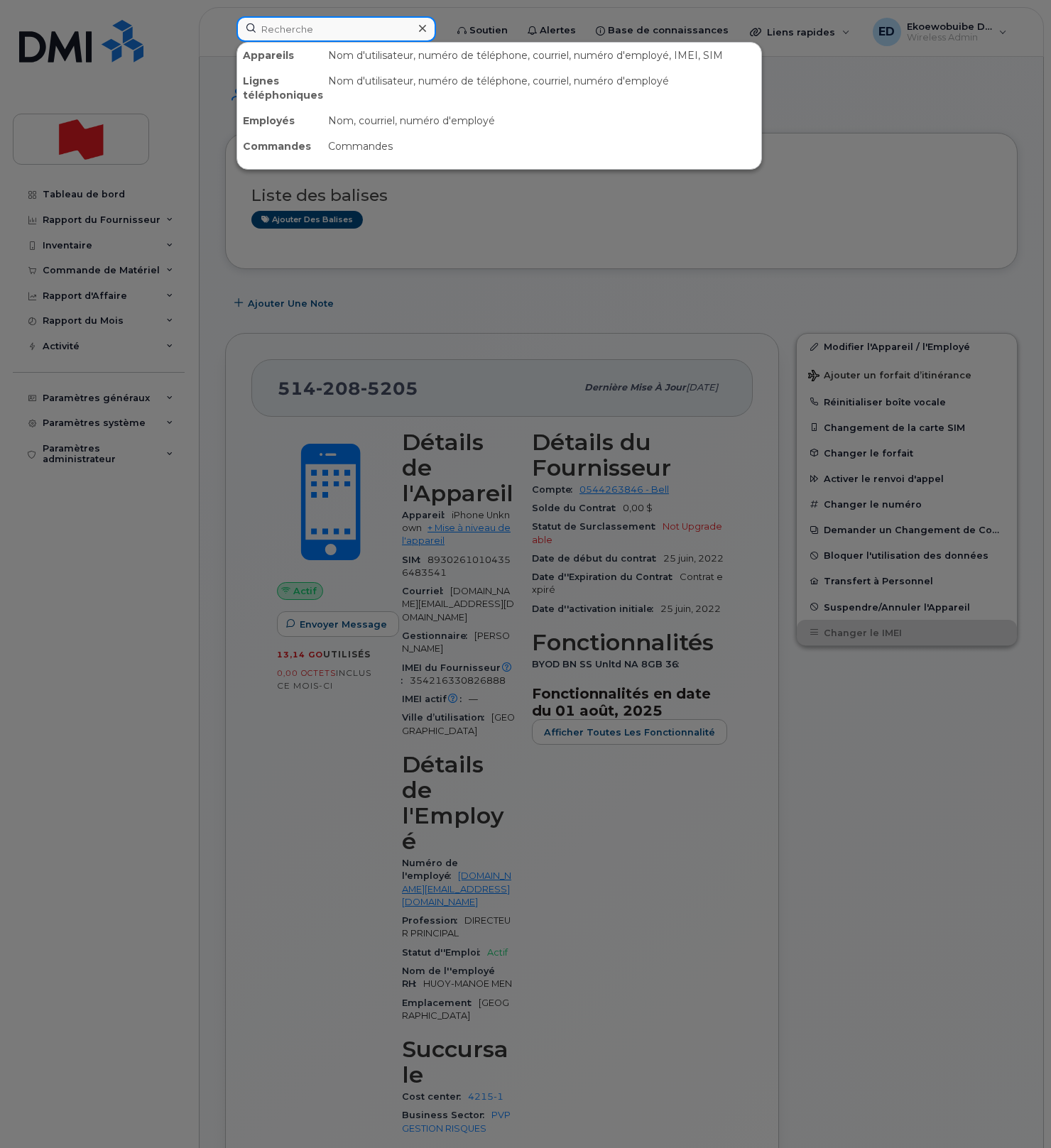
paste input "[PHONE_NUMBER]"
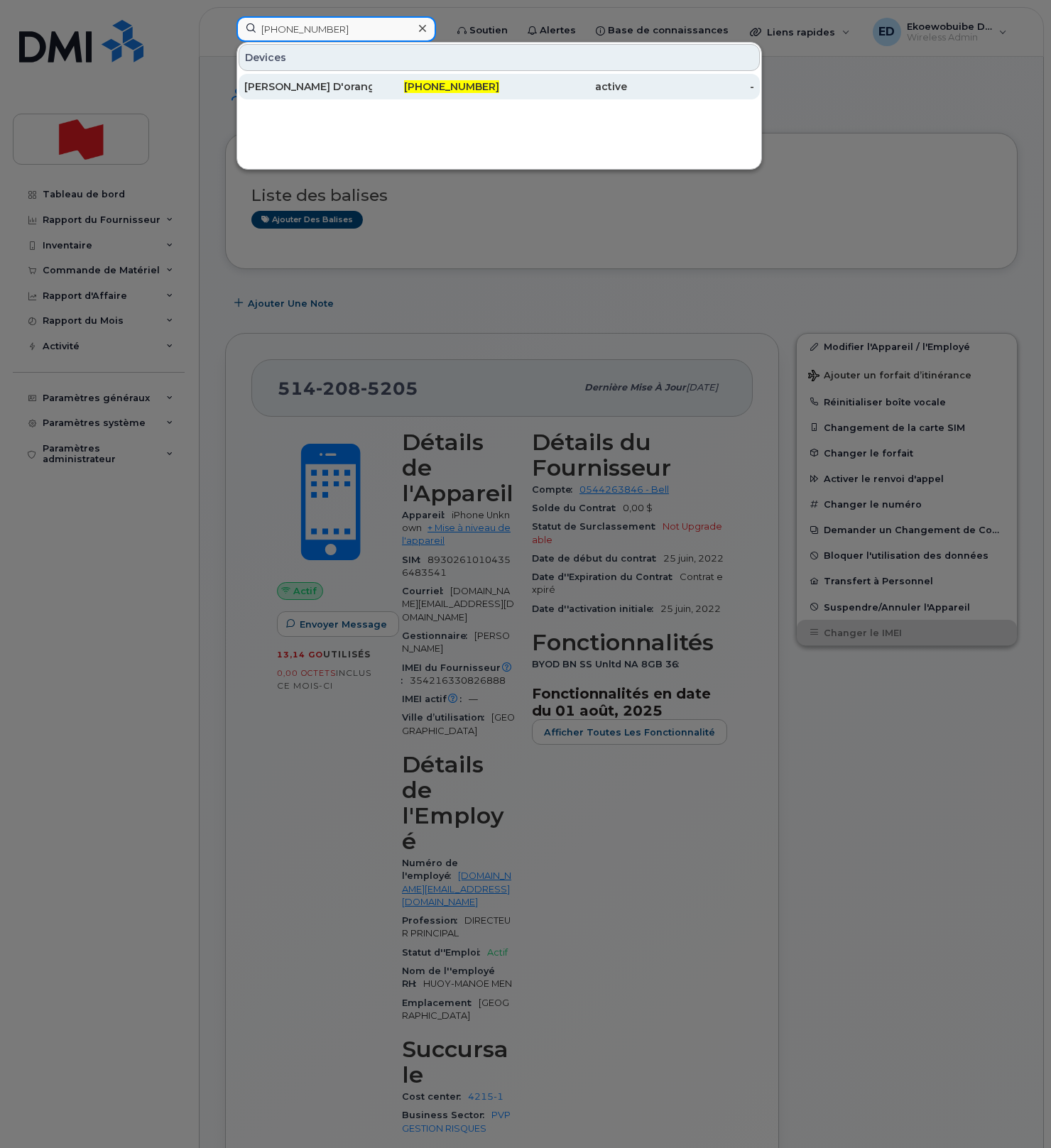
type input "[PHONE_NUMBER]"
click at [329, 90] on div "[PERSON_NAME] D'orangeville" at bounding box center [308, 86] width 127 height 14
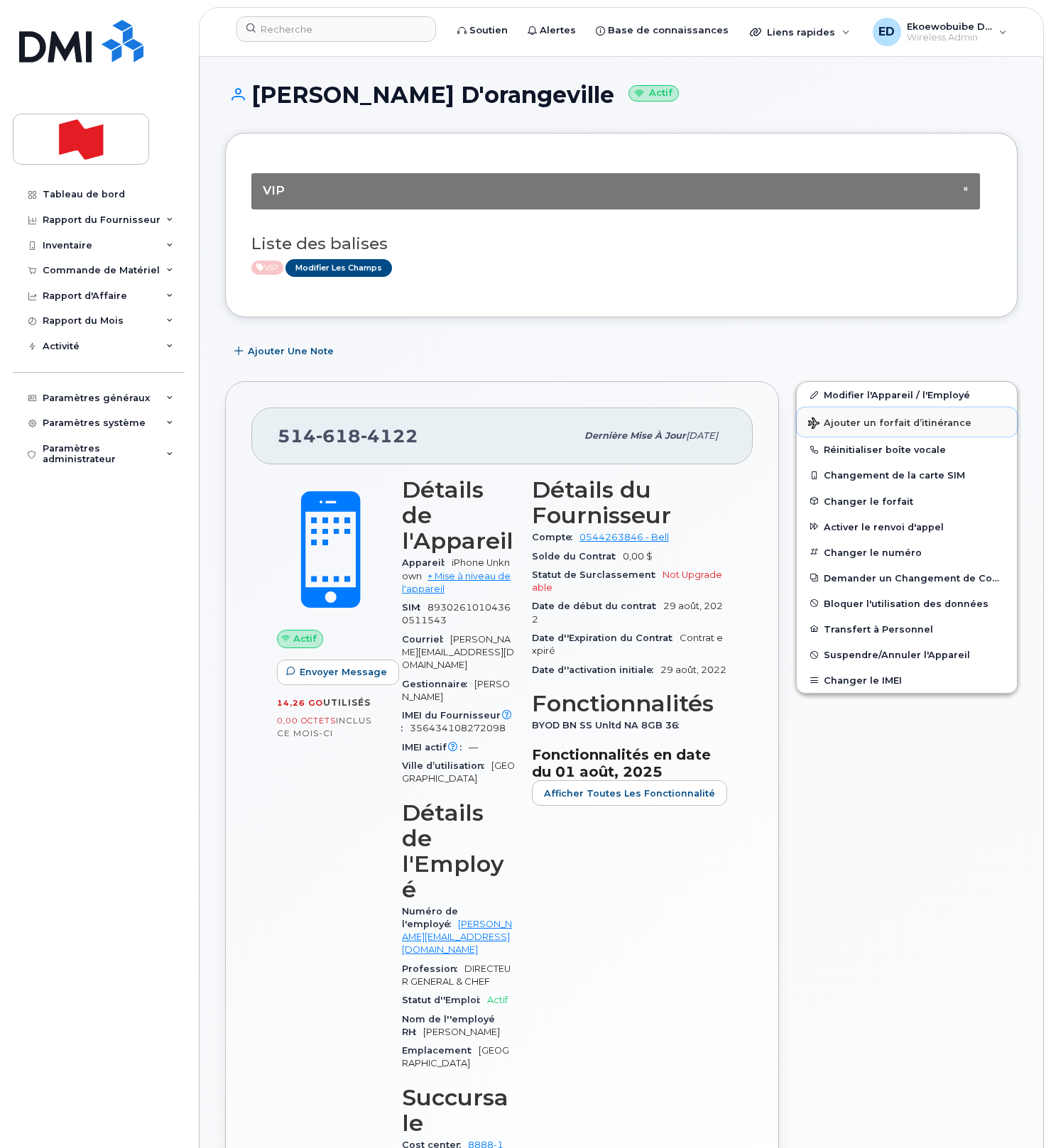
click at [834, 428] on span "Ajouter un forfait d’itinérance" at bounding box center [890, 424] width 163 height 13
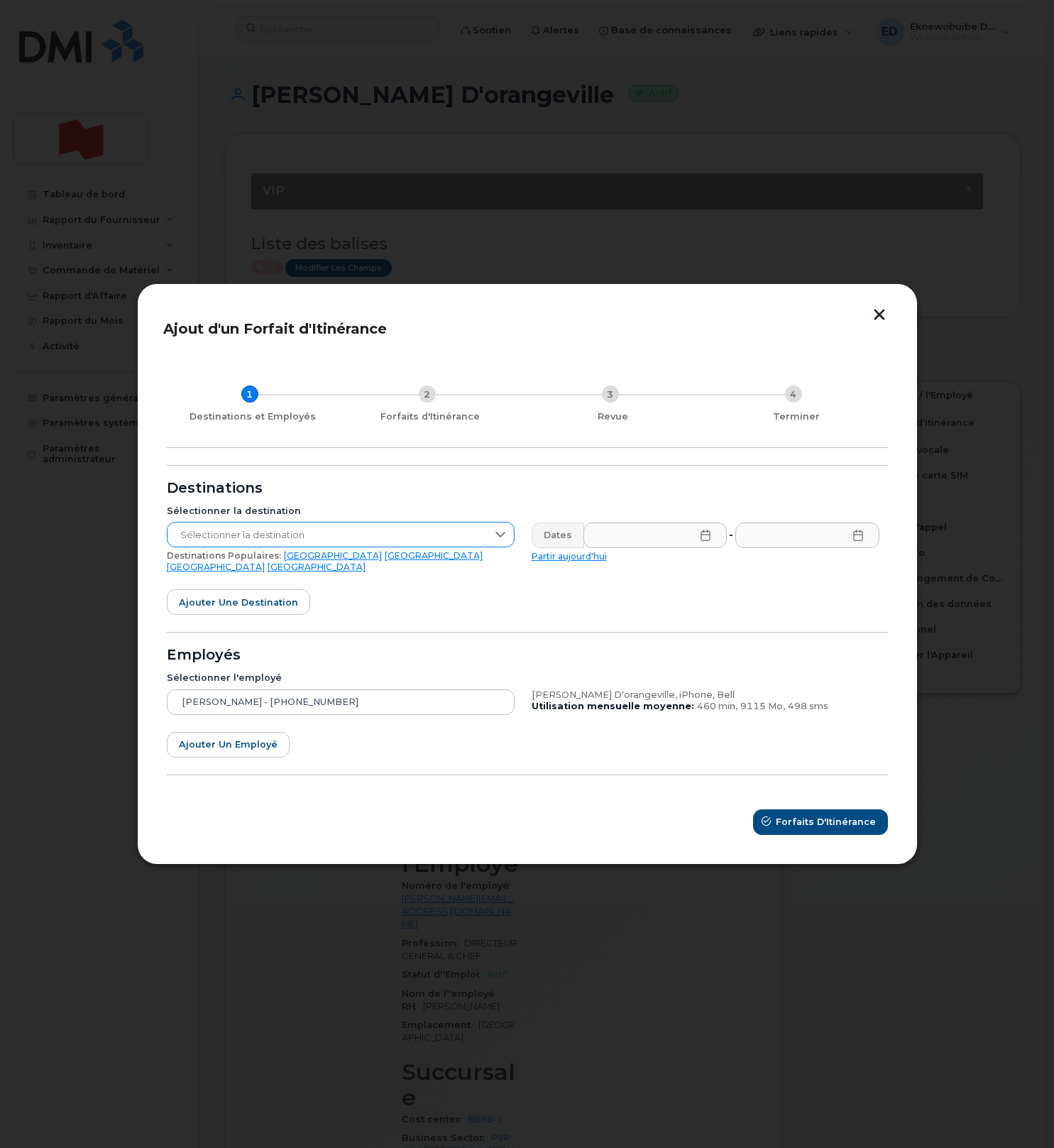
click at [499, 547] on div at bounding box center [501, 534] width 27 height 25
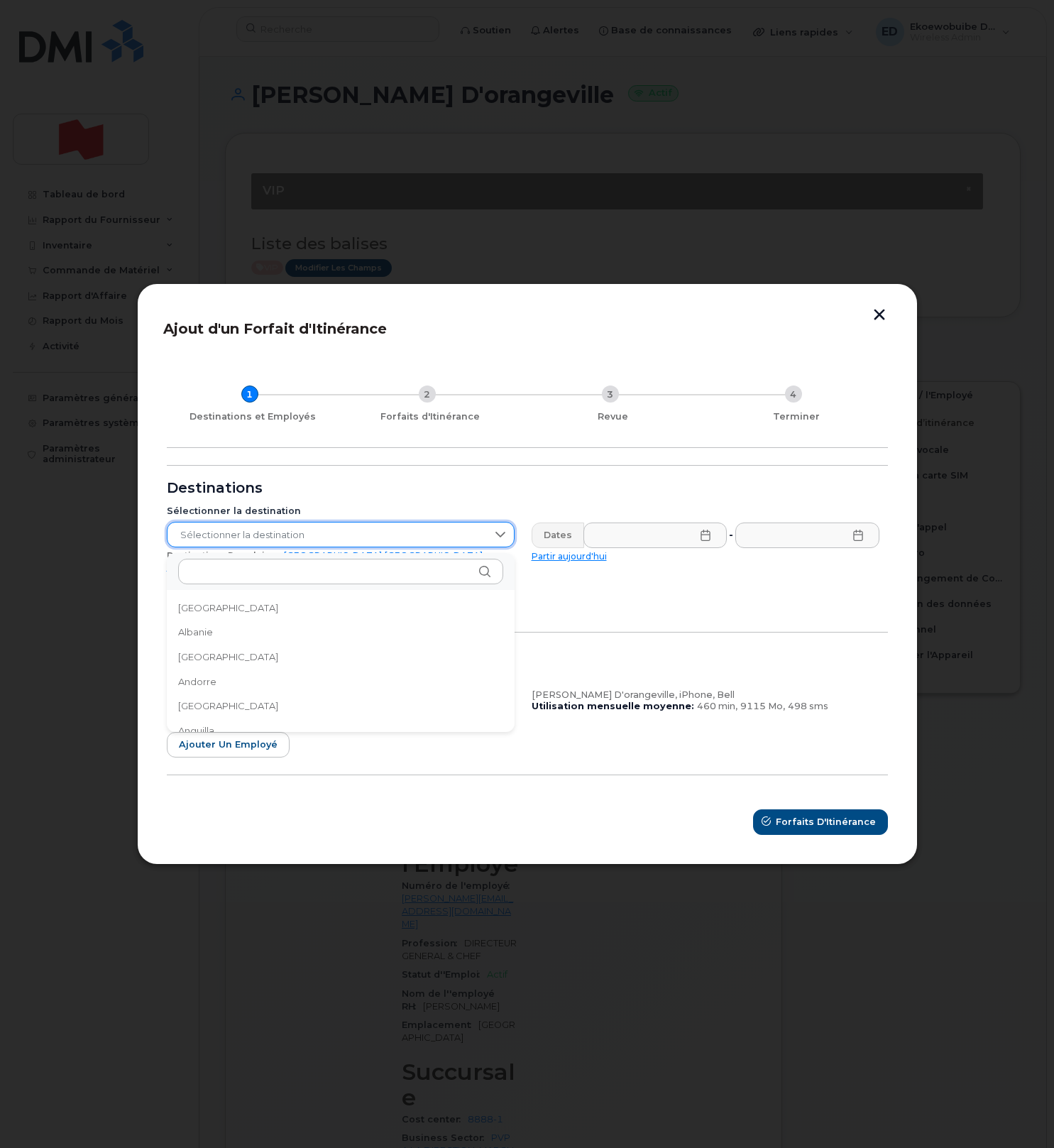
click at [497, 546] on div at bounding box center [501, 534] width 27 height 25
click at [496, 540] on icon at bounding box center [501, 534] width 11 height 11
click at [318, 571] on input "text" at bounding box center [341, 571] width 325 height 25
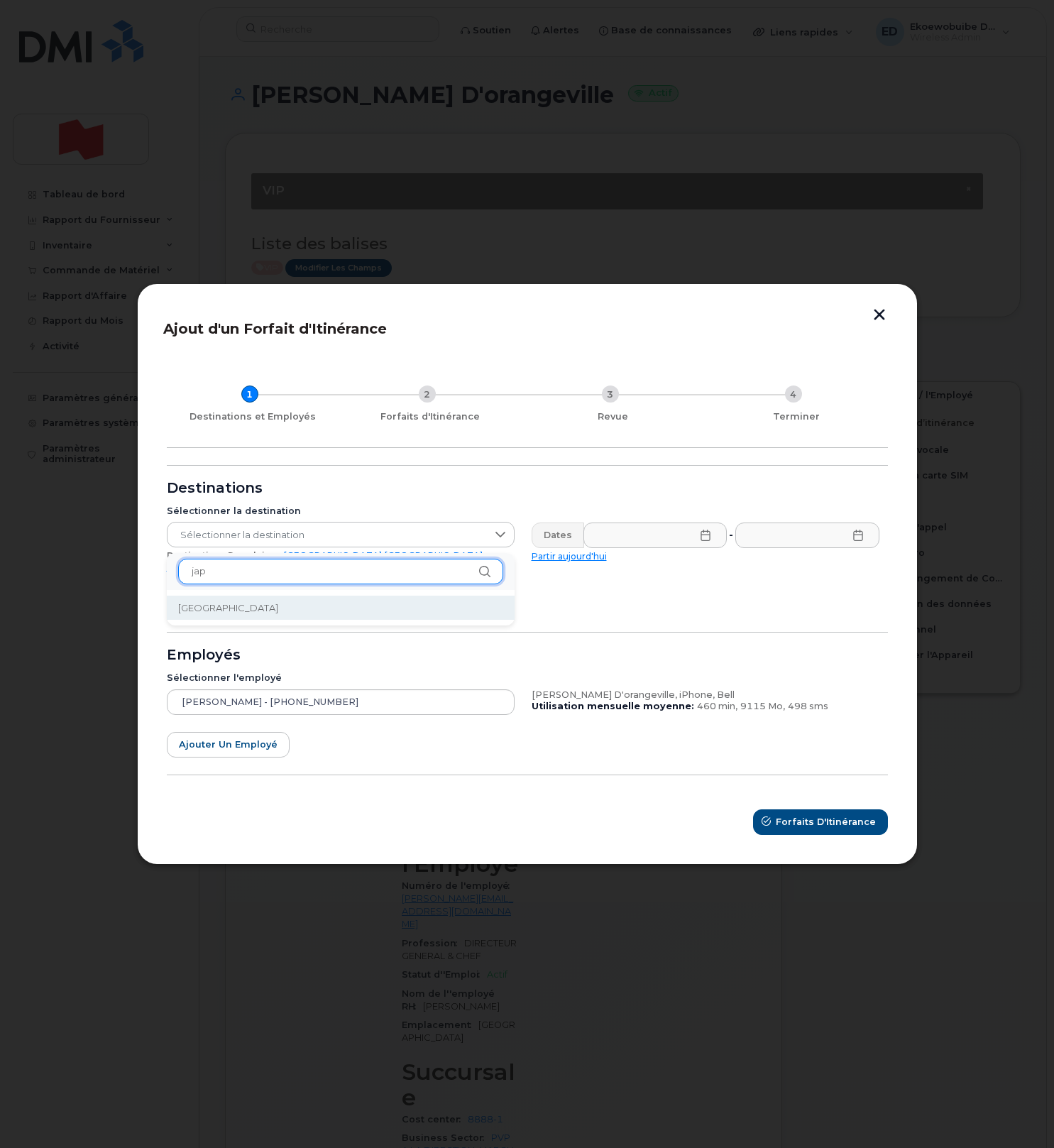
type input "jap"
click at [250, 617] on li "[GEOGRAPHIC_DATA]" at bounding box center [341, 608] width 348 height 25
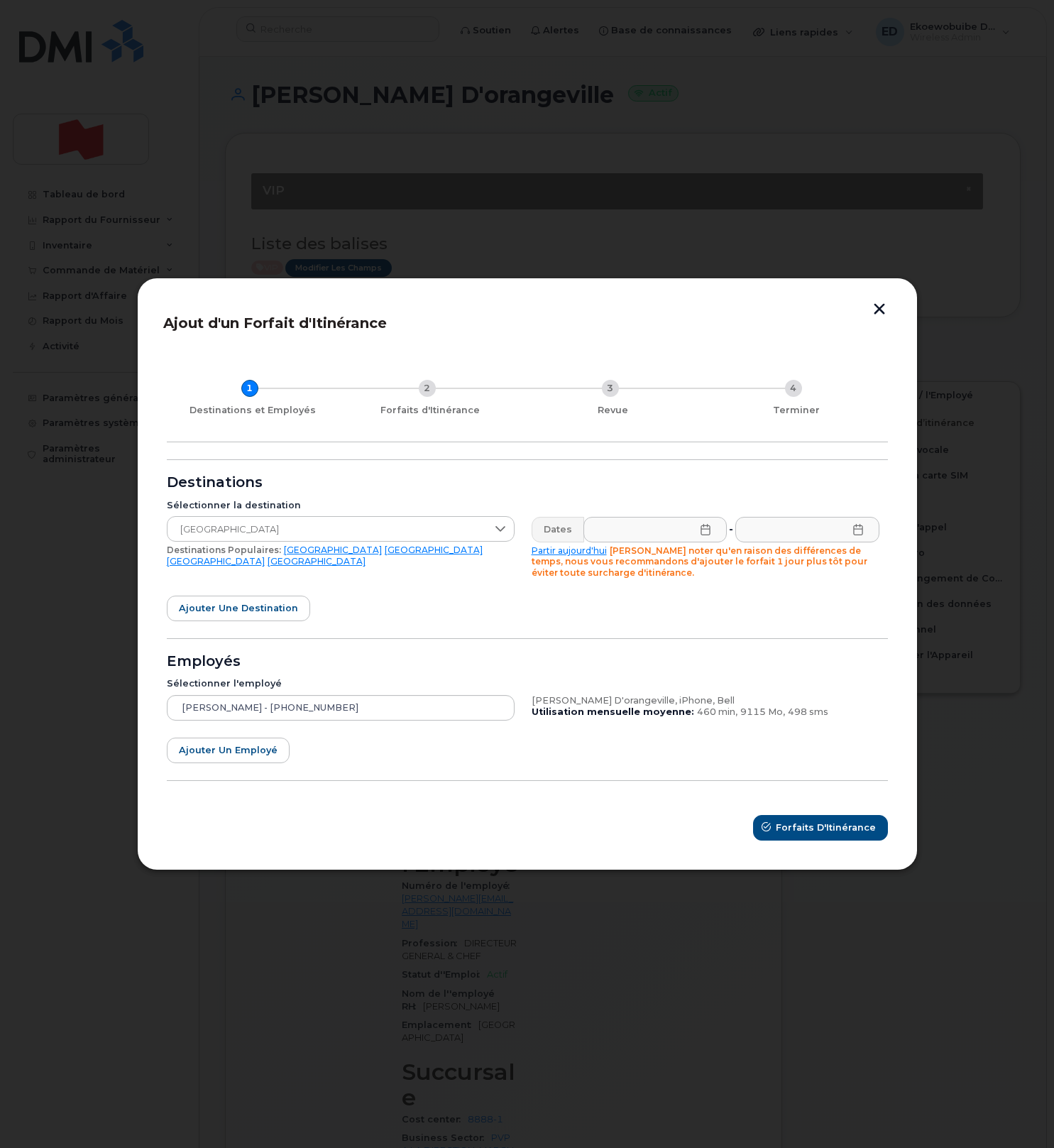
click at [703, 533] on icon at bounding box center [706, 530] width 11 height 11
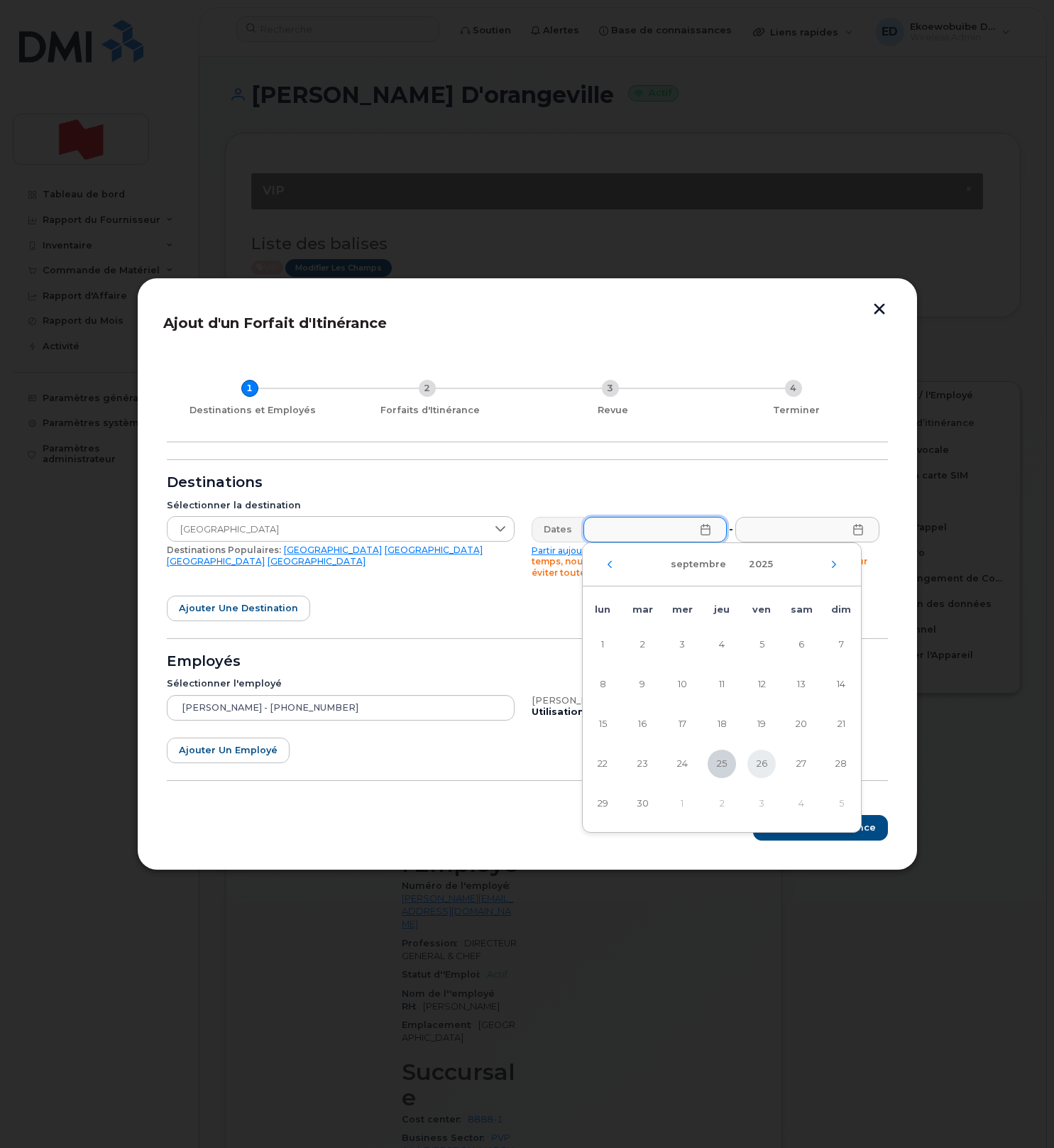
click at [759, 762] on span "26" at bounding box center [762, 764] width 28 height 28
type input "[DATE]"
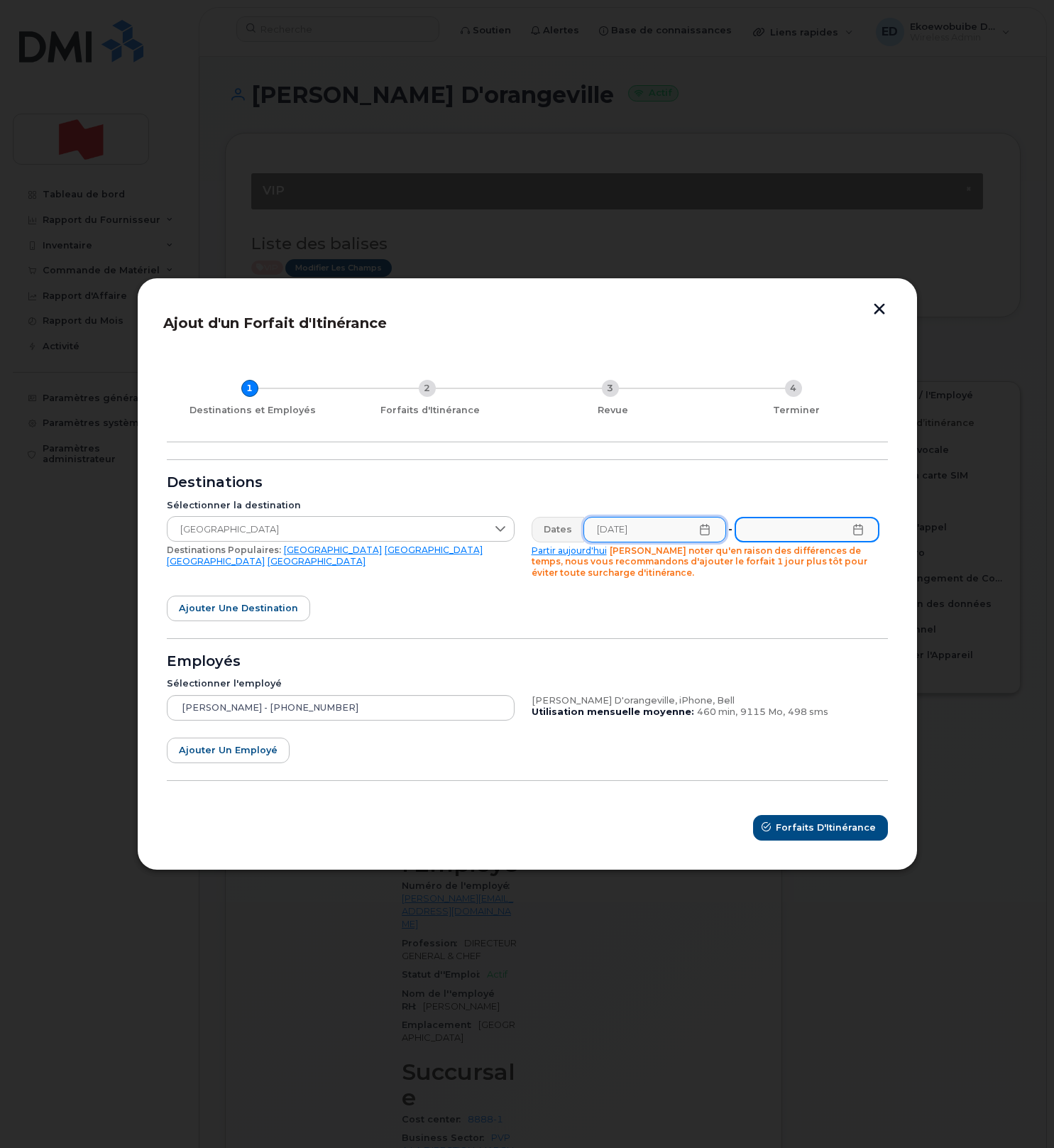
click at [852, 539] on input "text" at bounding box center [807, 529] width 144 height 25
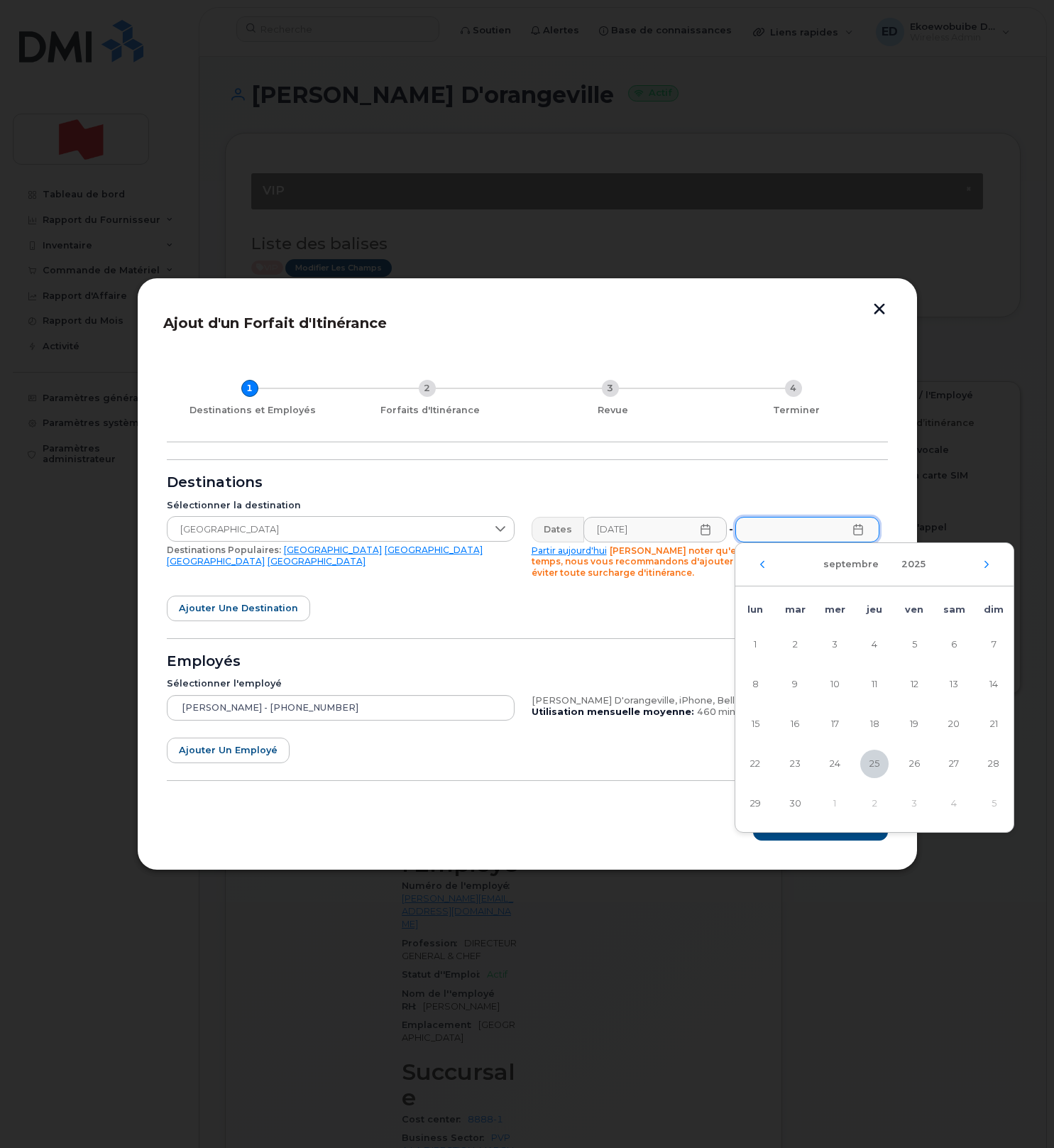
click at [979, 560] on div "septembre 2025" at bounding box center [875, 565] width 279 height 43
click at [985, 567] on icon "Mois suivant" at bounding box center [987, 564] width 5 height 8
click at [762, 723] on span "13" at bounding box center [756, 724] width 28 height 28
type input "[DATE]"
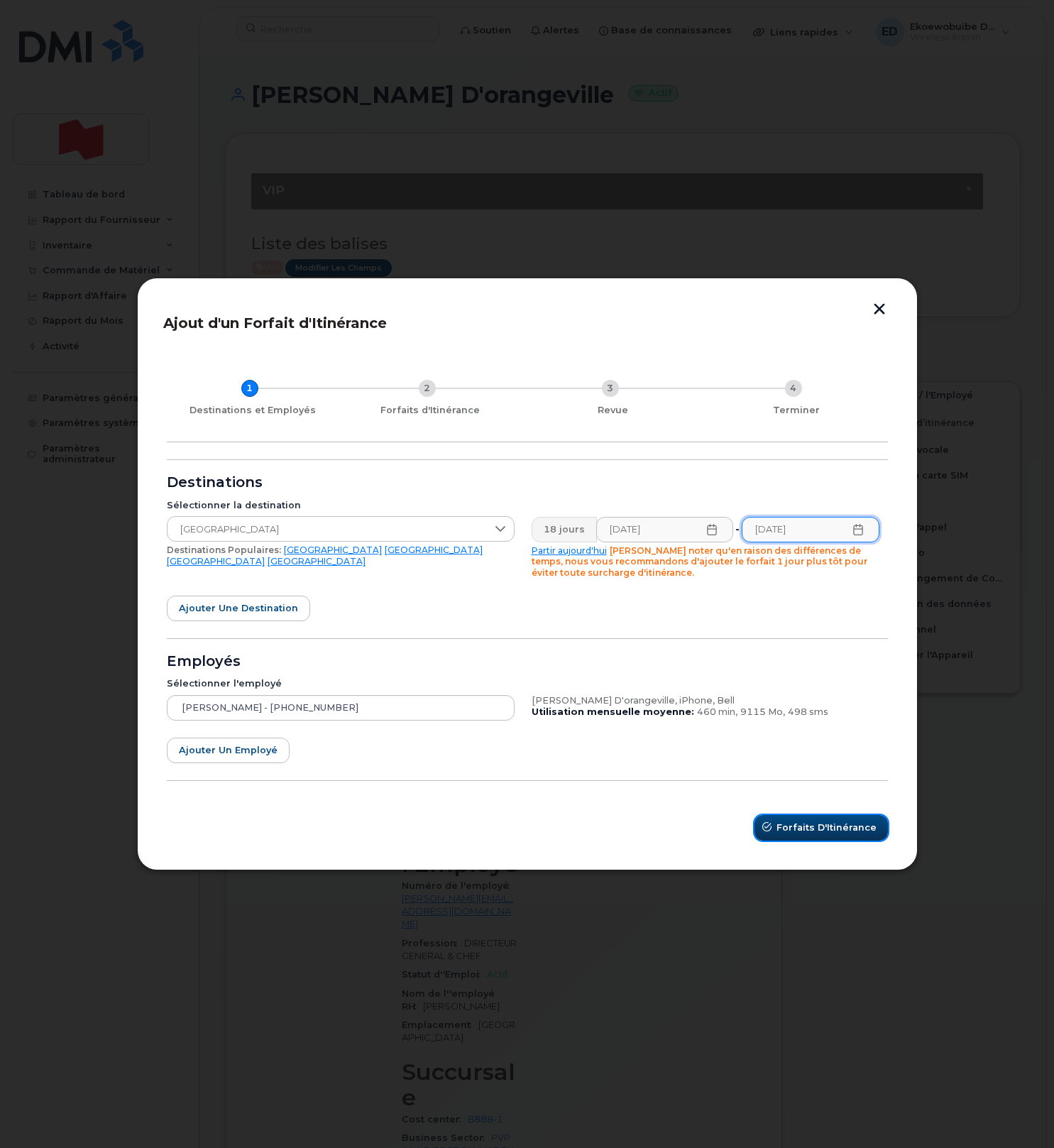
click at [816, 829] on span "Forfaits d'Itinérance" at bounding box center [826, 827] width 100 height 13
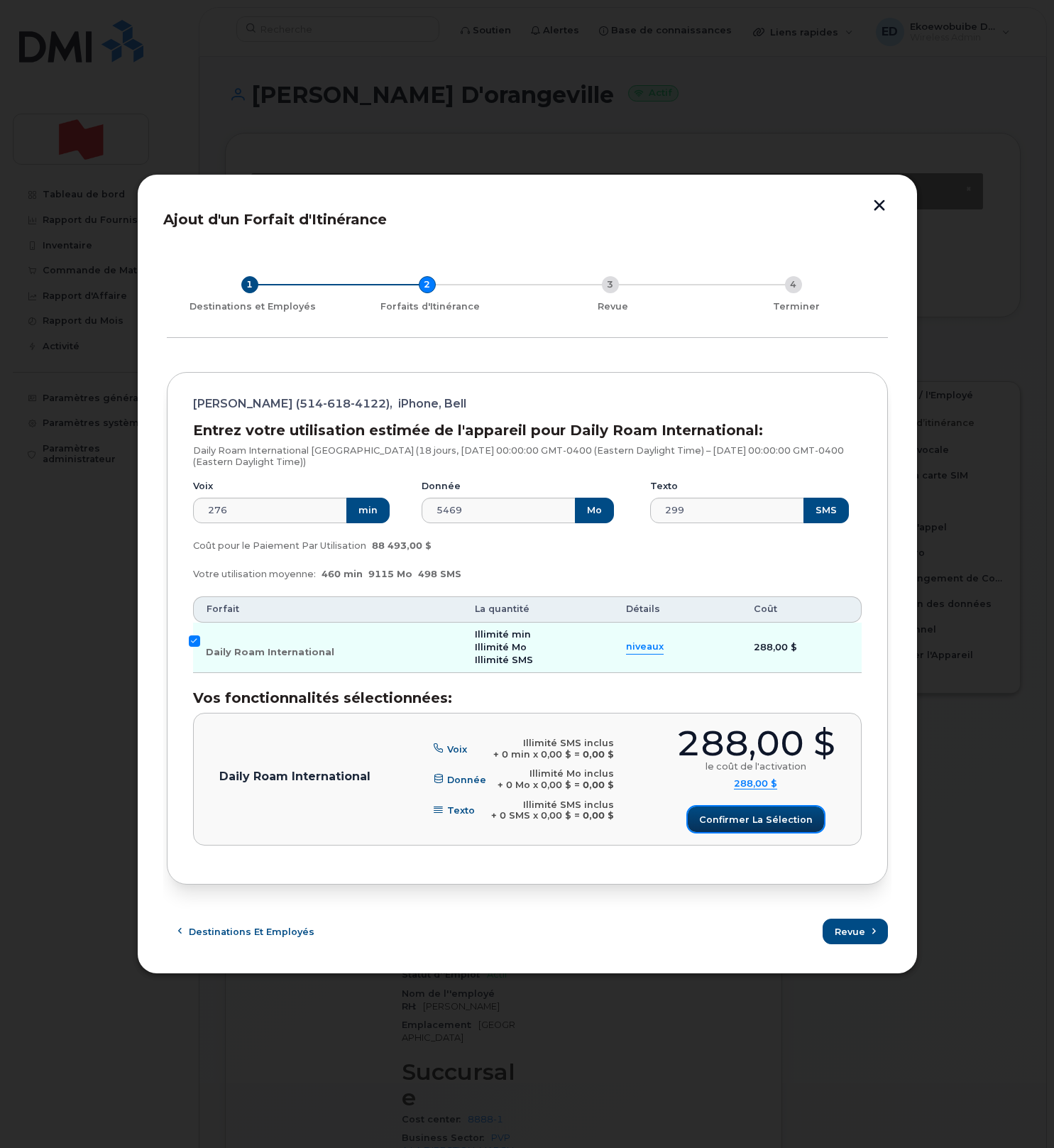
click at [743, 824] on span "Confirmer la sélection" at bounding box center [756, 819] width 113 height 13
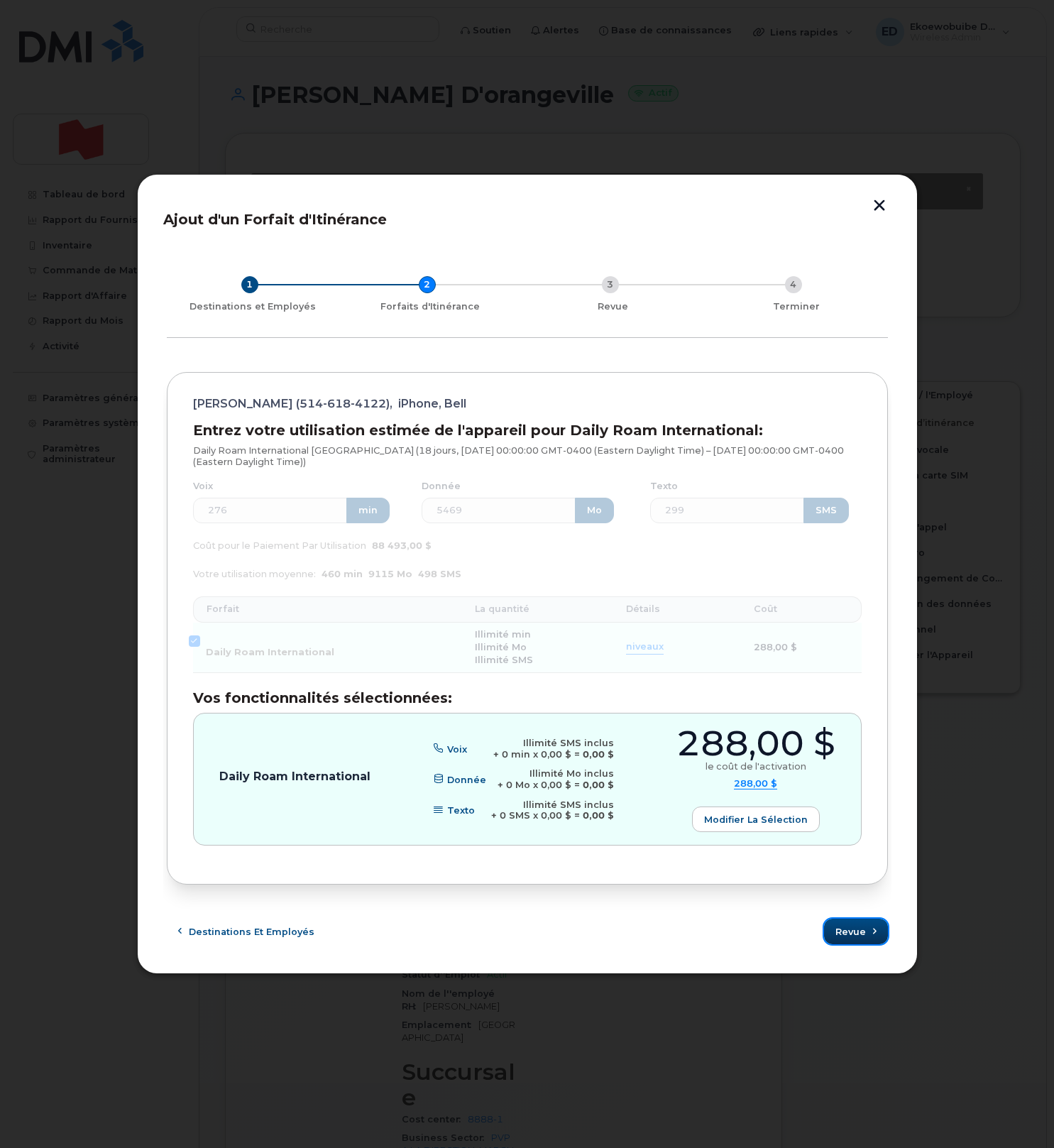
click at [858, 936] on span "Revue" at bounding box center [851, 932] width 30 height 13
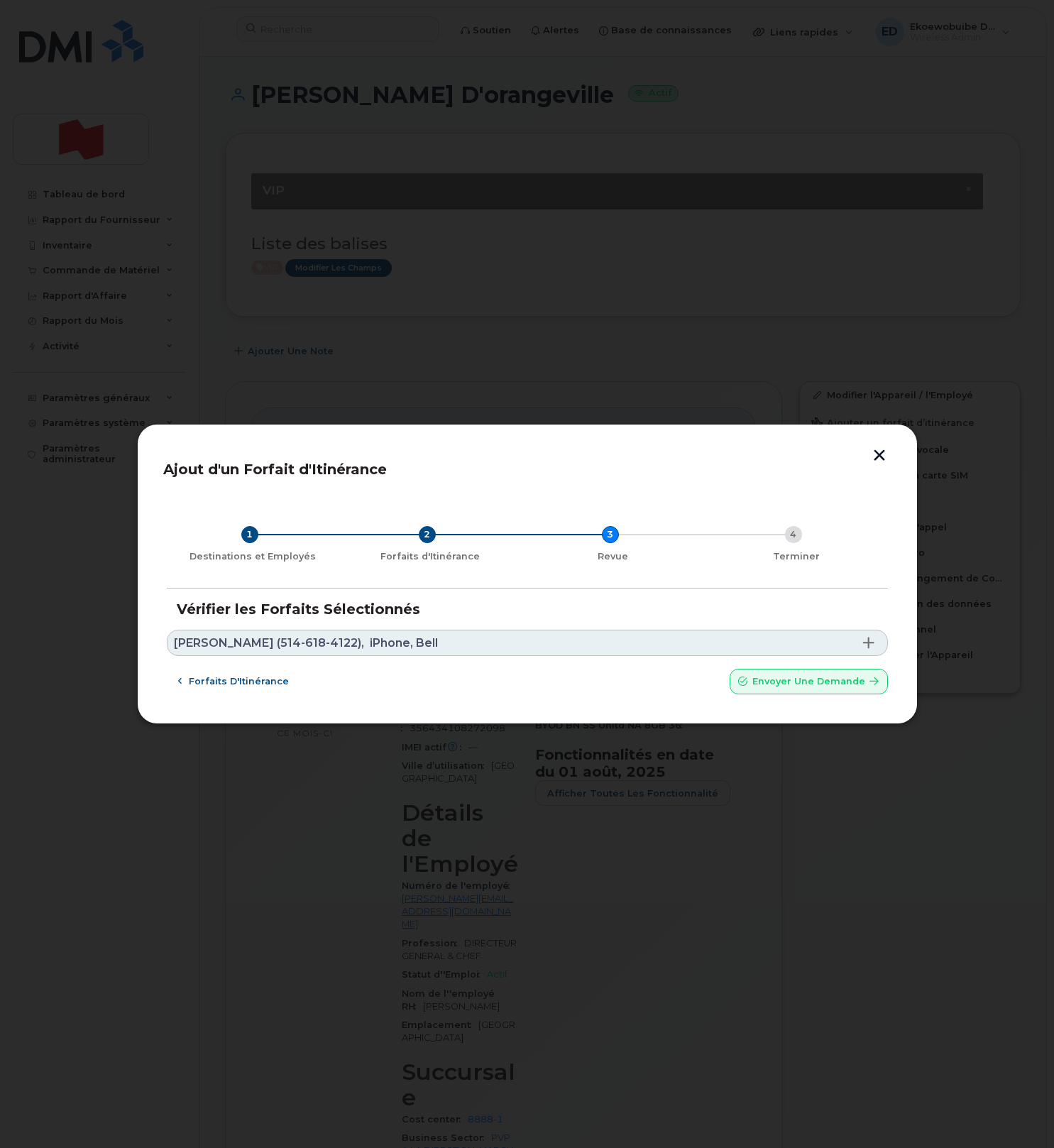
click at [494, 637] on link "[PERSON_NAME] (514-618-4122), iPhone, Bell" at bounding box center [528, 643] width 722 height 26
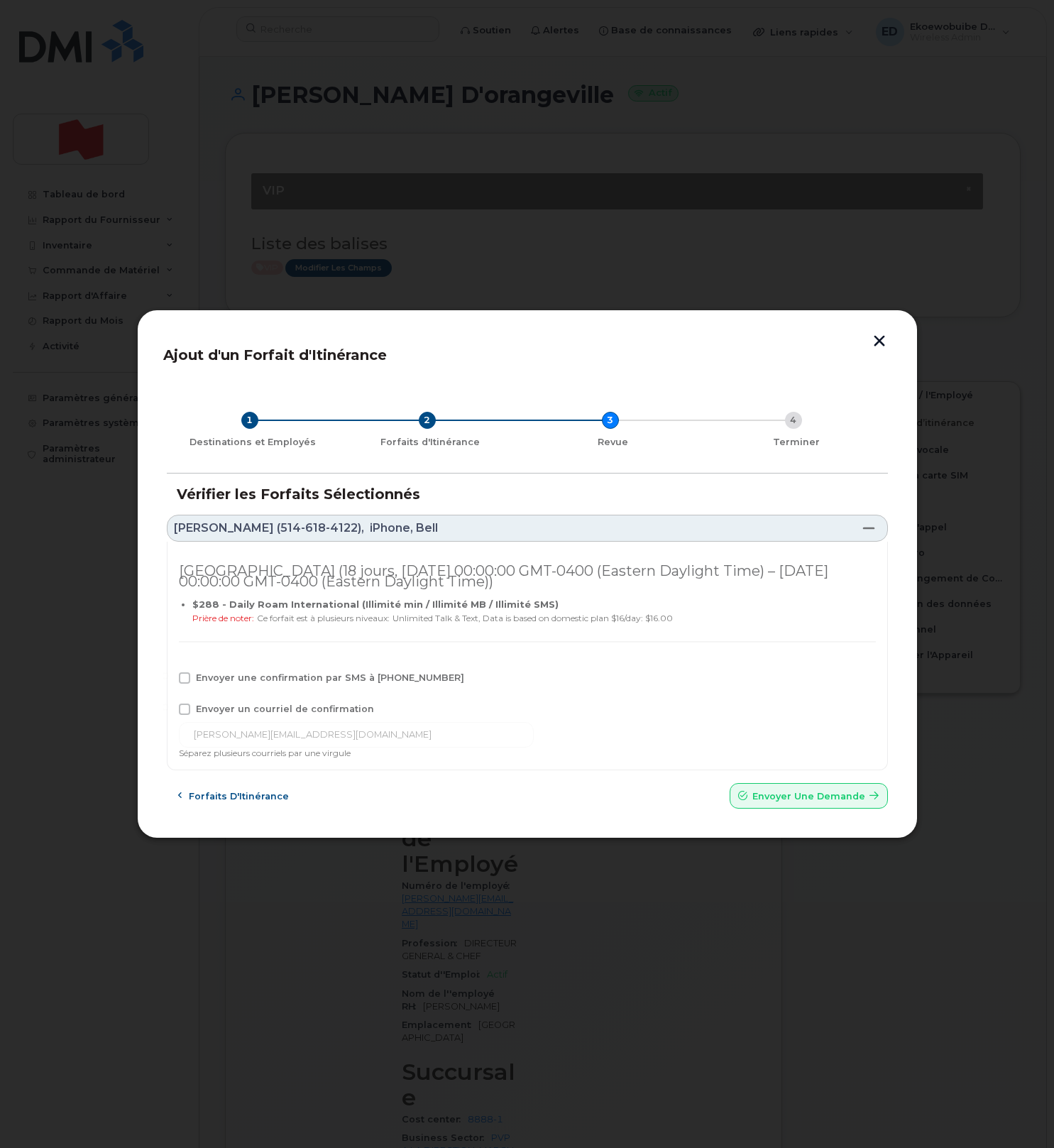
drag, startPoint x: 189, startPoint y: 714, endPoint x: 187, endPoint y: 705, distance: 9.2
click at [189, 714] on span at bounding box center [184, 709] width 11 height 11
click at [169, 711] on input "Envoyer un courriel de confirmation" at bounding box center [165, 707] width 8 height 8
checkbox input "true"
click at [185, 684] on div "Envoyer une confirmation par SMS à [PHONE_NUMBER]" at bounding box center [527, 682] width 697 height 19
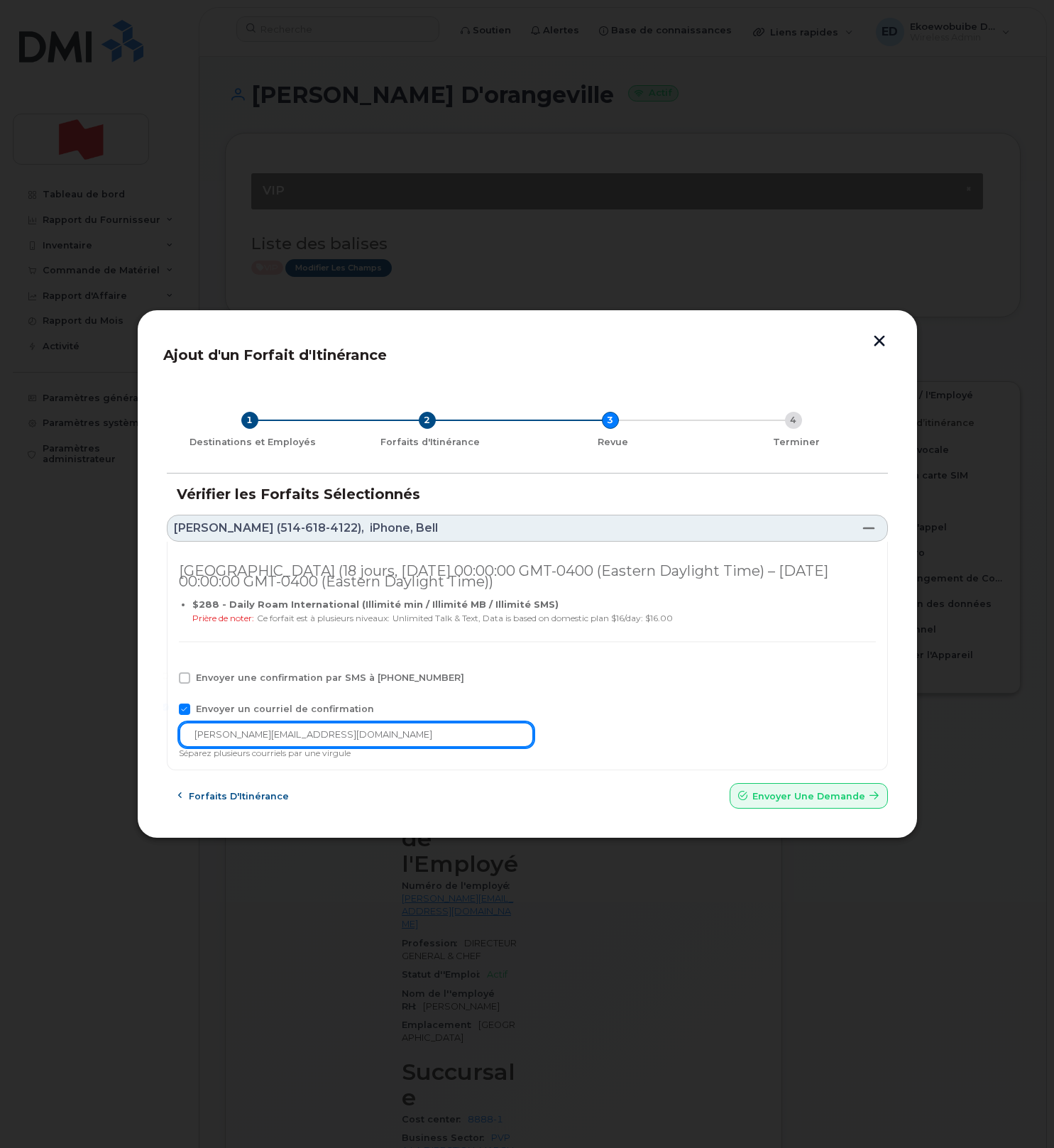
drag, startPoint x: 370, startPoint y: 739, endPoint x: 176, endPoint y: 733, distance: 194.1
click at [176, 733] on div "[GEOGRAPHIC_DATA] (18 jours, [DATE] 00:00:00 GMT-0400 (Eastern Daylight Time) –…" at bounding box center [528, 656] width 722 height 229
paste input "[EMAIL_ADDRESS][DOMAIN_NAME]"
type input "[EMAIL_ADDRESS][DOMAIN_NAME]"
click at [782, 794] on span "Envoyer une Demande" at bounding box center [809, 796] width 113 height 13
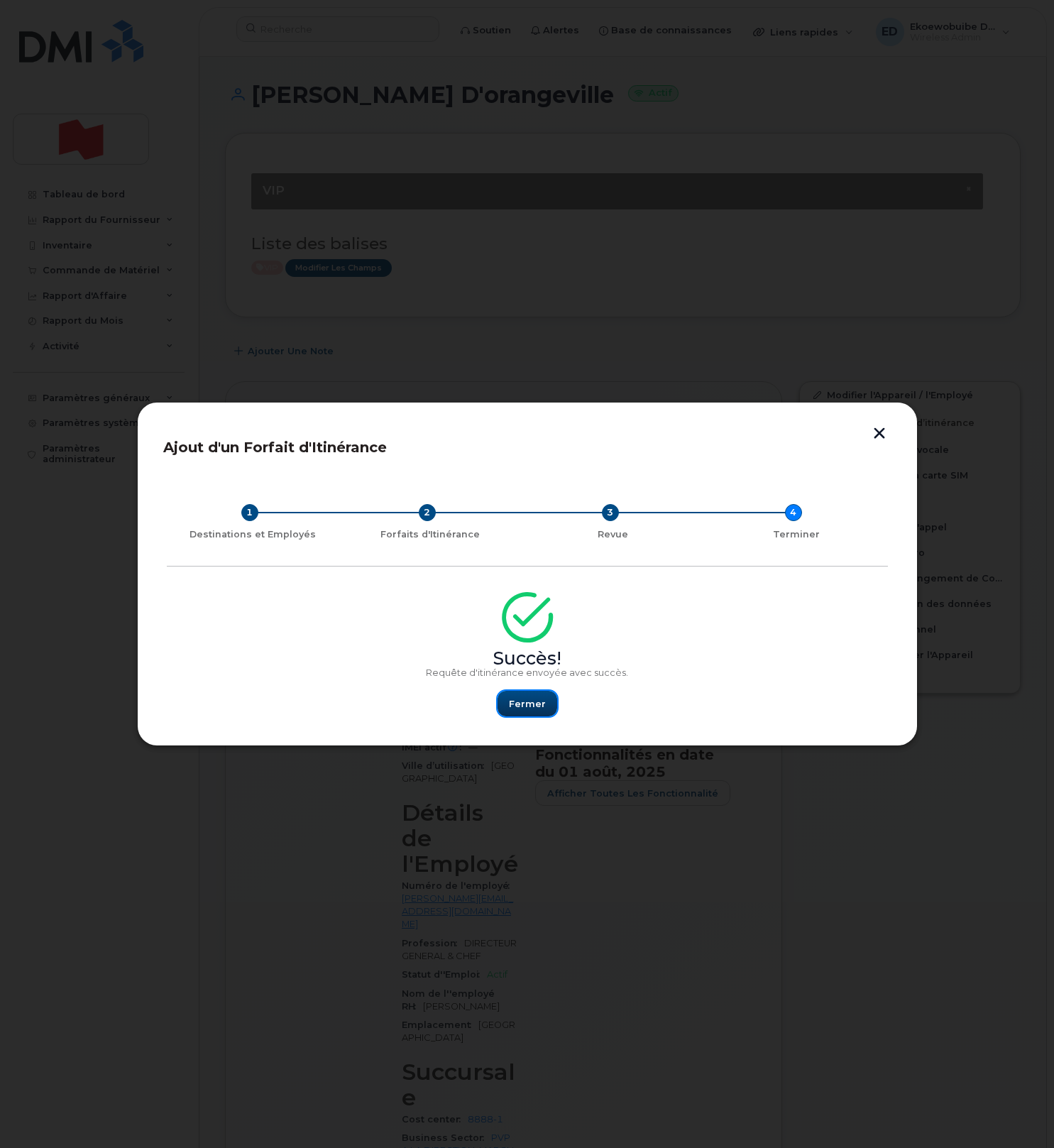
click at [531, 702] on span "Fermer" at bounding box center [527, 703] width 37 height 13
